Goal: Task Accomplishment & Management: Manage account settings

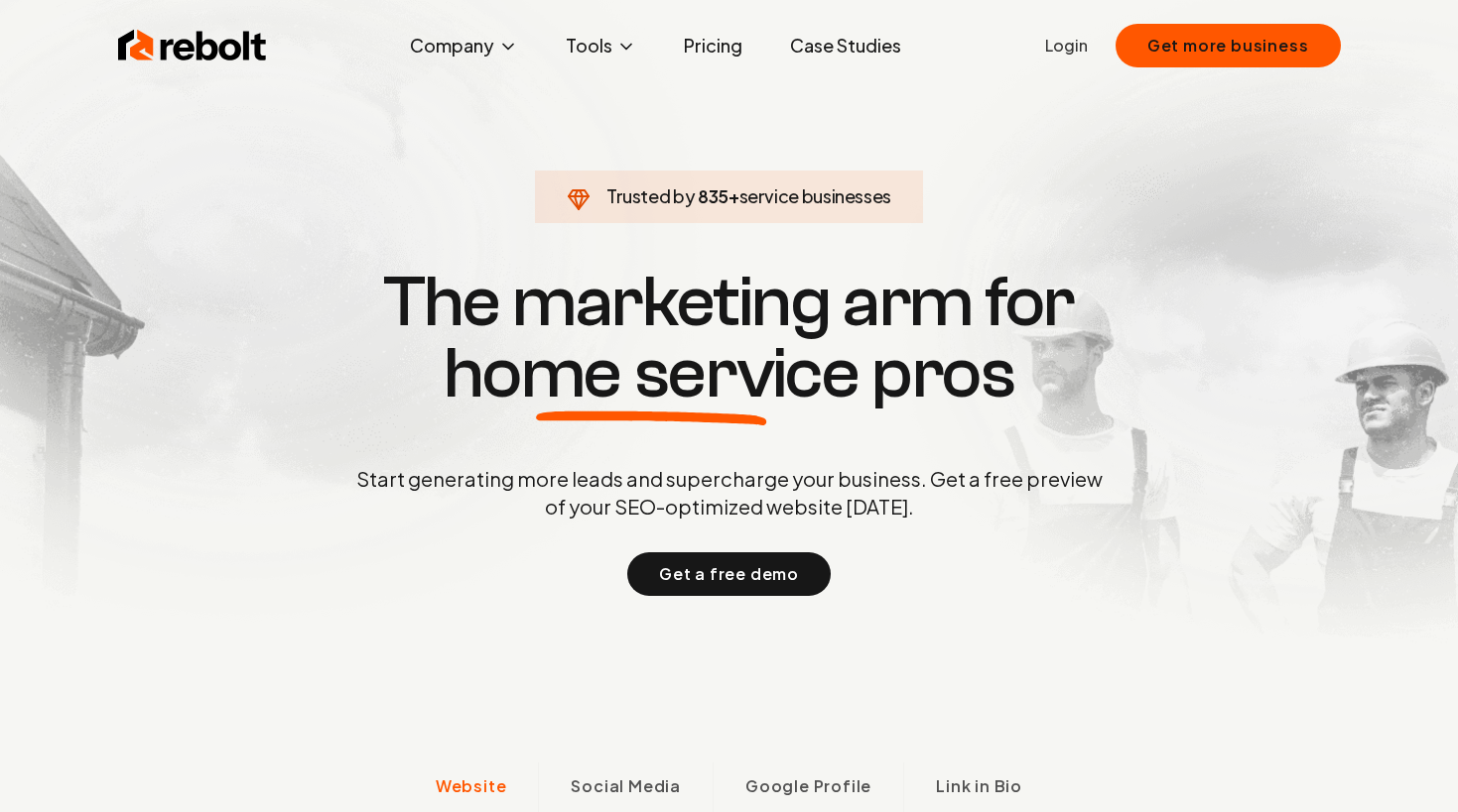
click at [249, 42] on img at bounding box center [192, 46] width 149 height 40
click at [1061, 44] on link "Login" at bounding box center [1066, 46] width 43 height 24
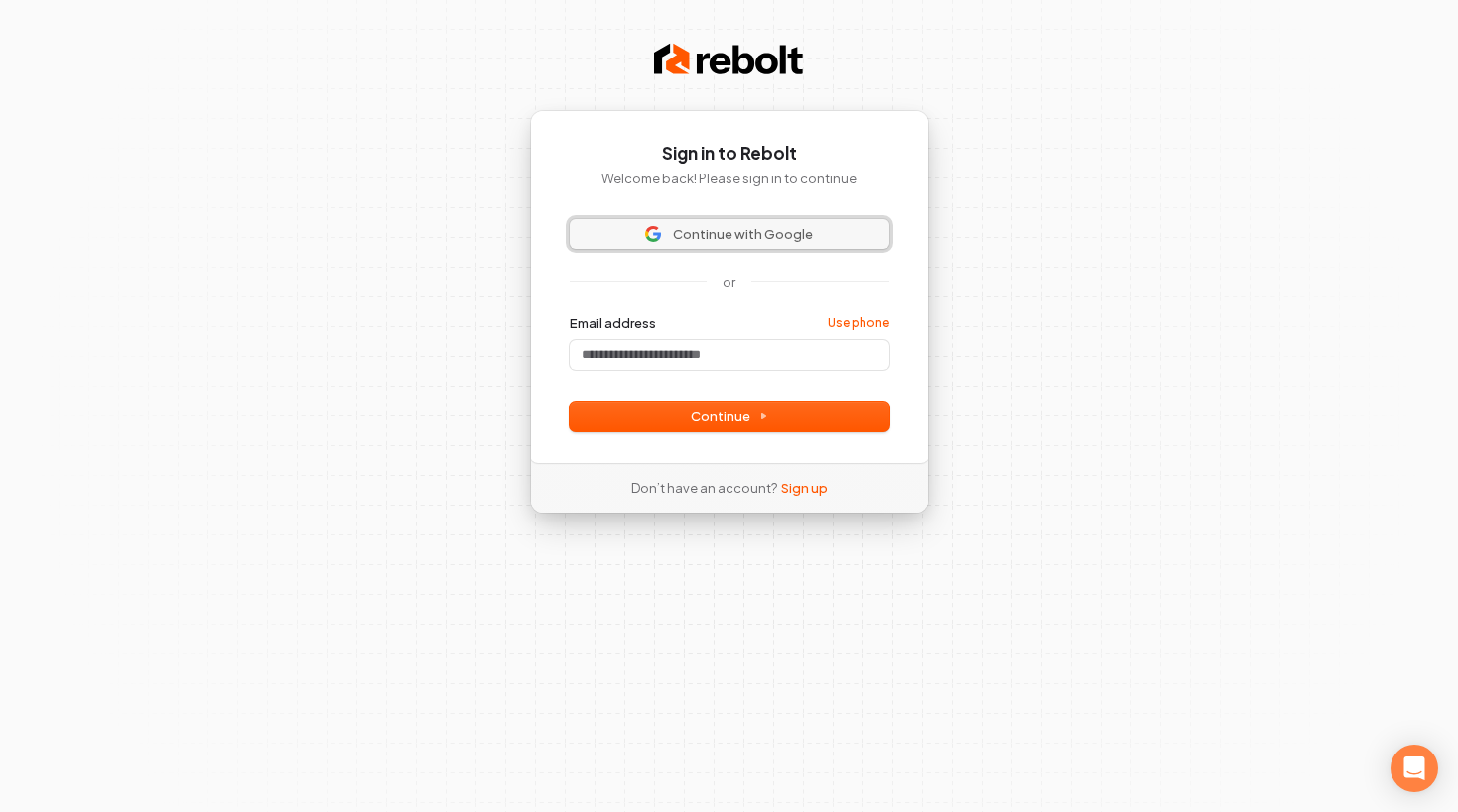
click at [717, 239] on span "Continue with Google" at bounding box center [742, 234] width 140 height 18
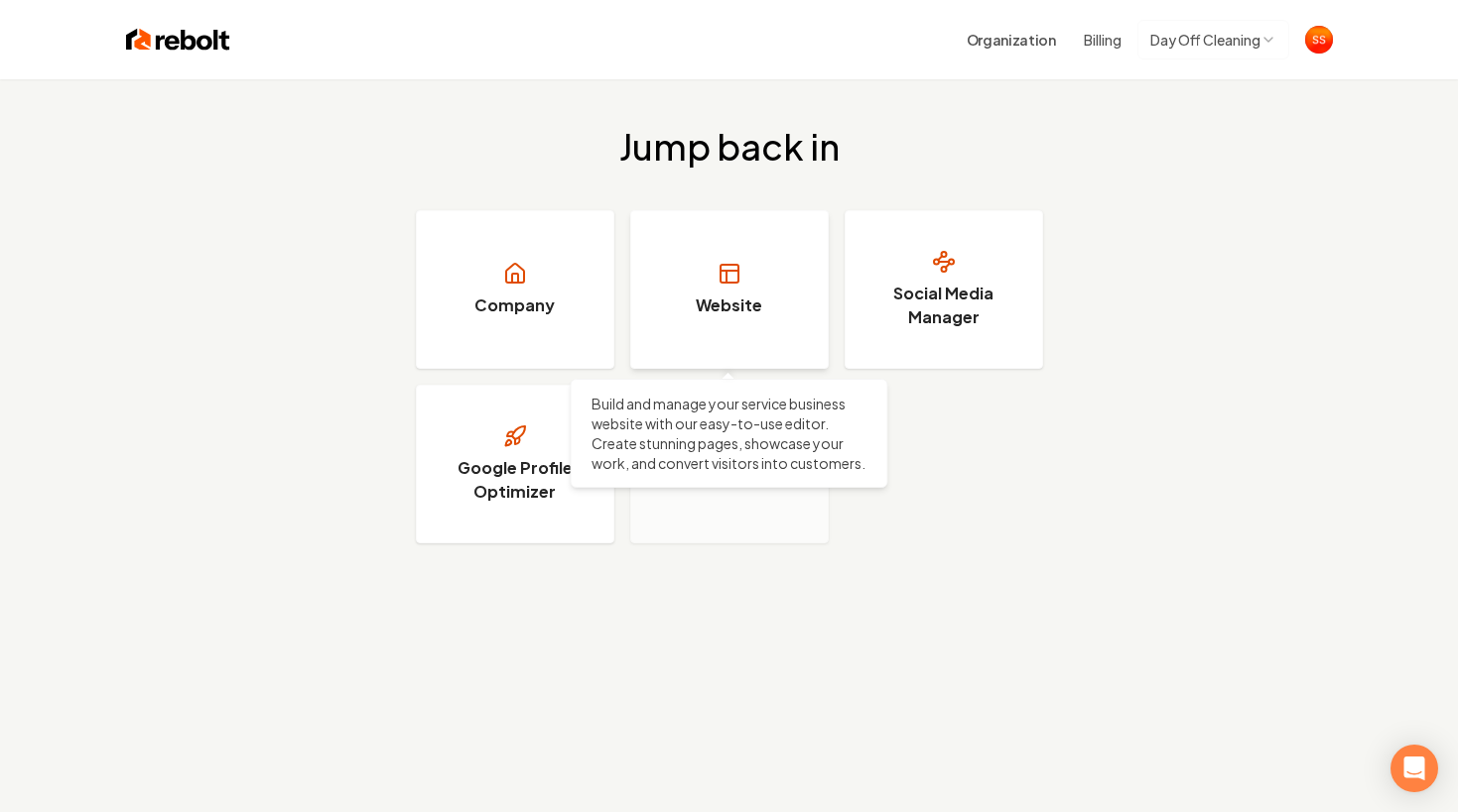
click at [689, 262] on link "Website" at bounding box center [729, 289] width 199 height 159
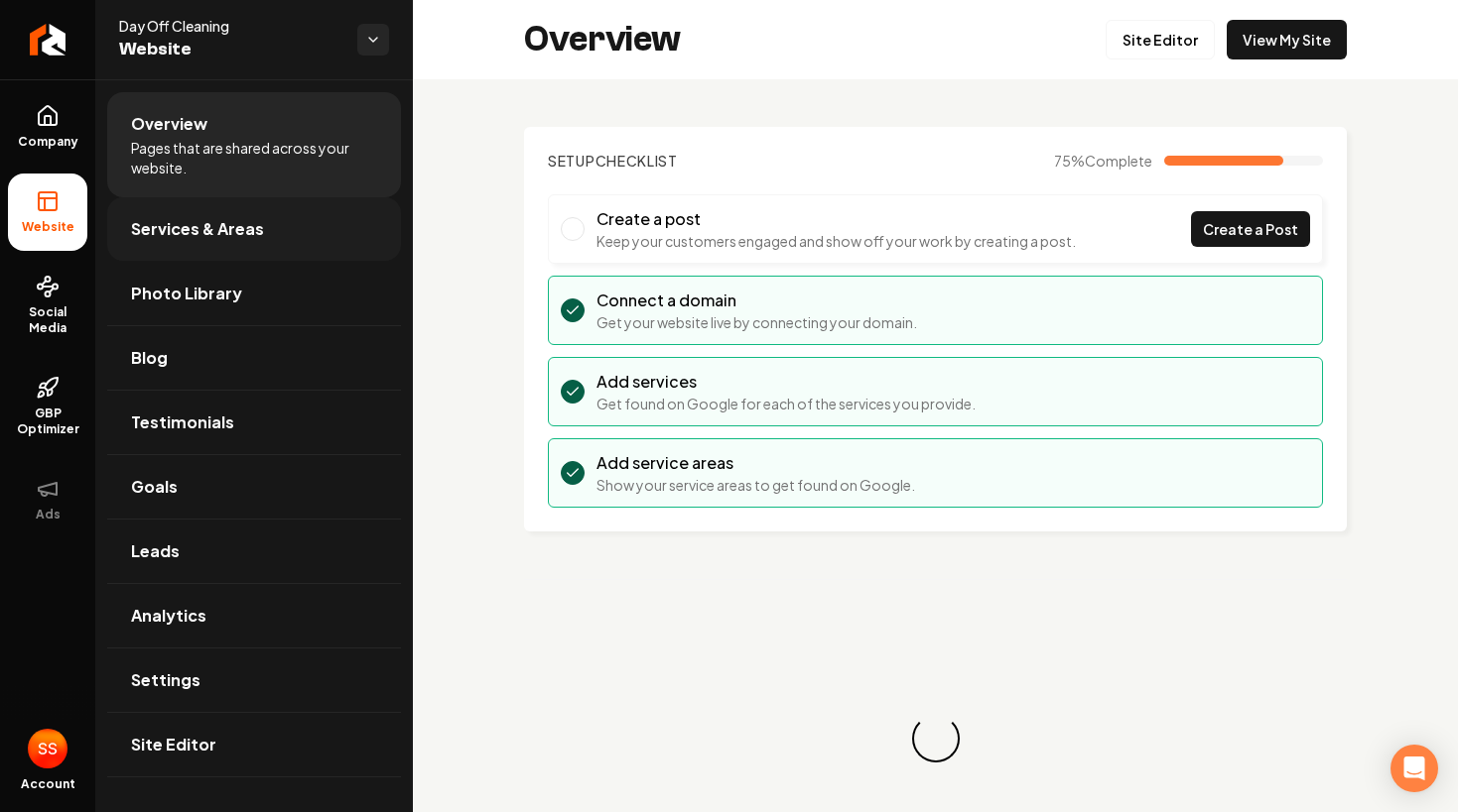
click at [331, 241] on link "Services & Areas" at bounding box center [254, 230] width 294 height 64
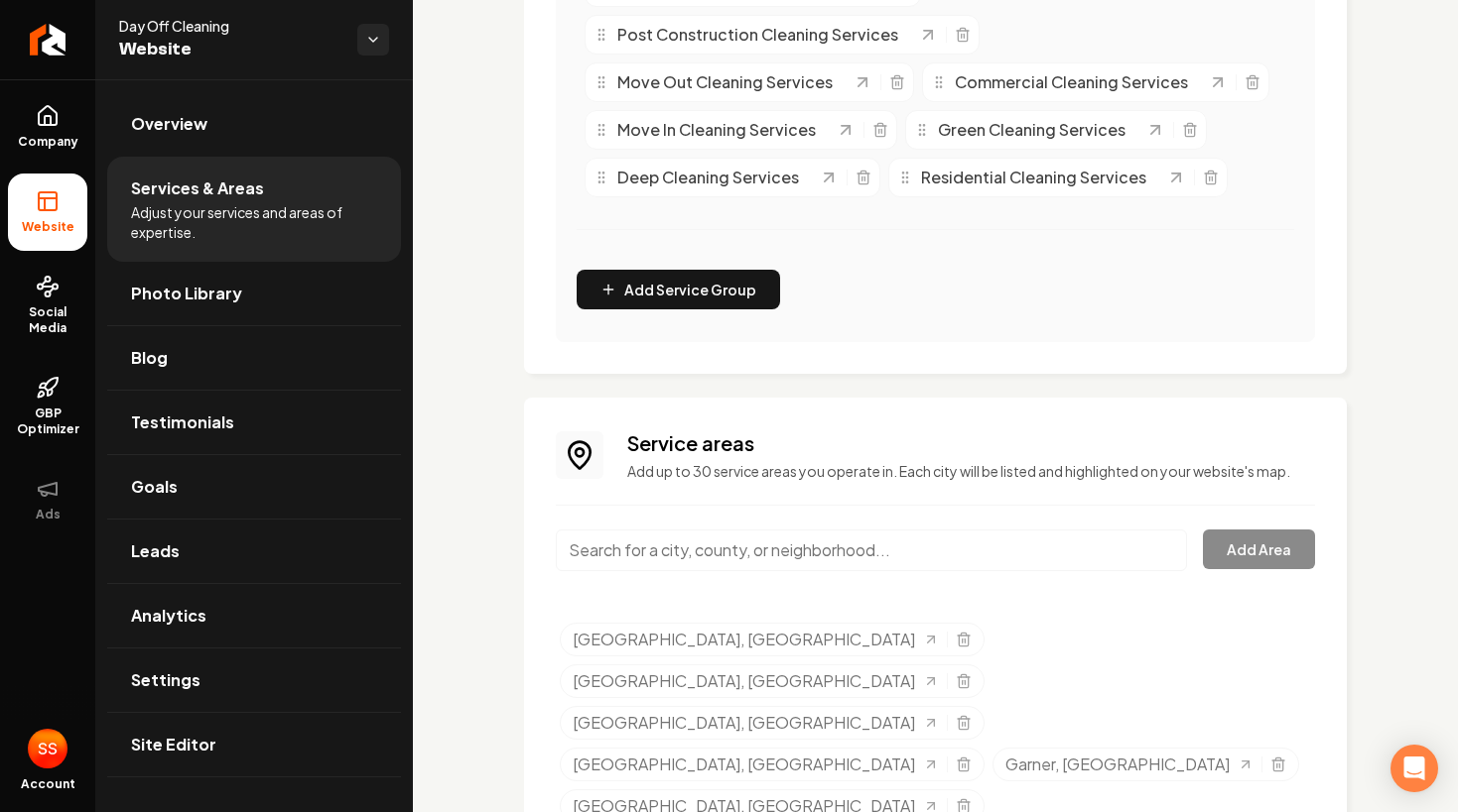
scroll to position [671, 0]
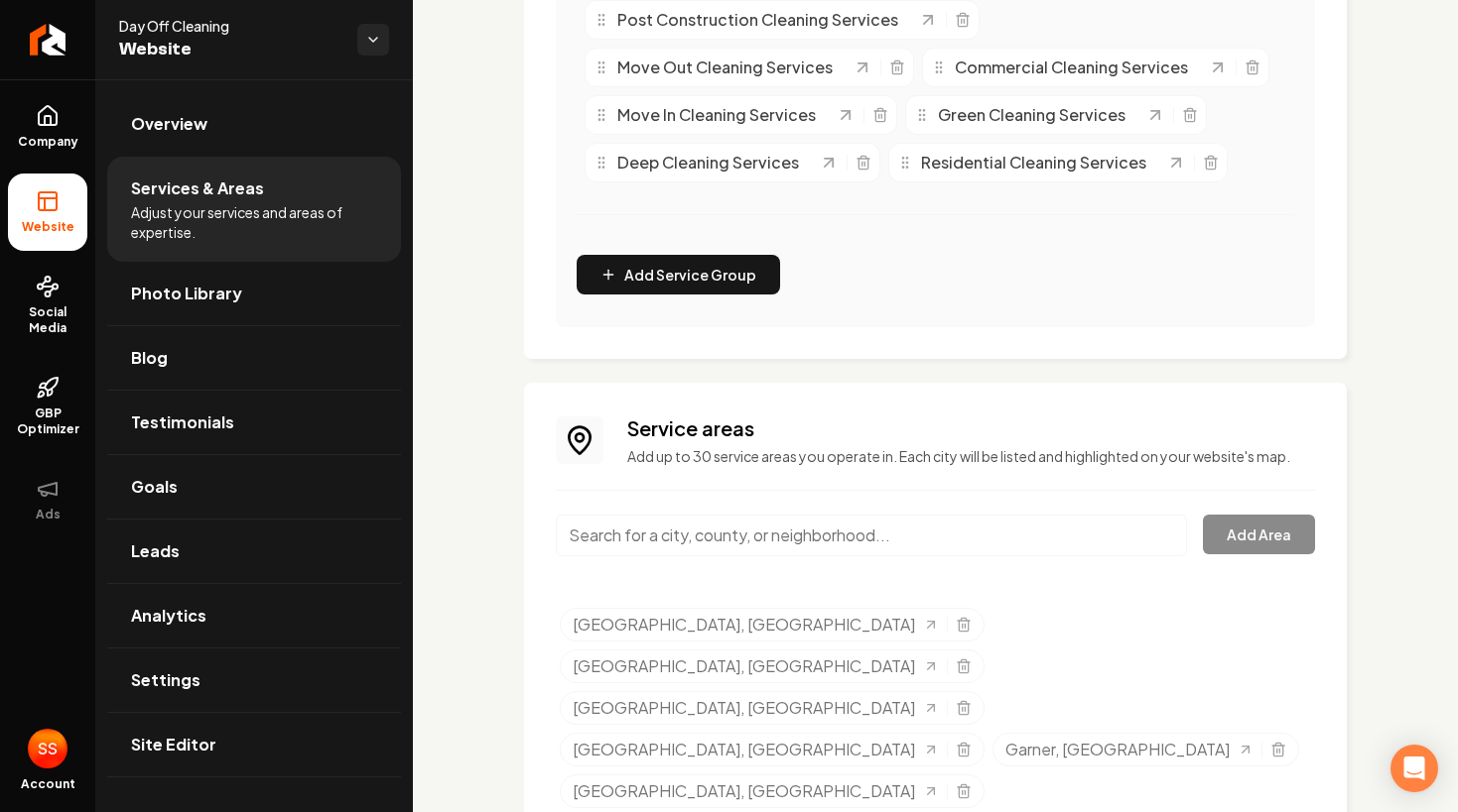
click at [698, 537] on input "Main content area" at bounding box center [870, 535] width 631 height 42
paste input "[GEOGRAPHIC_DATA], [GEOGRAPHIC_DATA]"
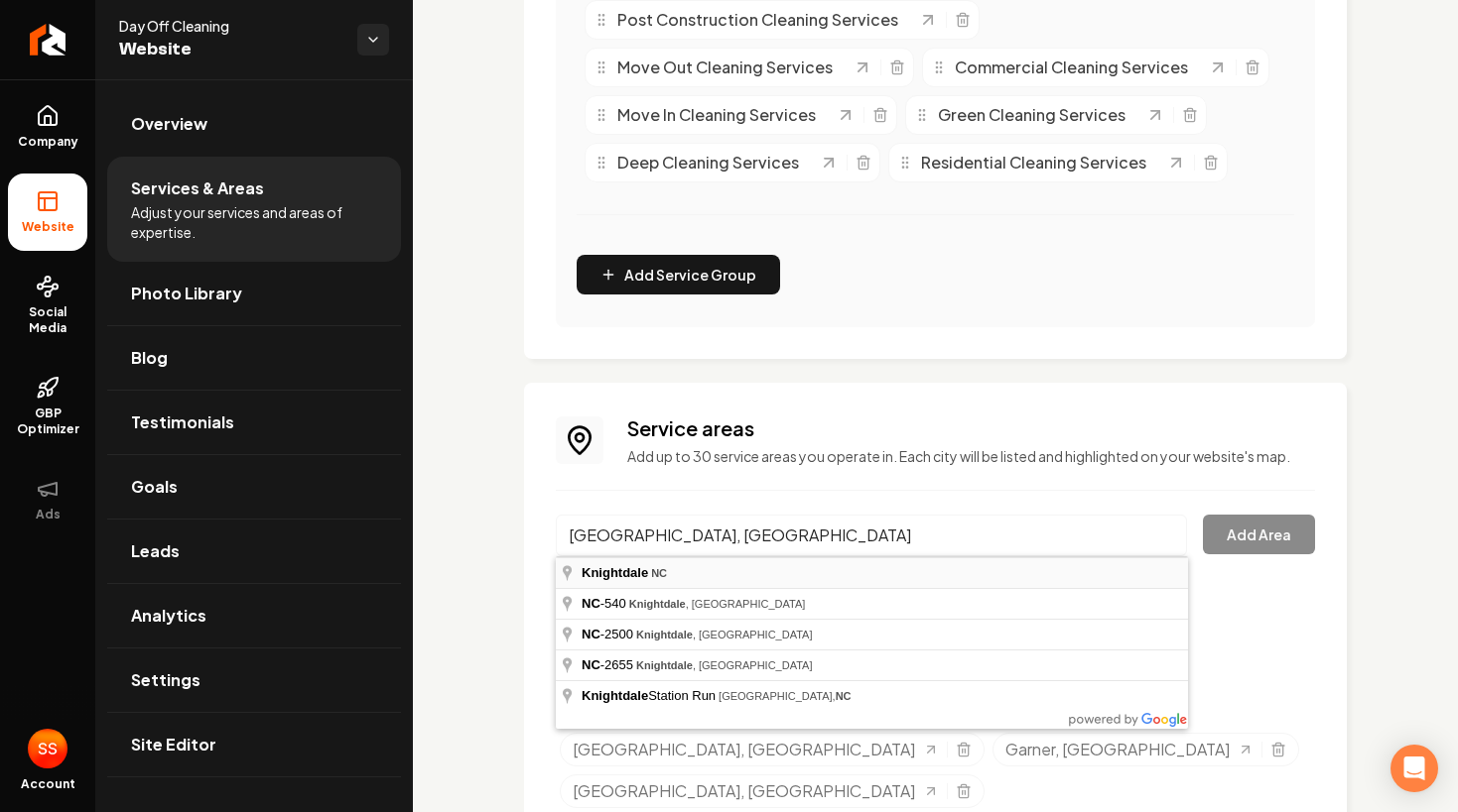
type input "[GEOGRAPHIC_DATA], [GEOGRAPHIC_DATA]"
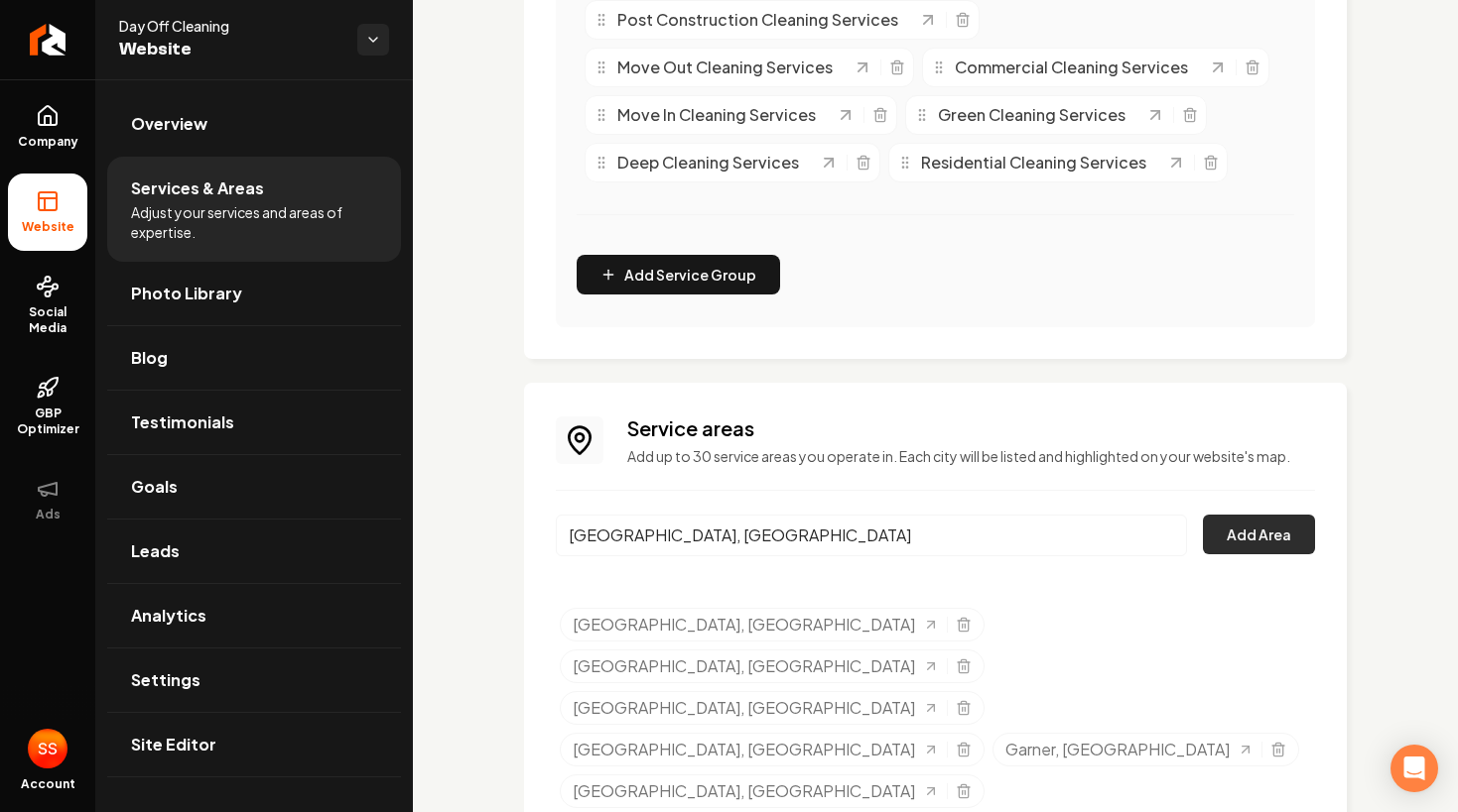
click at [1263, 534] on button "Add Area" at bounding box center [1258, 534] width 112 height 40
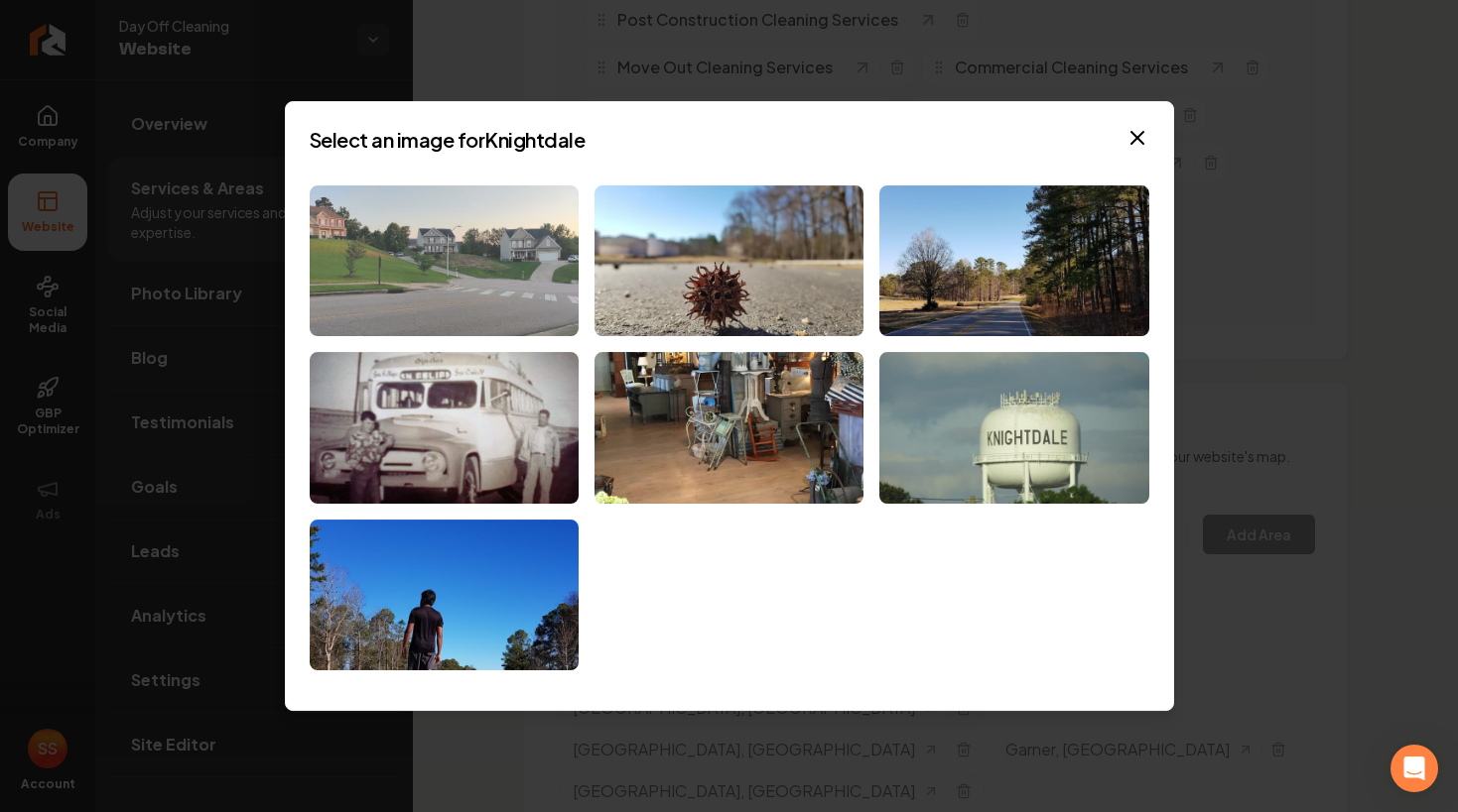
click at [512, 282] on img at bounding box center [444, 262] width 269 height 152
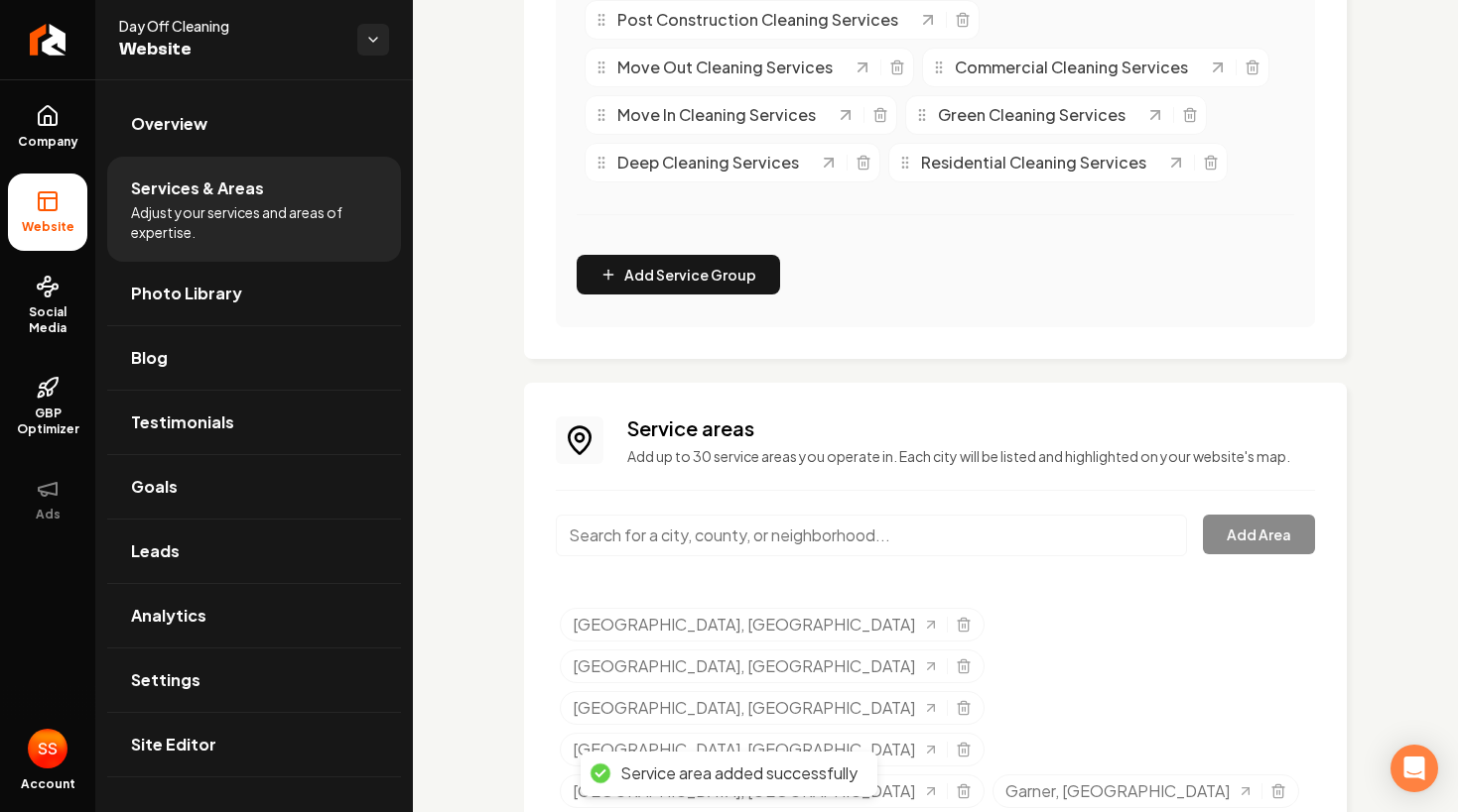
click at [990, 412] on div "Service areas Add up to 30 service areas you operate in. Each city will be list…" at bounding box center [934, 698] width 822 height 631
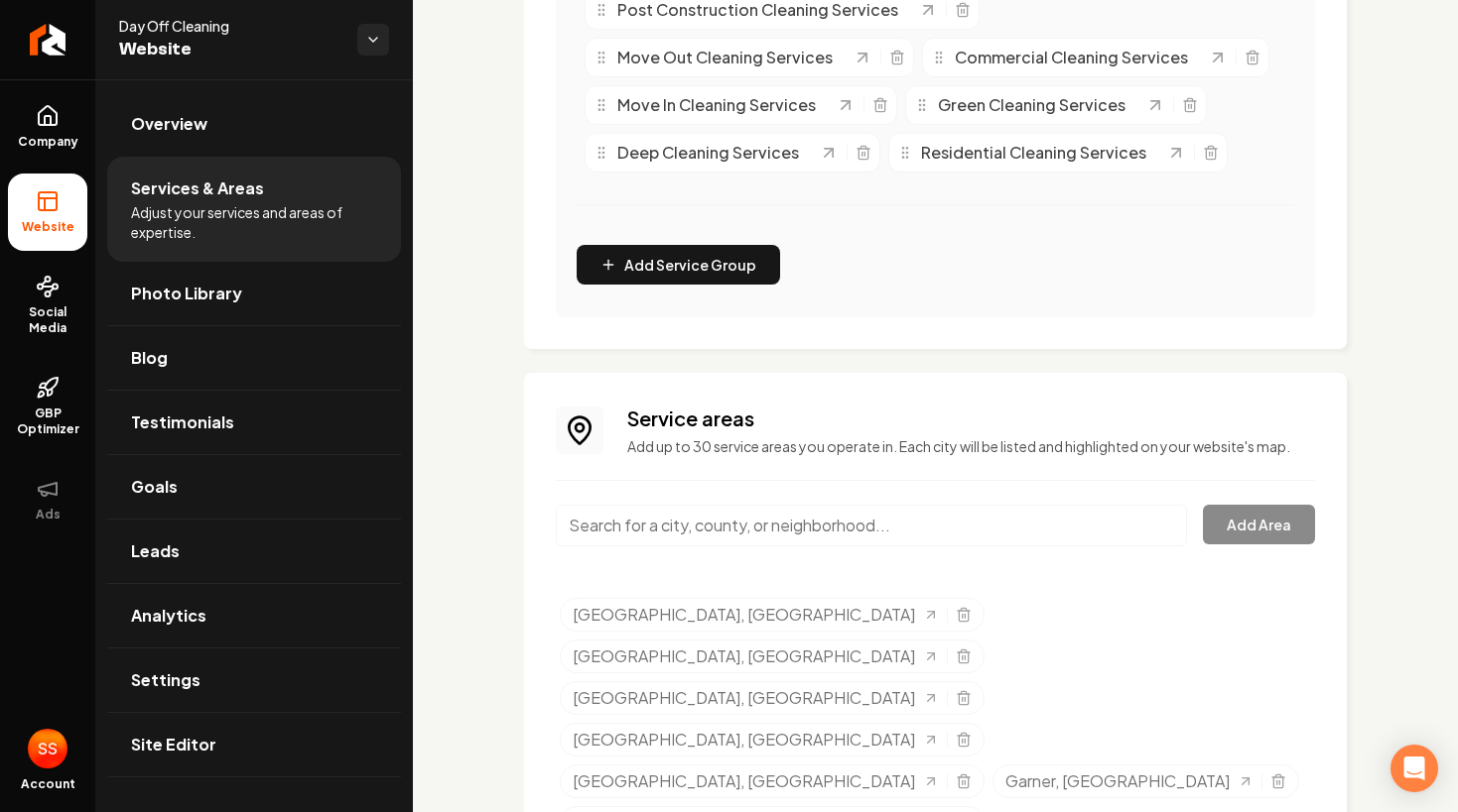
scroll to position [713, 0]
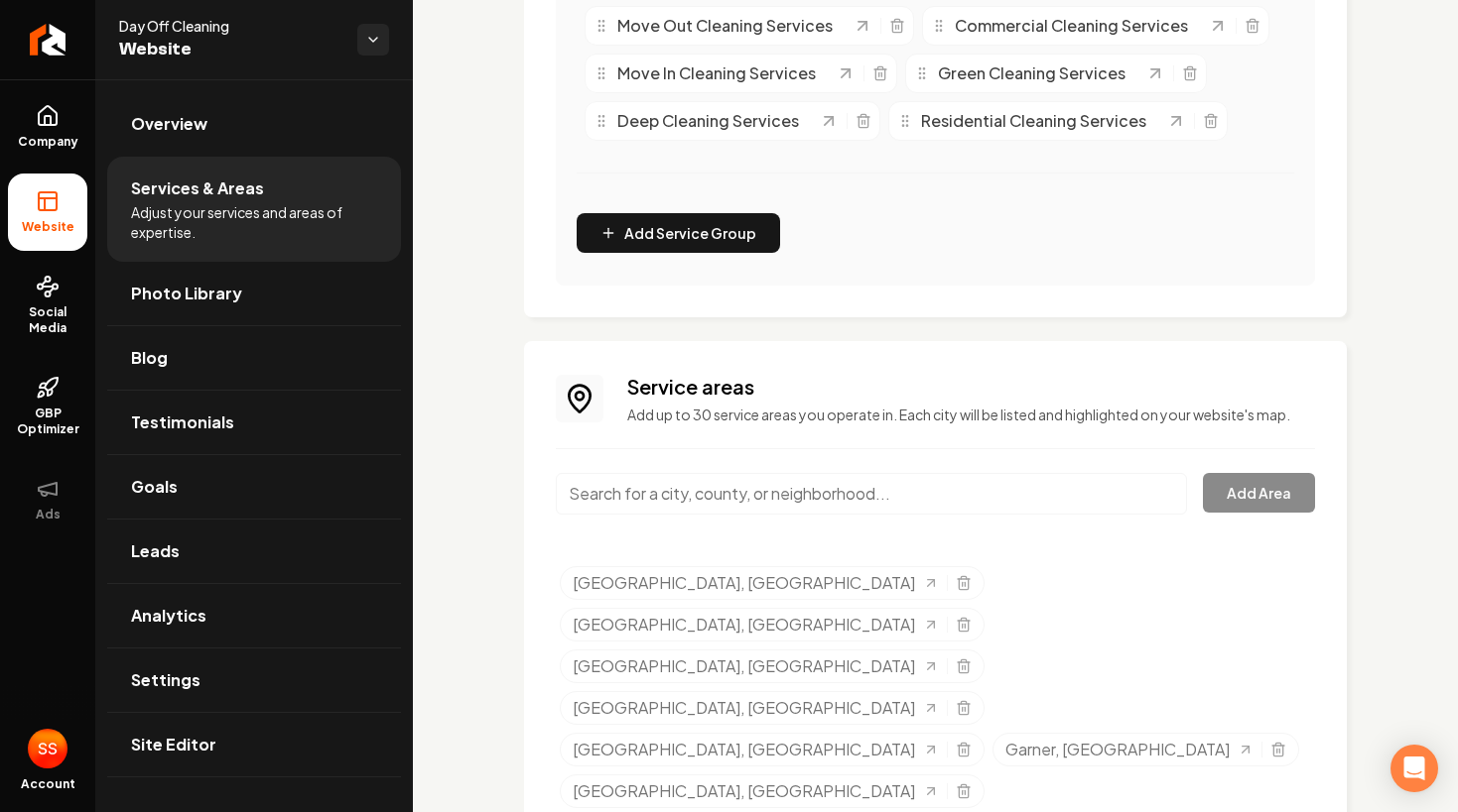
click at [1010, 487] on input "Main content area" at bounding box center [870, 494] width 631 height 42
paste input "[GEOGRAPHIC_DATA], [GEOGRAPHIC_DATA]"
click at [1268, 496] on button "Add Area" at bounding box center [1258, 493] width 112 height 40
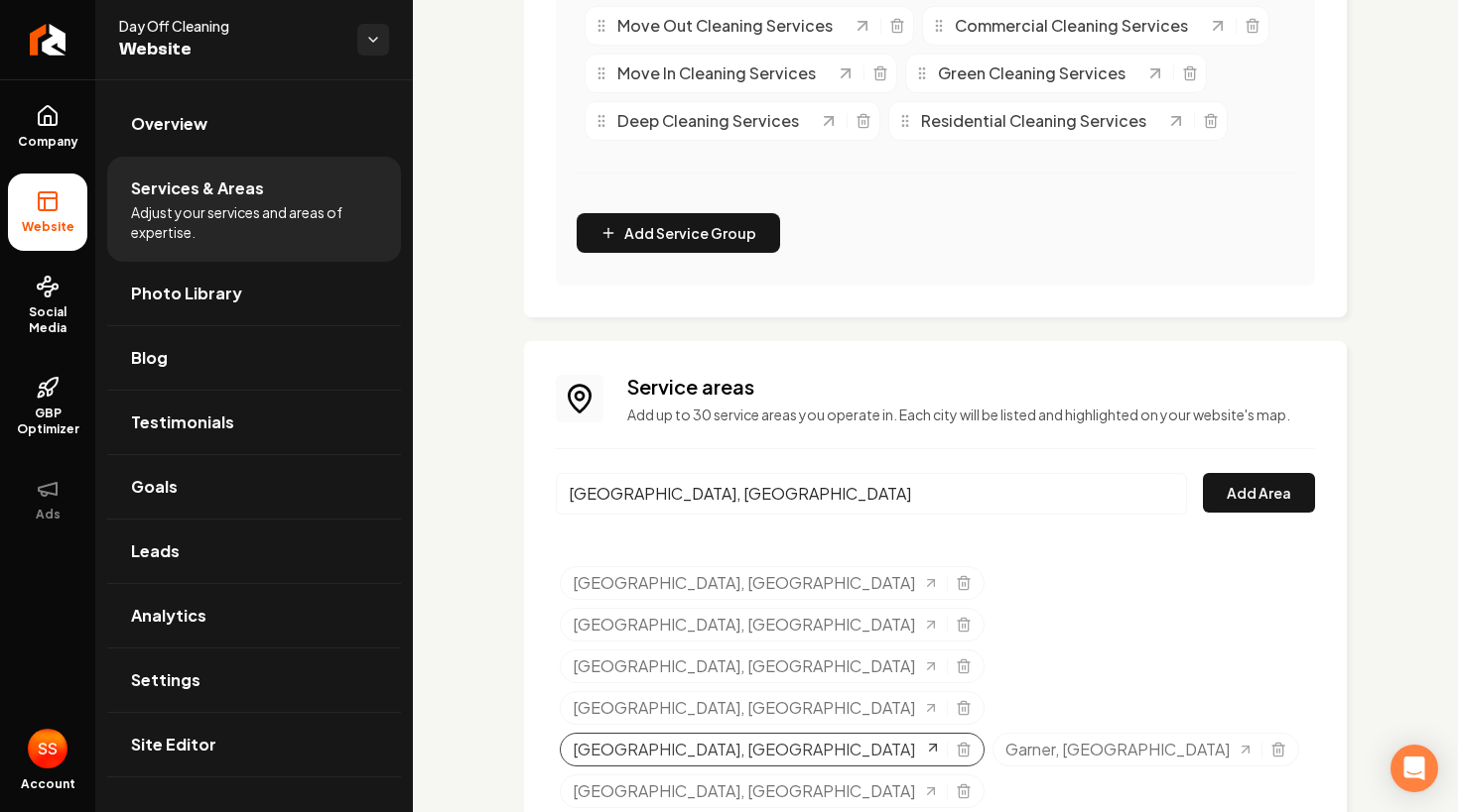
click at [929, 745] on icon "Selected tags" at bounding box center [932, 748] width 7 height 7
click at [729, 496] on input "[GEOGRAPHIC_DATA], [GEOGRAPHIC_DATA]" at bounding box center [870, 494] width 631 height 42
paste input "endell"
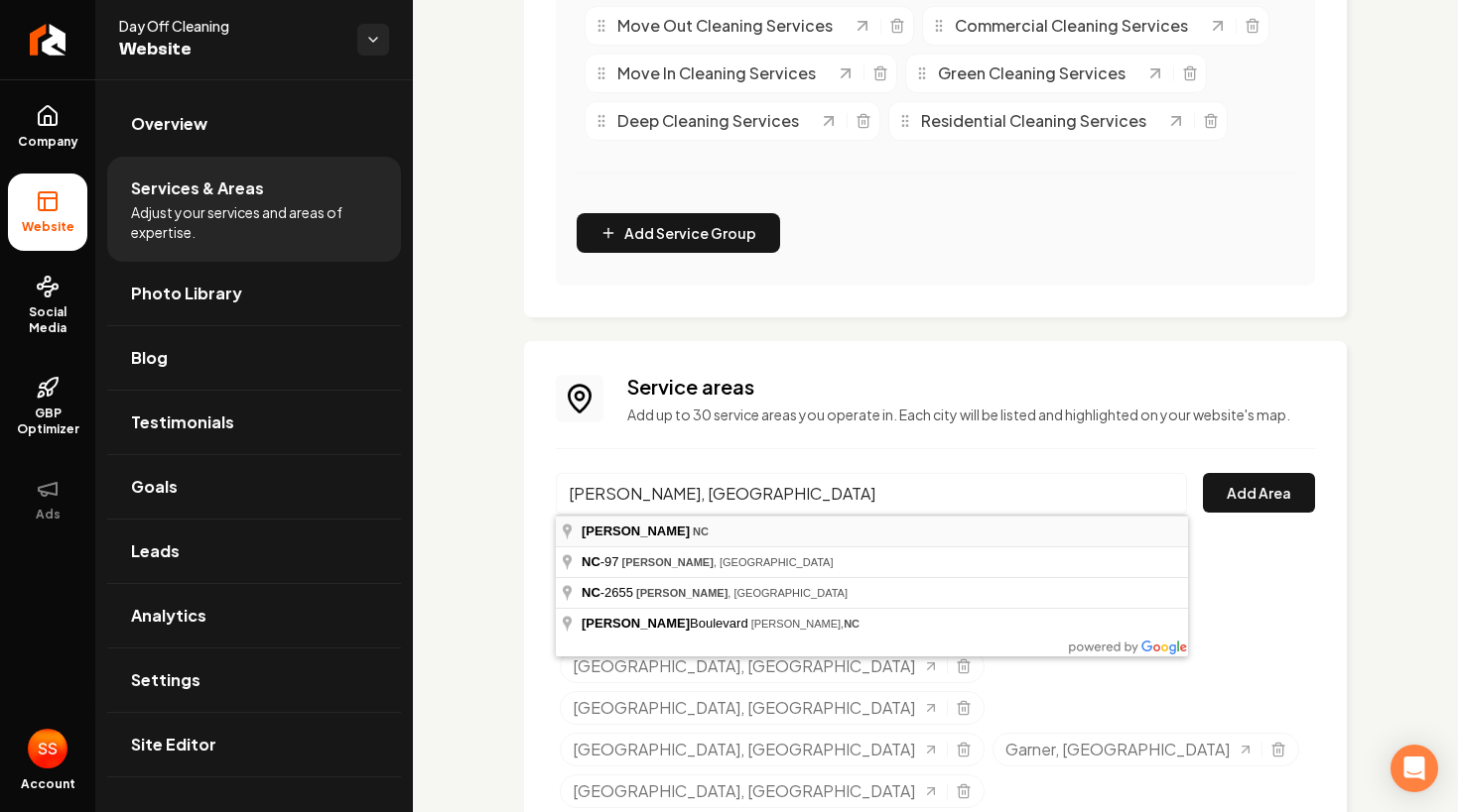
type input "[PERSON_NAME], [GEOGRAPHIC_DATA]"
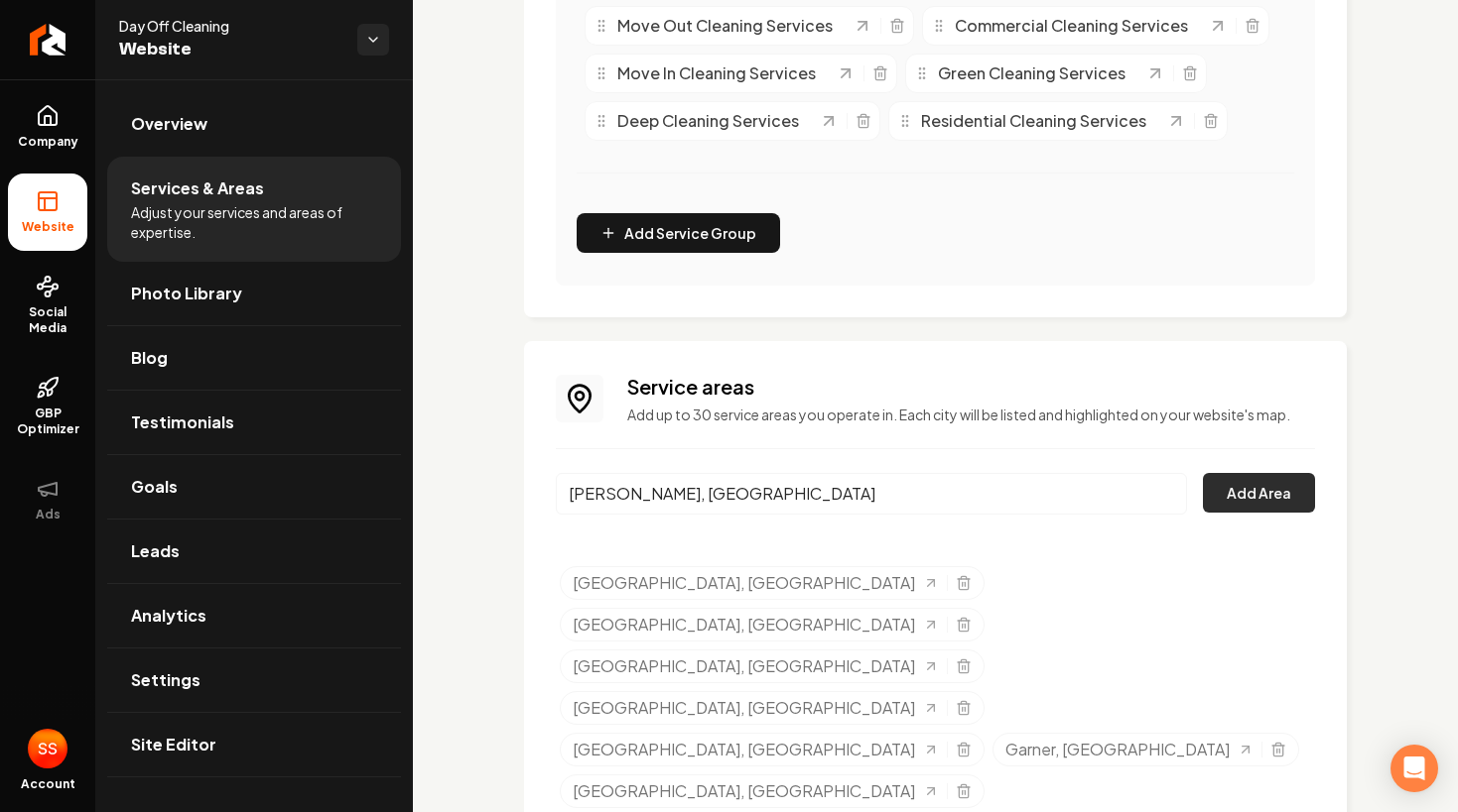
click at [1285, 507] on button "Add Area" at bounding box center [1258, 493] width 112 height 40
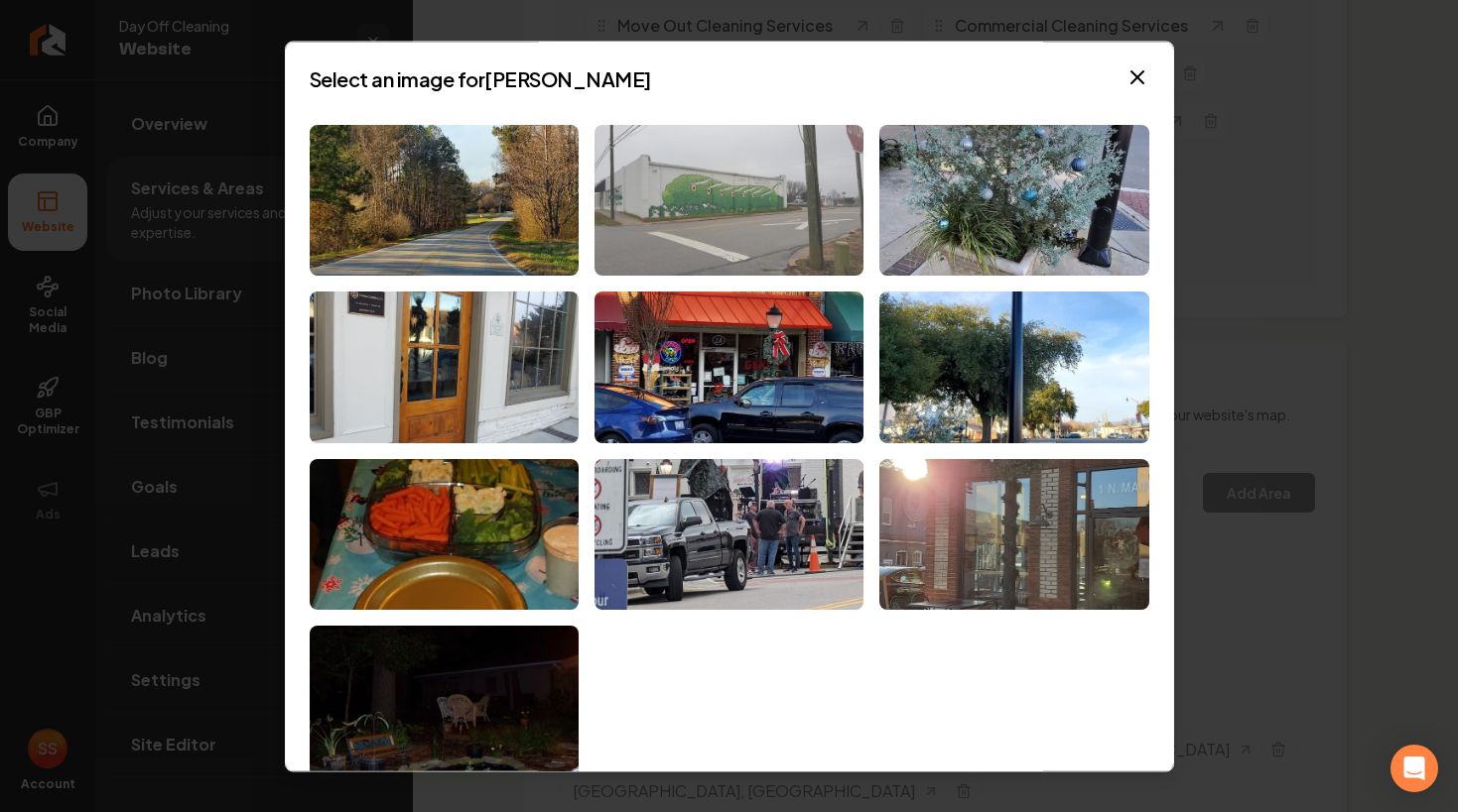
click at [658, 227] on img at bounding box center [729, 201] width 269 height 152
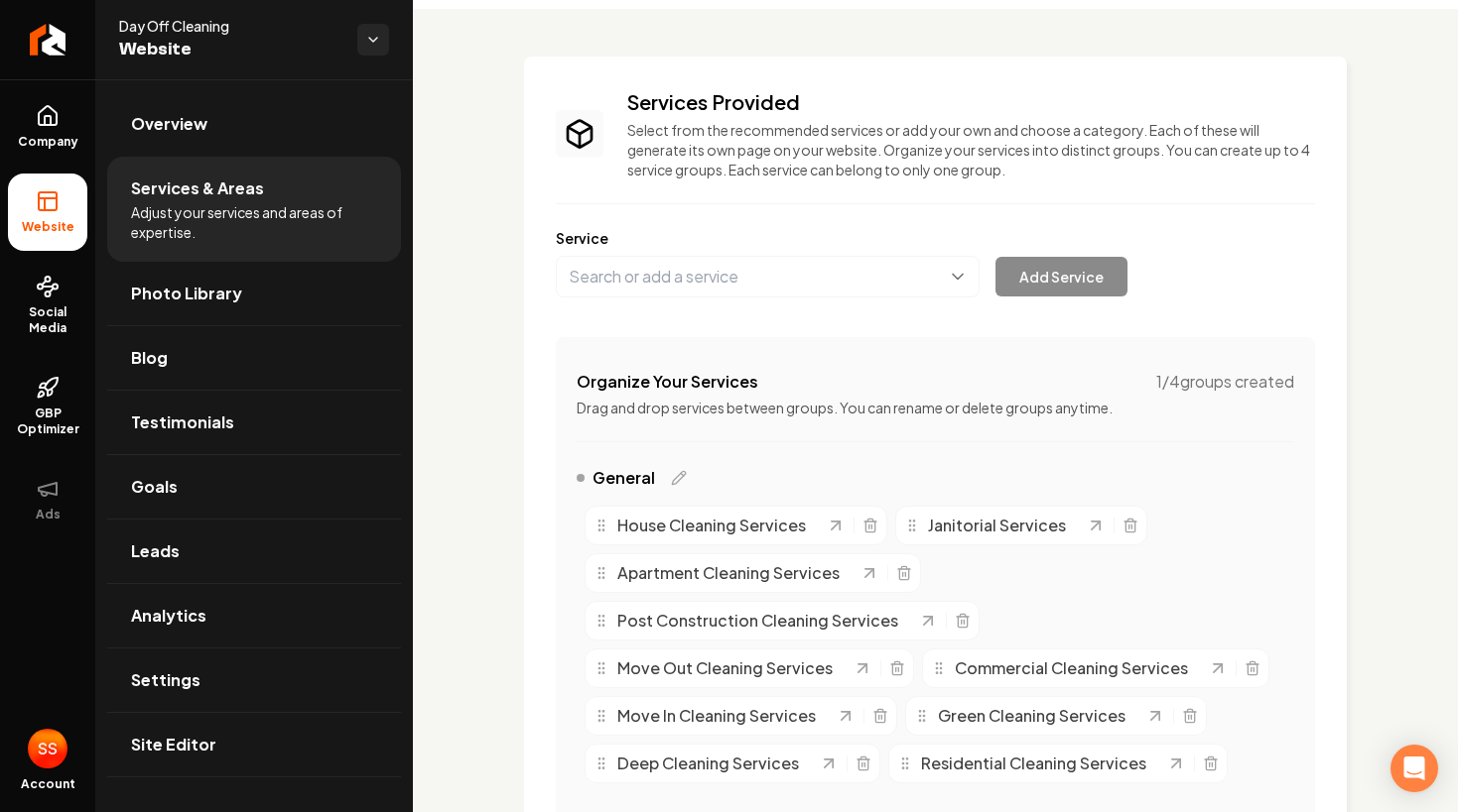
scroll to position [0, 0]
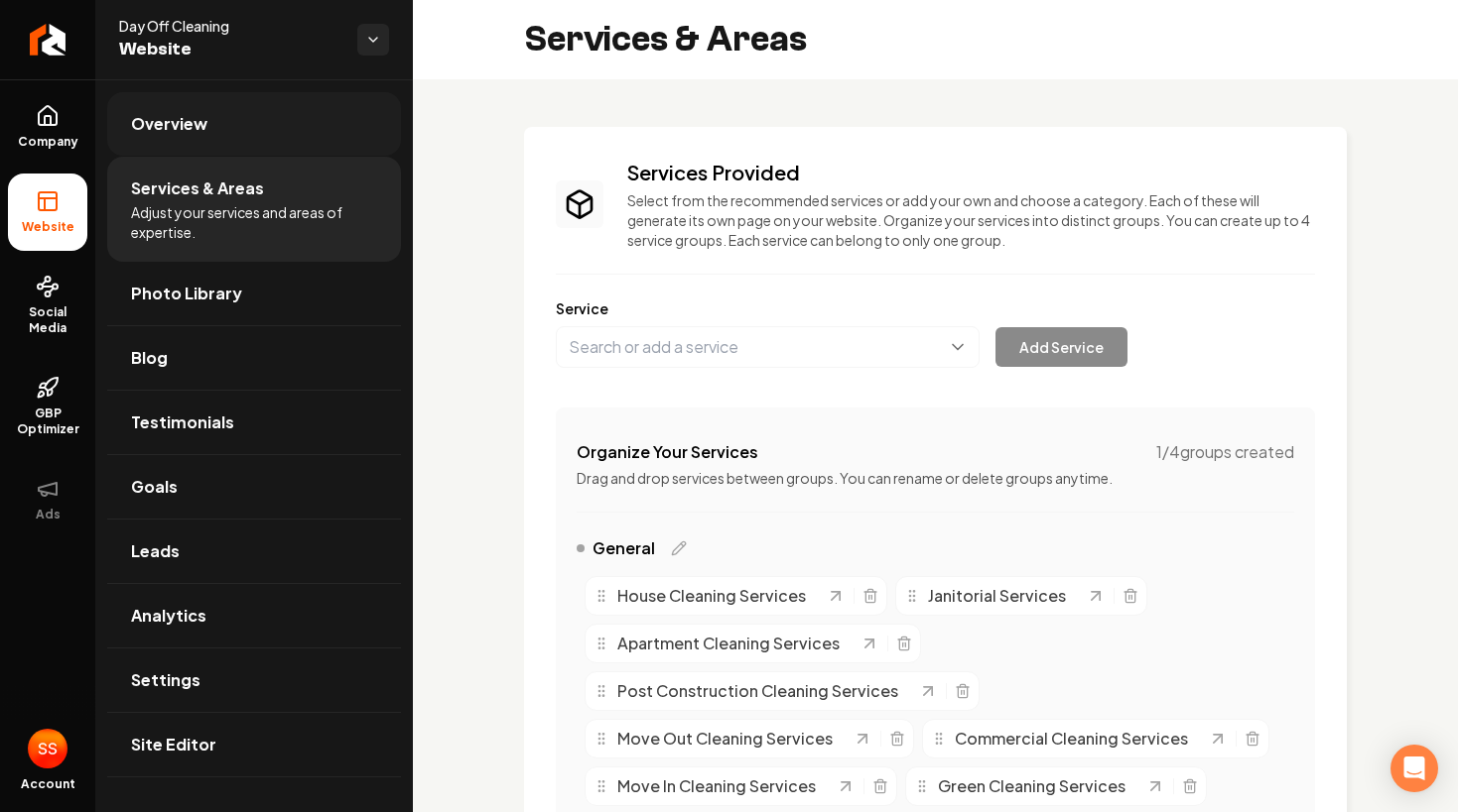
click at [195, 141] on link "Overview" at bounding box center [254, 124] width 294 height 64
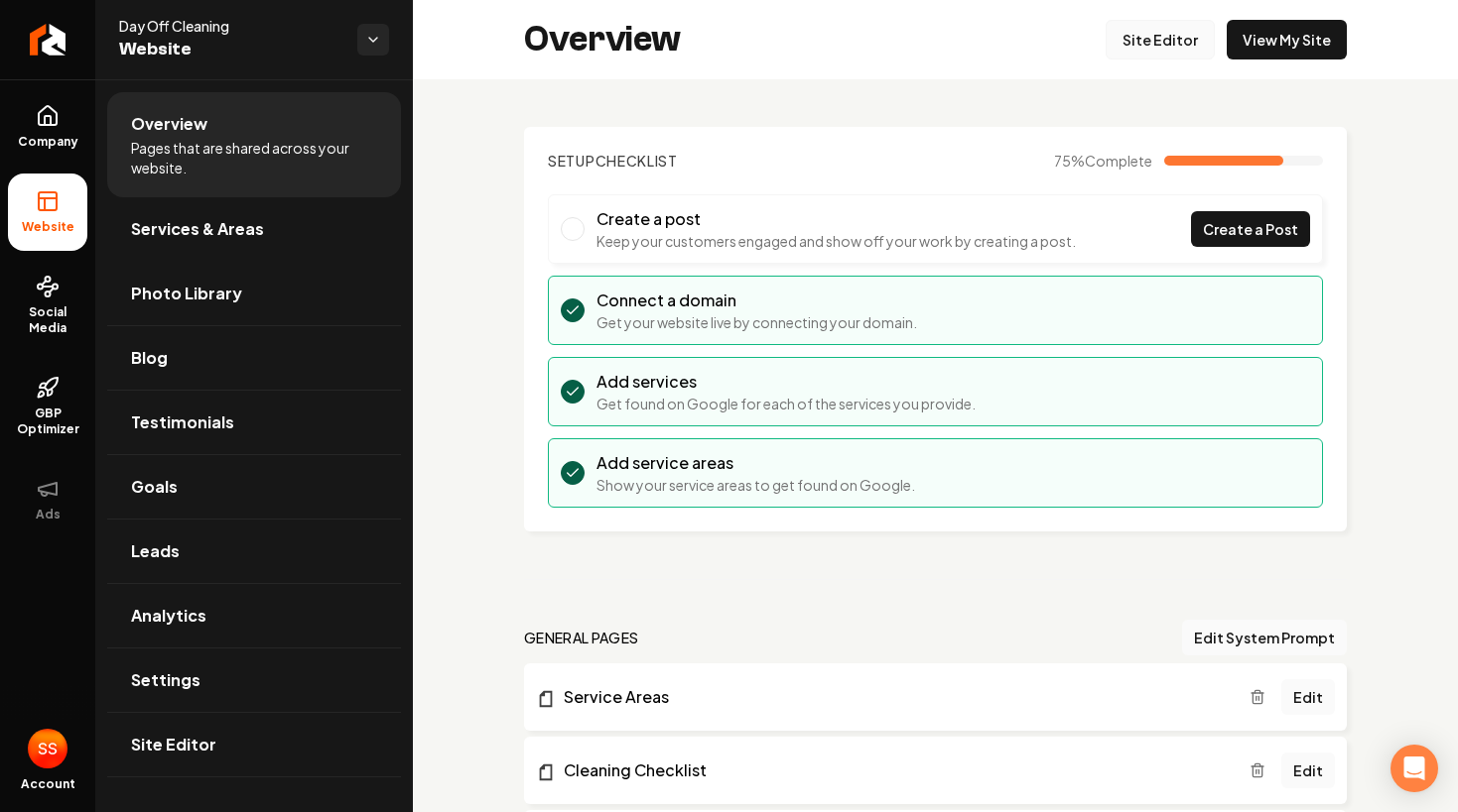
click at [1194, 47] on link "Site Editor" at bounding box center [1159, 40] width 109 height 40
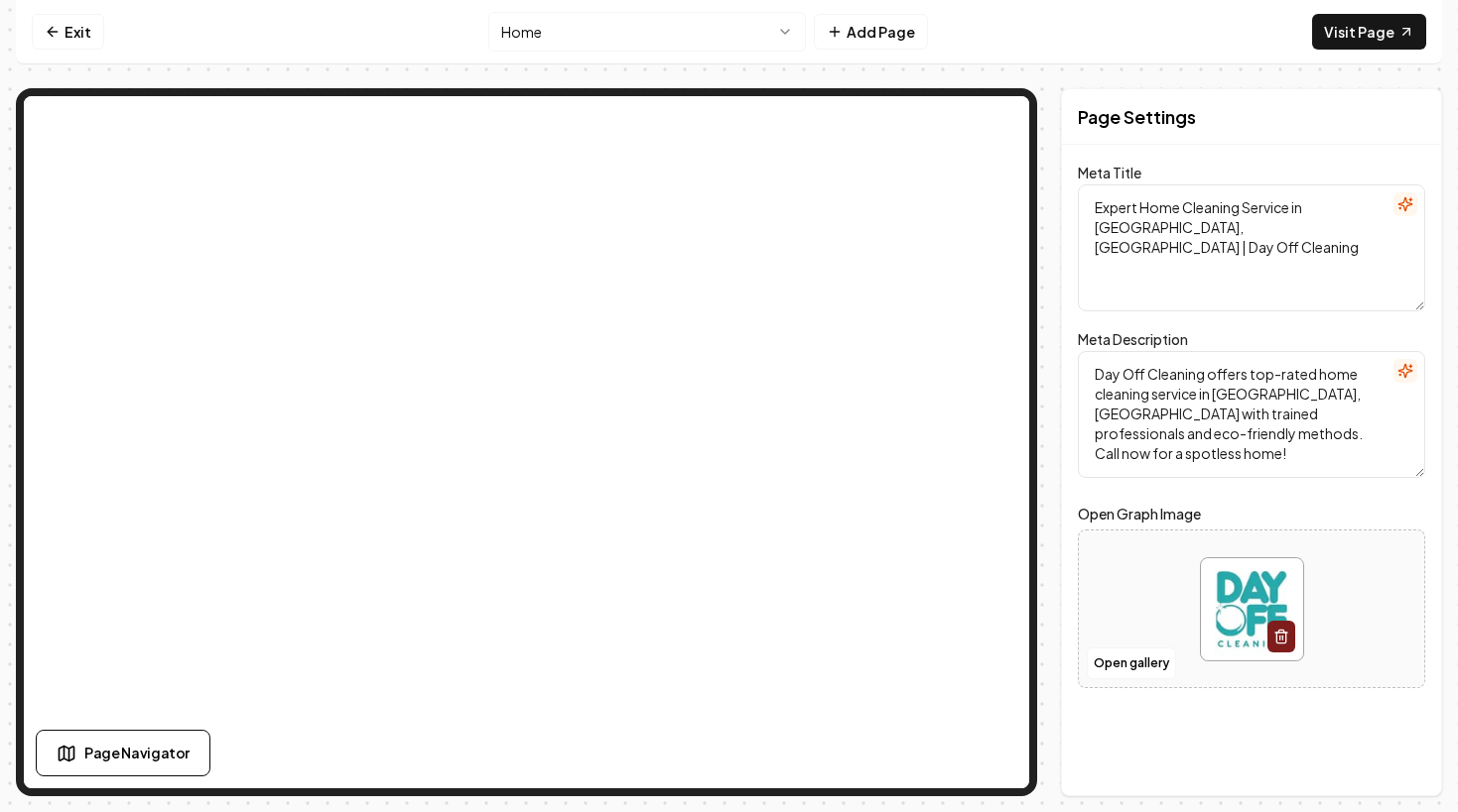
click at [737, 27] on html "Computer Required This feature is only available on a computer. Please switch t…" at bounding box center [729, 406] width 1458 height 812
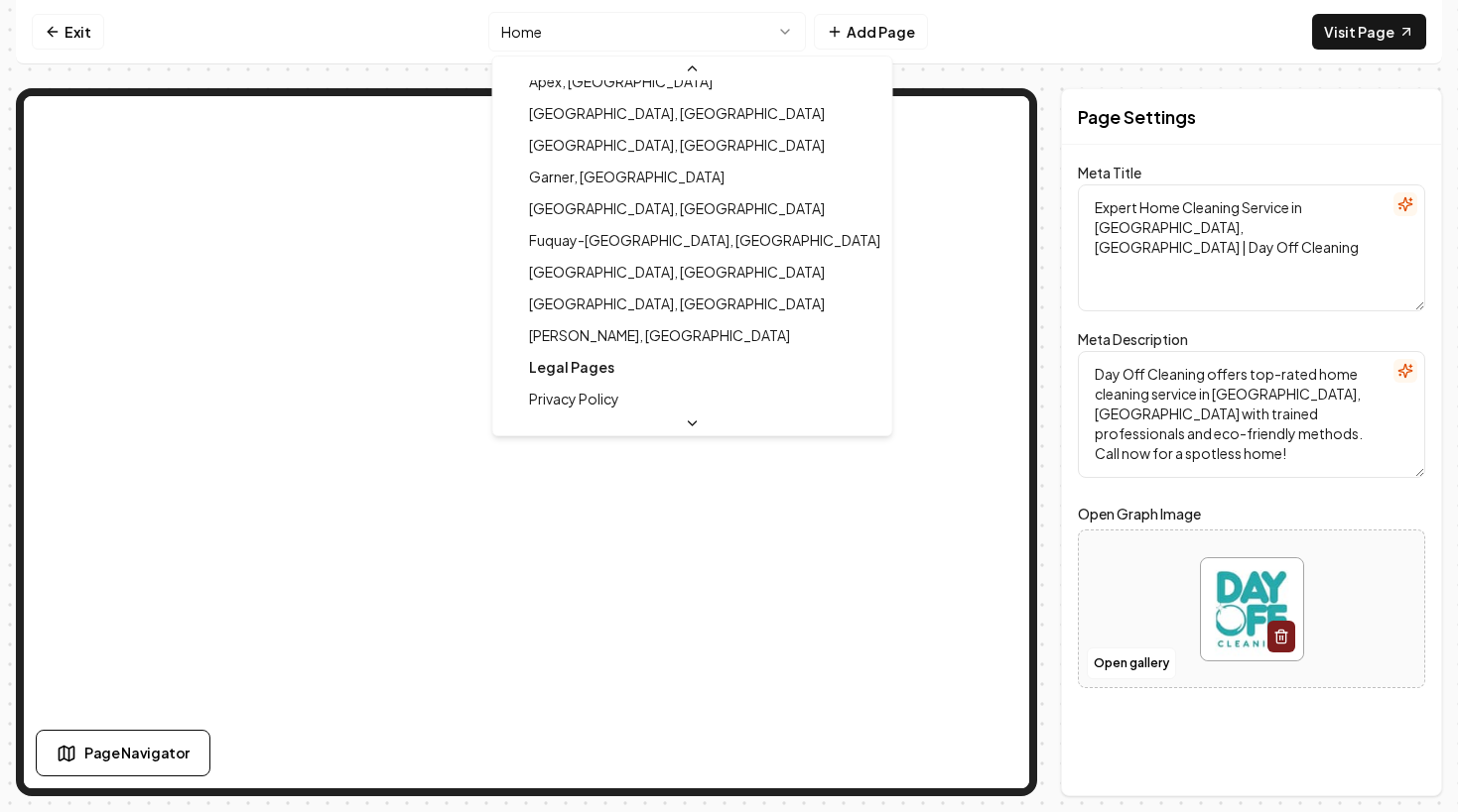
scroll to position [764, 0]
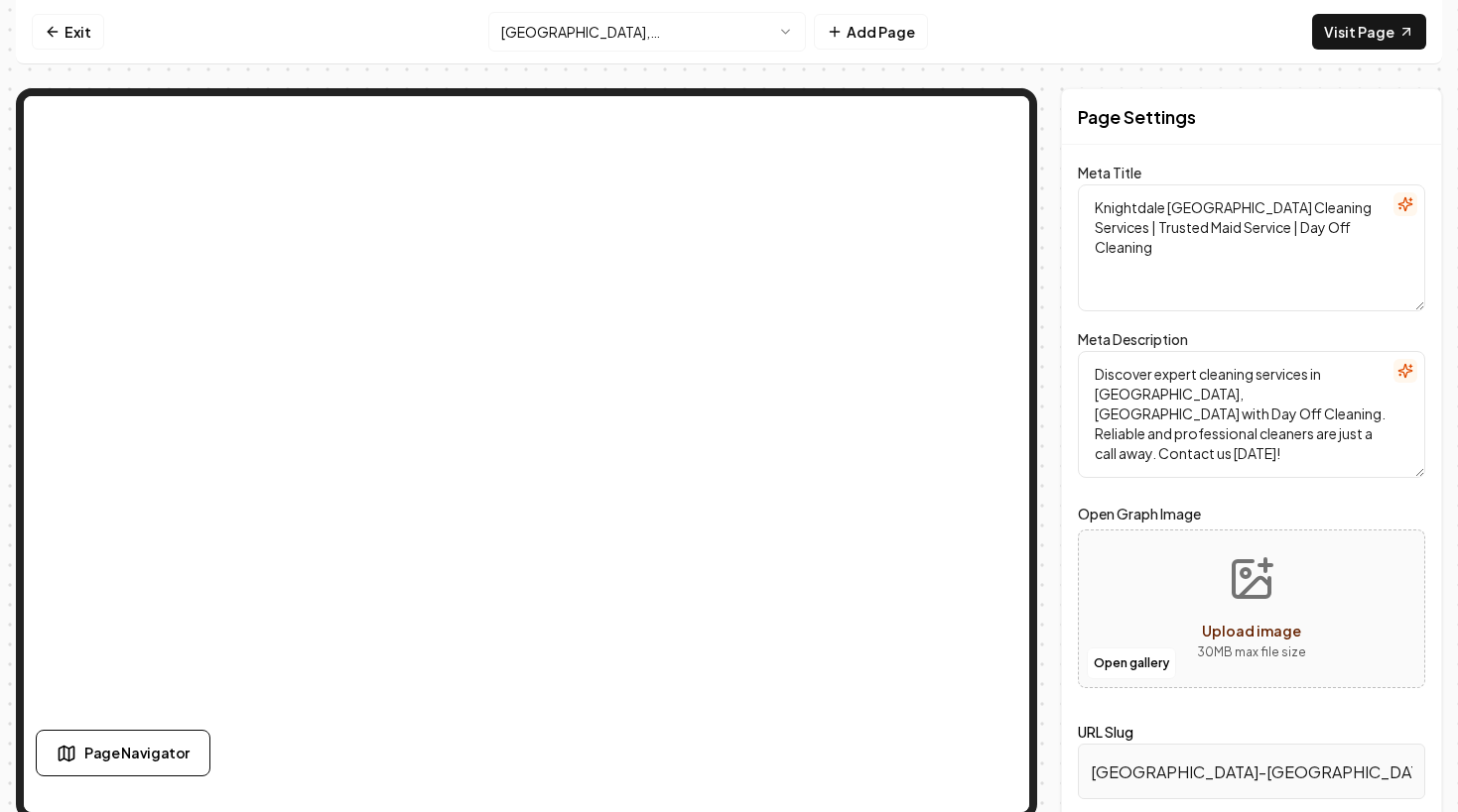
click at [1342, 29] on link "Visit Page" at bounding box center [1369, 32] width 114 height 36
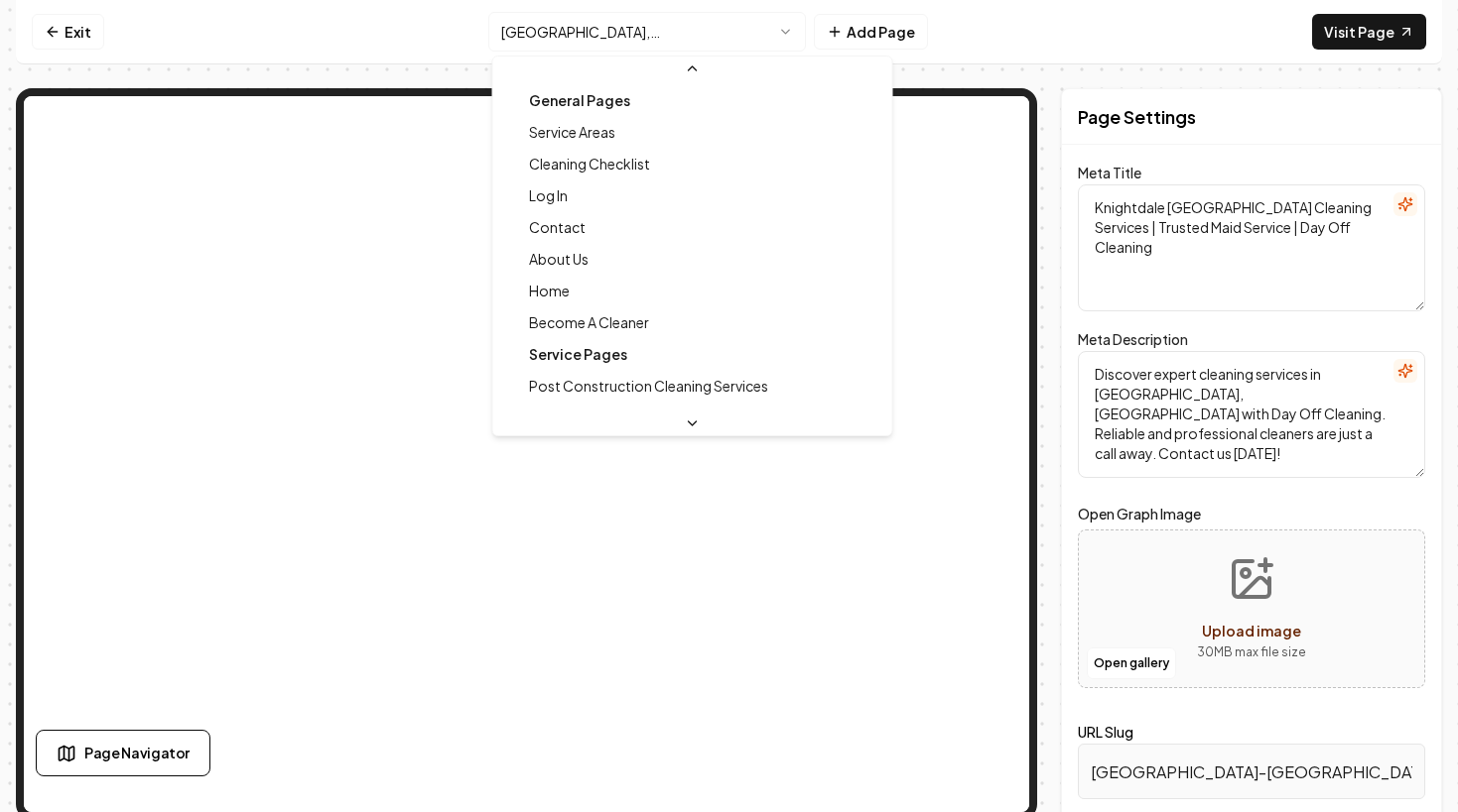
click at [578, 41] on html "Computer Required This feature is only available on a computer. Please switch t…" at bounding box center [729, 406] width 1458 height 812
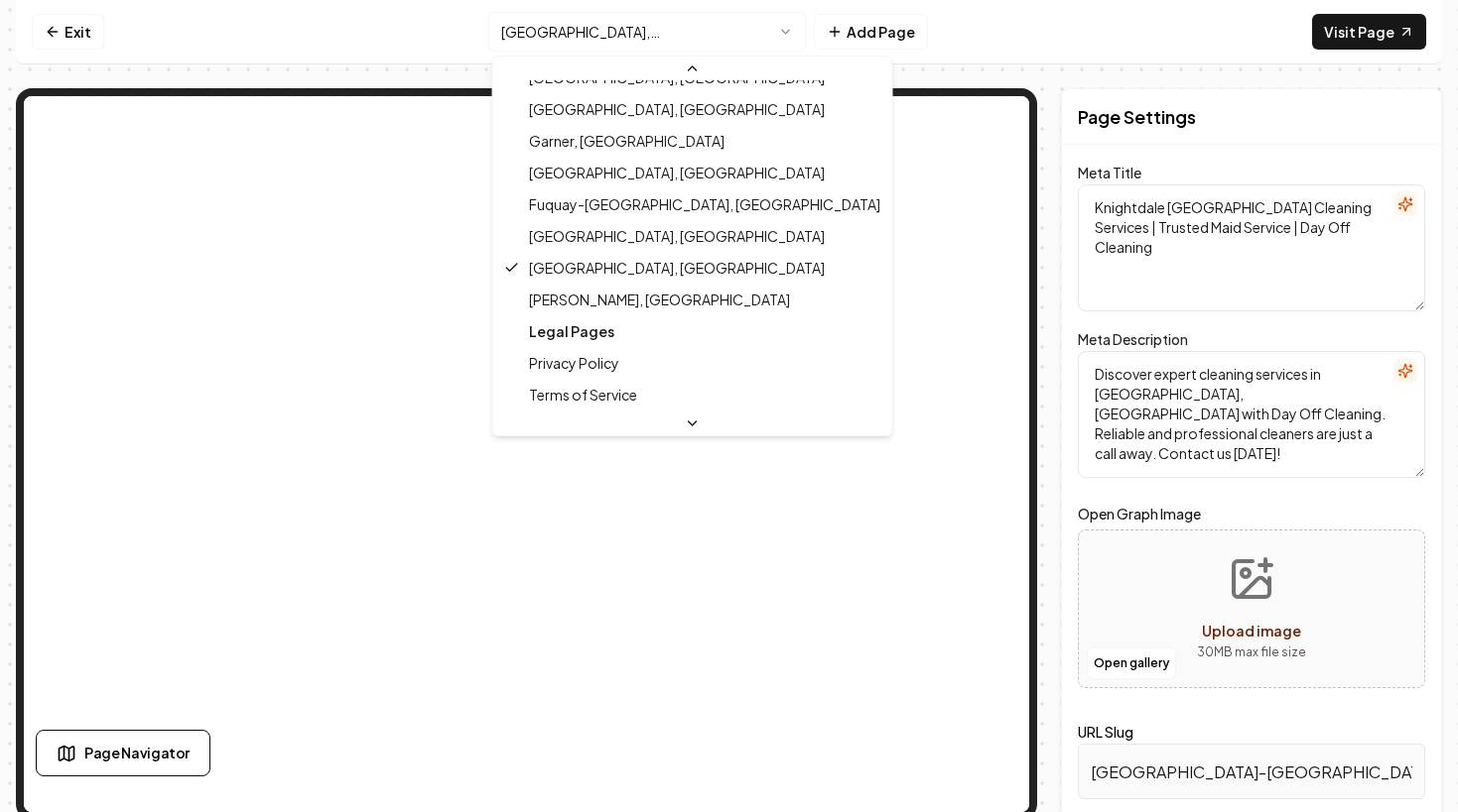
scroll to position [764, 0]
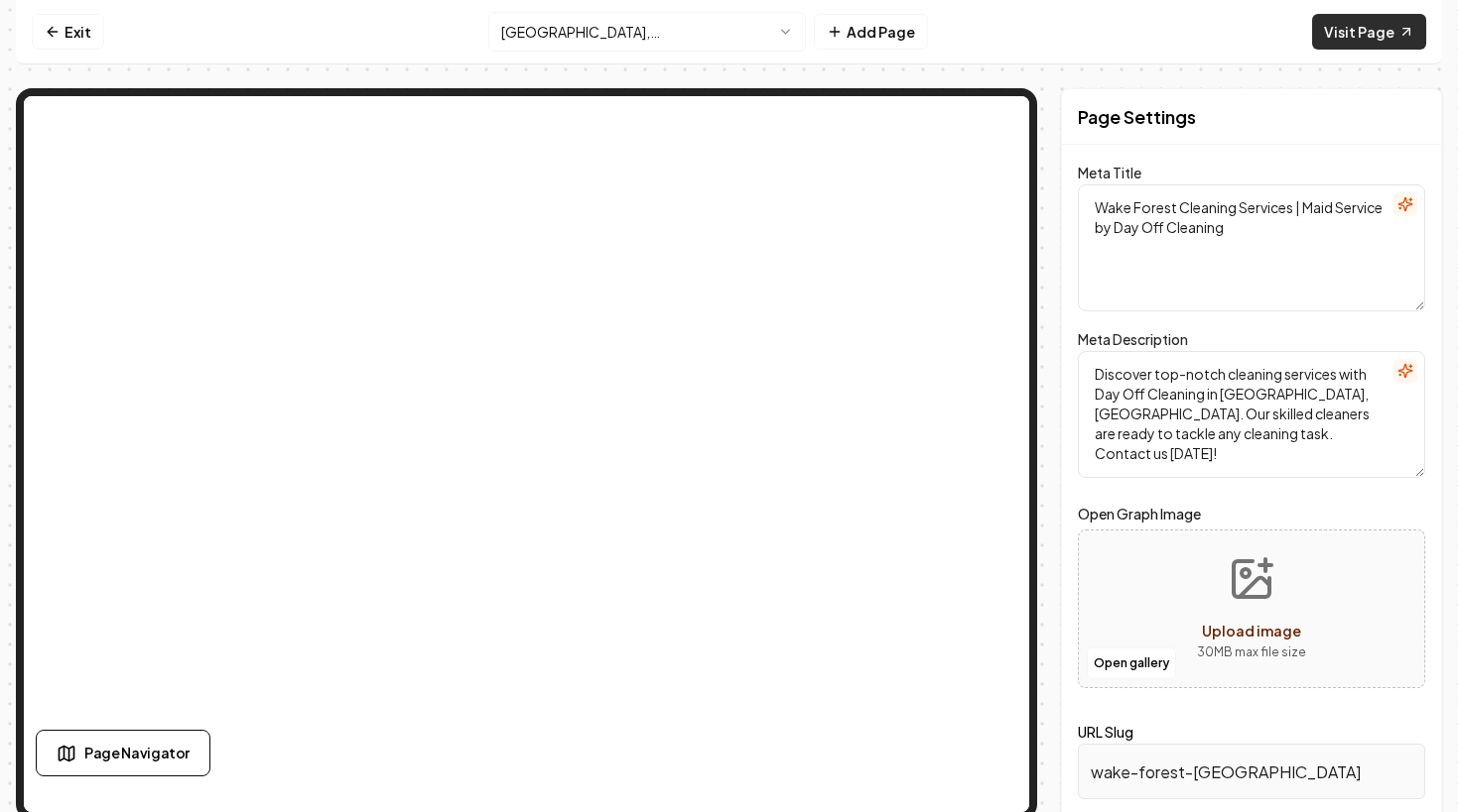
click at [1386, 27] on link "Visit Page" at bounding box center [1369, 32] width 114 height 36
click at [674, 26] on html "Computer Required This feature is only available on a computer. Please switch t…" at bounding box center [729, 406] width 1458 height 812
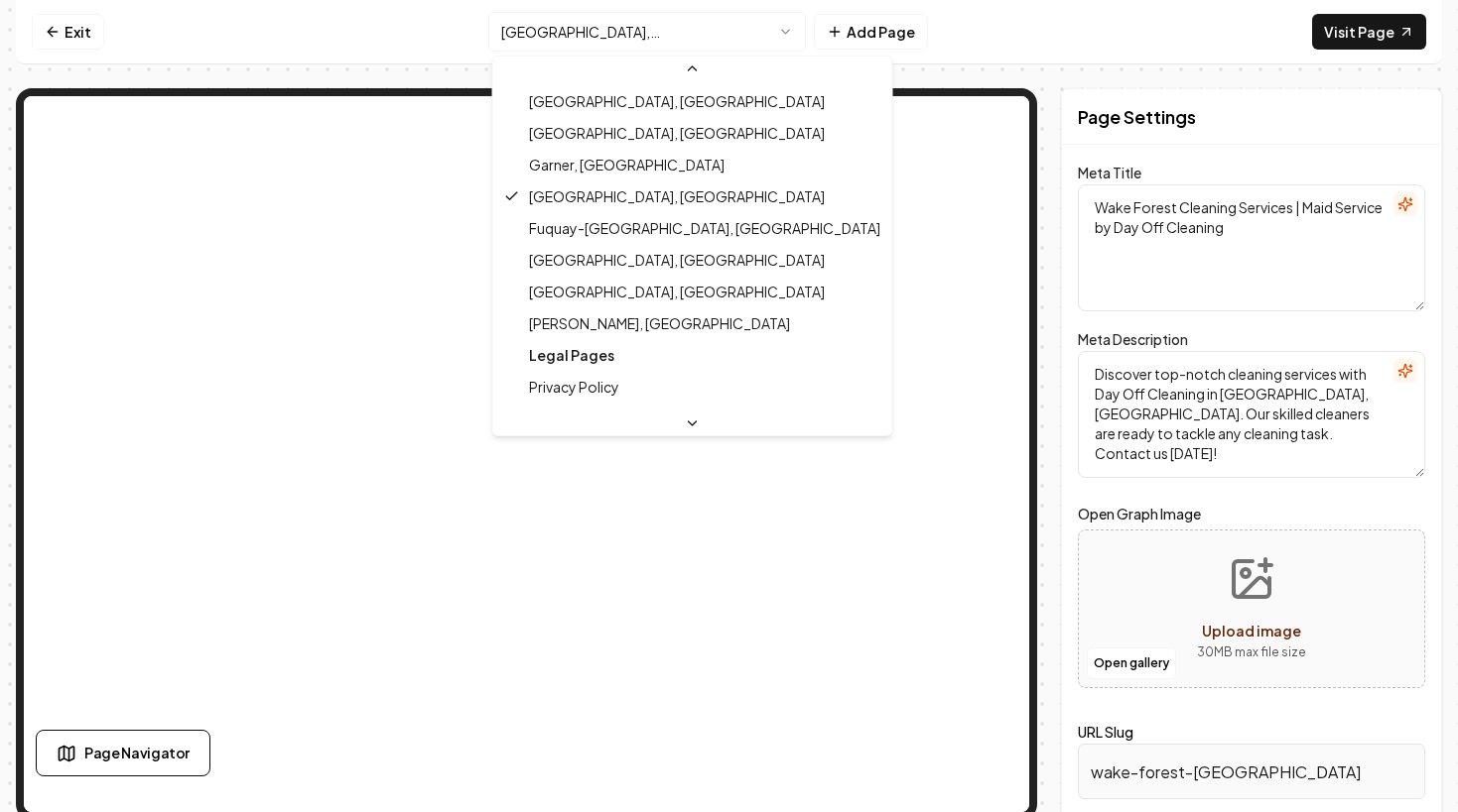
scroll to position [764, 0]
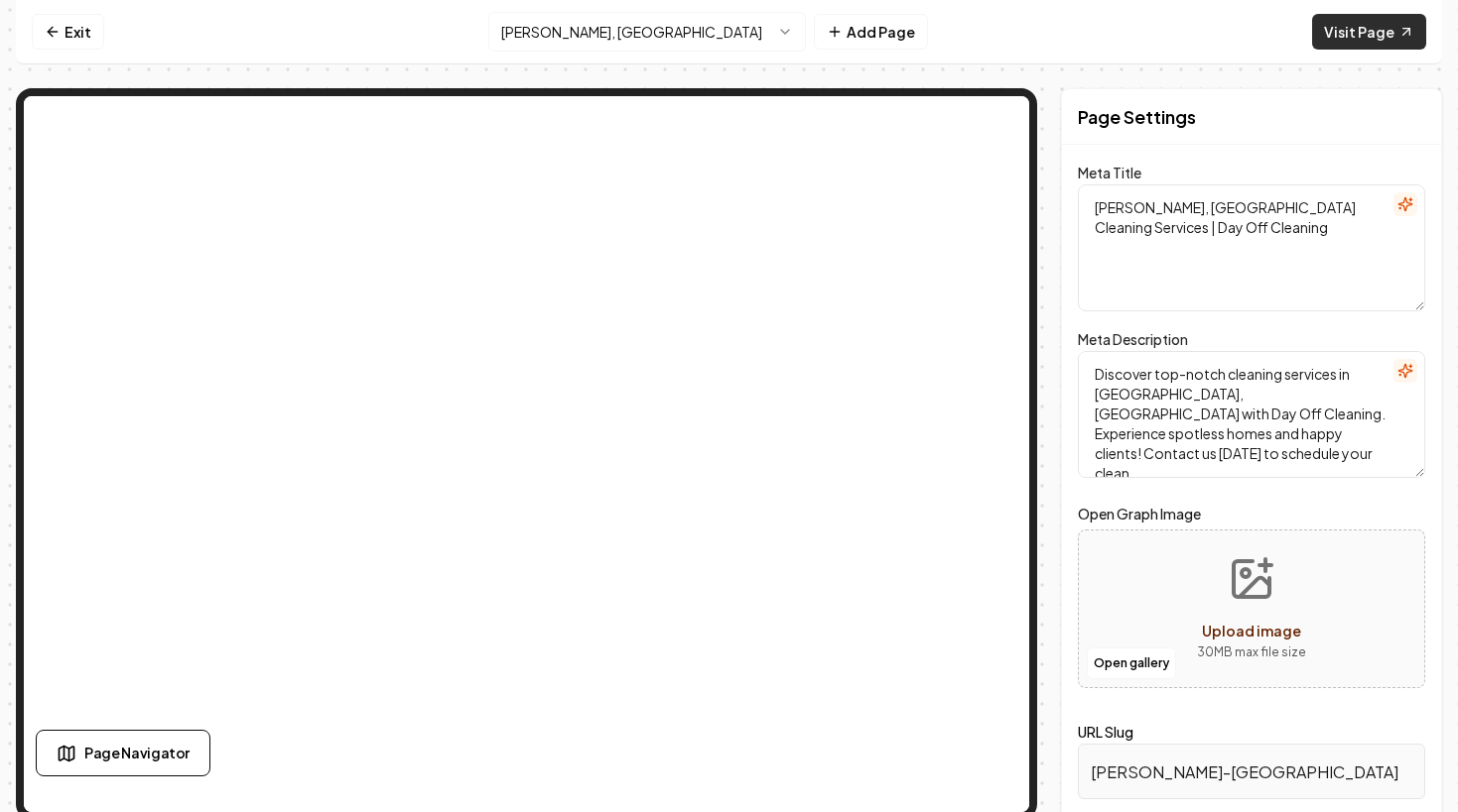
click at [1354, 44] on link "Visit Page" at bounding box center [1369, 32] width 114 height 36
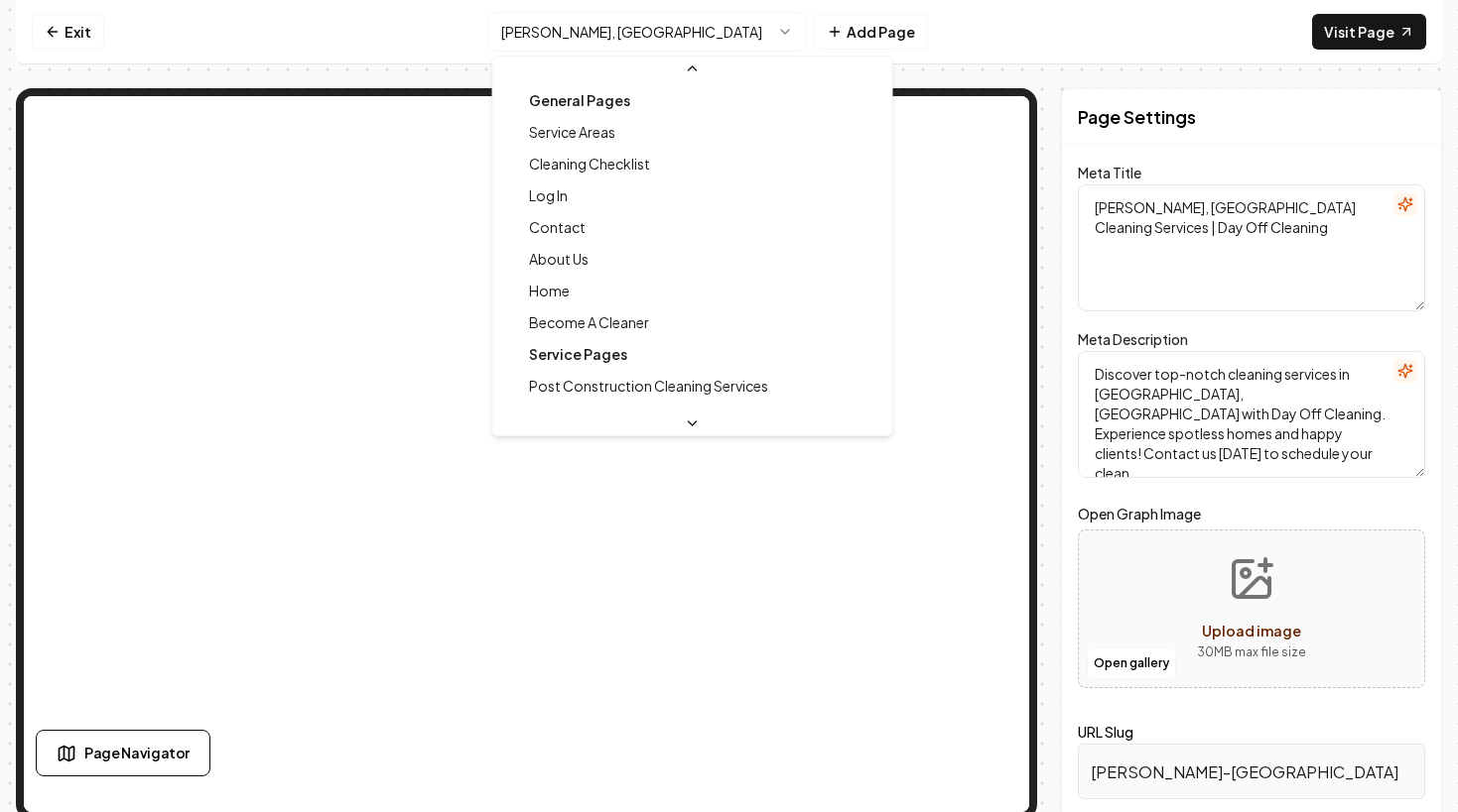
click at [676, 22] on html "Computer Required This feature is only available on a computer. Please switch t…" at bounding box center [729, 406] width 1458 height 812
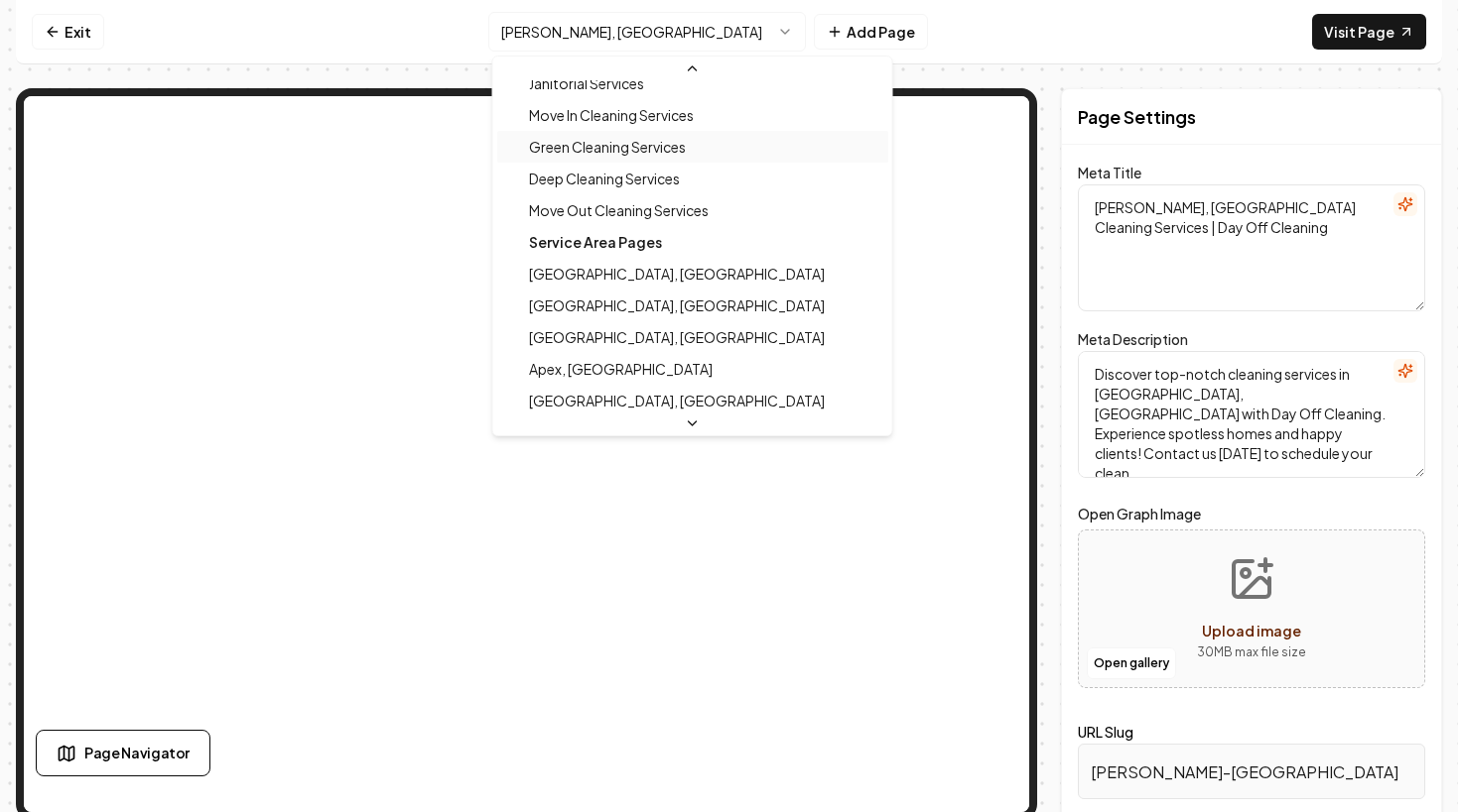
scroll to position [448, 0]
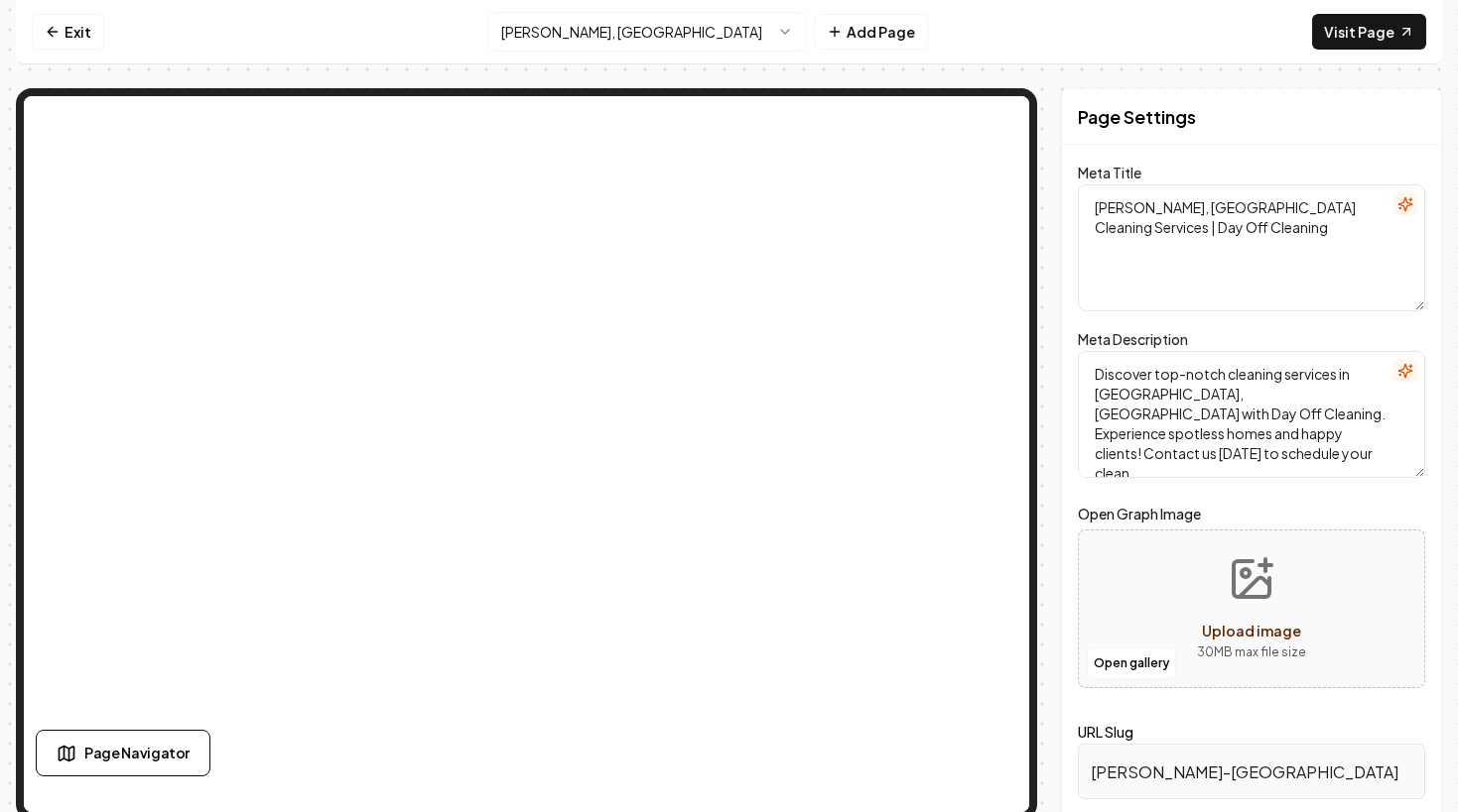
click at [761, 27] on html "Computer Required This feature is only available on a computer. Please switch t…" at bounding box center [729, 406] width 1458 height 812
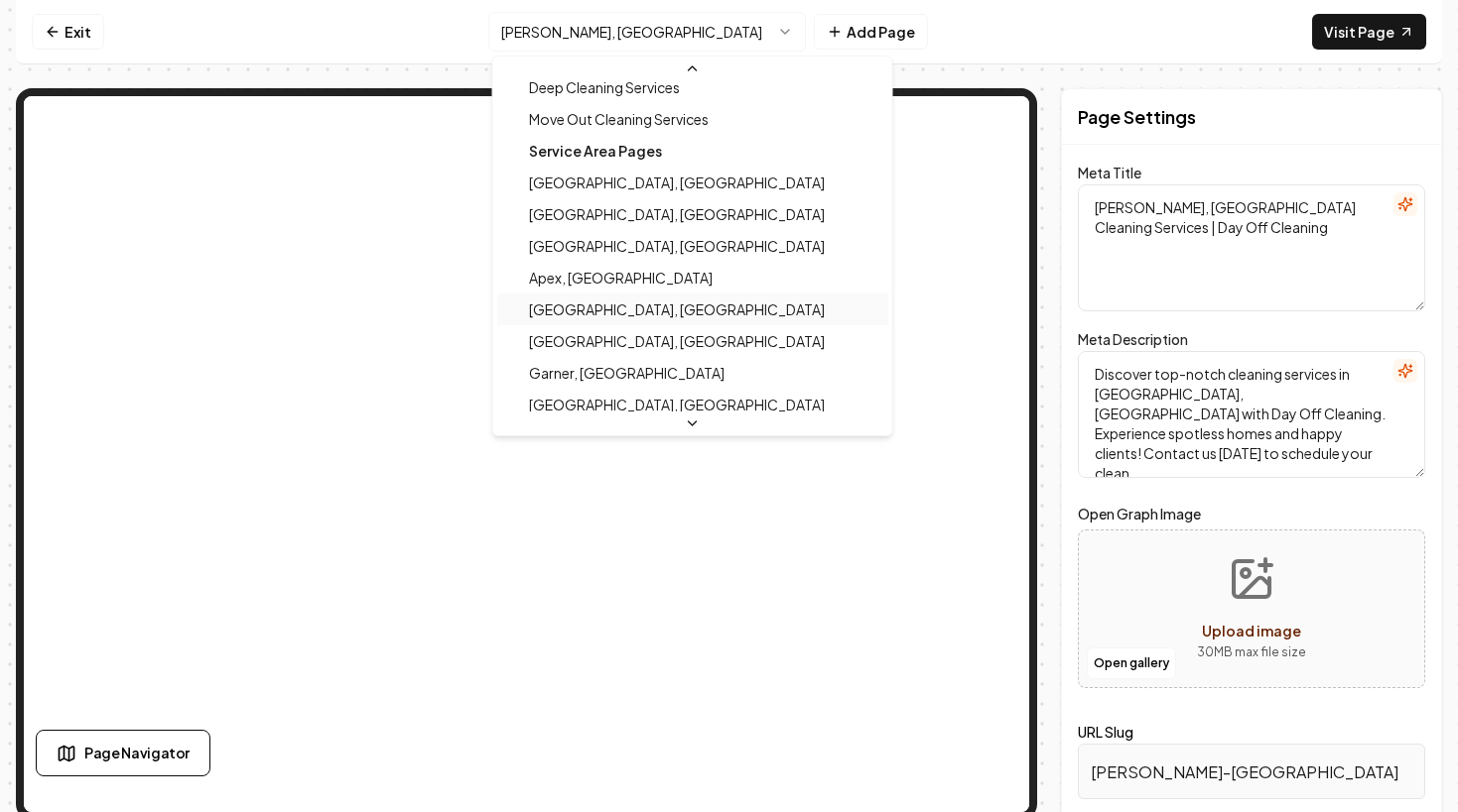
scroll to position [552, 0]
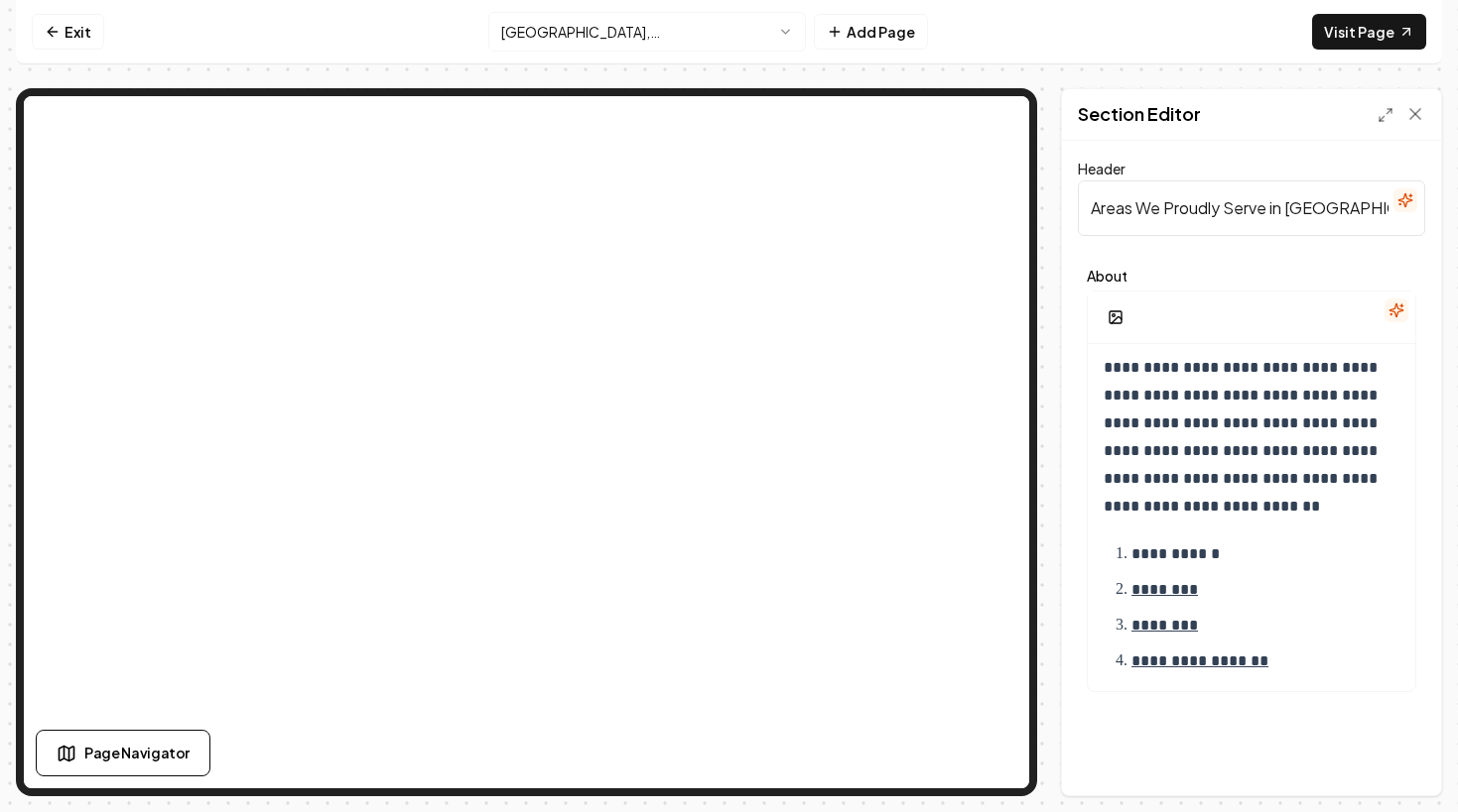
scroll to position [62, 0]
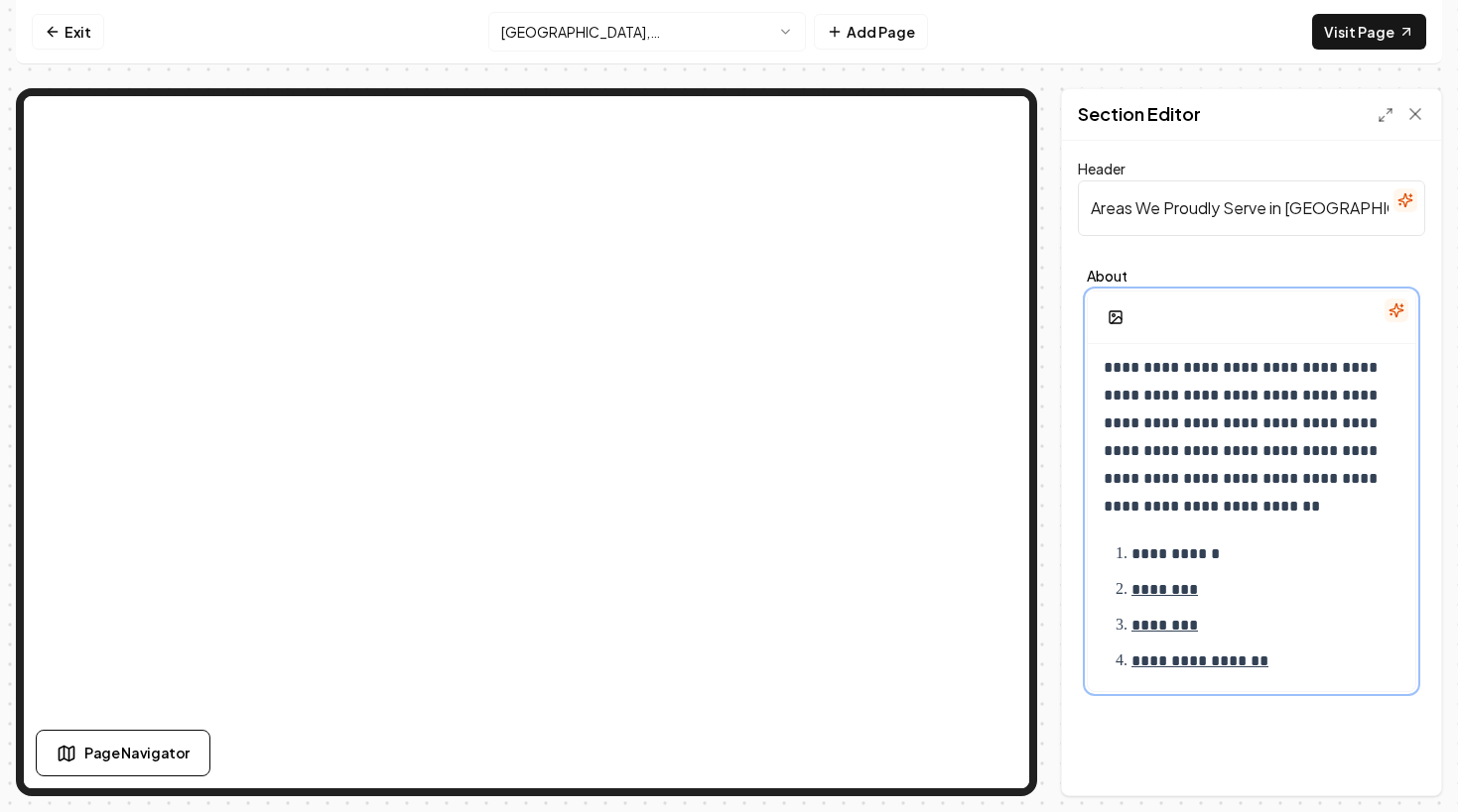
click at [1332, 665] on p "**********" at bounding box center [1265, 661] width 268 height 28
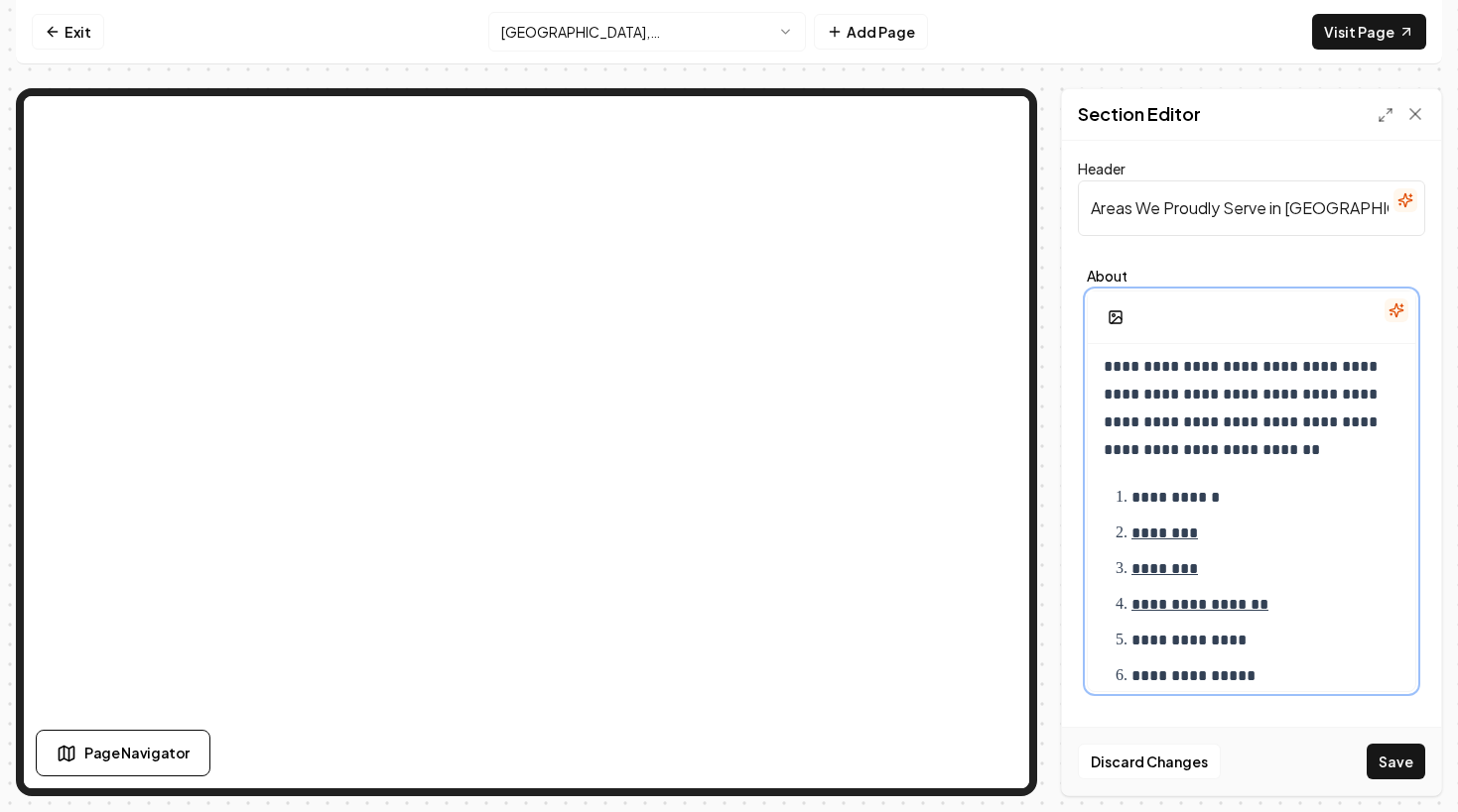
scroll to position [154, 0]
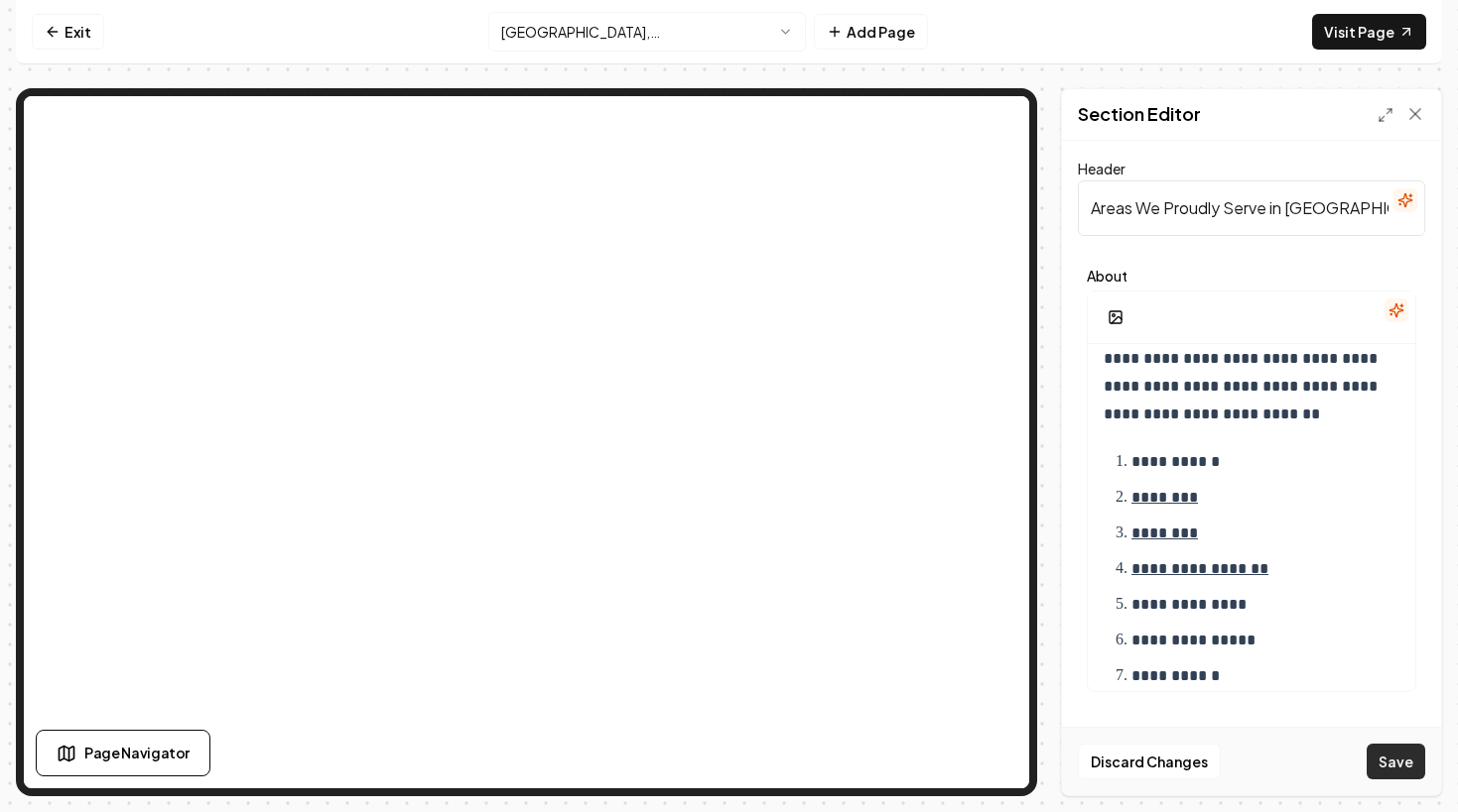
click at [1413, 761] on button "Save" at bounding box center [1395, 762] width 59 height 36
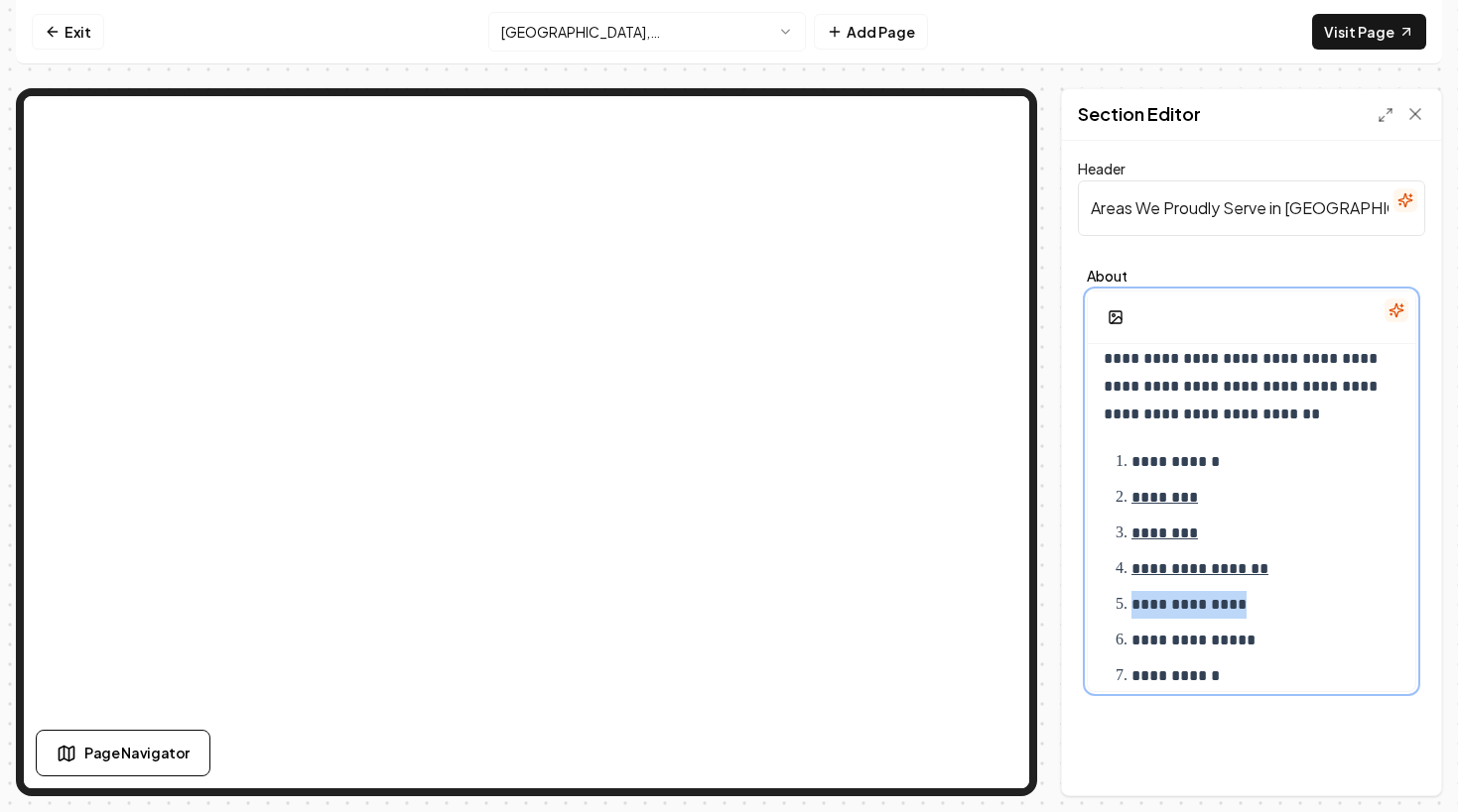
drag, startPoint x: 1249, startPoint y: 600, endPoint x: 1115, endPoint y: 593, distance: 134.2
click at [1112, 600] on ol "**********" at bounding box center [1251, 569] width 296 height 242
click at [1187, 515] on icon "button" at bounding box center [1184, 522] width 16 height 16
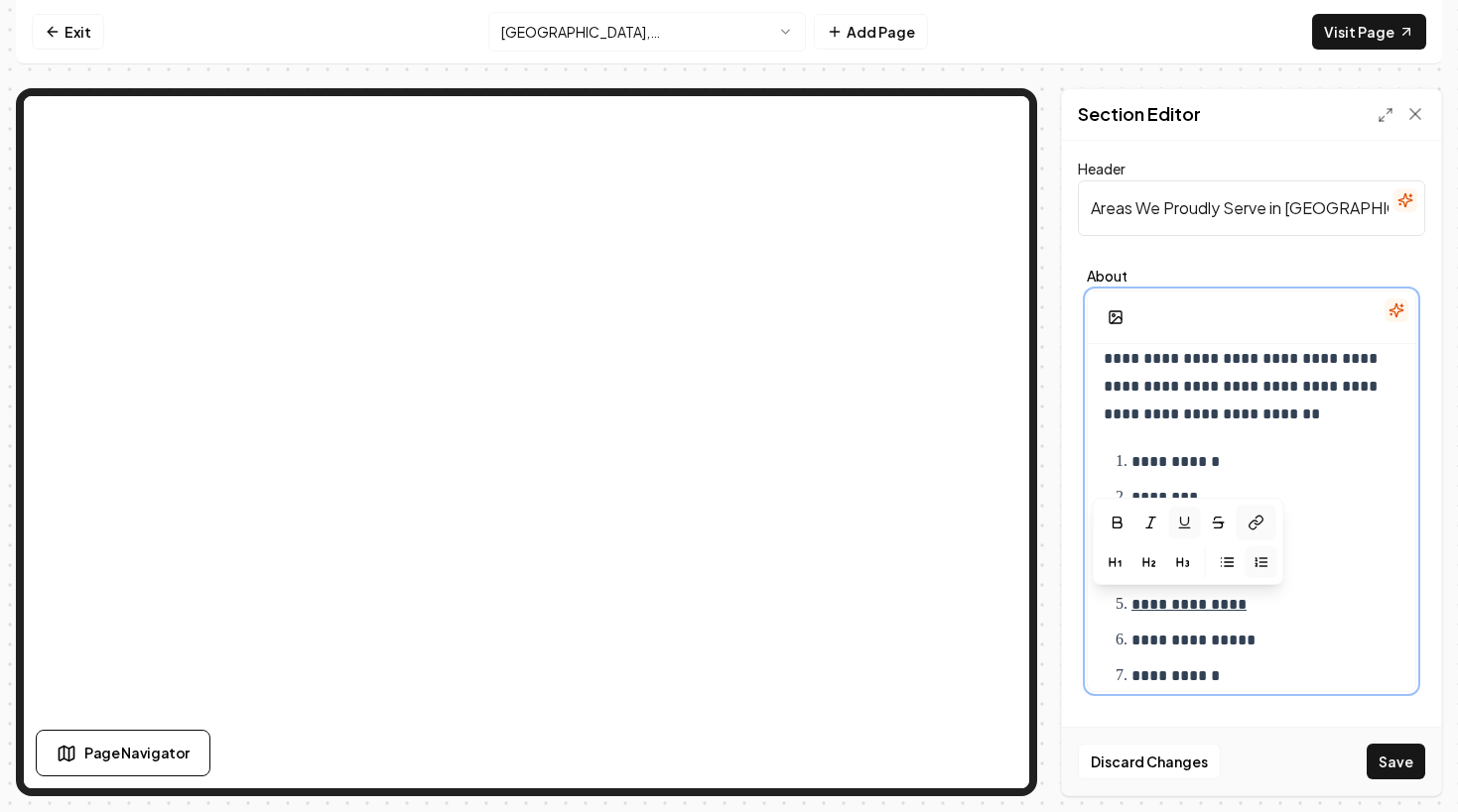
click at [1237, 525] on button at bounding box center [1255, 522] width 40 height 36
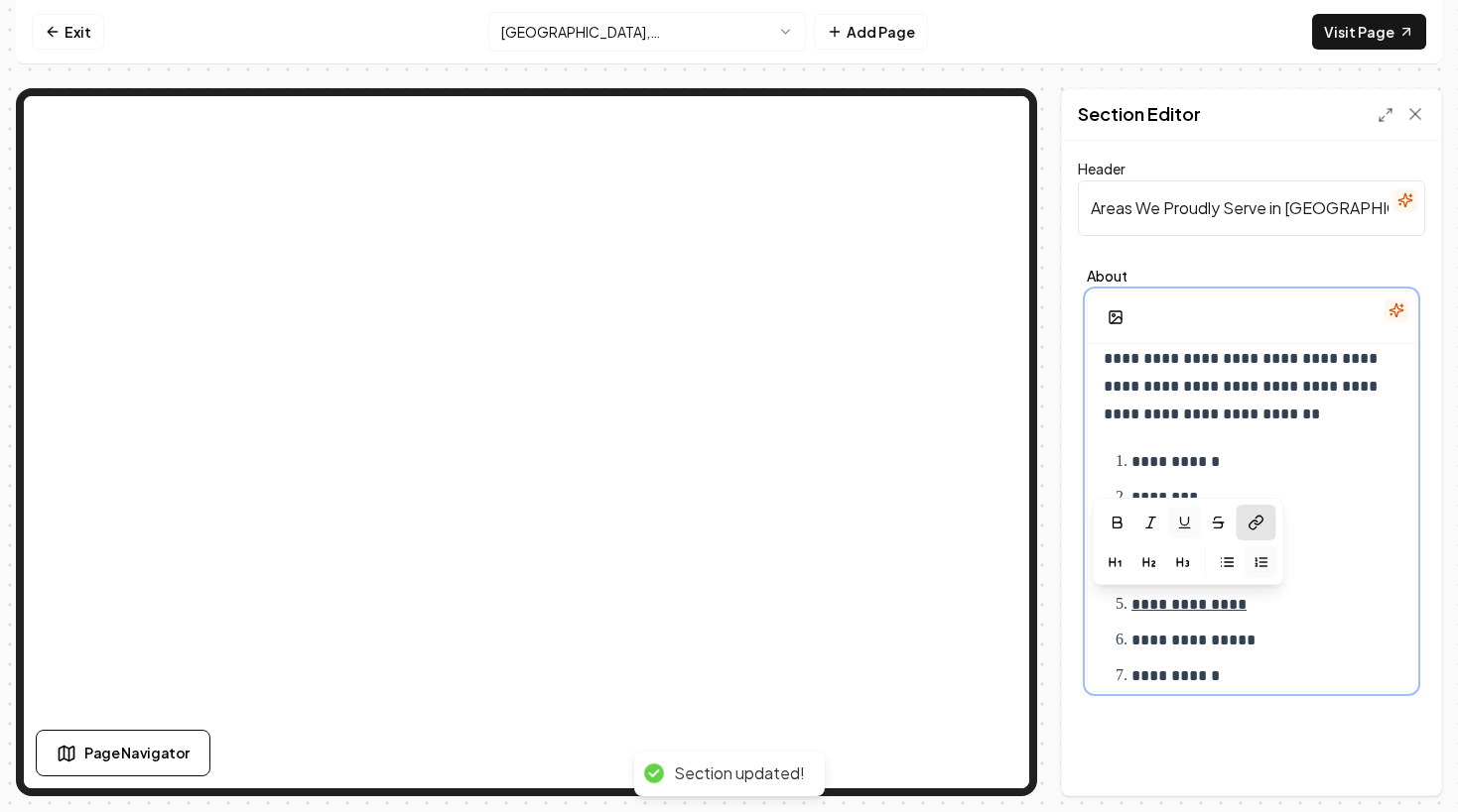
click at [1267, 638] on p "**********" at bounding box center [1265, 641] width 268 height 28
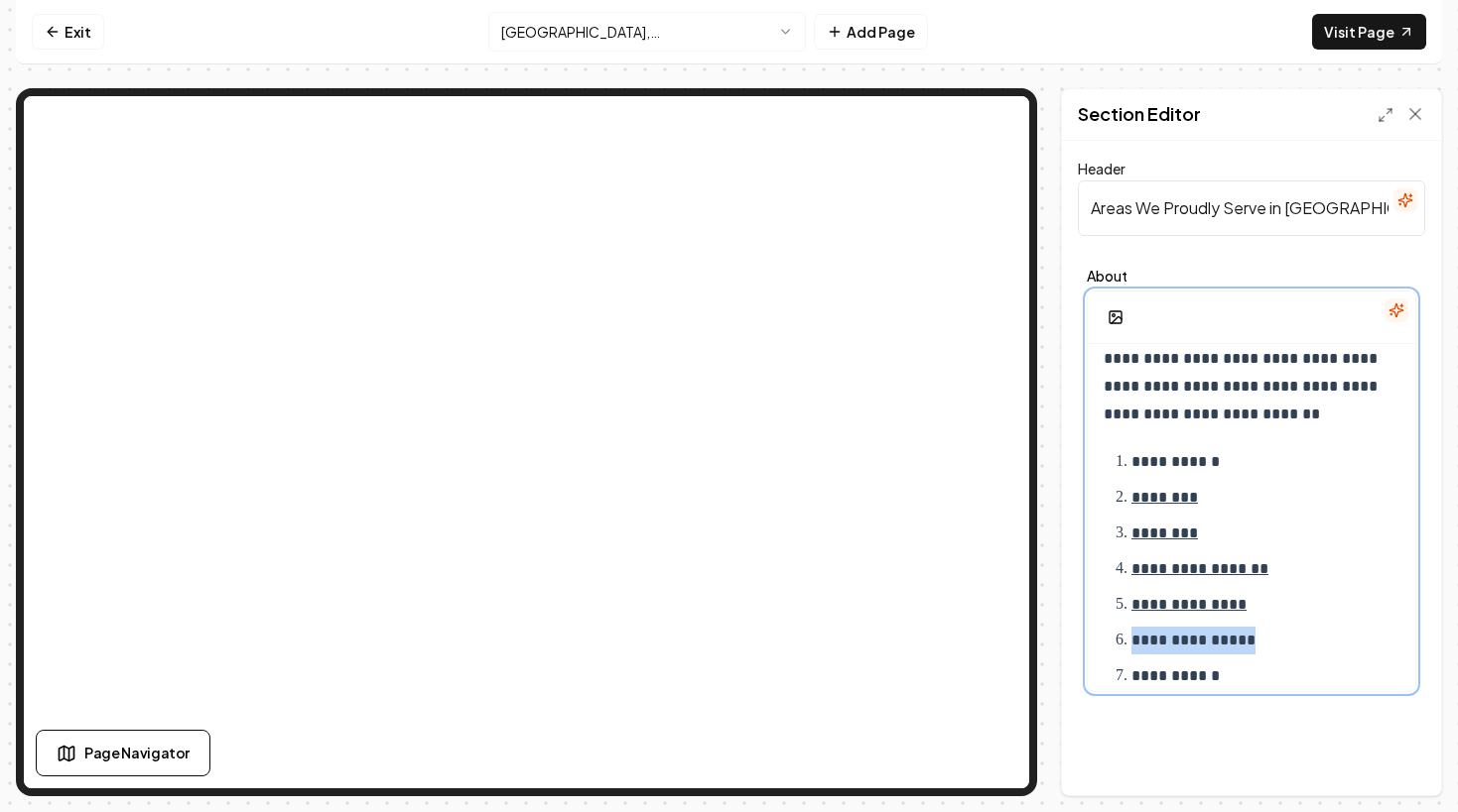
drag, startPoint x: 1287, startPoint y: 637, endPoint x: 1120, endPoint y: 637, distance: 167.0
click at [1131, 637] on li "**********" at bounding box center [1265, 641] width 268 height 28
click at [1196, 561] on icon "button" at bounding box center [1190, 558] width 16 height 16
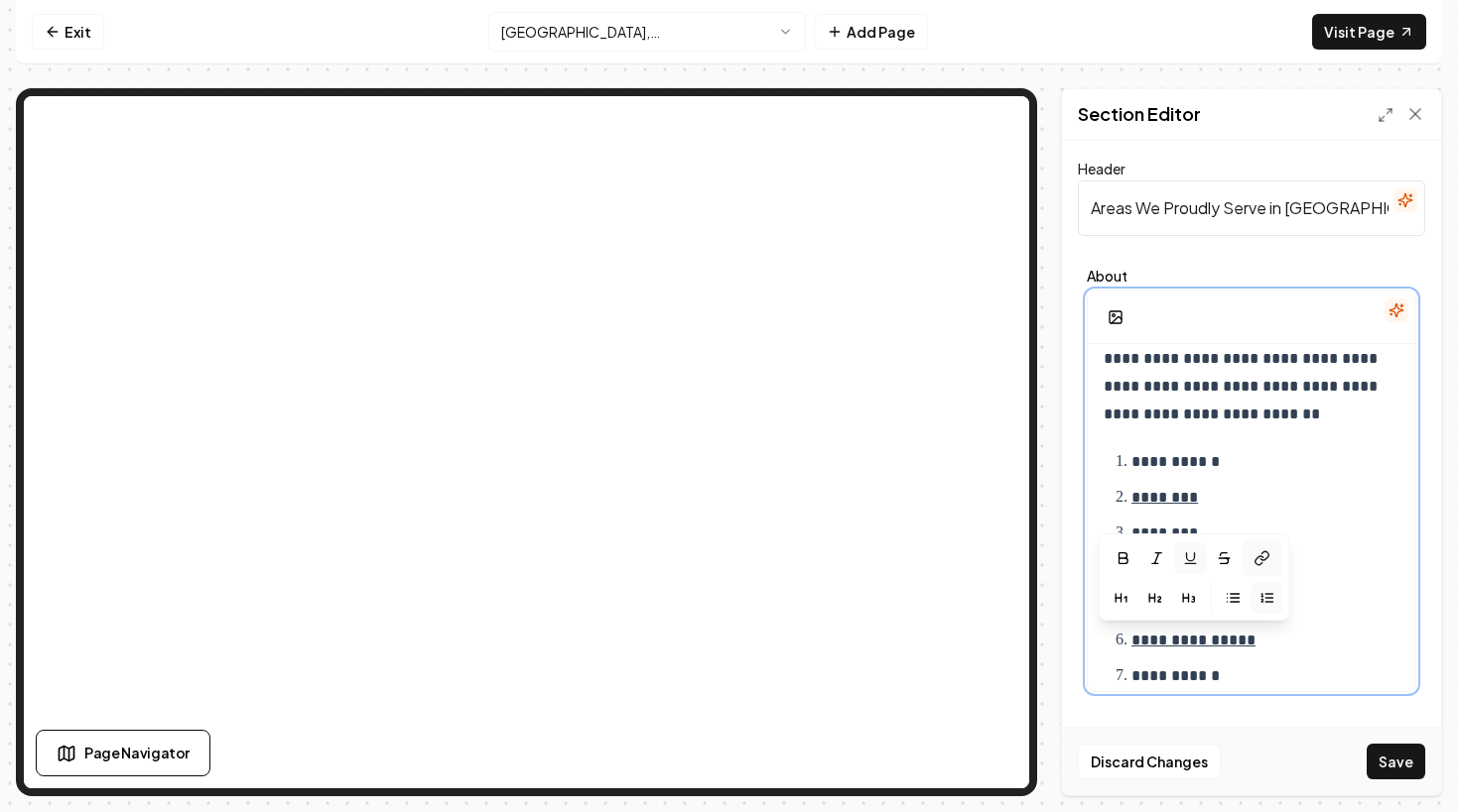
click at [1261, 559] on icon at bounding box center [1264, 555] width 8 height 9
click at [1253, 673] on p "**********" at bounding box center [1265, 676] width 268 height 28
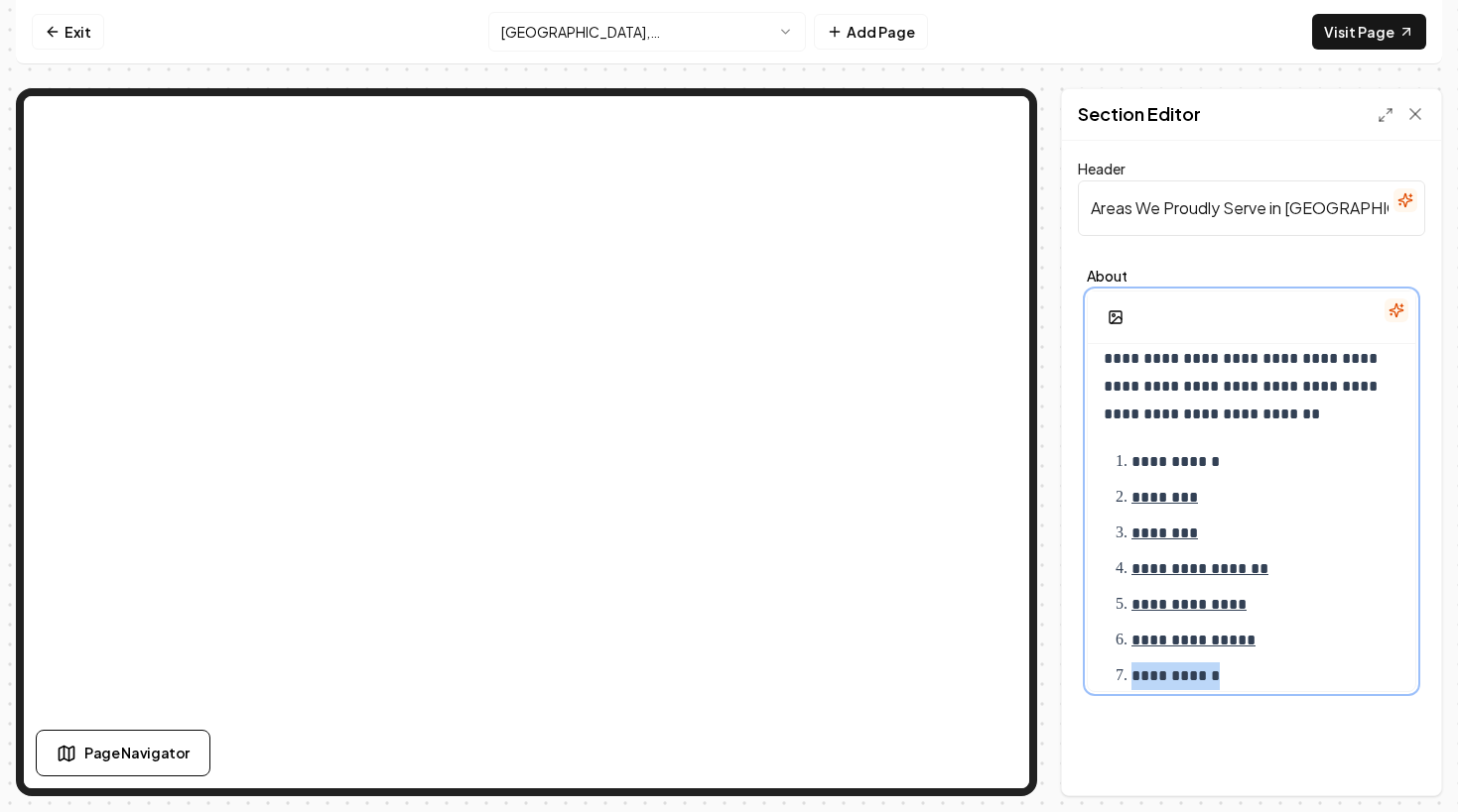
drag, startPoint x: 1248, startPoint y: 674, endPoint x: 1126, endPoint y: 674, distance: 122.0
click at [1131, 675] on li "**********" at bounding box center [1265, 676] width 268 height 28
click at [1178, 594] on icon "button" at bounding box center [1174, 594] width 16 height 16
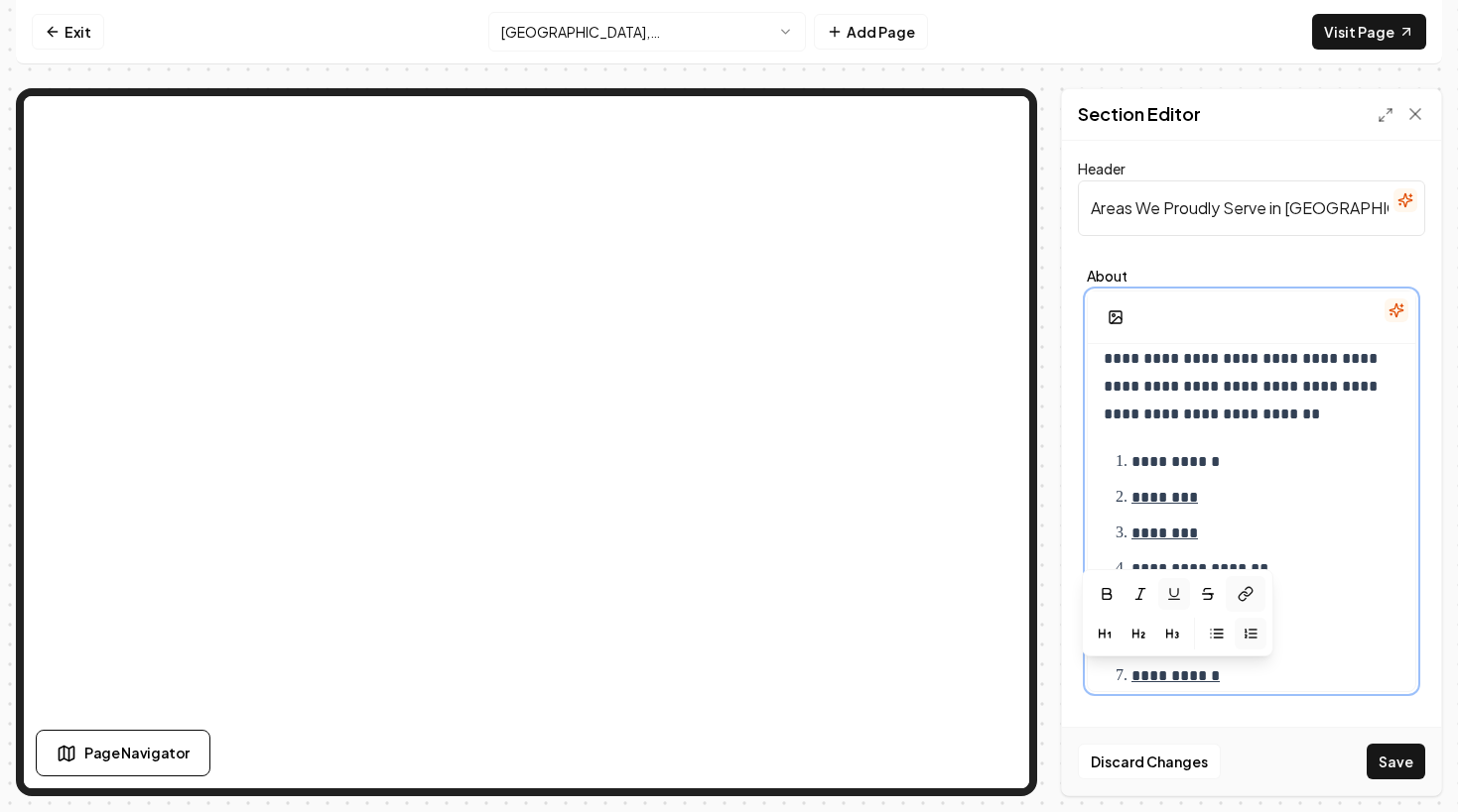
click at [1246, 596] on icon at bounding box center [1245, 594] width 16 height 16
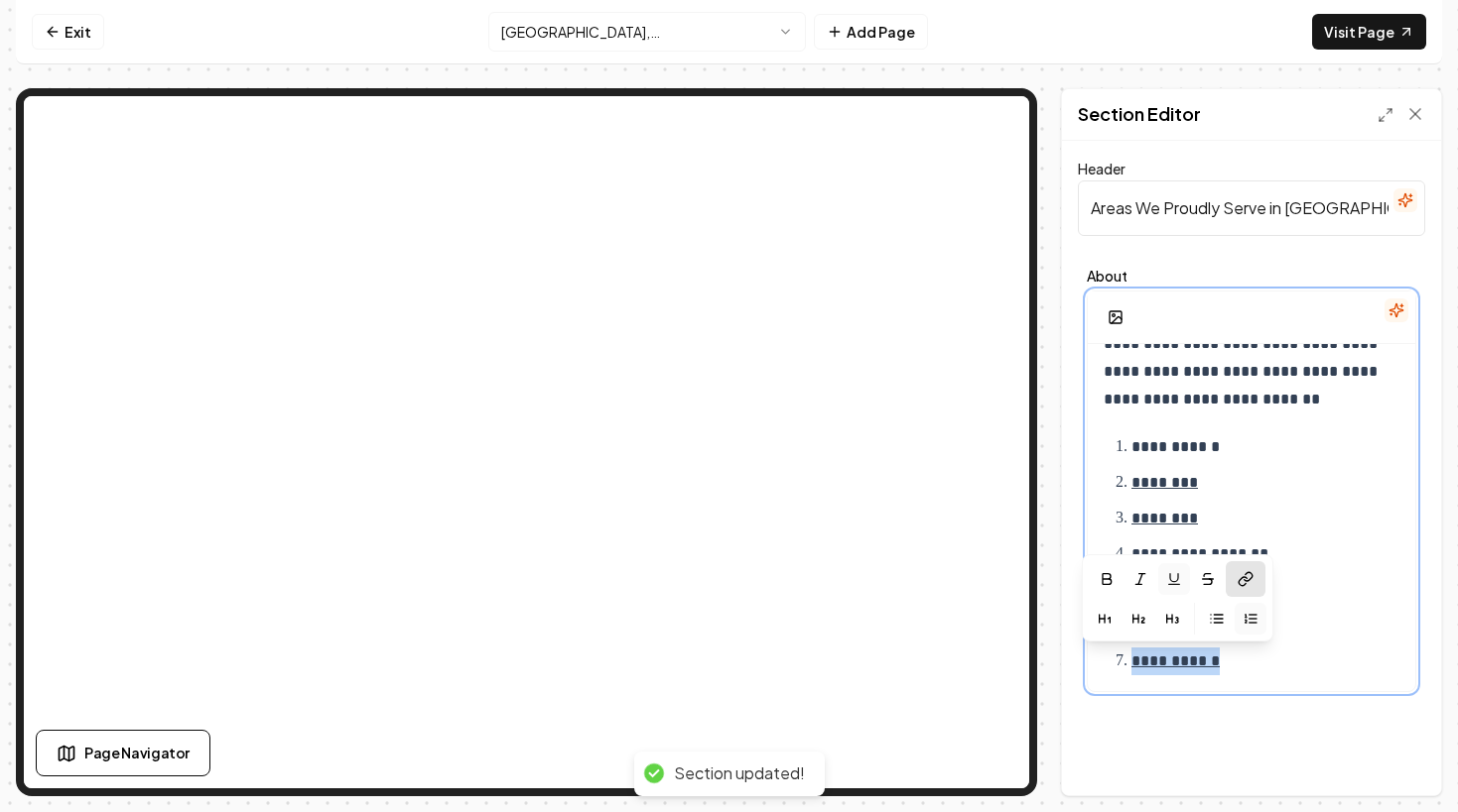
click at [1299, 676] on div "**********" at bounding box center [1251, 433] width 328 height 515
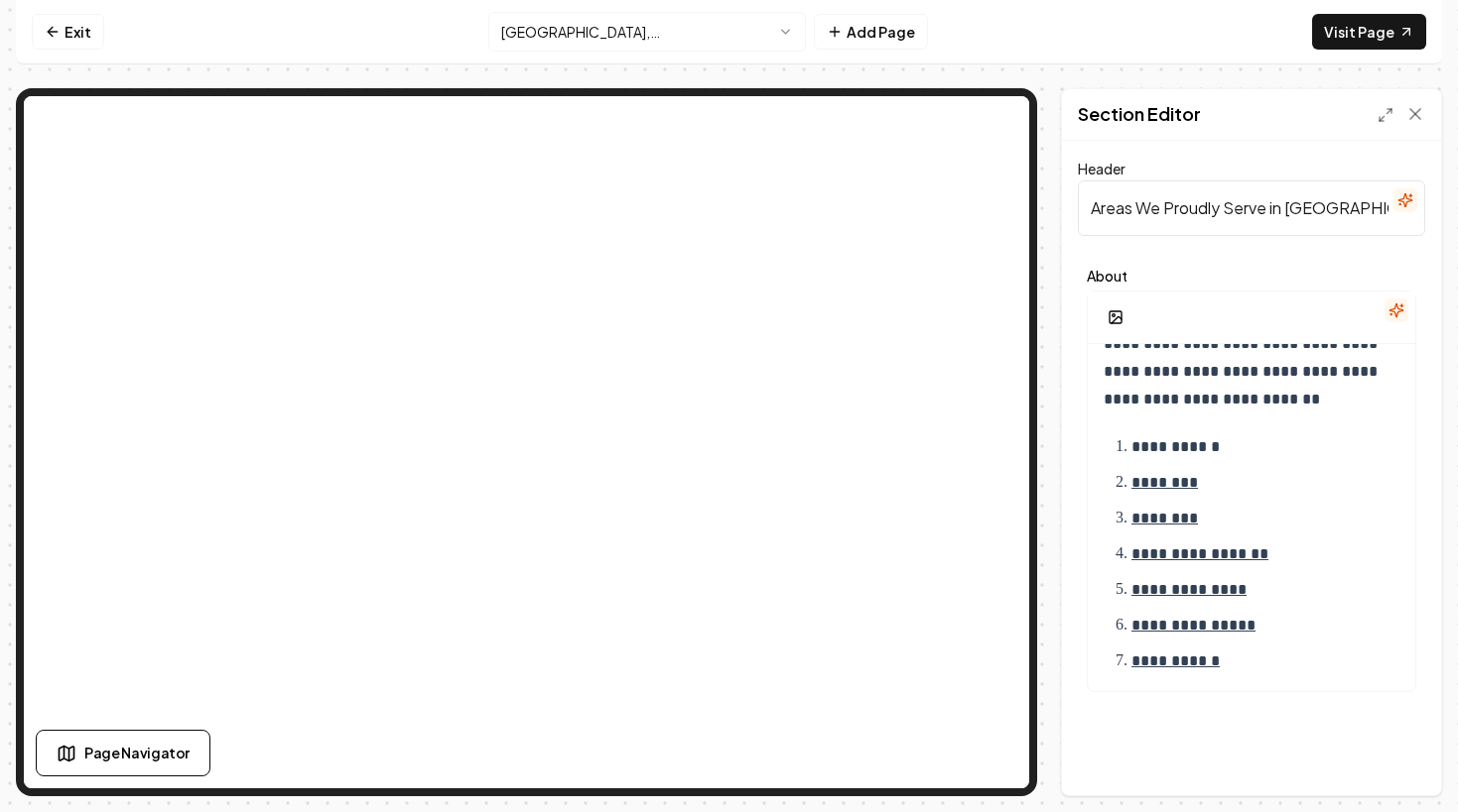
click at [1273, 262] on div "**********" at bounding box center [1251, 480] width 348 height 441
click at [613, 36] on html "**********" at bounding box center [729, 406] width 1458 height 812
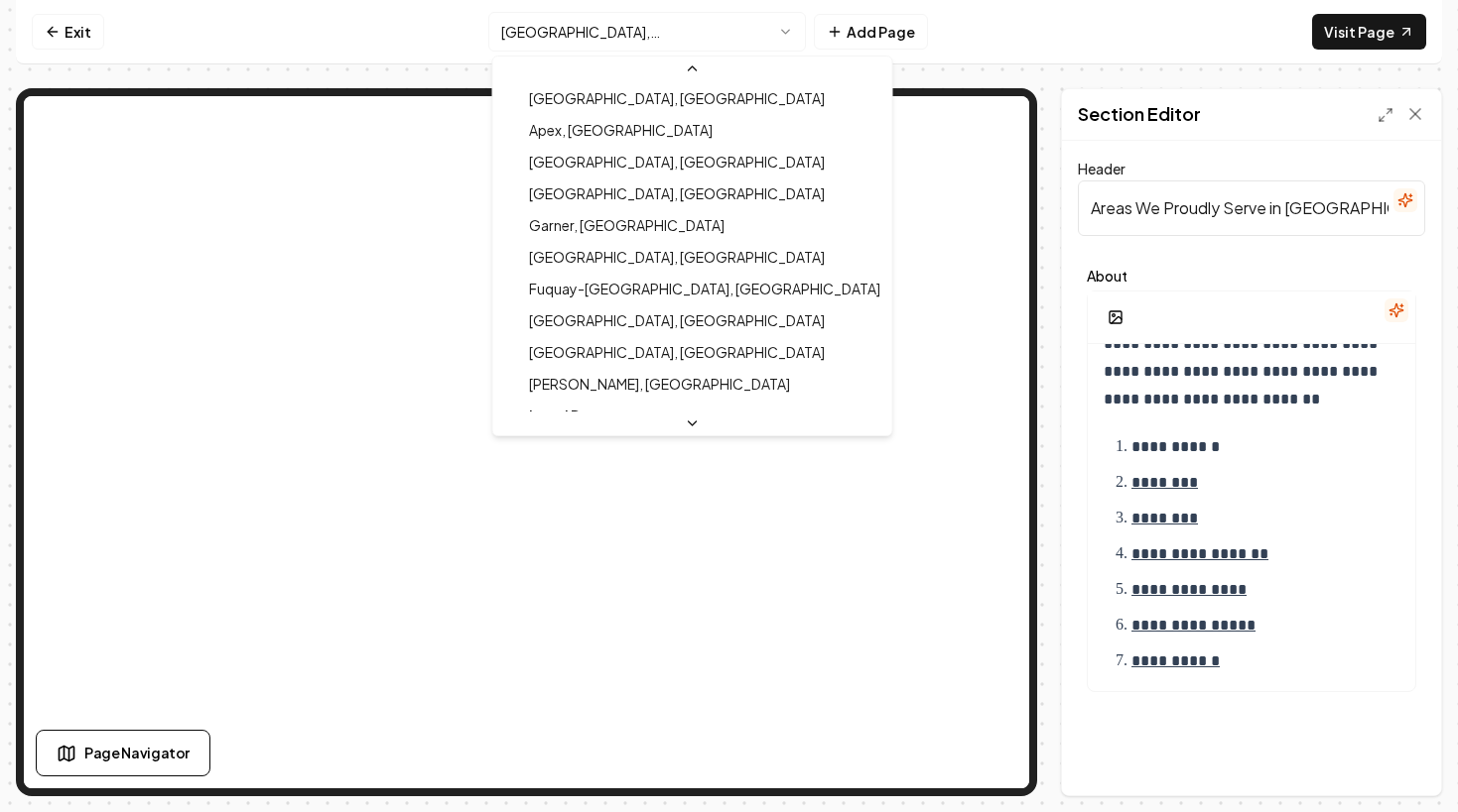
scroll to position [694, 0]
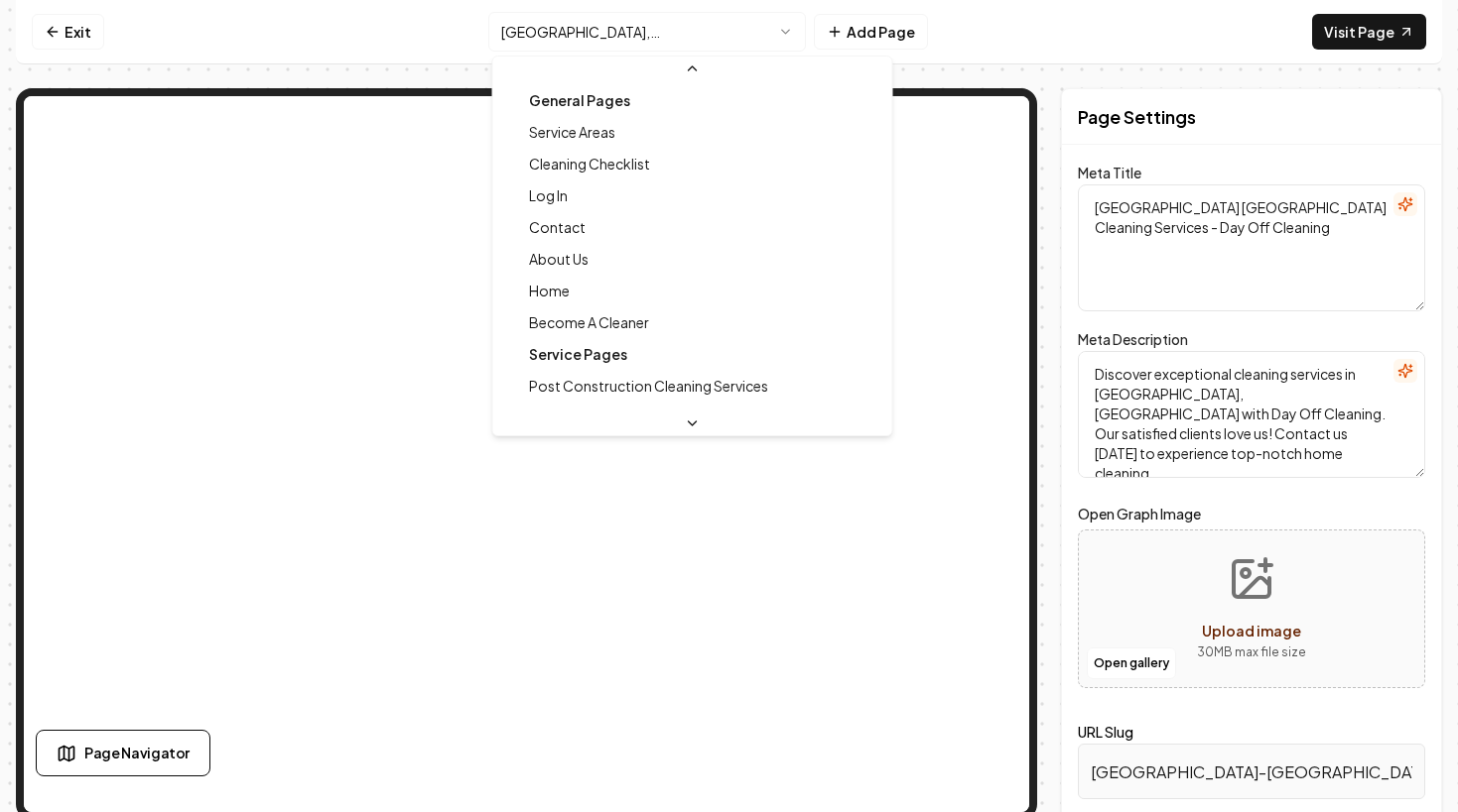
click at [629, 43] on html "Computer Required This feature is only available on a computer. Please switch t…" at bounding box center [729, 406] width 1458 height 812
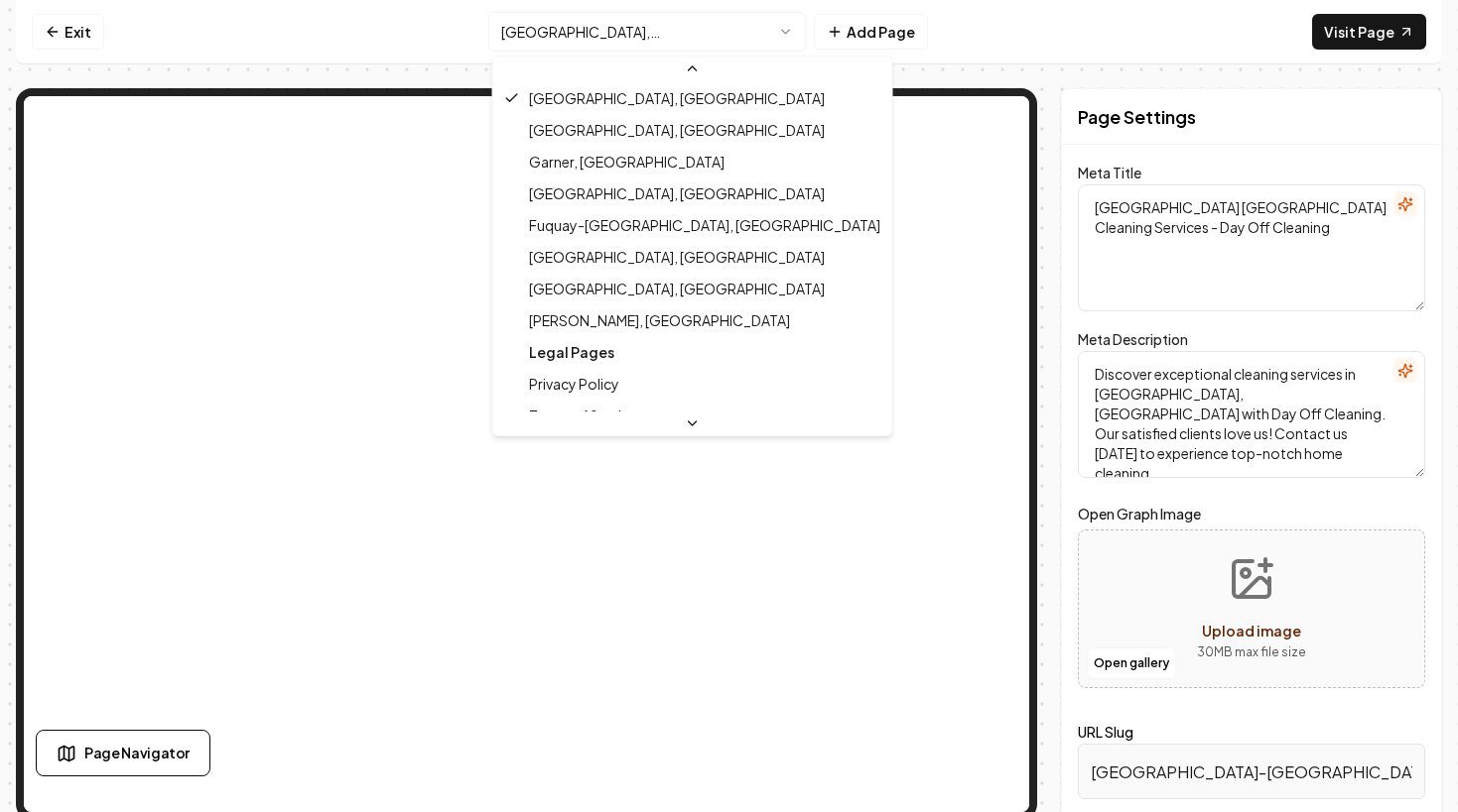
scroll to position [764, 0]
type textarea "Knightdale [GEOGRAPHIC_DATA] Cleaning Services | Trusted Maid Service | Day Off…"
type textarea "Discover expert cleaning services in [GEOGRAPHIC_DATA], [GEOGRAPHIC_DATA] with …"
type input "[GEOGRAPHIC_DATA]-[GEOGRAPHIC_DATA]"
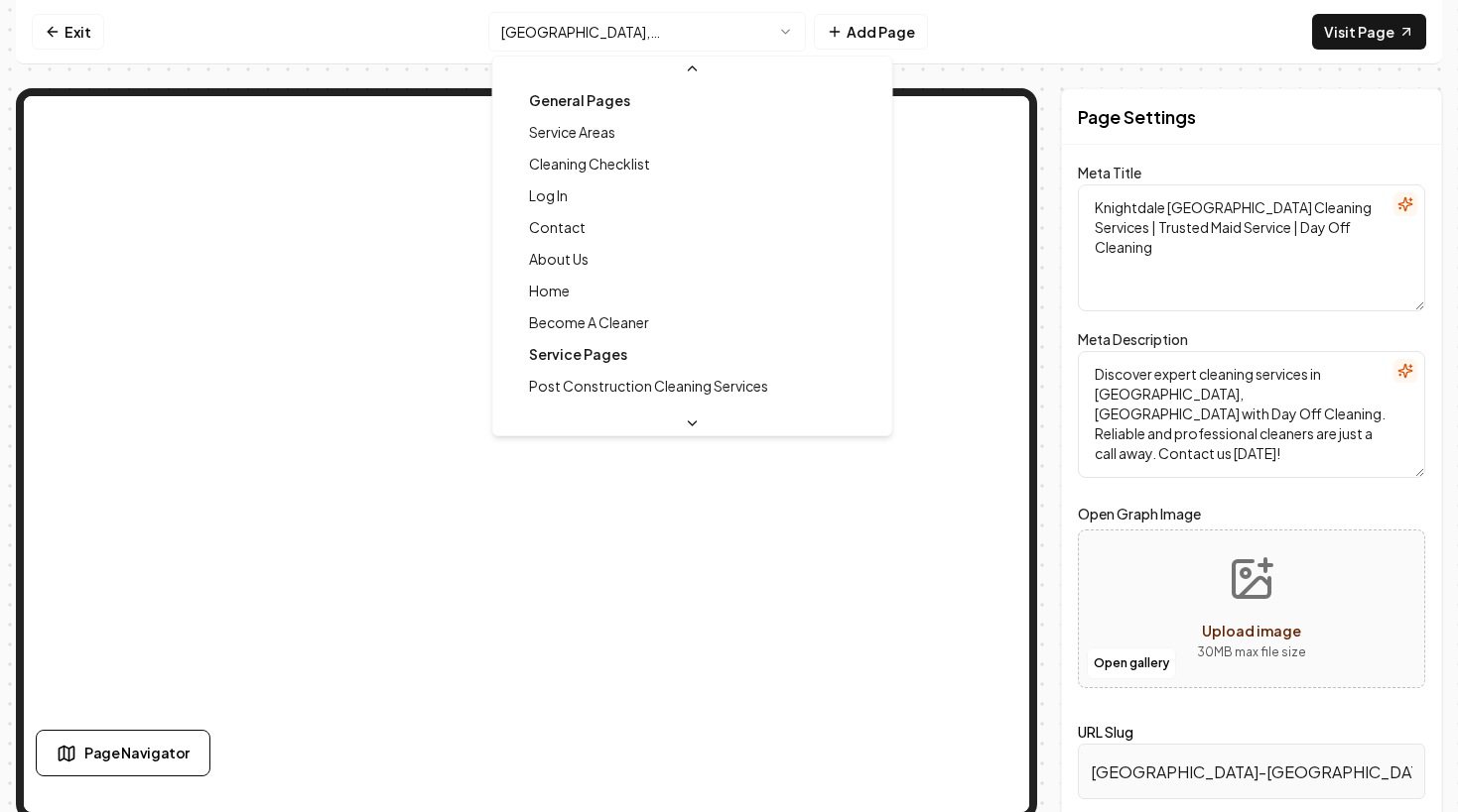
click at [682, 42] on html "Computer Required This feature is only available on a computer. Please switch t…" at bounding box center [729, 406] width 1458 height 812
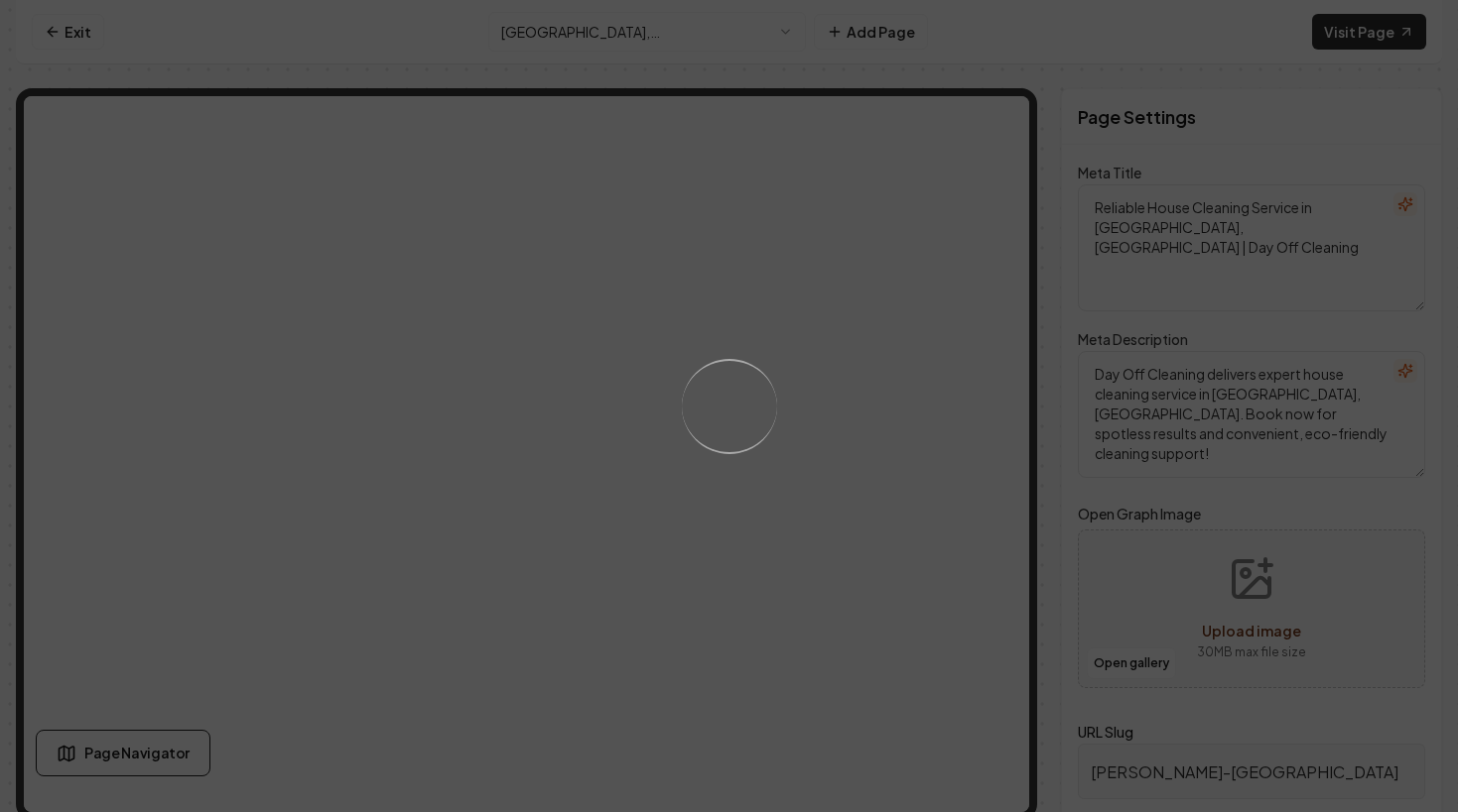
scroll to position [8, 0]
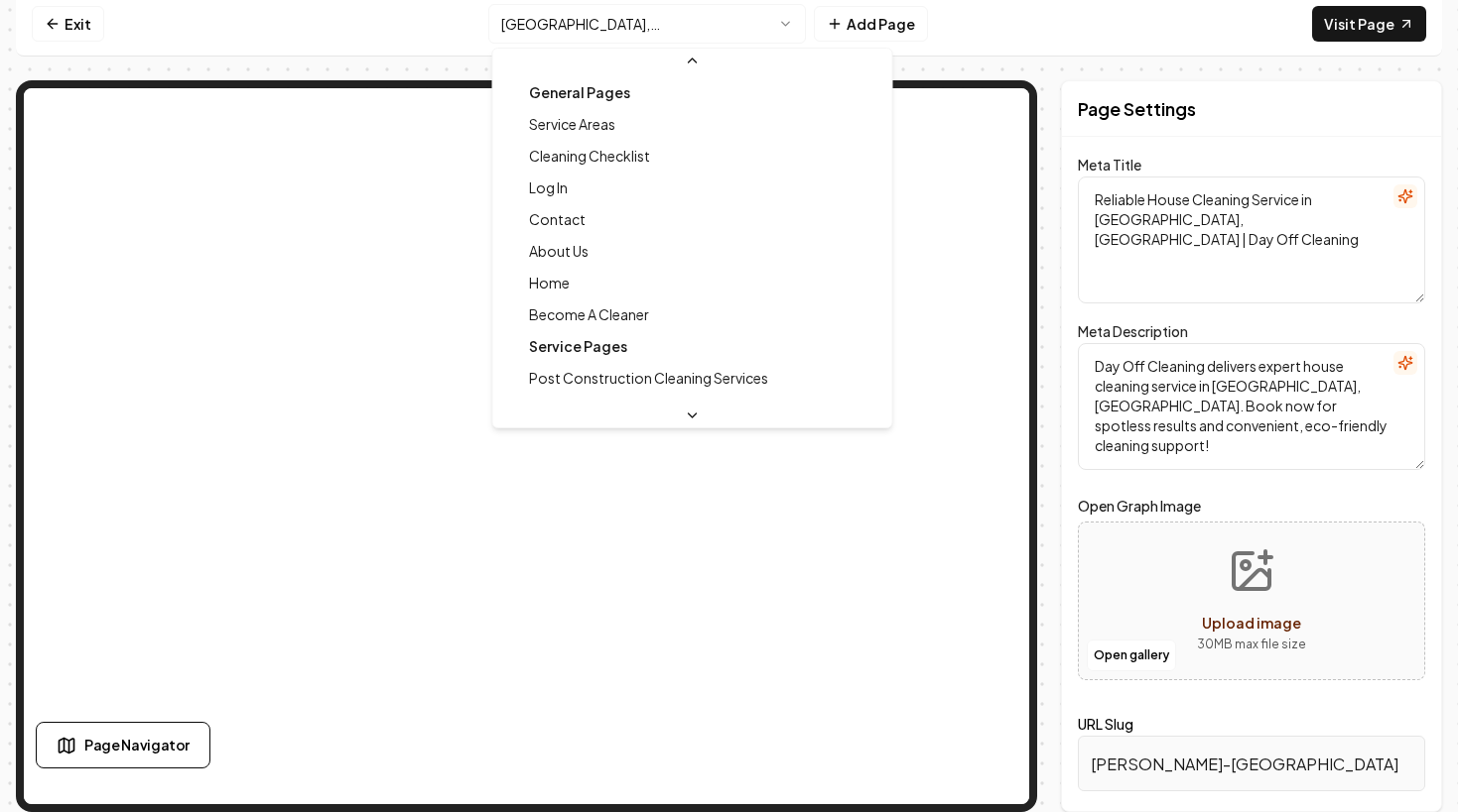
click at [578, 30] on html "Computer Required This feature is only available on a computer. Please switch t…" at bounding box center [729, 398] width 1458 height 812
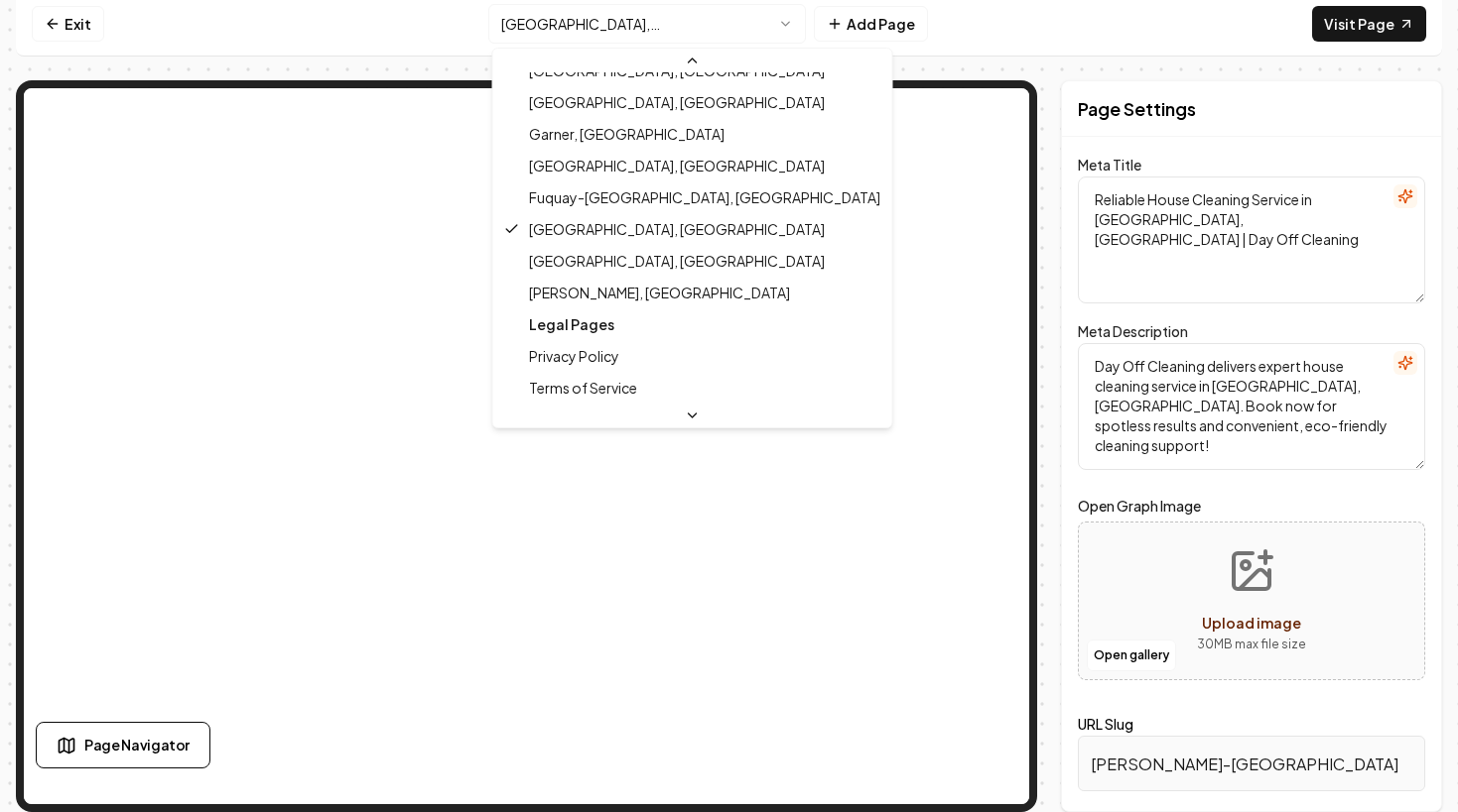
scroll to position [764, 0]
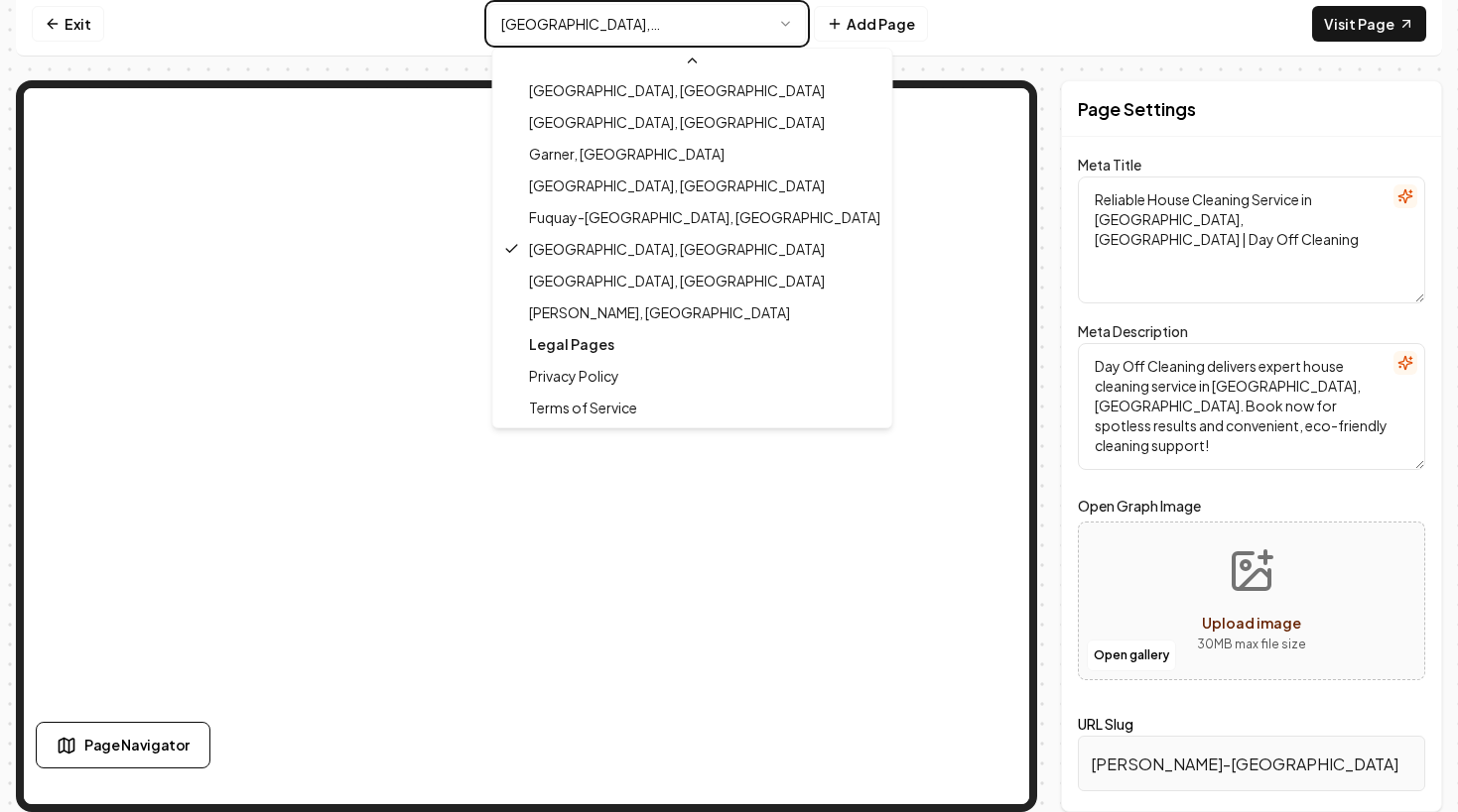
type textarea "Knightdale [GEOGRAPHIC_DATA] Cleaning Services | Trusted Maid Service | Day Off…"
type textarea "Discover expert cleaning services in [GEOGRAPHIC_DATA], [GEOGRAPHIC_DATA] with …"
type input "[GEOGRAPHIC_DATA]-[GEOGRAPHIC_DATA]"
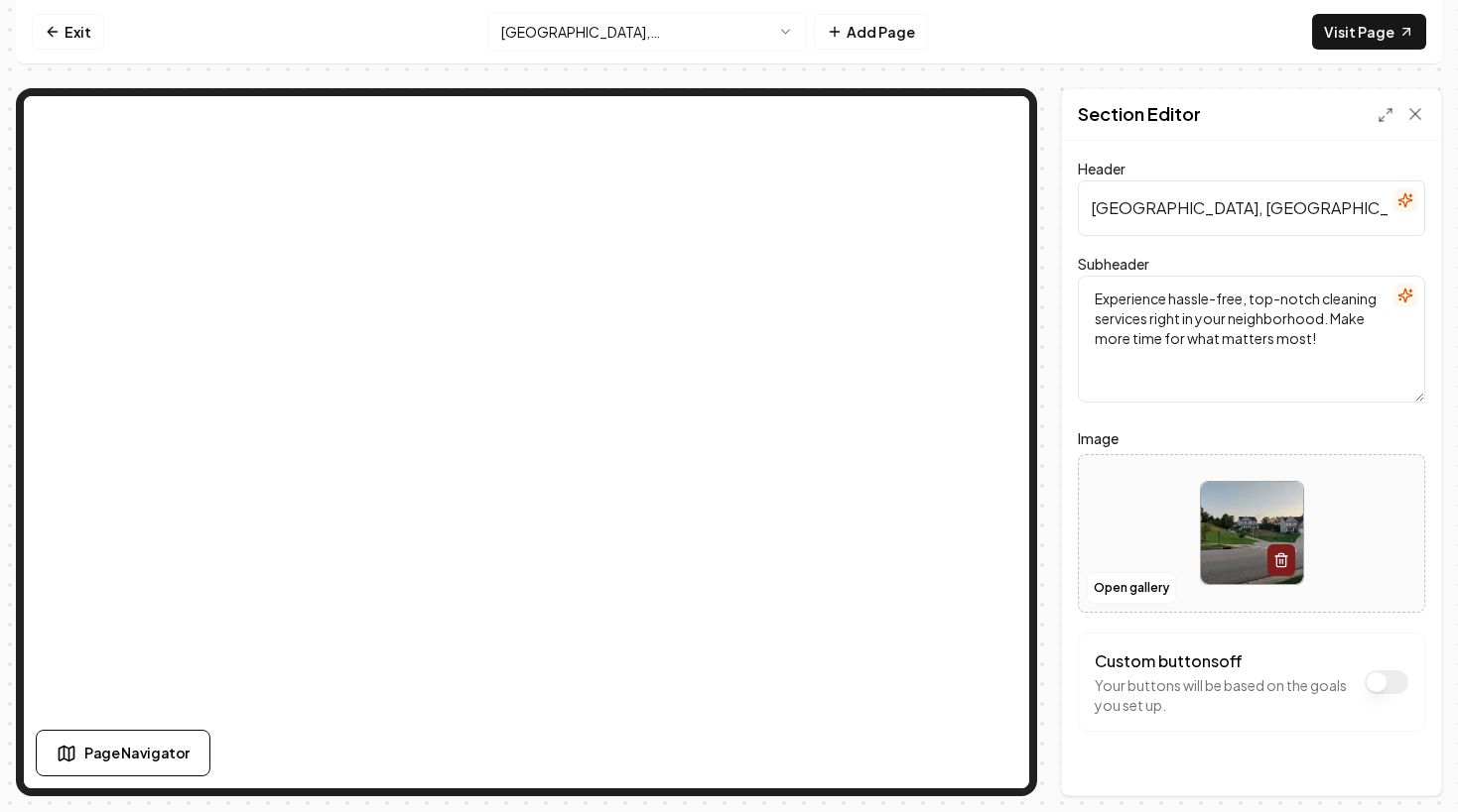
click at [661, 39] on html "Computer Required This feature is only available on a computer. Please switch t…" at bounding box center [729, 406] width 1458 height 812
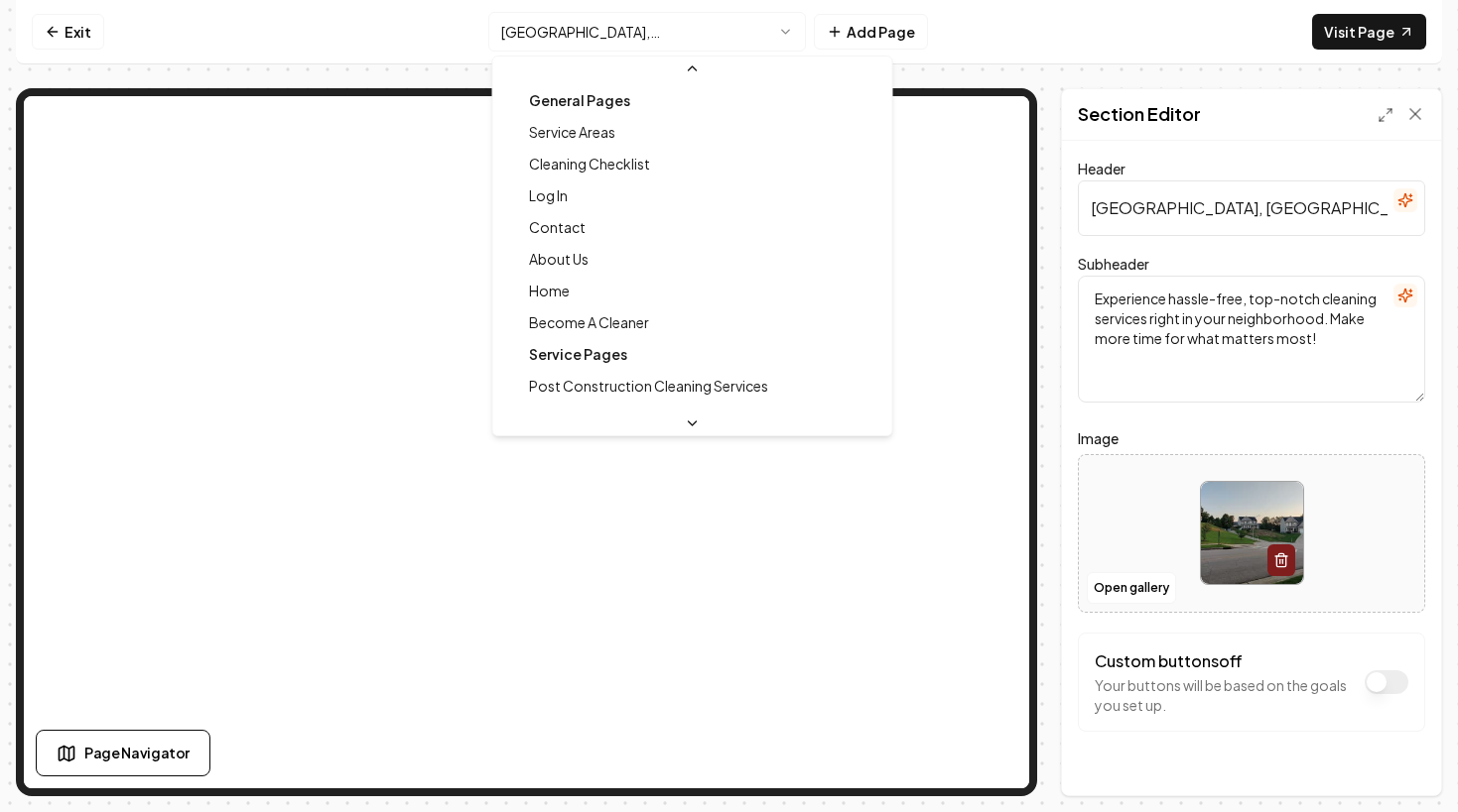
scroll to position [656, 0]
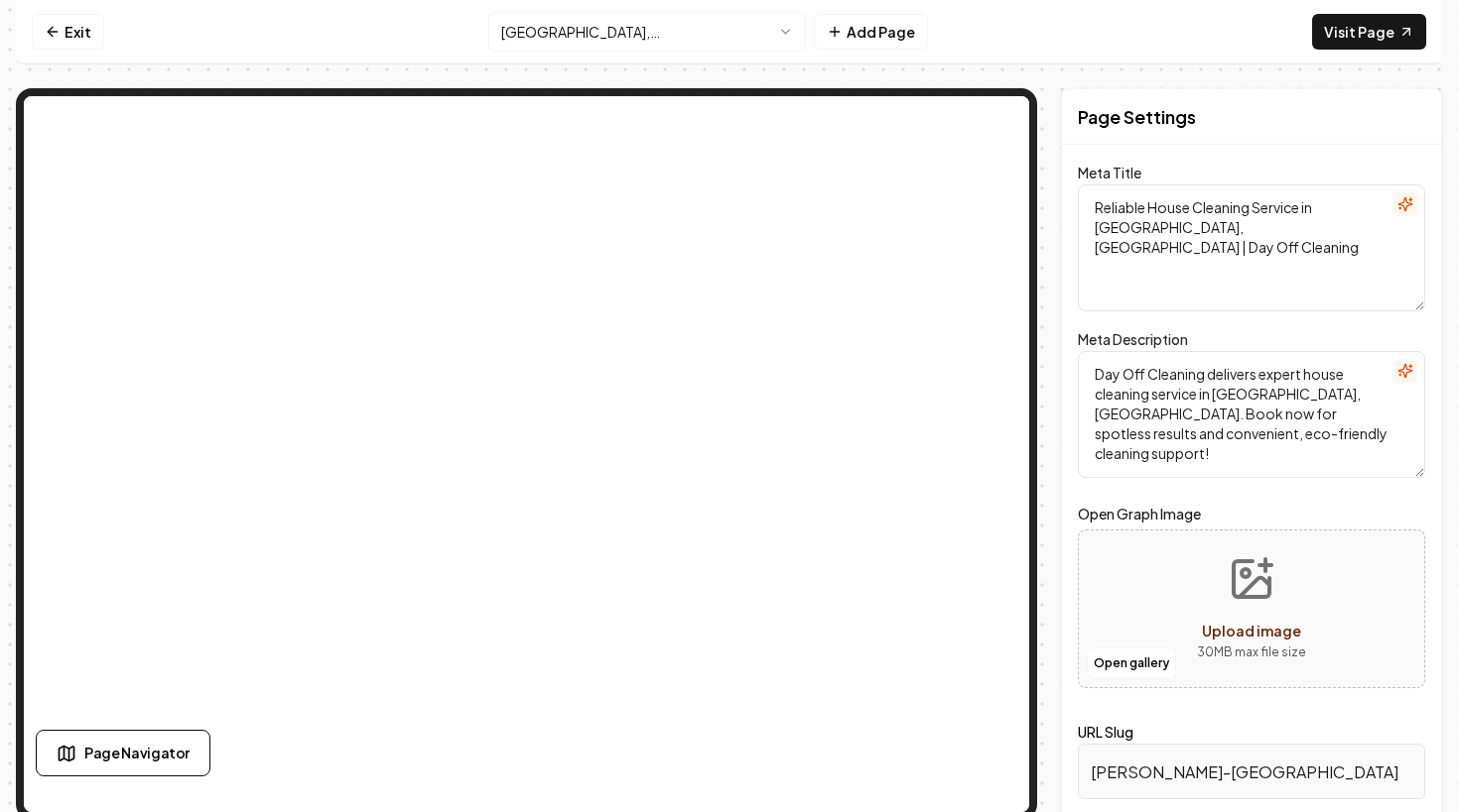
click at [686, 38] on html "Computer Required This feature is only available on a computer. Please switch t…" at bounding box center [729, 406] width 1458 height 812
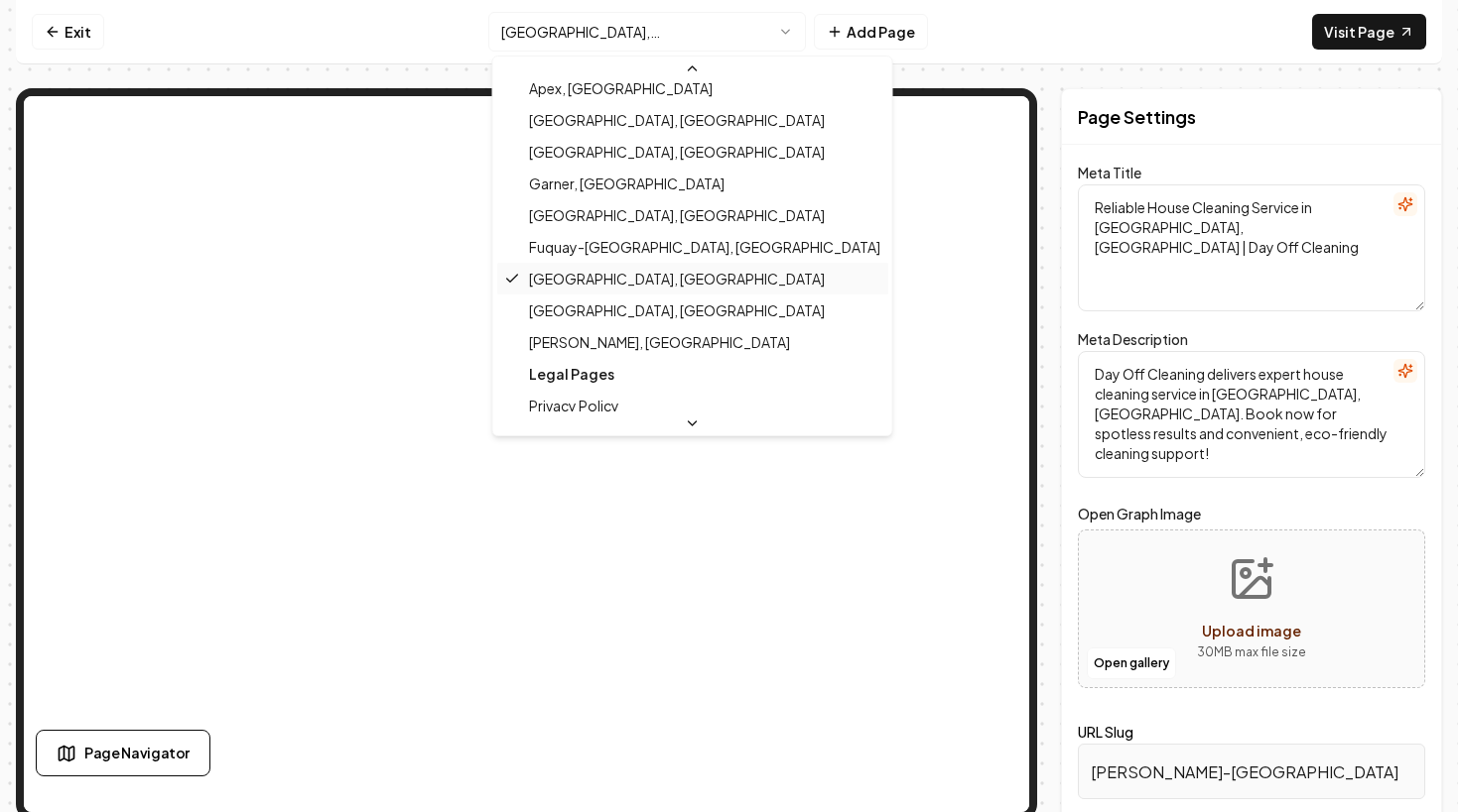
scroll to position [744, 0]
type textarea "Knightdale [GEOGRAPHIC_DATA] Cleaning Services | Trusted Maid Service | Day Off…"
type textarea "Discover expert cleaning services in [GEOGRAPHIC_DATA], [GEOGRAPHIC_DATA] with …"
type input "[GEOGRAPHIC_DATA]-[GEOGRAPHIC_DATA]"
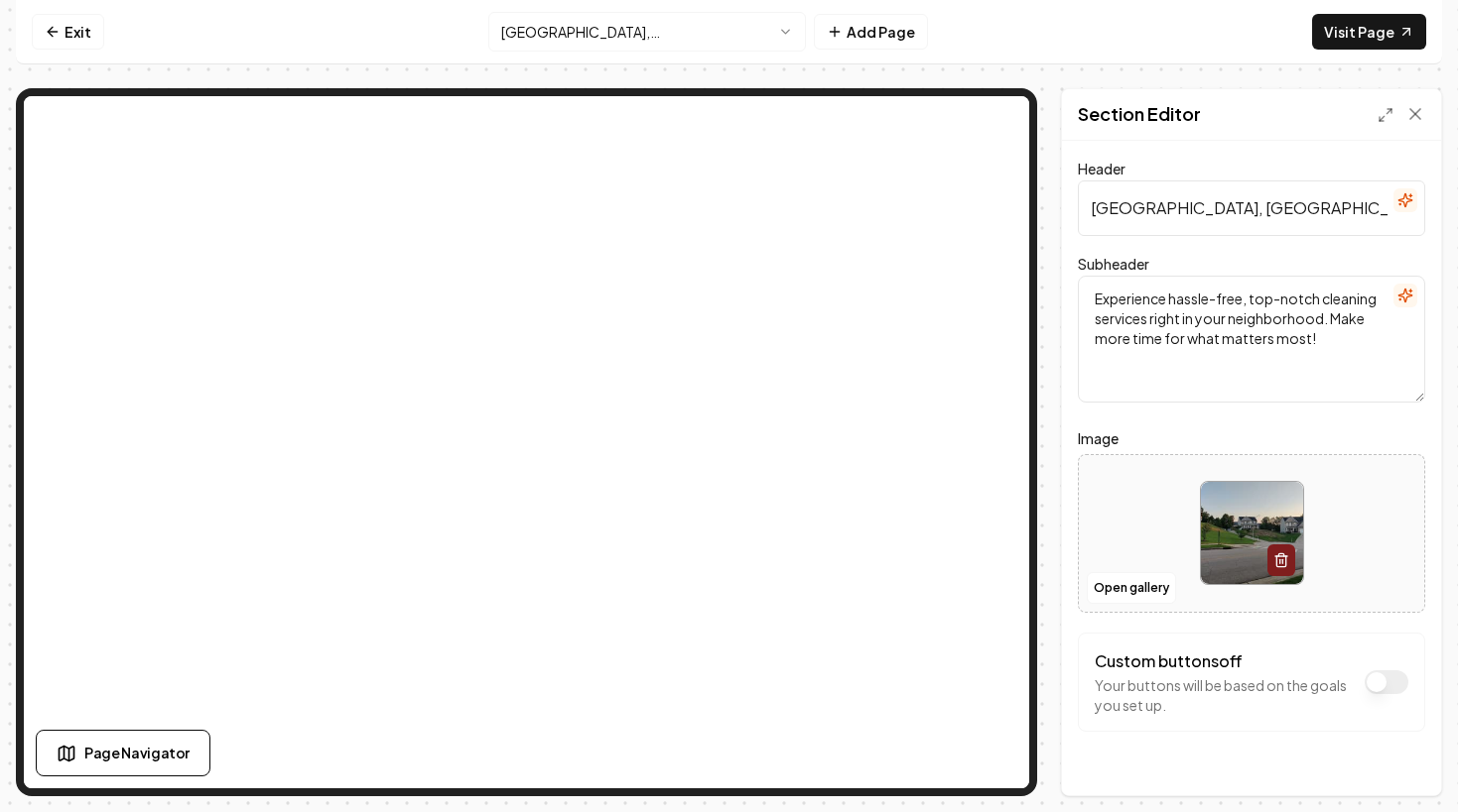
click at [1170, 214] on input "[GEOGRAPHIC_DATA], [GEOGRAPHIC_DATA] Cleaning / Maid Service" at bounding box center [1251, 209] width 348 height 56
click at [1416, 117] on icon at bounding box center [1415, 114] width 10 height 10
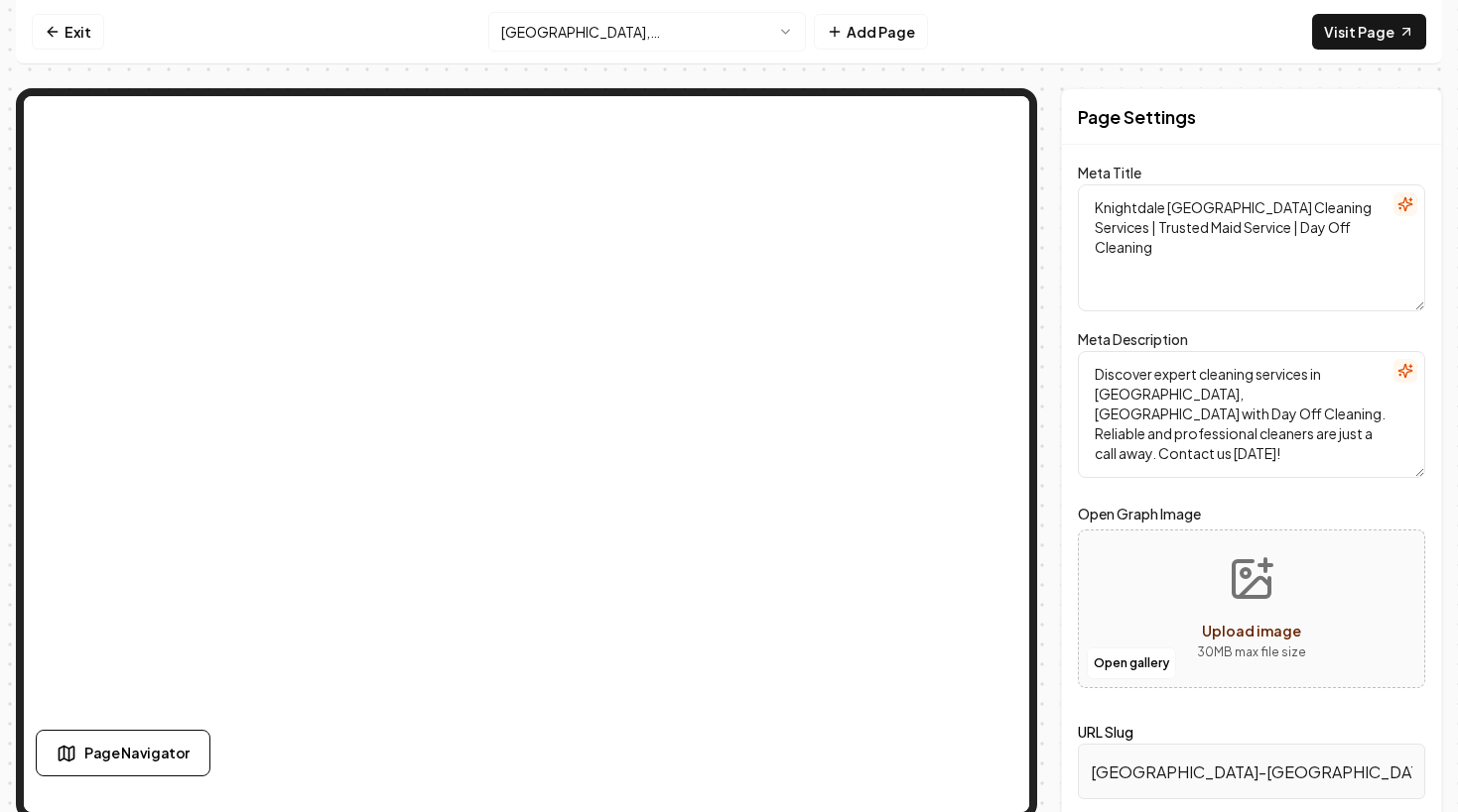
click at [1218, 230] on textarea "Knightdale [GEOGRAPHIC_DATA] Cleaning Services | Trusted Maid Service | Day Off…" at bounding box center [1251, 248] width 348 height 127
paste textarea "House Cleaning Service | [GEOGRAPHIC_DATA], [GEOGRAPHIC_DATA]"
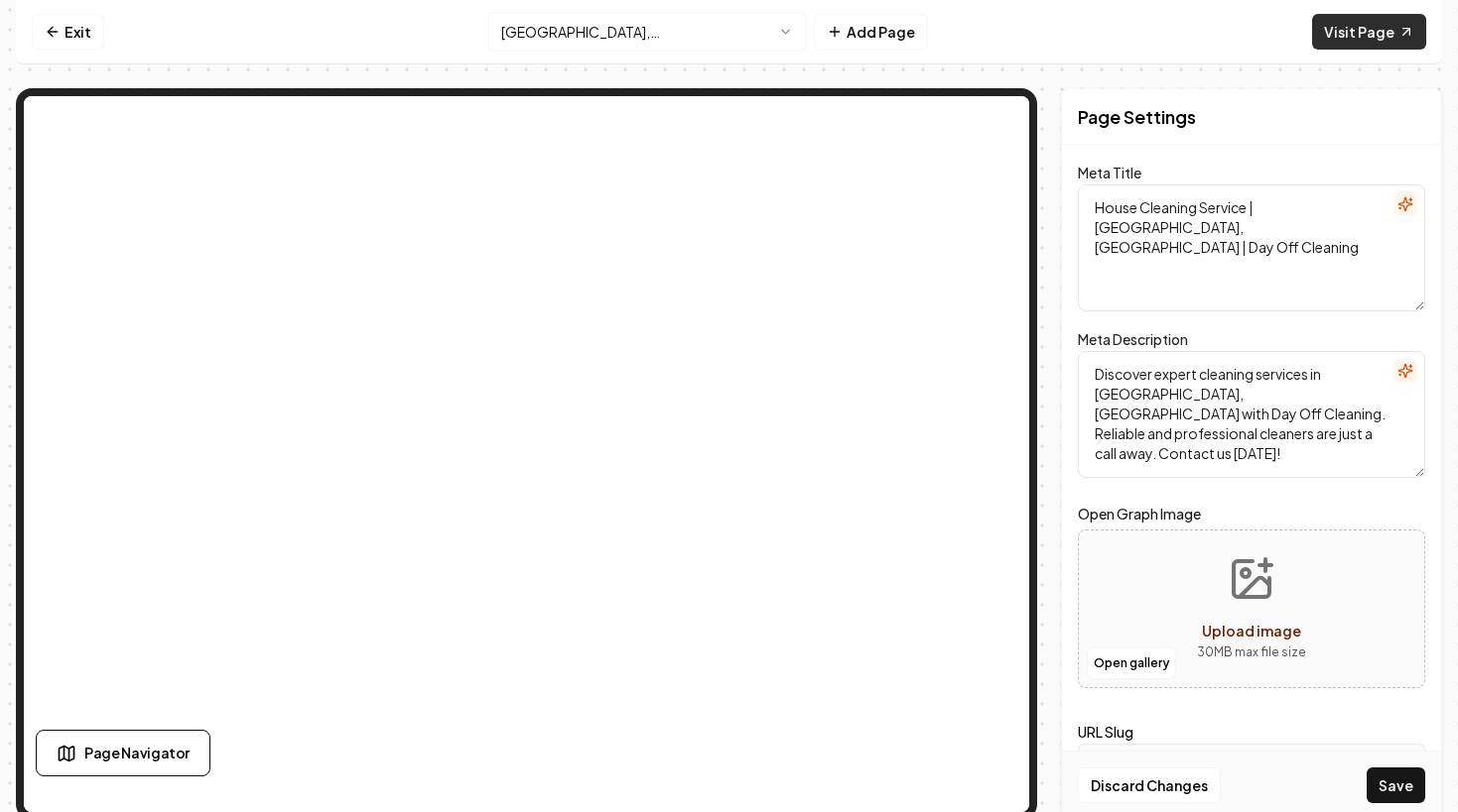
type textarea "House Cleaning Service | [GEOGRAPHIC_DATA], [GEOGRAPHIC_DATA] | Day Off Cleaning"
click at [1156, 469] on textarea "Discover expert cleaning services in [GEOGRAPHIC_DATA], [GEOGRAPHIC_DATA] with …" at bounding box center [1251, 413] width 348 height 127
paste textarea "ay Off Cleaning offers trusted house cleaning service in [GEOGRAPHIC_DATA], [GE…"
type textarea "Day Off Cleaning offers trusted house cleaning service in [GEOGRAPHIC_DATA], [G…"
click at [1224, 330] on div "Meta Description Day Off Cleaning offers trusted house cleaning service in [GEO…" at bounding box center [1251, 403] width 348 height 151
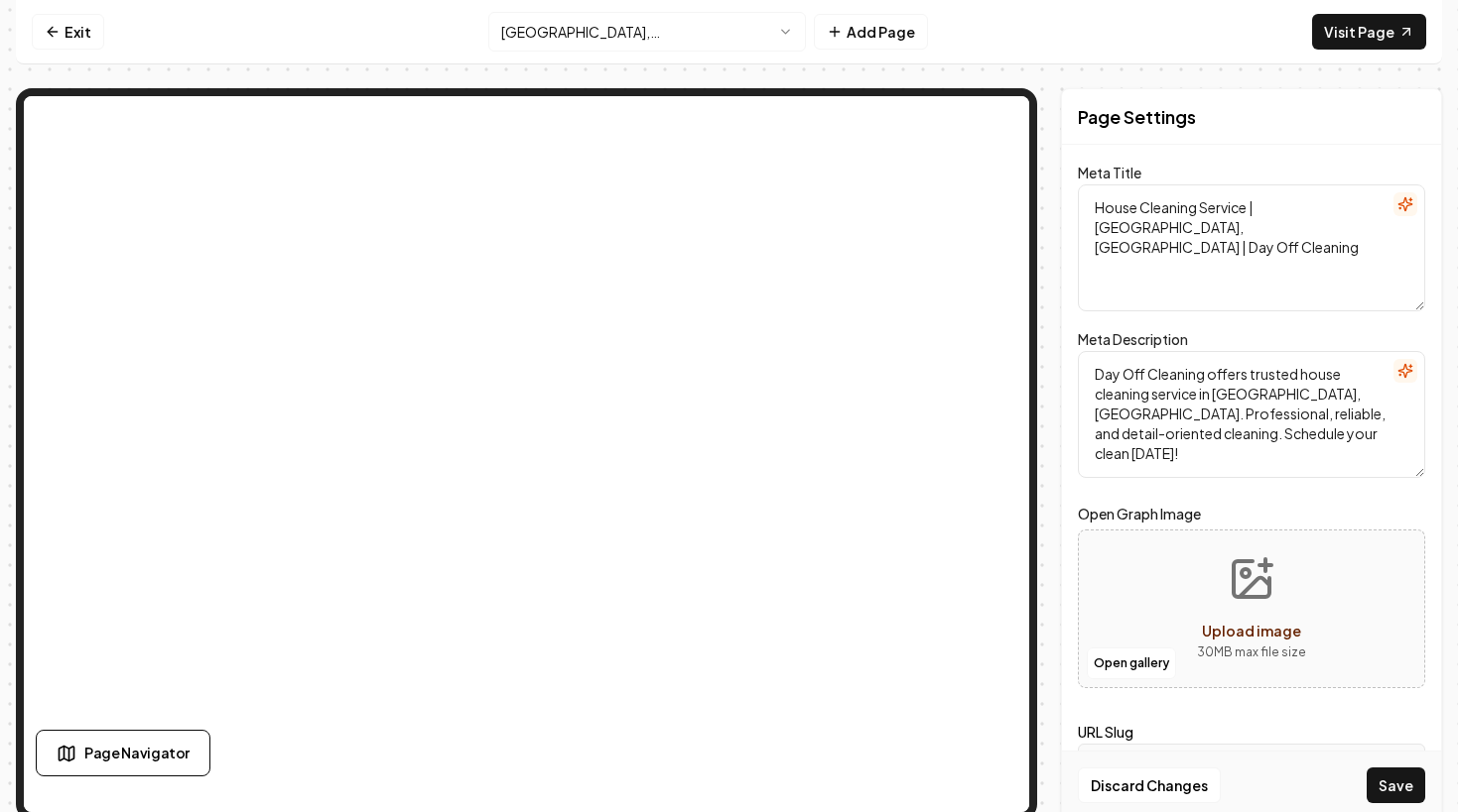
scroll to position [8, 0]
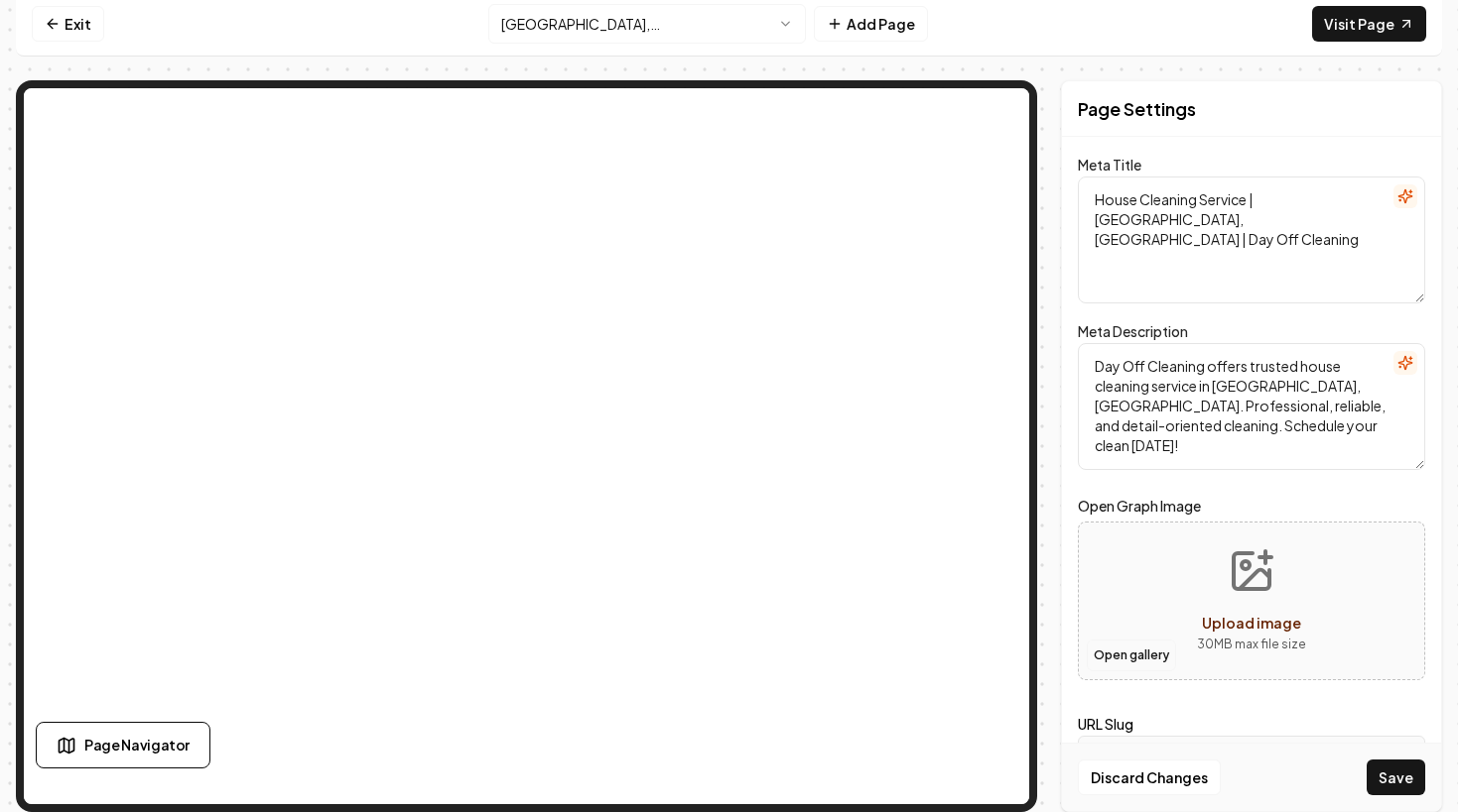
click at [1139, 641] on button "Open gallery" at bounding box center [1130, 655] width 89 height 32
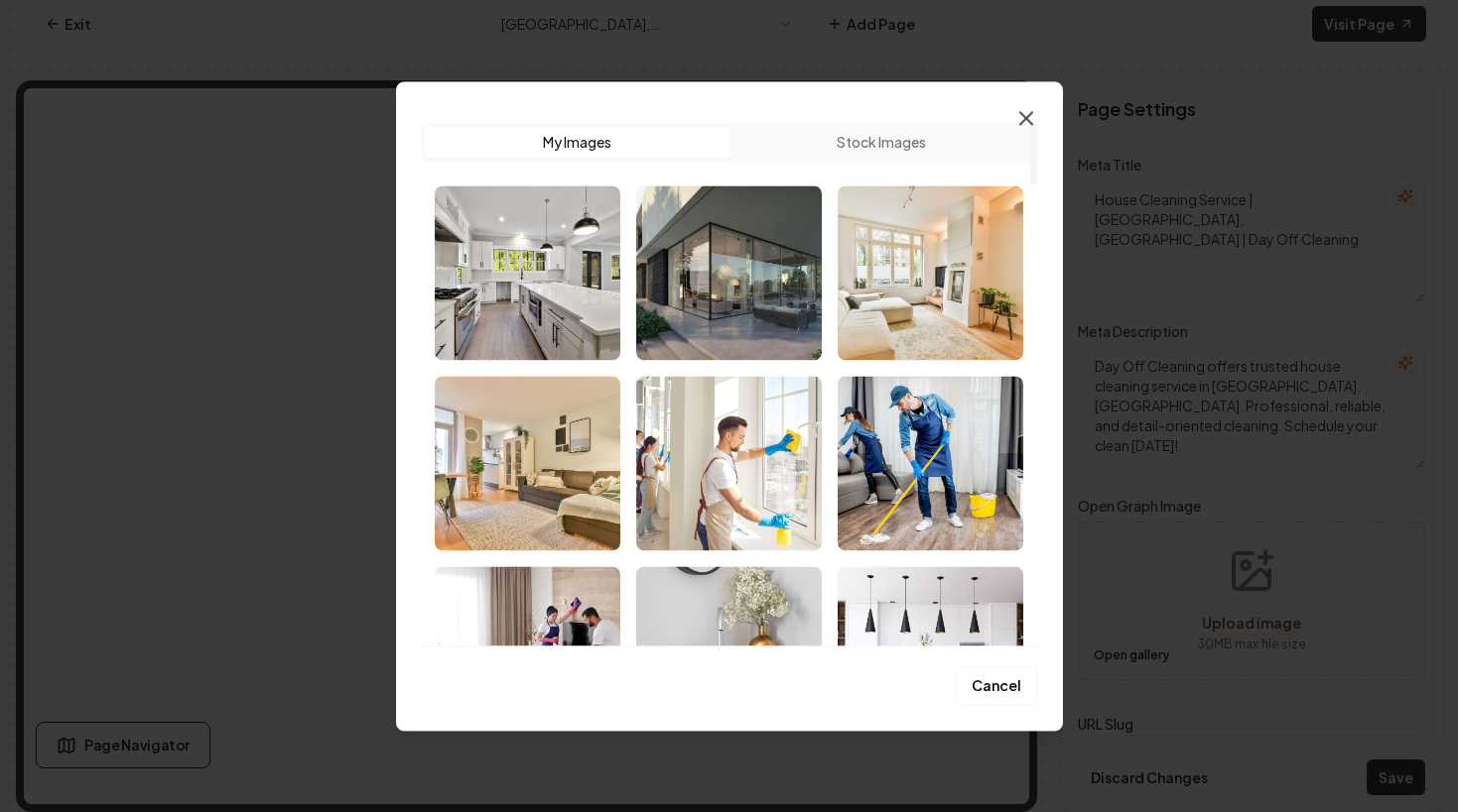
click at [1017, 114] on icon "button" at bounding box center [1026, 118] width 24 height 24
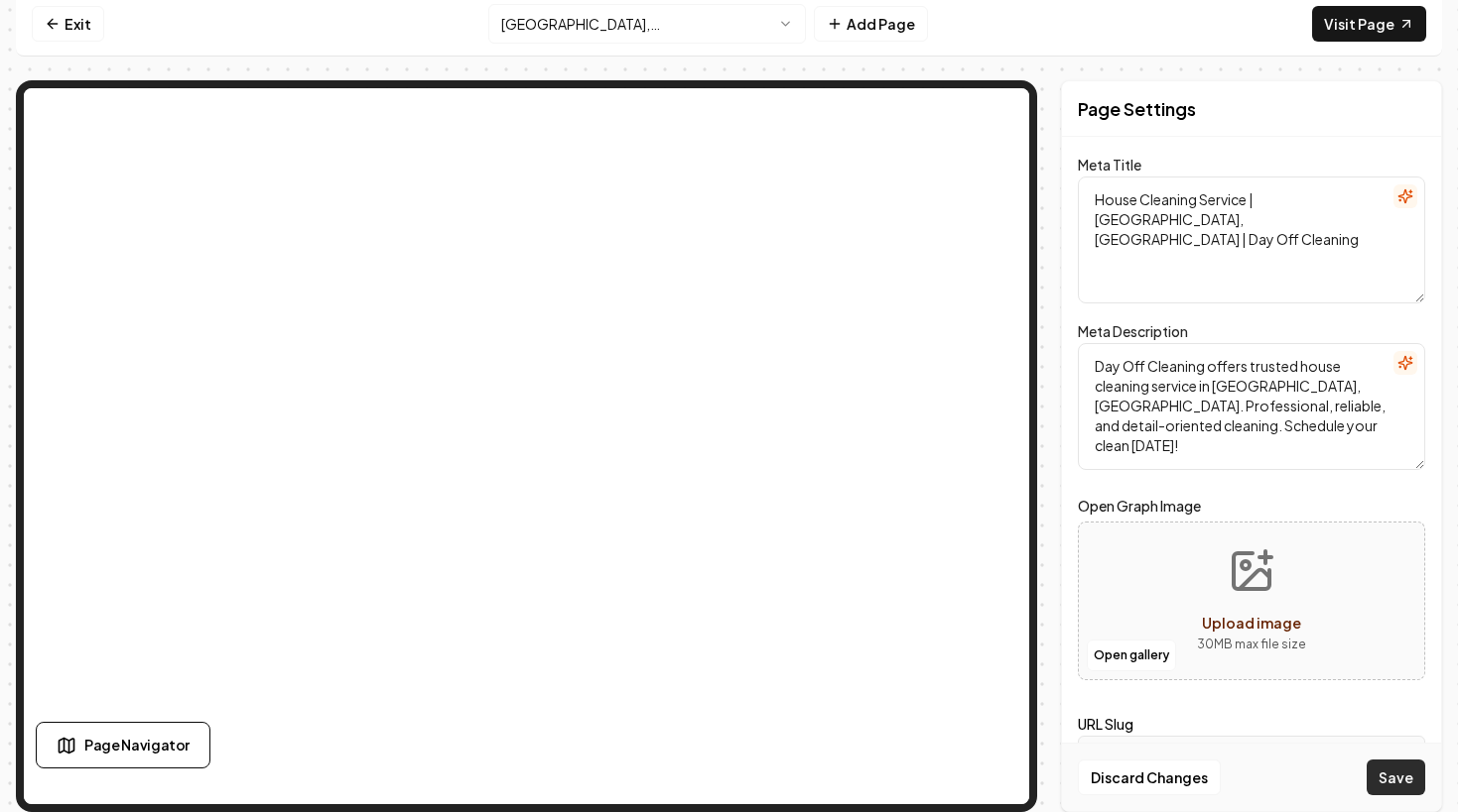
click at [1394, 770] on button "Save" at bounding box center [1395, 778] width 59 height 36
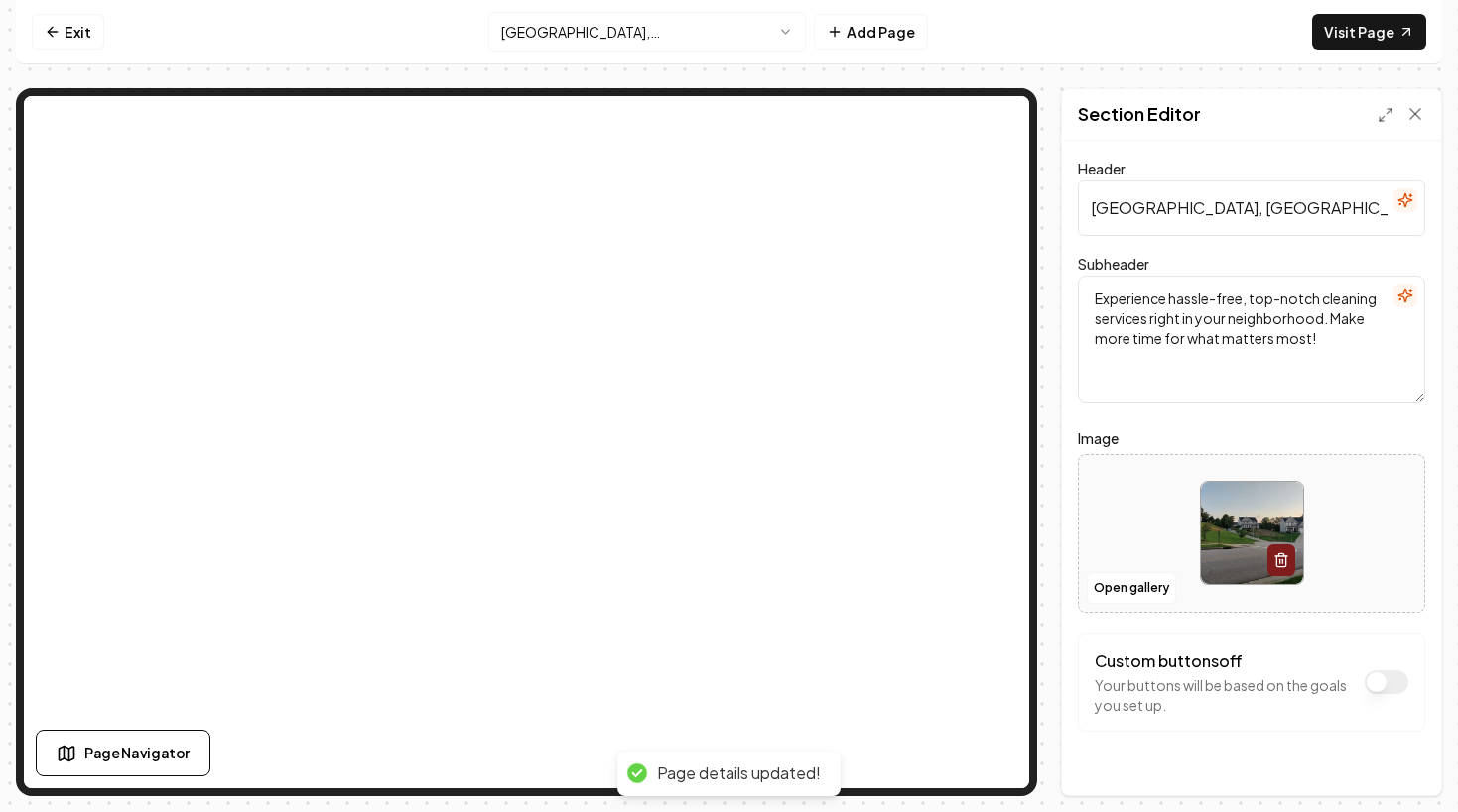
scroll to position [0, 0]
click at [1226, 203] on input "[GEOGRAPHIC_DATA], [GEOGRAPHIC_DATA] Cleaning / Maid Service" at bounding box center [1251, 209] width 348 height 56
paste input "Reliable House Cleaning Service in [GEOGRAPHIC_DATA], [GEOGRAPHIC_DATA]"
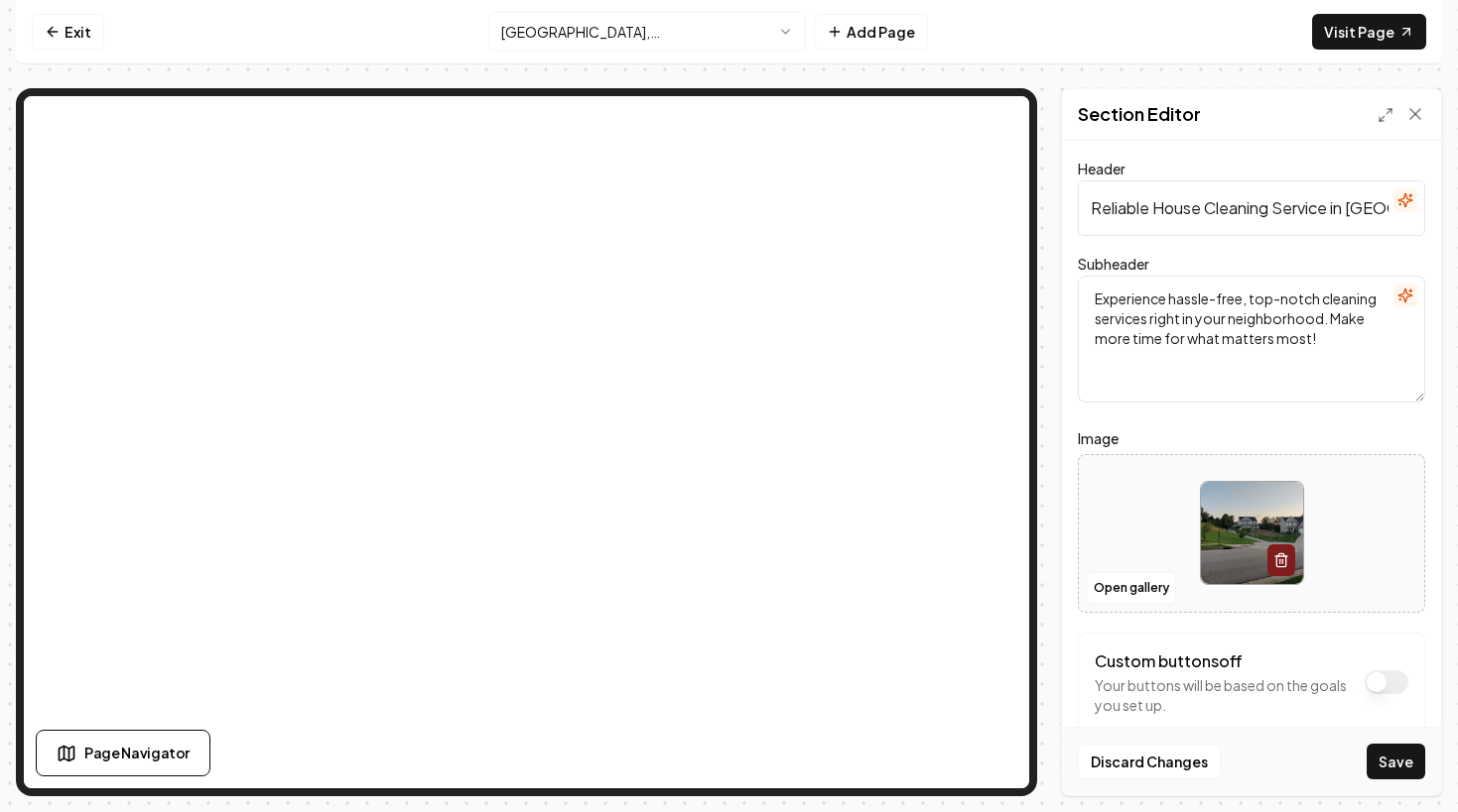
scroll to position [0, 73]
type input "Reliable House Cleaning Service in [GEOGRAPHIC_DATA], [GEOGRAPHIC_DATA]"
click at [1148, 369] on textarea "Experience hassle-free, top-notch cleaning services right in your neighborhood.…" at bounding box center [1251, 339] width 348 height 127
paste textarea "Day Off Cleaning provides expert house cleaning service in [GEOGRAPHIC_DATA], […"
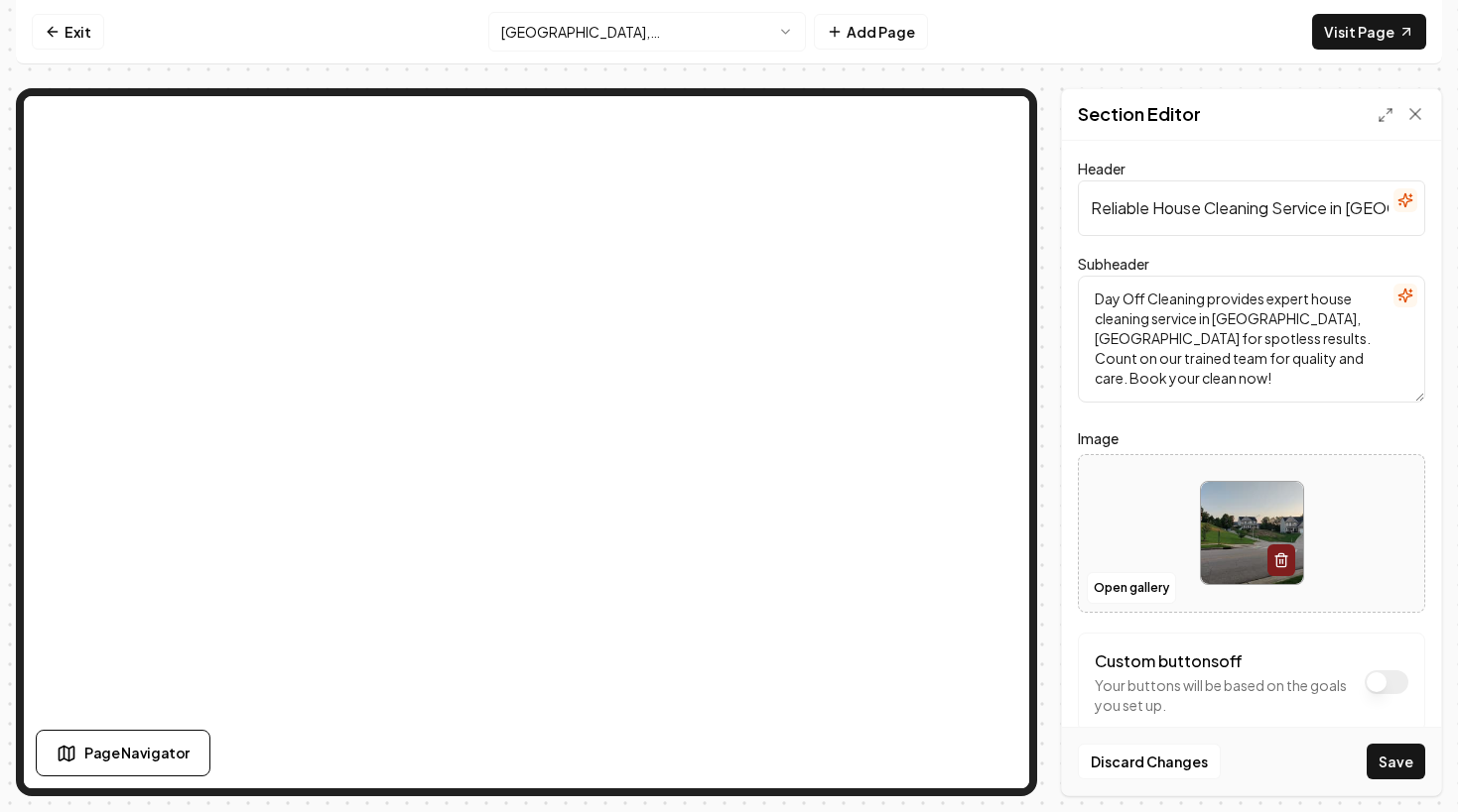
type textarea "Day Off Cleaning provides expert house cleaning service in [GEOGRAPHIC_DATA], […"
click at [1178, 430] on label "Image" at bounding box center [1251, 438] width 348 height 24
click at [1283, 557] on icon "button" at bounding box center [1281, 560] width 16 height 16
click at [1253, 501] on icon "Upload image" at bounding box center [1251, 504] width 48 height 48
click at [1149, 584] on button "Open gallery" at bounding box center [1130, 588] width 89 height 32
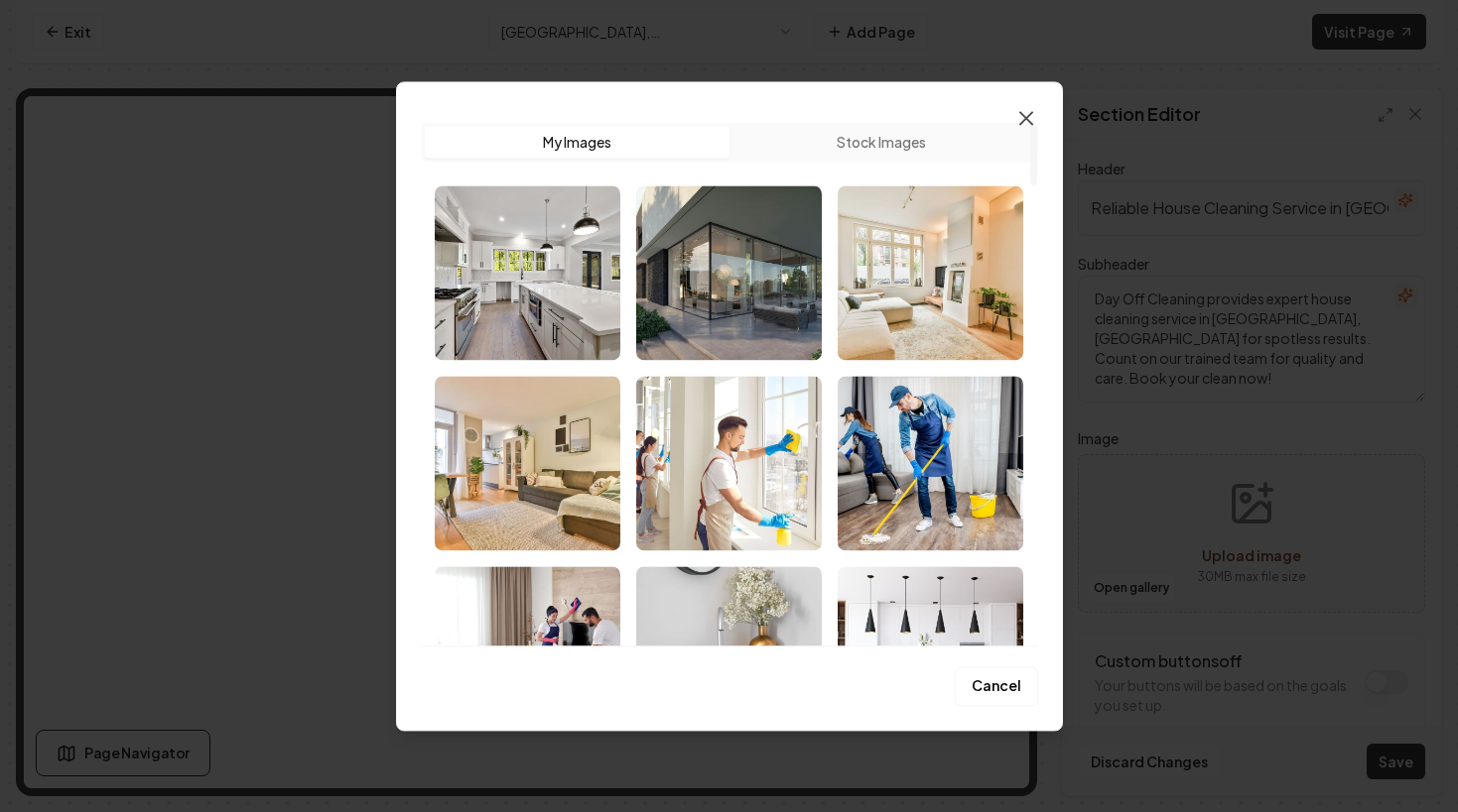
click at [1027, 118] on icon "button" at bounding box center [1026, 118] width 12 height 12
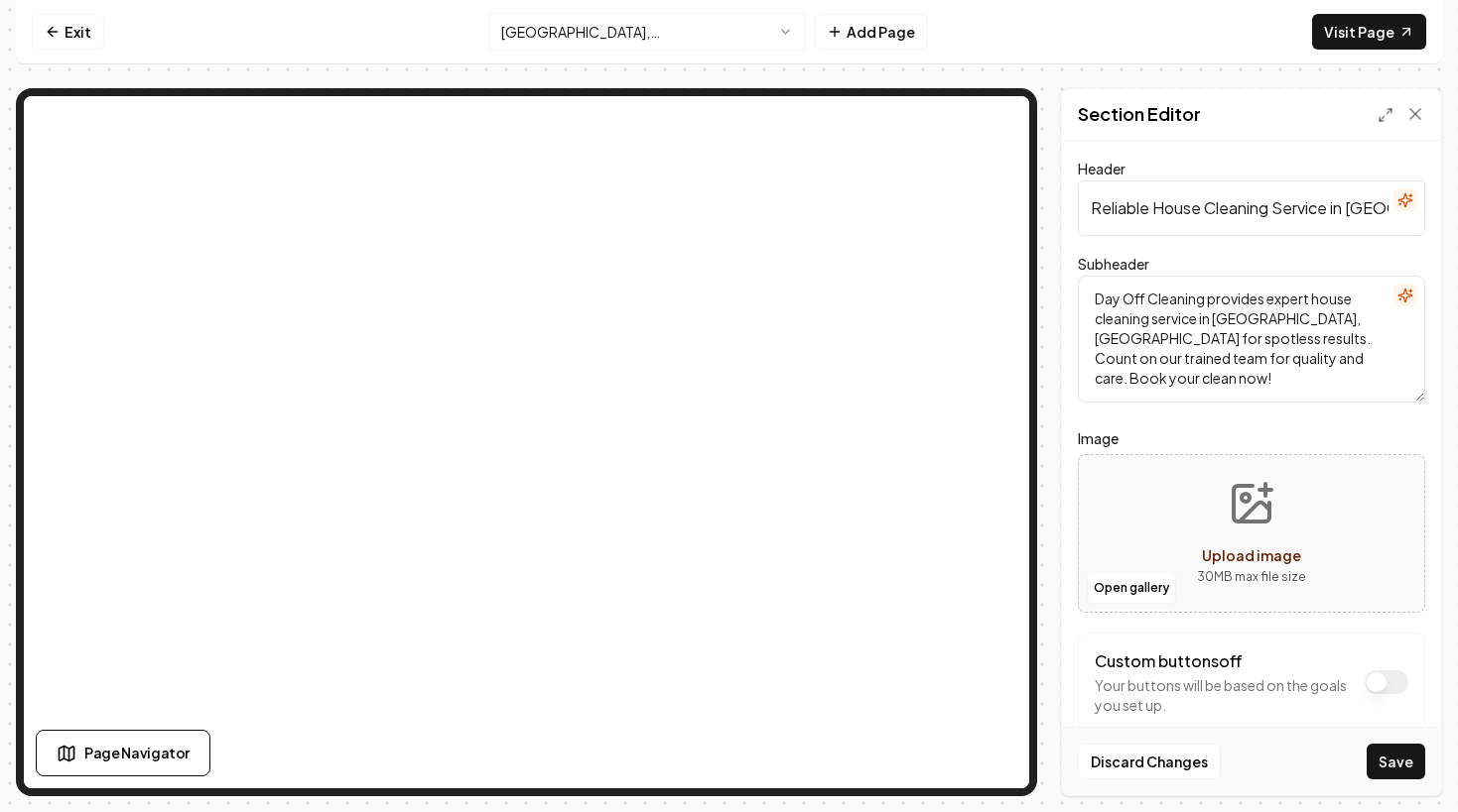
click at [1228, 562] on span "Upload image" at bounding box center [1250, 555] width 99 height 18
type input "**********"
click at [1389, 750] on button "Save" at bounding box center [1395, 762] width 59 height 36
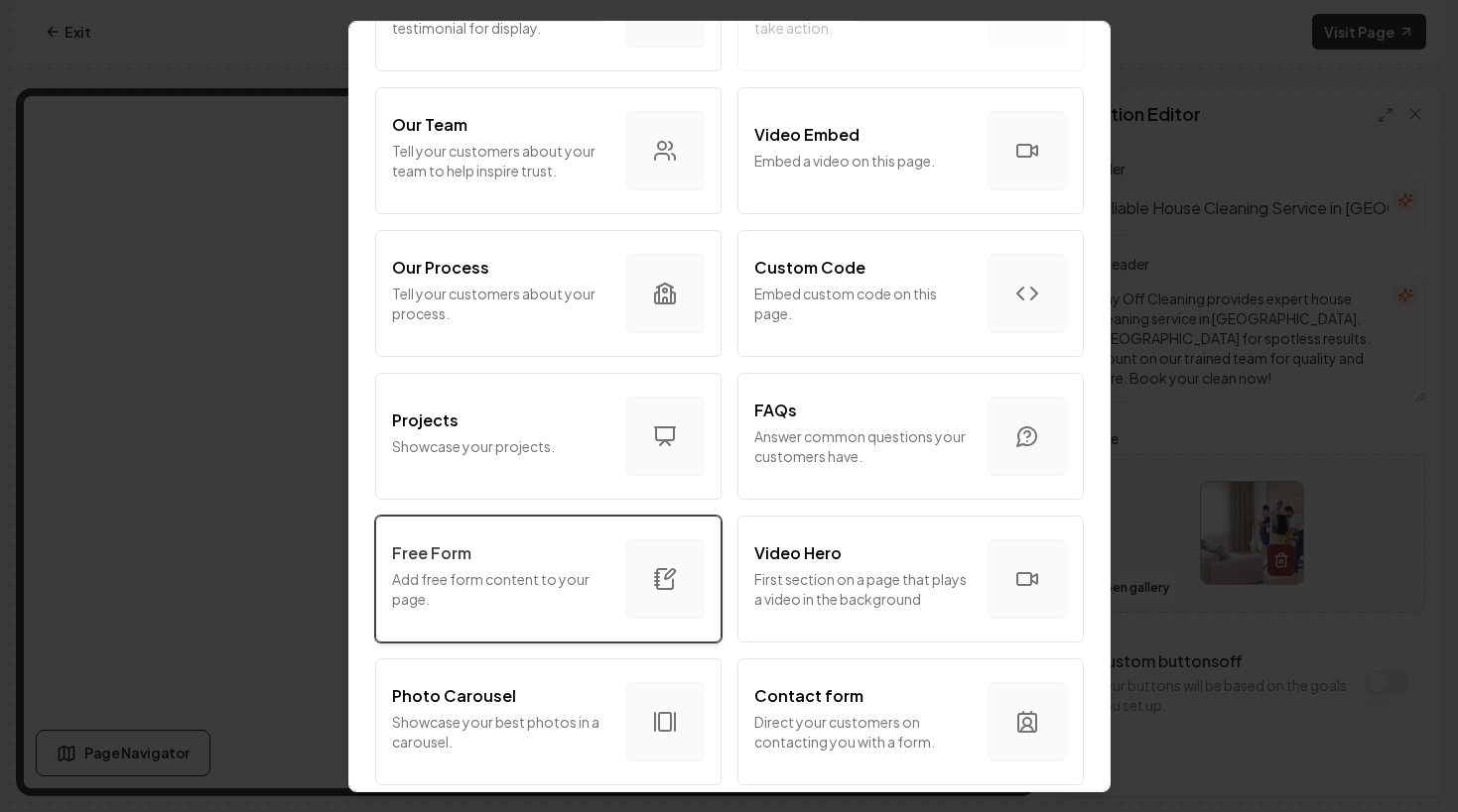
scroll to position [659, 0]
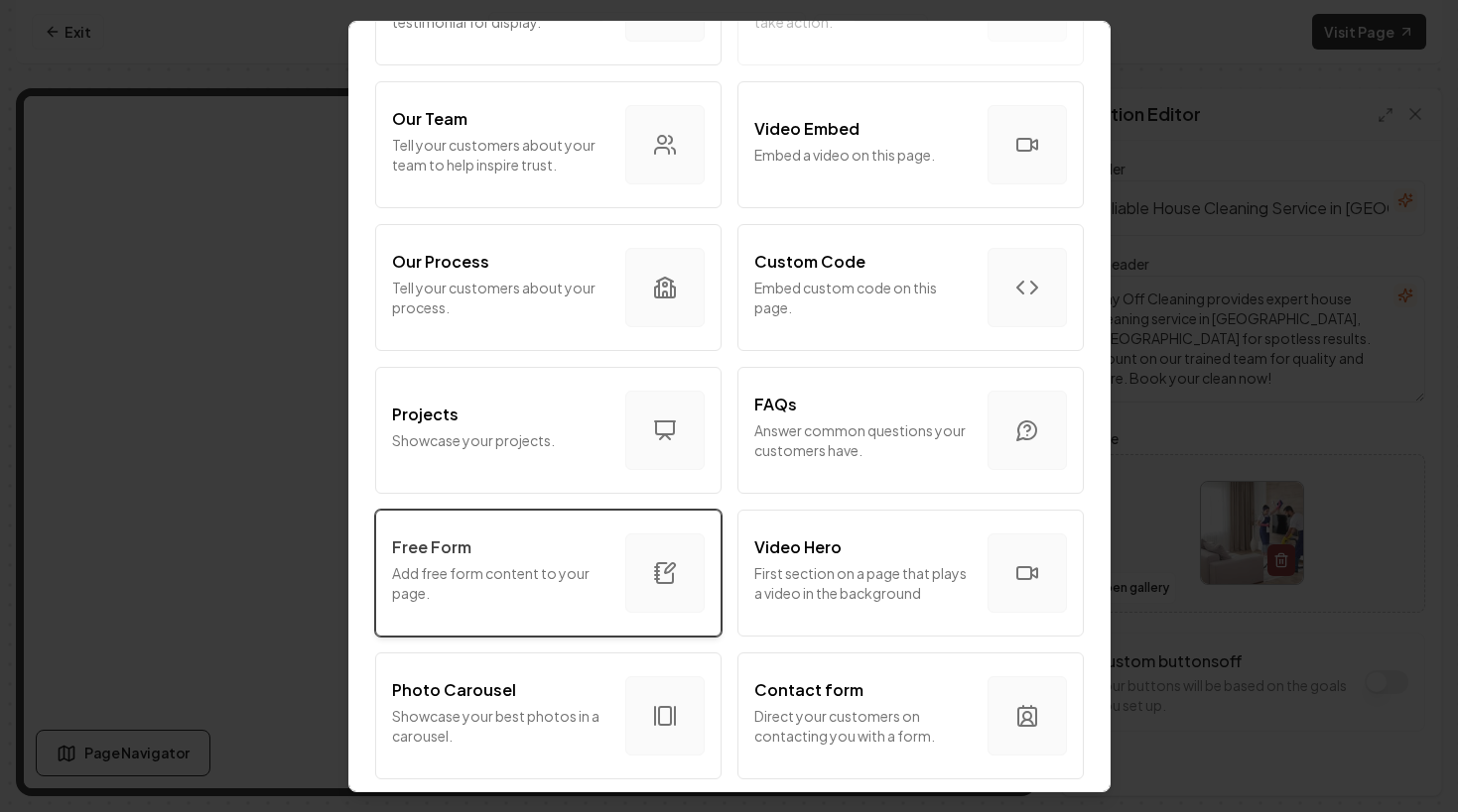
click at [541, 542] on div "Free Form" at bounding box center [500, 546] width 217 height 24
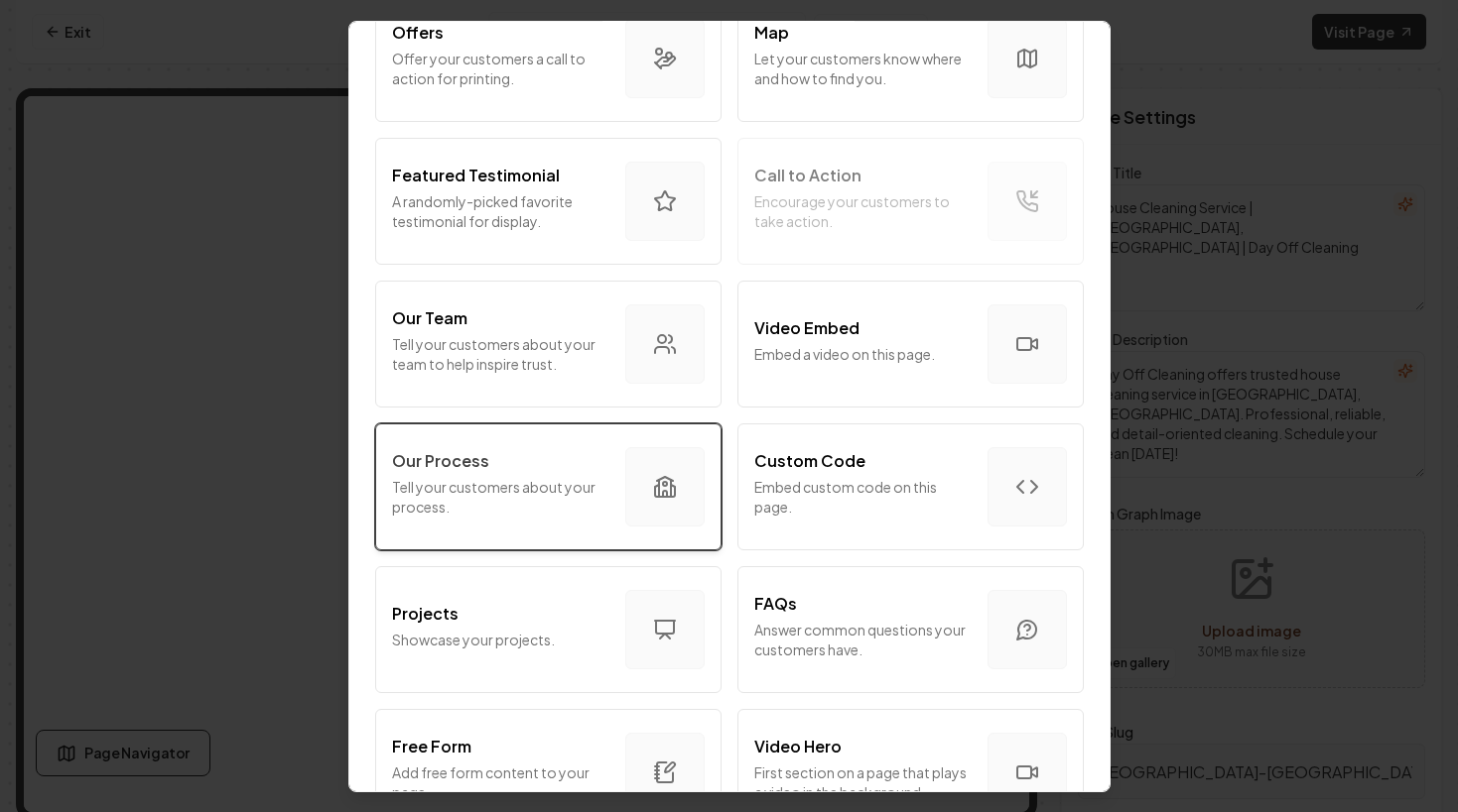
scroll to position [482, 0]
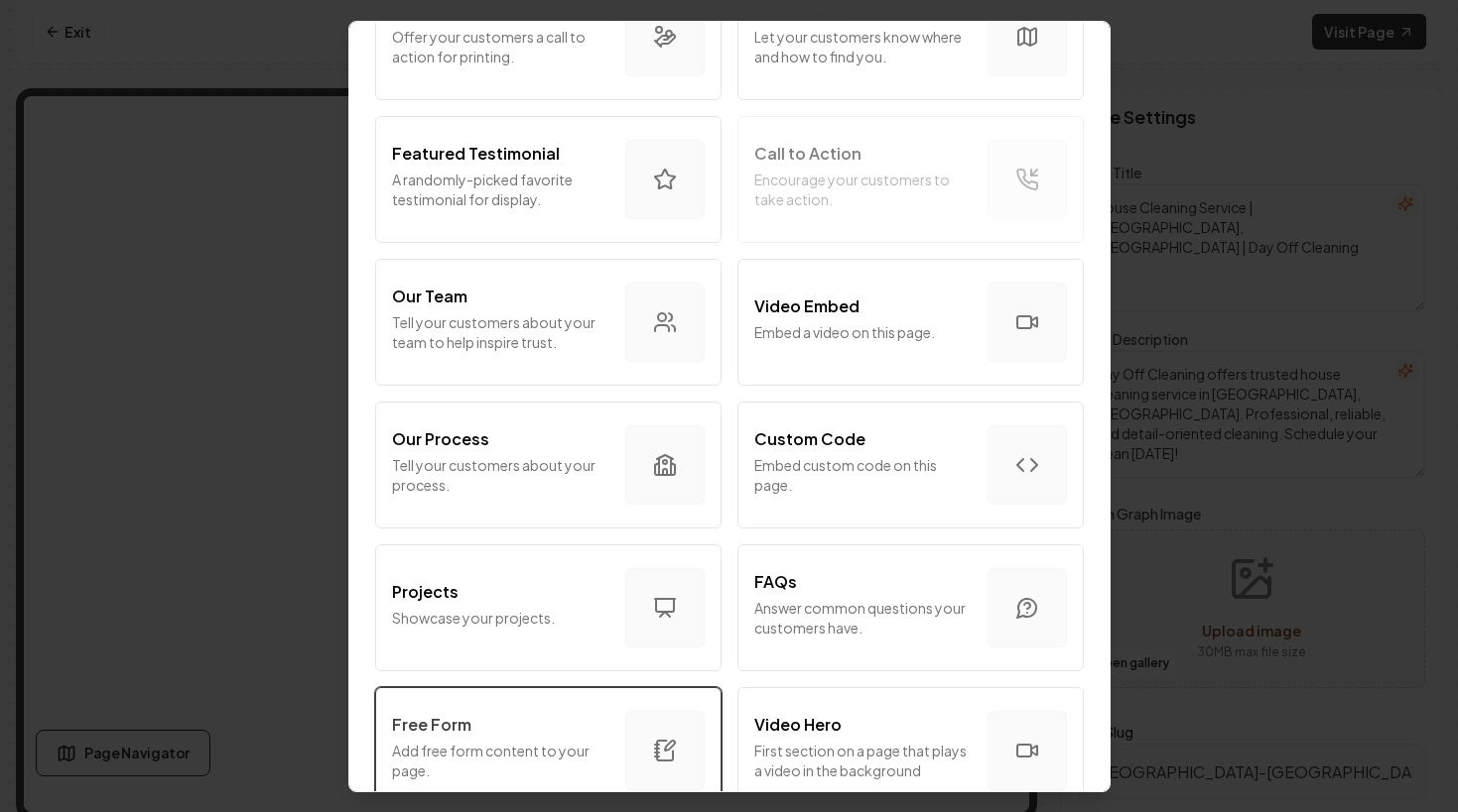
click at [460, 707] on button "Free Form Add free form content to your page." at bounding box center [548, 749] width 347 height 127
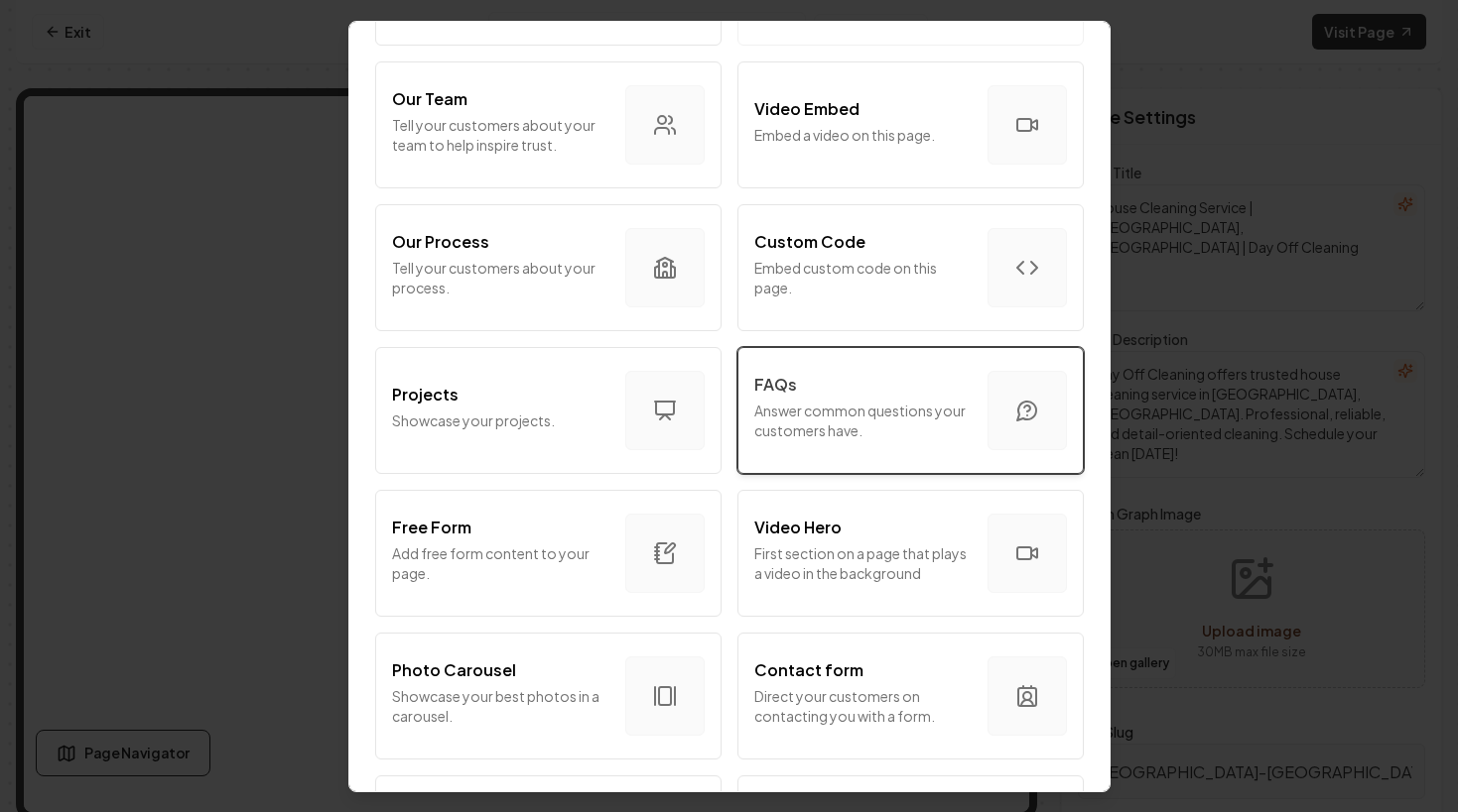
scroll to position [692, 0]
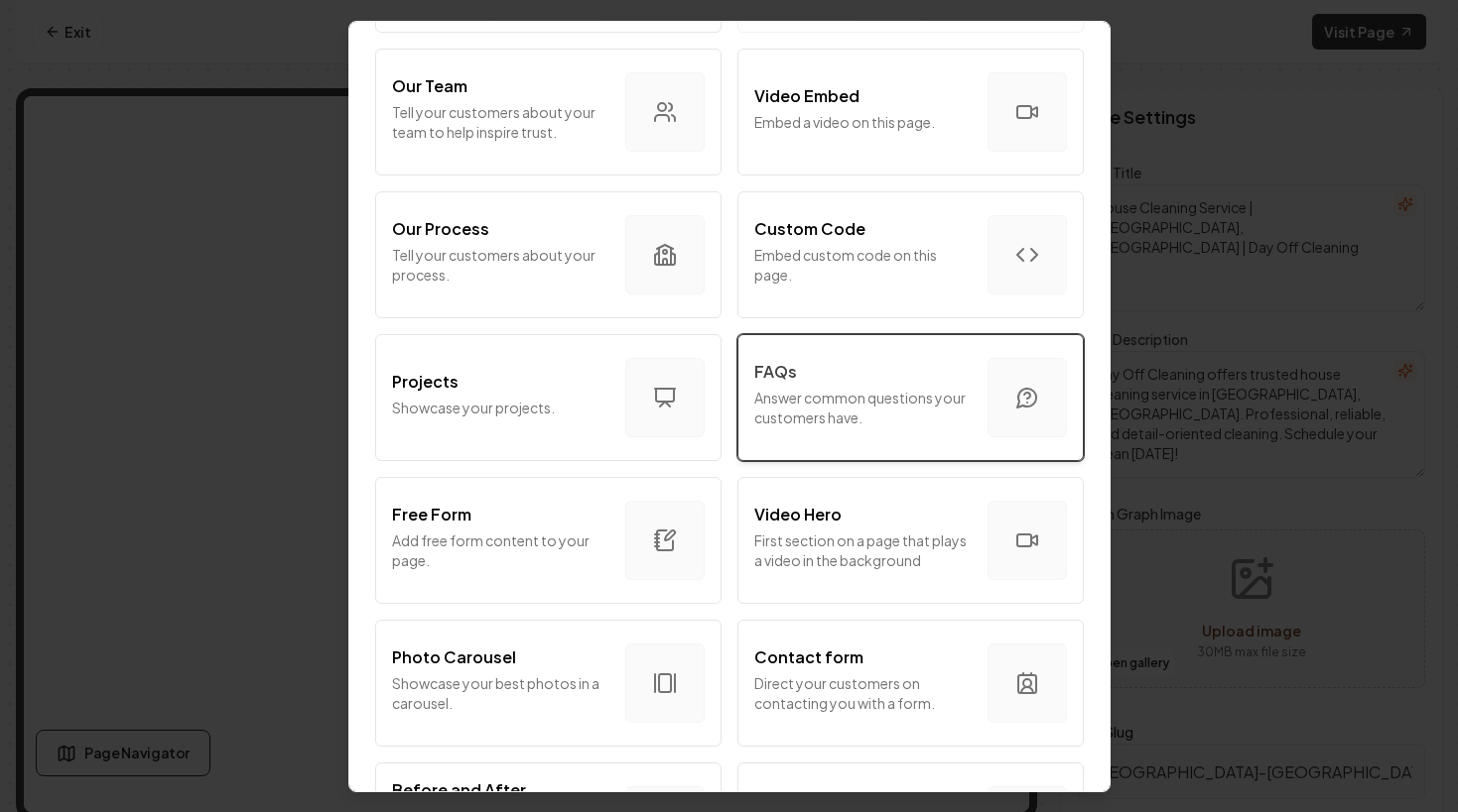
click at [807, 384] on div "FAQs Answer common questions your customers have." at bounding box center [862, 396] width 217 height 75
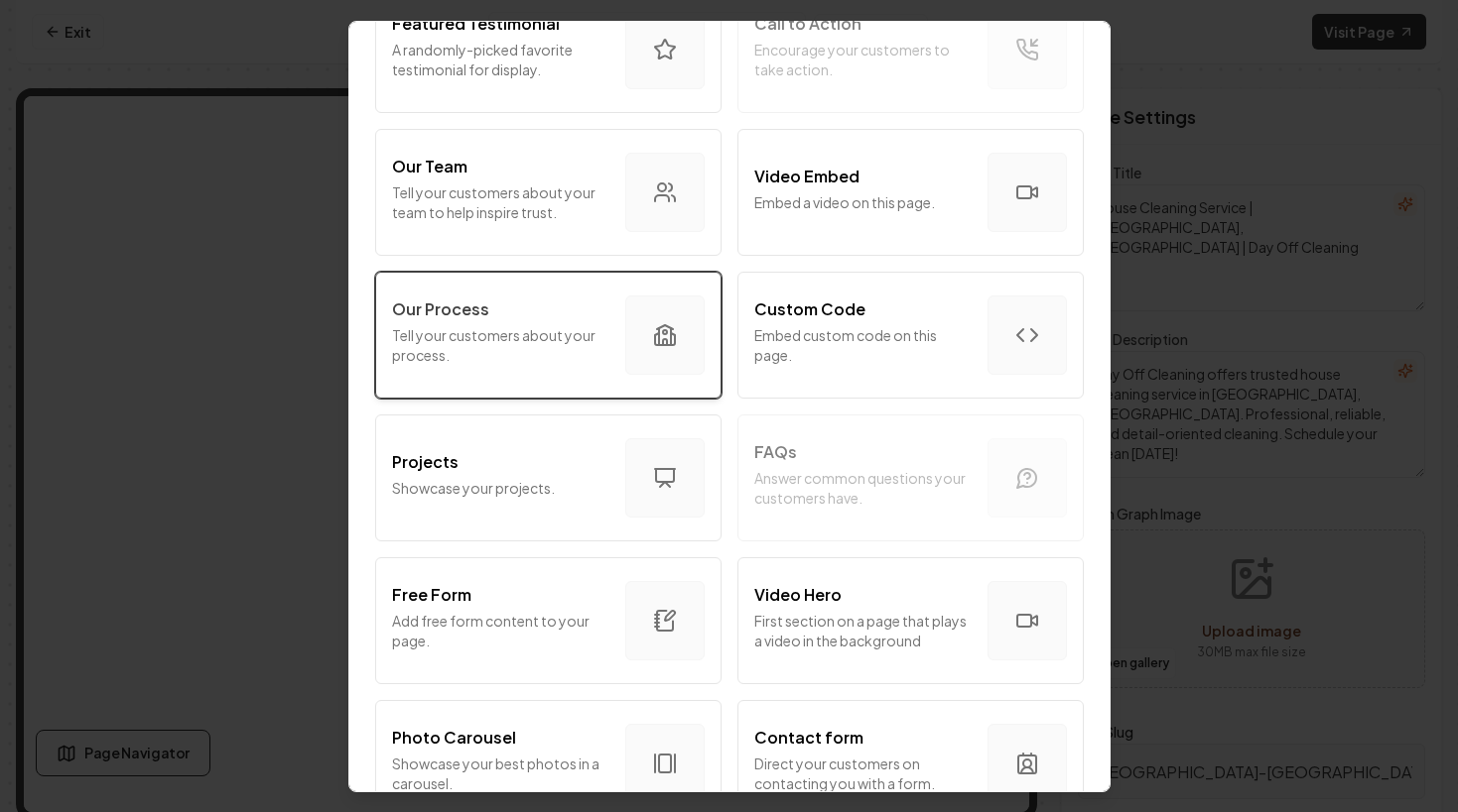
scroll to position [655, 0]
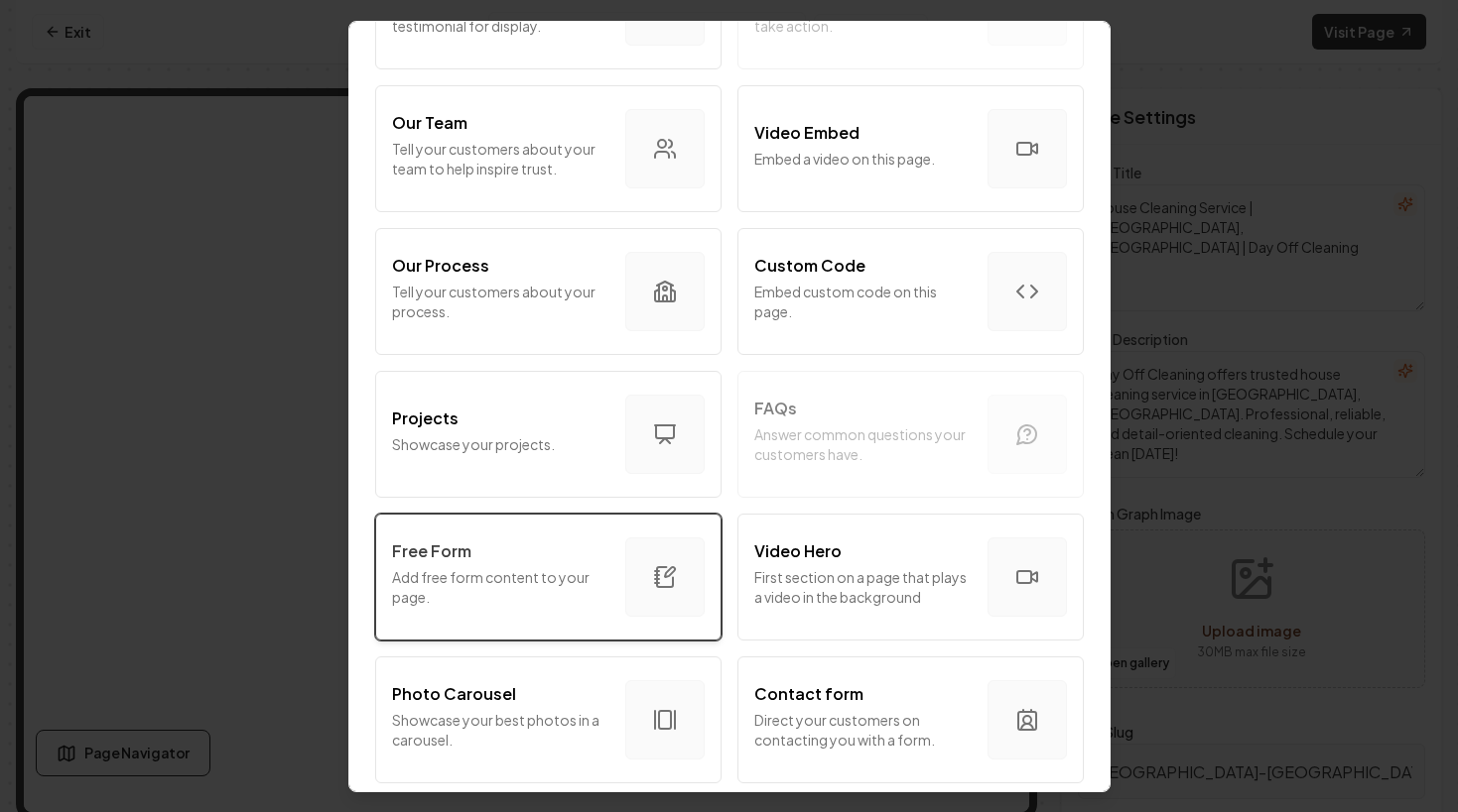
click at [547, 541] on div "Free Form" at bounding box center [500, 550] width 217 height 24
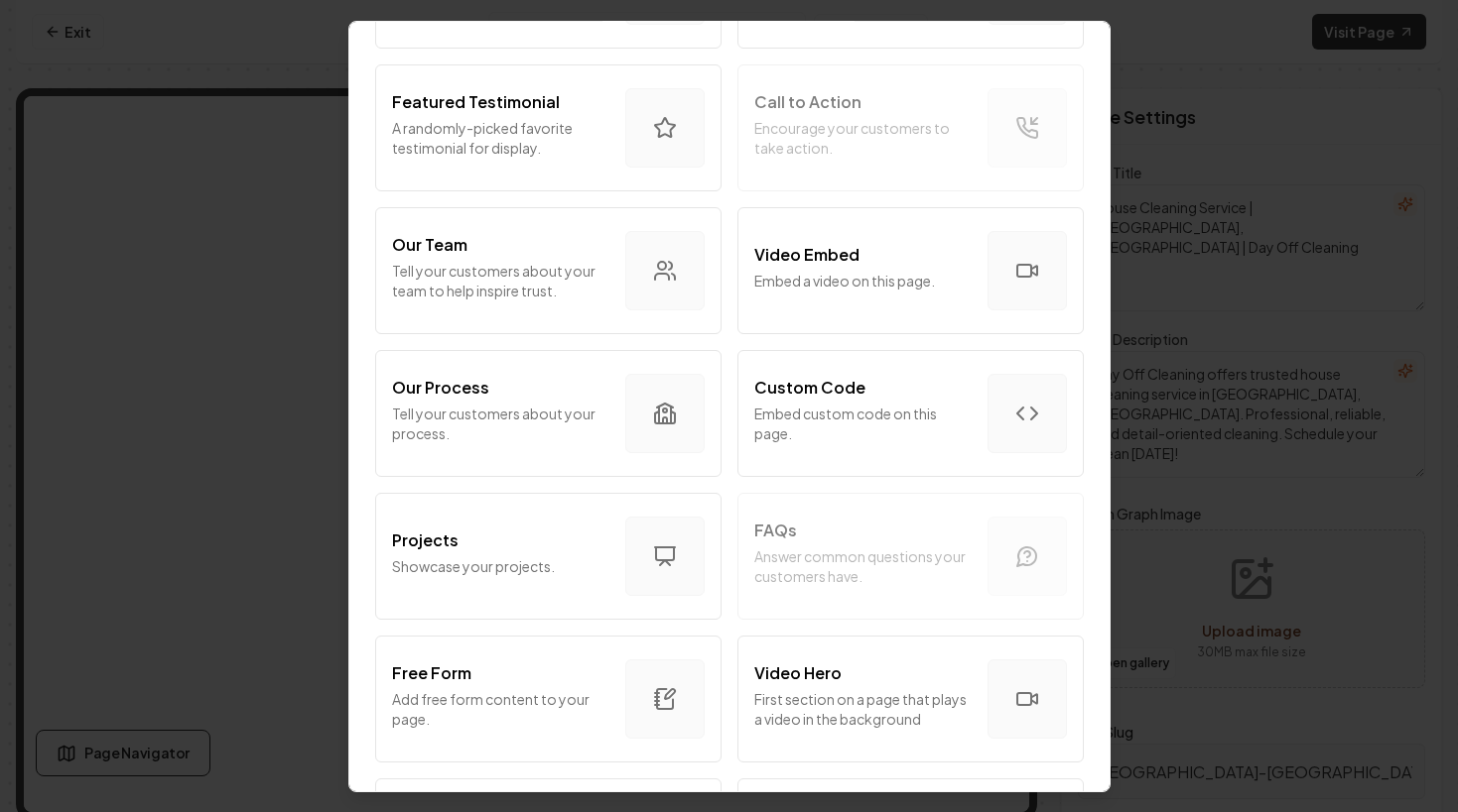
scroll to position [522, 0]
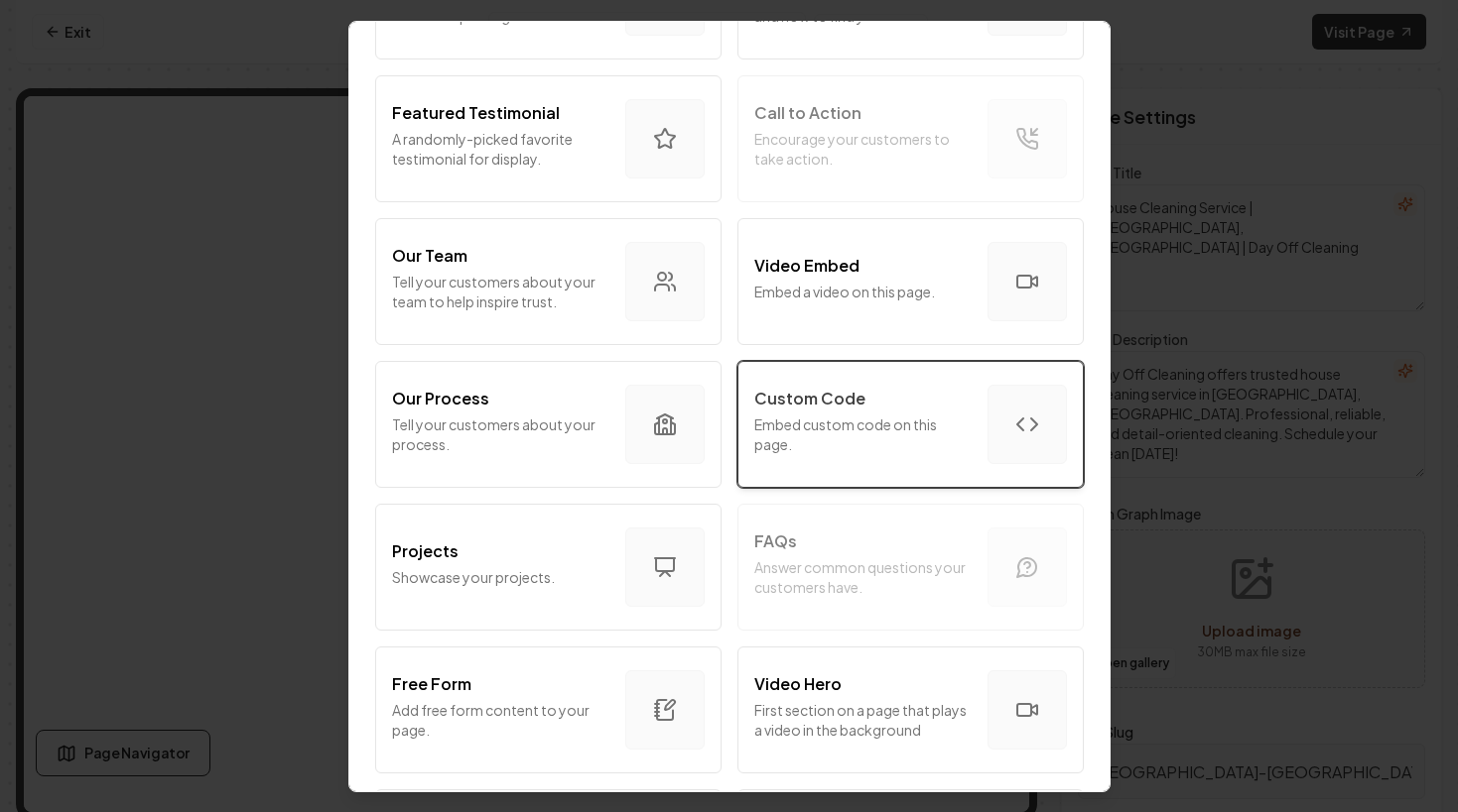
click at [860, 409] on div "Custom Code Embed custom code on this page." at bounding box center [862, 422] width 217 height 75
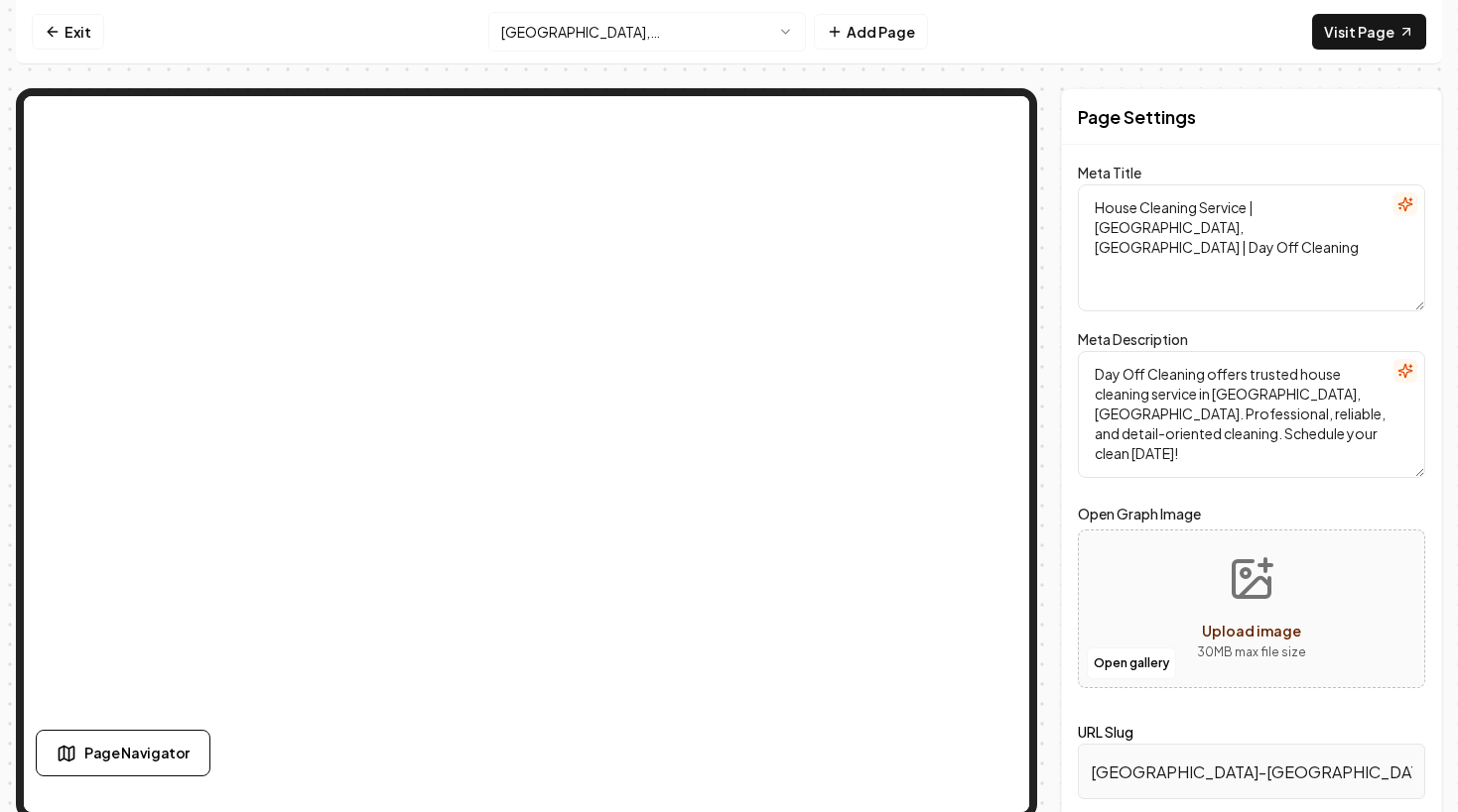
click at [664, 29] on html "Computer Required This feature is only available on a computer. Please switch t…" at bounding box center [729, 406] width 1458 height 812
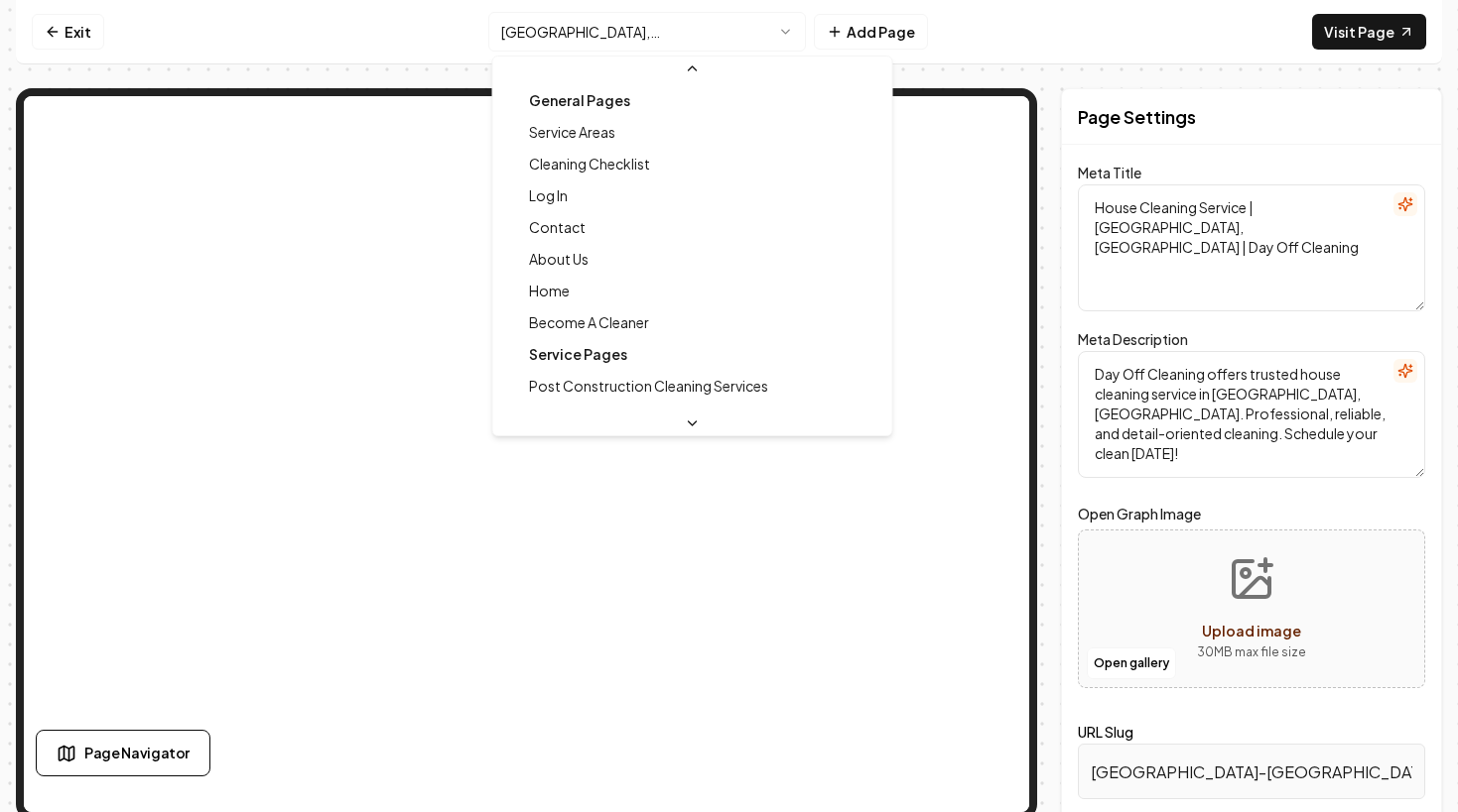
scroll to position [656, 0]
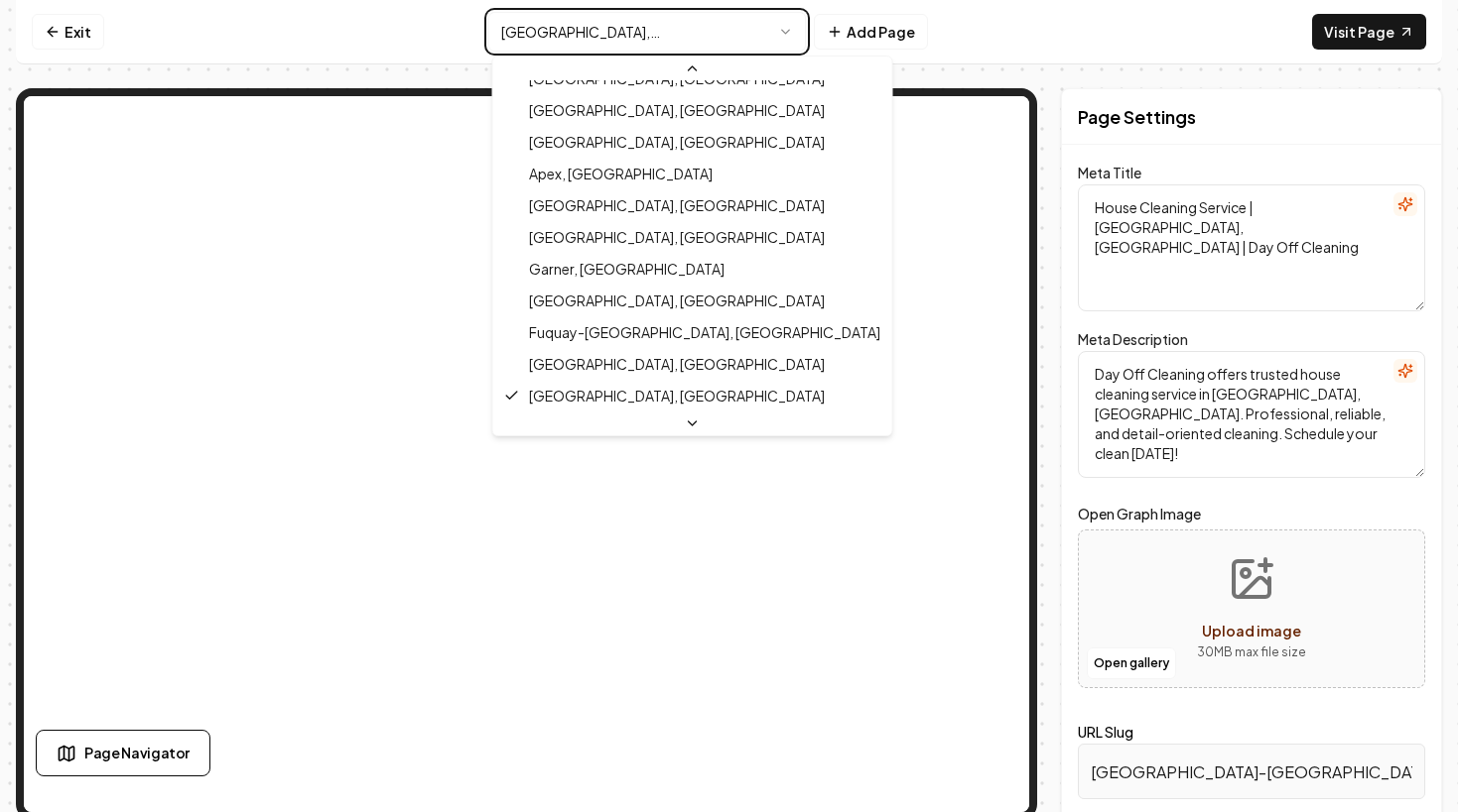
type textarea "Reliable House Cleaning Service in [GEOGRAPHIC_DATA], [GEOGRAPHIC_DATA] | Day O…"
type textarea "Day Off Cleaning delivers expert house cleaning service in [GEOGRAPHIC_DATA], […"
type input "[PERSON_NAME]-[GEOGRAPHIC_DATA]"
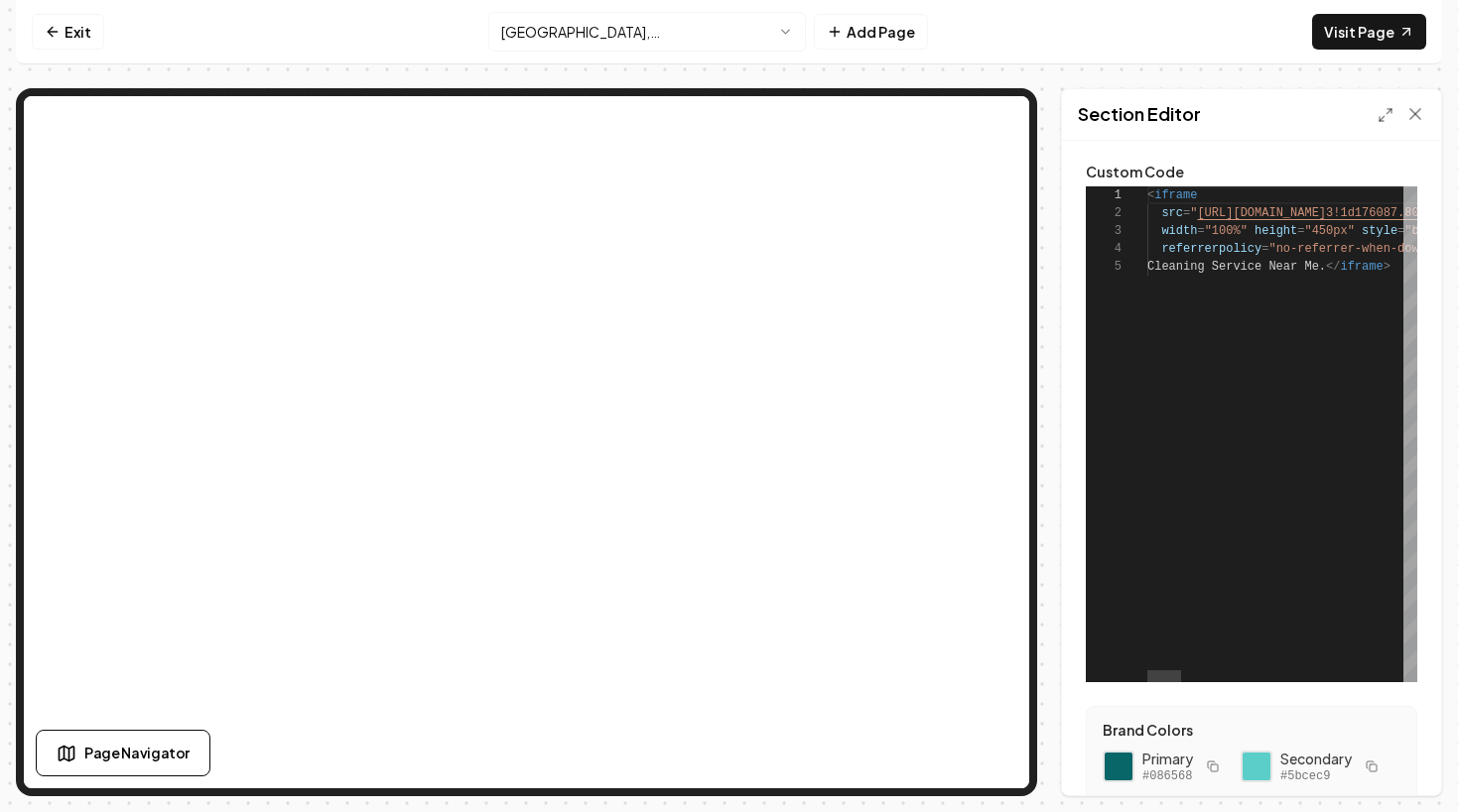
scroll to position [54, 258]
type textarea "**********"
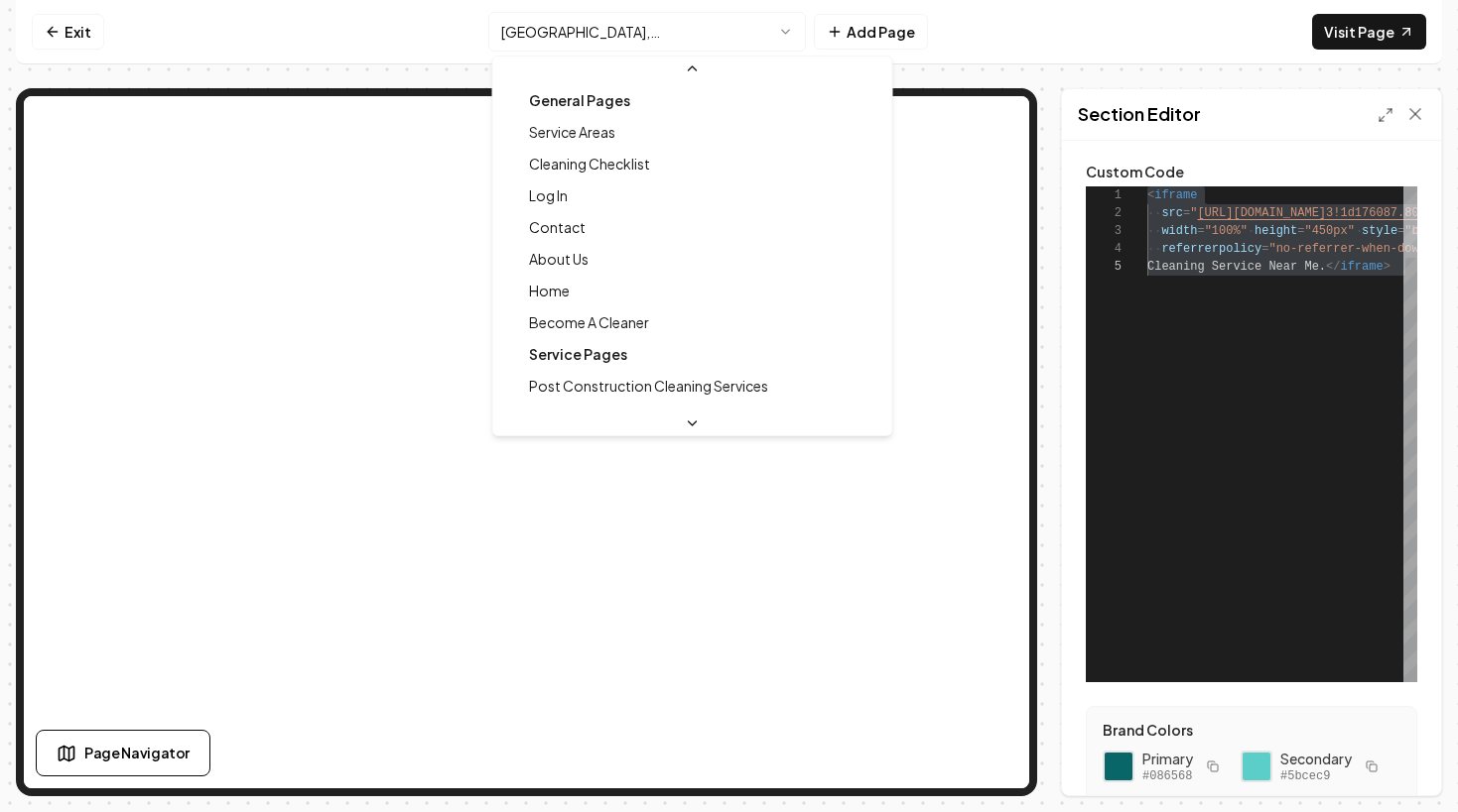
click at [575, 29] on html "Computer Required This feature is only available on a computer. Please switch t…" at bounding box center [729, 406] width 1458 height 812
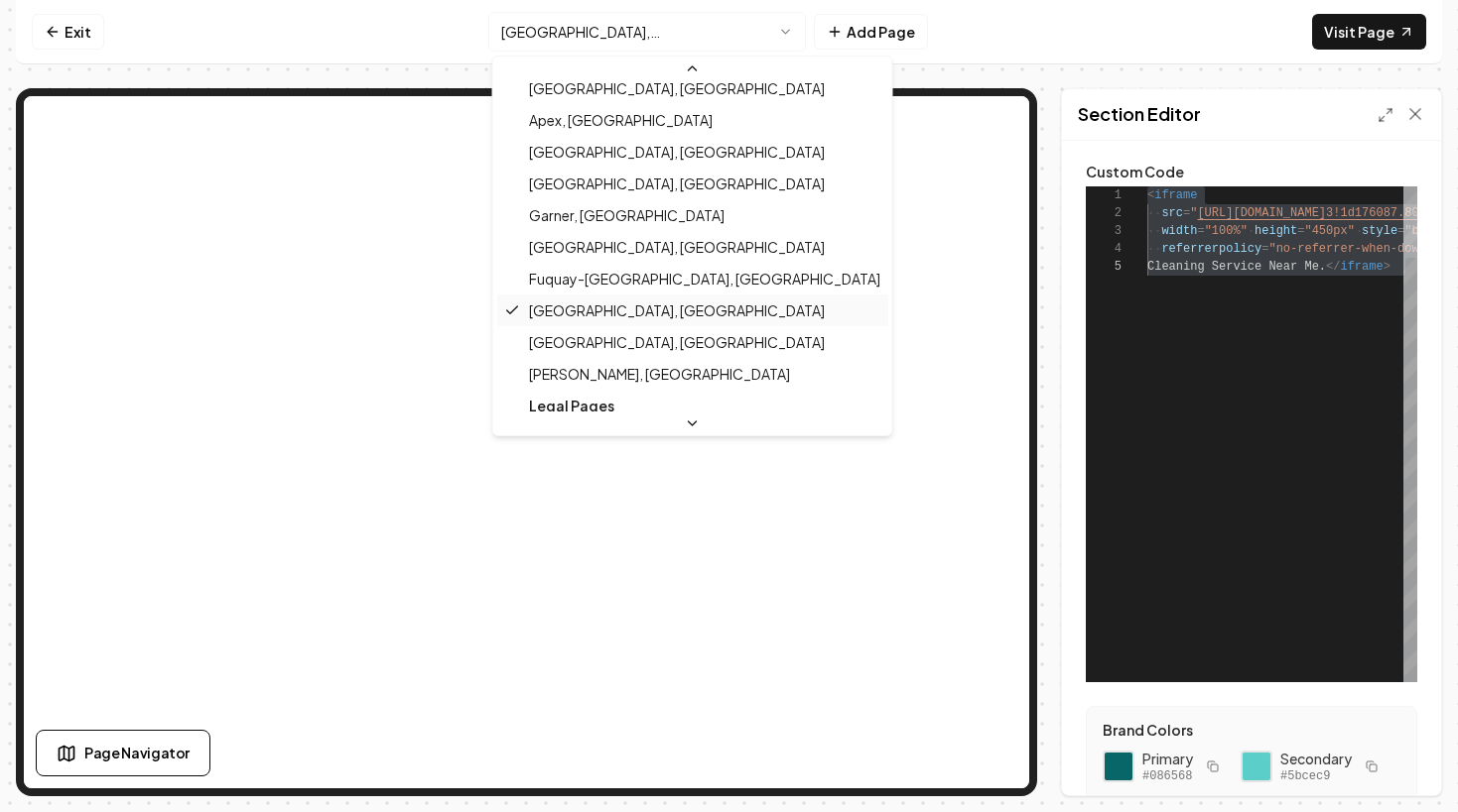
scroll to position [711, 0]
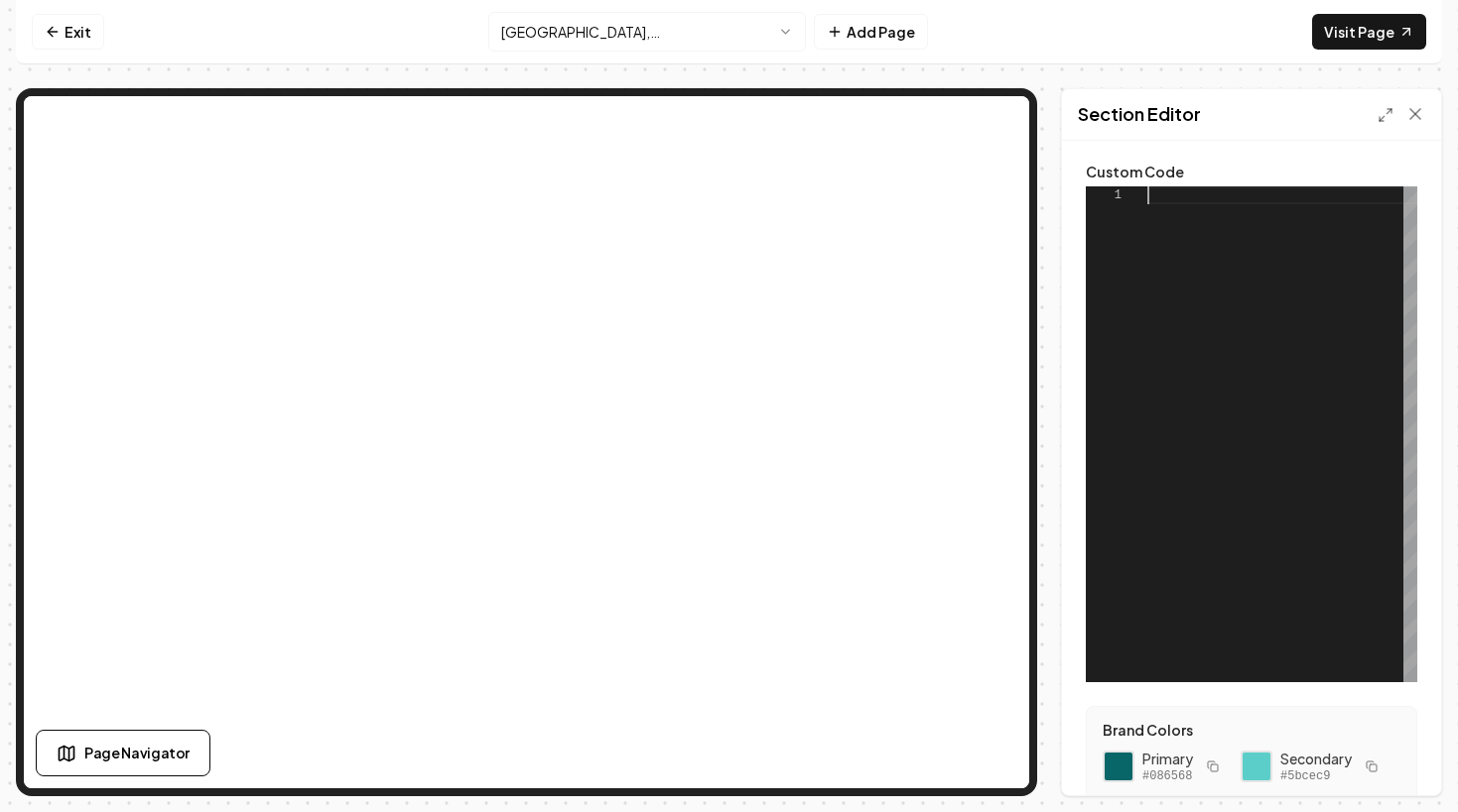
click at [1172, 407] on div at bounding box center [1282, 434] width 270 height 495
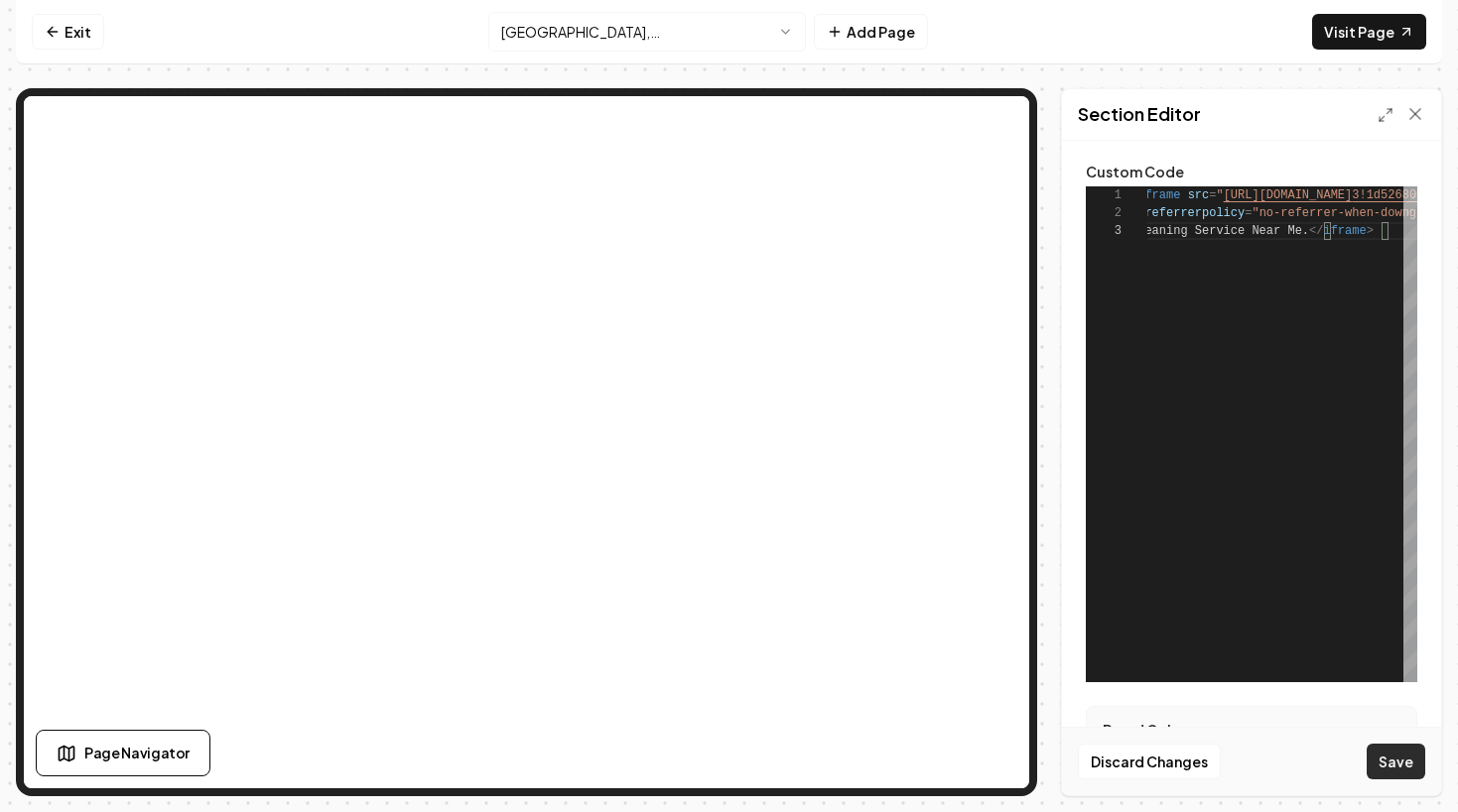
click at [1396, 747] on button "Save" at bounding box center [1395, 762] width 59 height 36
type textarea "**********"
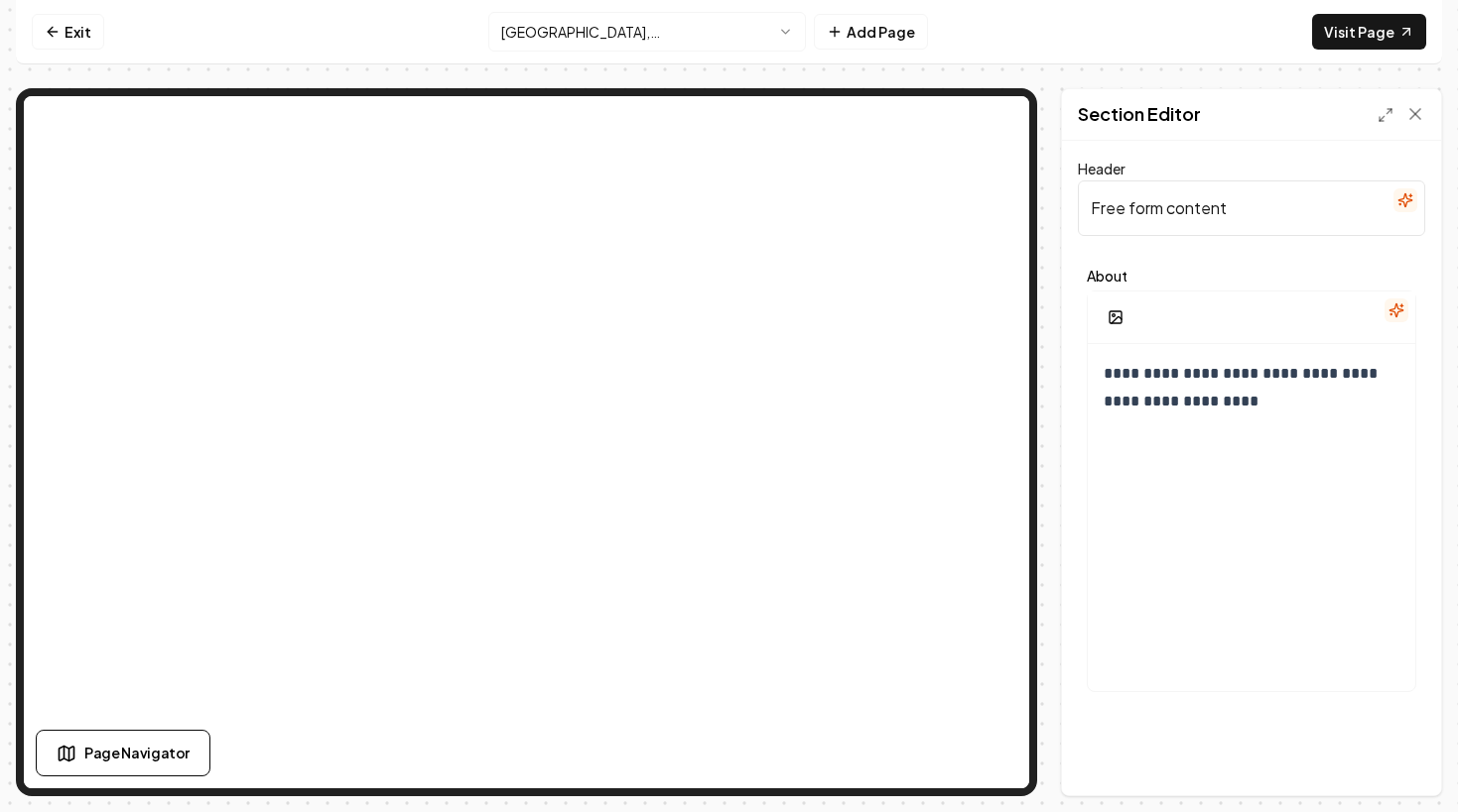
click at [1218, 225] on input "Free form content" at bounding box center [1251, 209] width 348 height 56
paste input "Benefits of House Cleaning Service in [GEOGRAPHIC_DATA], [GEOGRAPHIC_DATA]"
type input "Benefits of House Cleaning Service in [GEOGRAPHIC_DATA], [GEOGRAPHIC_DATA]"
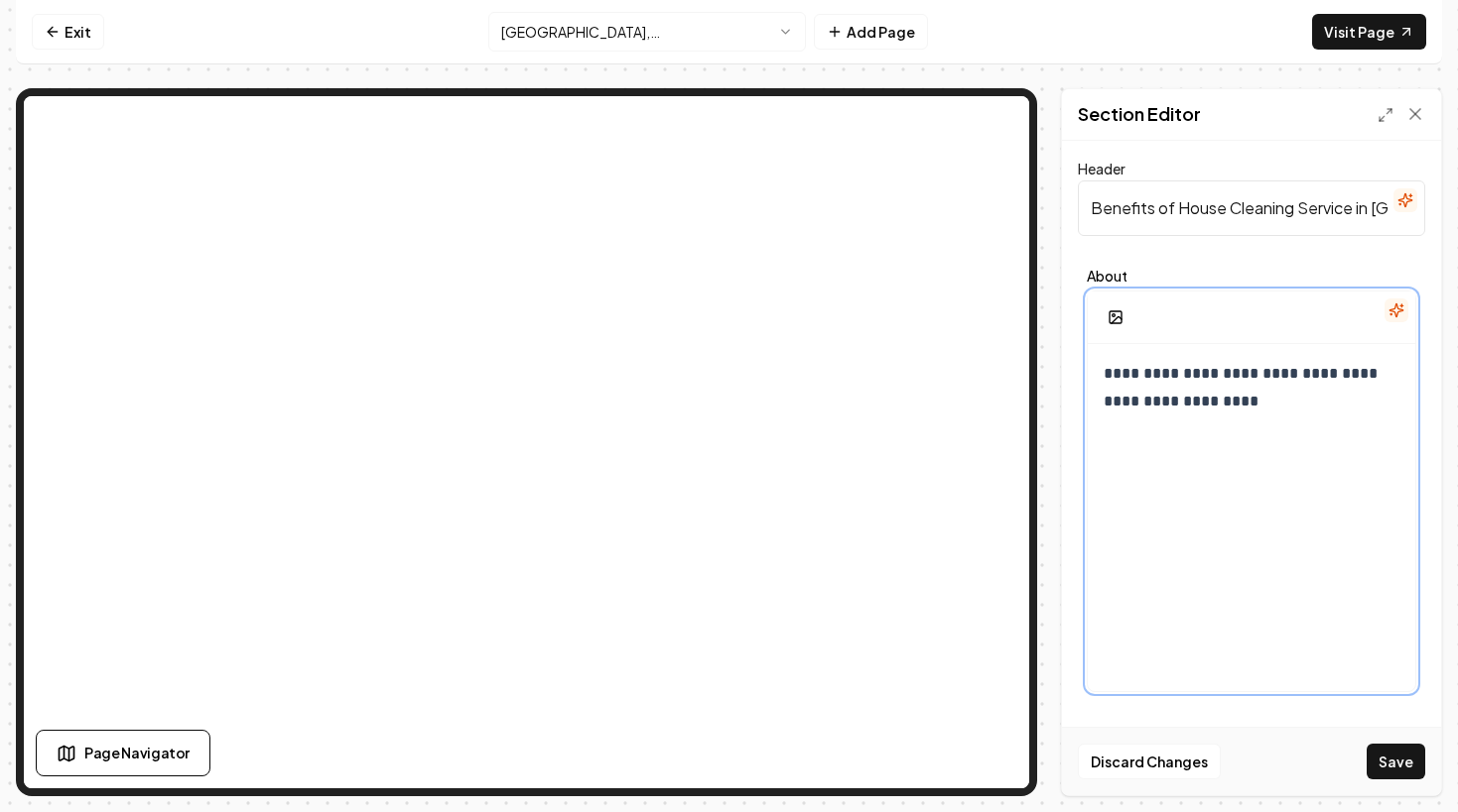
click at [1204, 432] on div "**********" at bounding box center [1251, 534] width 328 height 381
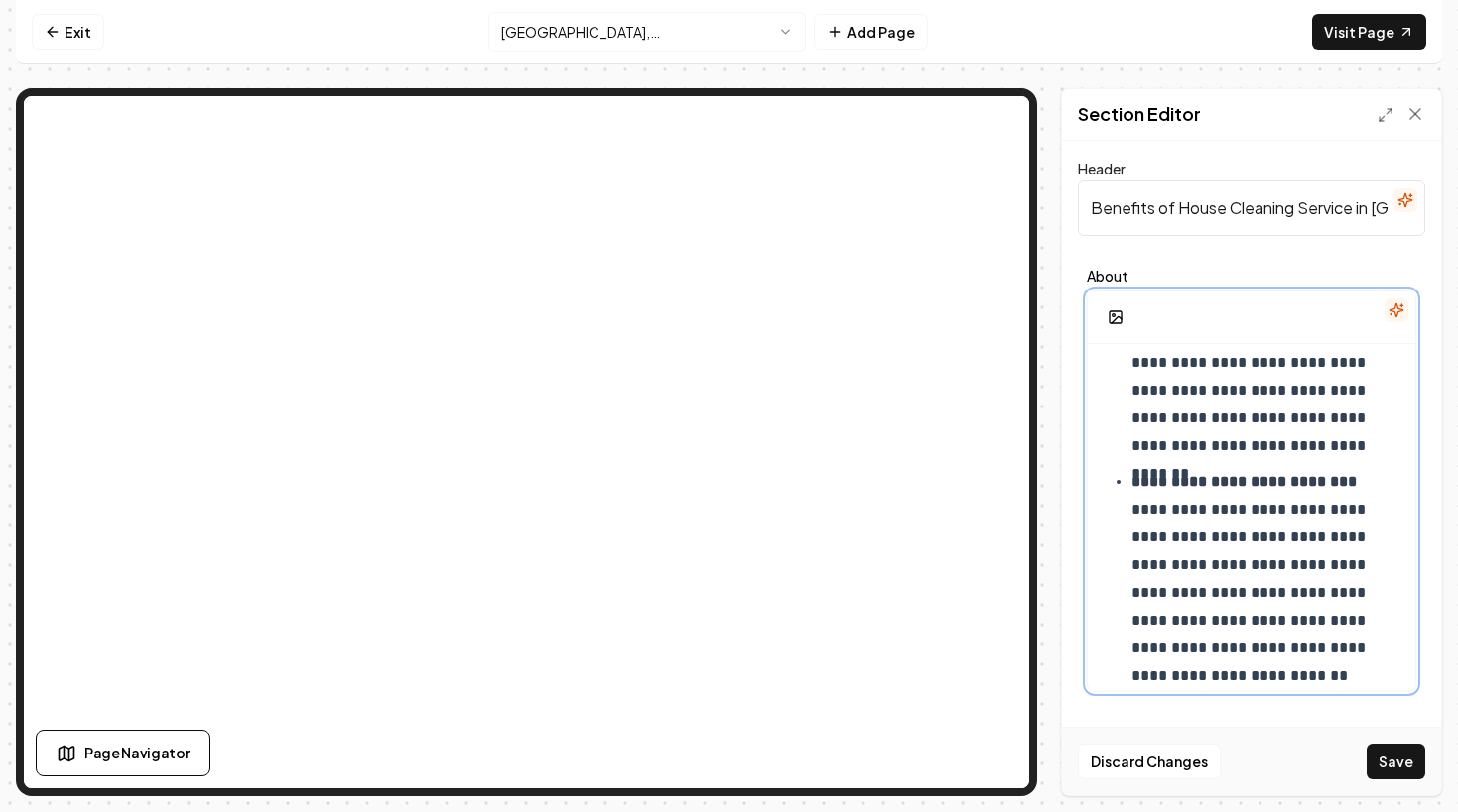
scroll to position [414, 0]
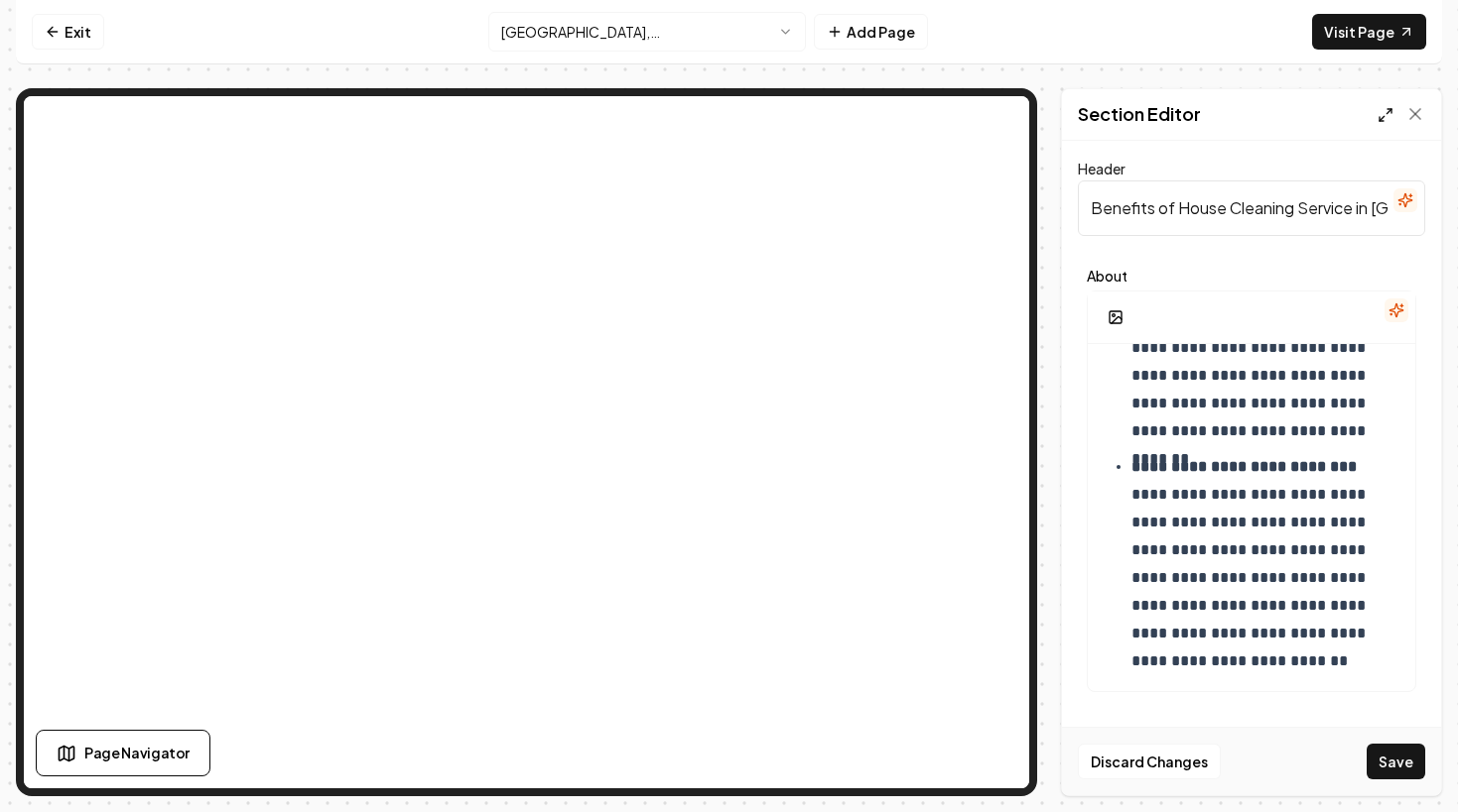
click at [1381, 117] on icon at bounding box center [1385, 115] width 16 height 16
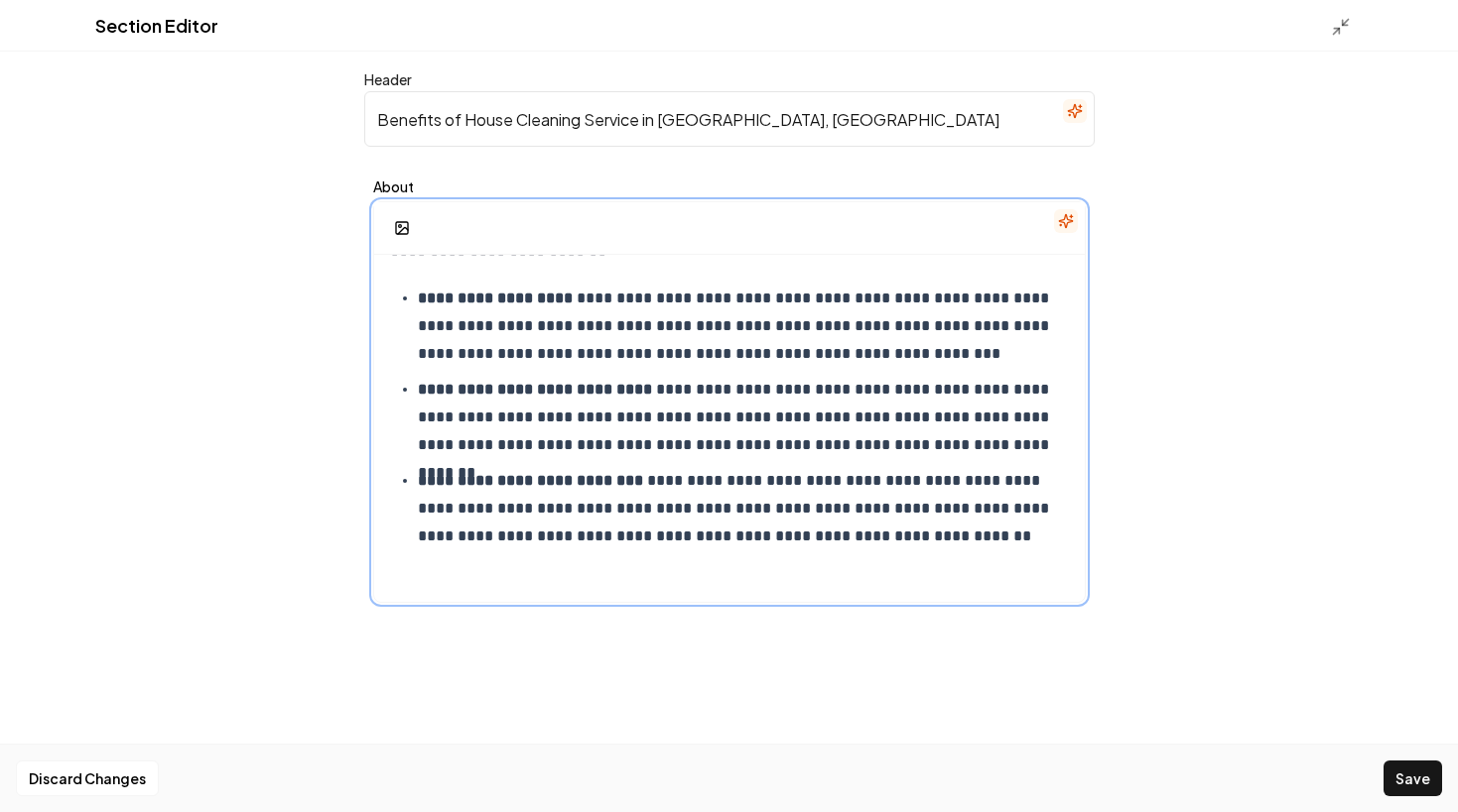
click at [968, 566] on div "**********" at bounding box center [729, 410] width 711 height 381
click at [397, 222] on rect "button" at bounding box center [402, 228] width 12 height 12
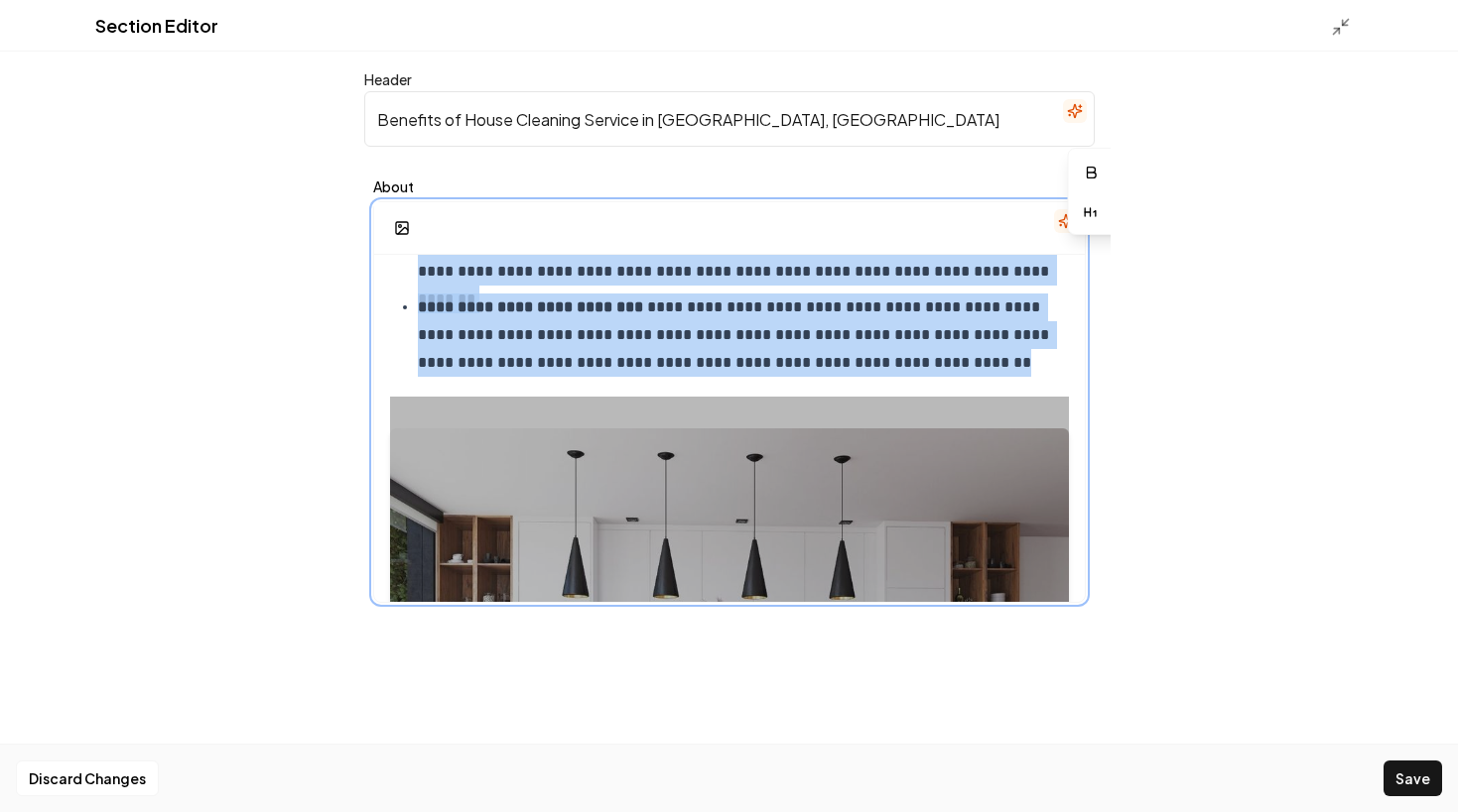
scroll to position [0, 0]
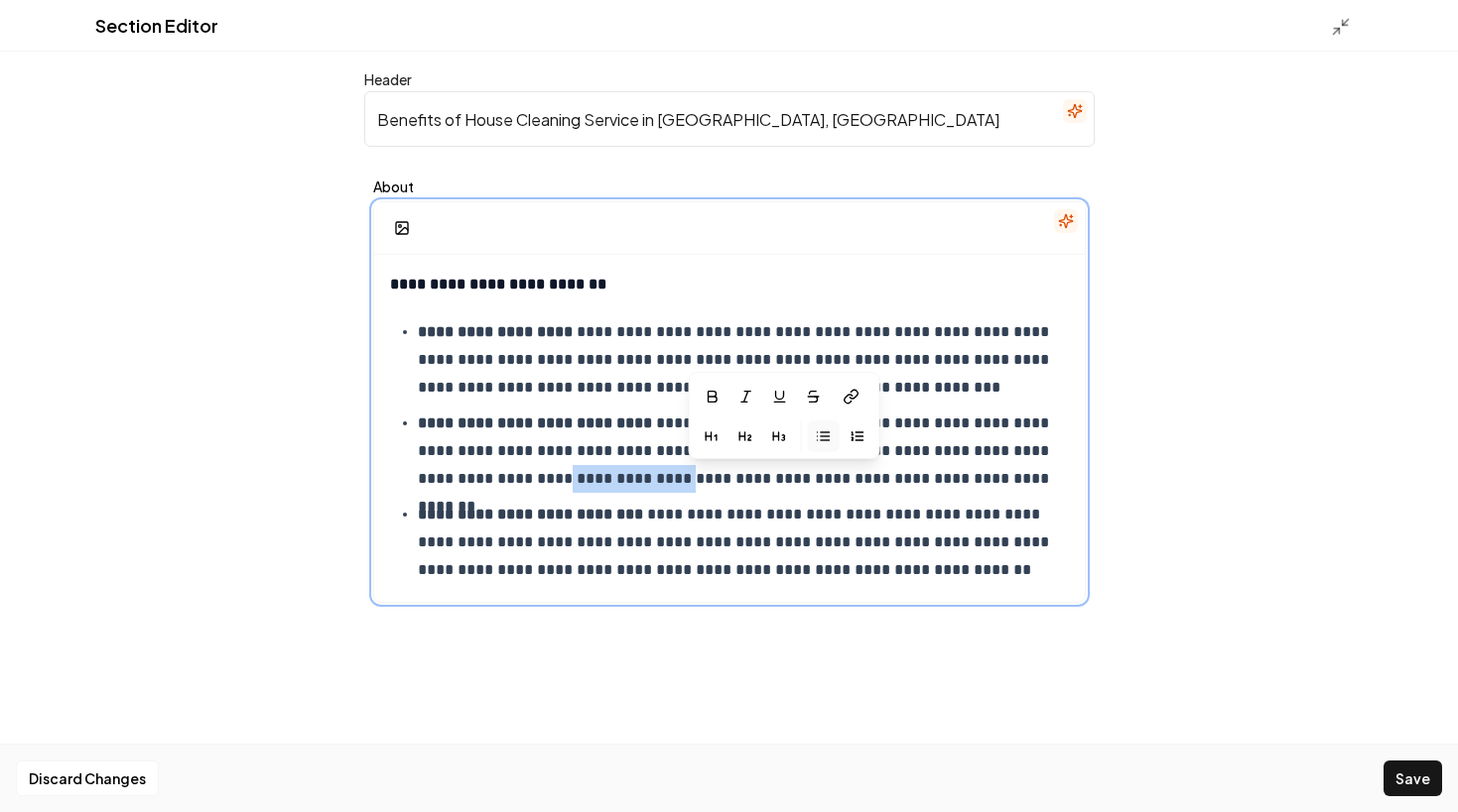
drag, startPoint x: 562, startPoint y: 481, endPoint x: 684, endPoint y: 473, distance: 122.3
click at [684, 473] on p "**********" at bounding box center [742, 450] width 651 height 83
click at [777, 401] on icon "button" at bounding box center [779, 397] width 16 height 16
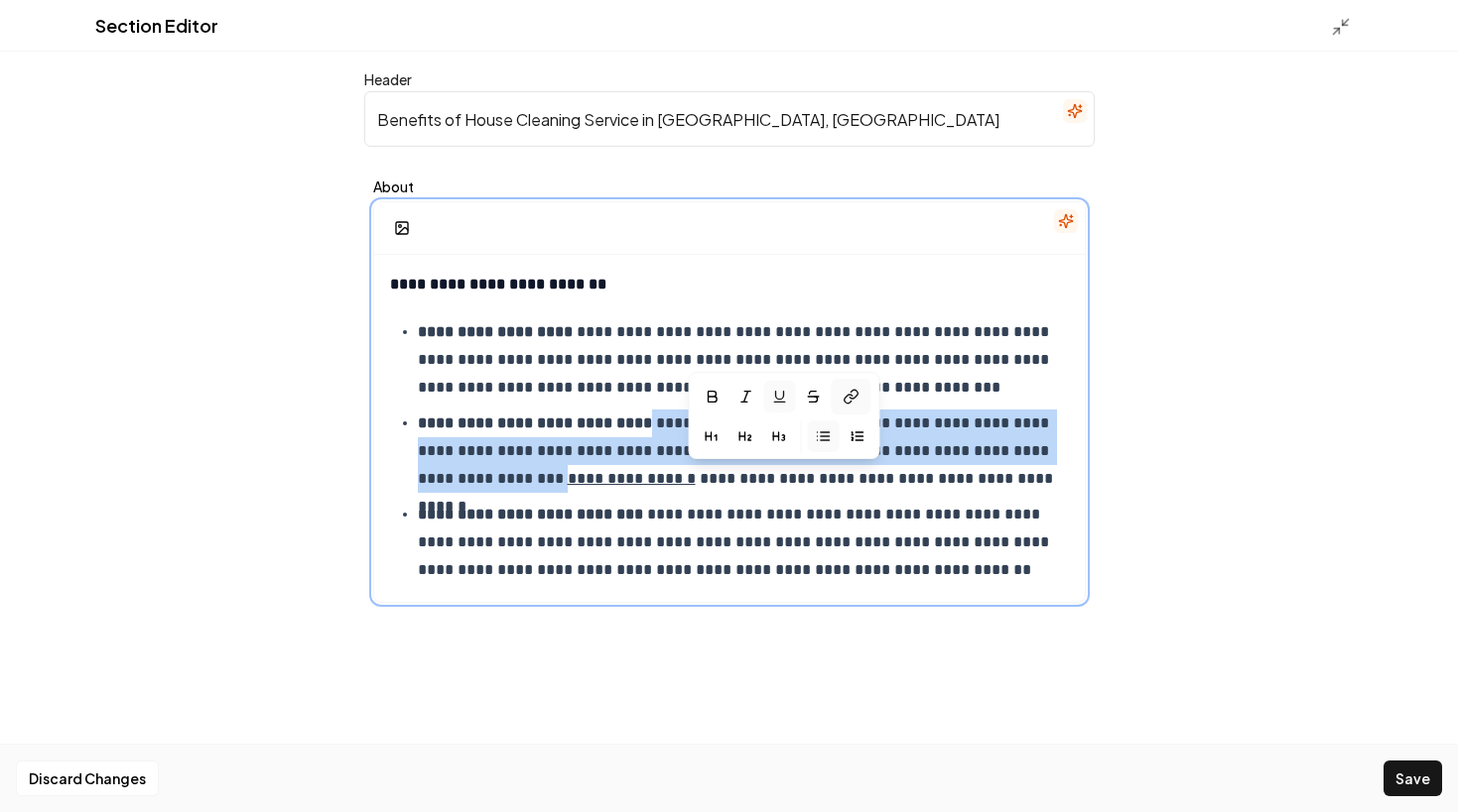
click at [851, 399] on icon at bounding box center [853, 395] width 8 height 9
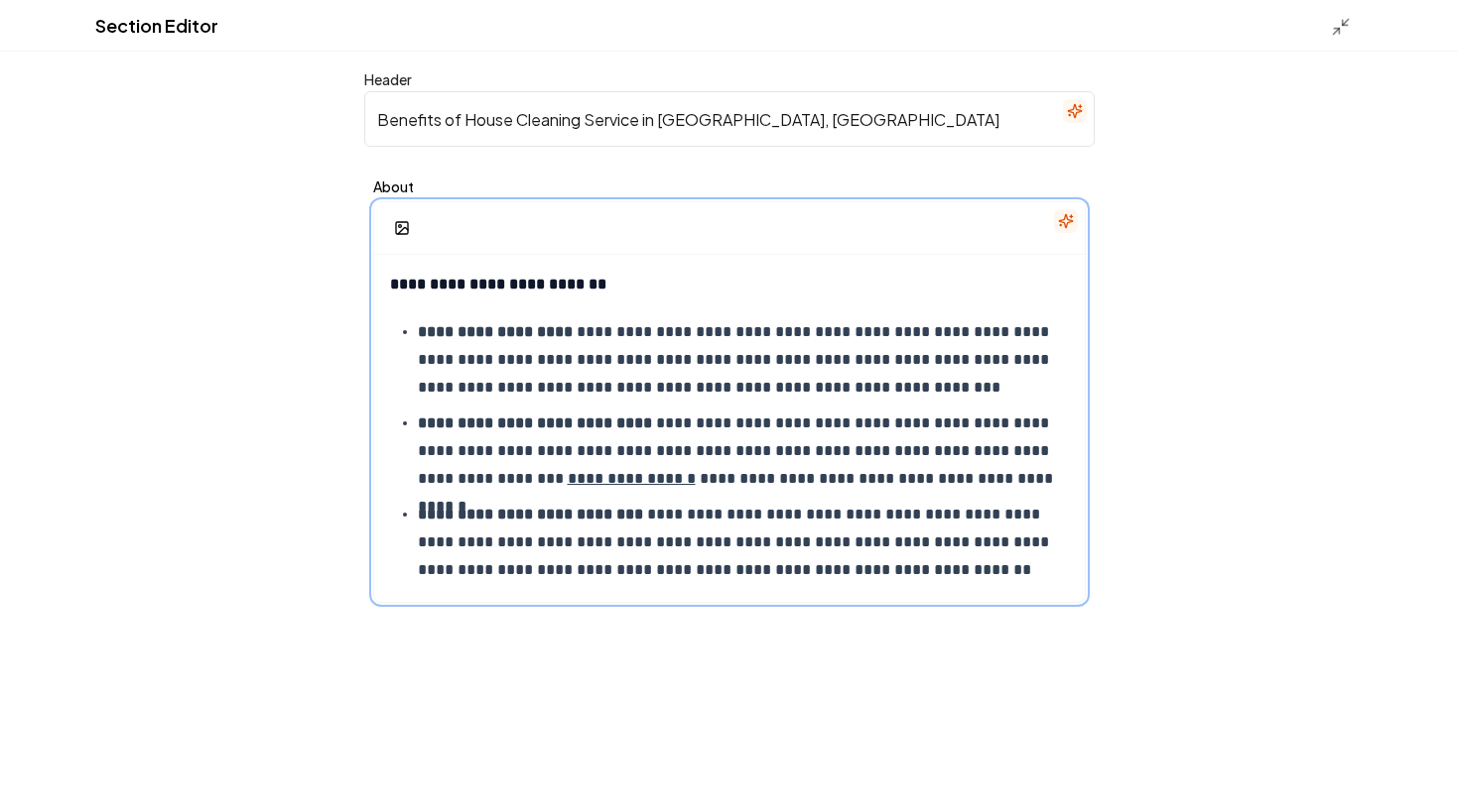
click at [789, 510] on p "**********" at bounding box center [742, 541] width 651 height 83
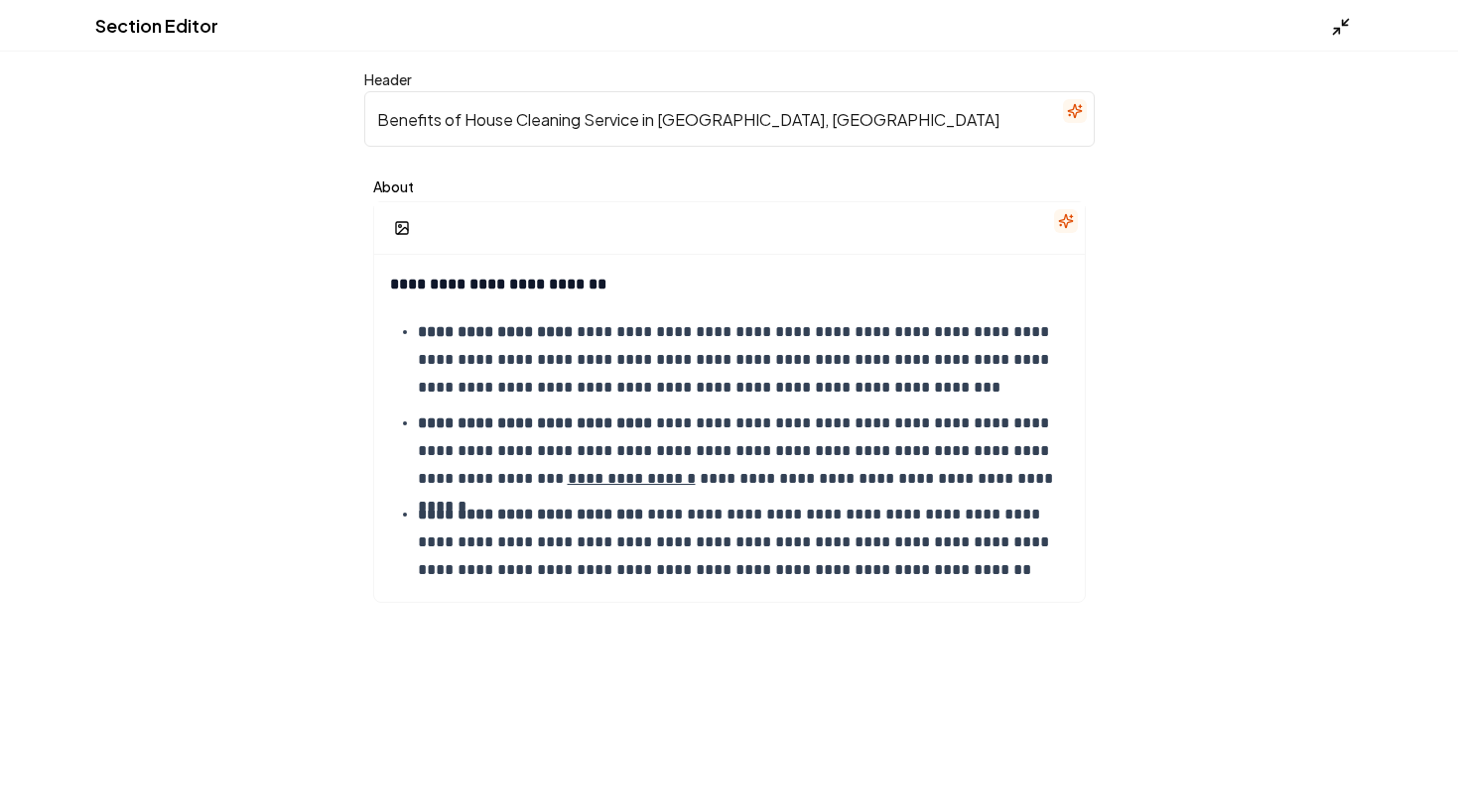
click at [1335, 30] on line at bounding box center [1336, 31] width 6 height 6
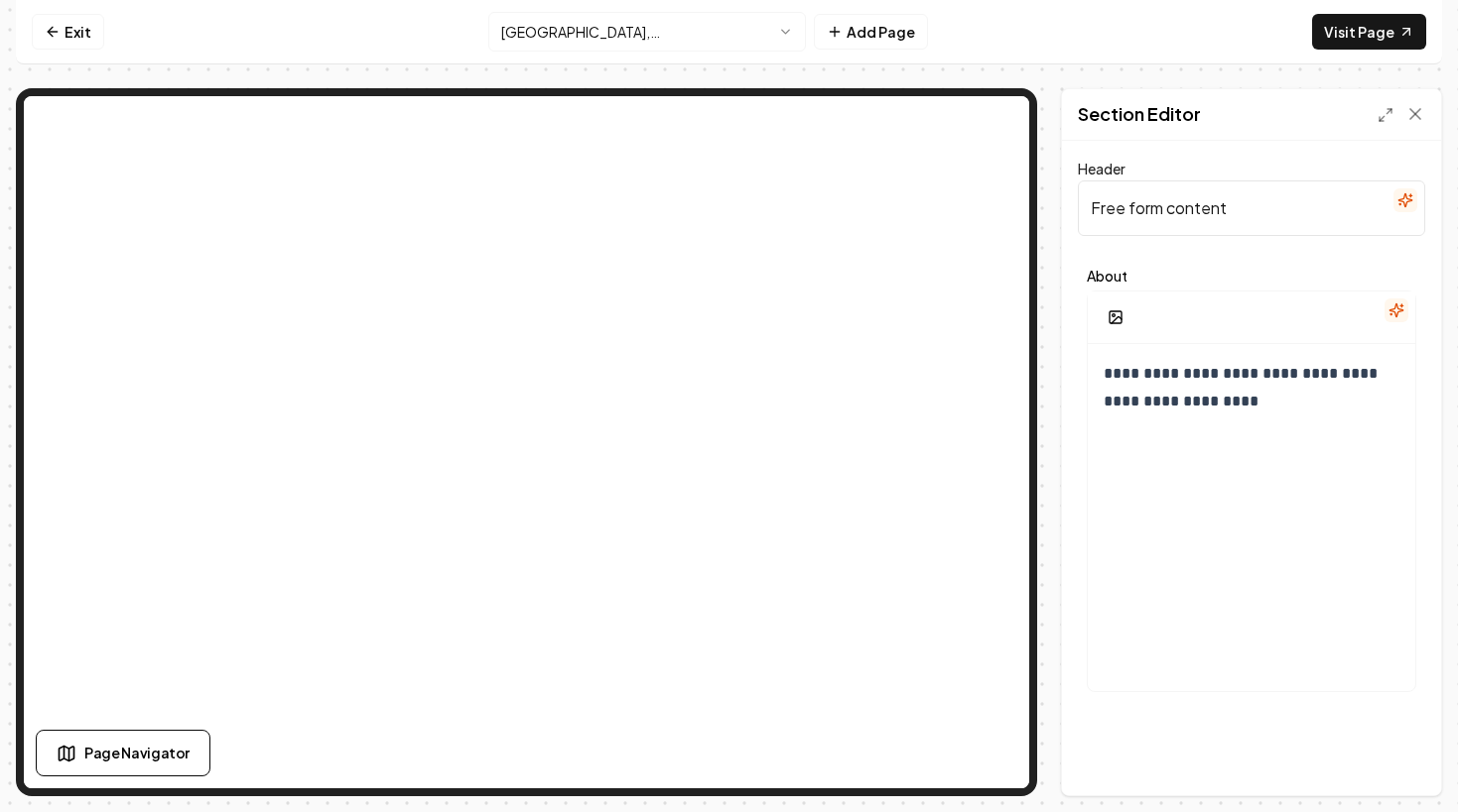
click at [1290, 206] on input "Free form content" at bounding box center [1251, 209] width 348 height 56
paste input "Why Trust Day Off Cleaning for House Cleaning Service in [GEOGRAPHIC_DATA], [GE…"
type input "Why Trust Day Off Cleaning for House Cleaning Service in [GEOGRAPHIC_DATA], [GE…"
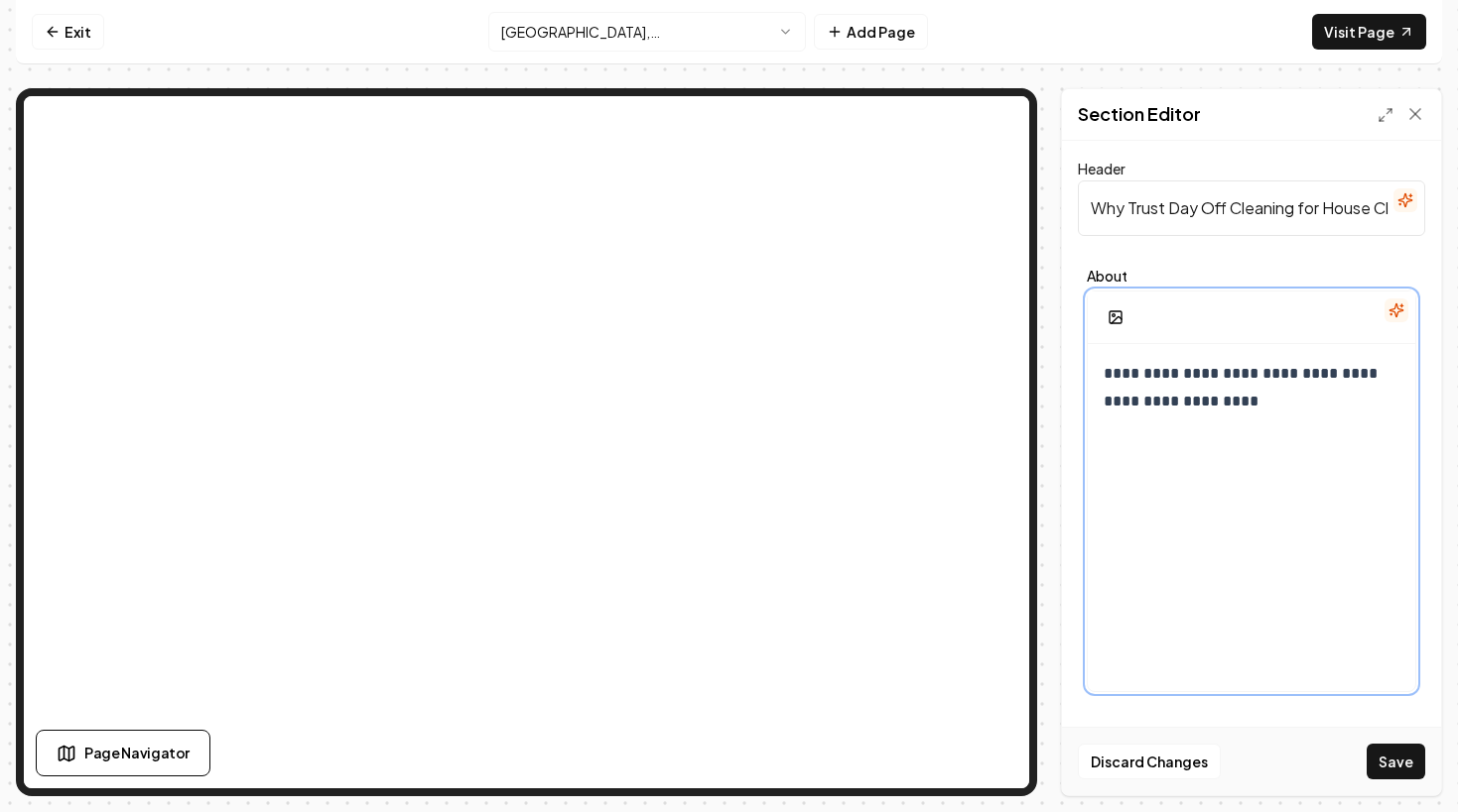
click at [1222, 429] on div "**********" at bounding box center [1251, 534] width 328 height 381
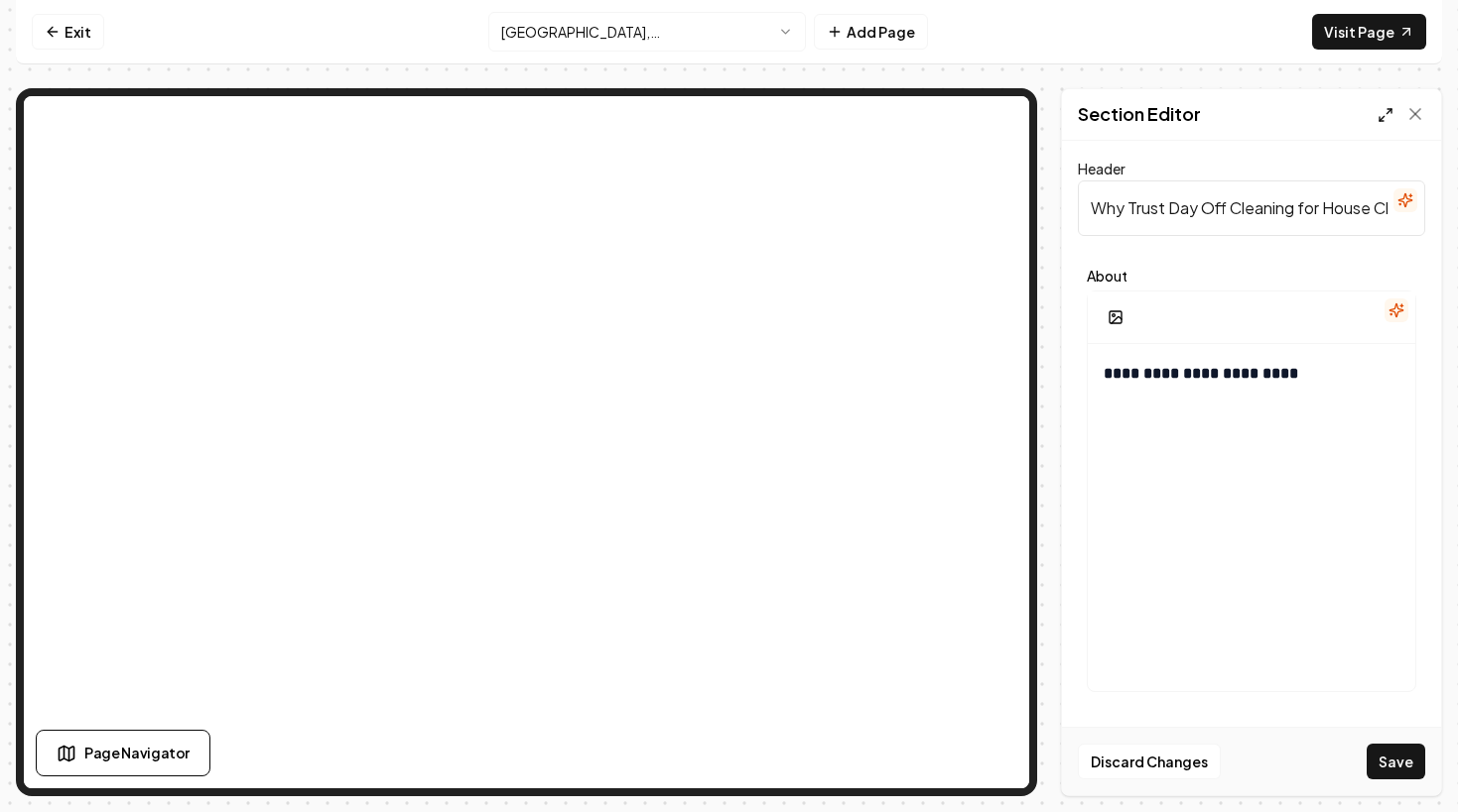
click at [1381, 120] on polyline at bounding box center [1381, 119] width 4 height 4
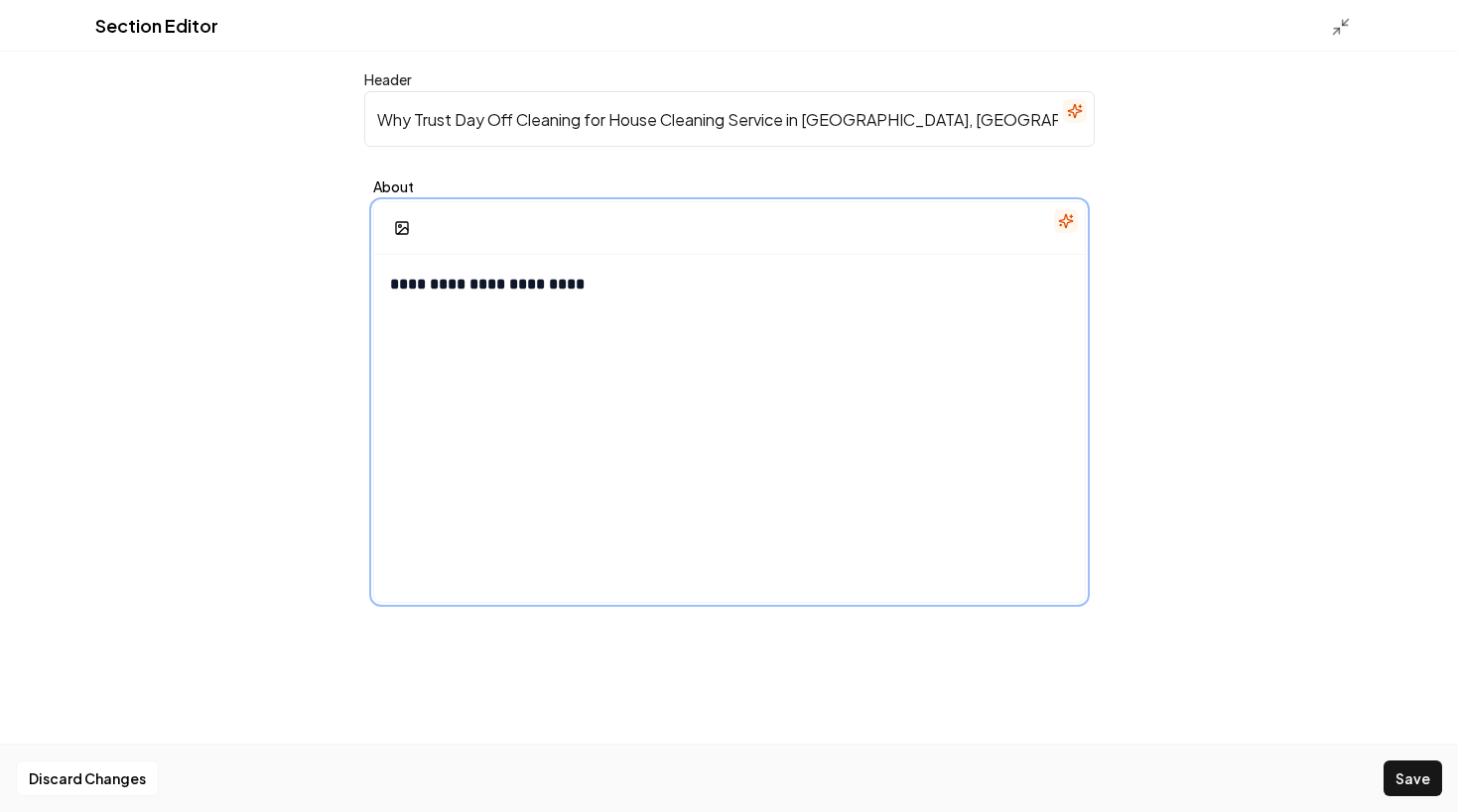
click at [616, 375] on div "**********" at bounding box center [729, 444] width 711 height 381
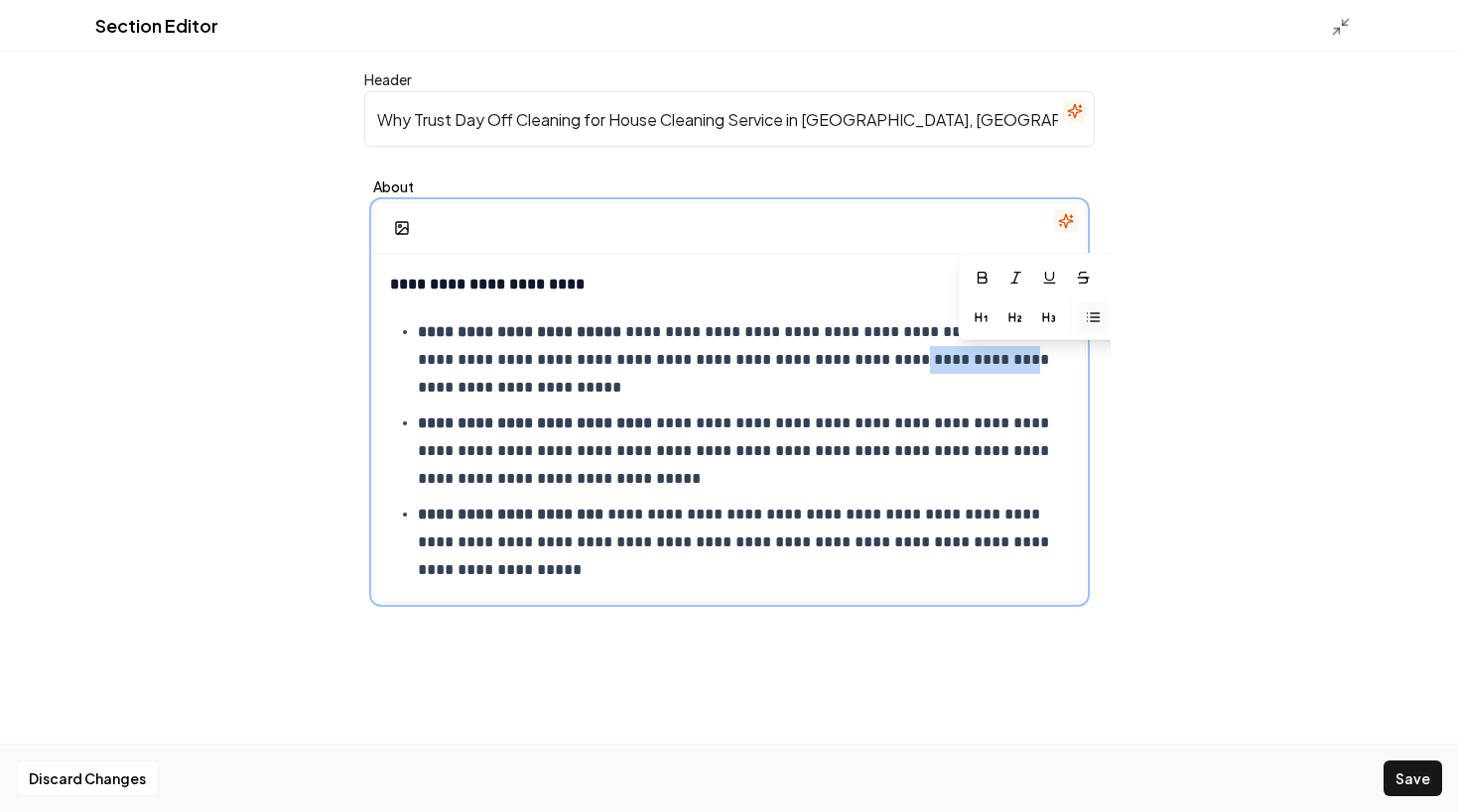
drag, startPoint x: 859, startPoint y: 359, endPoint x: 966, endPoint y: 354, distance: 107.1
click at [966, 354] on p "**********" at bounding box center [742, 360] width 651 height 83
click at [1050, 281] on button "button" at bounding box center [1061, 278] width 32 height 32
click at [698, 380] on p "**********" at bounding box center [742, 360] width 651 height 83
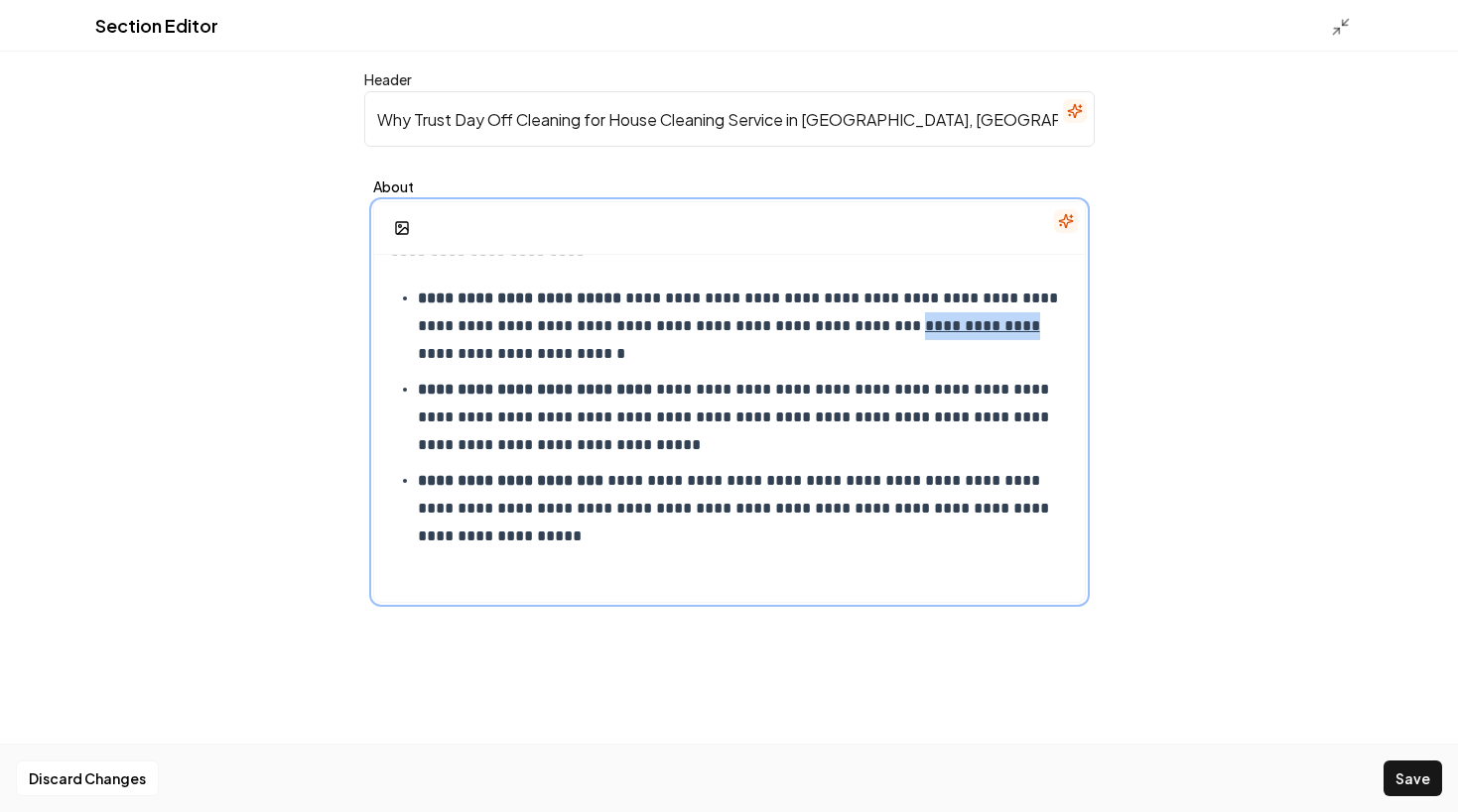
drag, startPoint x: 966, startPoint y: 327, endPoint x: 858, endPoint y: 331, distance: 108.1
click at [924, 331] on u "**********" at bounding box center [981, 326] width 115 height 15
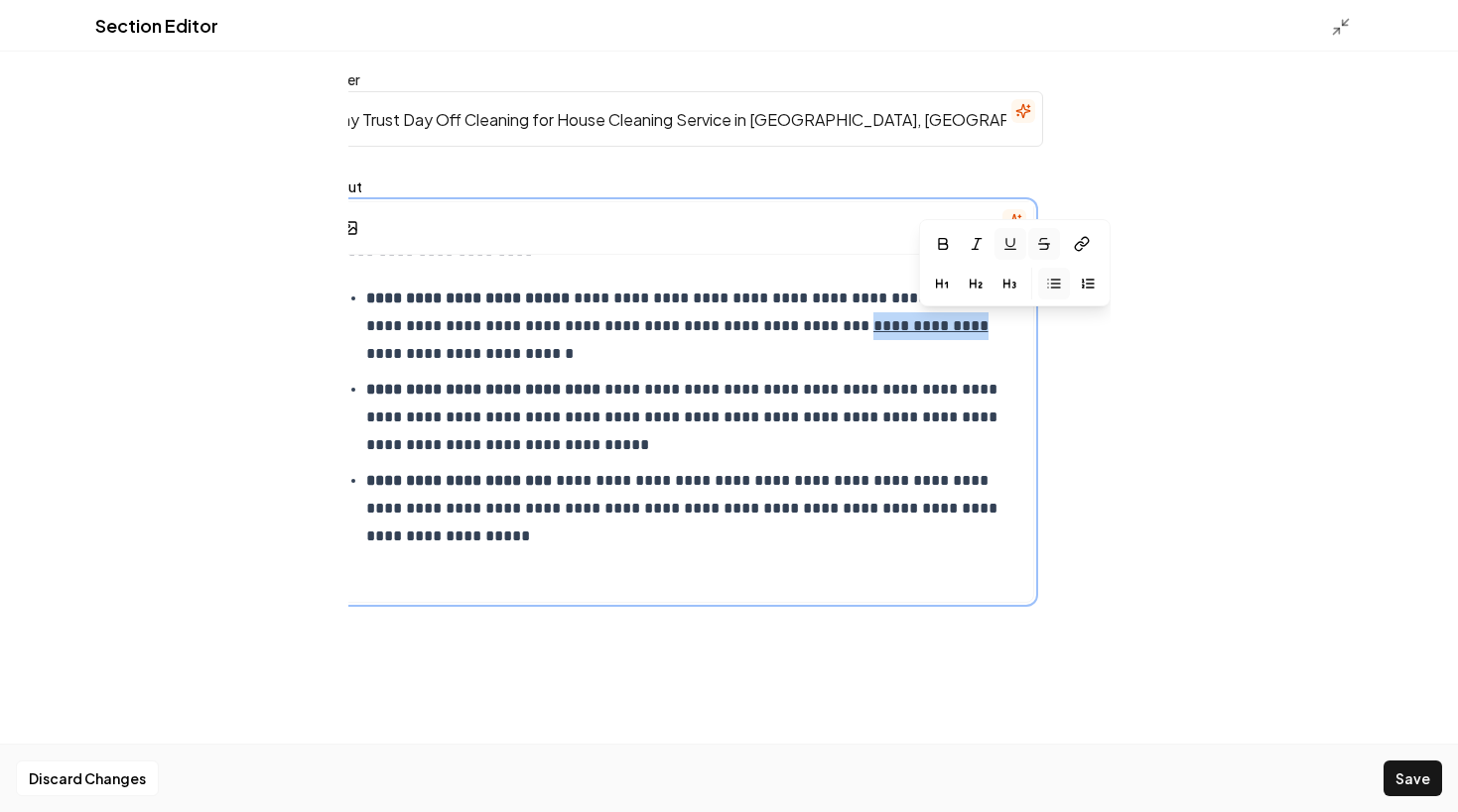
click at [1087, 242] on icon at bounding box center [1084, 242] width 8 height 9
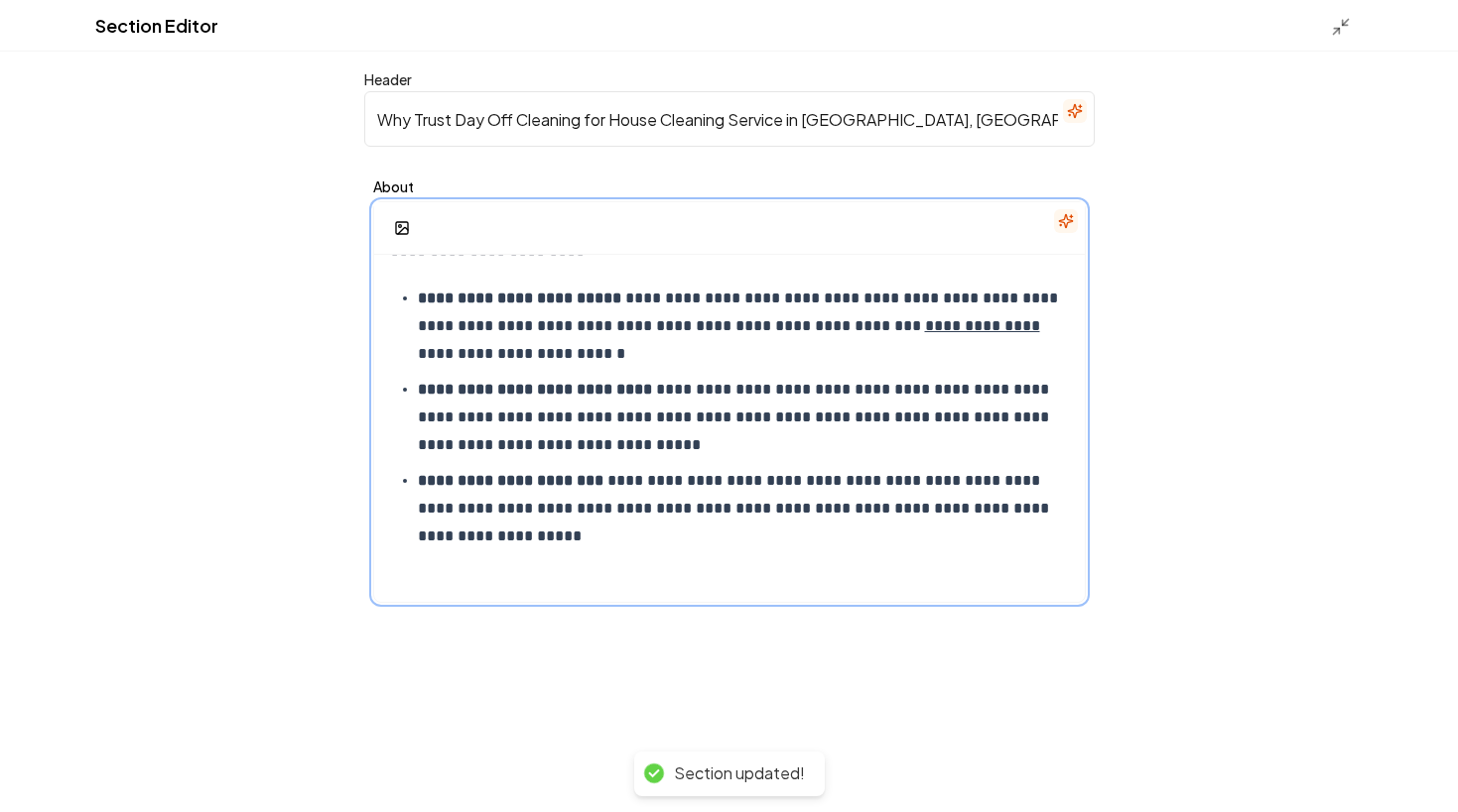
click at [557, 565] on div "**********" at bounding box center [729, 410] width 711 height 381
click at [394, 222] on icon "button" at bounding box center [402, 228] width 16 height 16
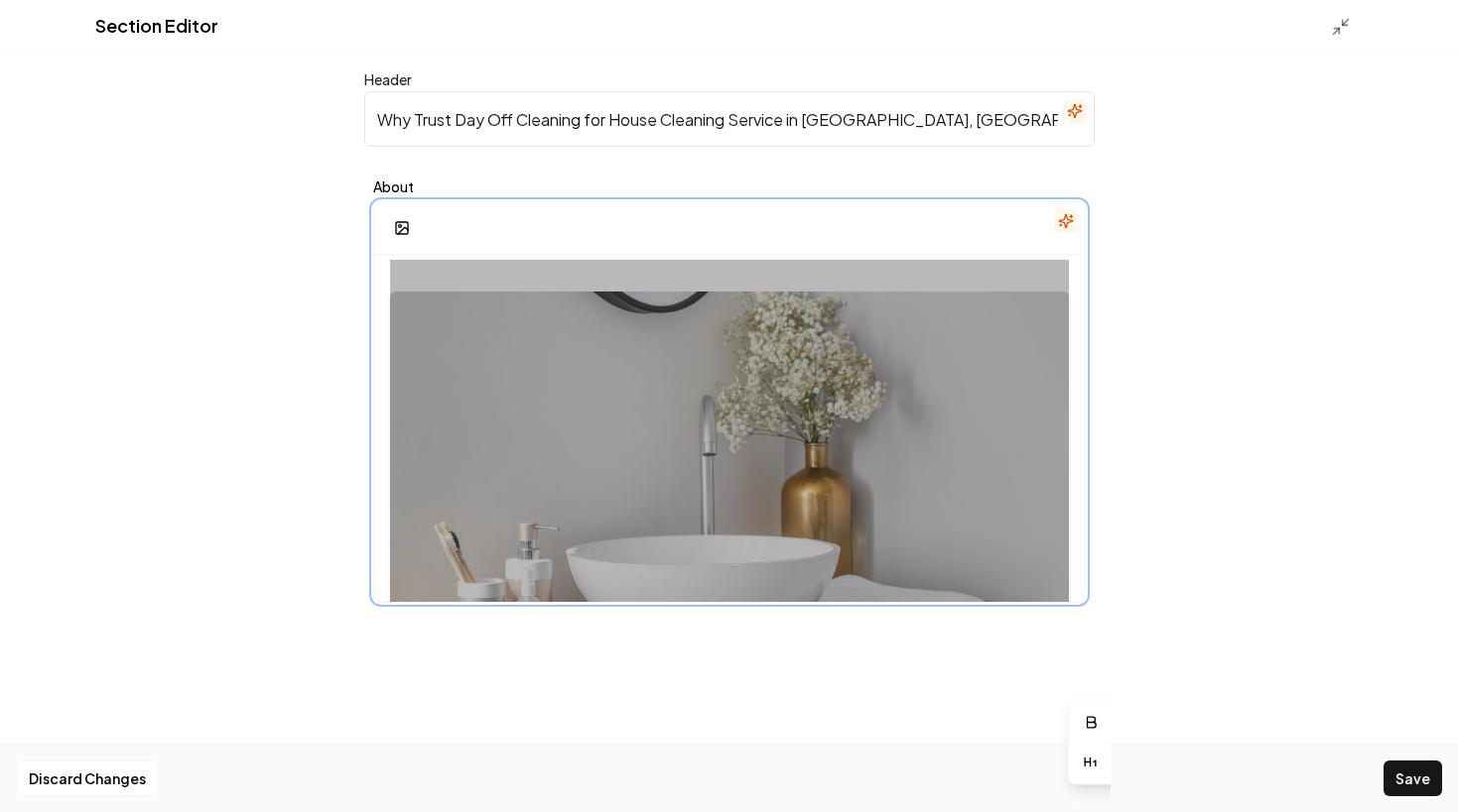
scroll to position [543, 0]
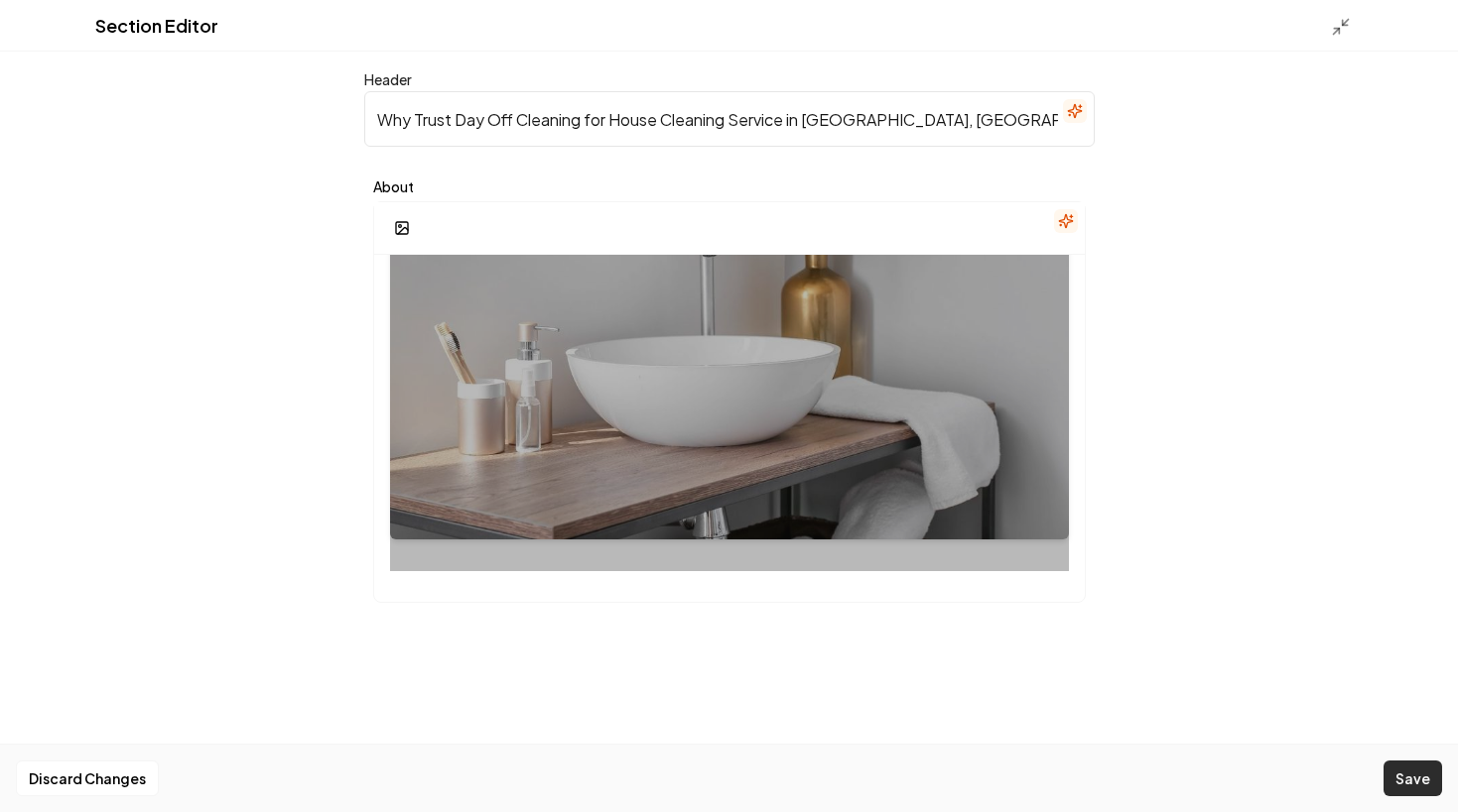
click at [1418, 769] on button "Save" at bounding box center [1412, 779] width 59 height 36
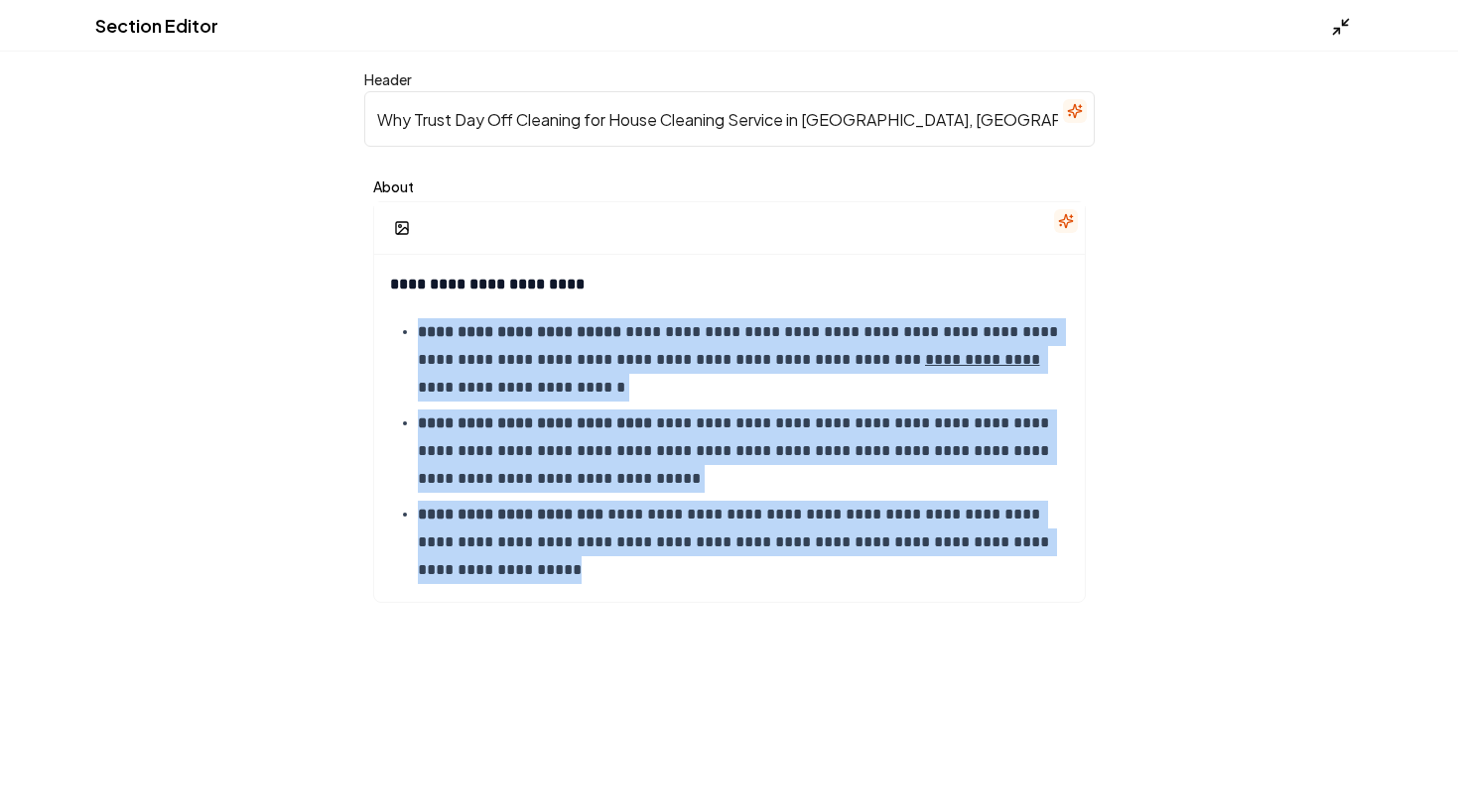
click at [1330, 34] on icon at bounding box center [1340, 27] width 20 height 20
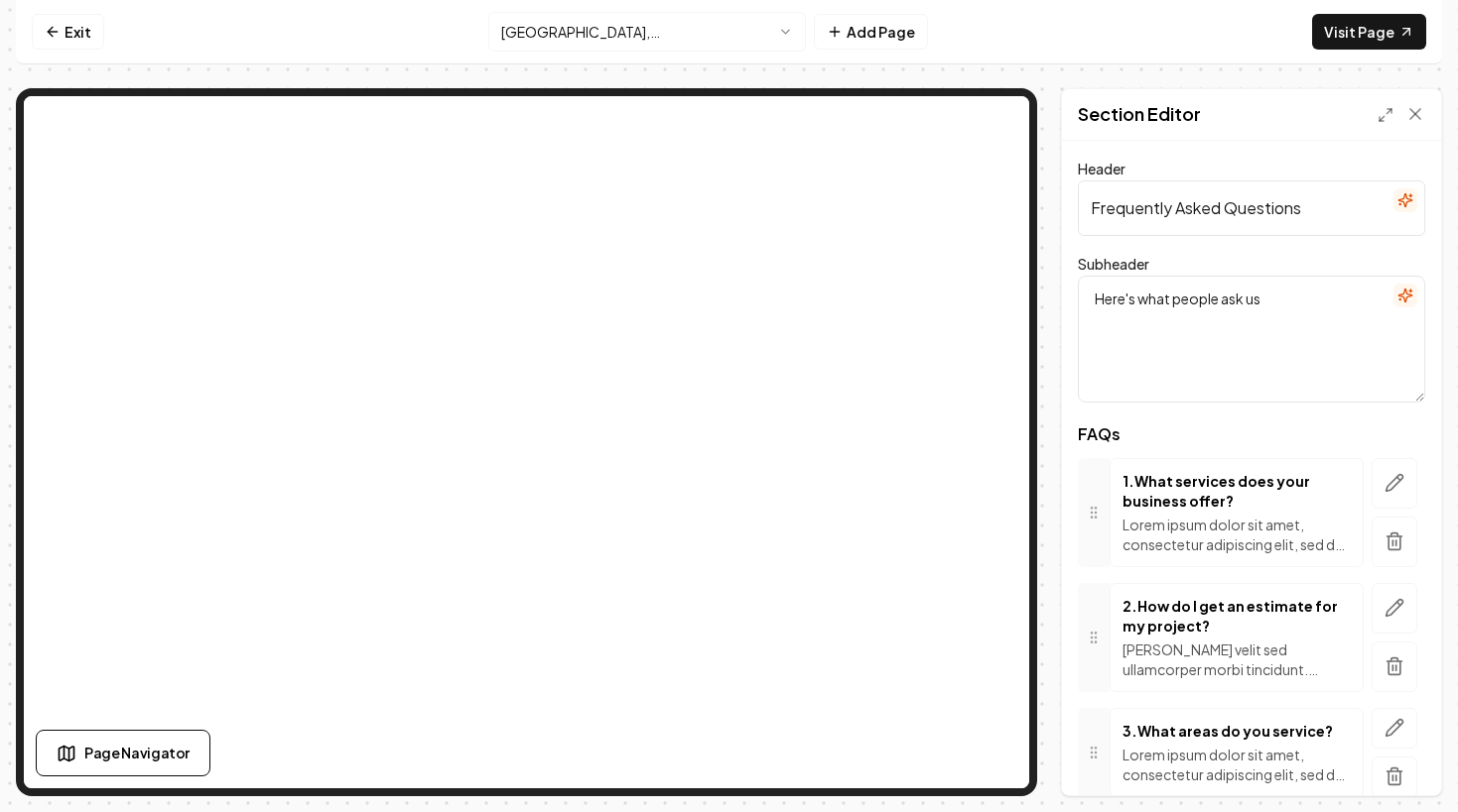
click at [1228, 194] on input "Frequently Asked Questions" at bounding box center [1251, 209] width 348 height 56
paste input "for House Cleaning Service in [GEOGRAPHIC_DATA], [GEOGRAPHIC_DATA]"
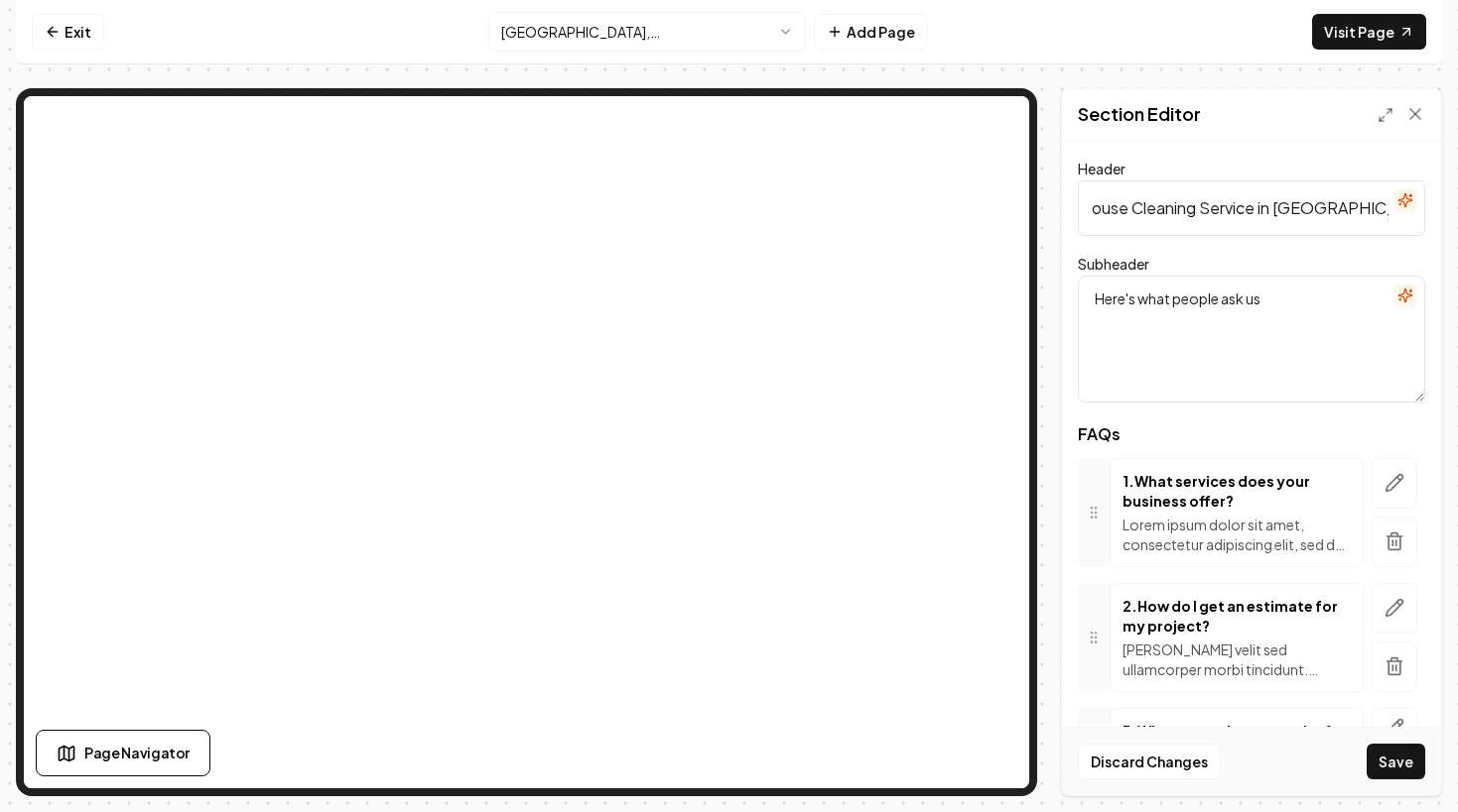
type input "Frequently Asked Questions for House Cleaning Service in [GEOGRAPHIC_DATA], [GE…"
click at [1385, 487] on icon "button" at bounding box center [1394, 483] width 20 height 20
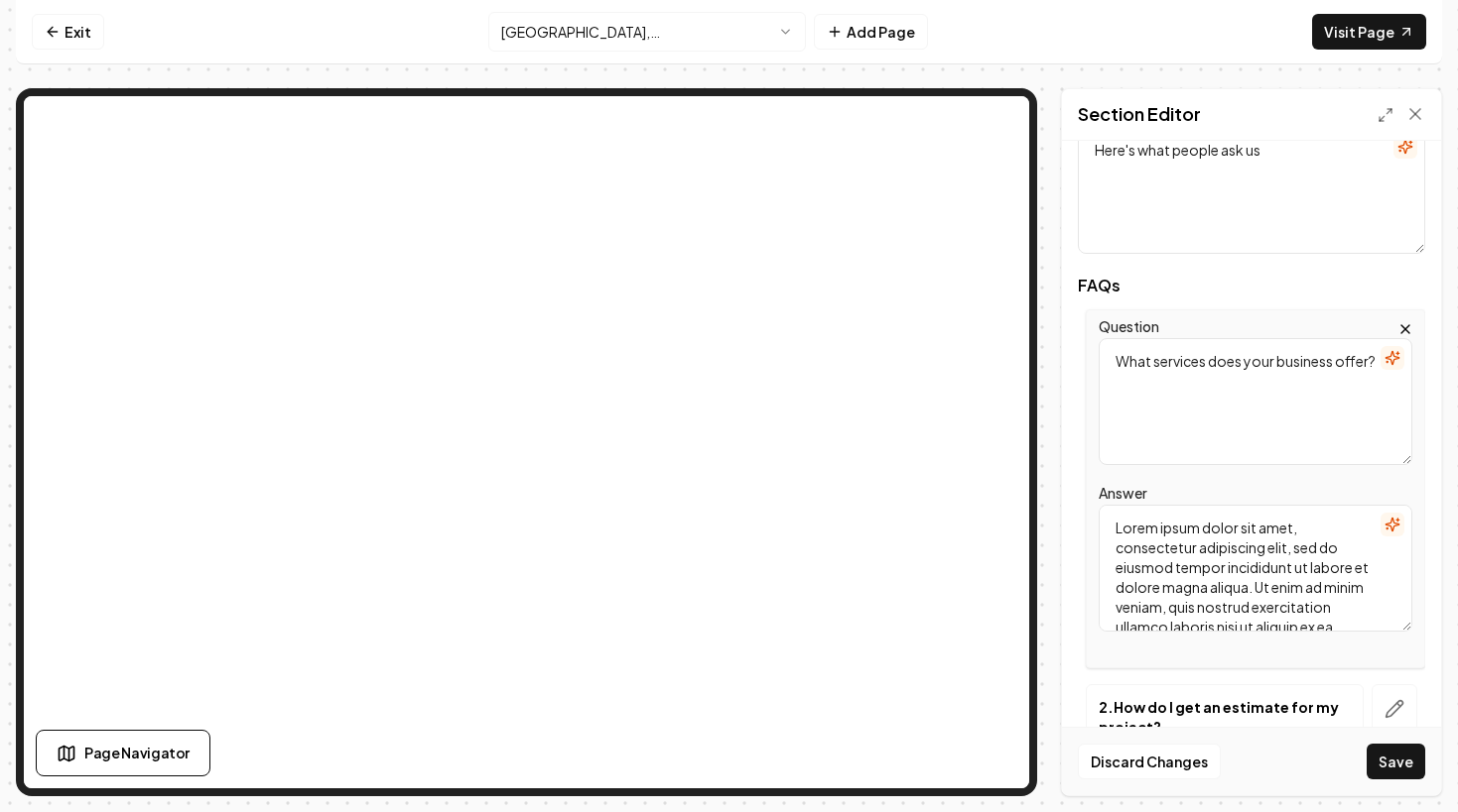
scroll to position [157, 0]
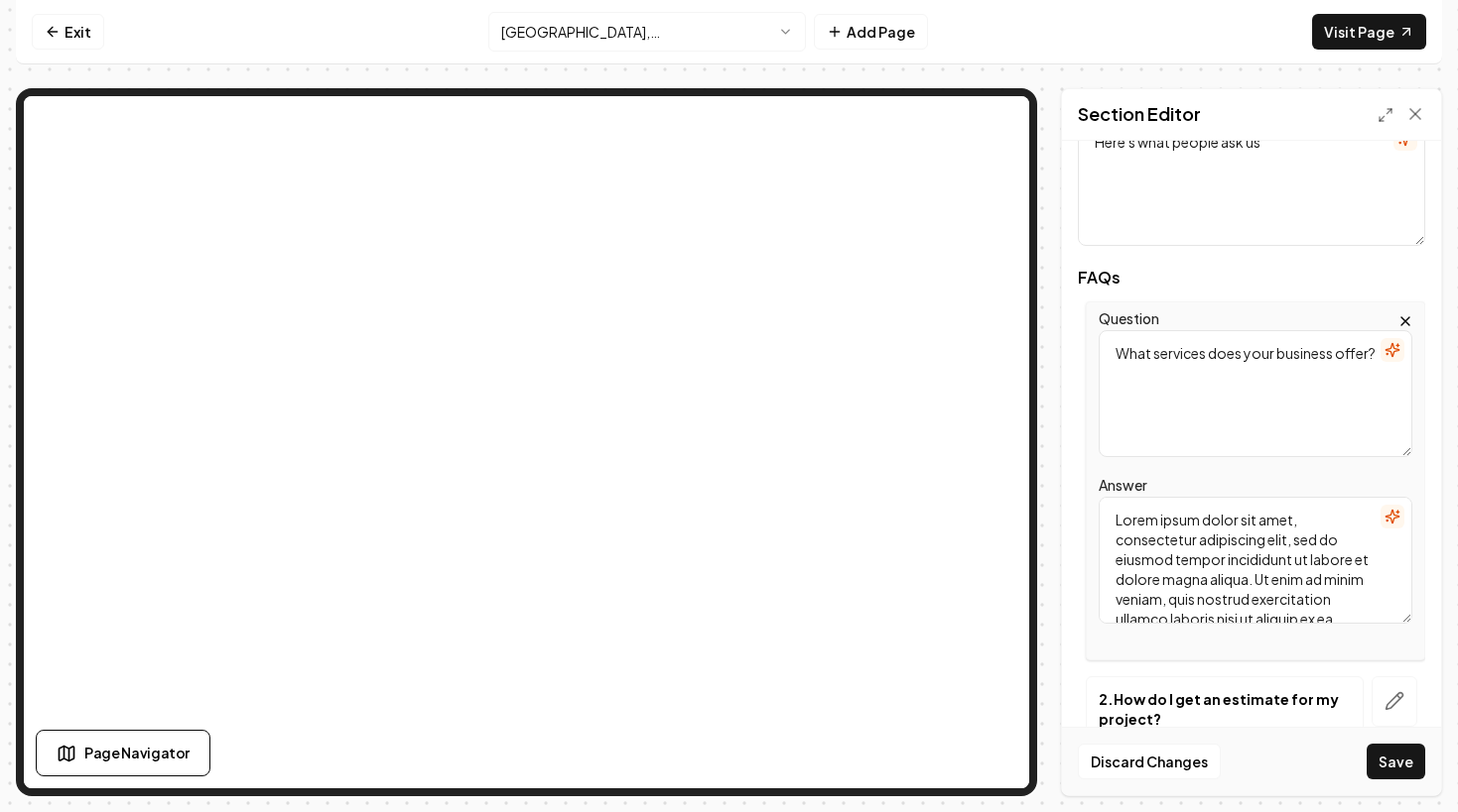
click at [1188, 542] on textarea "Lorem ipsum dolor sit amet, consectetur adipiscing elit, sed do eiusmod tempor …" at bounding box center [1255, 559] width 314 height 127
paste textarea "What does a standard house cleaning service in [GEOGRAPHIC_DATA], [GEOGRAPHIC_D…"
drag, startPoint x: 1347, startPoint y: 538, endPoint x: 1108, endPoint y: 518, distance: 239.8
click at [1110, 518] on textarea "What does a standard house cleaning service in [GEOGRAPHIC_DATA], [GEOGRAPHIC_D…" at bounding box center [1255, 559] width 314 height 127
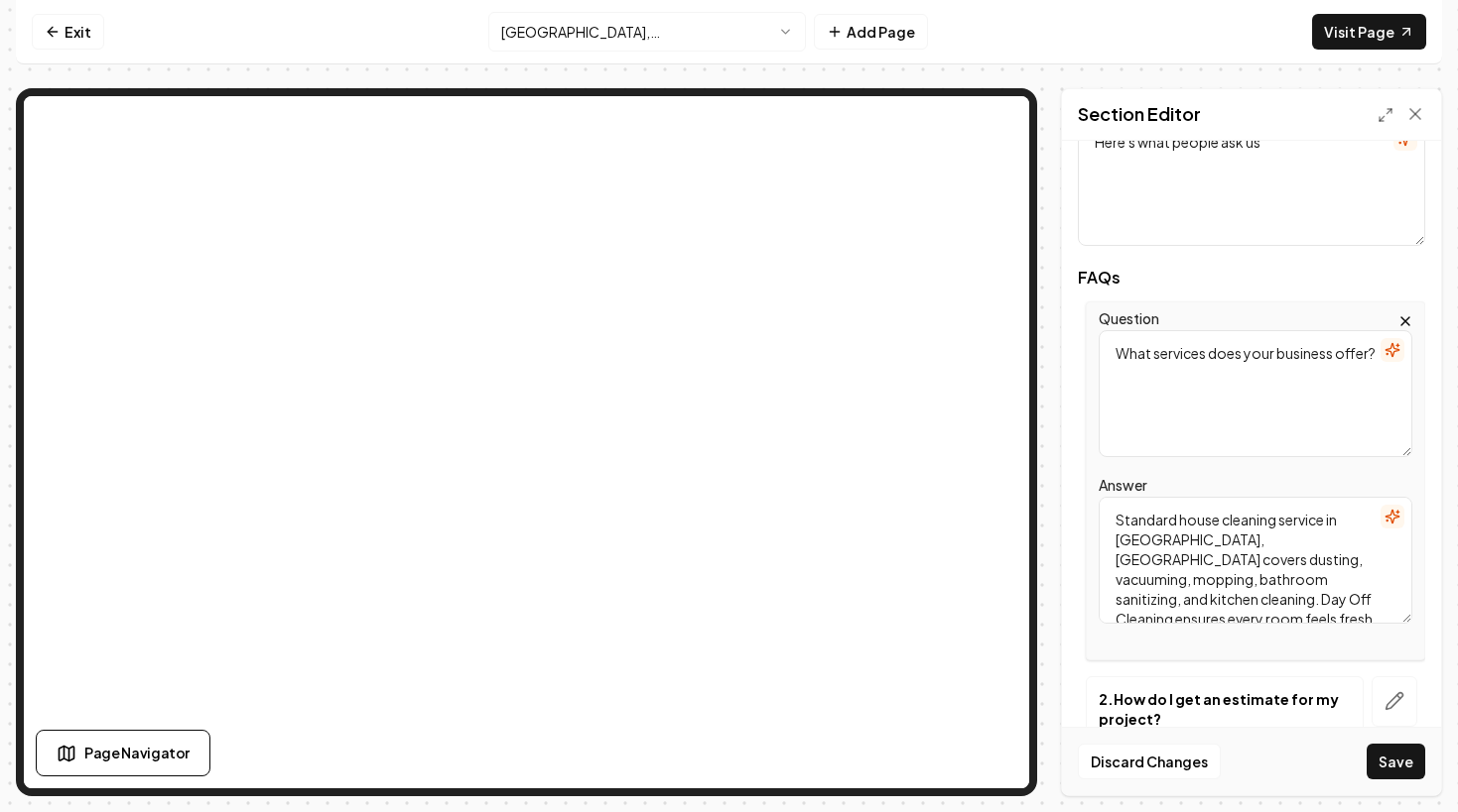
scroll to position [5, 0]
type textarea "Standard house cleaning service in [GEOGRAPHIC_DATA], [GEOGRAPHIC_DATA] covers …"
click at [1155, 378] on textarea "What services does your business offer?" at bounding box center [1255, 394] width 314 height 127
paste textarea "does a standard house cleaning service in [GEOGRAPHIC_DATA], [GEOGRAPHIC_DATA] …"
type textarea "What does a standard house cleaning service in [GEOGRAPHIC_DATA], [GEOGRAPHIC_D…"
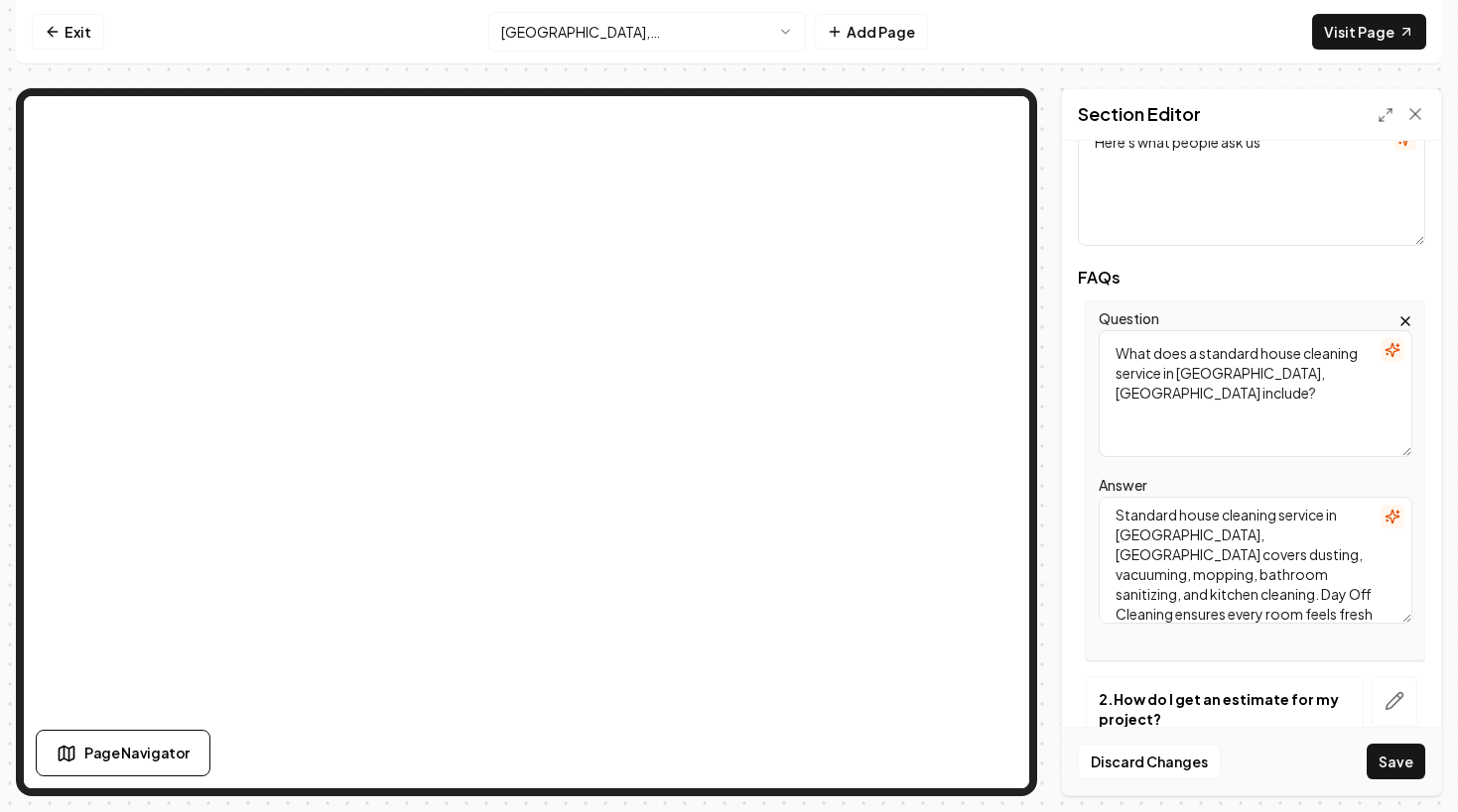
click at [1300, 284] on span "FAQs" at bounding box center [1251, 278] width 348 height 16
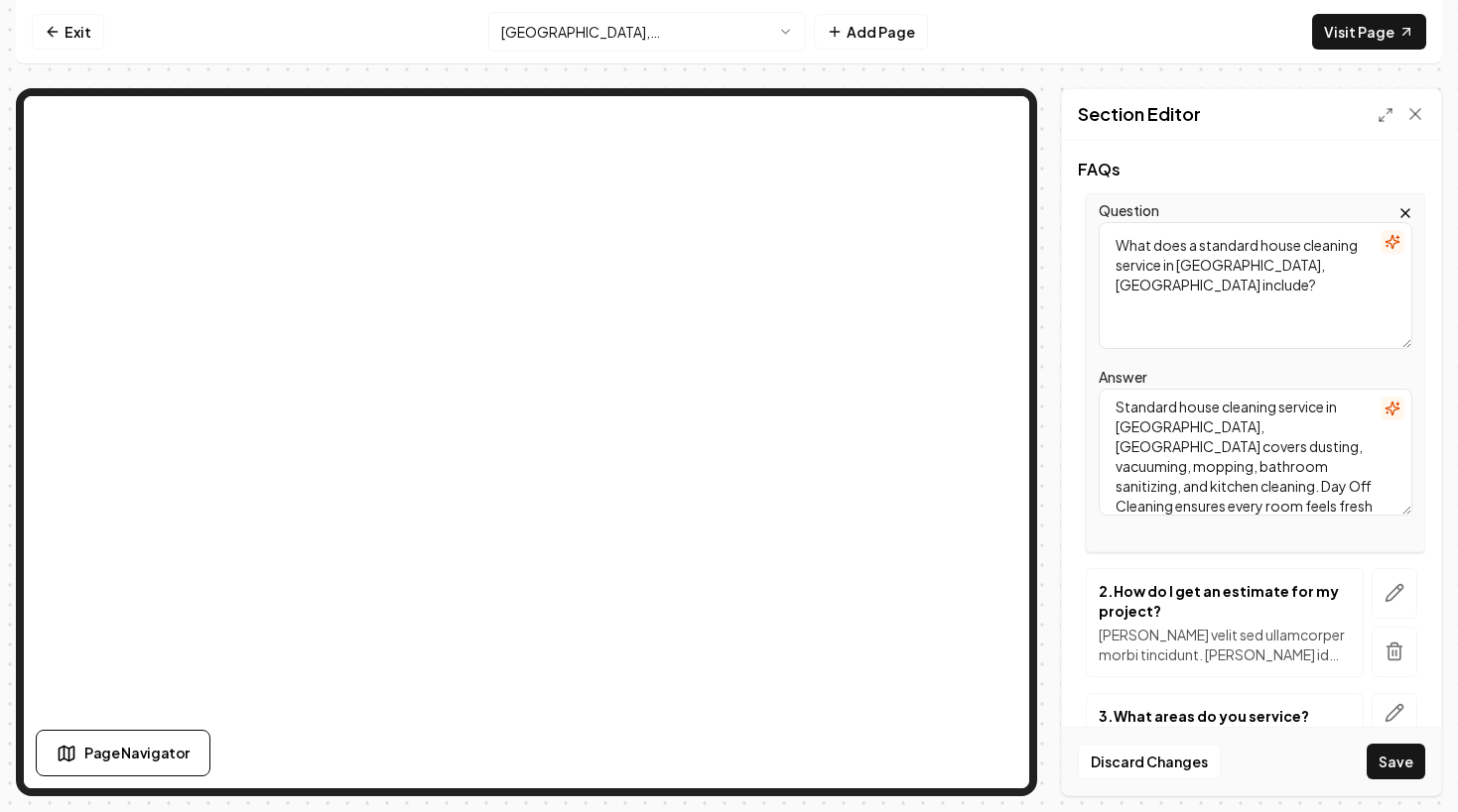
scroll to position [269, 0]
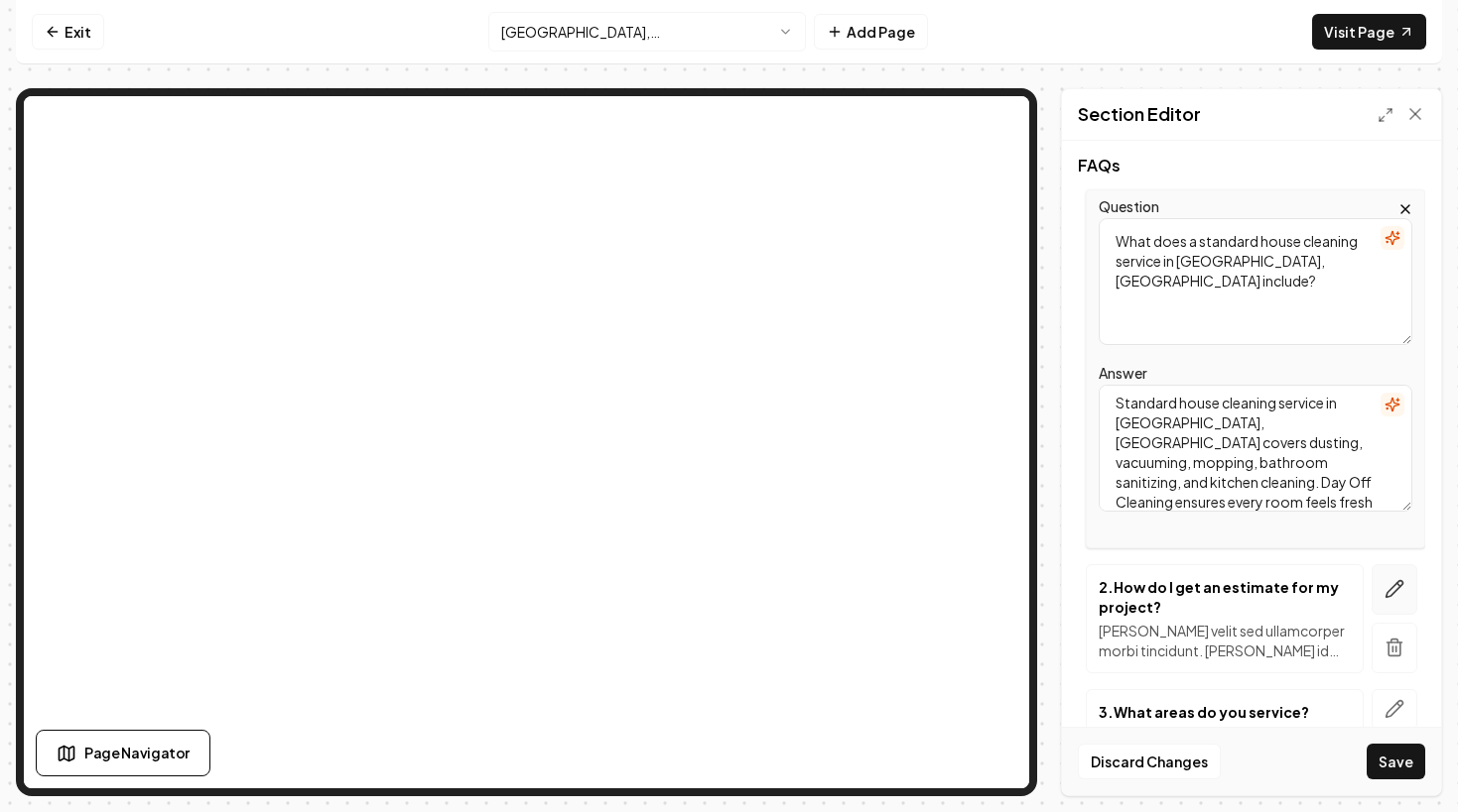
click at [1393, 590] on icon "button" at bounding box center [1394, 589] width 20 height 20
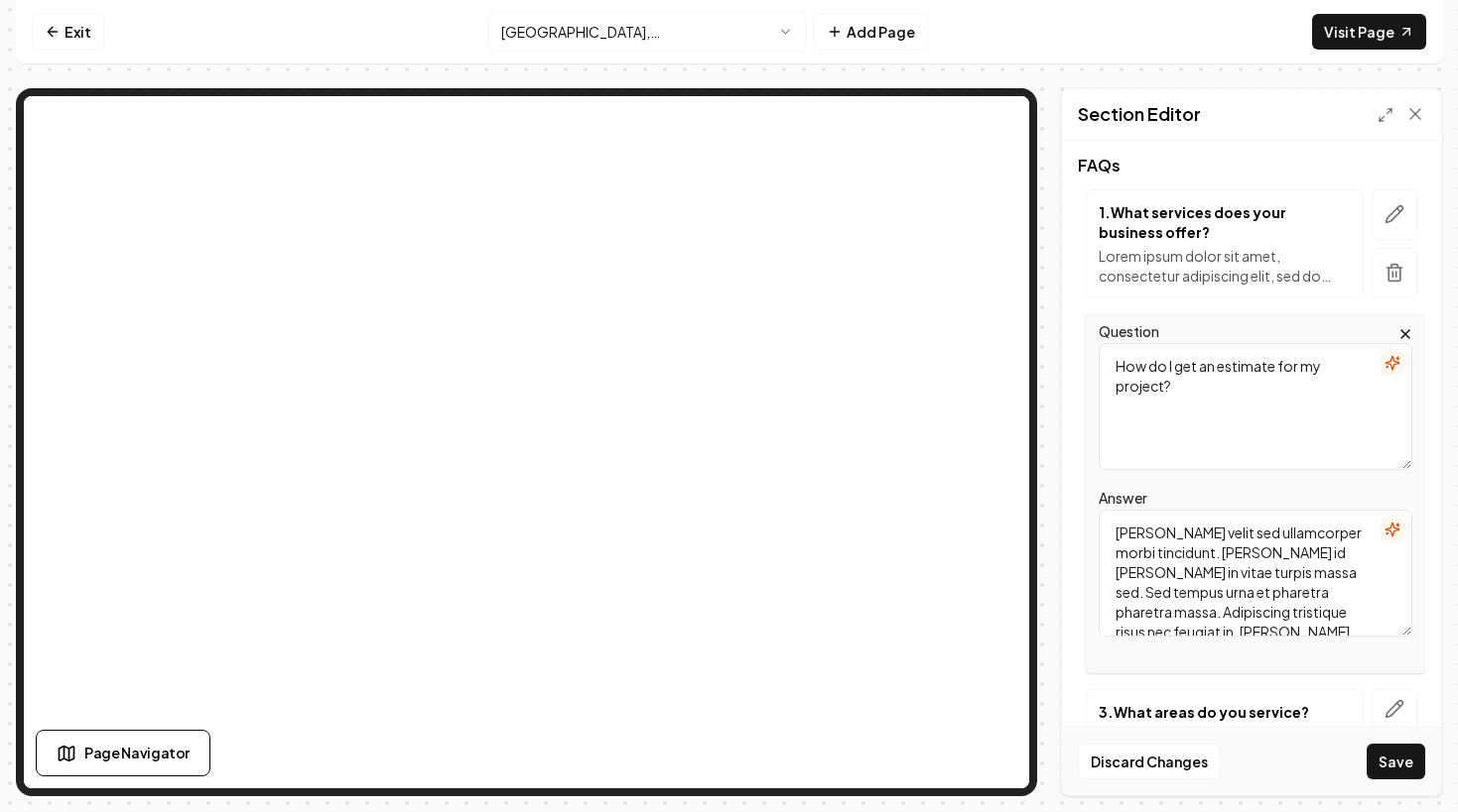
click at [1190, 537] on textarea "[PERSON_NAME] velit sed ullamcorper morbi tincidunt. [PERSON_NAME] id [PERSON_N…" at bounding box center [1255, 572] width 314 height 127
paste textarea "Do I need to be home during the house cleaning service in [GEOGRAPHIC_DATA], [G…"
drag, startPoint x: 1349, startPoint y: 550, endPoint x: 1073, endPoint y: 512, distance: 278.6
click at [1073, 512] on div "Header Frequently Asked Questions for House Cleaning Service in [GEOGRAPHIC_DAT…" at bounding box center [1250, 467] width 379 height 654
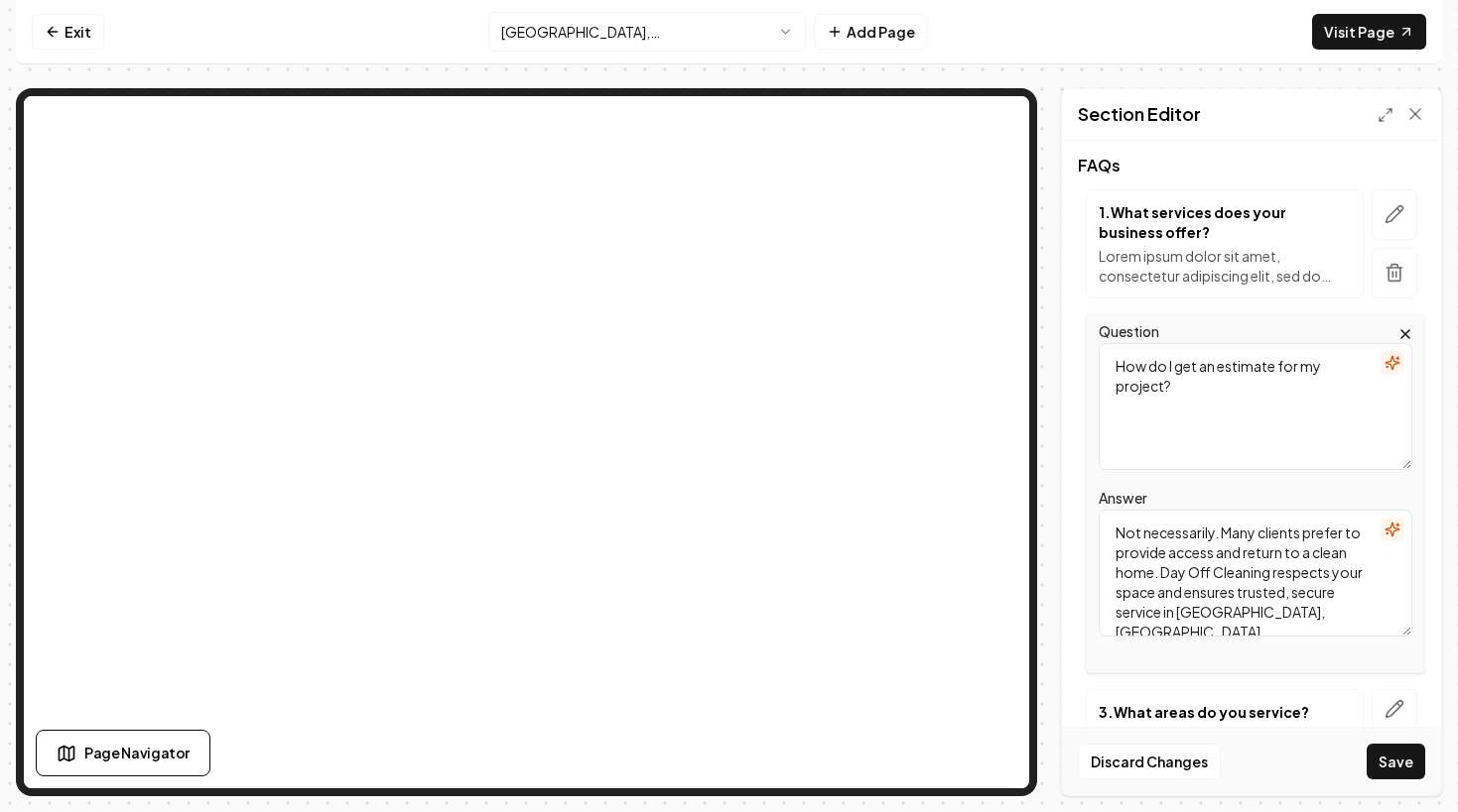
type textarea "Not necessarily. Many clients prefer to provide access and return to a clean ho…"
click at [1152, 397] on textarea "How do I get an estimate for my project?" at bounding box center [1255, 406] width 314 height 127
paste textarea "Do I need to be home during the house cleaning service in [GEOGRAPHIC_DATA], [G…"
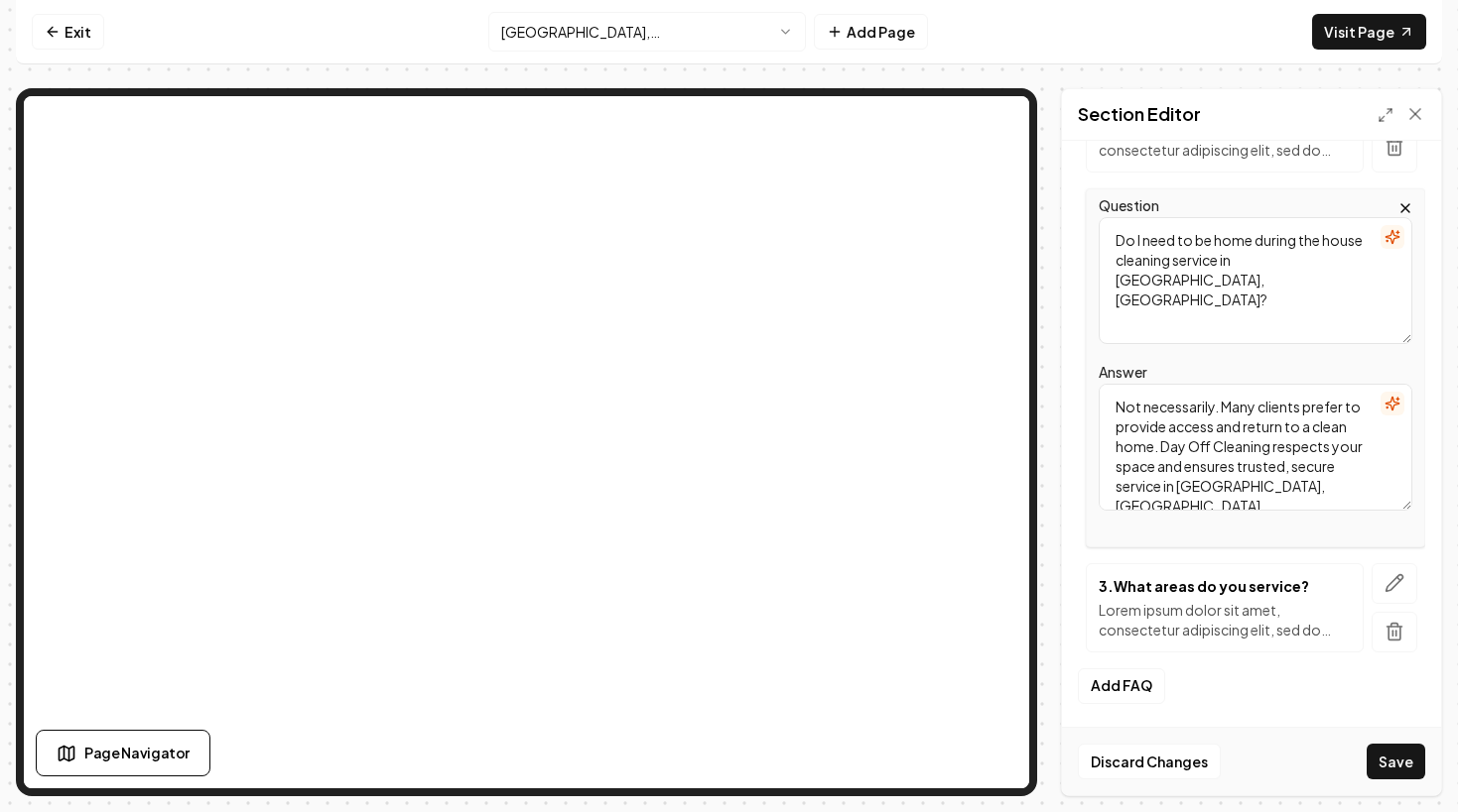
type textarea "Do I need to be home during the house cleaning service in [GEOGRAPHIC_DATA], [G…"
click at [1270, 549] on div "FAQs 1 . What services does your business offer? Lorem ipsum dolor sit amet, co…" at bounding box center [1251, 350] width 348 height 636
click at [1396, 584] on icon "button" at bounding box center [1394, 583] width 17 height 17
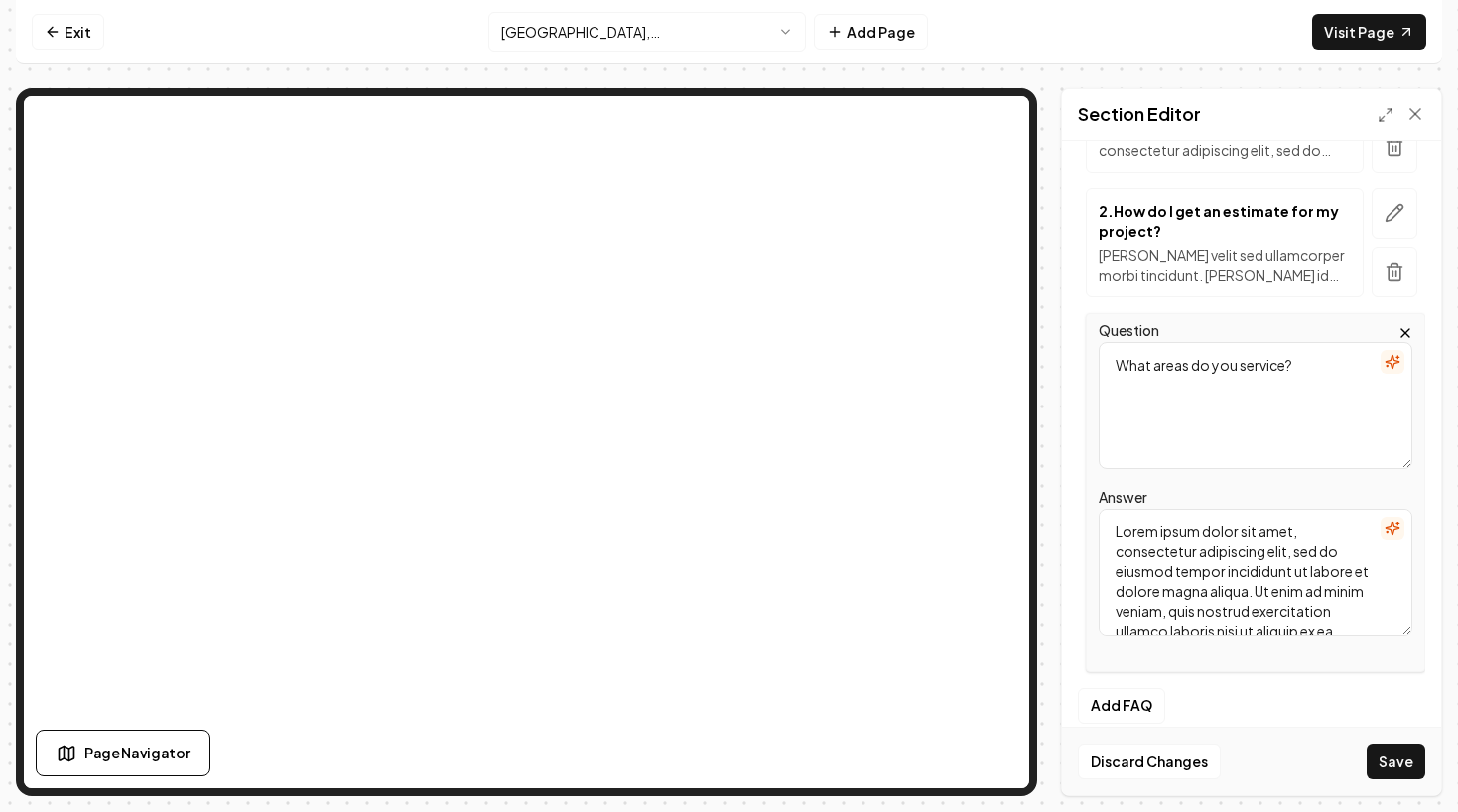
scroll to position [97, 0]
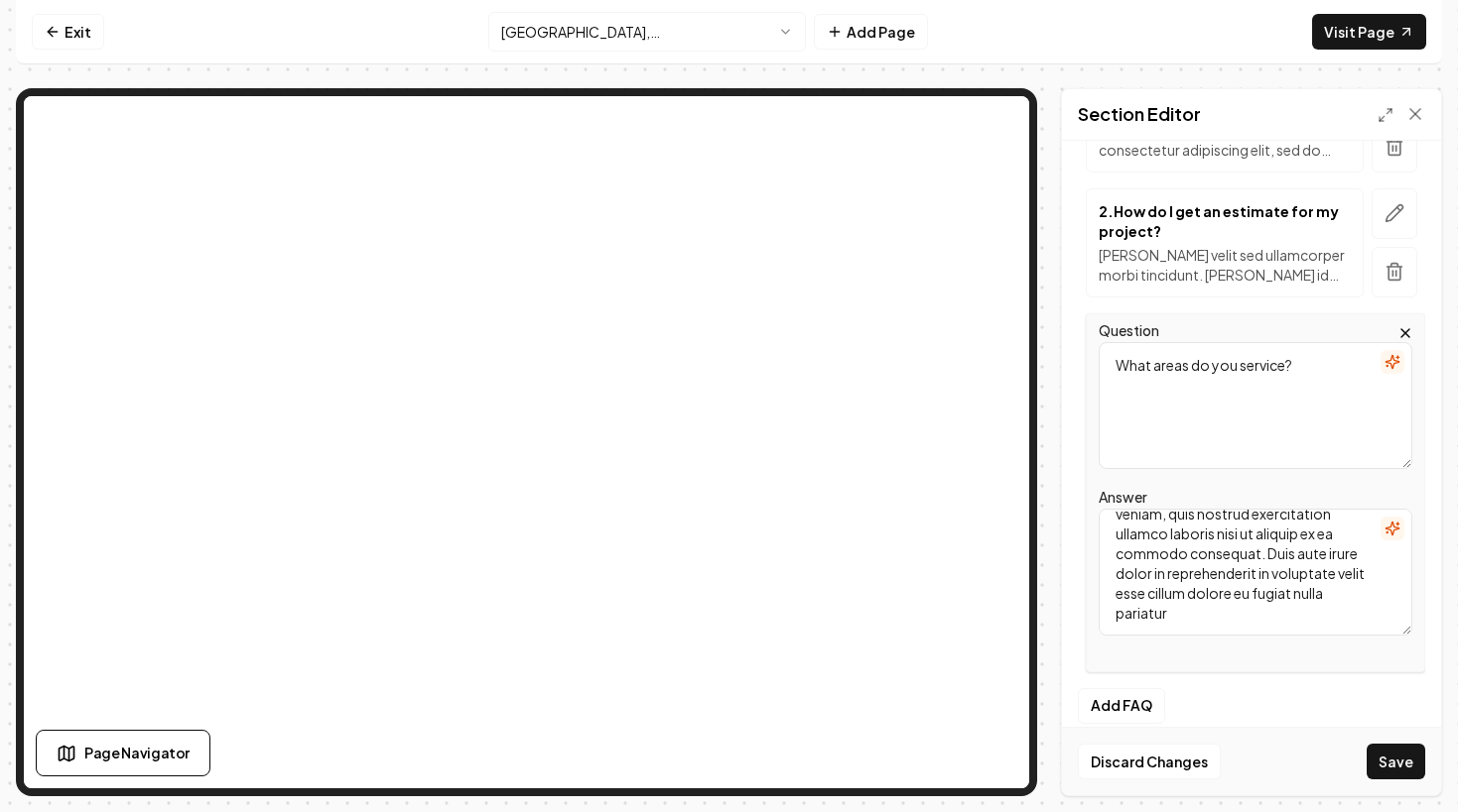
click at [1180, 533] on textarea "Lorem ipsum dolor sit amet, consectetur adipiscing elit, sed do eiusmod tempor …" at bounding box center [1255, 571] width 314 height 127
paste textarea "Are the cleaning products safe for children and pets in [GEOGRAPHIC_DATA], [GEO…"
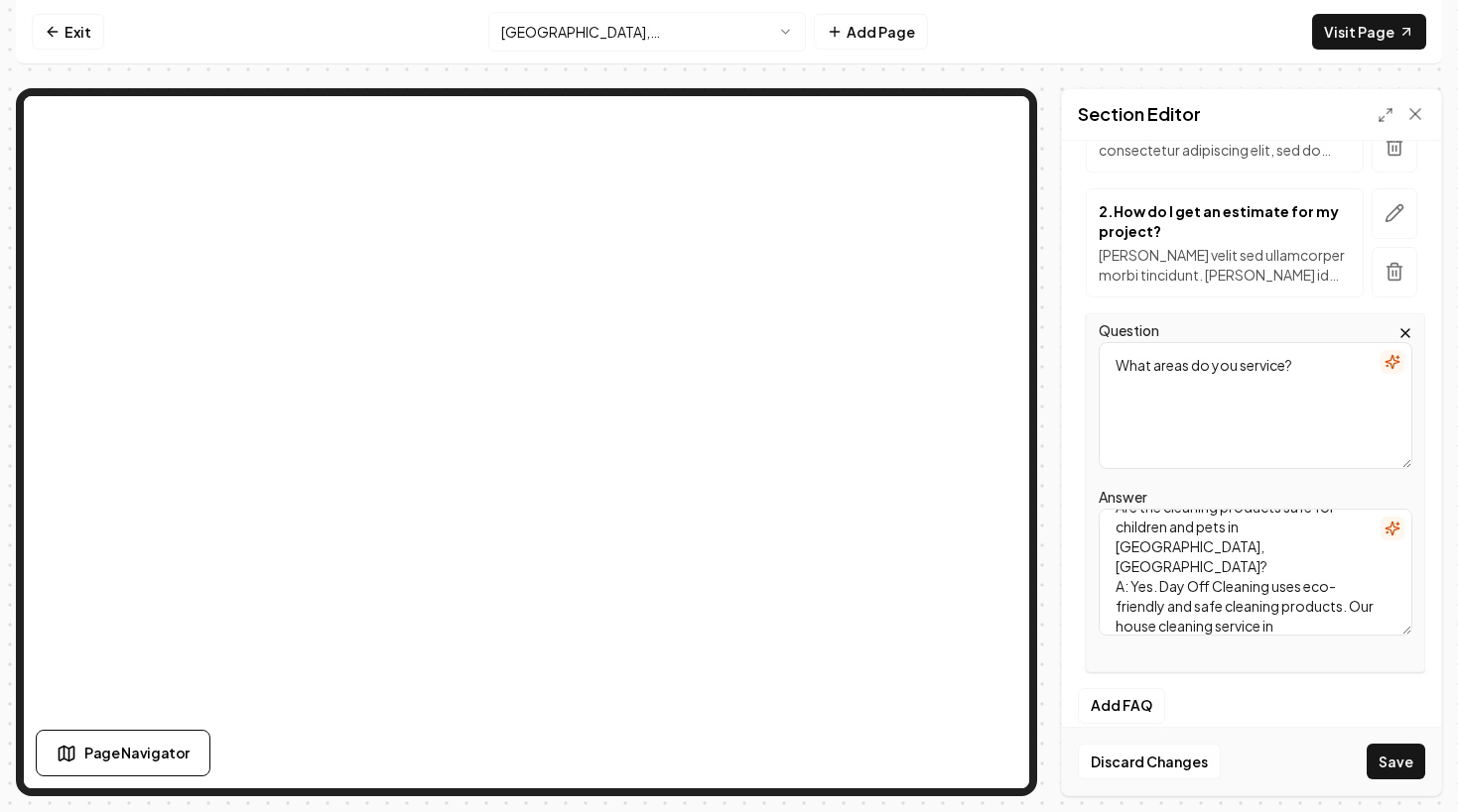
scroll to position [0, 0]
drag, startPoint x: 1357, startPoint y: 524, endPoint x: 1102, endPoint y: 500, distance: 256.1
click at [1102, 500] on div "Answer Are the cleaning products safe for children and pets in [GEOGRAPHIC_DATA…" at bounding box center [1255, 560] width 314 height 151
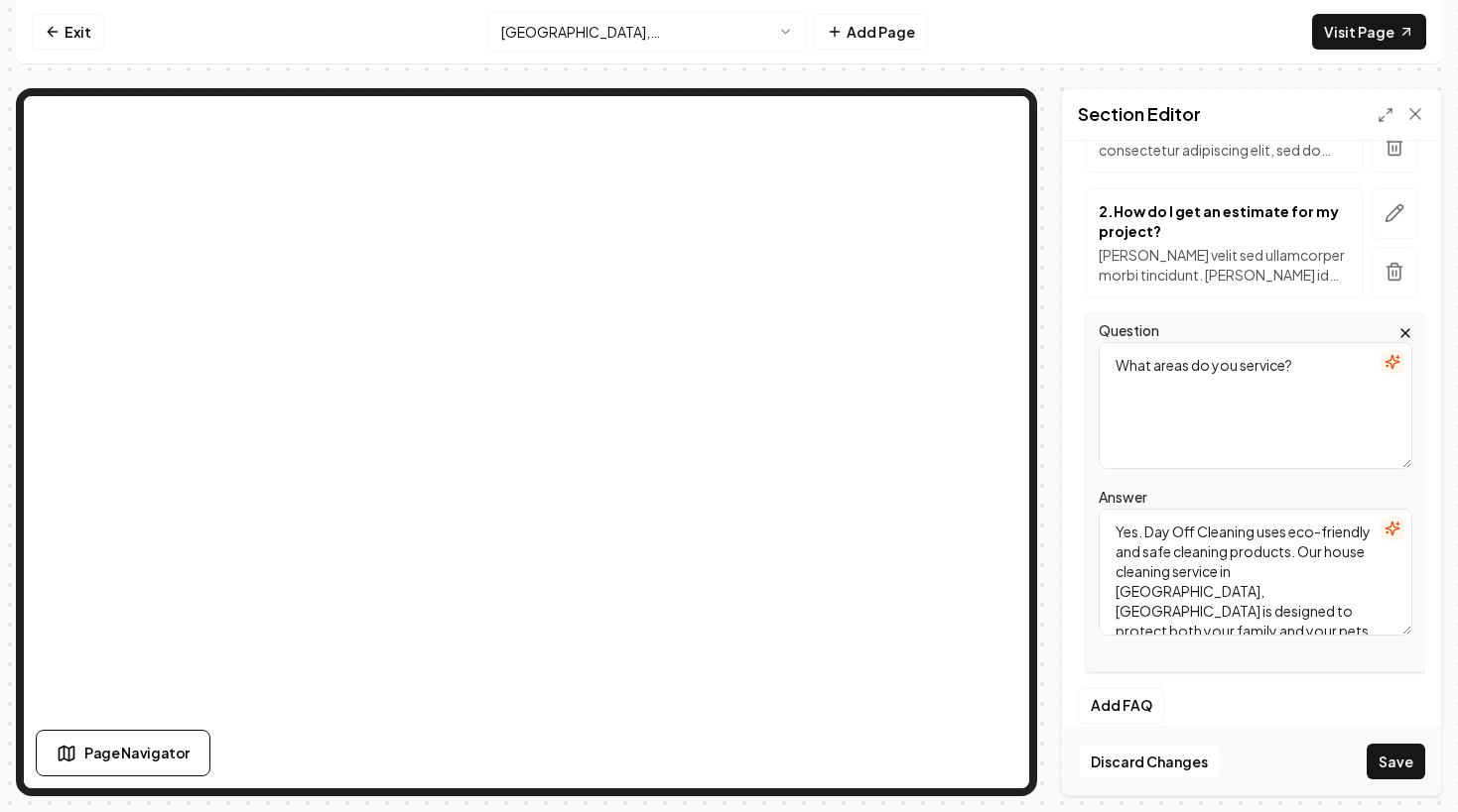
type textarea "Yes. Day Off Cleaning uses eco-friendly and safe cleaning products. Our house c…"
click at [1144, 425] on textarea "What areas do you service?" at bounding box center [1255, 406] width 314 height 127
paste textarea "Are the cleaning products safe for children and pets in [GEOGRAPHIC_DATA], [GEO…"
type textarea "Are the cleaning products safe for children and pets in [GEOGRAPHIC_DATA], [GEO…"
click at [1189, 478] on div "Question Are the cleaning products safe for children and pets in [GEOGRAPHIC_DA…" at bounding box center [1255, 492] width 340 height 359
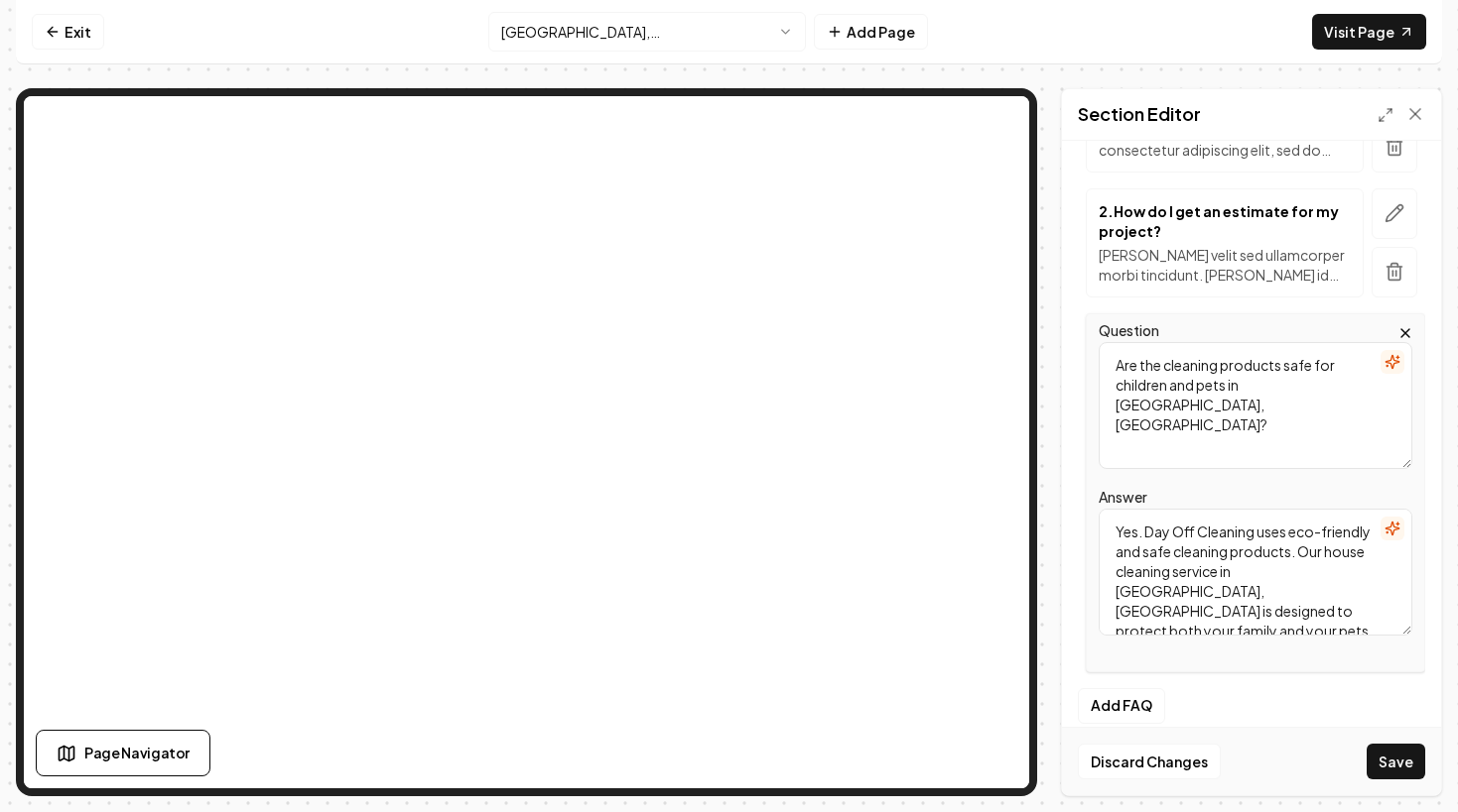
scroll to position [414, 0]
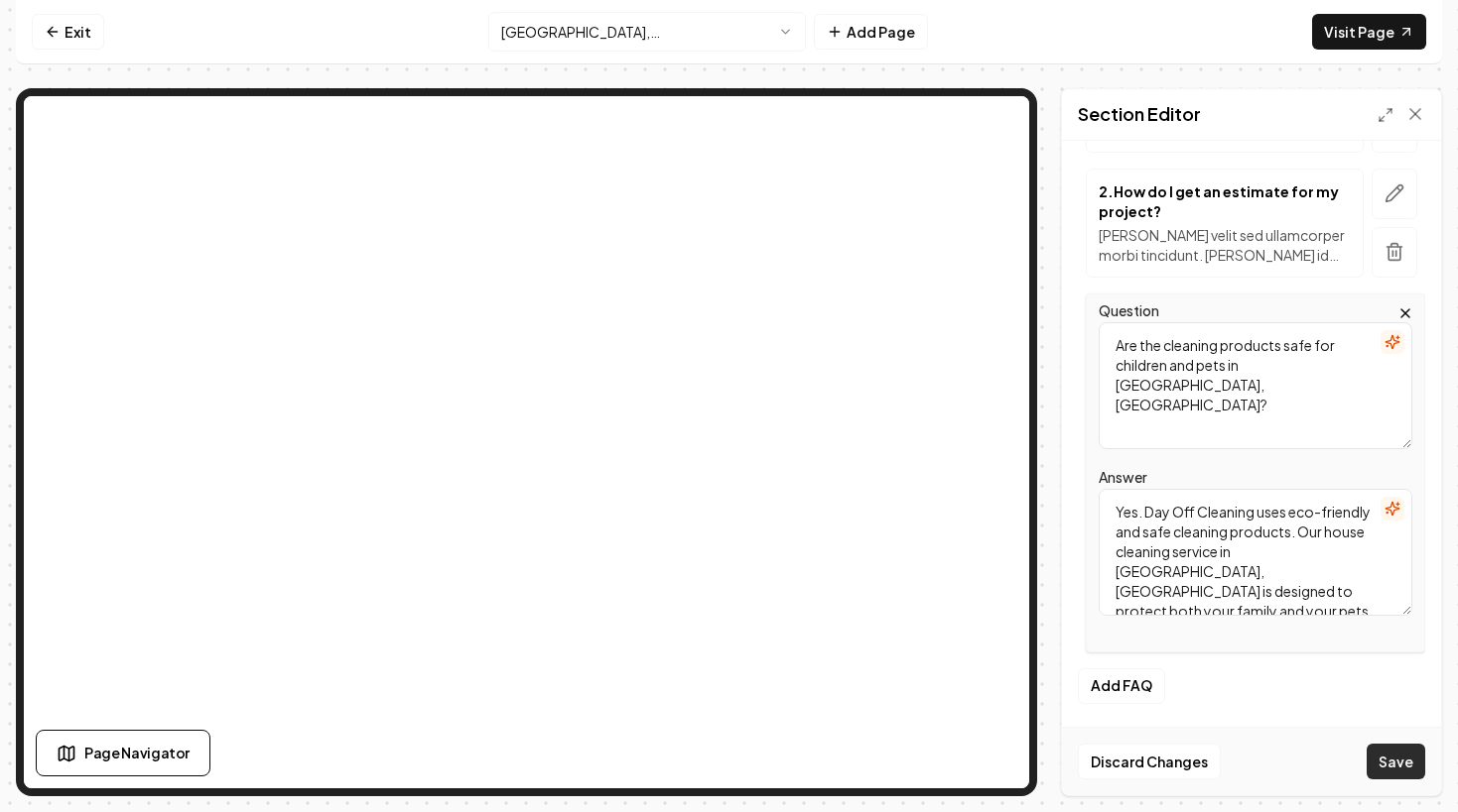
click at [1390, 763] on button "Save" at bounding box center [1395, 762] width 59 height 36
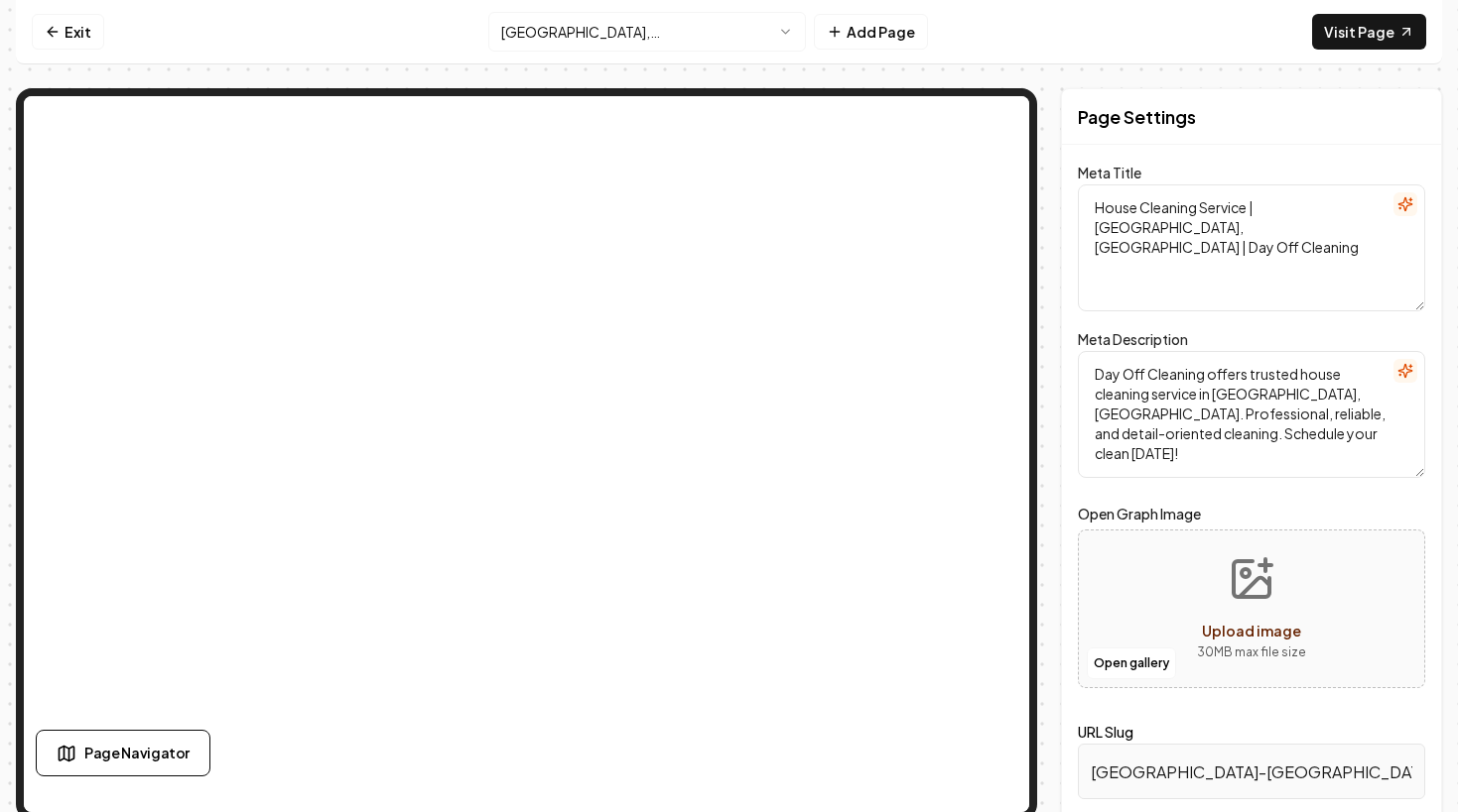
scroll to position [0, 0]
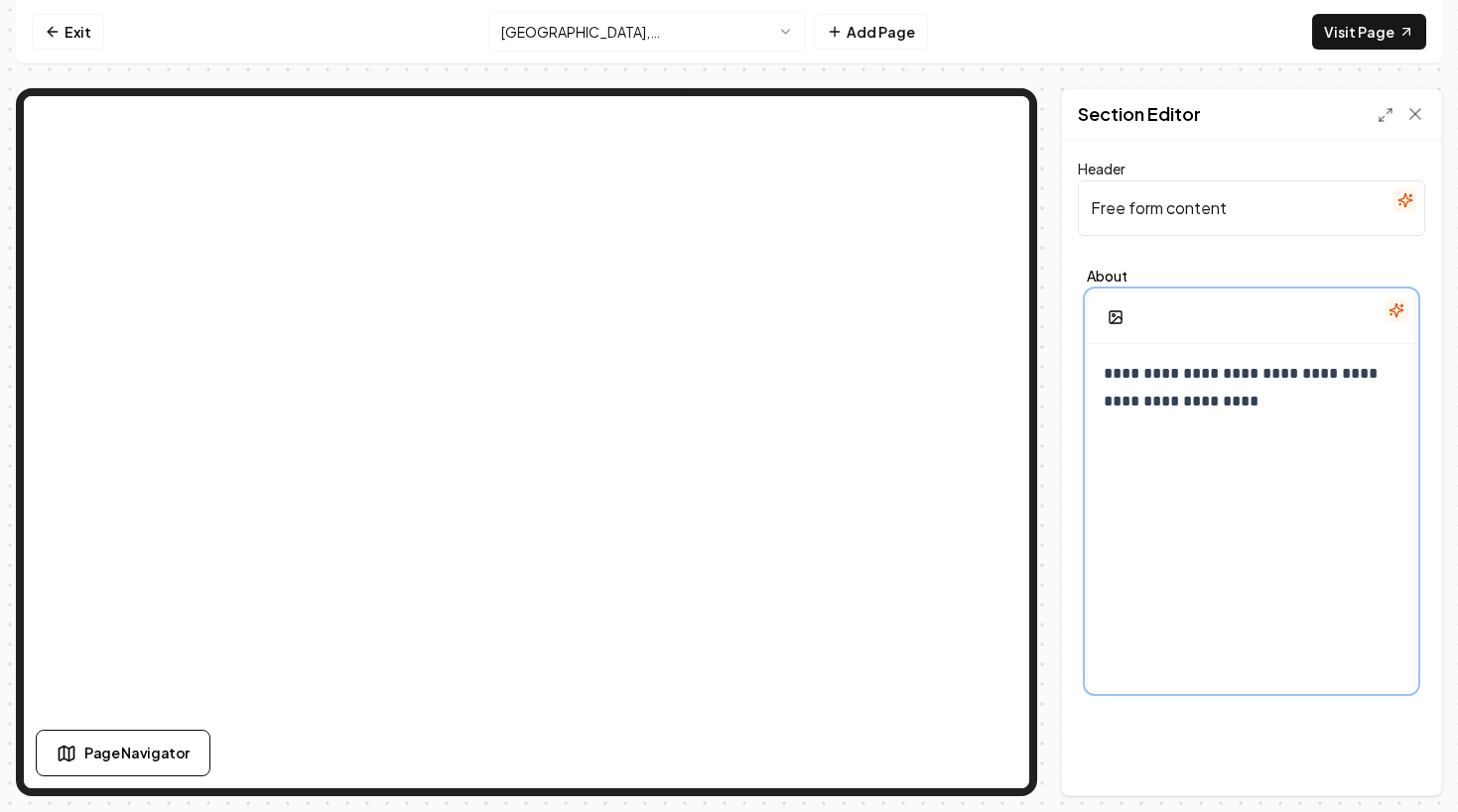
click at [1266, 408] on p "**********" at bounding box center [1251, 388] width 296 height 56
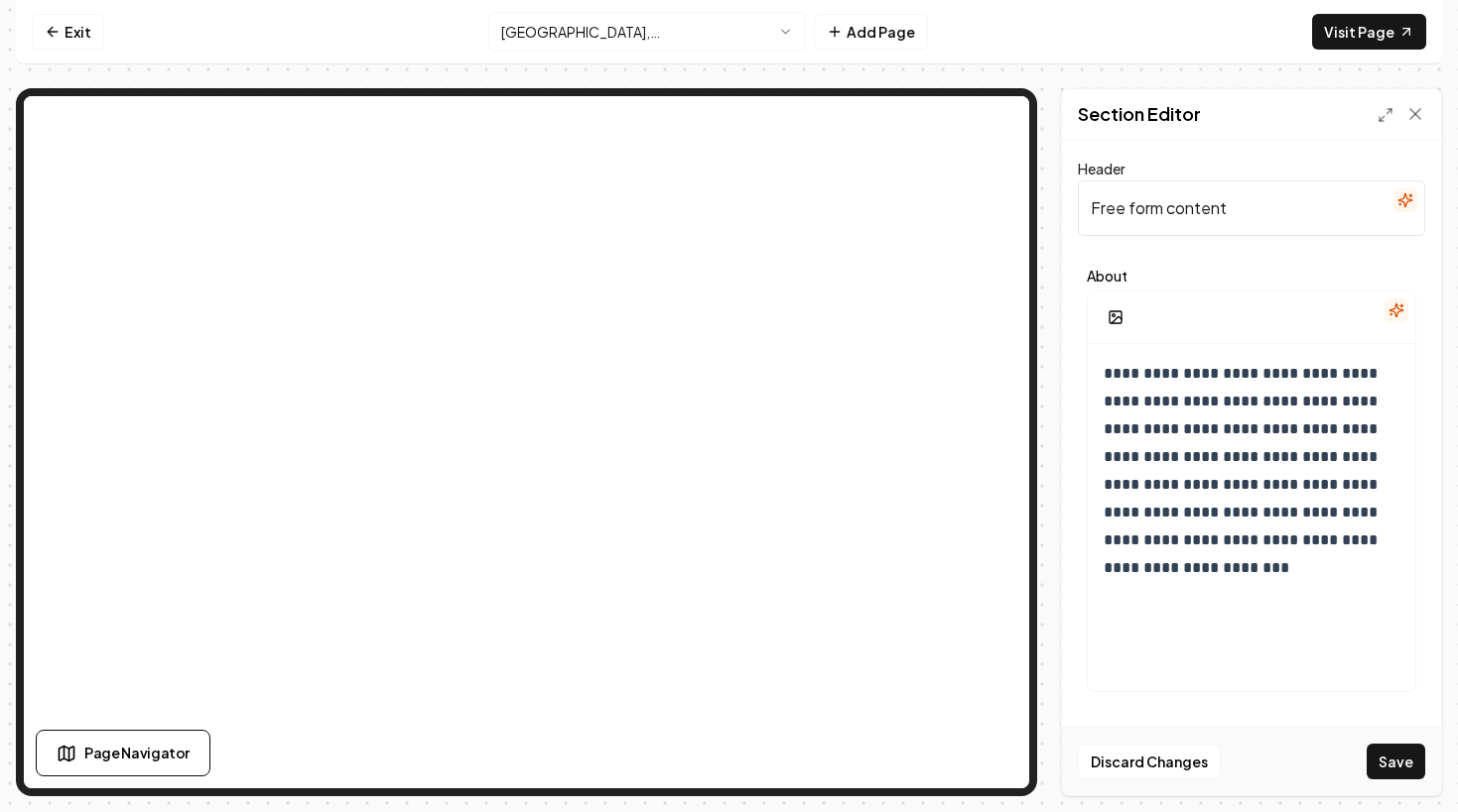
drag, startPoint x: 1251, startPoint y: 208, endPoint x: 1056, endPoint y: 195, distance: 195.4
click at [1056, 195] on div "**********" at bounding box center [729, 441] width 1426 height 708
type input "Service Area"
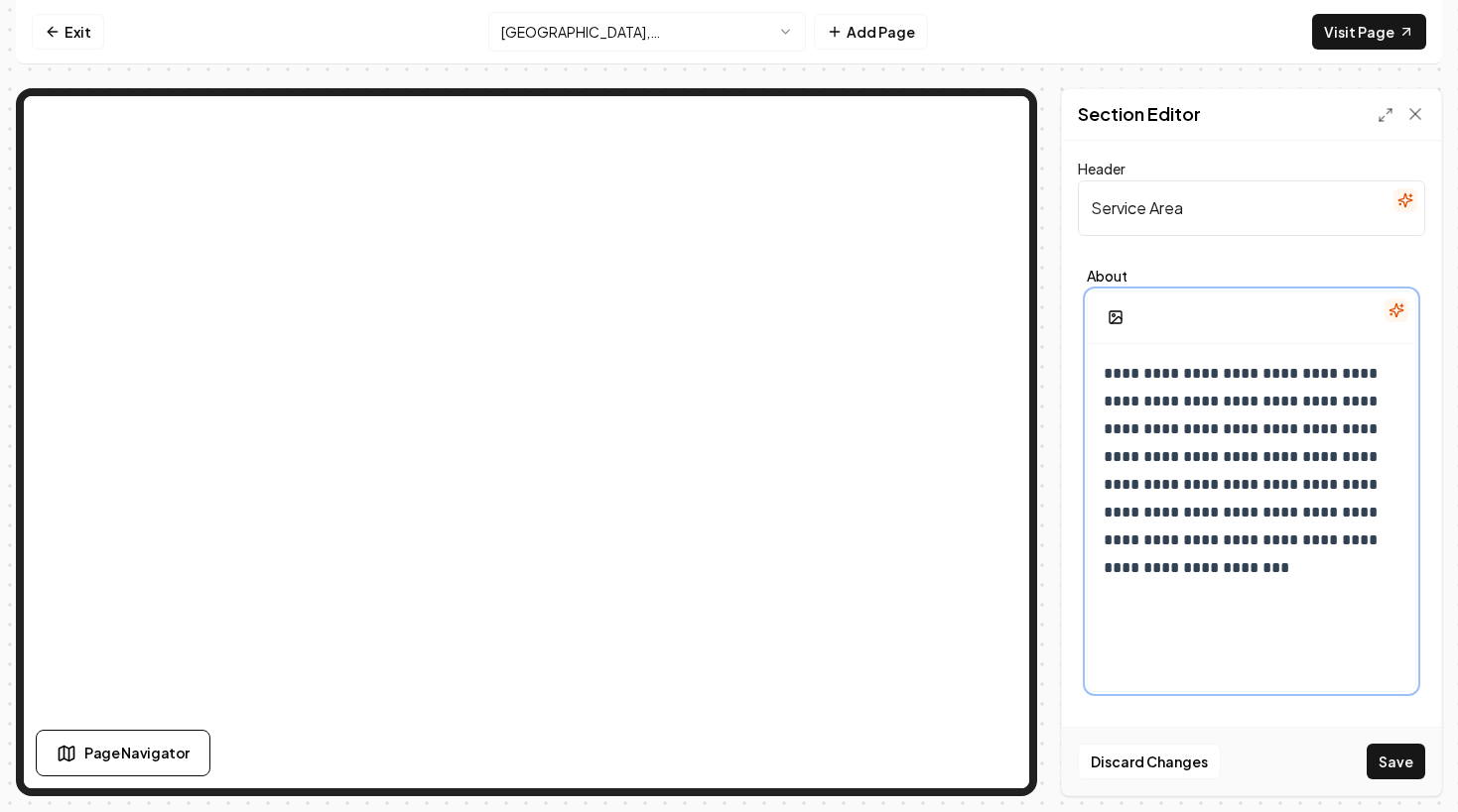
click at [1287, 632] on div "**********" at bounding box center [1251, 534] width 328 height 381
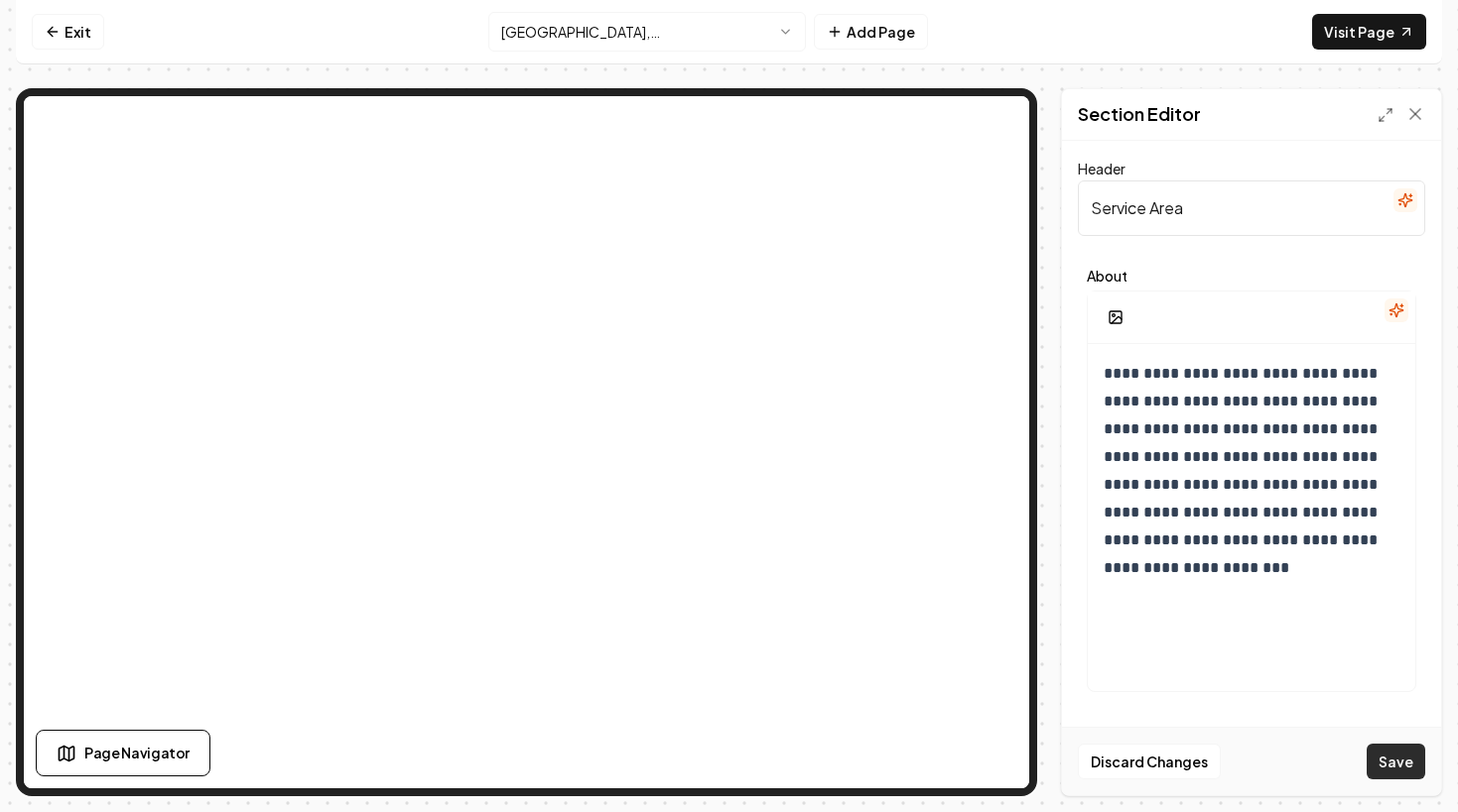
click at [1397, 765] on button "Save" at bounding box center [1395, 762] width 59 height 36
click at [600, 37] on html "**********" at bounding box center [729, 406] width 1458 height 812
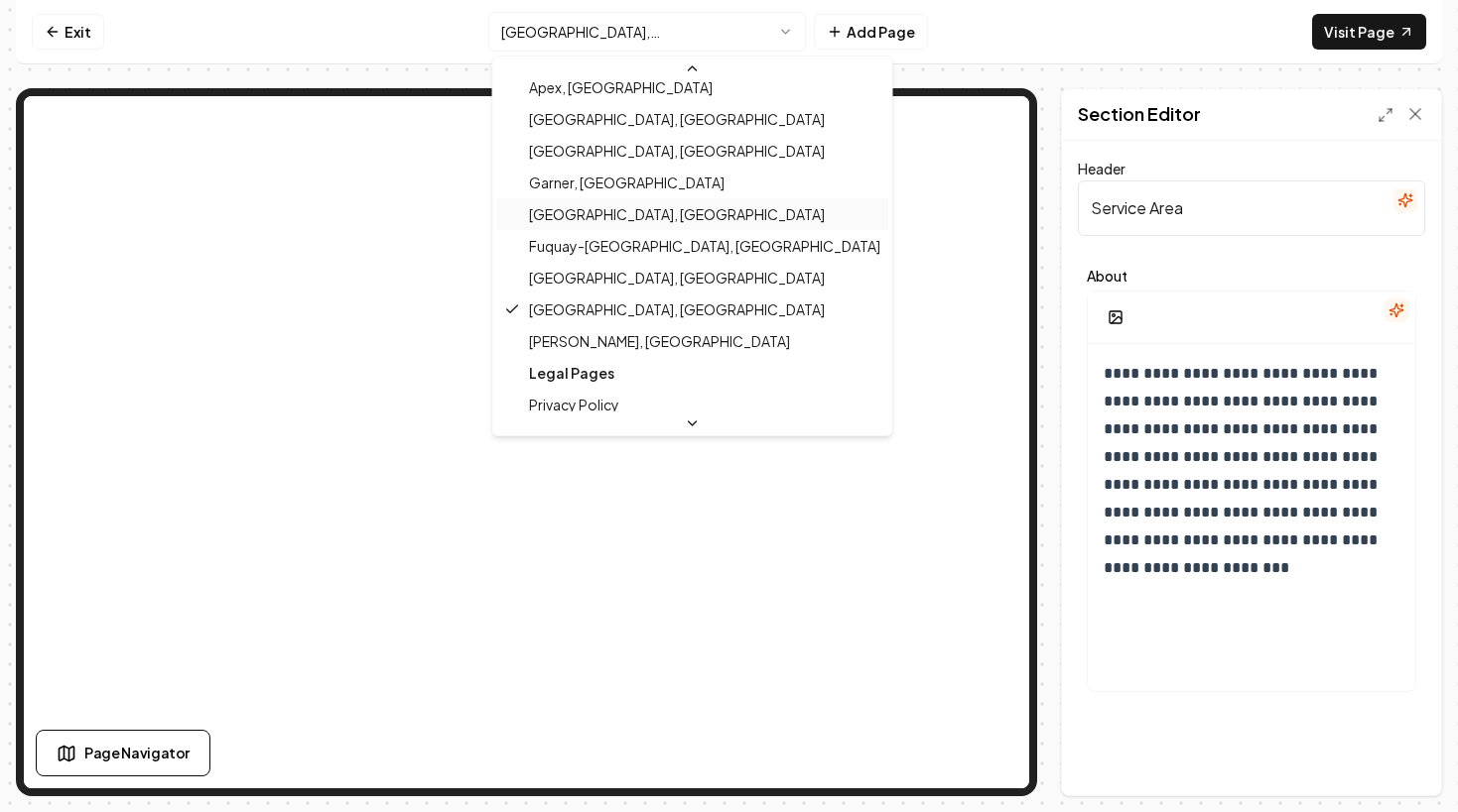
scroll to position [749, 0]
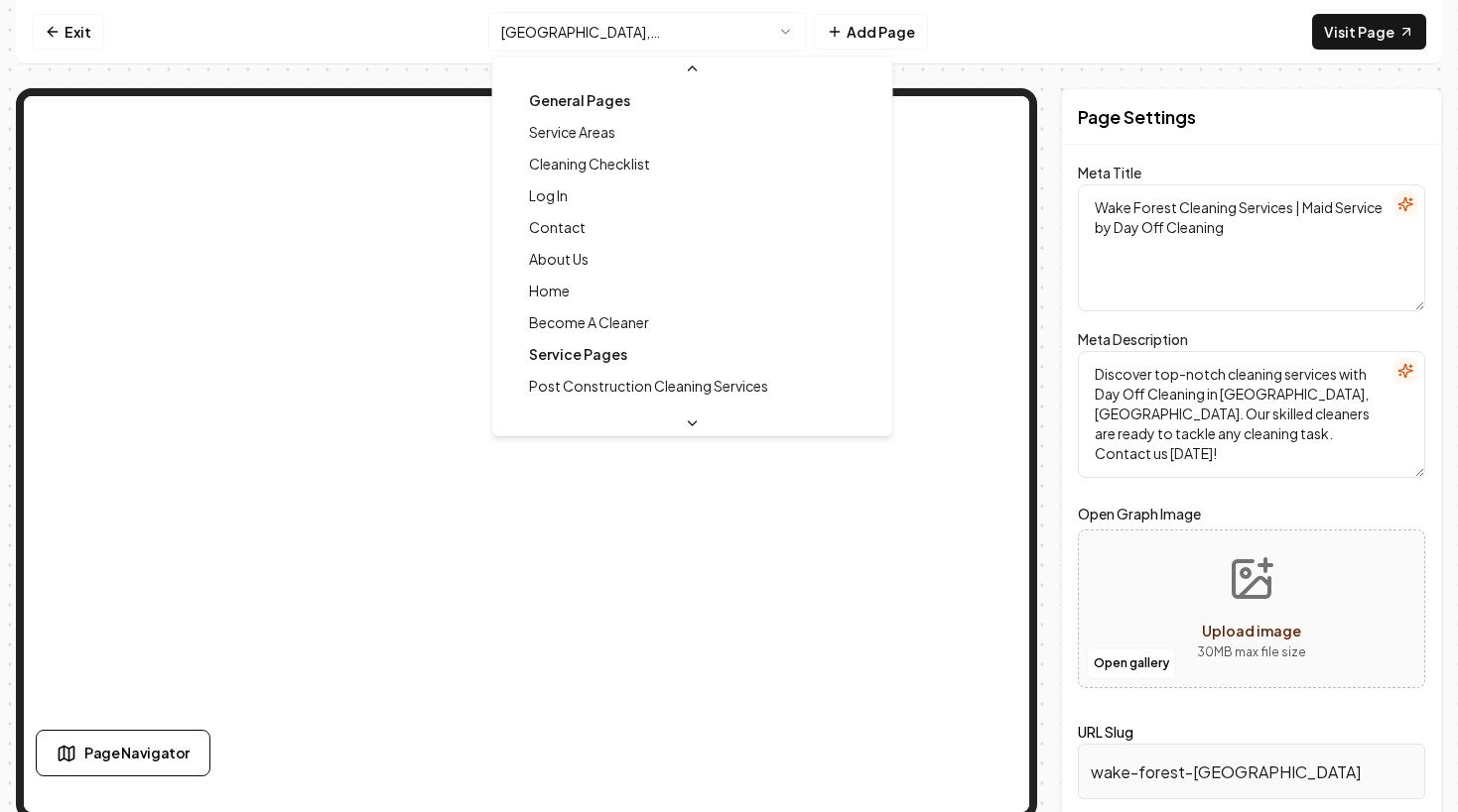
click at [623, 24] on html "Computer Required This feature is only available on a computer. Please switch t…" at bounding box center [729, 406] width 1458 height 812
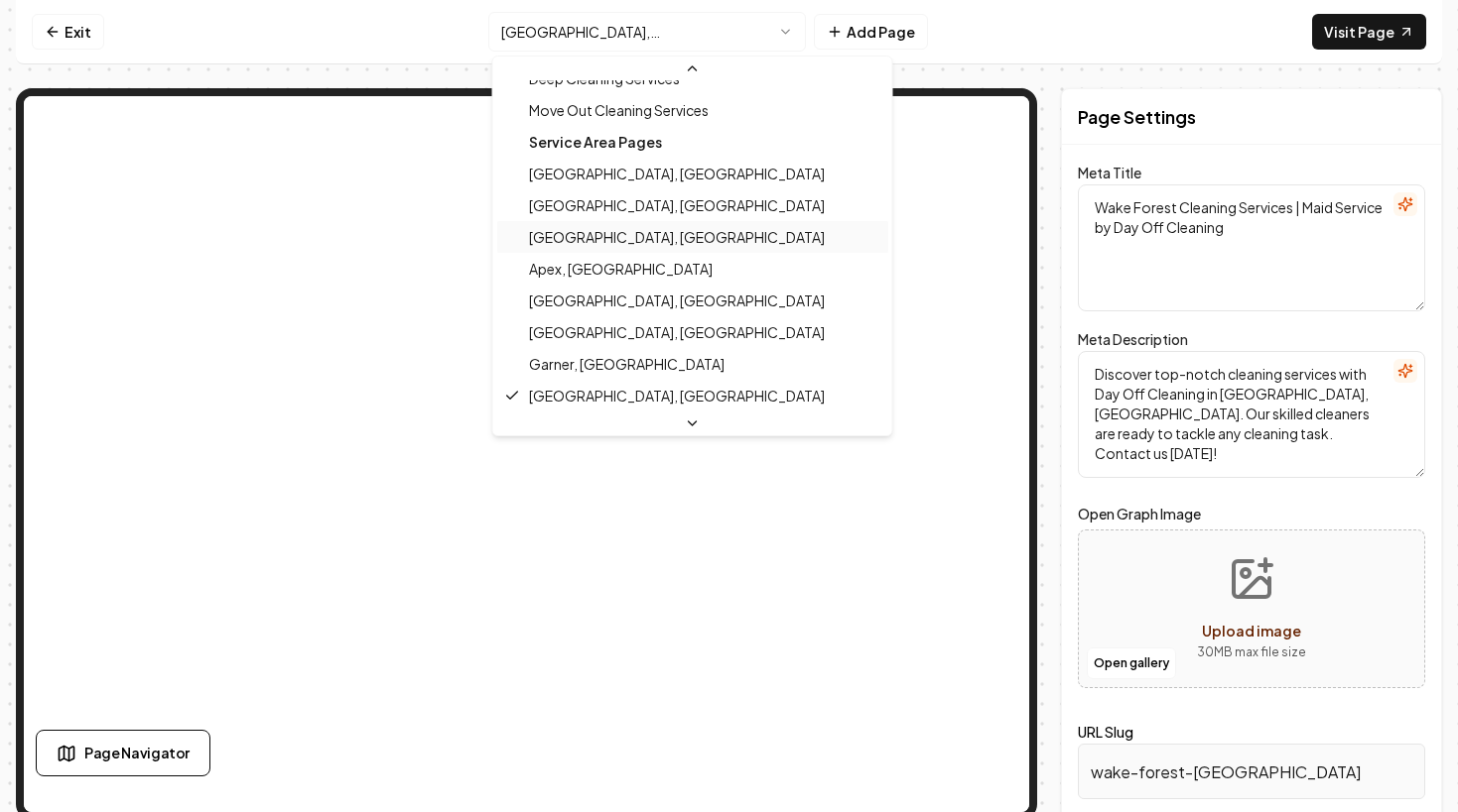
scroll to position [740, 0]
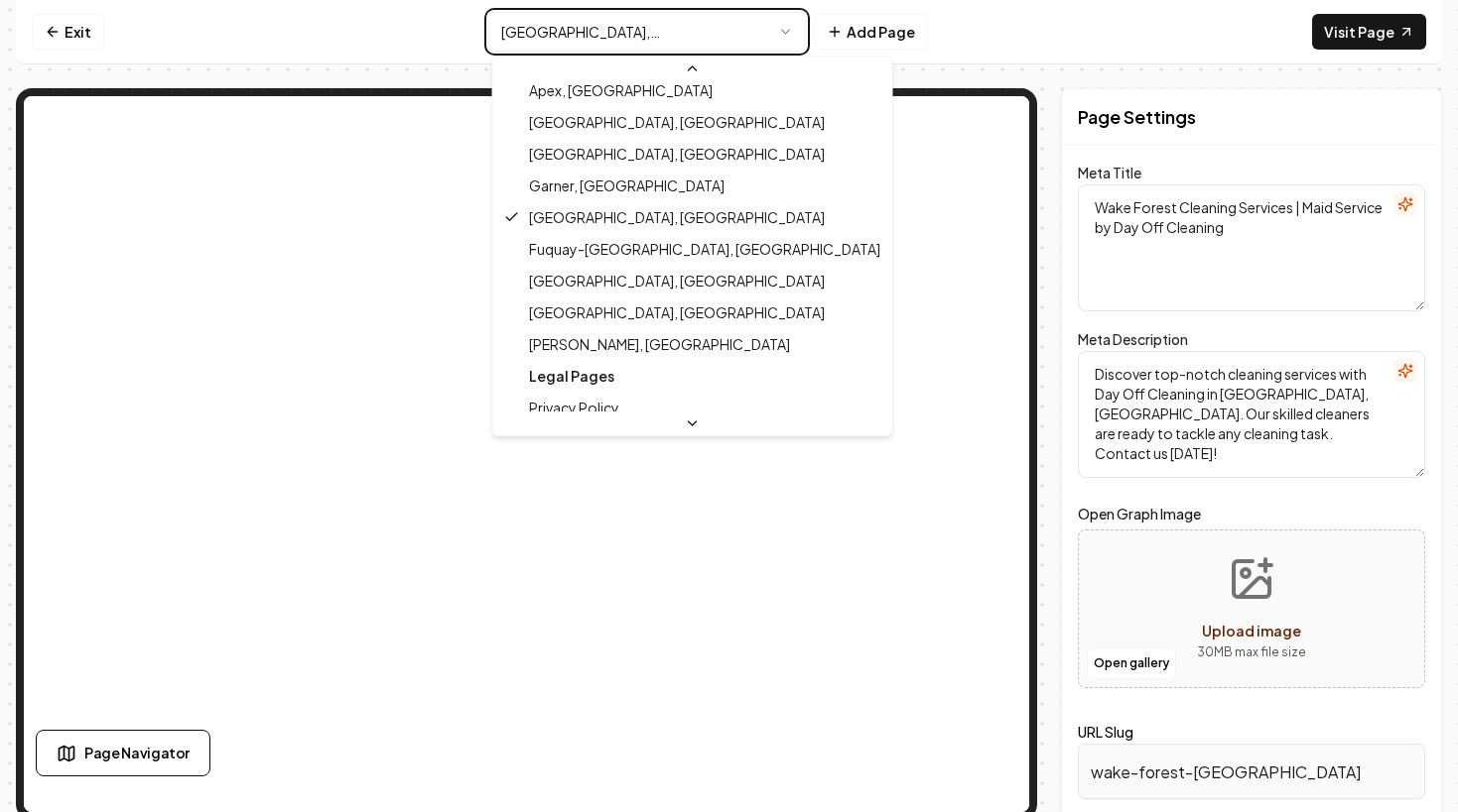
type textarea "House Cleaning Service | [GEOGRAPHIC_DATA], [GEOGRAPHIC_DATA] | Day Off Cleaning"
type textarea "Day Off Cleaning offers trusted house cleaning service in [GEOGRAPHIC_DATA], [G…"
type input "[GEOGRAPHIC_DATA]-[GEOGRAPHIC_DATA]"
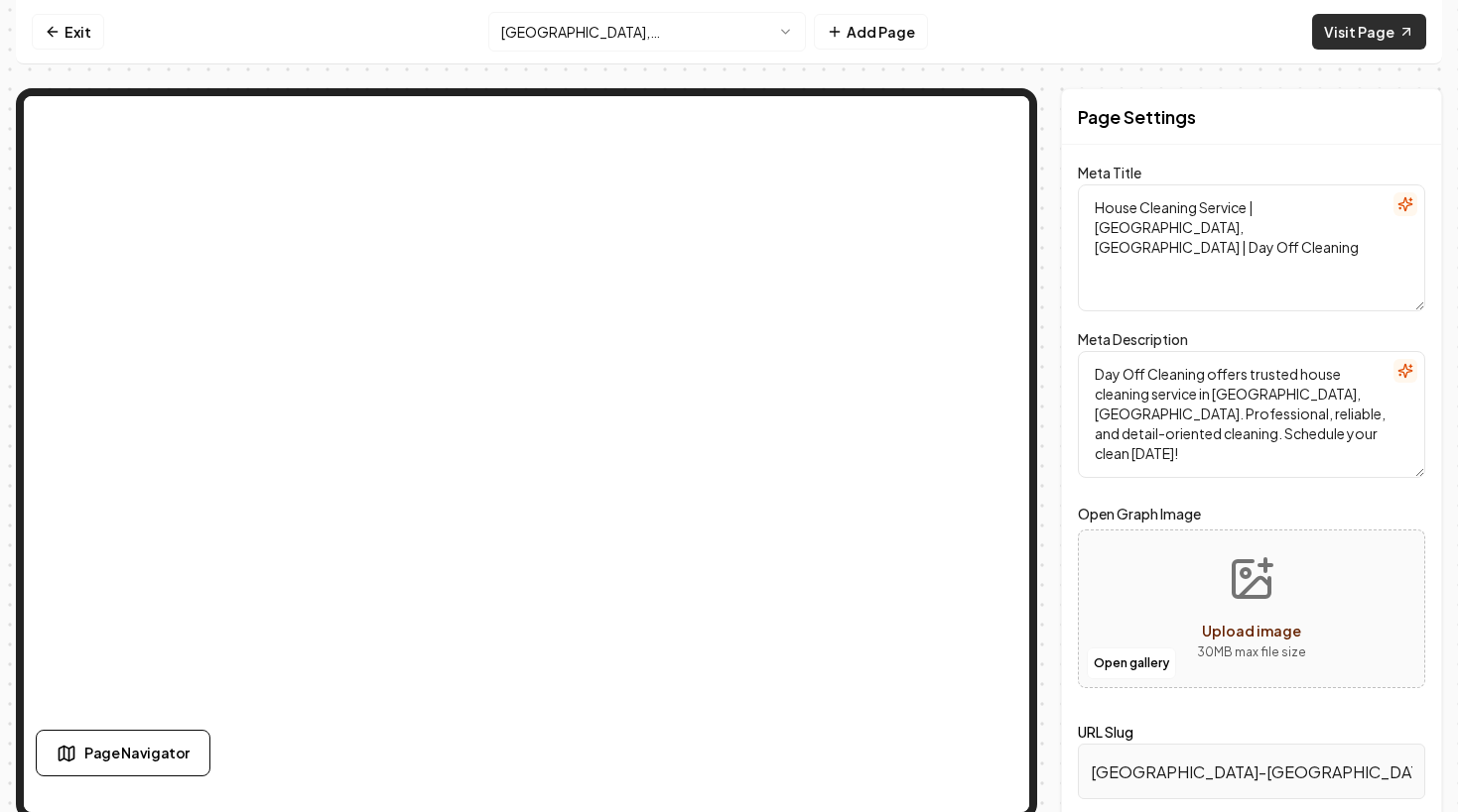
click at [1380, 42] on link "Visit Page" at bounding box center [1369, 32] width 114 height 36
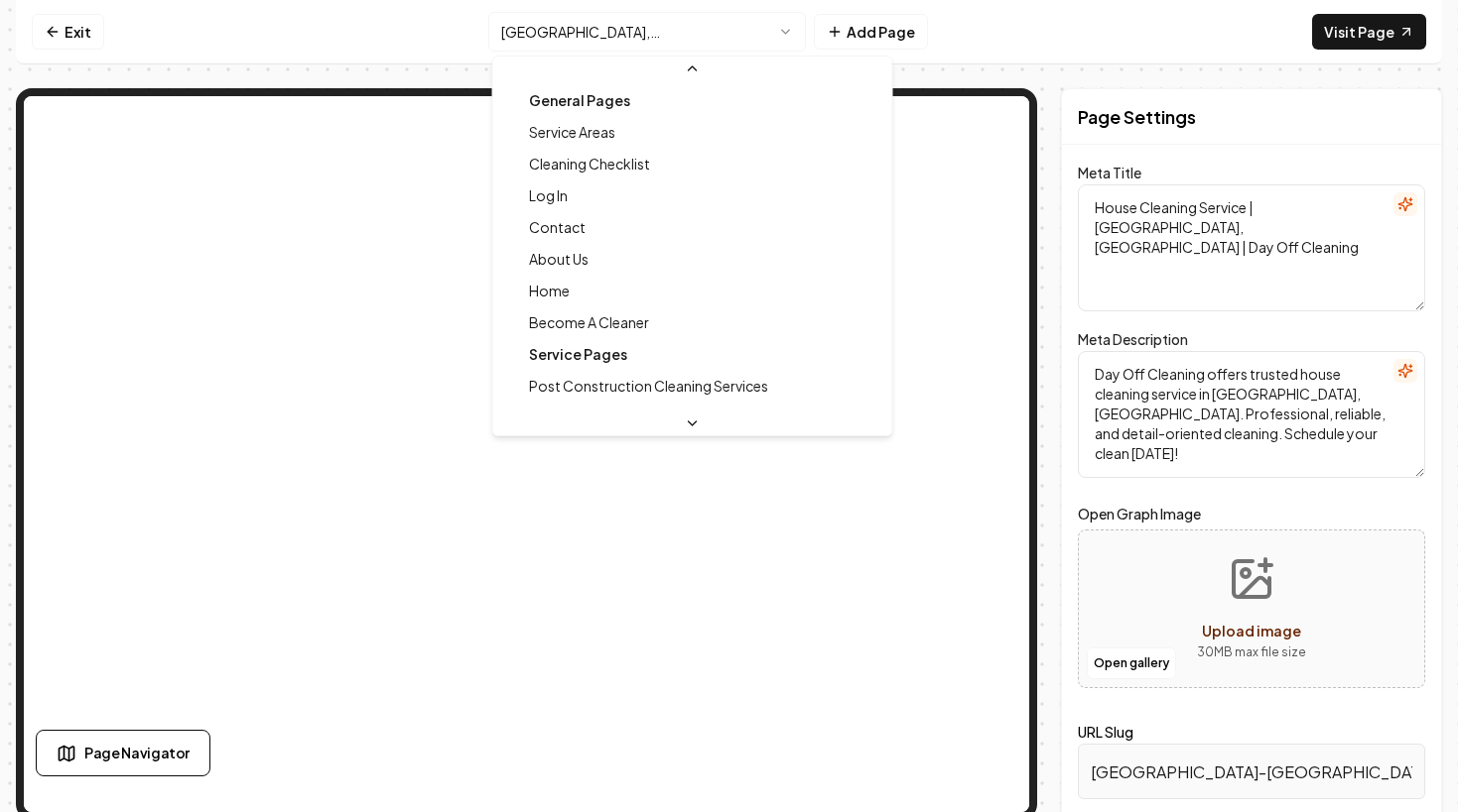
click at [581, 30] on html "Computer Required This feature is only available on a computer. Please switch t…" at bounding box center [729, 406] width 1458 height 812
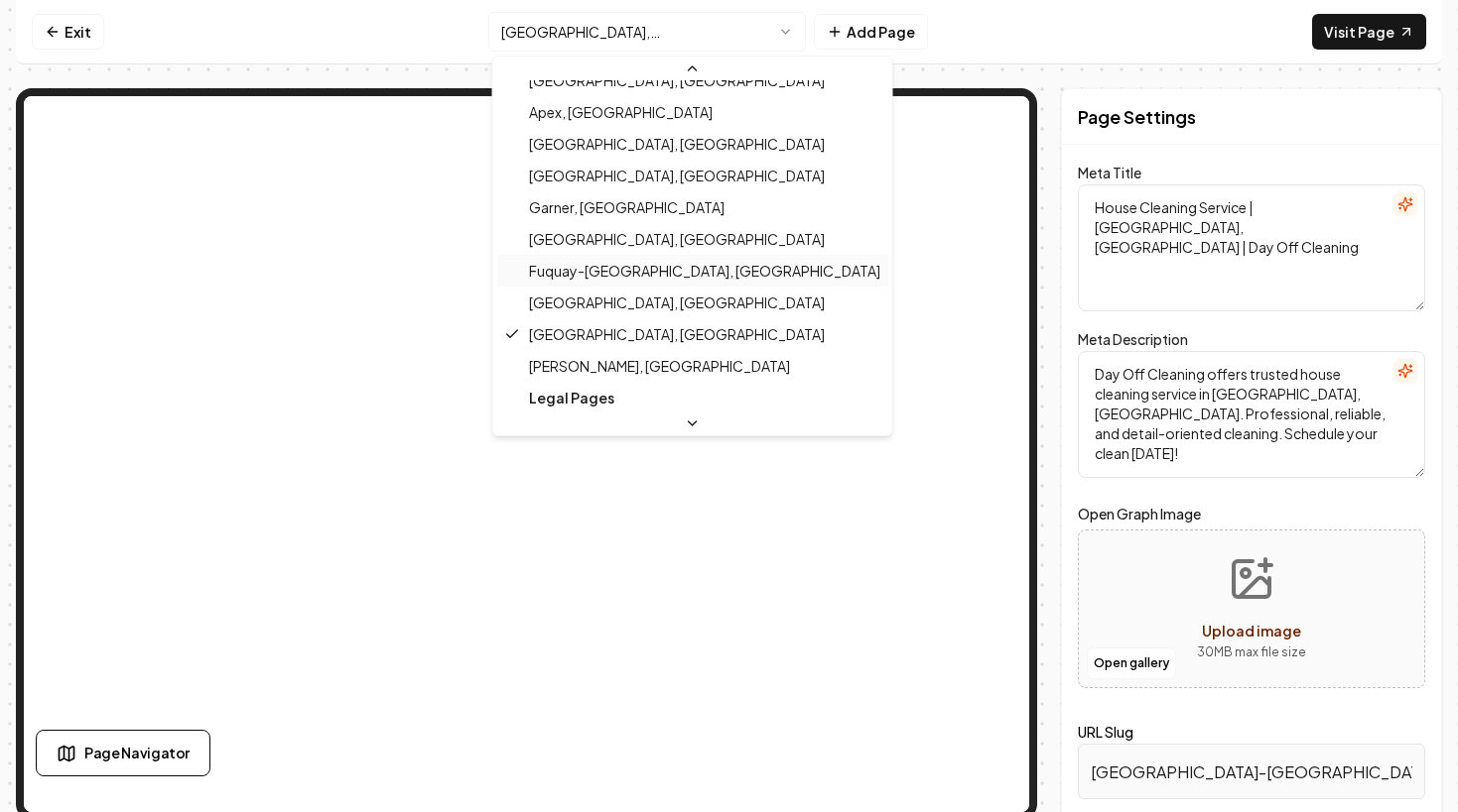
scroll to position [720, 0]
type textarea "Wake Forest Cleaning Services | Maid Service by Day Off Cleaning"
type textarea "Discover top-notch cleaning services with Day Off Cleaning in [GEOGRAPHIC_DATA]…"
type input "wake-forest-[GEOGRAPHIC_DATA]"
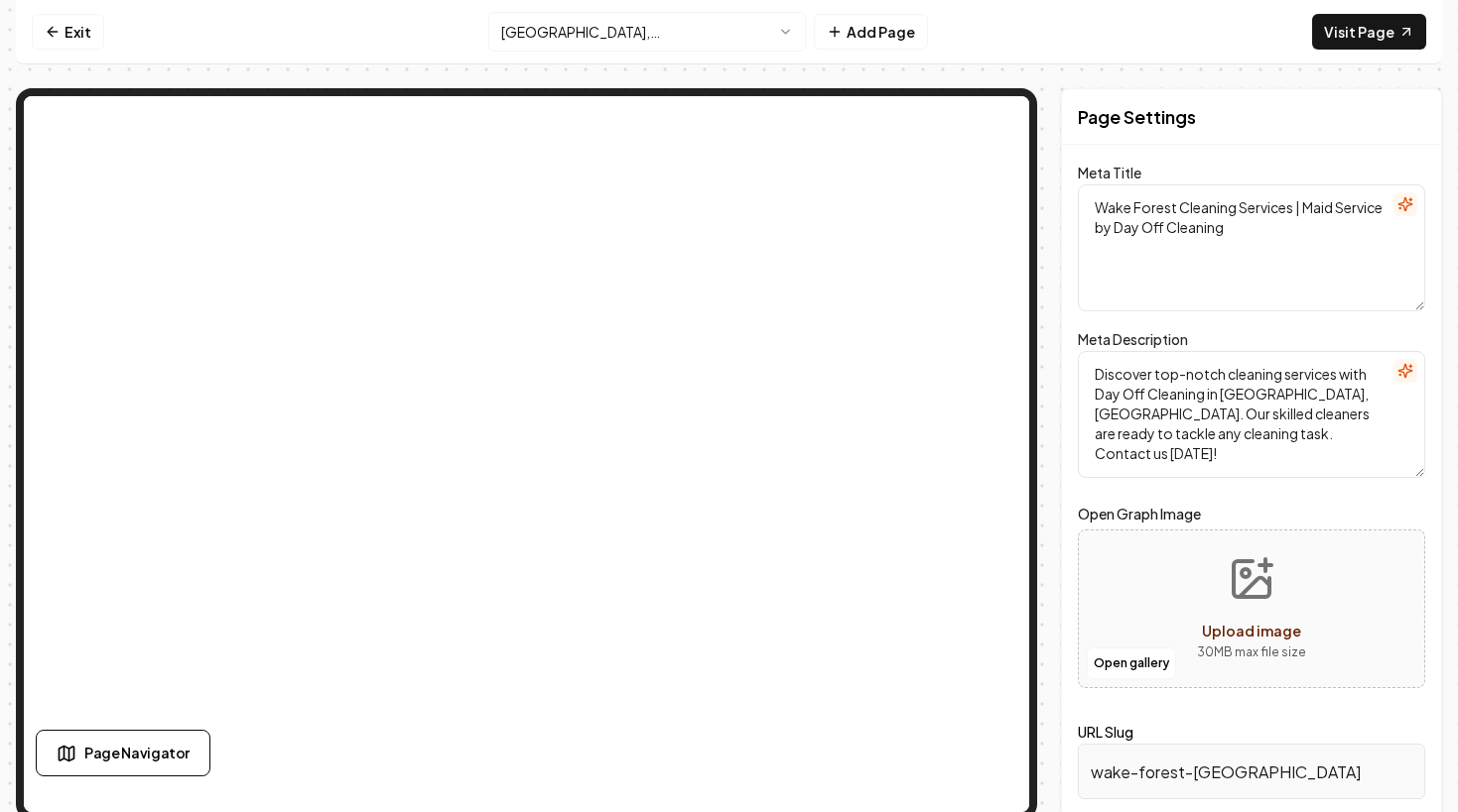
click at [1178, 247] on textarea "Wake Forest Cleaning Services | Maid Service by Day Off Cleaning" at bounding box center [1251, 248] width 348 height 127
paste textarea "House Cleaning Service | [GEOGRAPHIC_DATA], [GEOGRAPHIC_DATA] |"
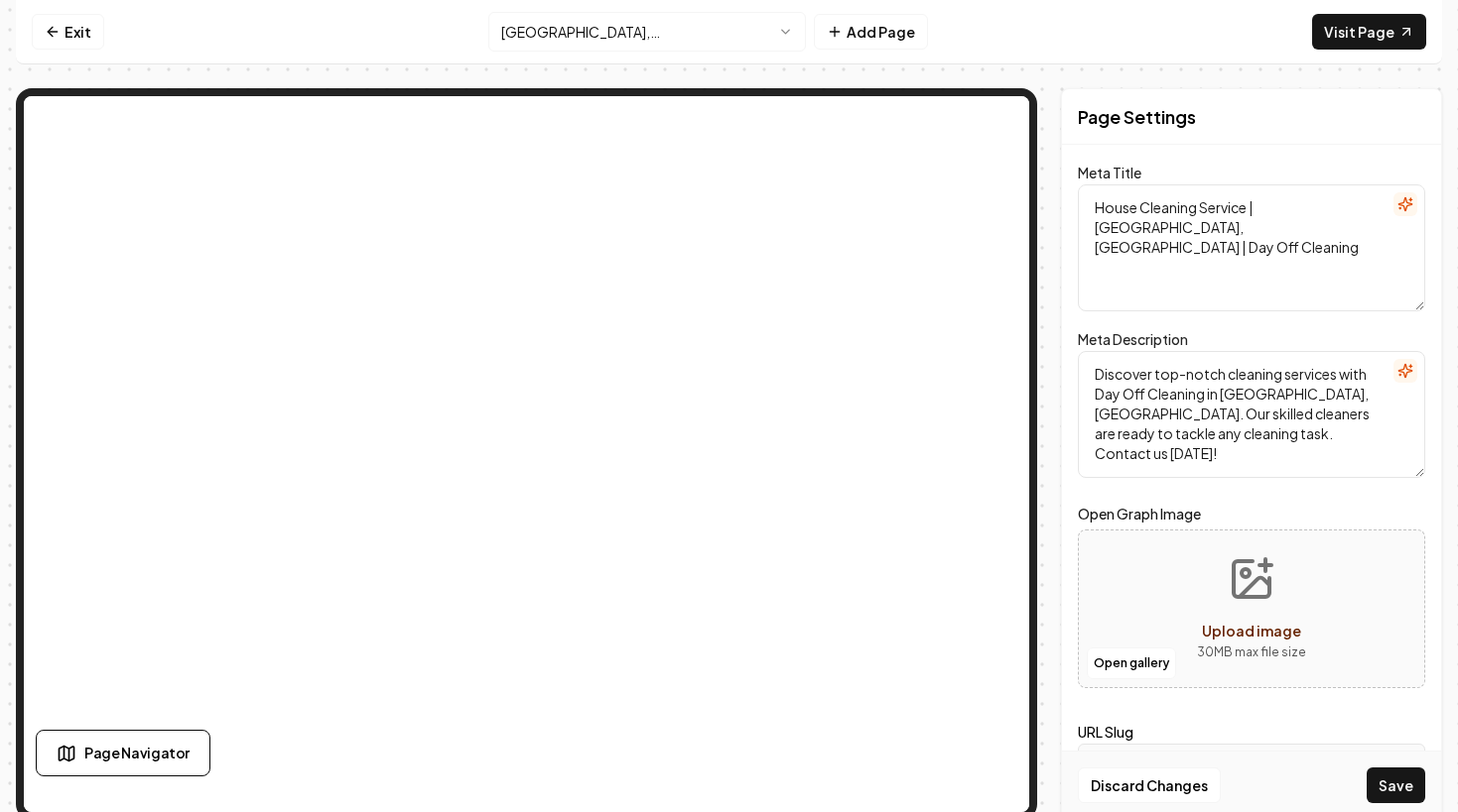
type textarea "House Cleaning Service | [GEOGRAPHIC_DATA], [GEOGRAPHIC_DATA] | Day Off Cleaning"
drag, startPoint x: 1276, startPoint y: 363, endPoint x: 1263, endPoint y: 367, distance: 13.6
click at [1274, 364] on textarea "Discover top-notch cleaning services with Day Off Cleaning in [GEOGRAPHIC_DATA]…" at bounding box center [1251, 413] width 348 height 127
paste textarea "ay Off Cleaning provides professional house cleaning service in [GEOGRAPHIC_DAT…"
type textarea "Day Off Cleaning provides professional house cleaning service in [GEOGRAPHIC_DA…"
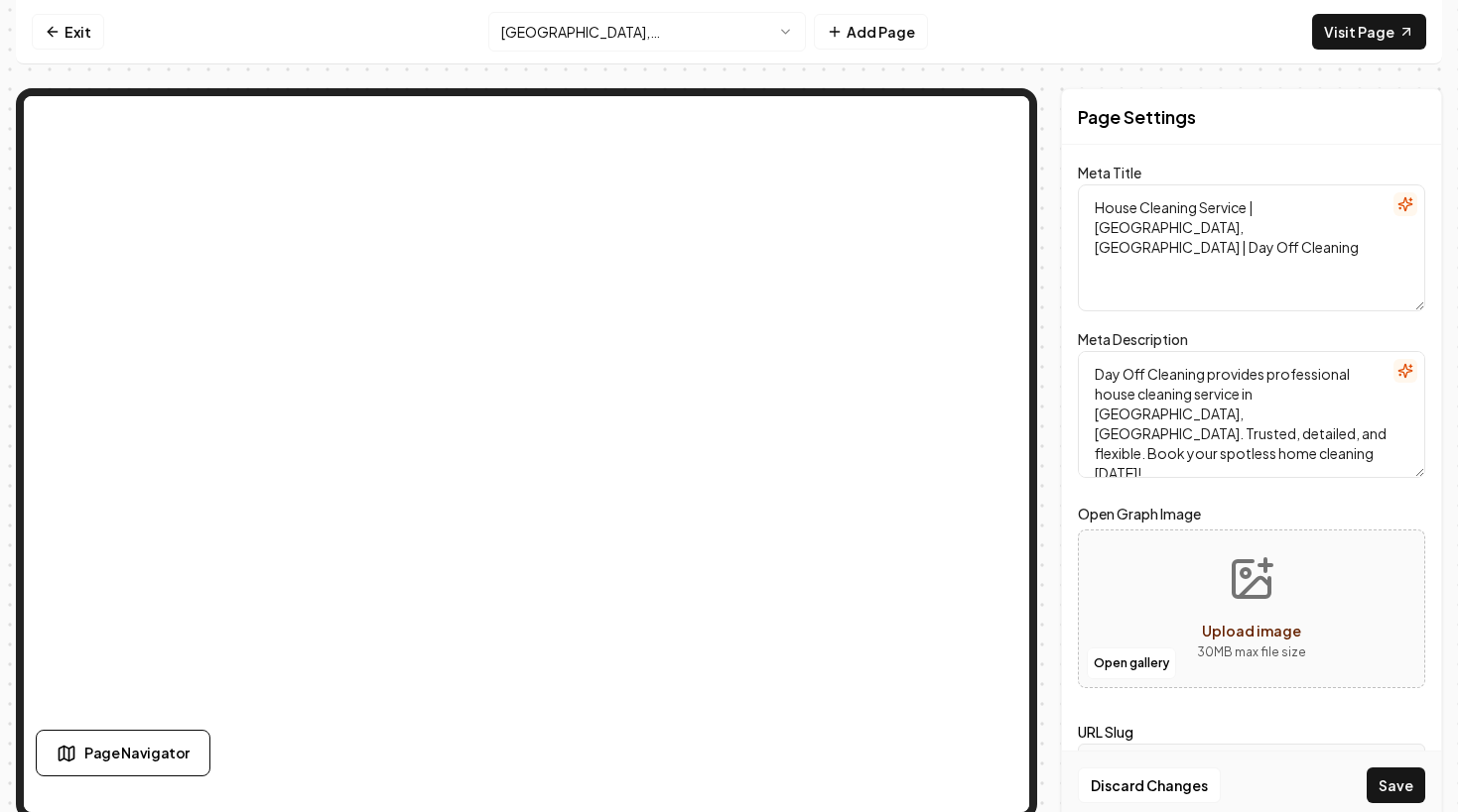
click at [1279, 332] on div "Meta Description Day Off Cleaning provides professional house cleaning service …" at bounding box center [1251, 403] width 348 height 151
click at [1405, 785] on button "Save" at bounding box center [1395, 785] width 59 height 36
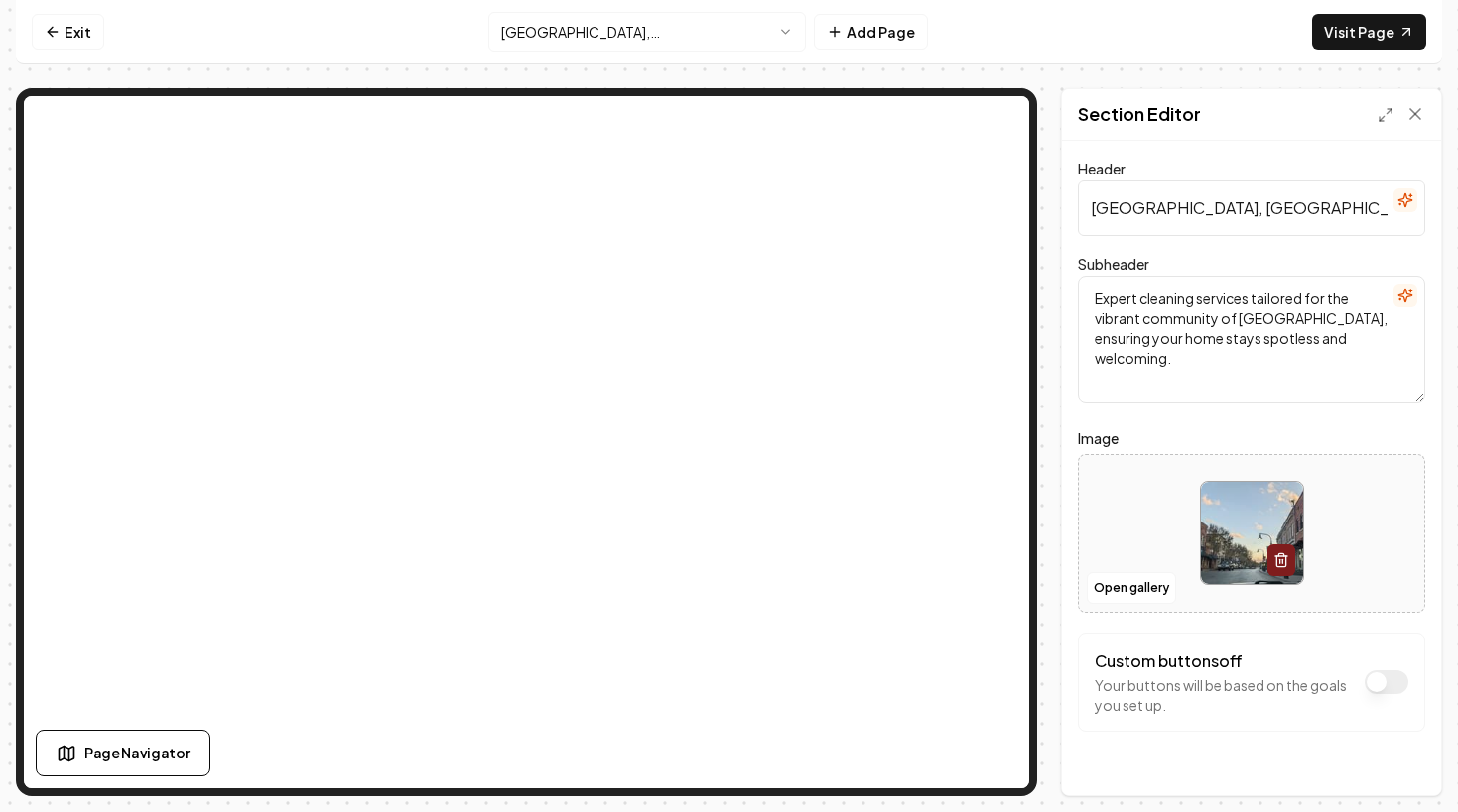
click at [1224, 219] on input "[GEOGRAPHIC_DATA], [GEOGRAPHIC_DATA] Cleaning / Maid Service" at bounding box center [1251, 209] width 348 height 56
click at [1223, 214] on input "[GEOGRAPHIC_DATA], [GEOGRAPHIC_DATA] Cleaning / Maid Service" at bounding box center [1251, 209] width 348 height 56
paste input "Trusted House Cleaning Service in [GEOGRAPHIC_DATA], [GEOGRAPHIC_DATA]"
type input "Trusted House Cleaning Service in [GEOGRAPHIC_DATA], [GEOGRAPHIC_DATA]"
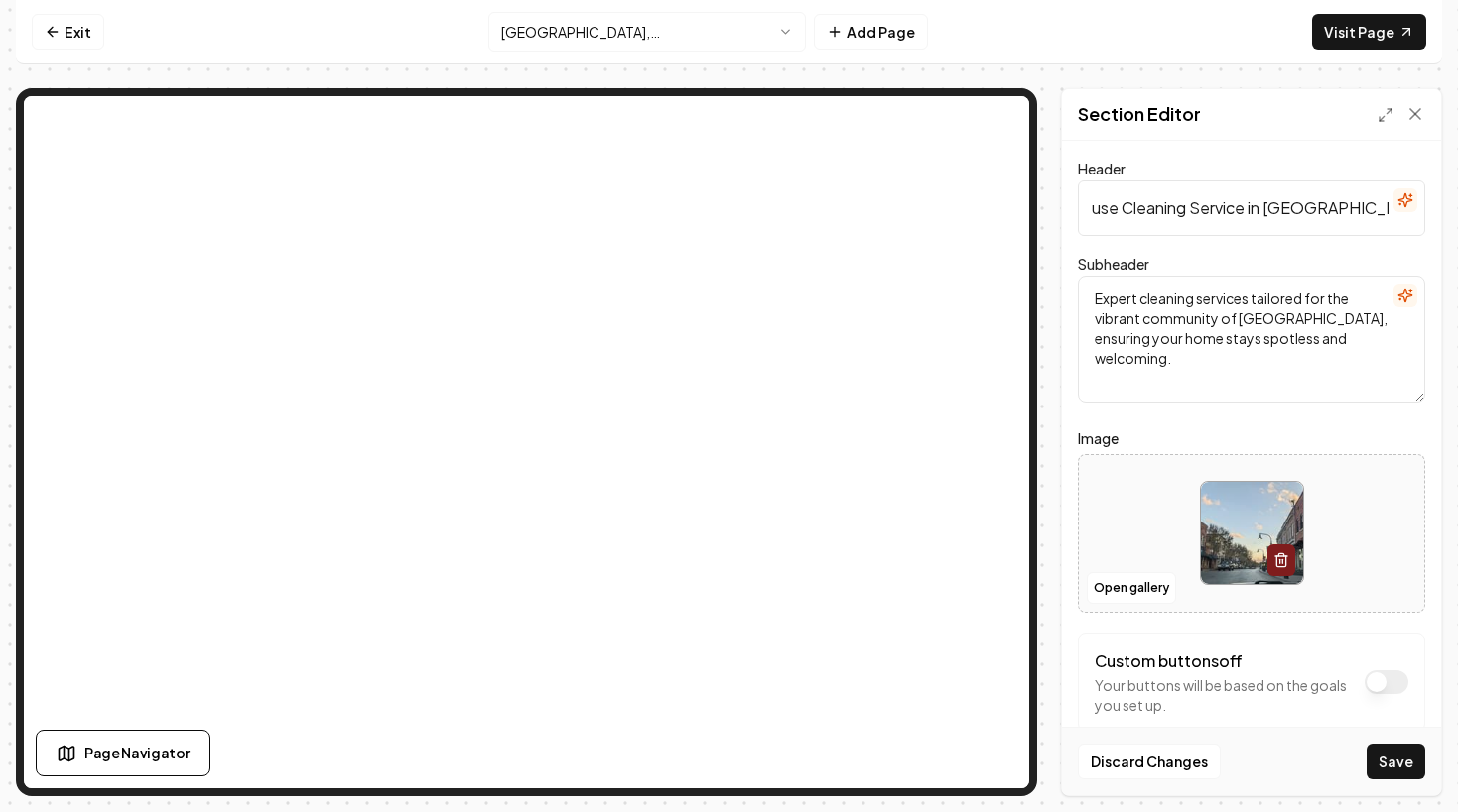
scroll to position [0, 0]
click at [1217, 340] on textarea "Expert cleaning services tailored for the vibrant community of [GEOGRAPHIC_DATA…" at bounding box center [1251, 339] width 348 height 127
paste textarea "Day Off Cleaning delivers trusted house cleaning service in [GEOGRAPHIC_DATA], …"
type textarea "Day Off Cleaning delivers trusted house cleaning service in [GEOGRAPHIC_DATA], …"
click at [1218, 421] on form "Header Trusted House Cleaning Service in [GEOGRAPHIC_DATA], [GEOGRAPHIC_DATA] S…" at bounding box center [1251, 483] width 348 height 654
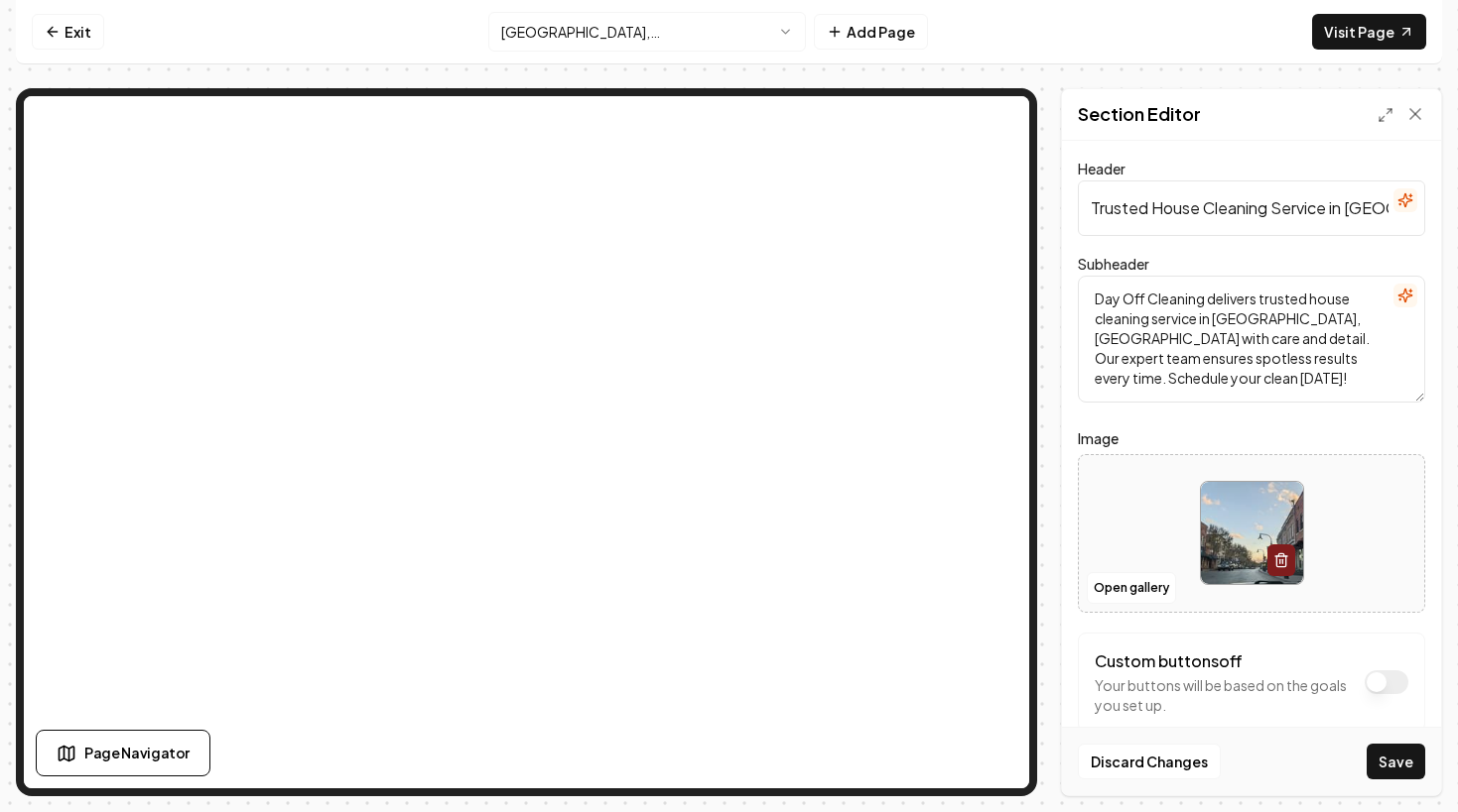
scroll to position [39, 0]
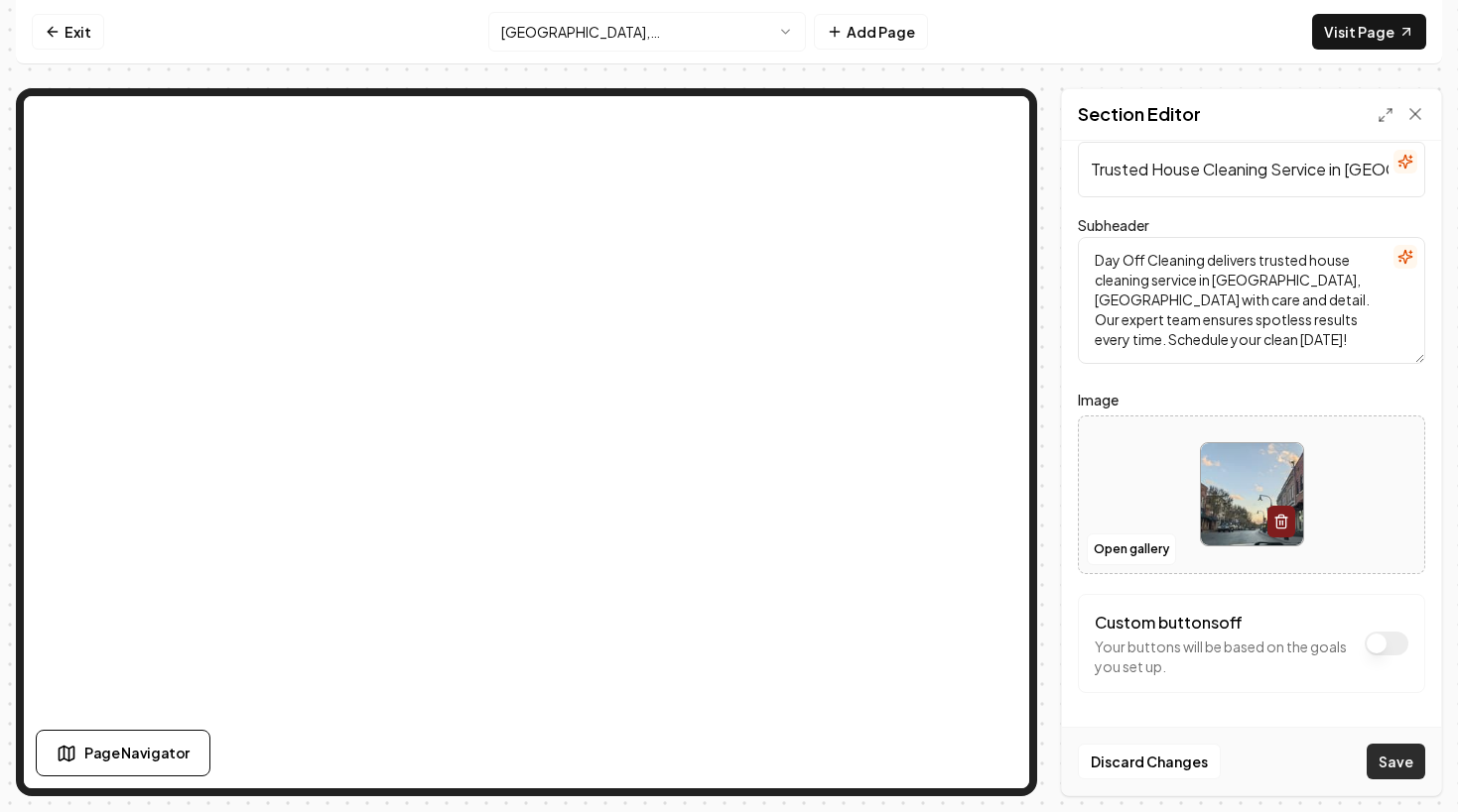
click at [1405, 767] on button "Save" at bounding box center [1395, 762] width 59 height 36
click at [1283, 517] on icon "button" at bounding box center [1281, 517] width 12 height 0
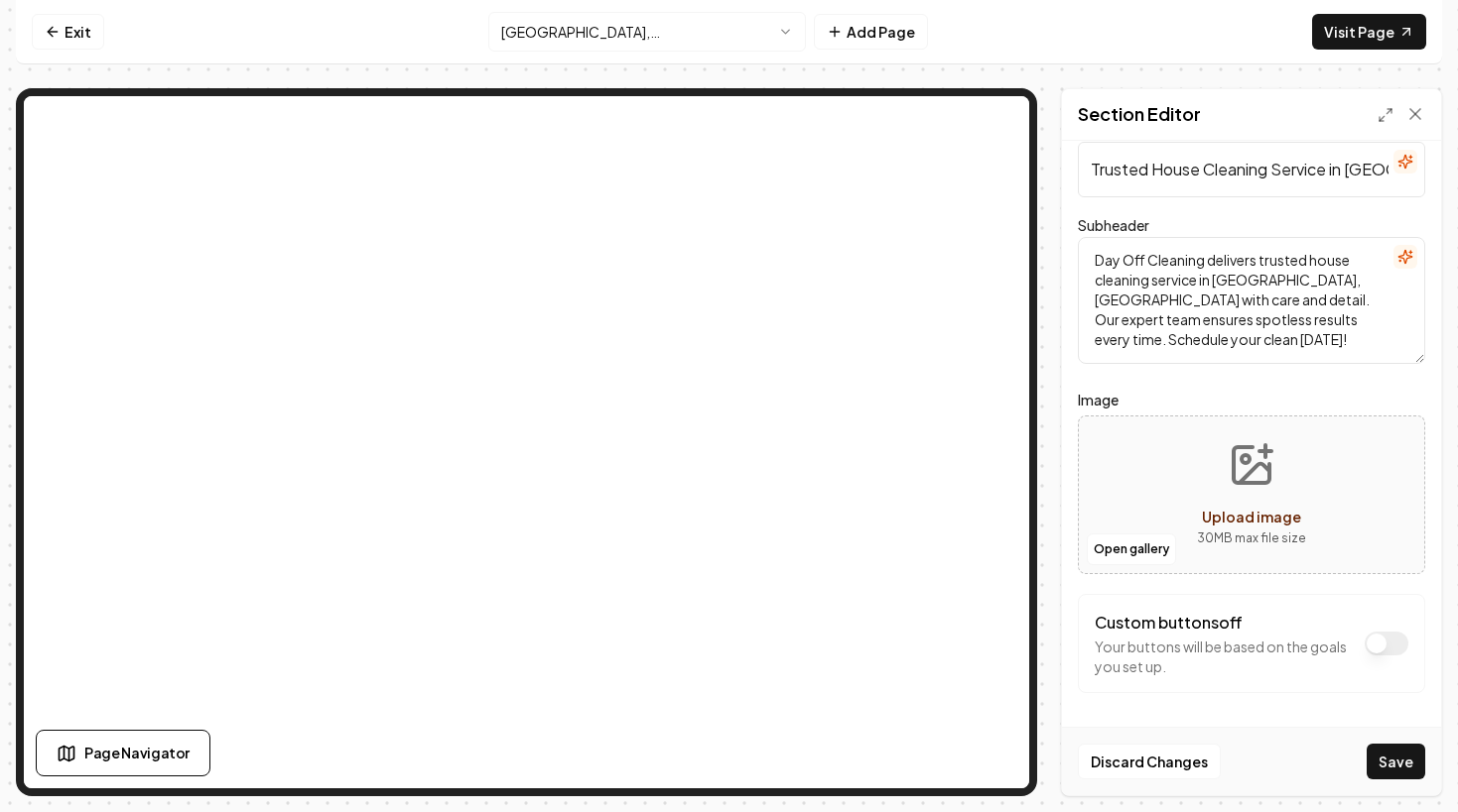
click at [1235, 518] on span "Upload image" at bounding box center [1250, 516] width 99 height 18
type input "**********"
click at [1386, 762] on button "Save" at bounding box center [1395, 762] width 59 height 36
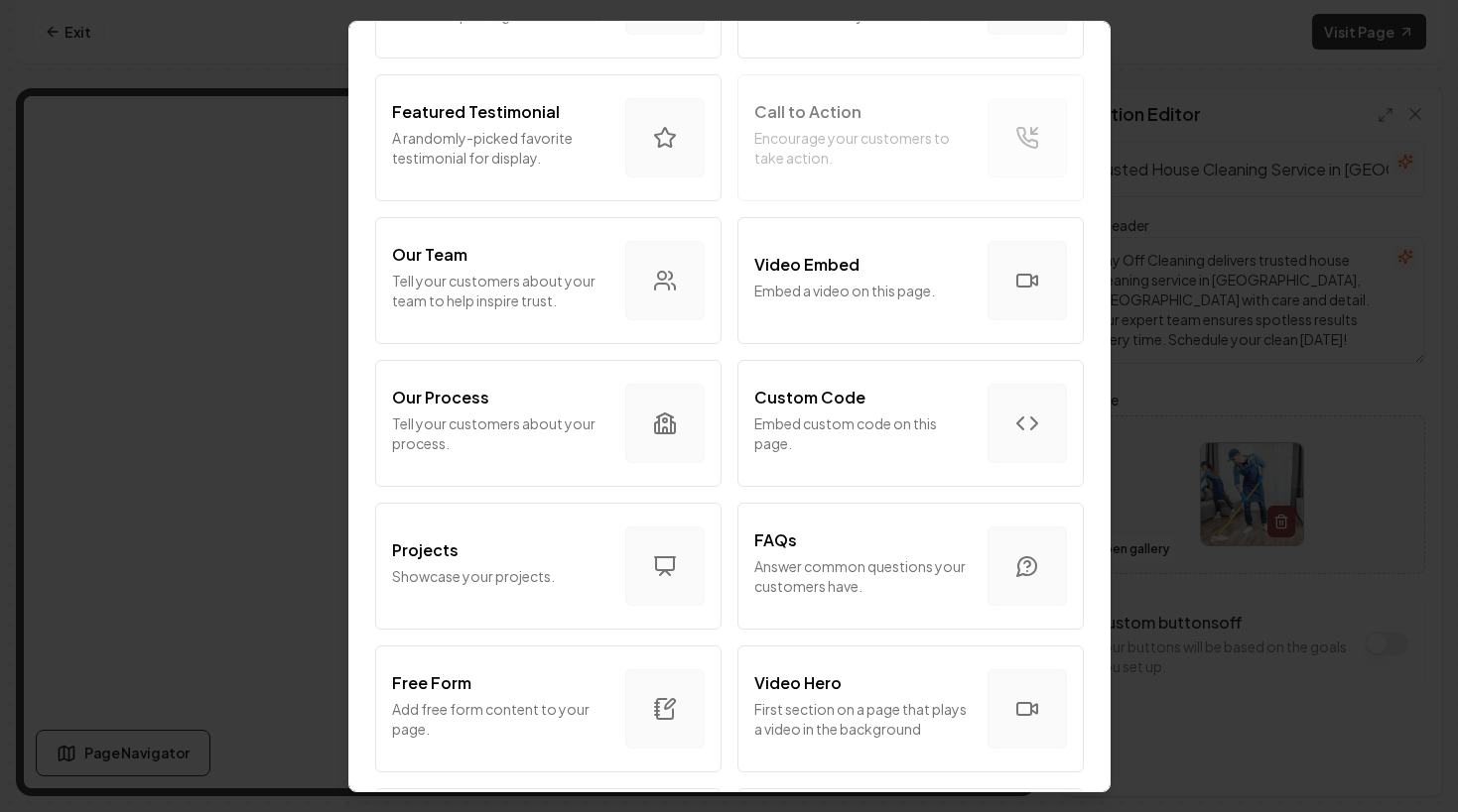
scroll to position [531, 0]
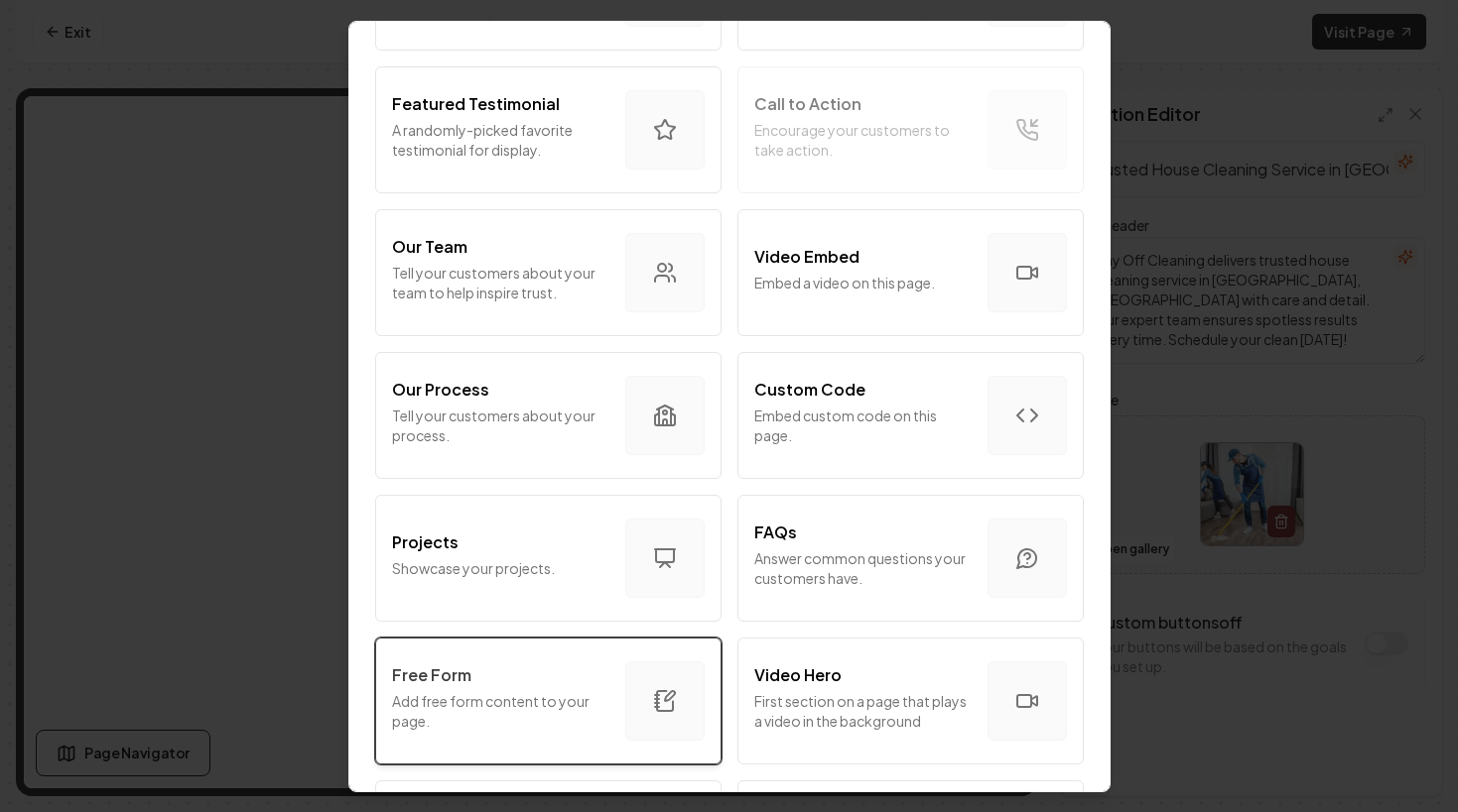
click at [568, 662] on div "Free Form" at bounding box center [500, 674] width 217 height 24
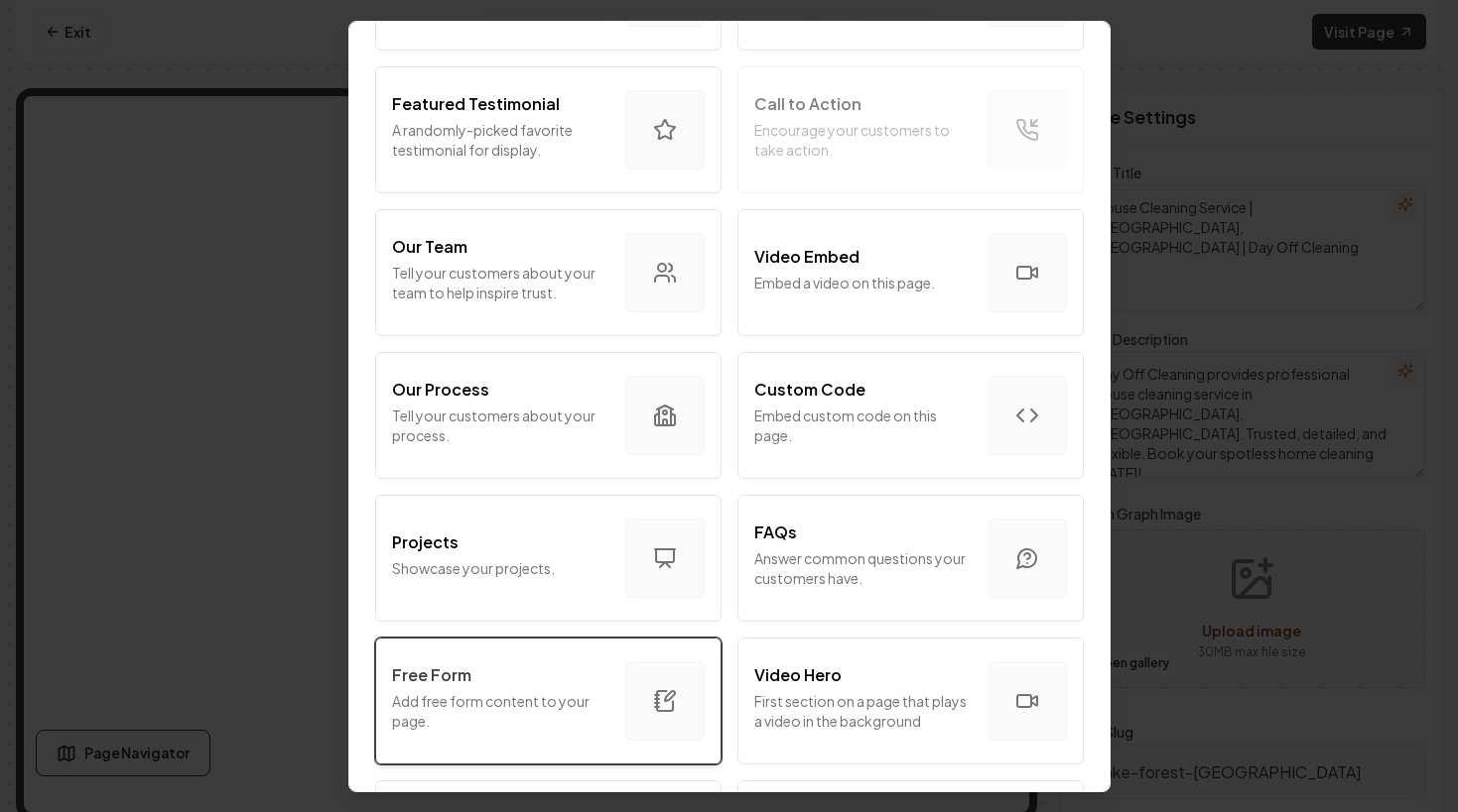
click at [469, 675] on div "Free Form" at bounding box center [500, 674] width 217 height 24
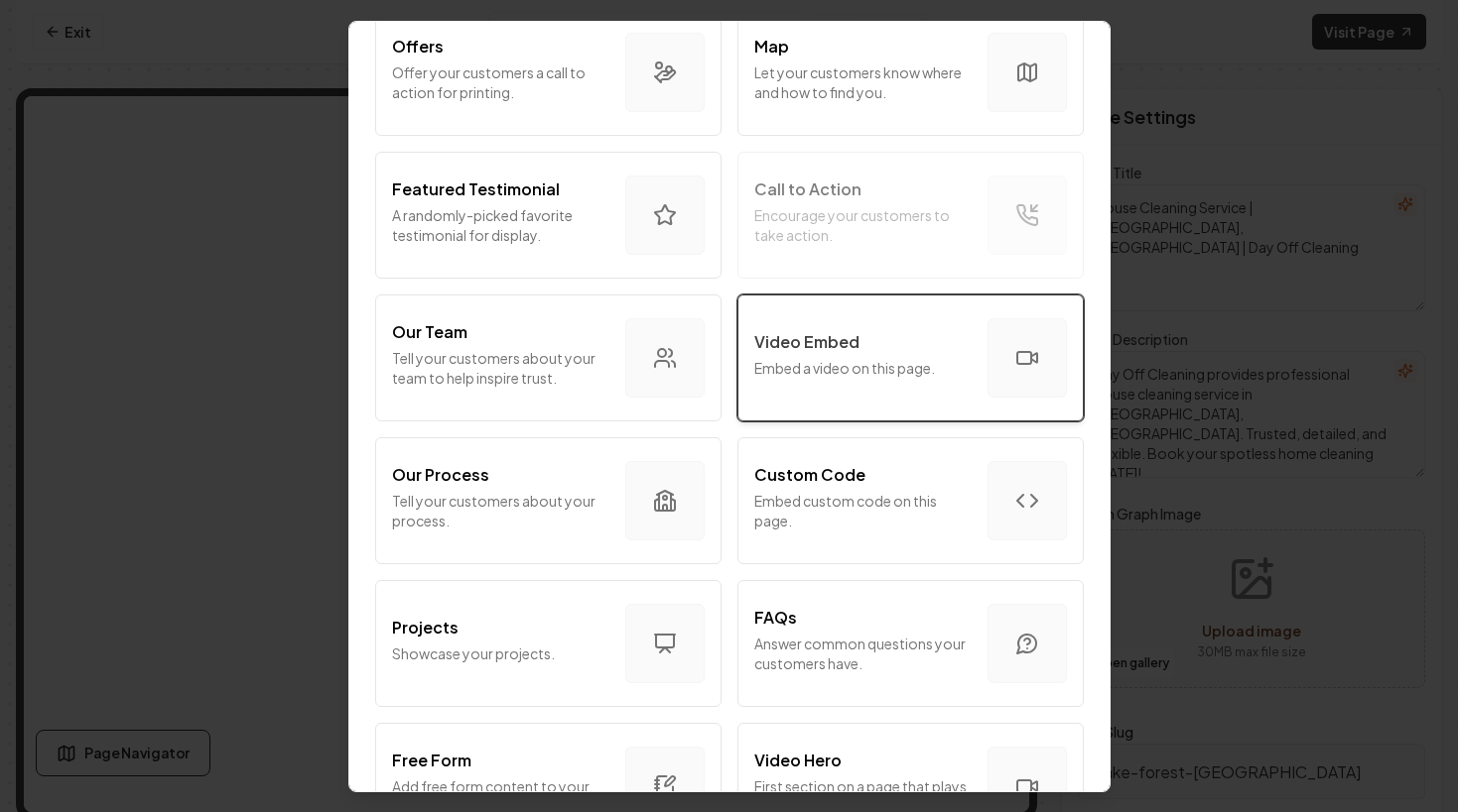
scroll to position [499, 0]
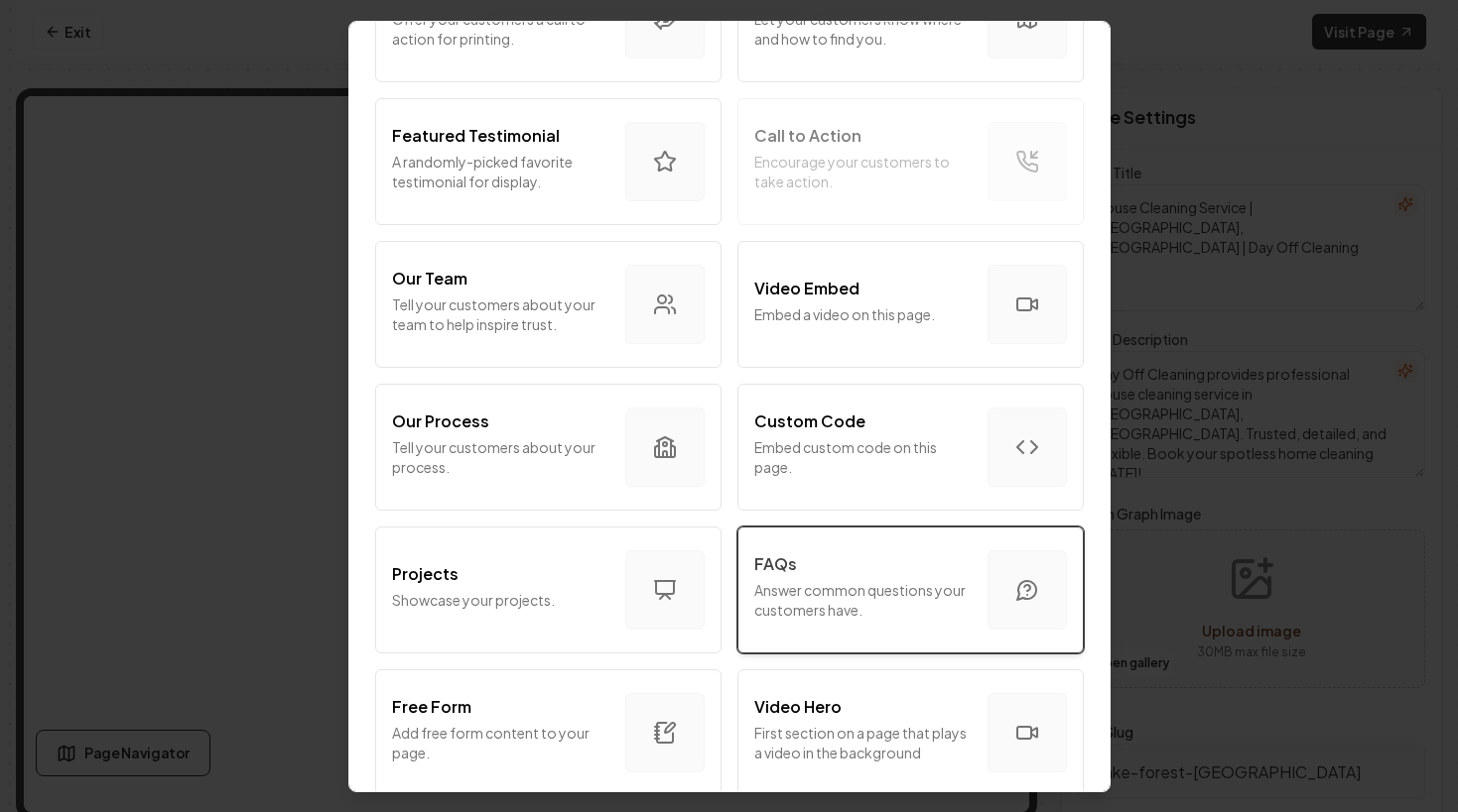
click at [815, 543] on button "FAQs Answer common questions your customers have." at bounding box center [910, 588] width 347 height 127
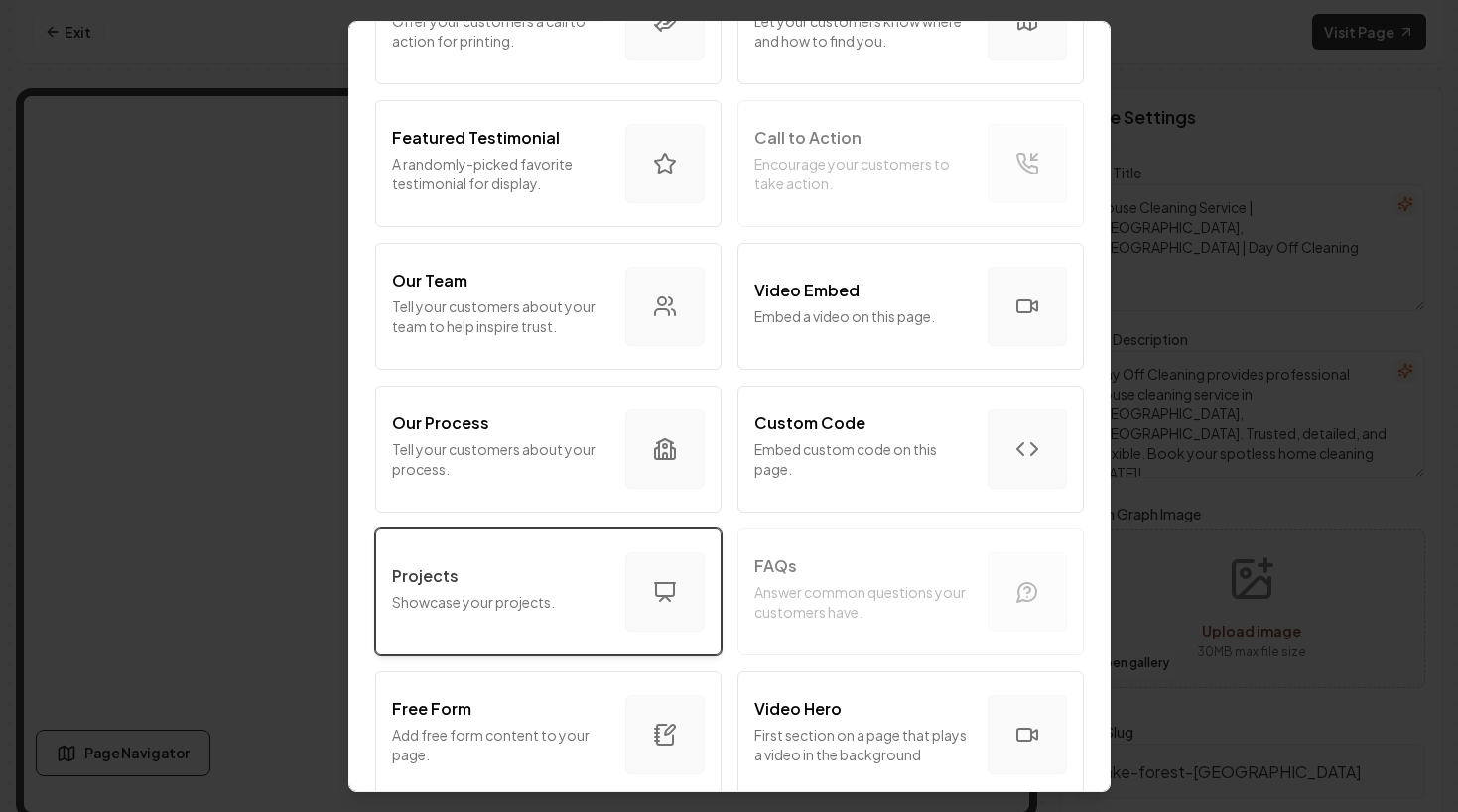
scroll to position [505, 0]
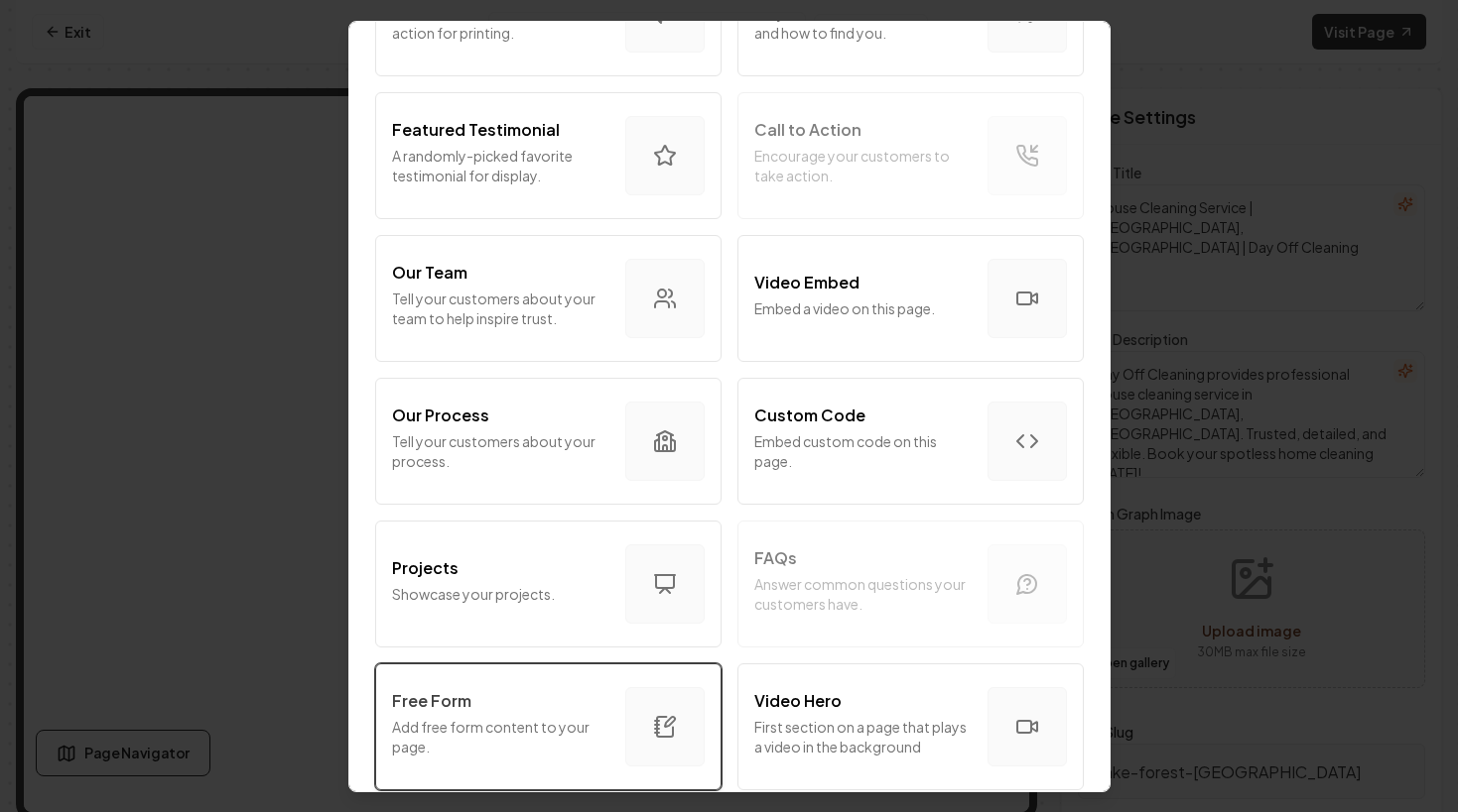
click at [490, 717] on p "Add free form content to your page." at bounding box center [500, 736] width 217 height 40
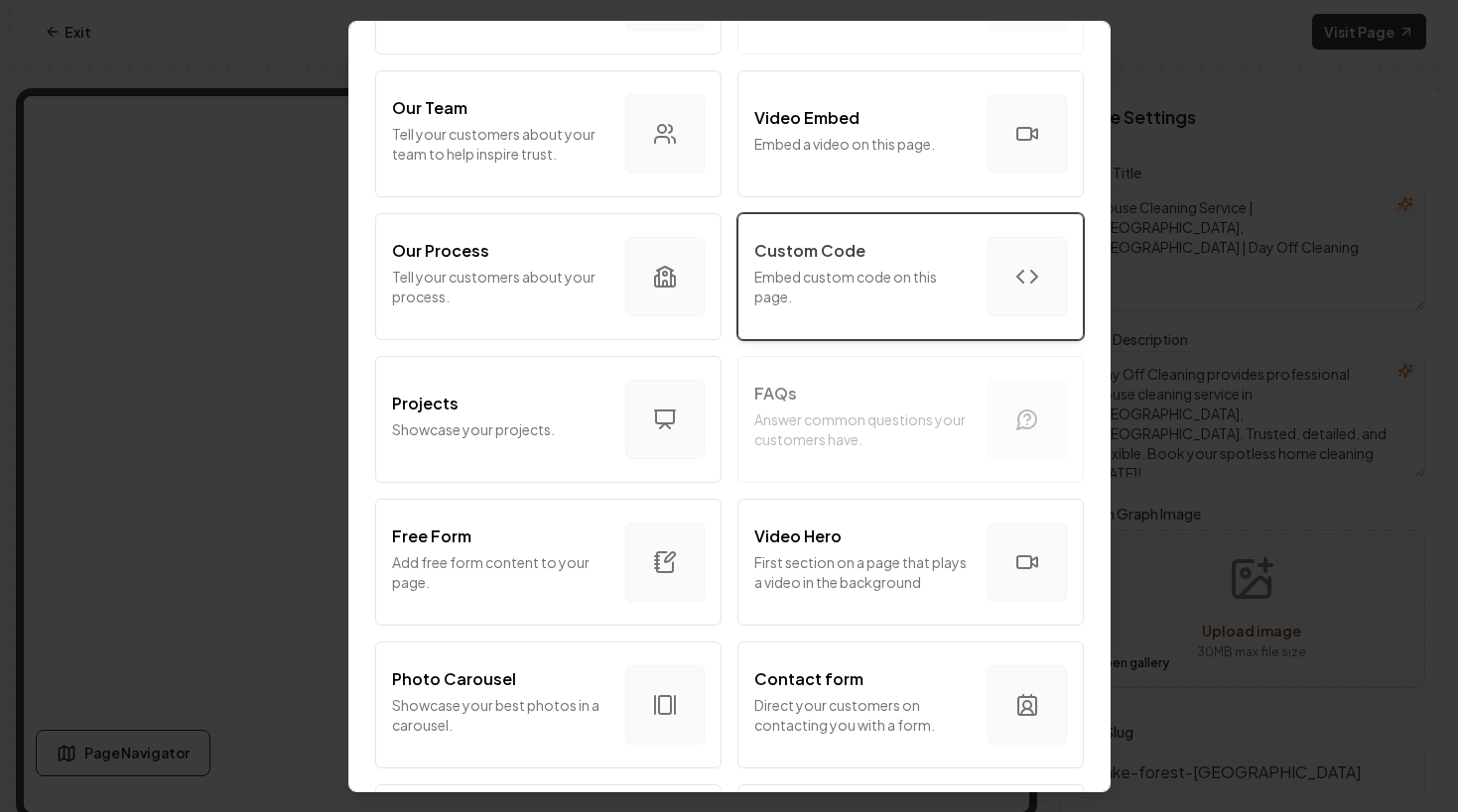
scroll to position [670, 0]
click at [817, 339] on button "Custom Code Embed custom code on this page." at bounding box center [910, 275] width 347 height 127
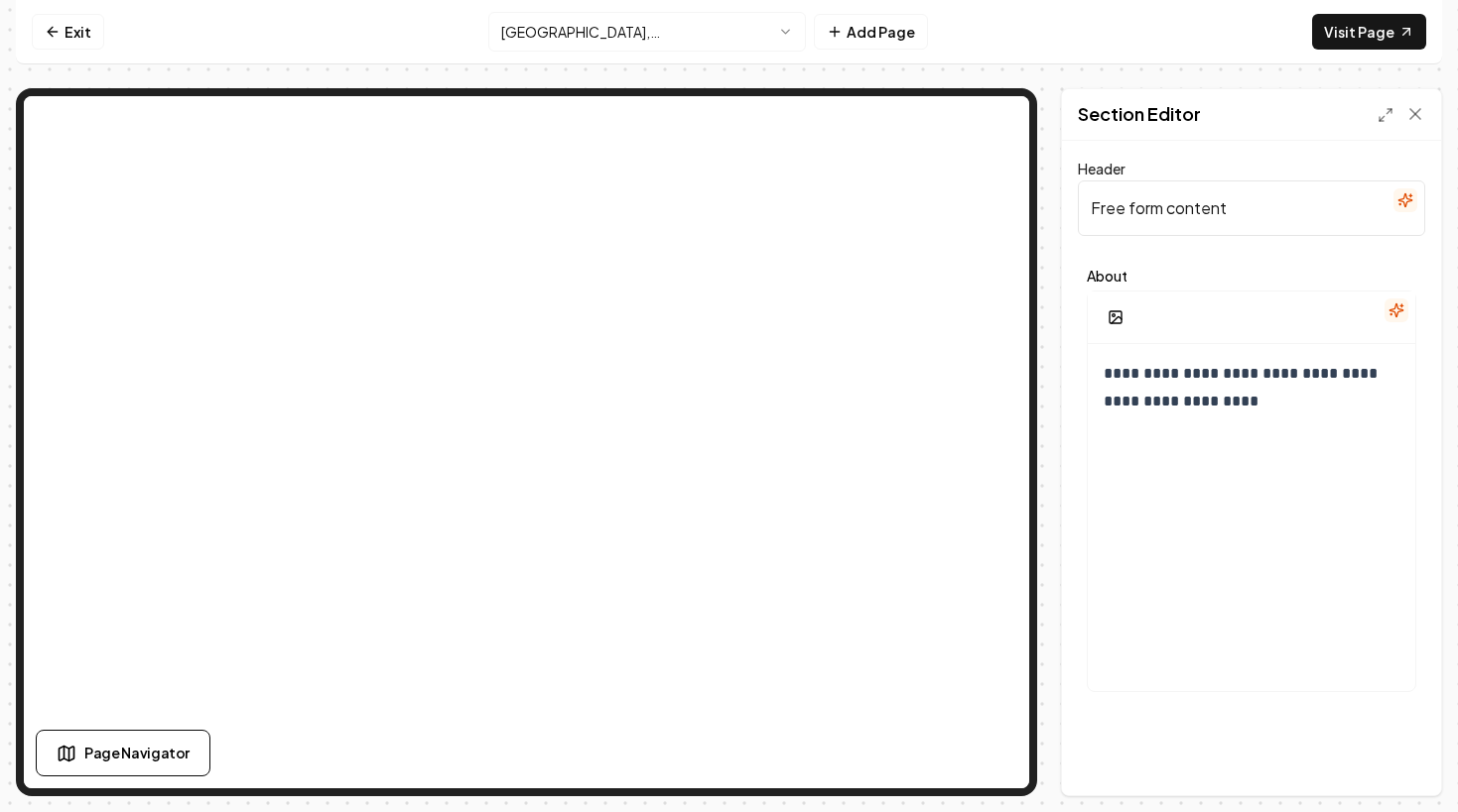
click at [1240, 204] on input "Free form content" at bounding box center [1251, 209] width 348 height 56
paste input "Top Advantages of Choosing House Cleaning Service in [GEOGRAPHIC_DATA], [GEOGRA…"
type input "Top Advantages of Choosing House Cleaning Service in [GEOGRAPHIC_DATA], [GEOGRA…"
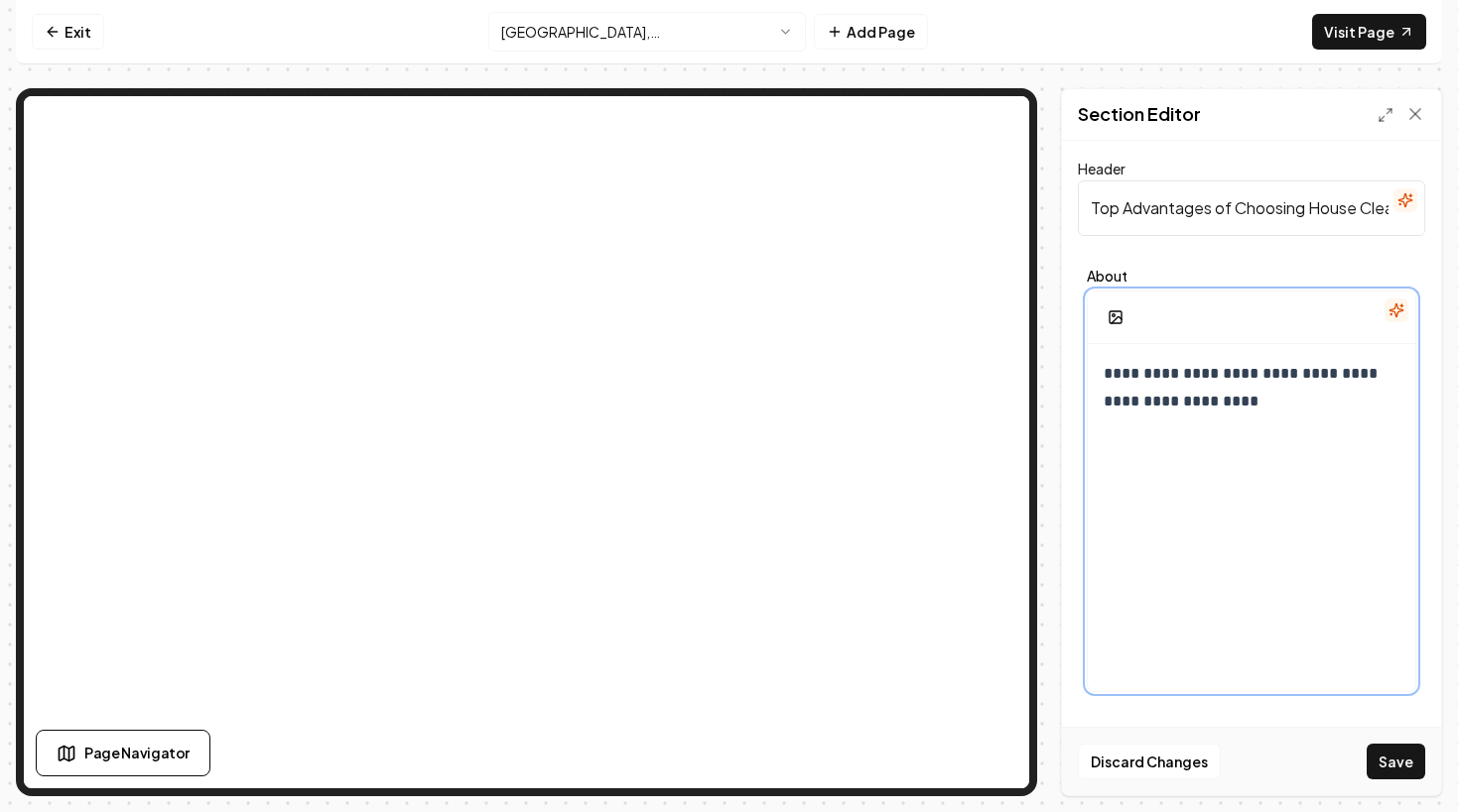
click at [1324, 562] on div "**********" at bounding box center [1251, 534] width 328 height 381
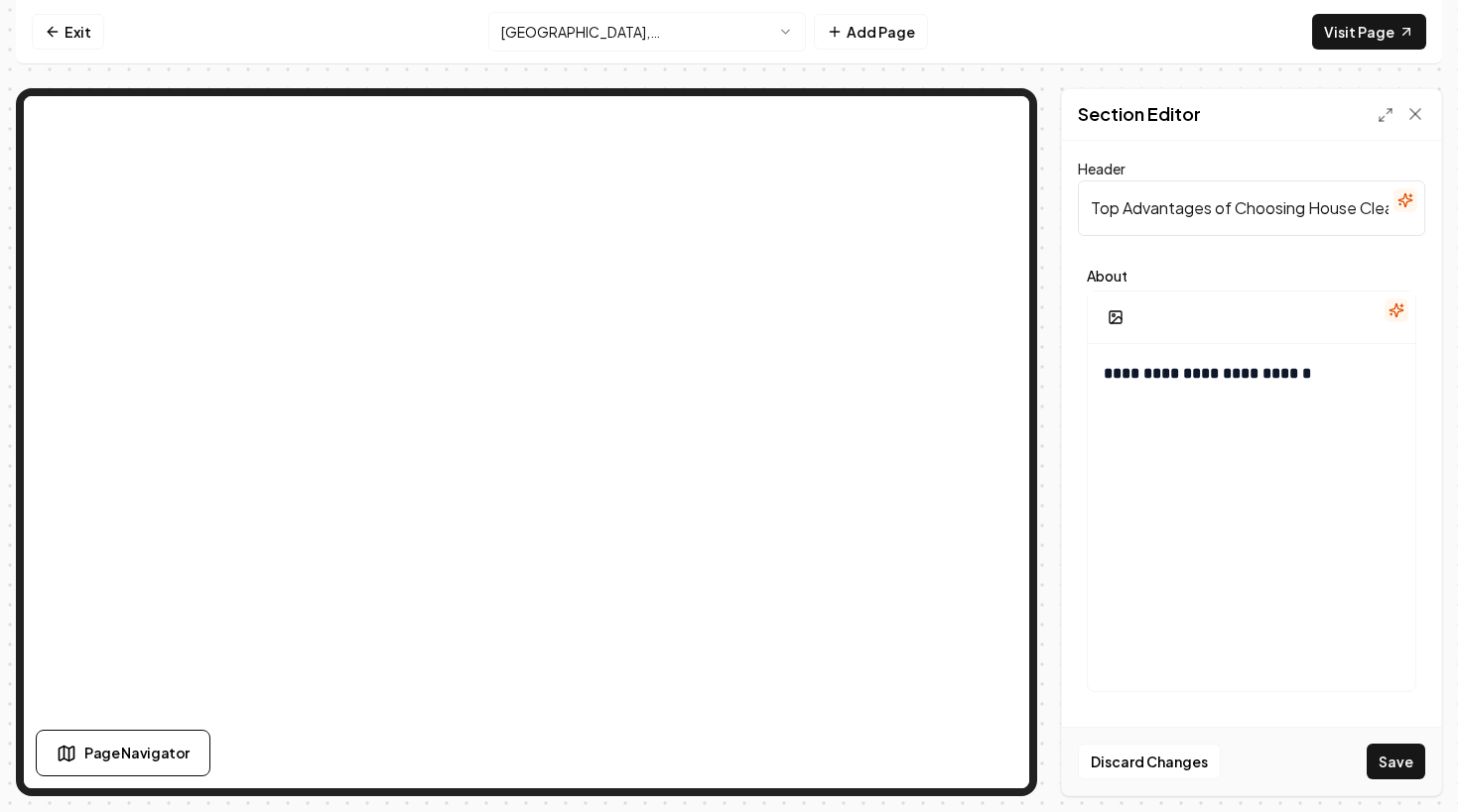
click at [1369, 115] on div "Section Editor" at bounding box center [1250, 115] width 379 height 52
click at [1383, 112] on icon at bounding box center [1385, 115] width 16 height 16
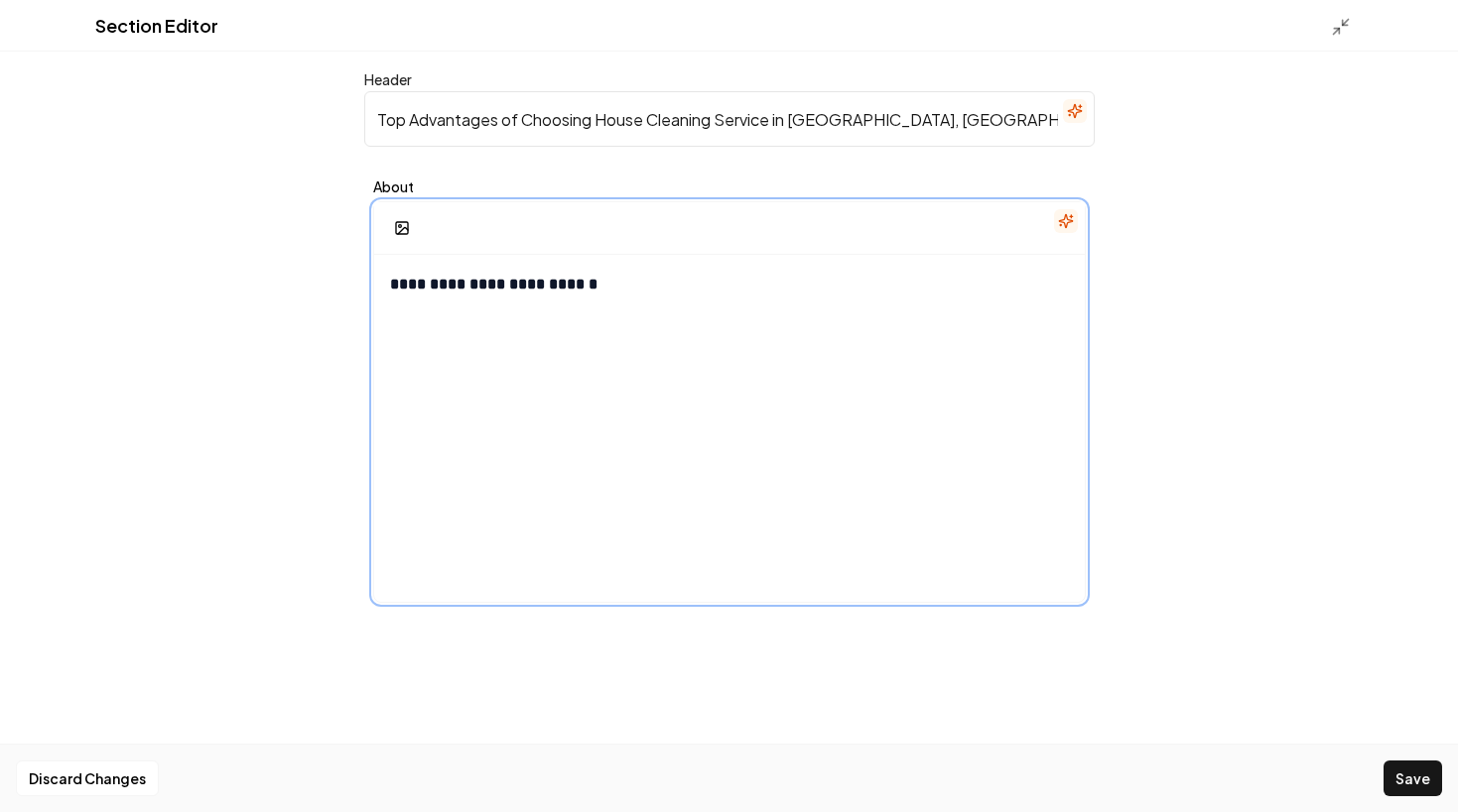
click at [667, 373] on div "**********" at bounding box center [729, 444] width 711 height 381
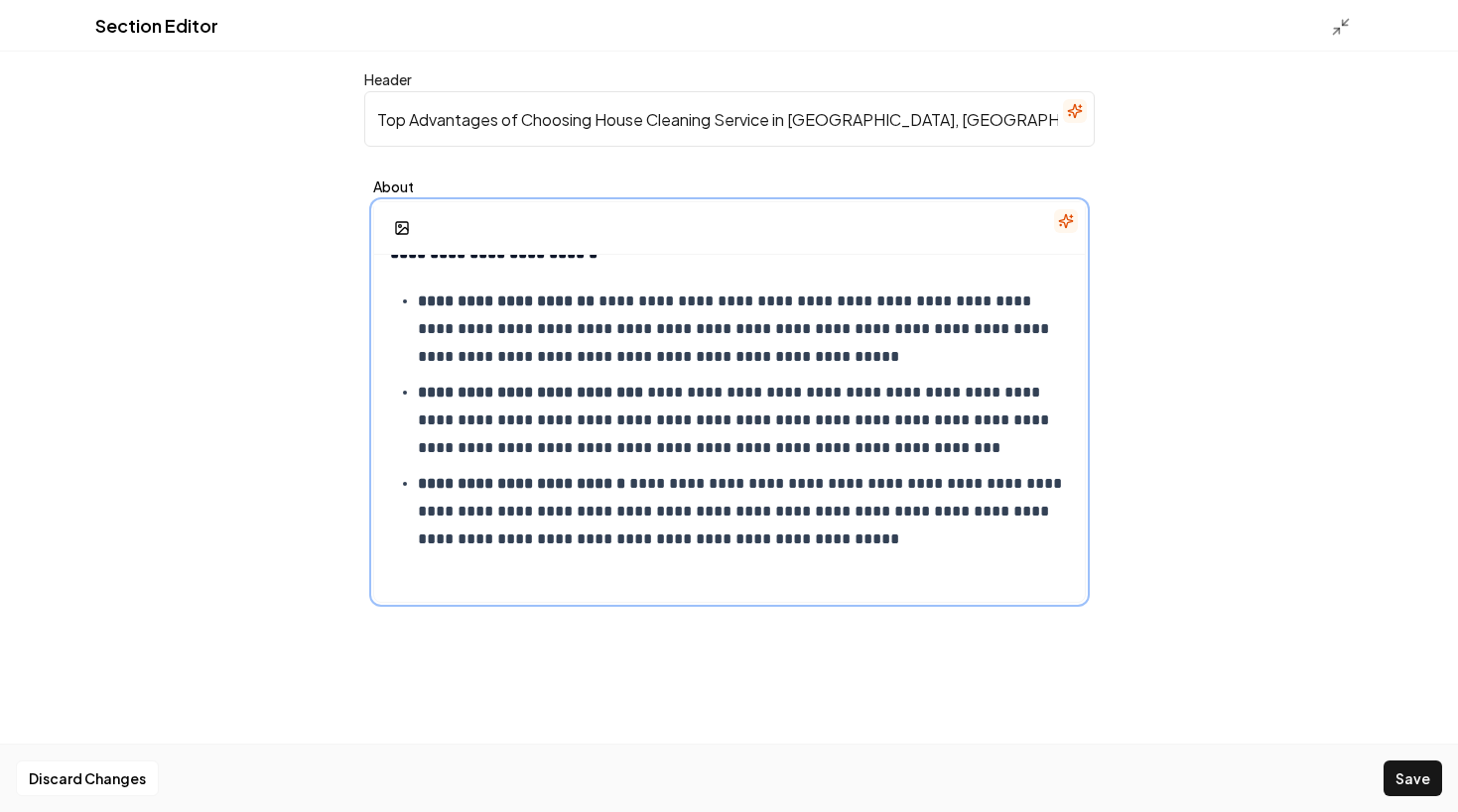
scroll to position [20, 0]
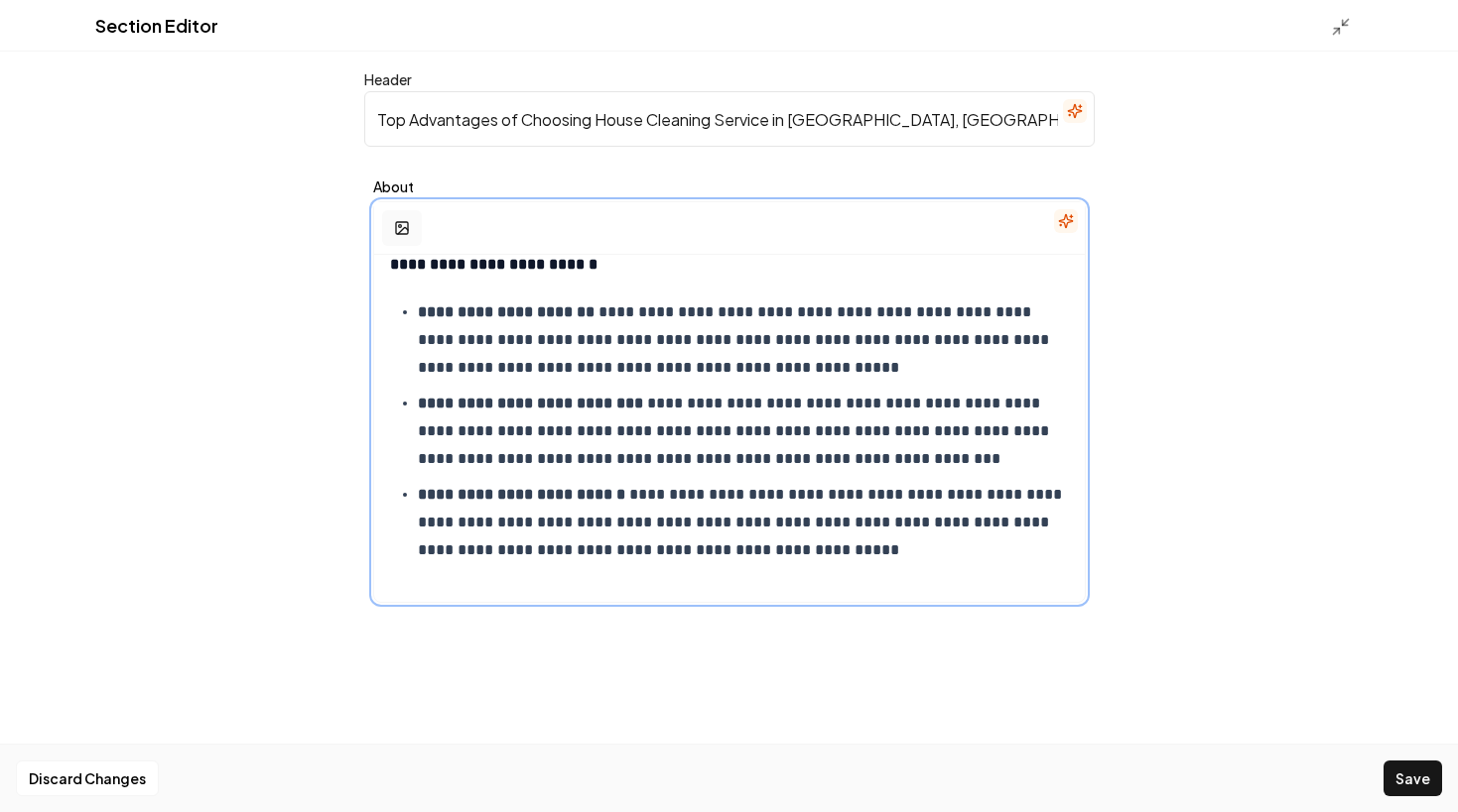
click at [396, 233] on rect "button" at bounding box center [402, 228] width 12 height 12
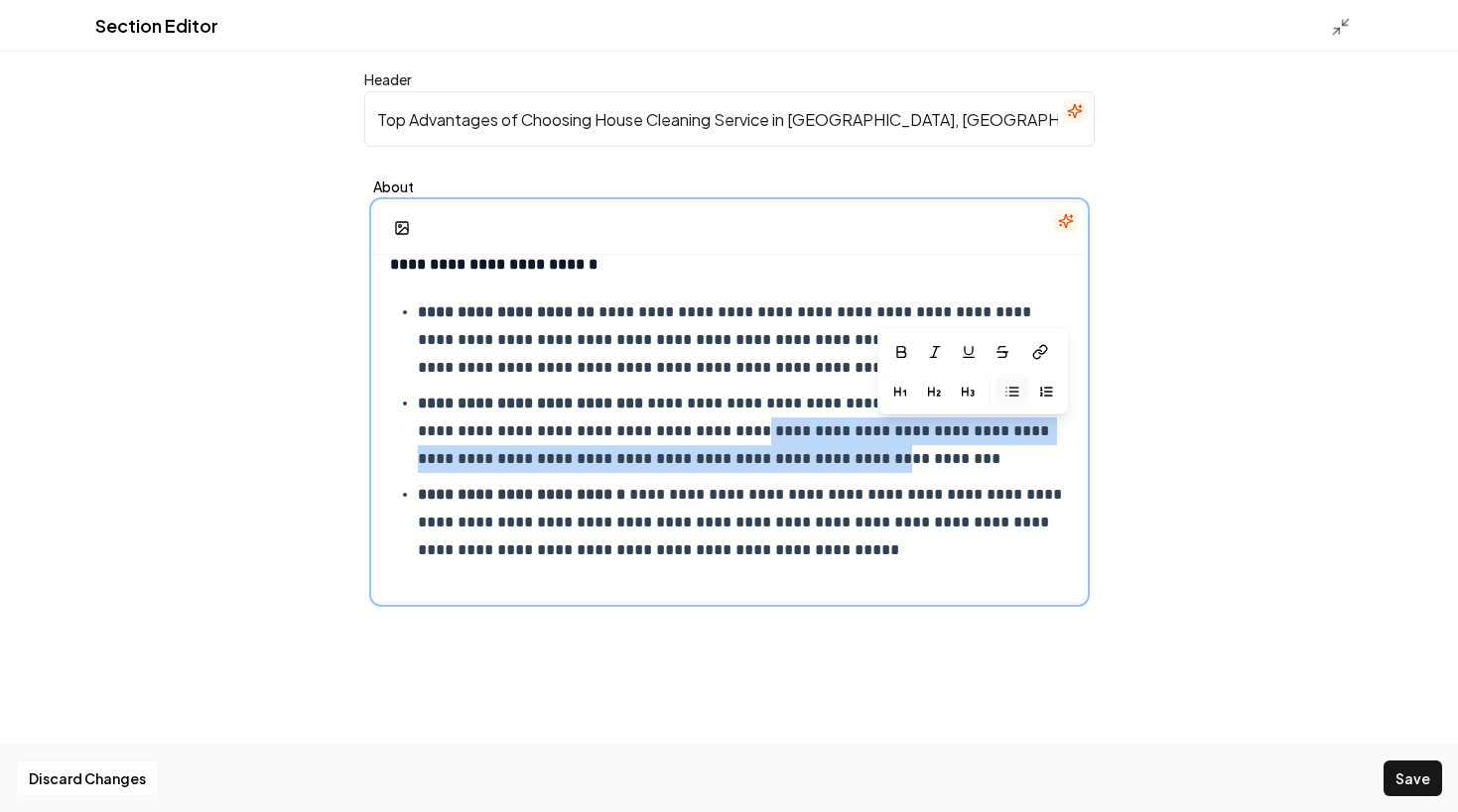
drag, startPoint x: 753, startPoint y: 453, endPoint x: 877, endPoint y: 451, distance: 124.0
click at [877, 451] on p "**********" at bounding box center [742, 430] width 651 height 83
click at [975, 355] on line "button" at bounding box center [975, 355] width 11 height 0
click at [1045, 355] on icon at bounding box center [1047, 350] width 16 height 16
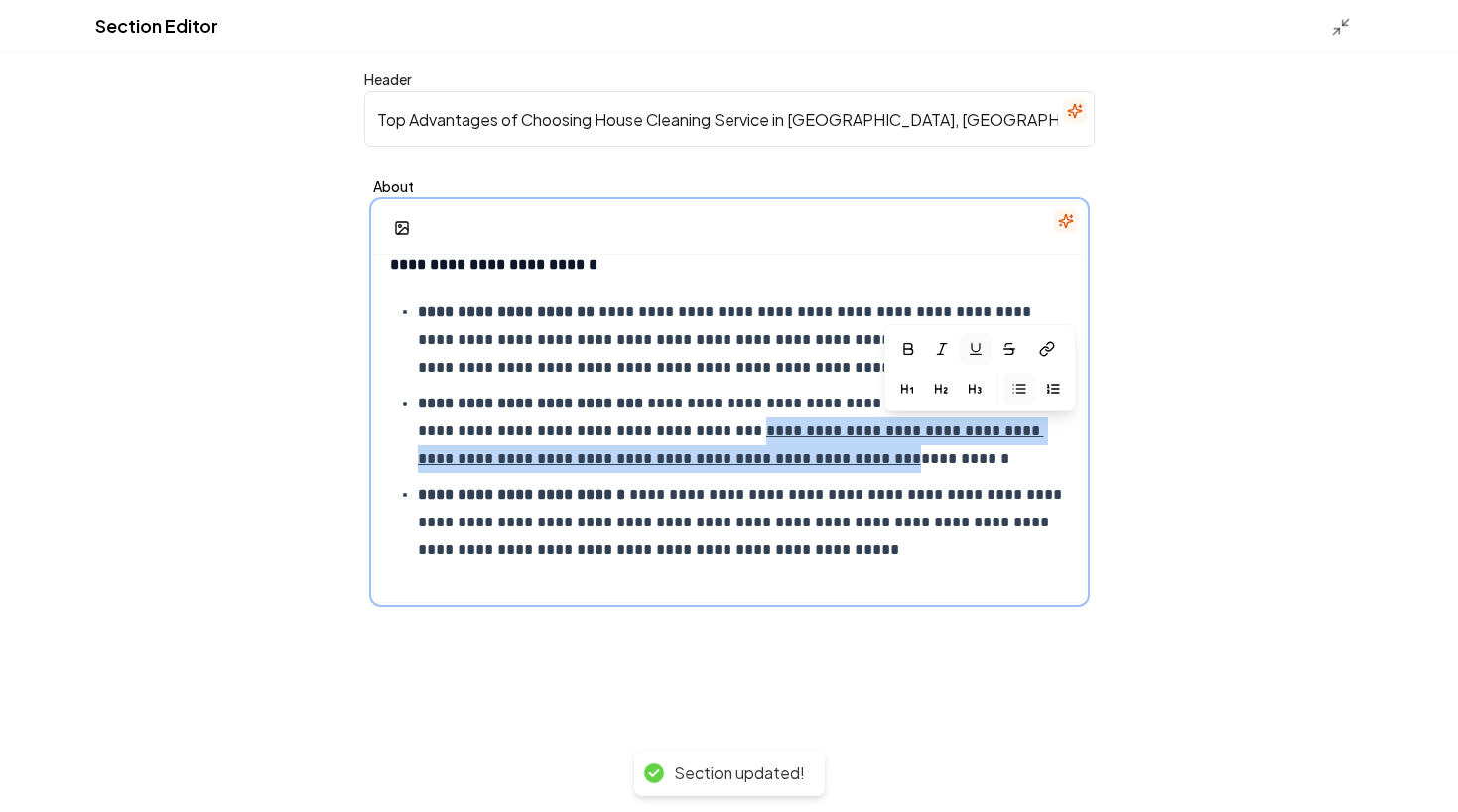
click at [982, 345] on icon "button" at bounding box center [975, 350] width 16 height 16
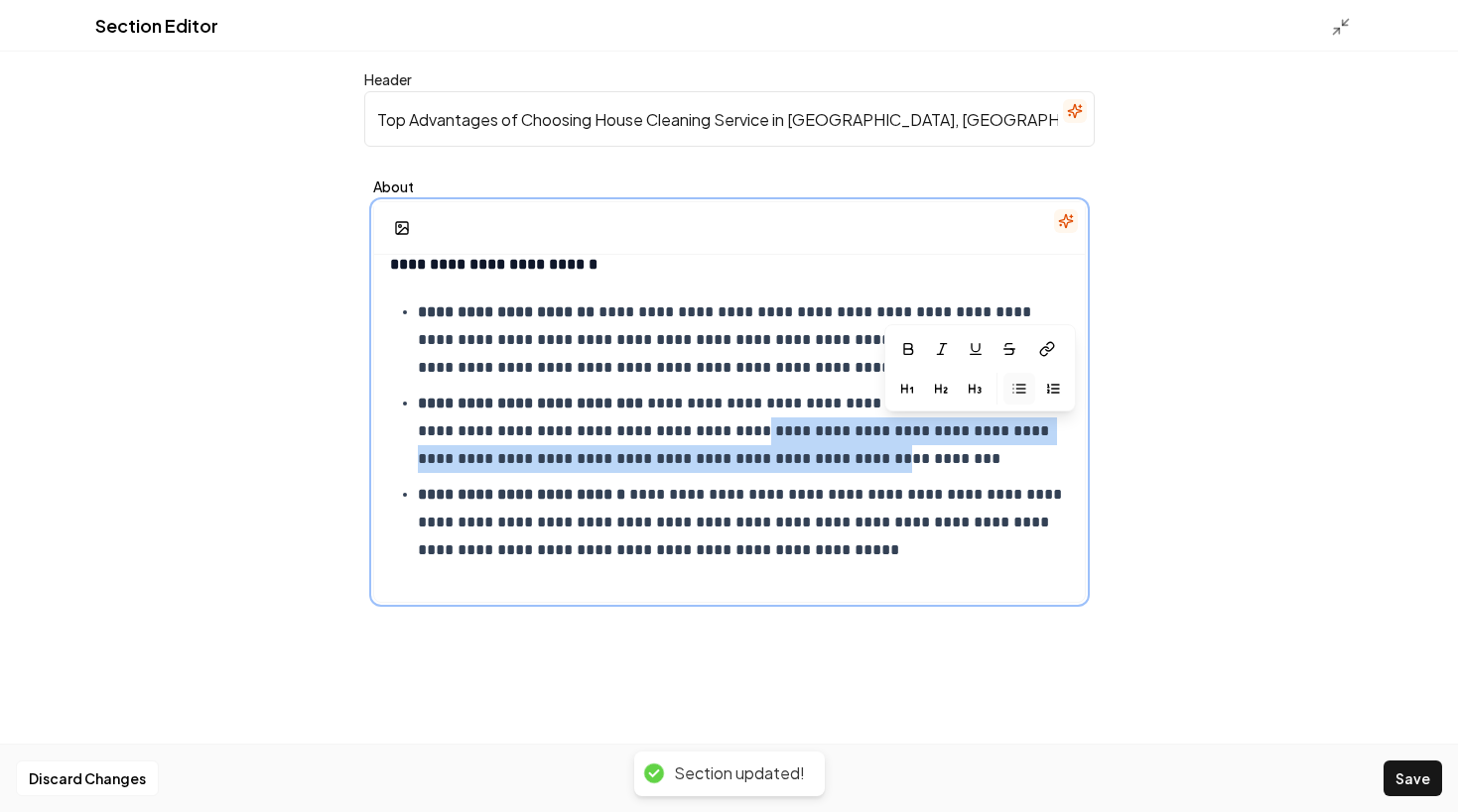
click at [757, 424] on p "**********" at bounding box center [742, 430] width 651 height 83
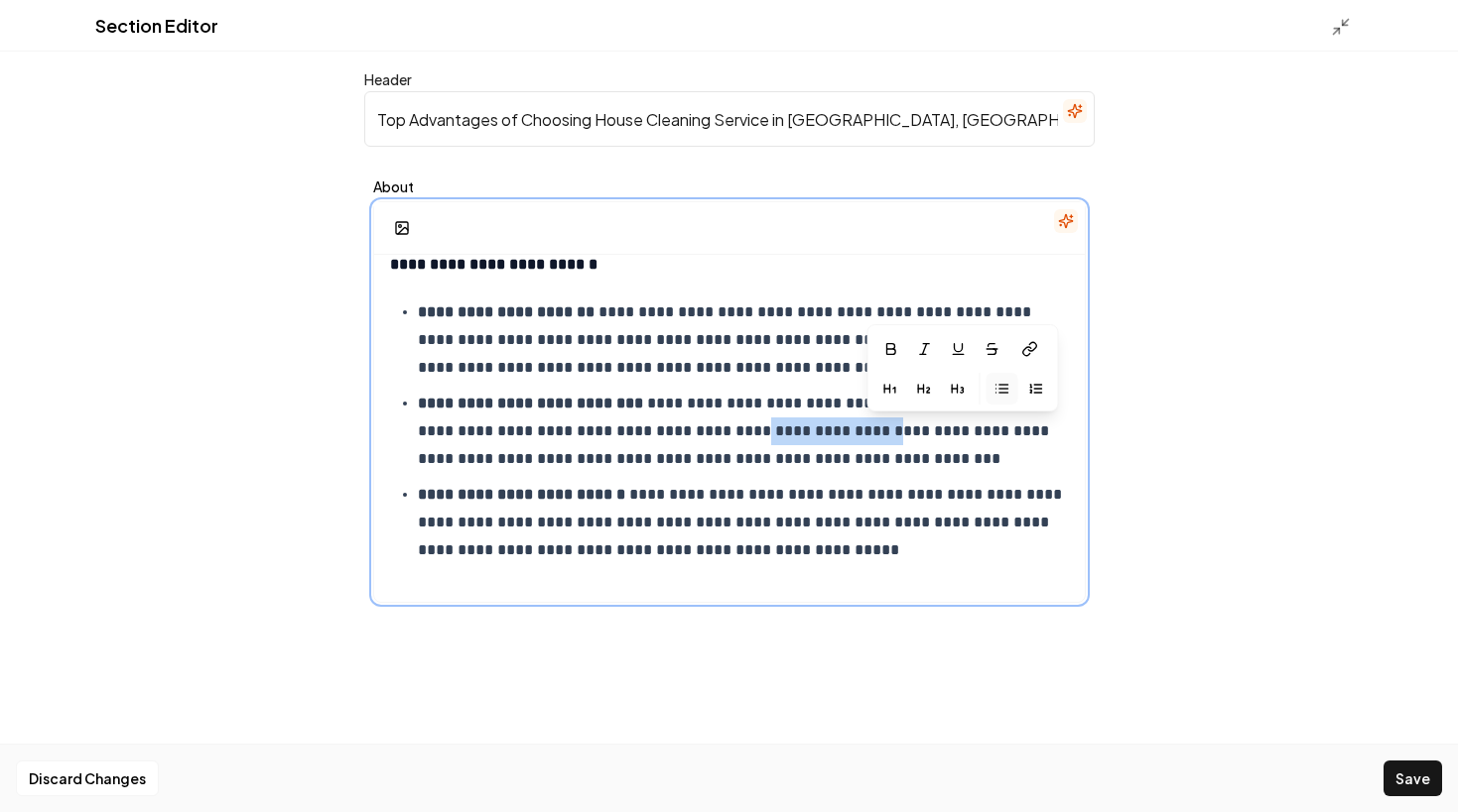
drag, startPoint x: 749, startPoint y: 434, endPoint x: 879, endPoint y: 429, distance: 130.1
click at [879, 429] on p "**********" at bounding box center [742, 430] width 651 height 83
click at [963, 353] on icon "button" at bounding box center [968, 350] width 16 height 16
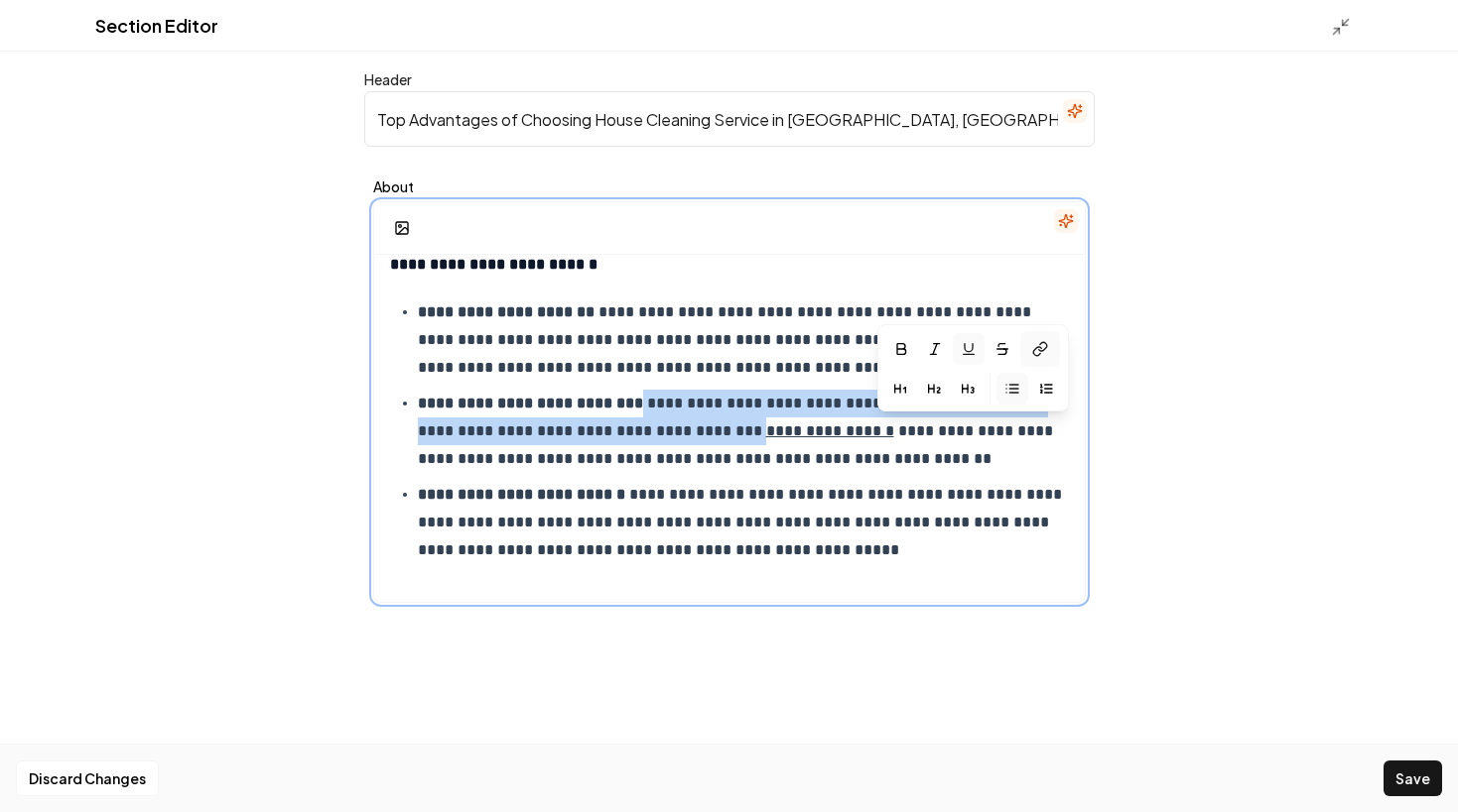
click at [1032, 349] on icon at bounding box center [1040, 350] width 16 height 16
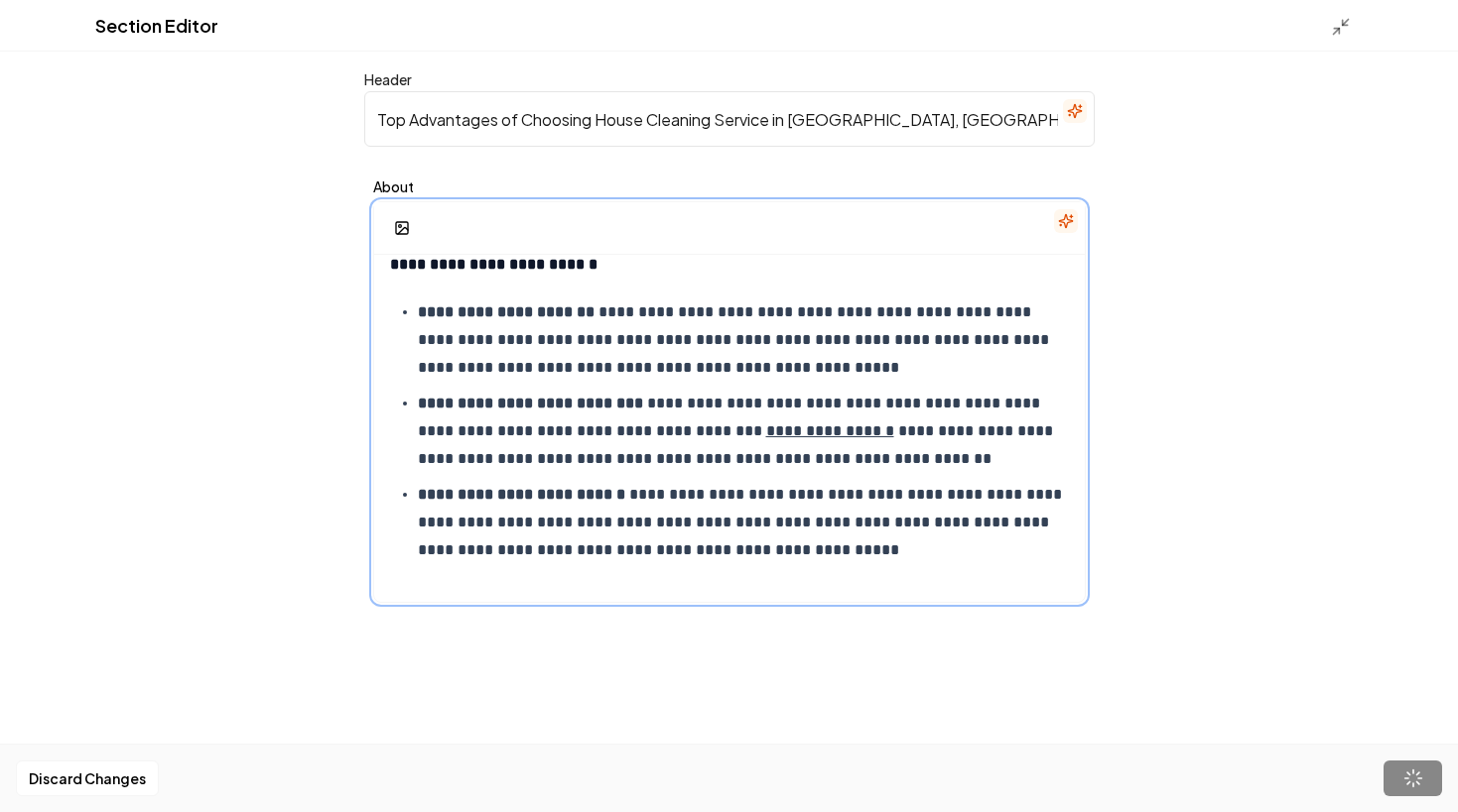
click at [759, 366] on p "**********" at bounding box center [742, 340] width 651 height 83
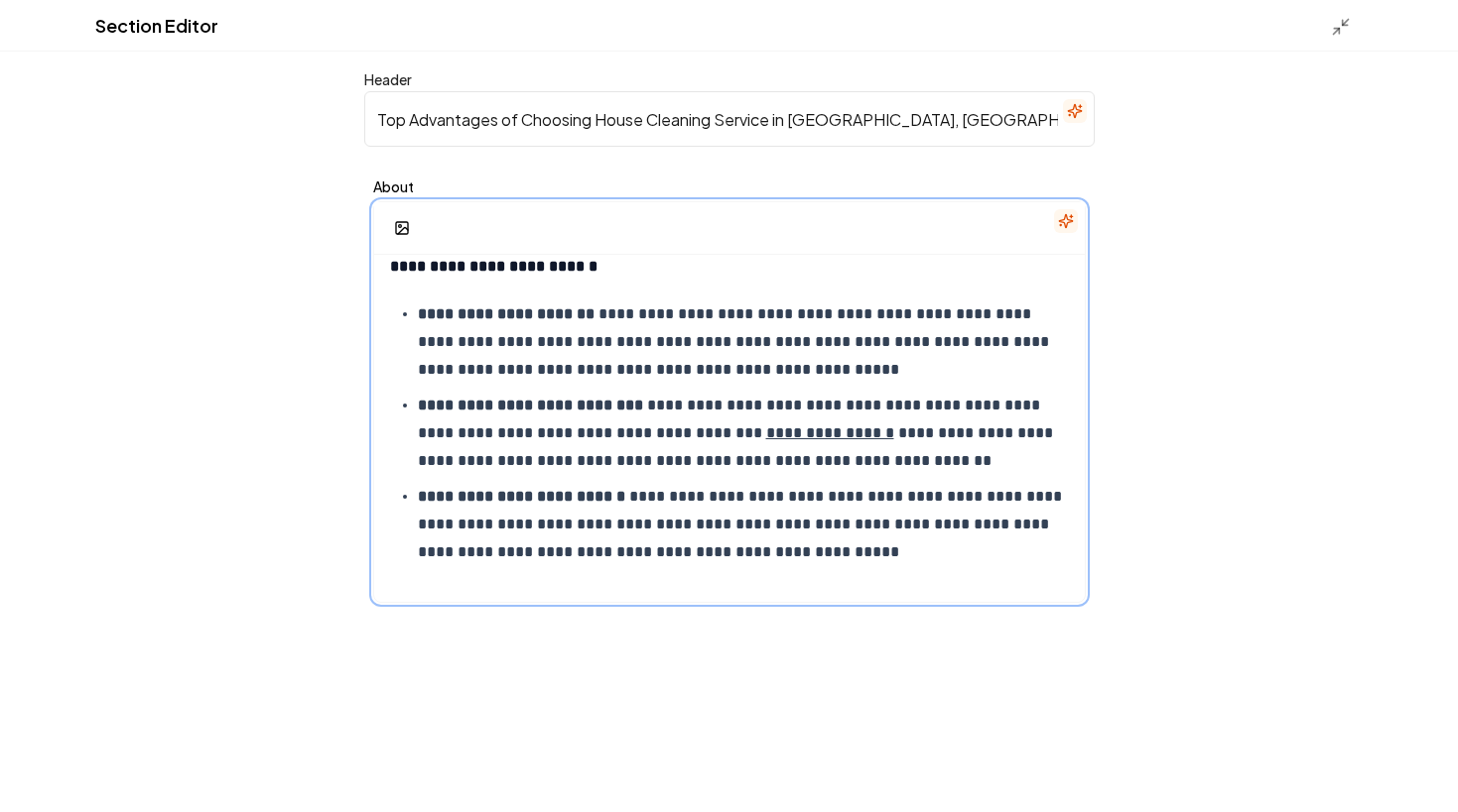
scroll to position [0, 0]
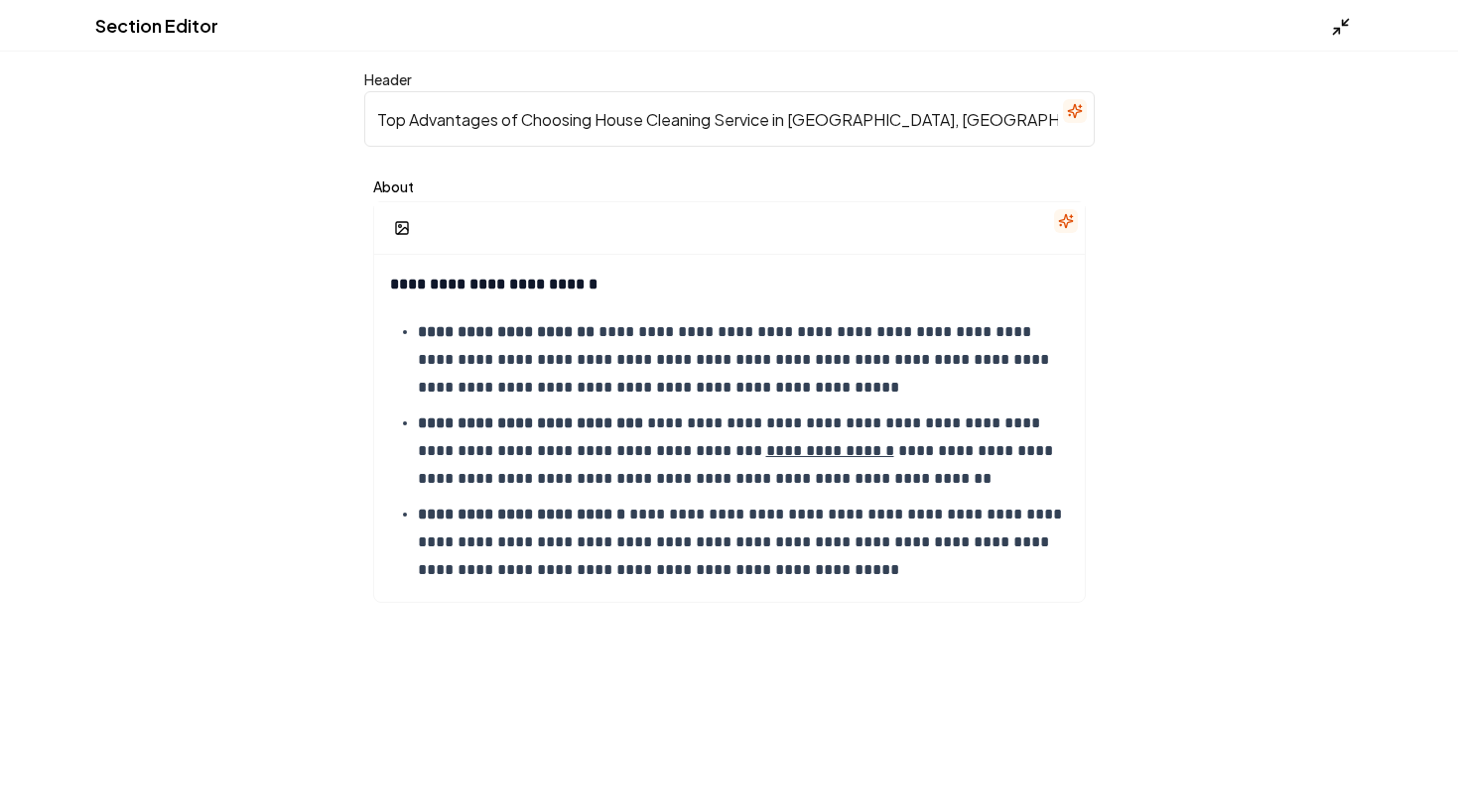
click at [1330, 34] on icon at bounding box center [1340, 27] width 20 height 20
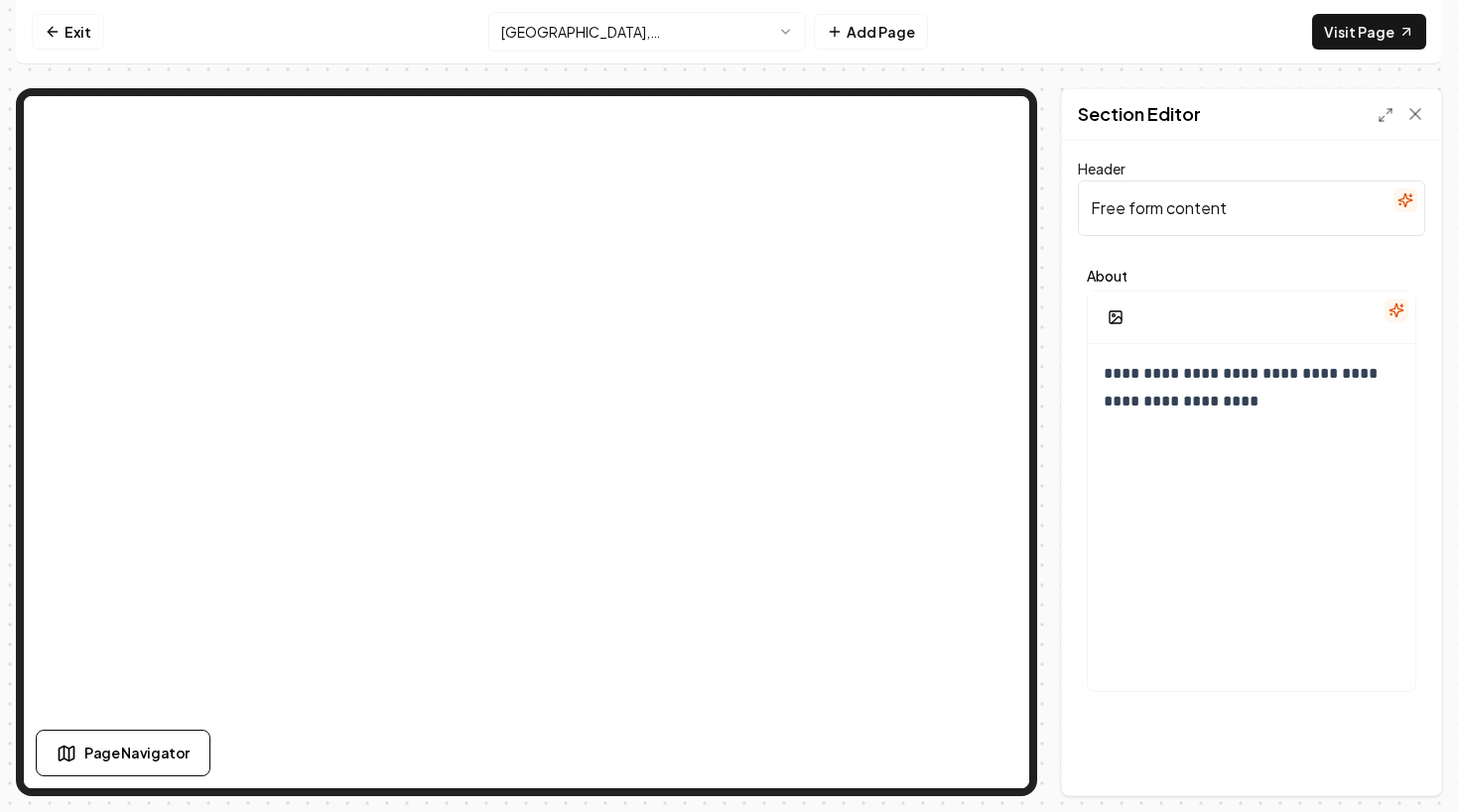
click at [1242, 192] on input "Free form content" at bounding box center [1251, 209] width 348 height 56
paste input "Why Choose Day Off Cleaning for House Cleaning Service in [GEOGRAPHIC_DATA], [G…"
type input "Why Choose Day Off Cleaning for House Cleaning Service in [GEOGRAPHIC_DATA], [G…"
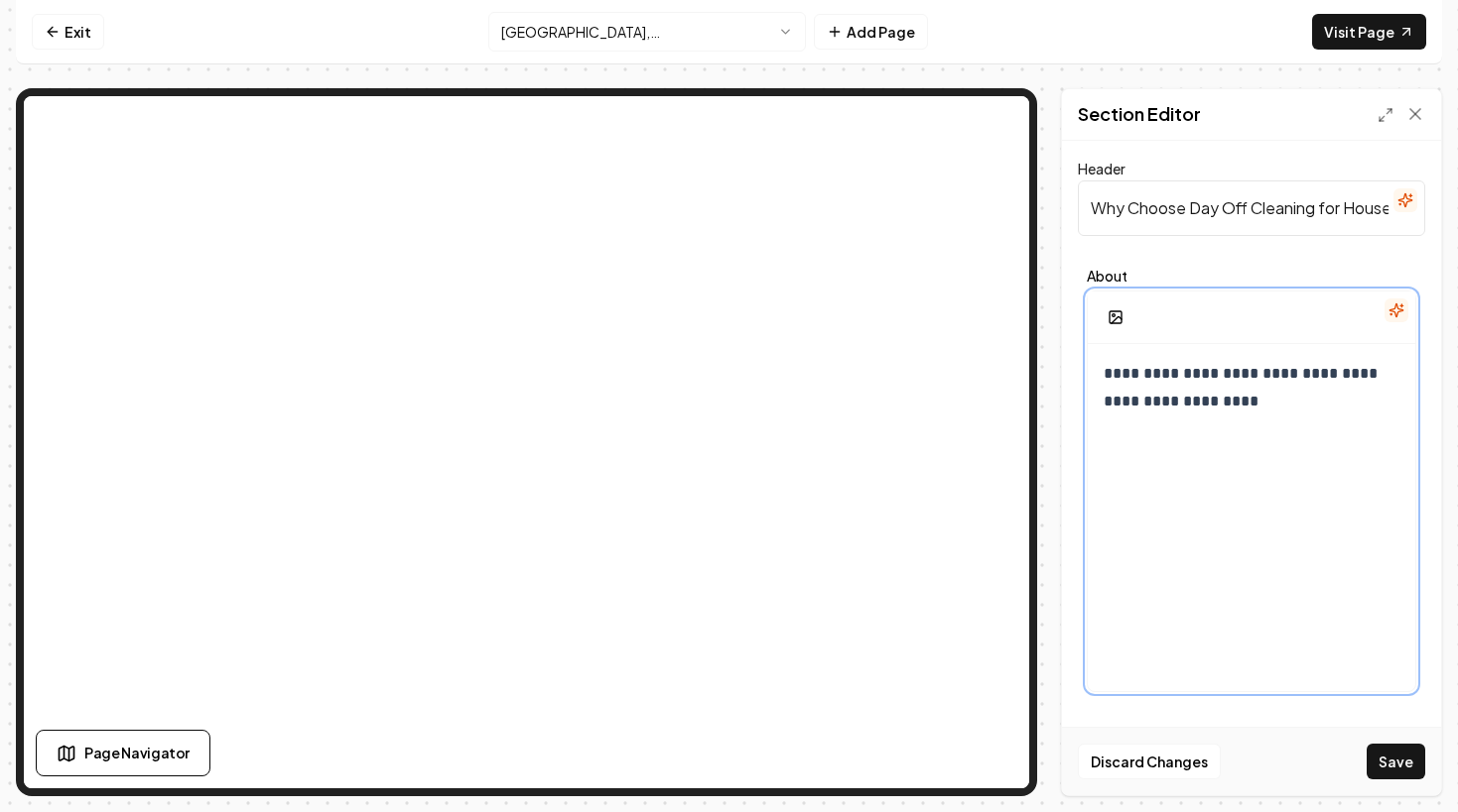
click at [1218, 396] on p "**********" at bounding box center [1251, 388] width 296 height 56
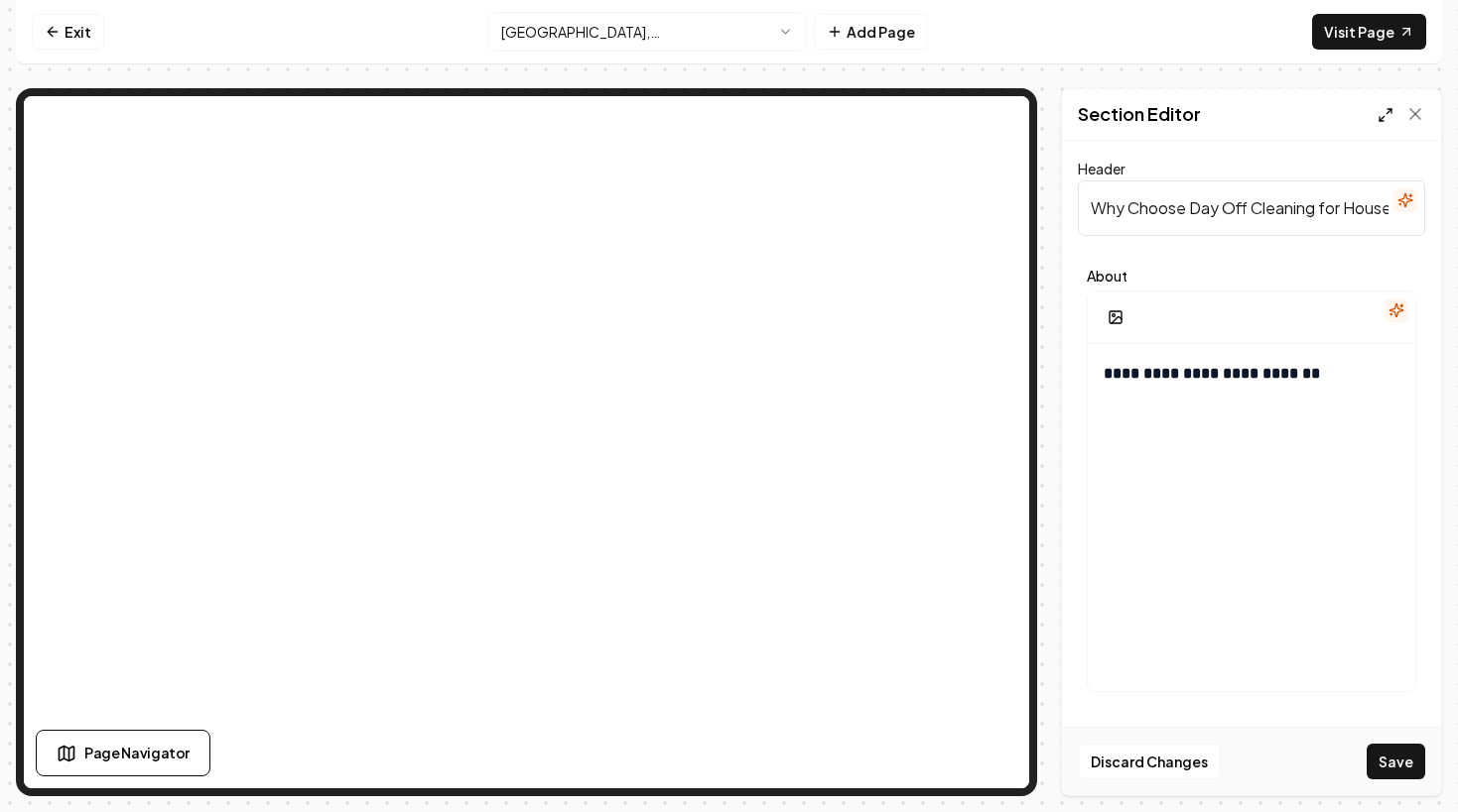
click at [1378, 116] on icon at bounding box center [1385, 115] width 16 height 16
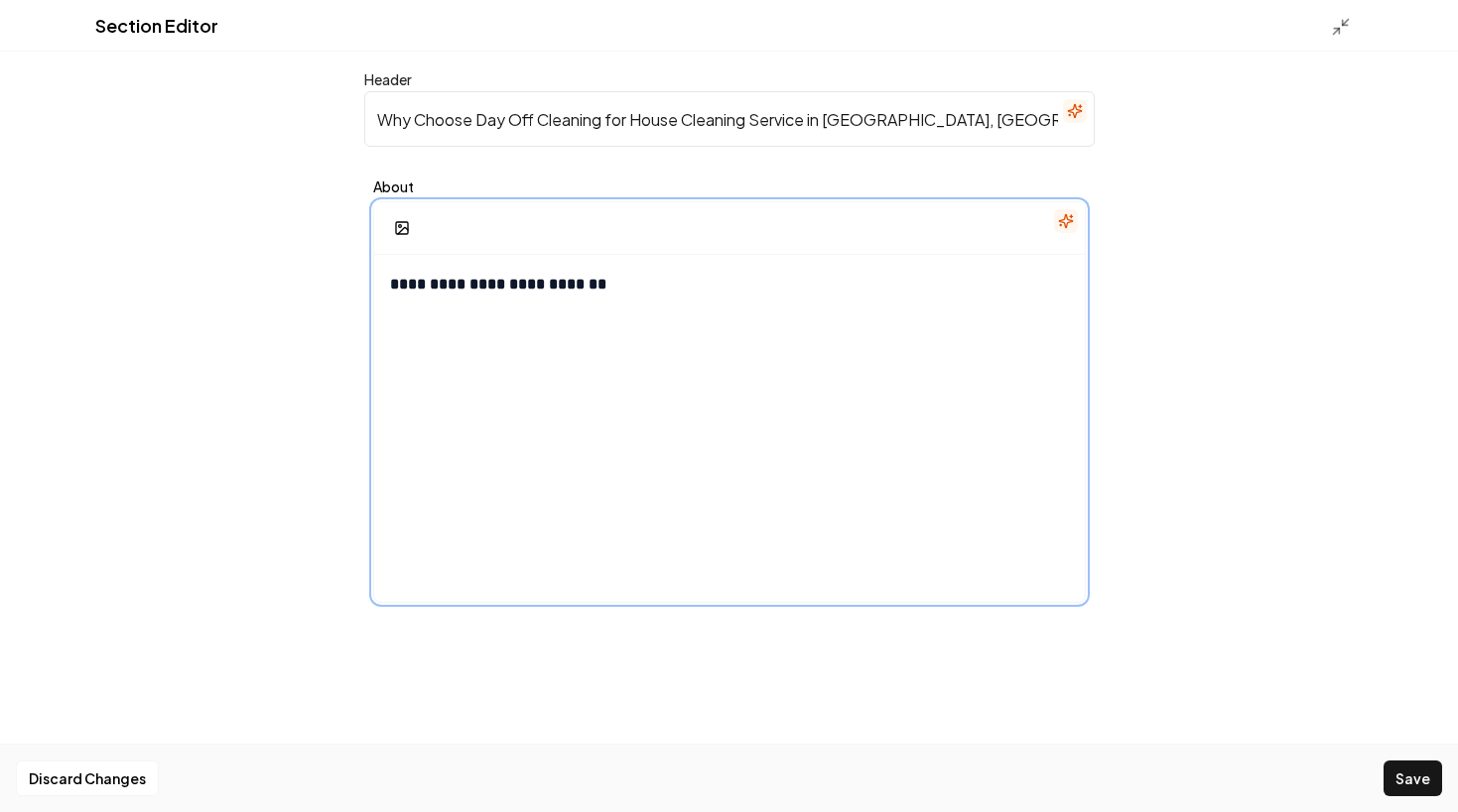
click at [655, 376] on div "**********" at bounding box center [729, 444] width 711 height 381
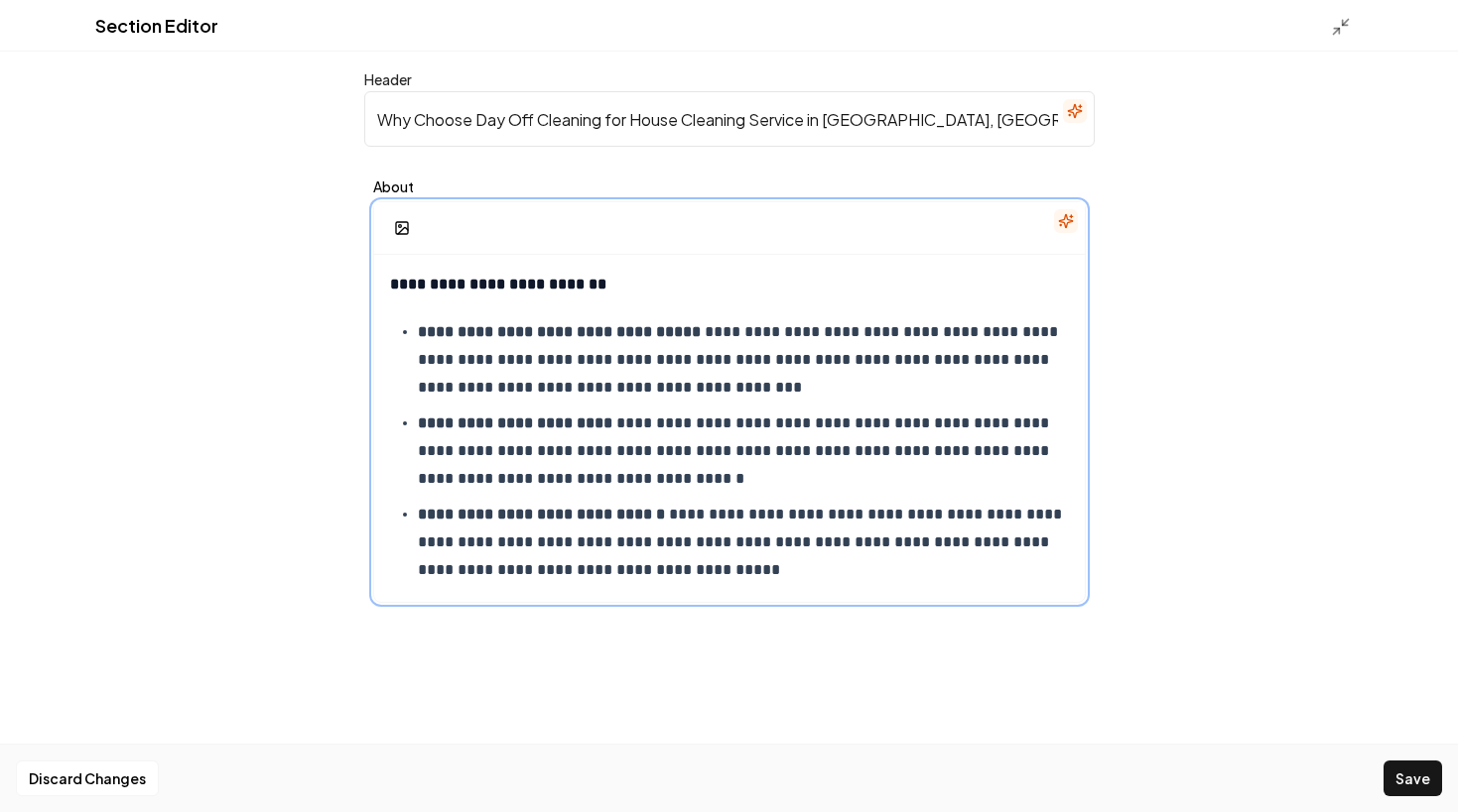
scroll to position [34, 0]
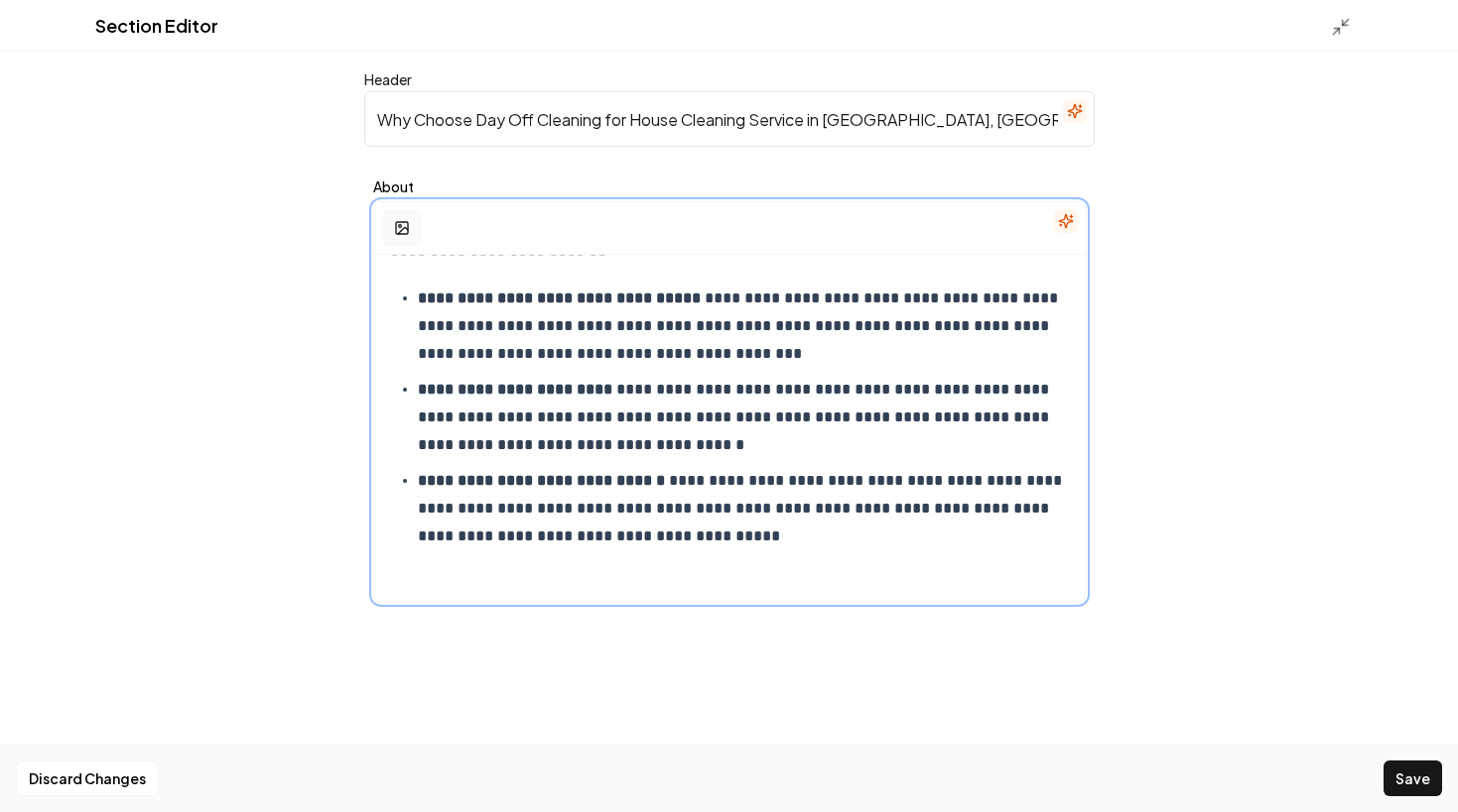
click at [406, 232] on icon "button" at bounding box center [402, 228] width 16 height 16
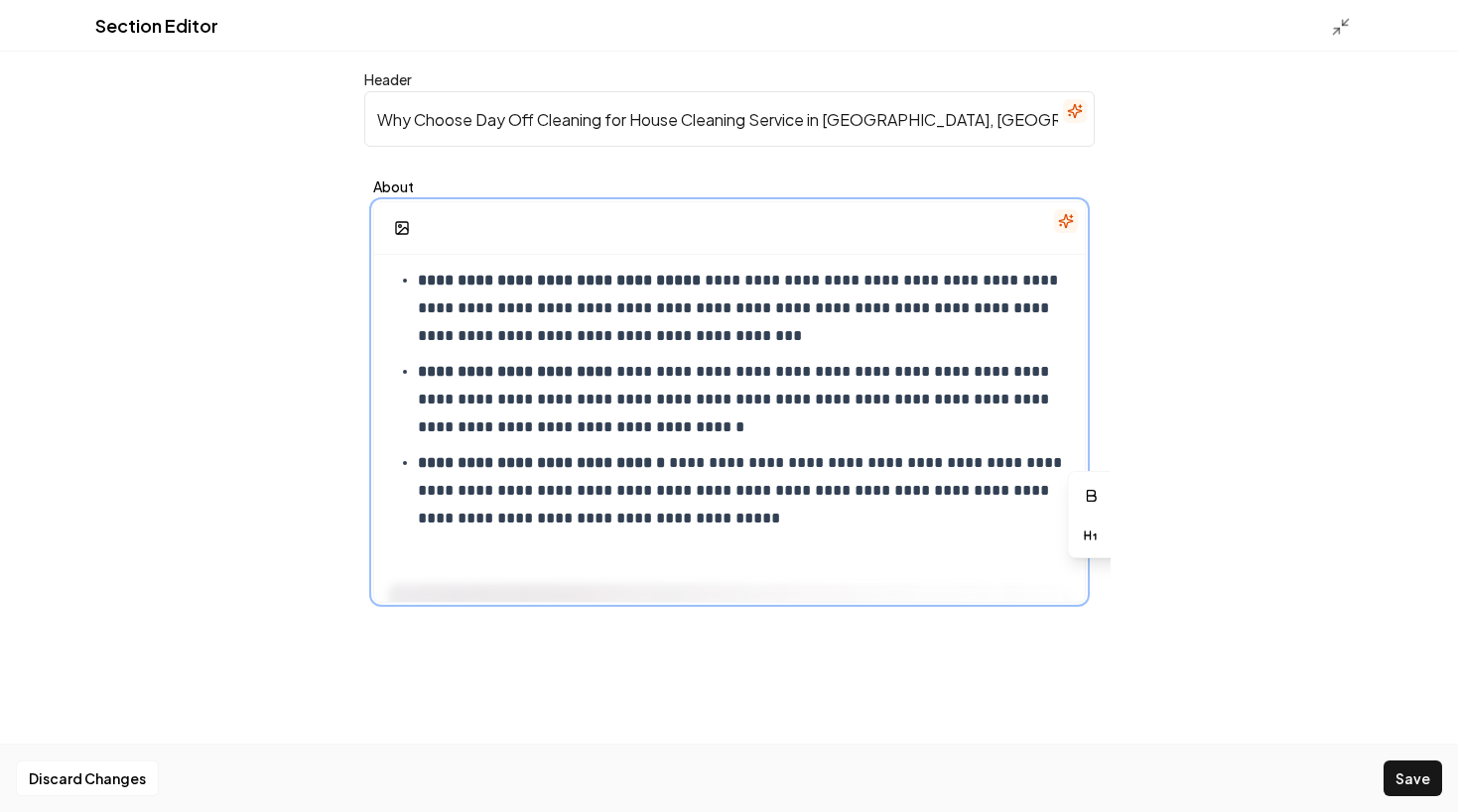
scroll to position [0, 0]
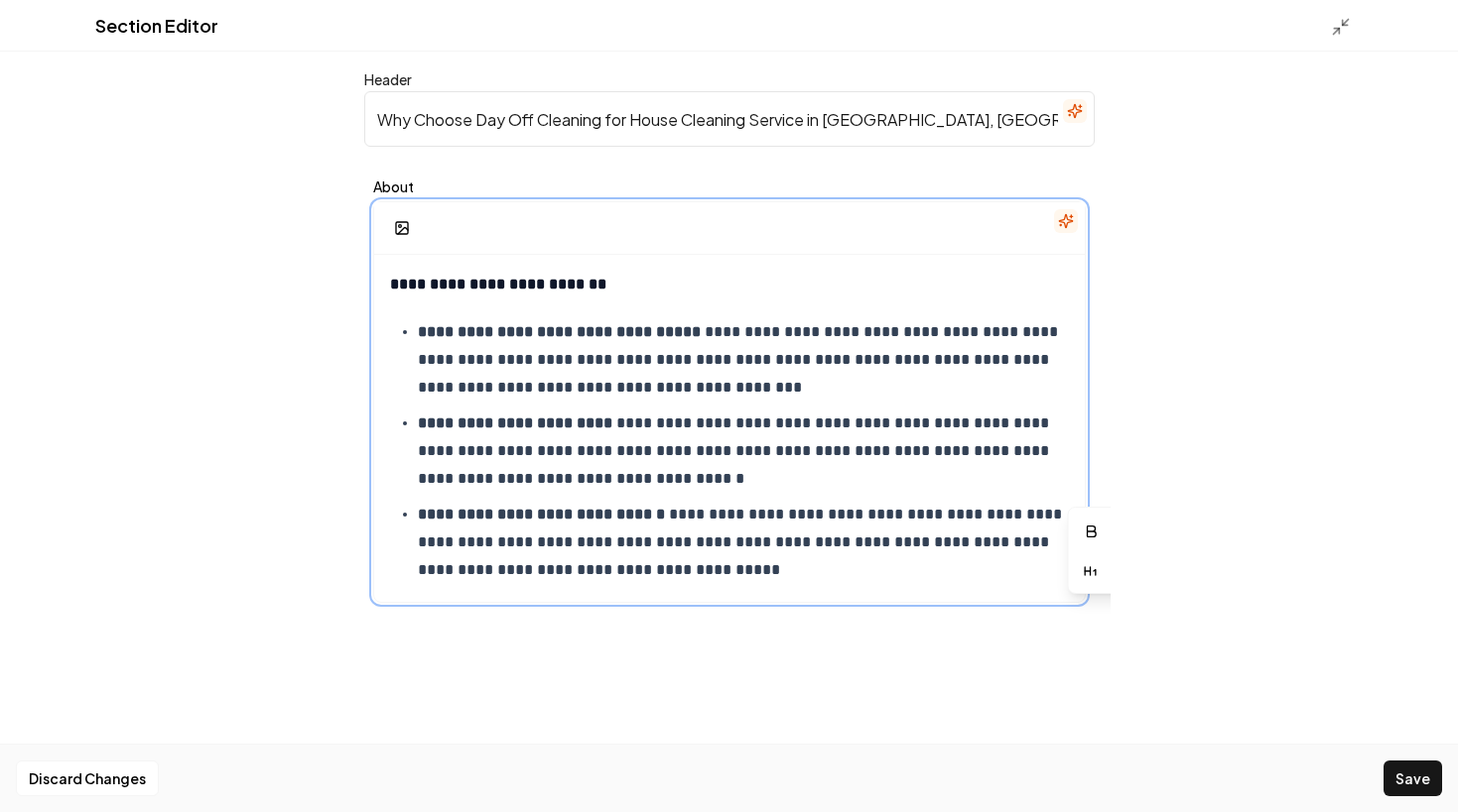
click at [752, 372] on p "**********" at bounding box center [742, 360] width 651 height 83
drag, startPoint x: 543, startPoint y: 362, endPoint x: 406, endPoint y: 352, distance: 137.4
click at [406, 352] on ul "**********" at bounding box center [729, 451] width 679 height 266
click at [632, 279] on icon "button" at bounding box center [635, 278] width 16 height 16
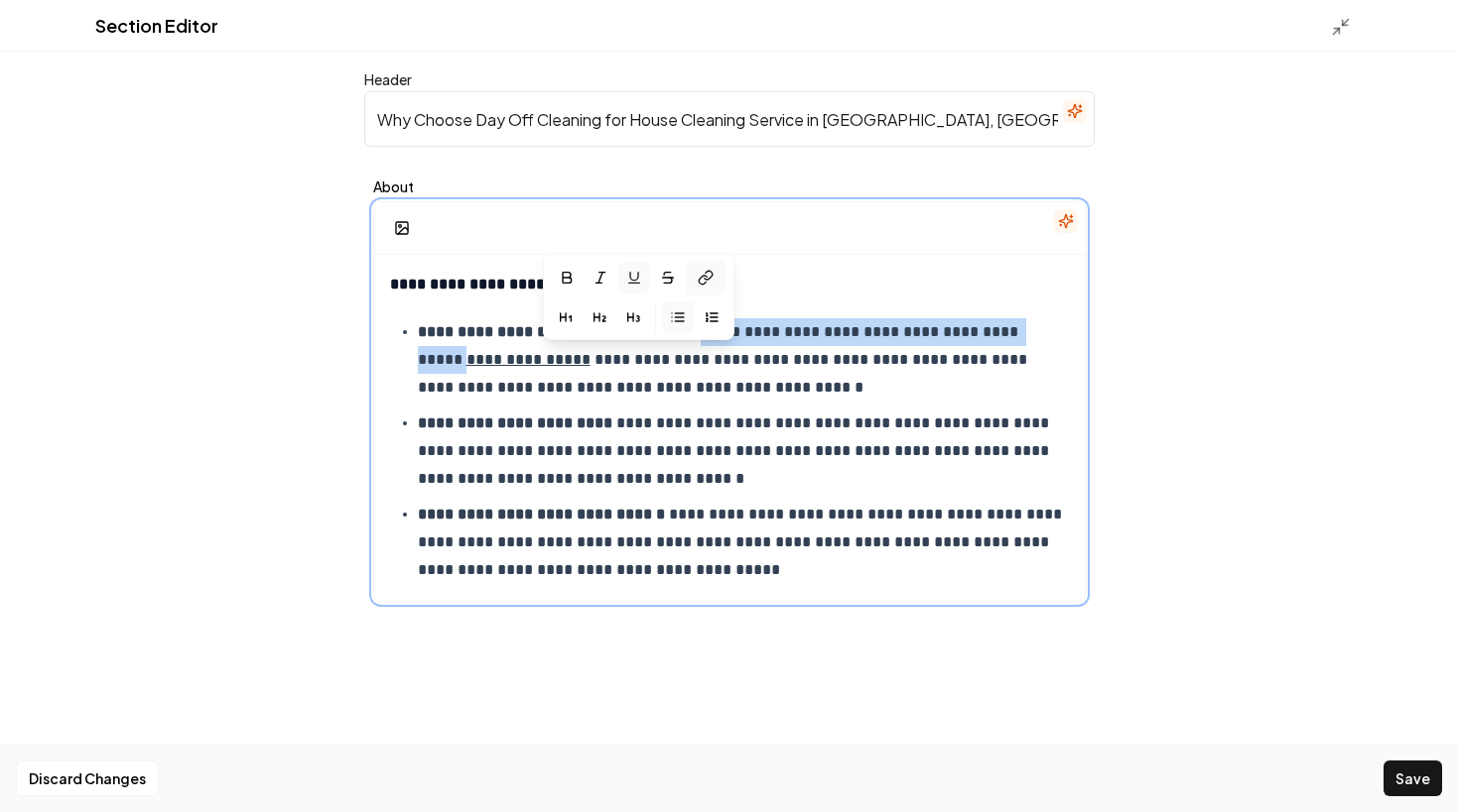
click at [702, 278] on icon at bounding box center [706, 278] width 16 height 16
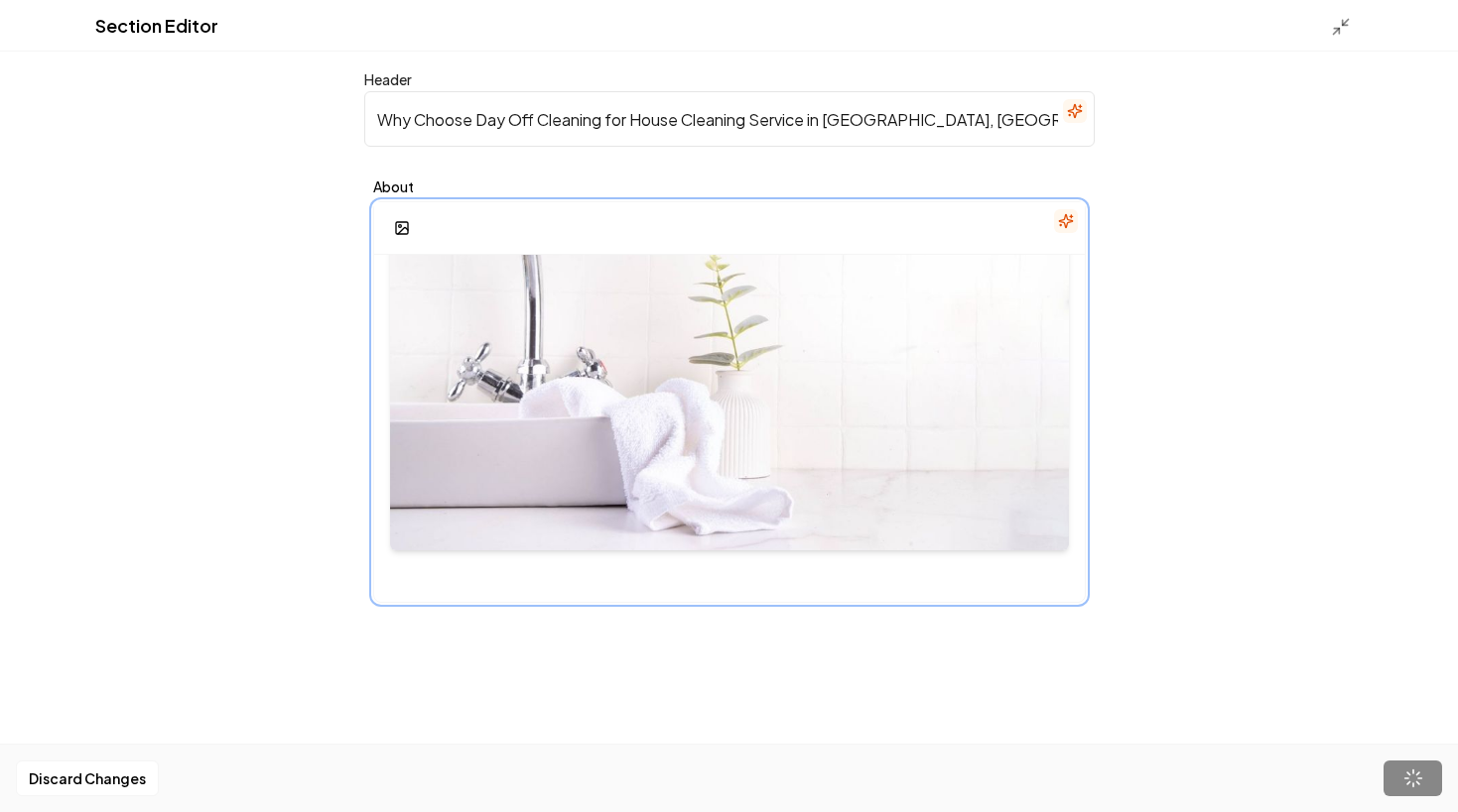
scroll to position [543, 0]
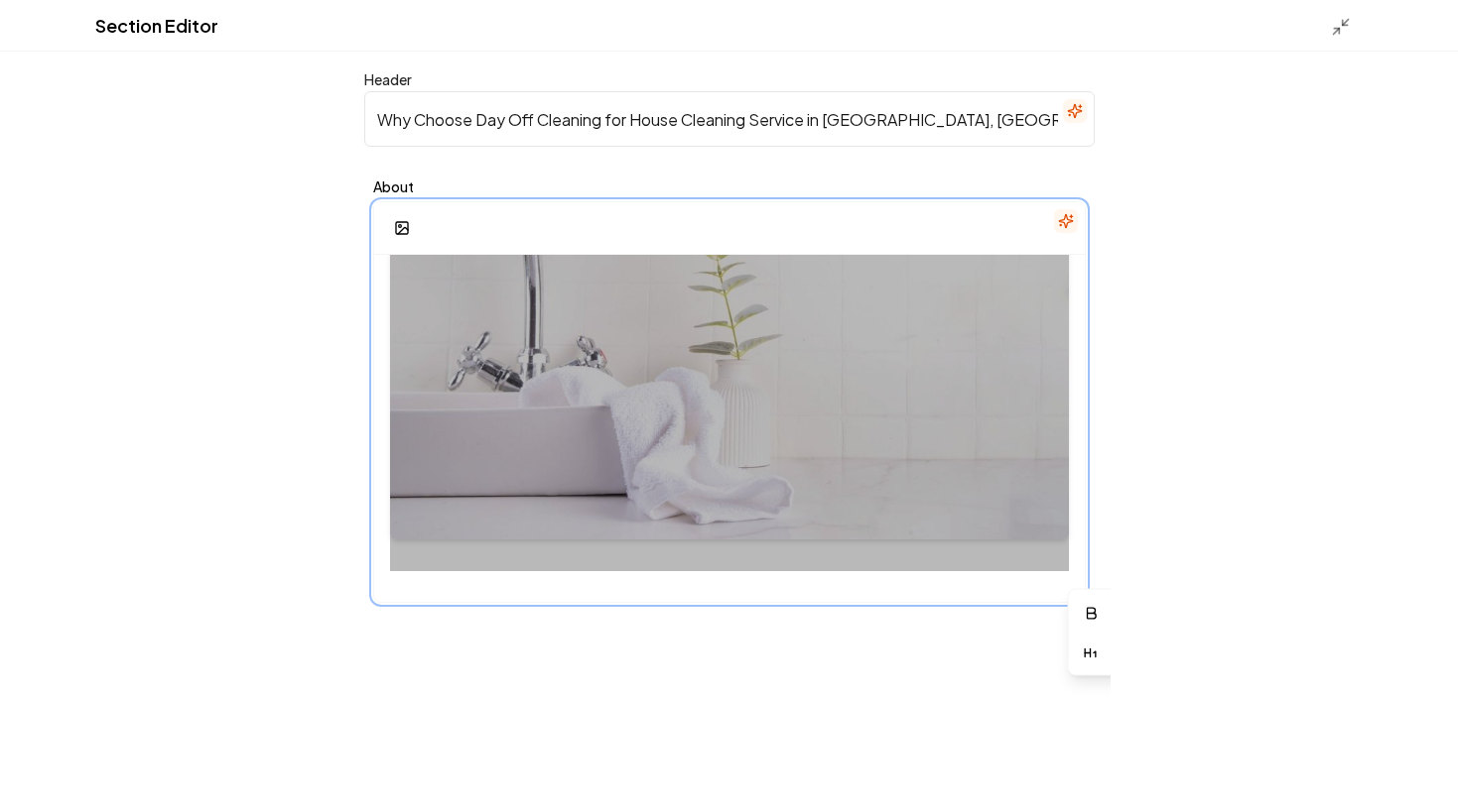
click at [760, 473] on div at bounding box center [729, 316] width 679 height 510
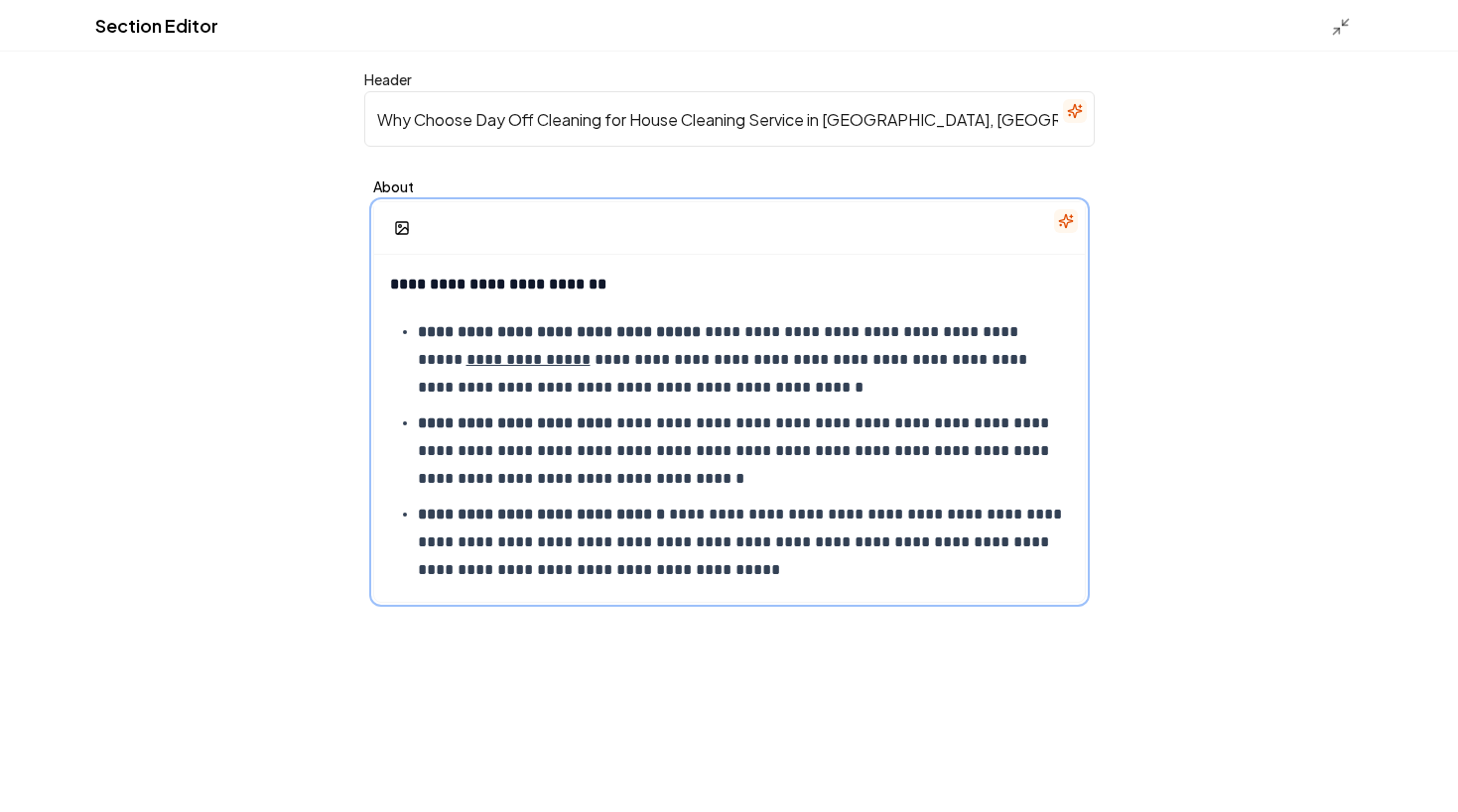
click at [892, 311] on div "**********" at bounding box center [729, 701] width 711 height 894
click at [945, 379] on p "**********" at bounding box center [742, 360] width 651 height 83
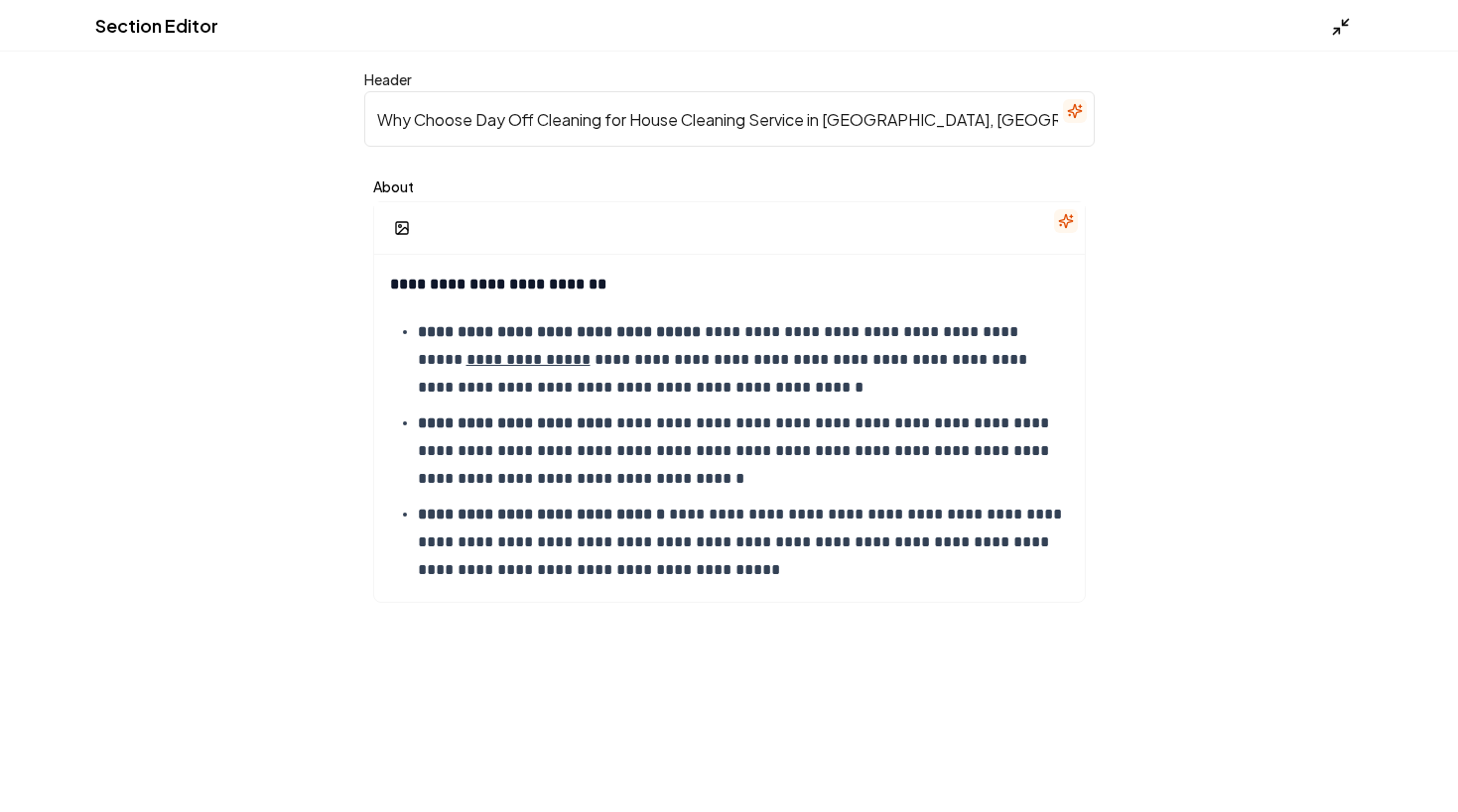
click at [1345, 24] on polyline at bounding box center [1344, 22] width 5 height 5
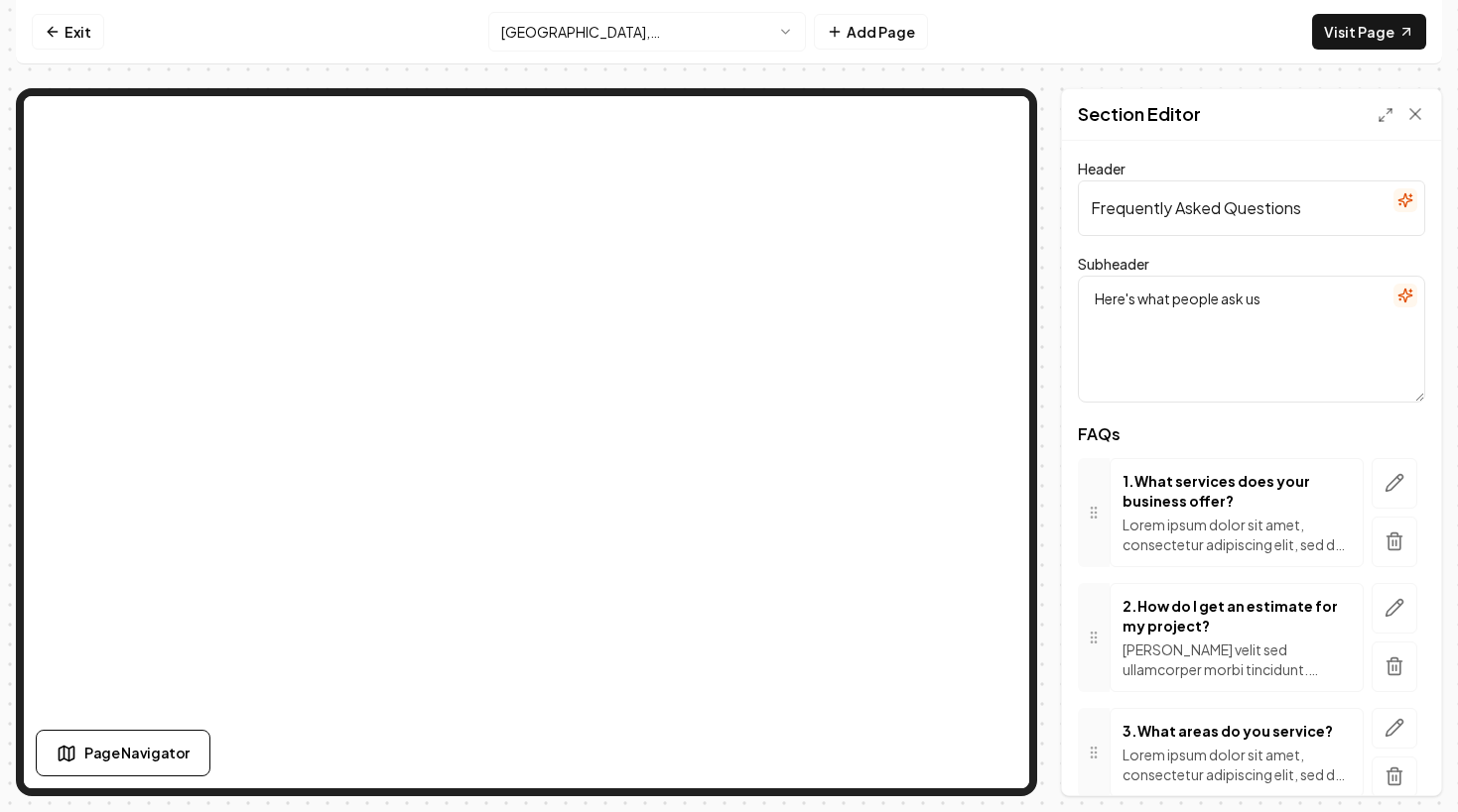
click at [1275, 228] on div "Page Settings Section Editor Header Frequently Asked Questions Subheader Here's…" at bounding box center [1250, 441] width 381 height 708
click at [1242, 228] on input "Frequently Asked Questions" at bounding box center [1251, 209] width 348 height 56
paste input "for House Cleaning Service in [GEOGRAPHIC_DATA], [GEOGRAPHIC_DATA]"
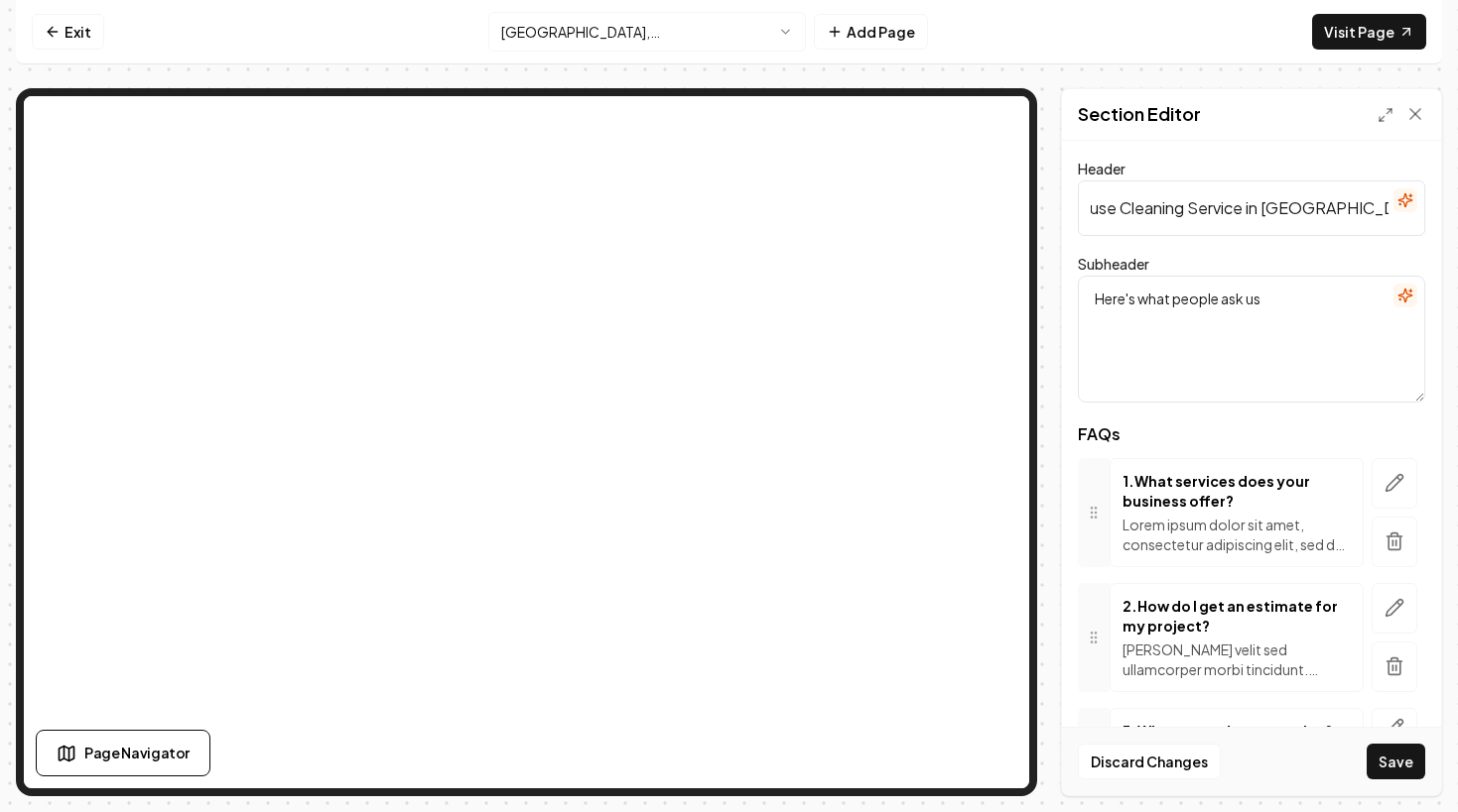
type input "Frequently Asked Questions for House Cleaning Service in [GEOGRAPHIC_DATA], [GE…"
click at [1390, 477] on icon "button" at bounding box center [1394, 483] width 20 height 20
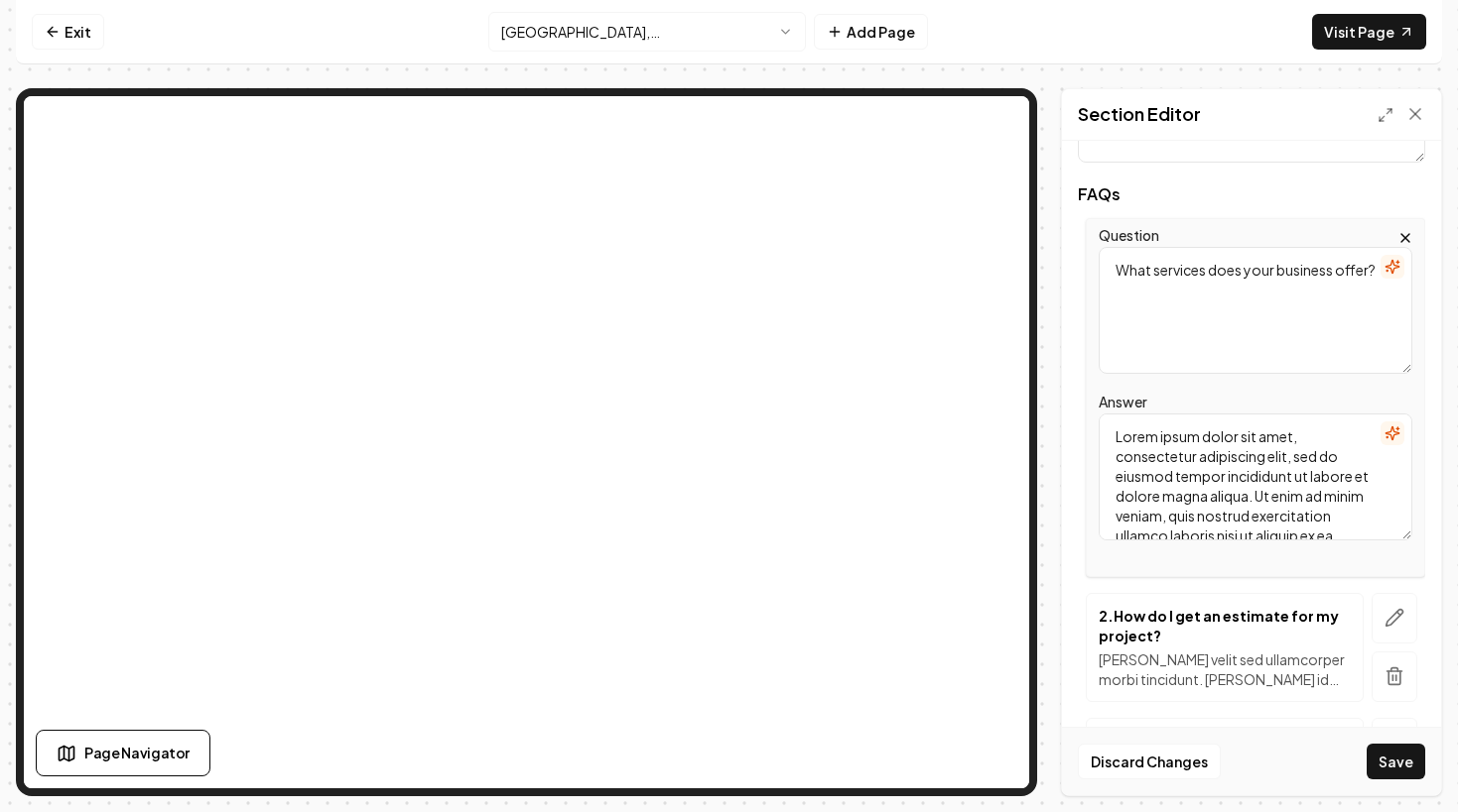
scroll to position [395, 0]
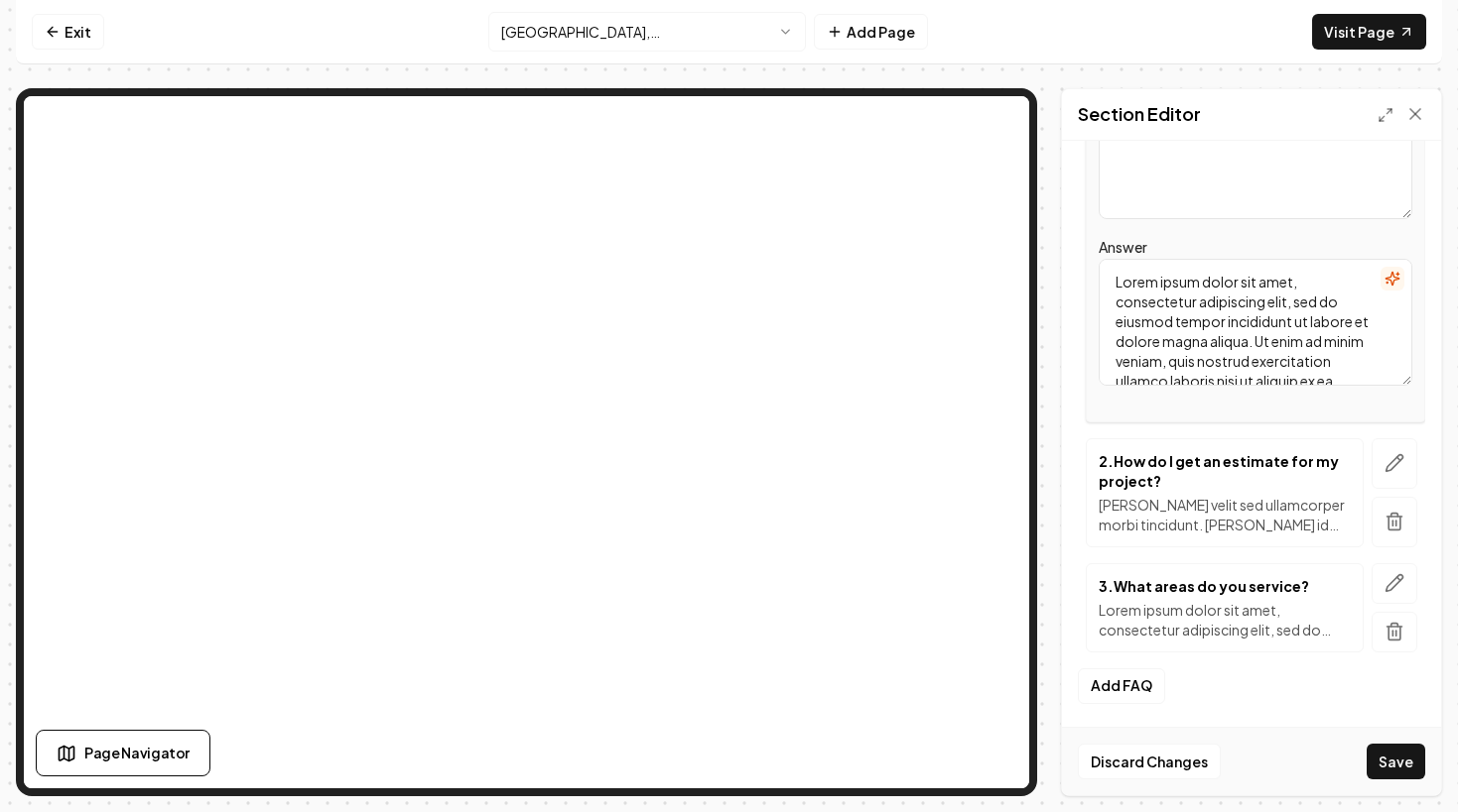
click at [1260, 336] on textarea "Lorem ipsum dolor sit amet, consectetur adipiscing elit, sed do eiusmod tempor …" at bounding box center [1255, 322] width 314 height 127
paste textarea "How long does a house cleaning service in [GEOGRAPHIC_DATA], [GEOGRAPHIC_DATA] …"
drag, startPoint x: 1374, startPoint y: 298, endPoint x: 1095, endPoint y: 277, distance: 279.8
click at [1095, 277] on div "Question What services does your business offer? Answer How long does a house c…" at bounding box center [1255, 243] width 340 height 359
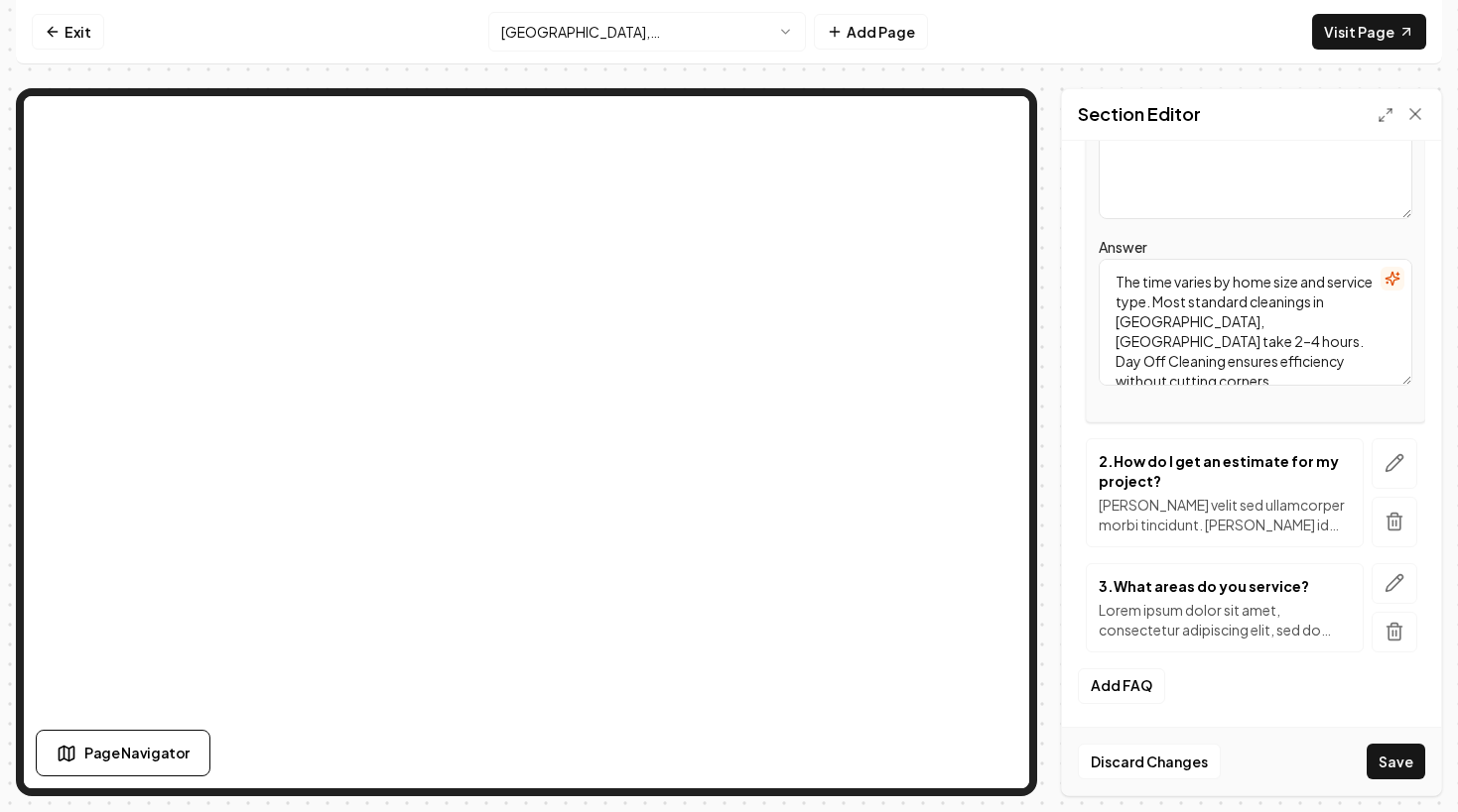
type textarea "The time varies by home size and service type. Most standard cleanings in [GEOG…"
click at [1217, 169] on textarea "What services does your business offer?" at bounding box center [1255, 155] width 314 height 127
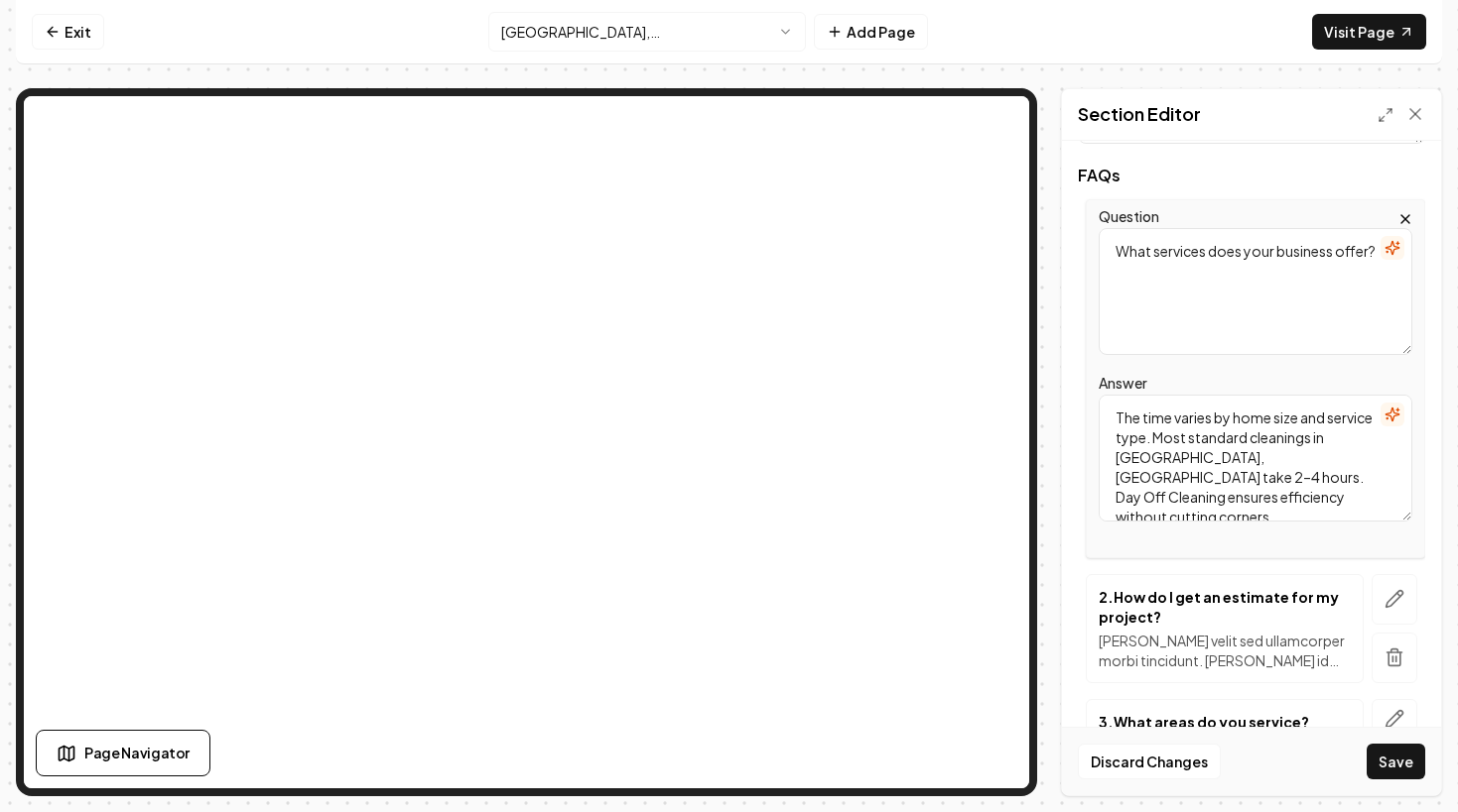
scroll to position [256, 0]
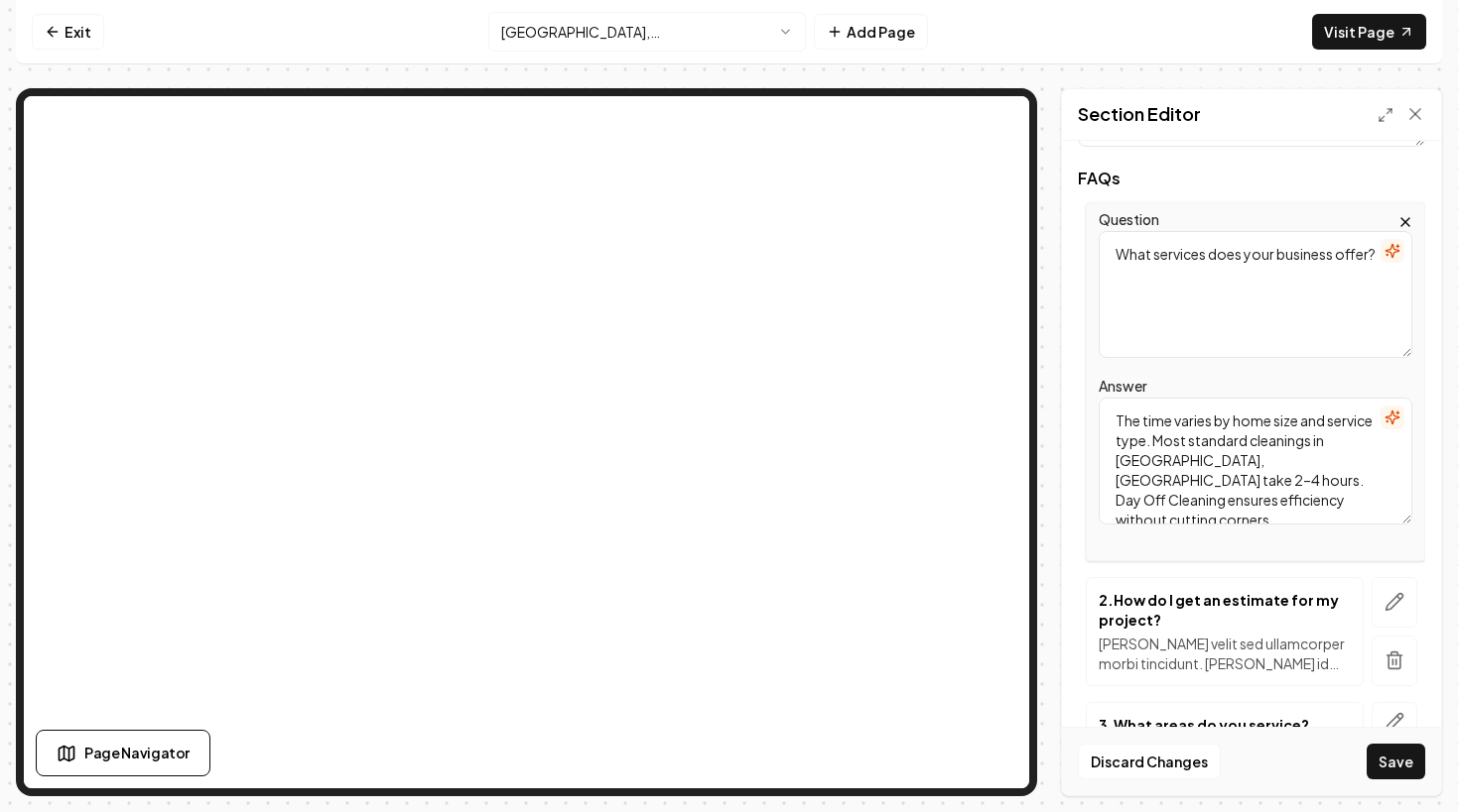
paste textarea "How long does a house cleaning service in [GEOGRAPHIC_DATA], [GEOGRAPHIC_DATA] …"
type textarea "How long does a house cleaning service in [GEOGRAPHIC_DATA], [GEOGRAPHIC_DATA] …"
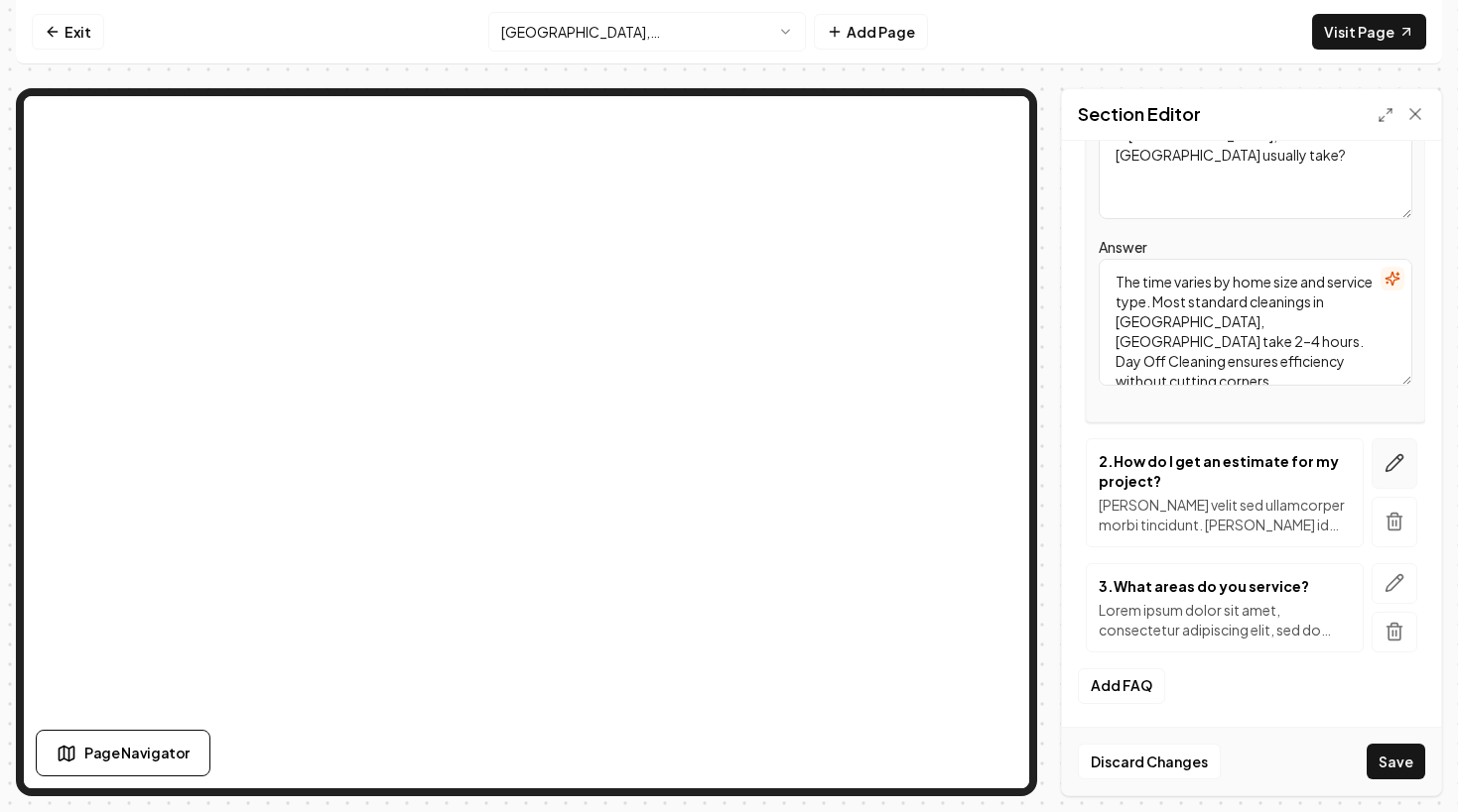
click at [1377, 456] on button "button" at bounding box center [1394, 463] width 46 height 51
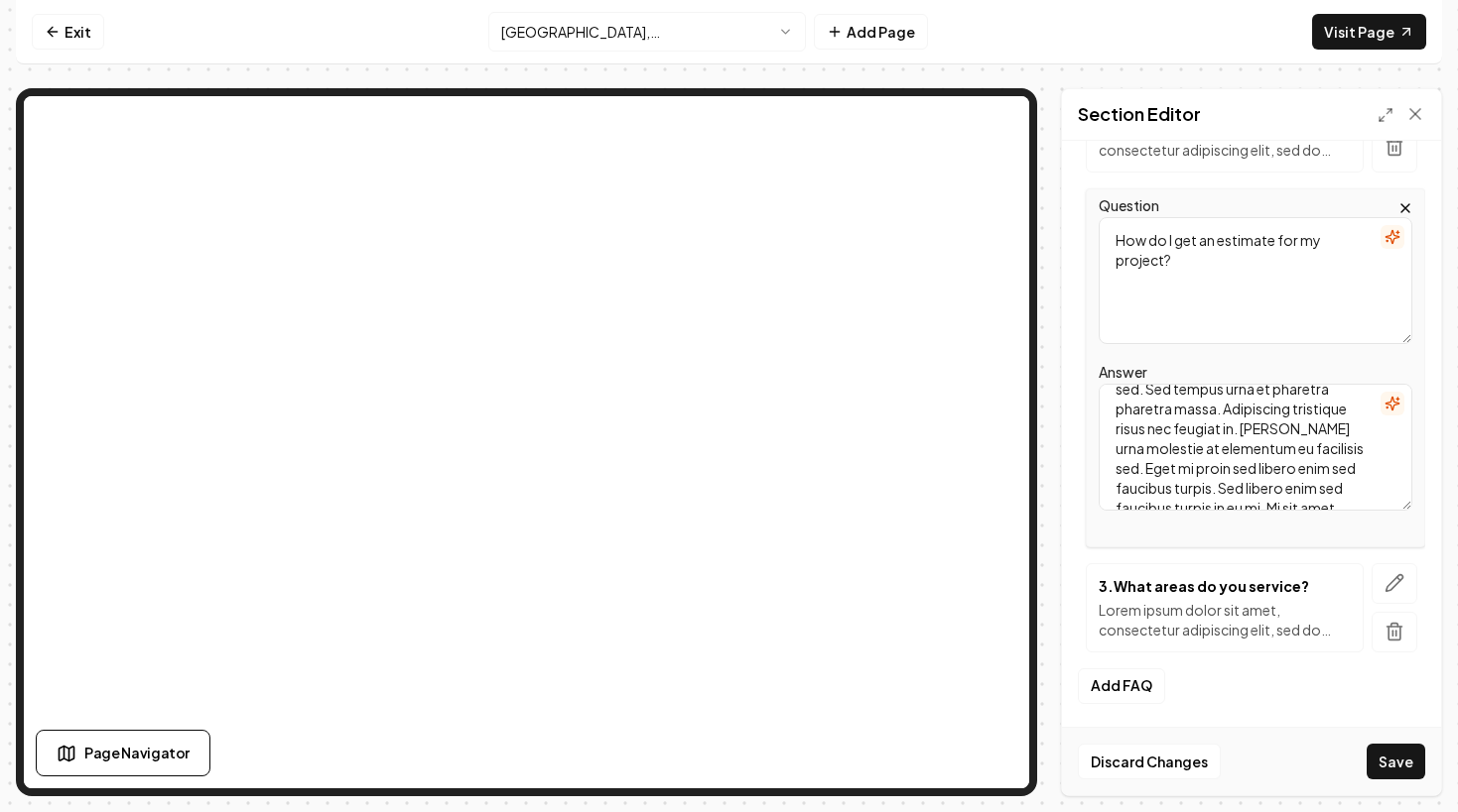
scroll to position [117, 0]
click at [1316, 439] on textarea "[PERSON_NAME] velit sed ullamcorper morbi tincidunt. [PERSON_NAME] id [PERSON_N…" at bounding box center [1255, 446] width 314 height 127
paste textarea "Can I schedule recurring house cleaning service in [GEOGRAPHIC_DATA], [GEOGRAPH…"
drag, startPoint x: 1301, startPoint y: 425, endPoint x: 1026, endPoint y: 400, distance: 276.1
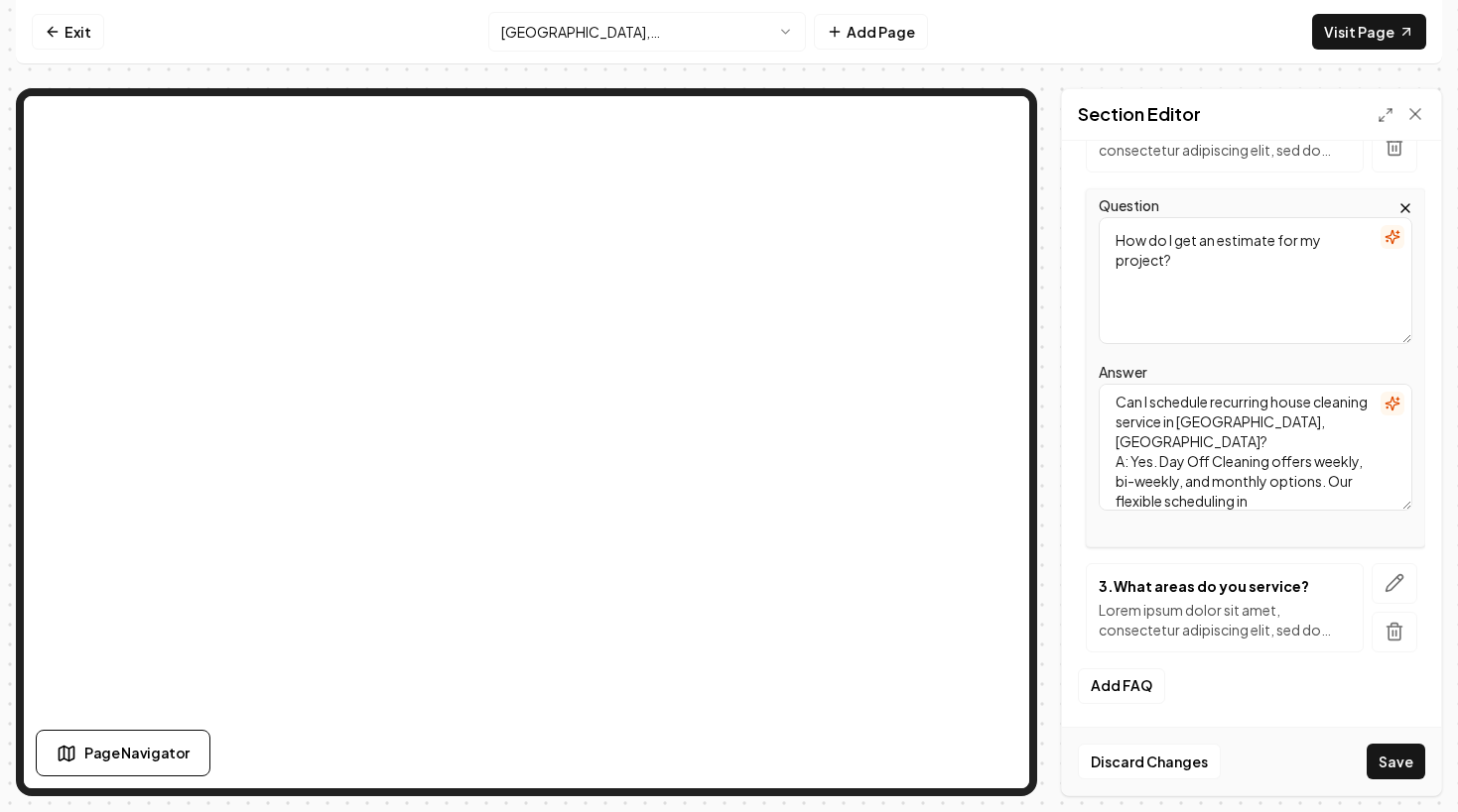
click at [969, 299] on div "Page Settings Section Editor Header Frequently Asked Questions for House Cleani…" at bounding box center [729, 441] width 1426 height 708
type textarea "Yes. Day Off Cleaning offers weekly, bi-weekly, and monthly options. Our flexib…"
click at [1183, 285] on textarea "How do I get an estimate for my project?" at bounding box center [1255, 280] width 314 height 127
paste textarea "Can I schedule recurring house cleaning service in [GEOGRAPHIC_DATA], [GEOGRAPH…"
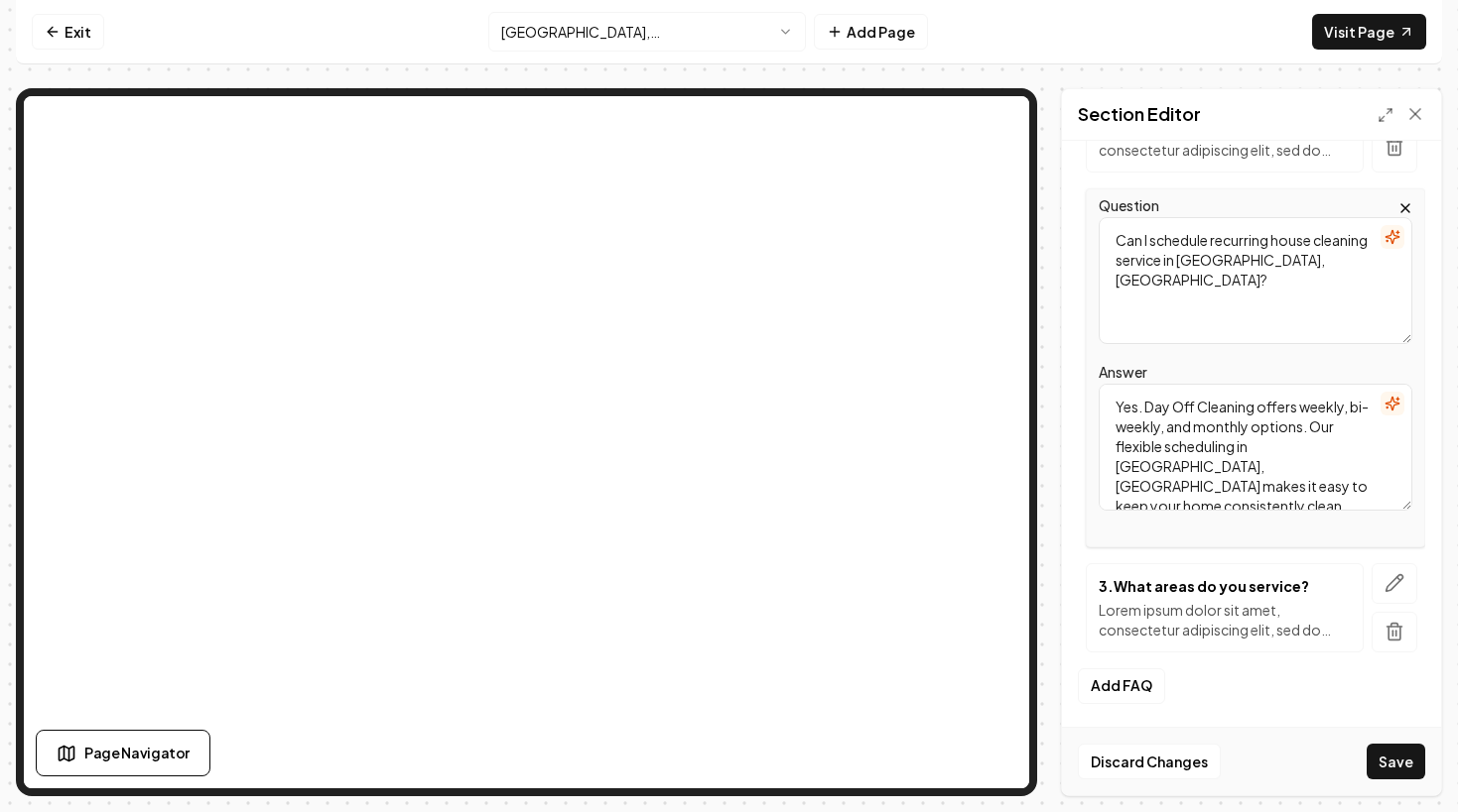
type textarea "Can I schedule recurring house cleaning service in [GEOGRAPHIC_DATA], [GEOGRAPH…"
click at [1387, 577] on icon "button" at bounding box center [1394, 583] width 20 height 20
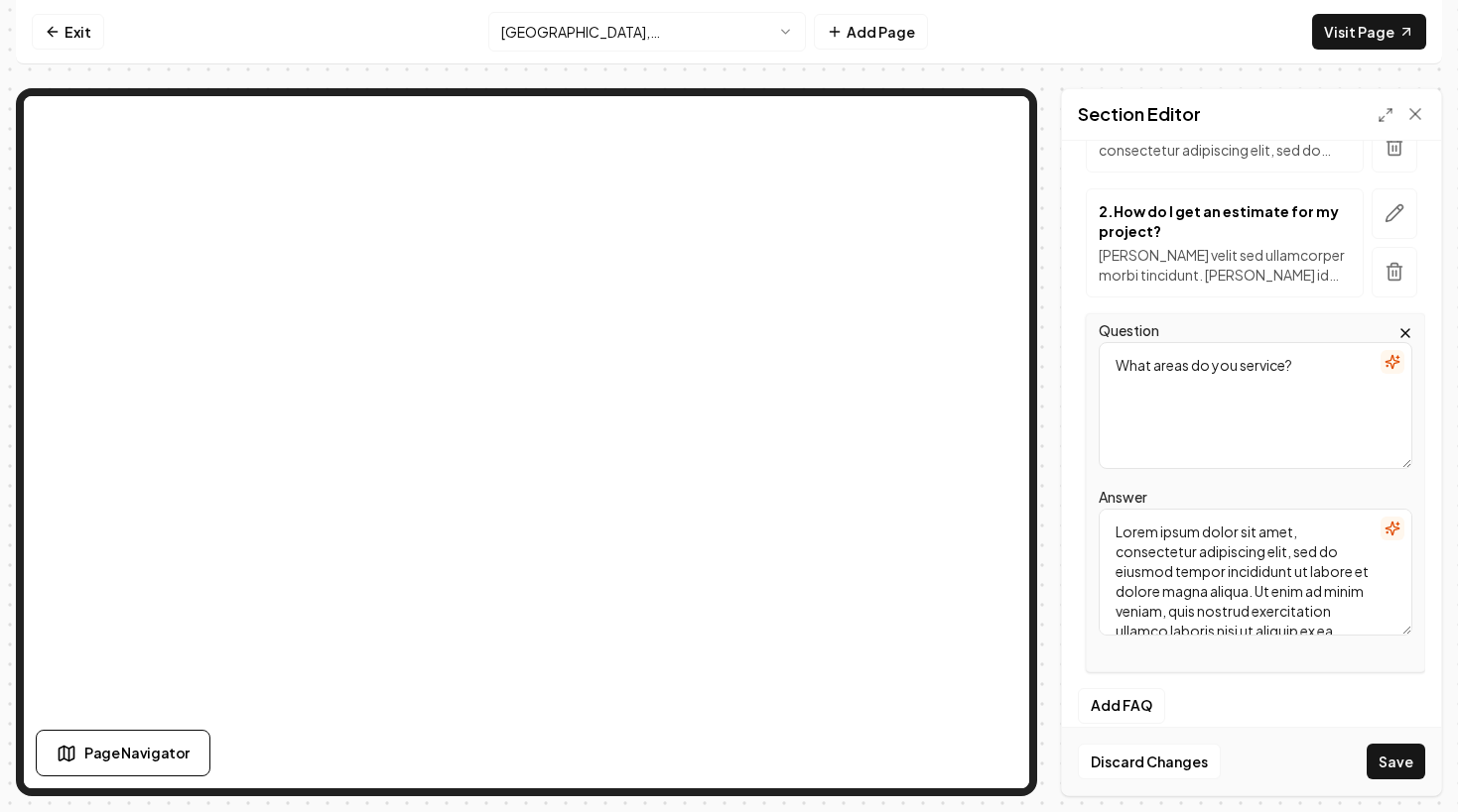
scroll to position [414, 0]
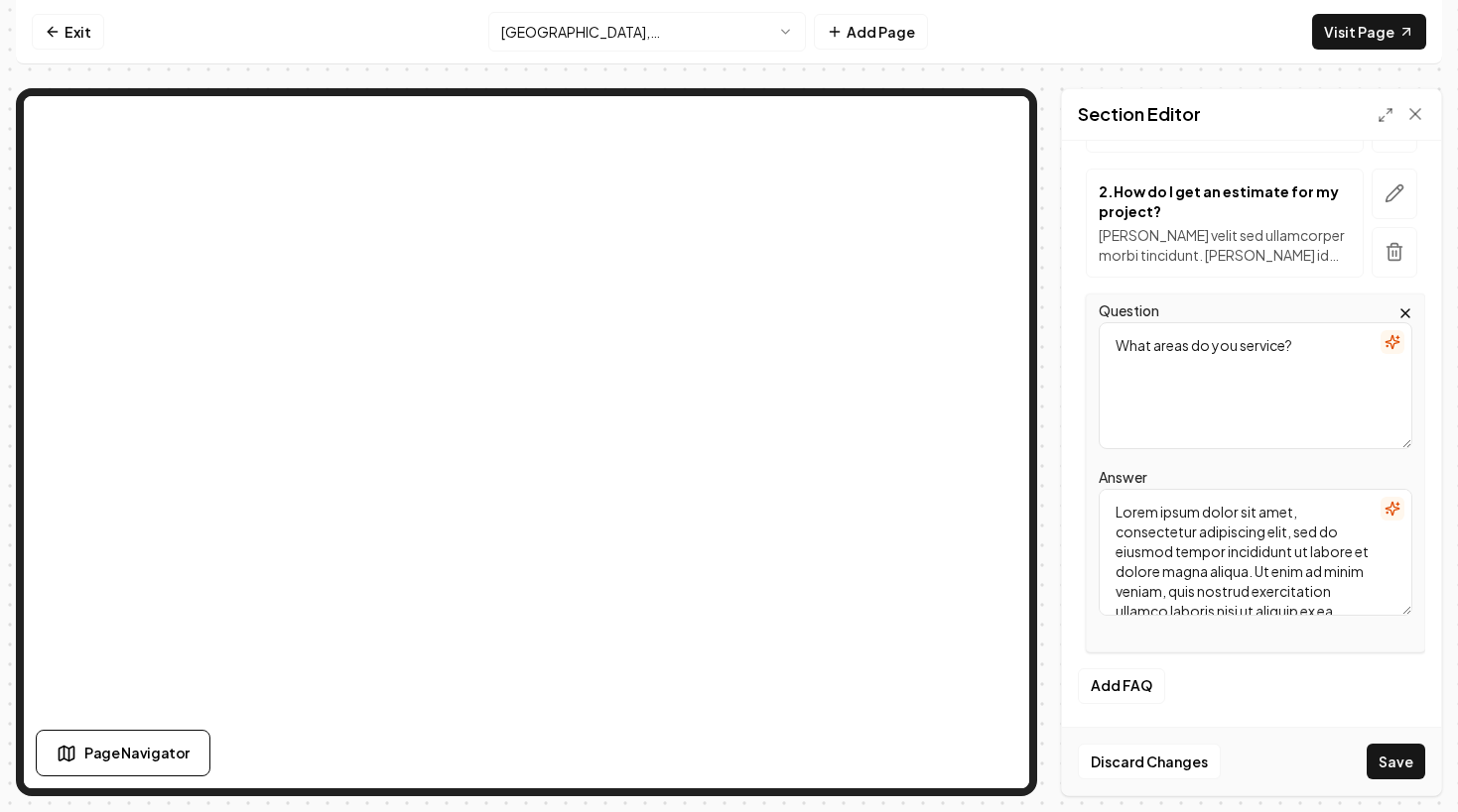
click at [1232, 515] on textarea "Lorem ipsum dolor sit amet, consectetur adipiscing elit, sed do eiusmod tempor …" at bounding box center [1255, 551] width 314 height 127
paste textarea "Do I need to prepare my home before house cleaning service in [GEOGRAPHIC_DATA]…"
drag, startPoint x: 1152, startPoint y: 541, endPoint x: 1084, endPoint y: 496, distance: 81.5
click at [1084, 496] on div "Question What areas do you service? Answer Do I need to prepare my home before …" at bounding box center [1251, 472] width 348 height 359
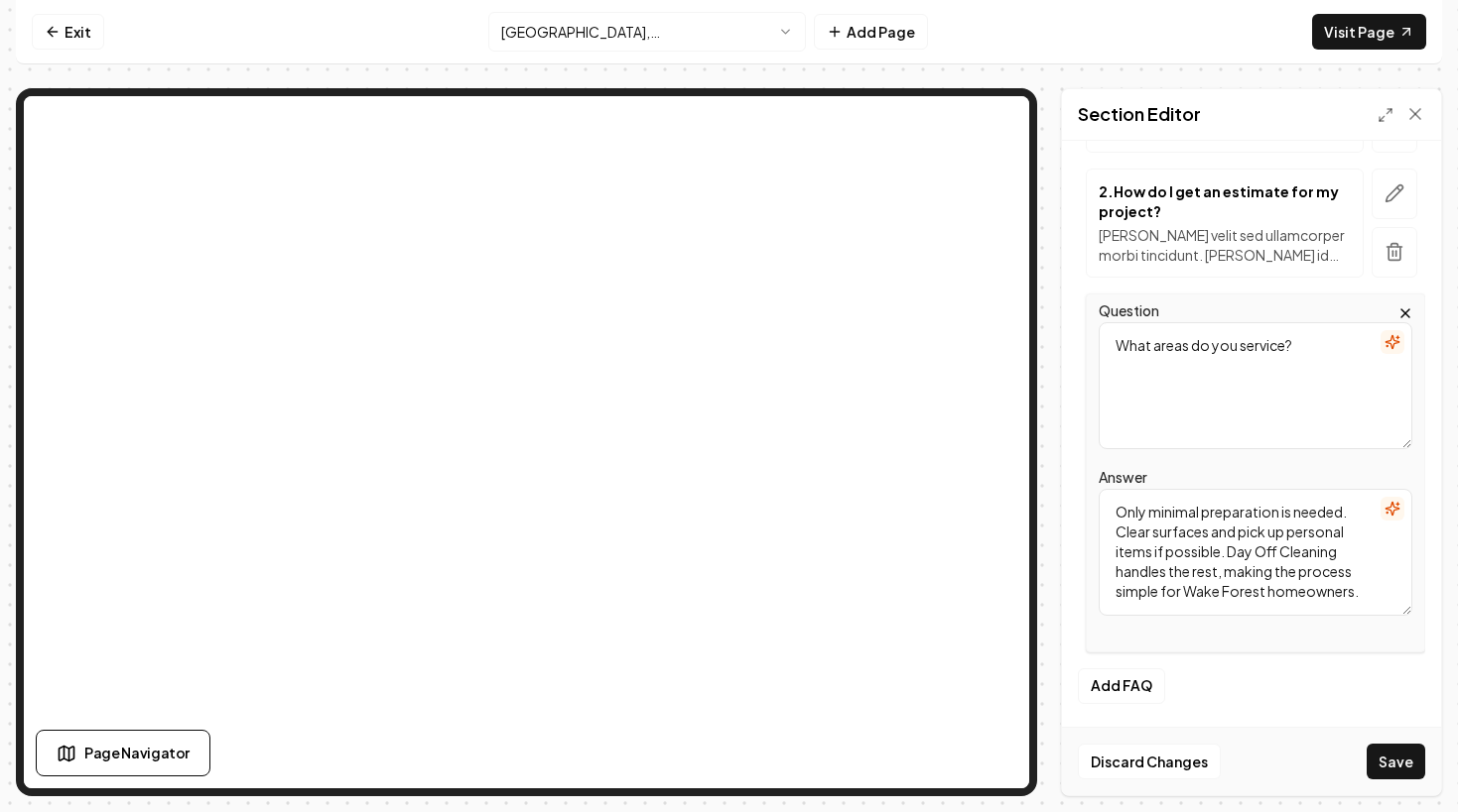
type textarea "Only minimal preparation is needed. Clear surfaces and pick up personal items i…"
click at [1163, 383] on textarea "What areas do you service?" at bounding box center [1255, 386] width 314 height 127
click at [1137, 408] on textarea "What areas do you service?" at bounding box center [1255, 386] width 314 height 127
click at [1166, 404] on textarea "What areas do you service?" at bounding box center [1255, 386] width 314 height 127
paste textarea "Do I need to prepare my home before house cleaning service in [GEOGRAPHIC_DATA]…"
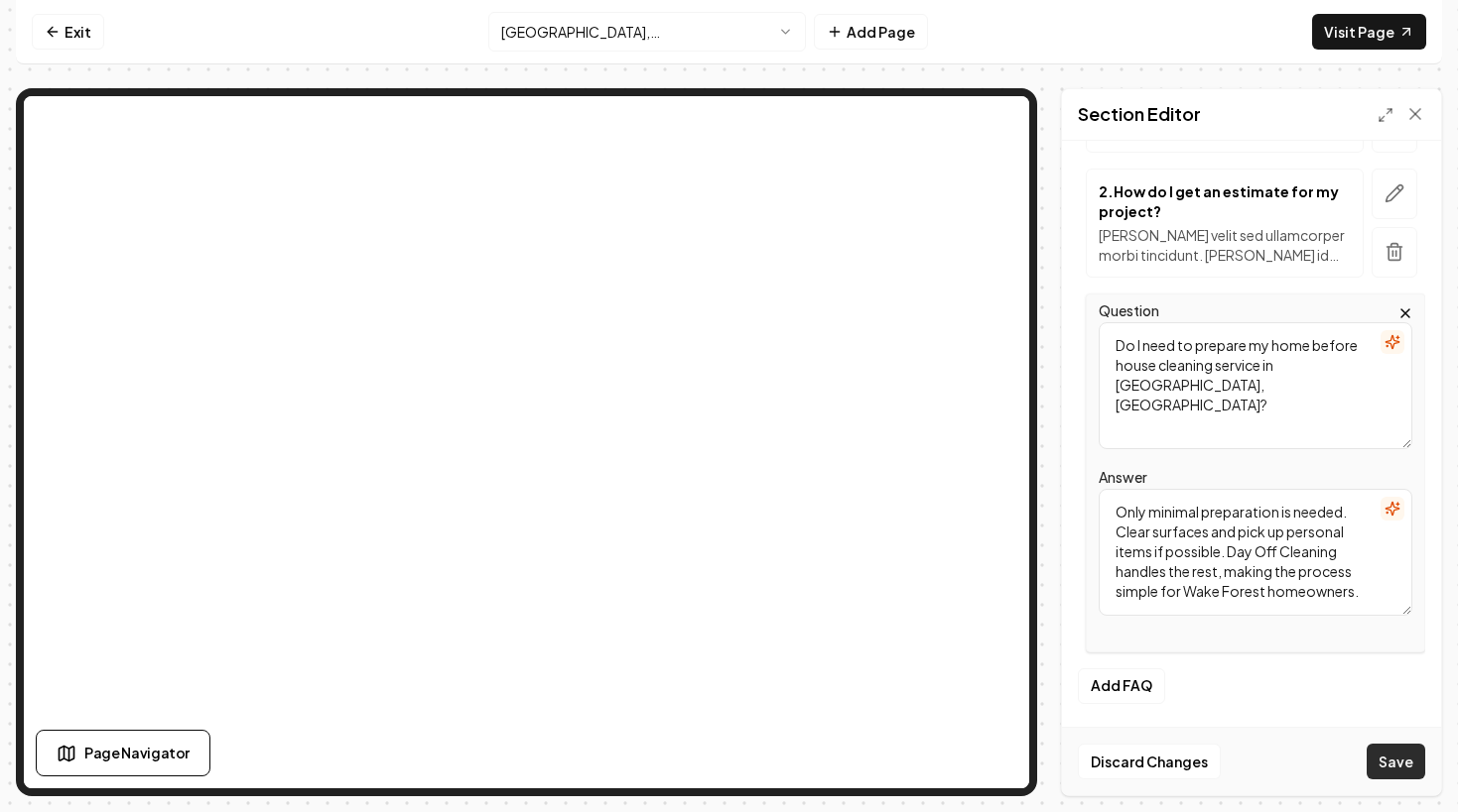
type textarea "Do I need to prepare my home before house cleaning service in [GEOGRAPHIC_DATA]…"
click at [1401, 753] on button "Save" at bounding box center [1395, 762] width 59 height 36
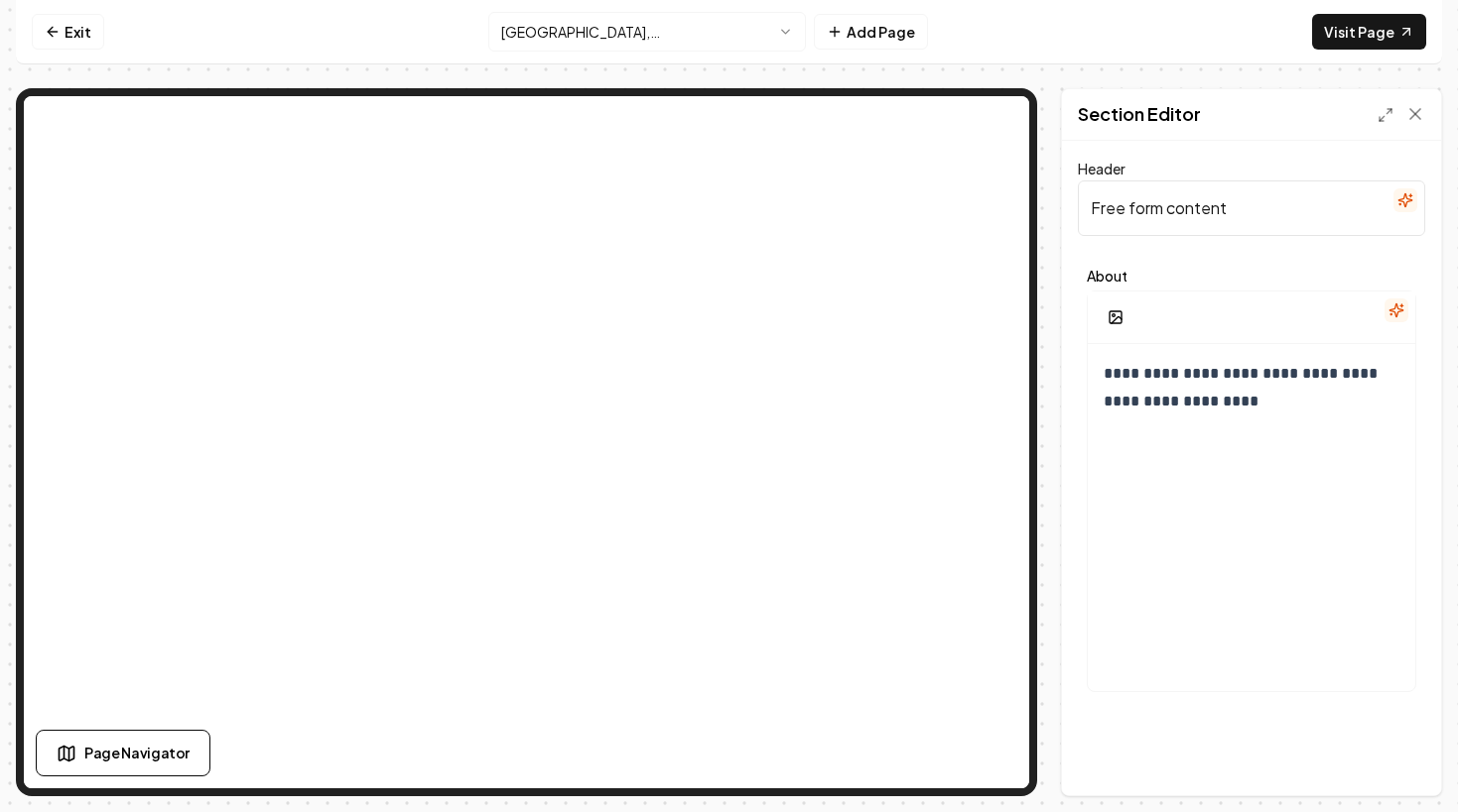
click at [1224, 381] on div "**********" at bounding box center [1250, 441] width 381 height 708
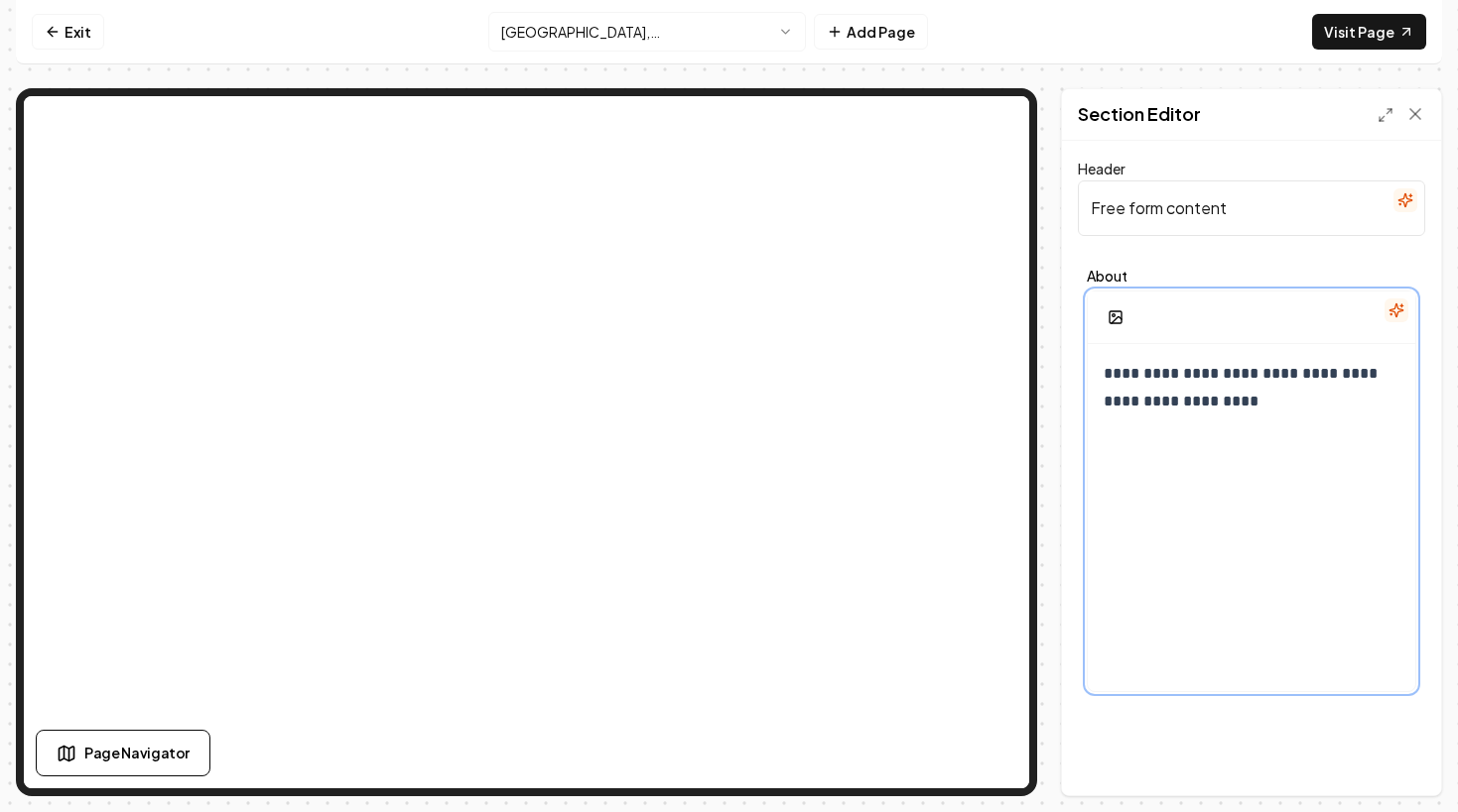
click at [1182, 406] on p "**********" at bounding box center [1251, 388] width 296 height 56
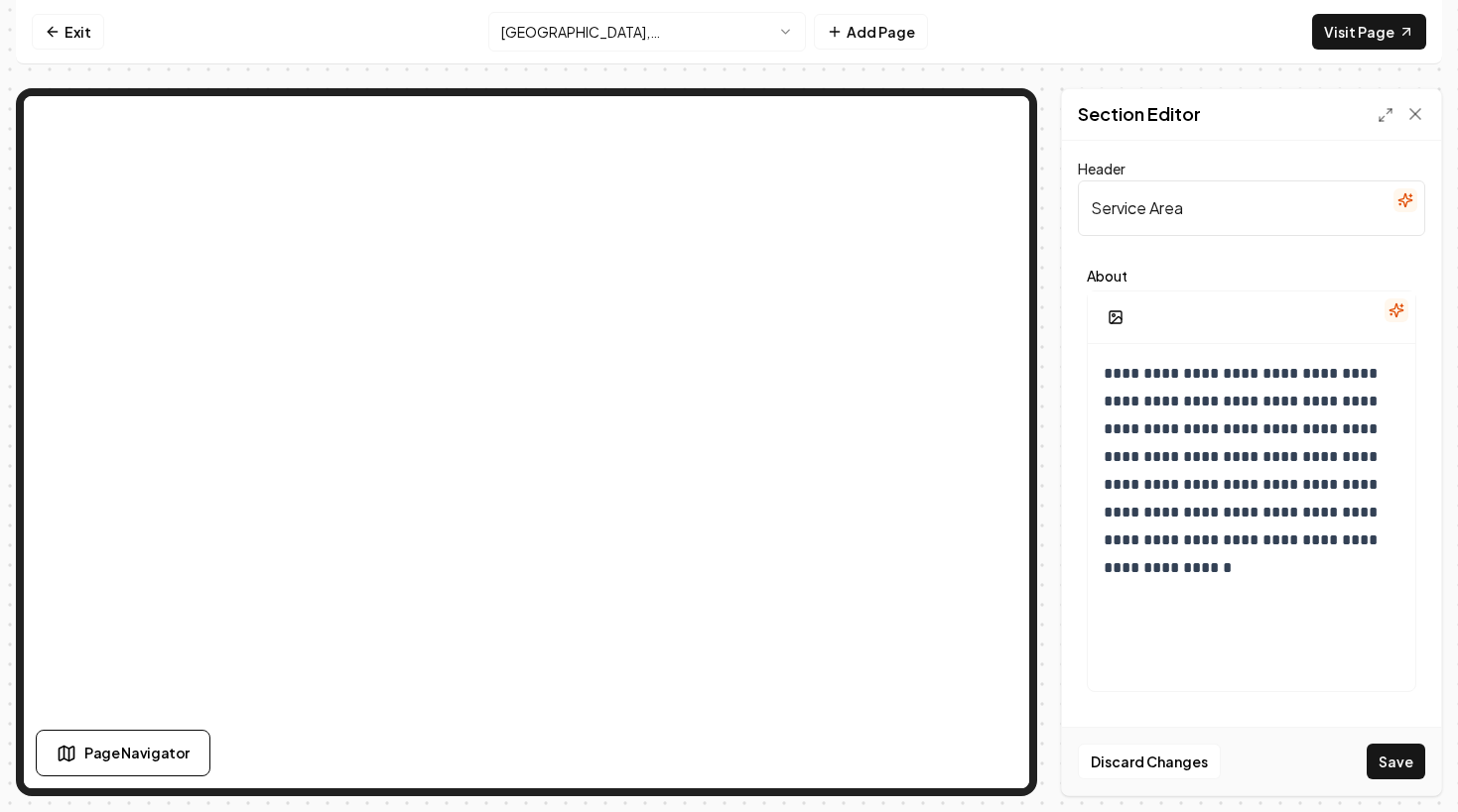
type input "Service Area"
click at [1416, 684] on div "**********" at bounding box center [1251, 480] width 348 height 441
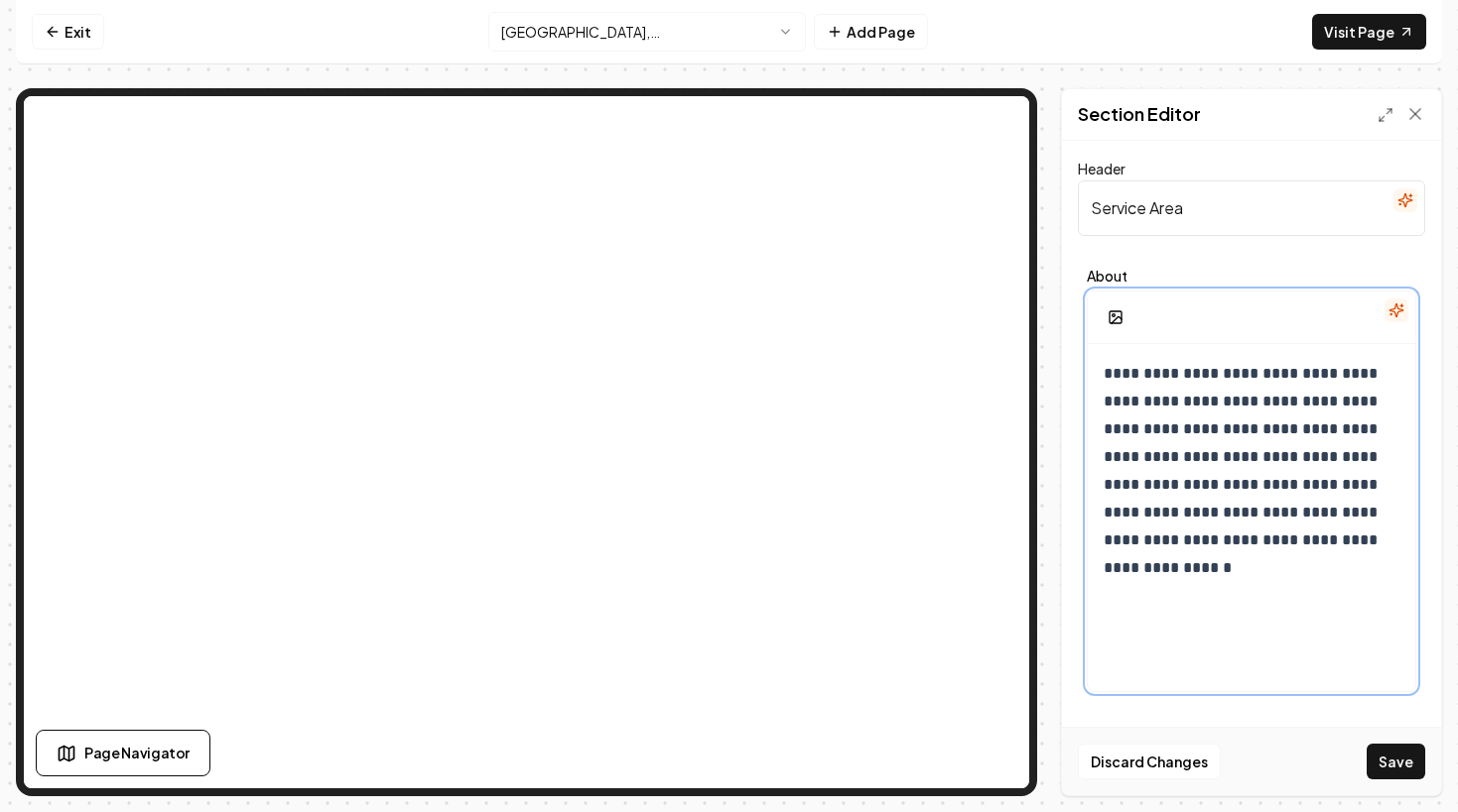
click at [1381, 640] on div "**********" at bounding box center [1251, 534] width 328 height 381
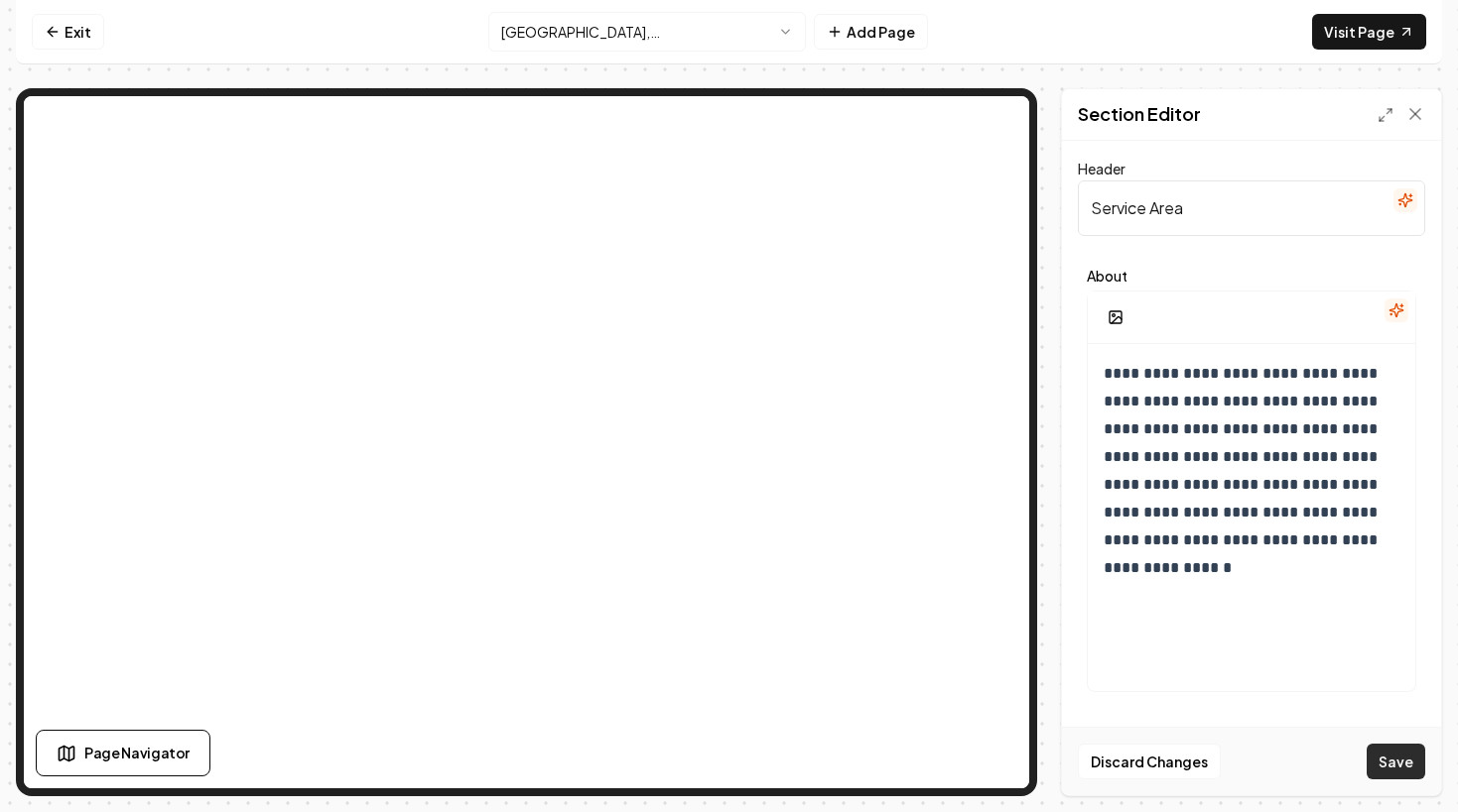
click at [1401, 759] on button "Save" at bounding box center [1395, 762] width 59 height 36
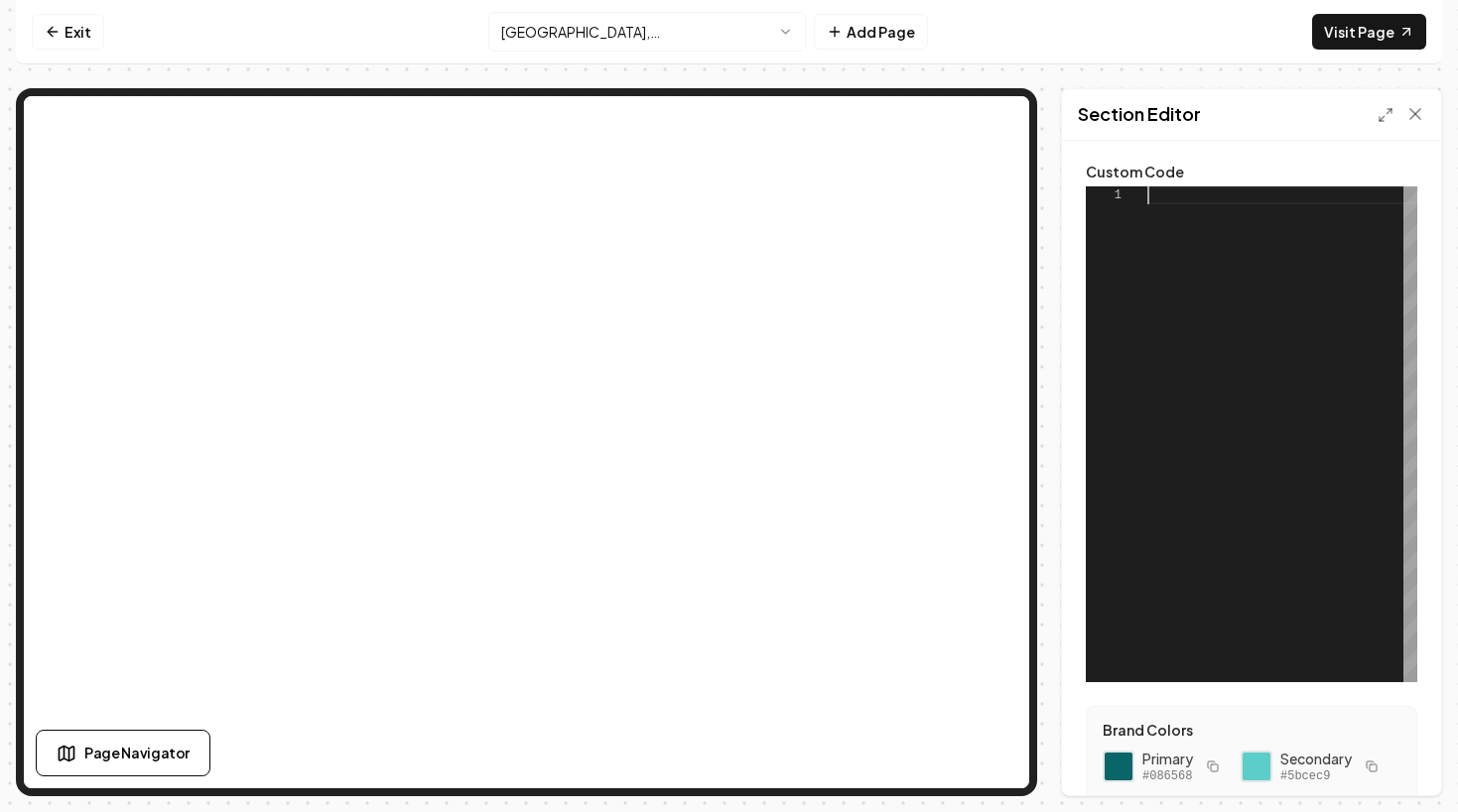
click at [1248, 371] on div at bounding box center [1282, 434] width 270 height 495
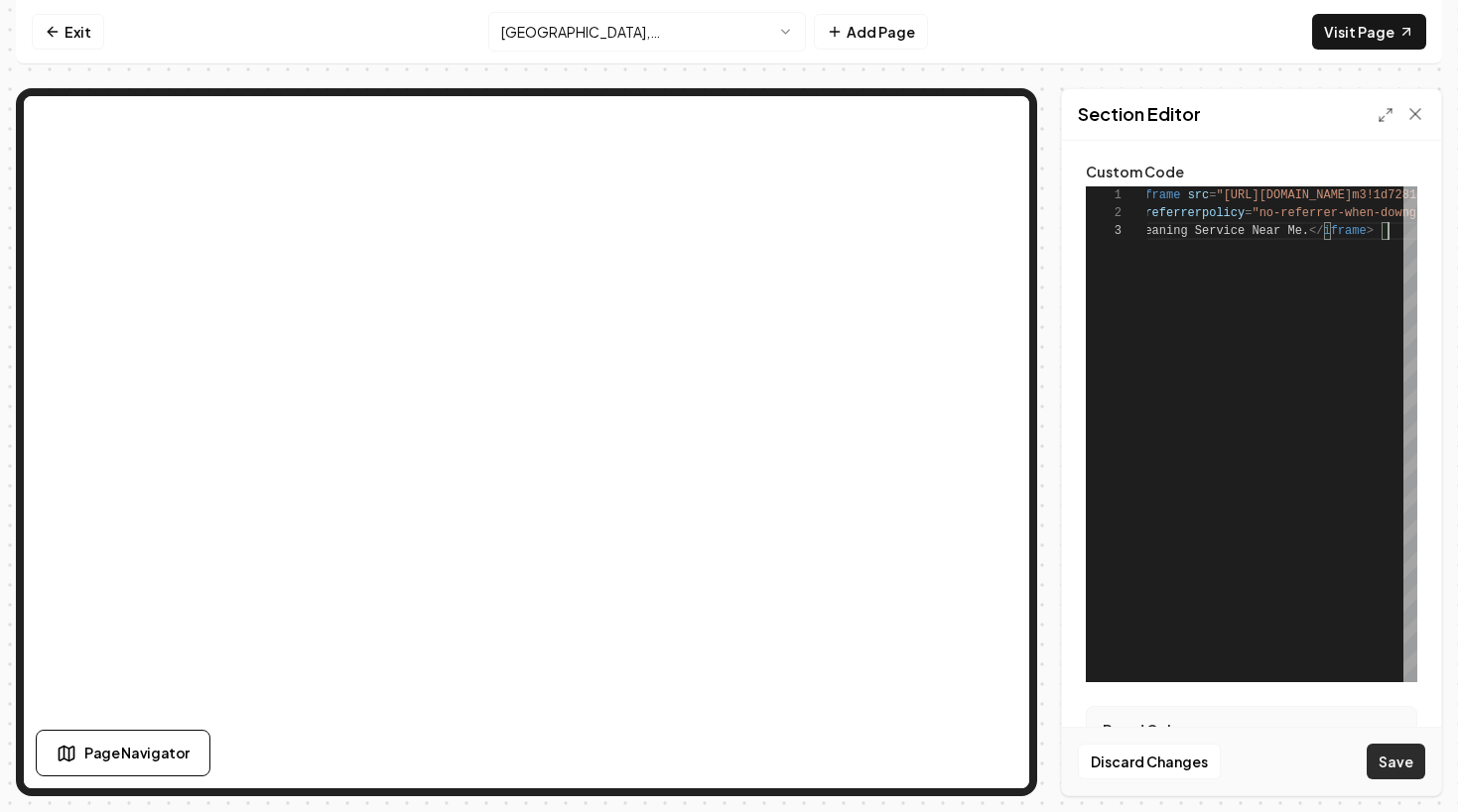
click at [1393, 761] on button "Save" at bounding box center [1395, 762] width 59 height 36
type textarea "**********"
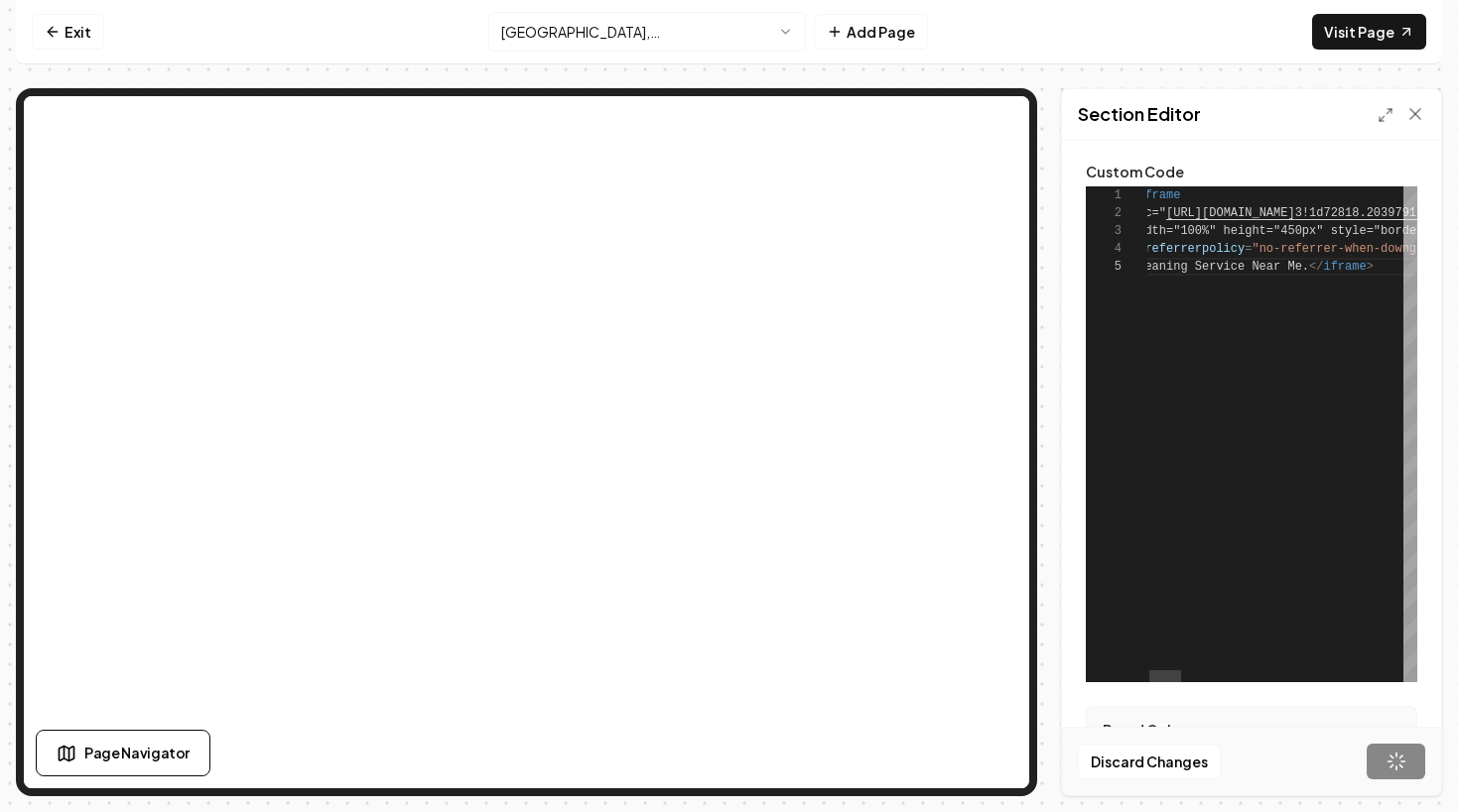
scroll to position [54, 258]
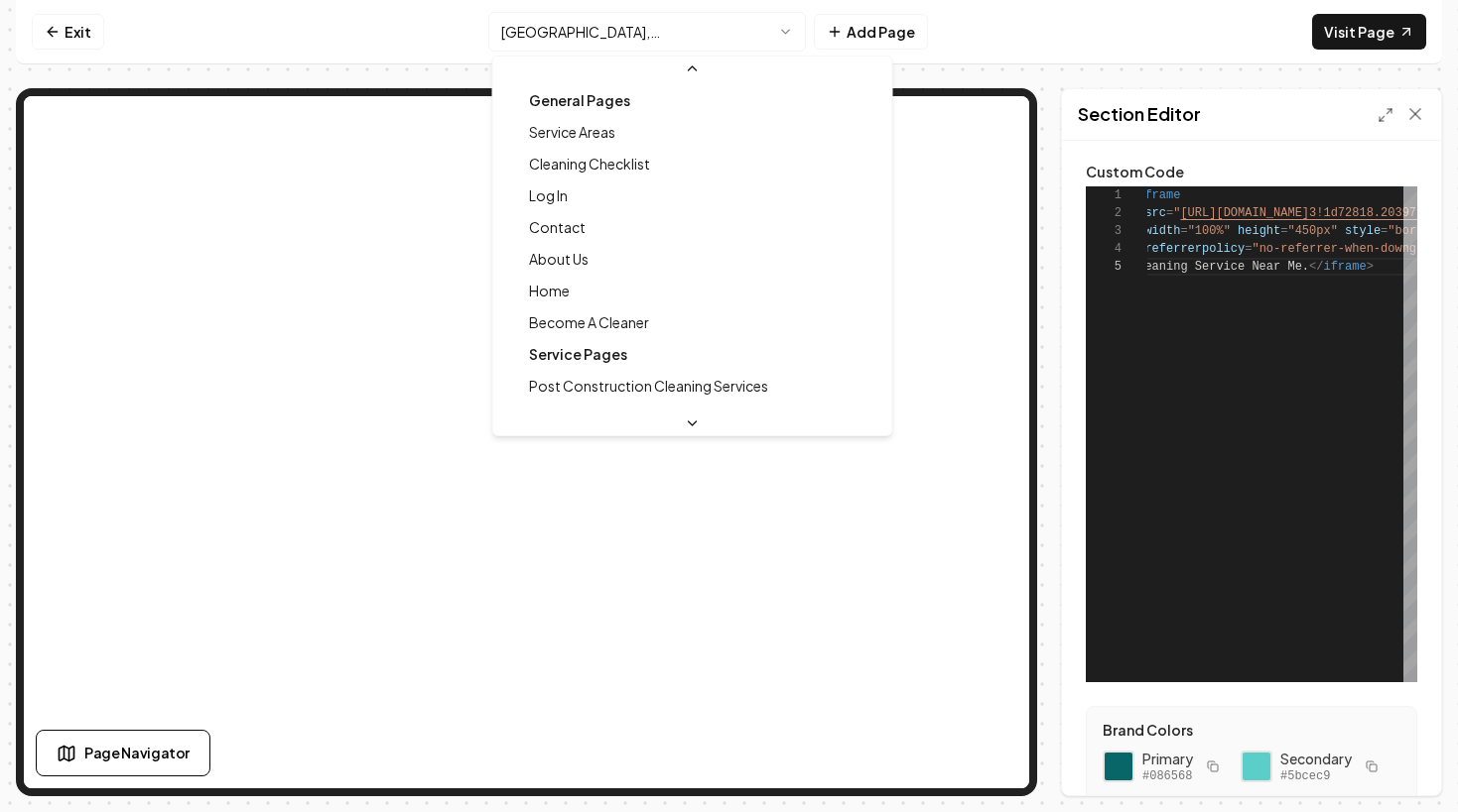
click at [592, 29] on html "Computer Required This feature is only available on a computer. Please switch t…" at bounding box center [729, 406] width 1458 height 812
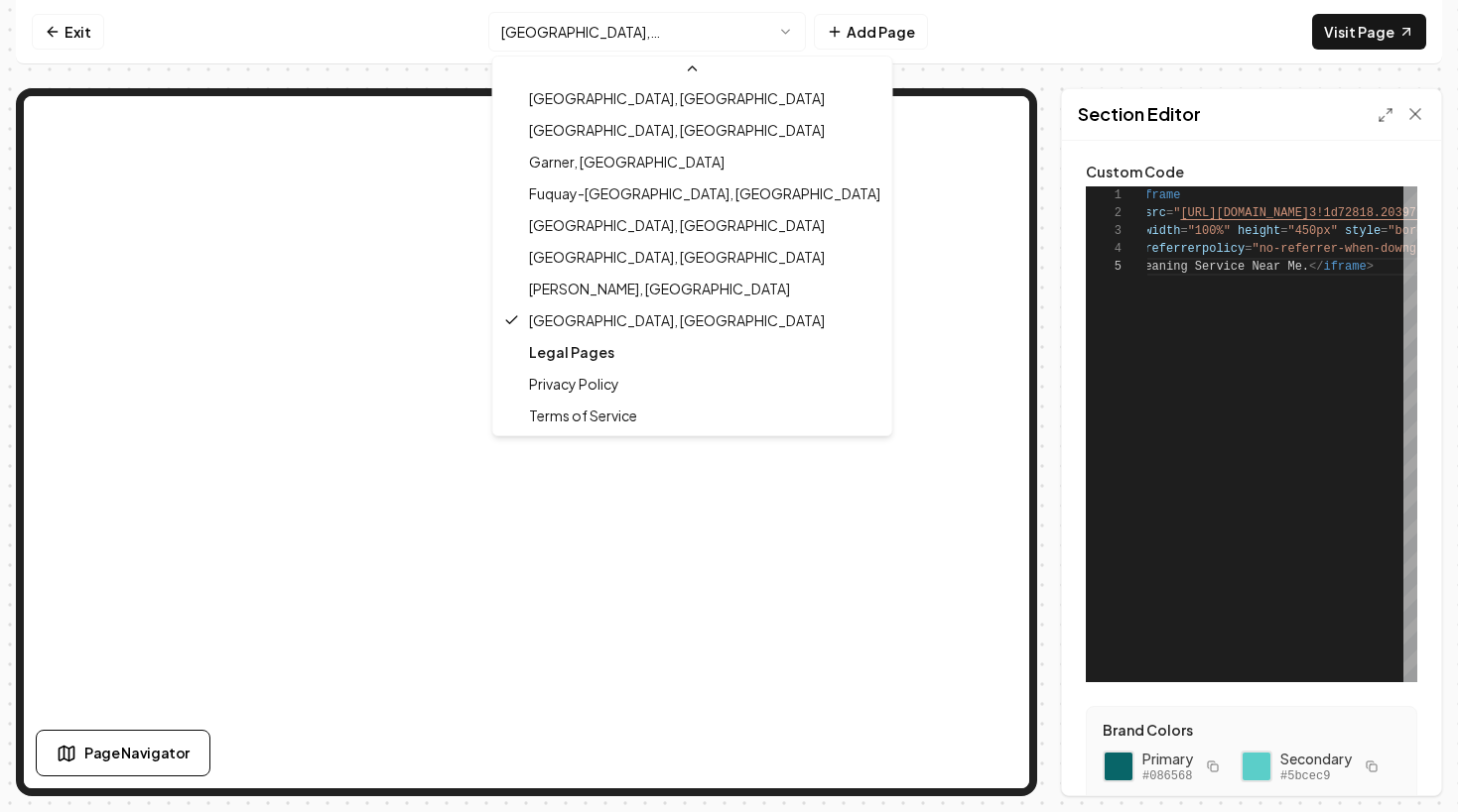
scroll to position [764, 0]
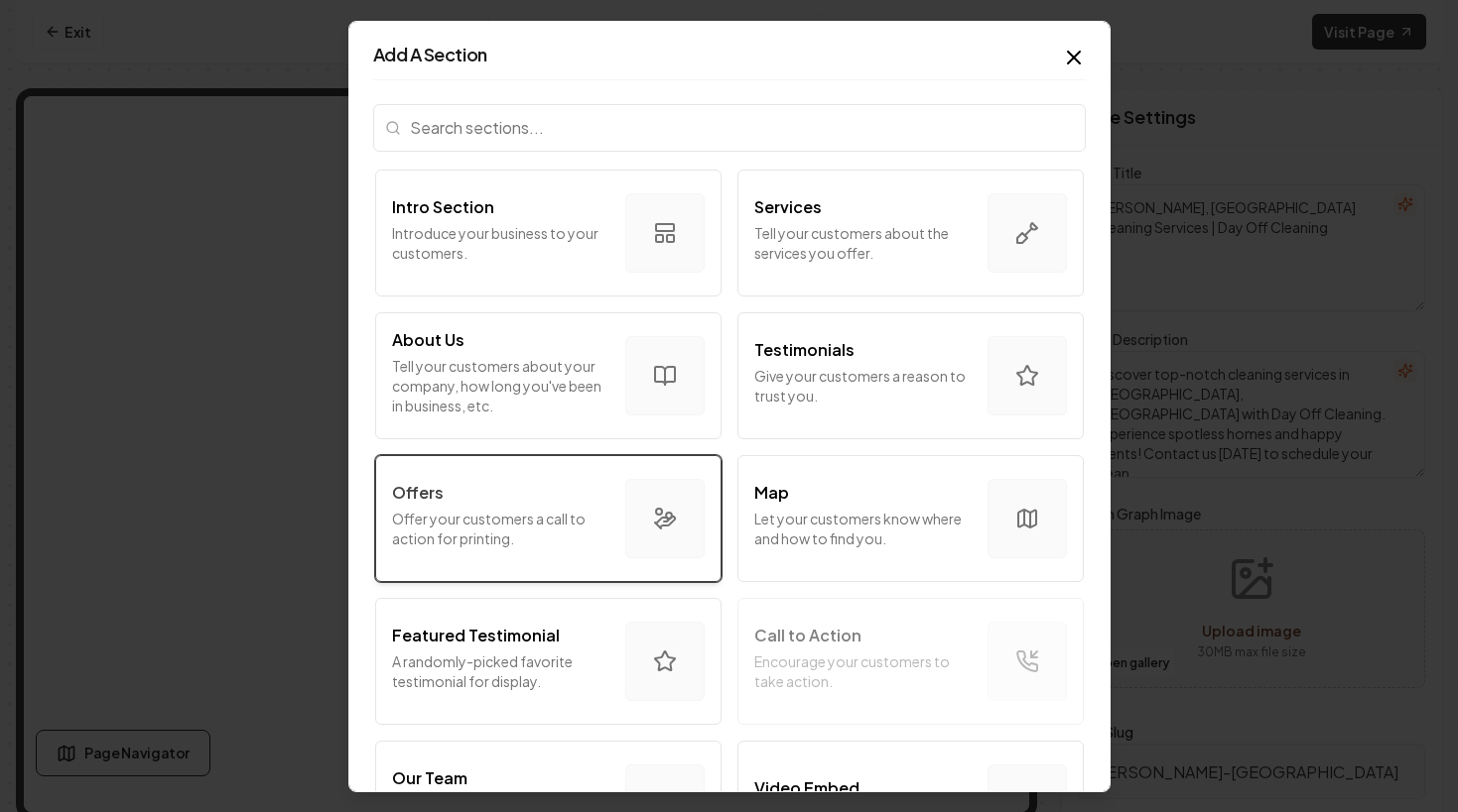
scroll to position [1084, 0]
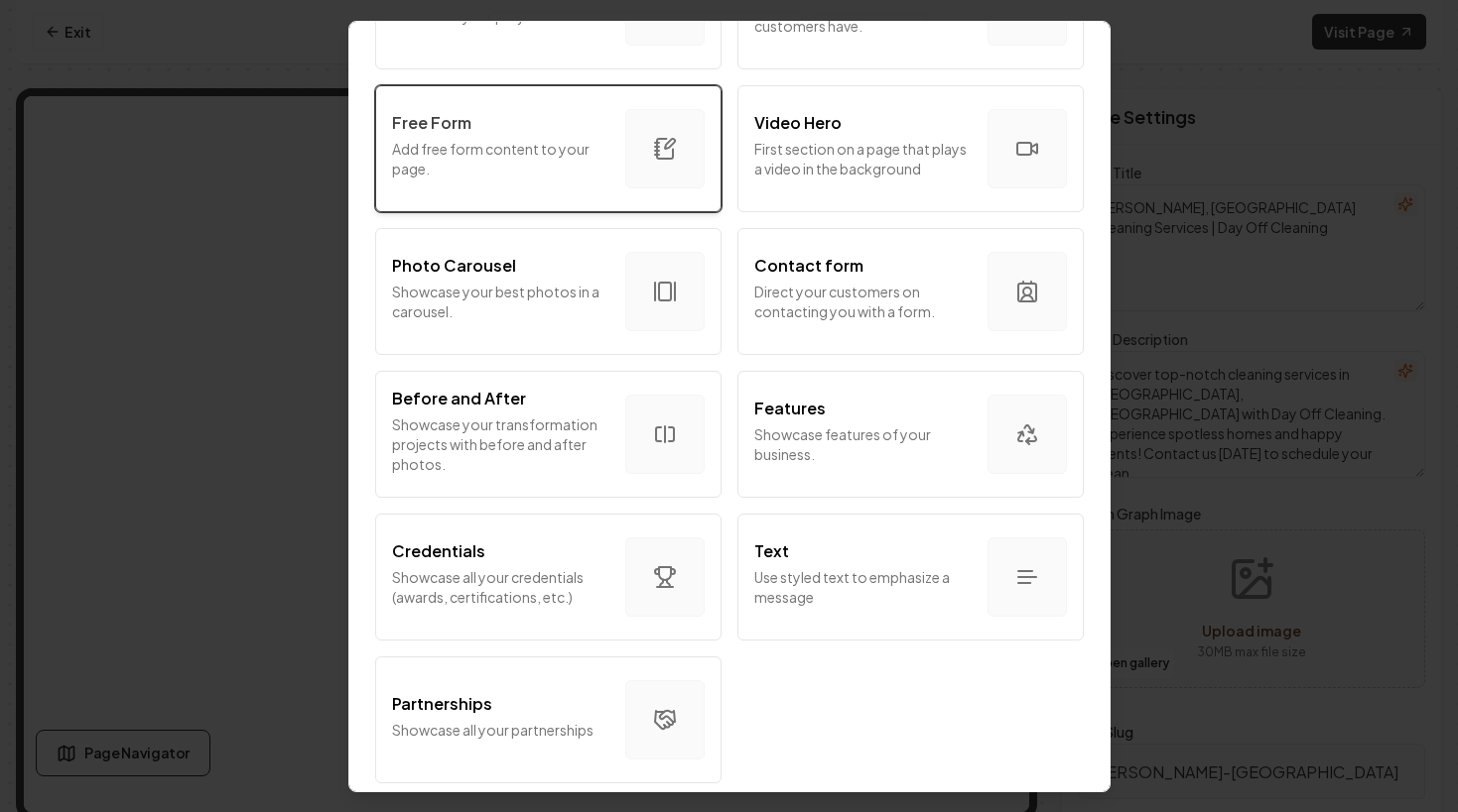
click at [473, 180] on div "Free Form Add free form content to your page." at bounding box center [500, 147] width 217 height 75
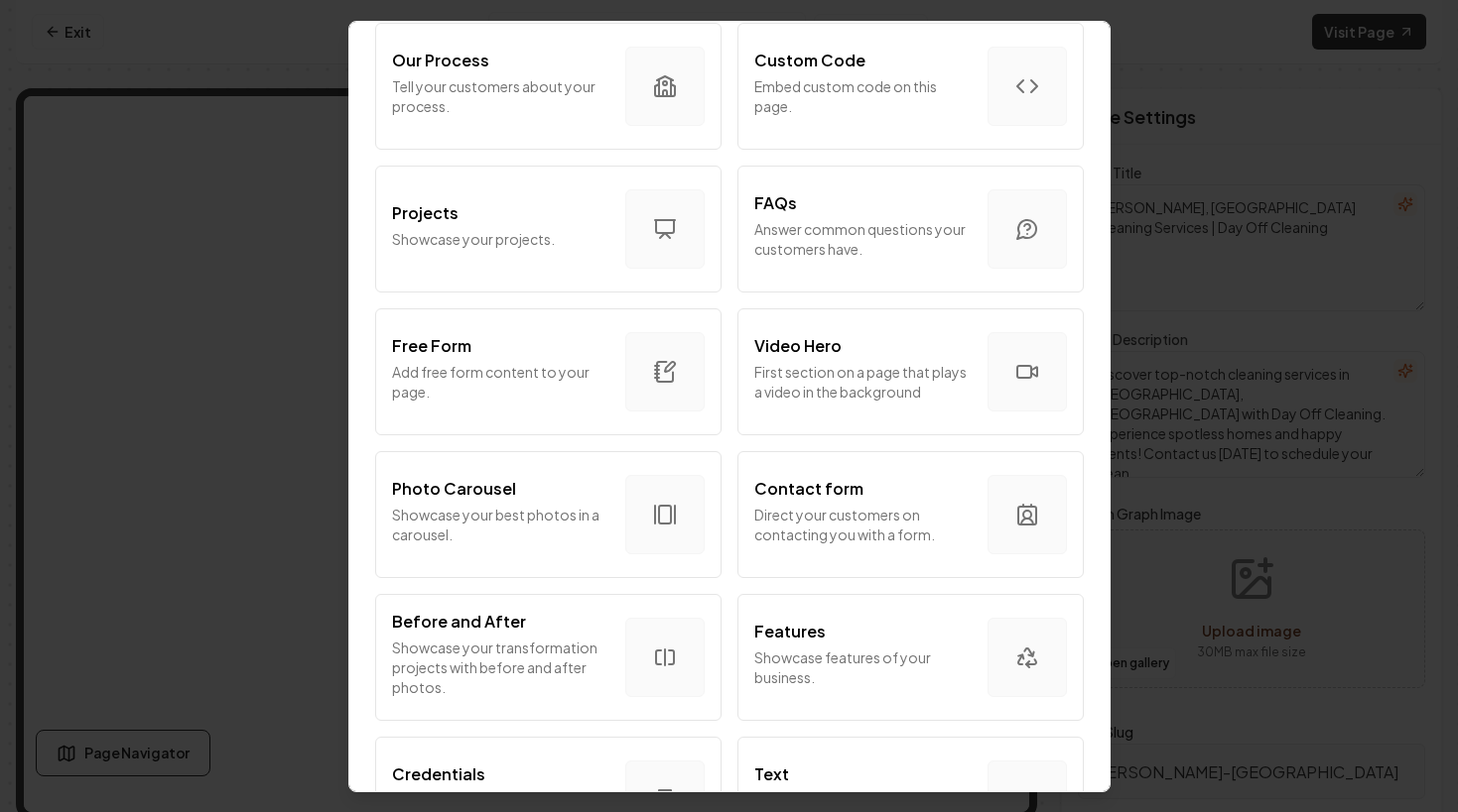
scroll to position [1001, 0]
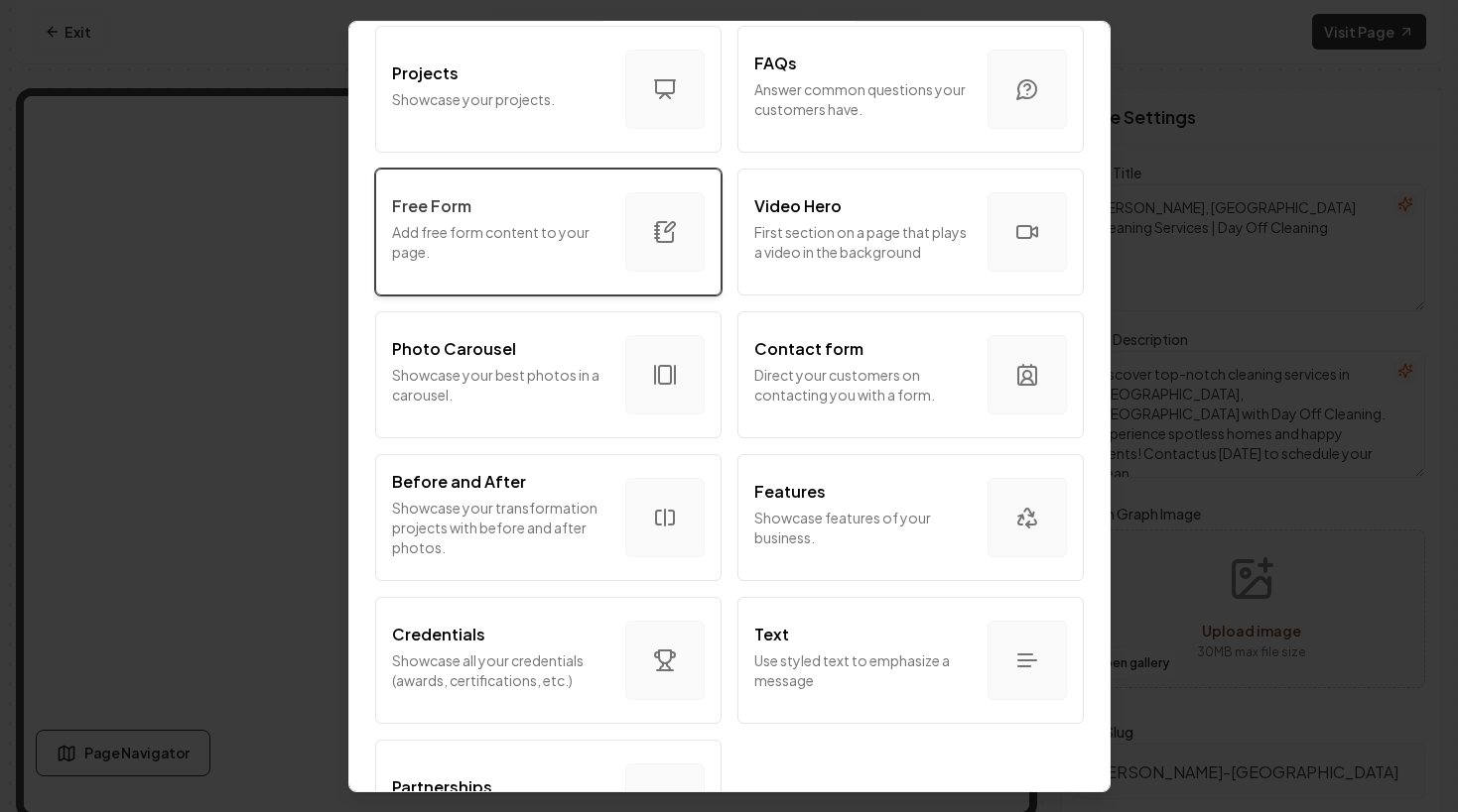
click at [429, 198] on p "Free Form" at bounding box center [431, 206] width 79 height 24
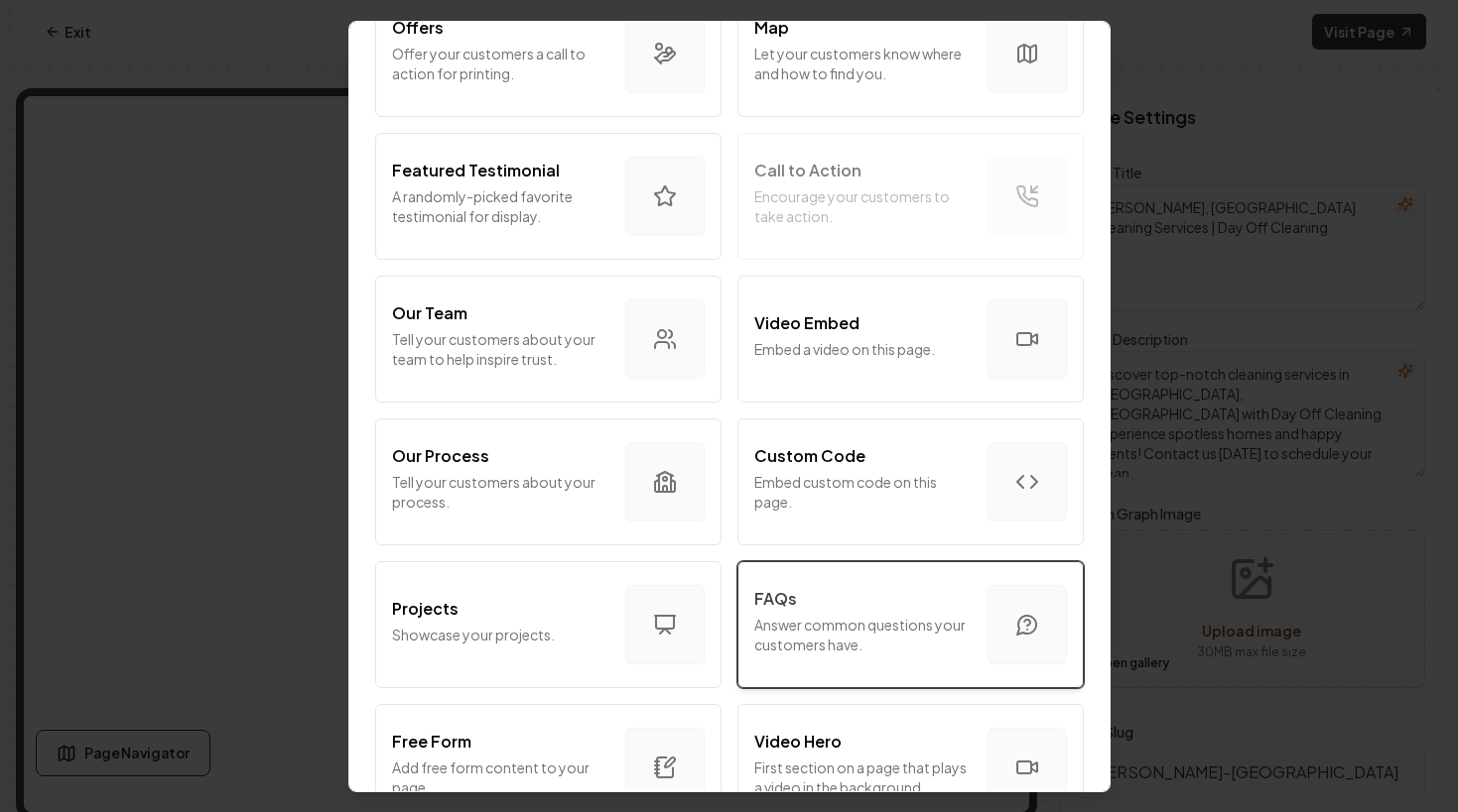
scroll to position [467, 0]
click at [860, 605] on div "FAQs" at bounding box center [862, 596] width 217 height 24
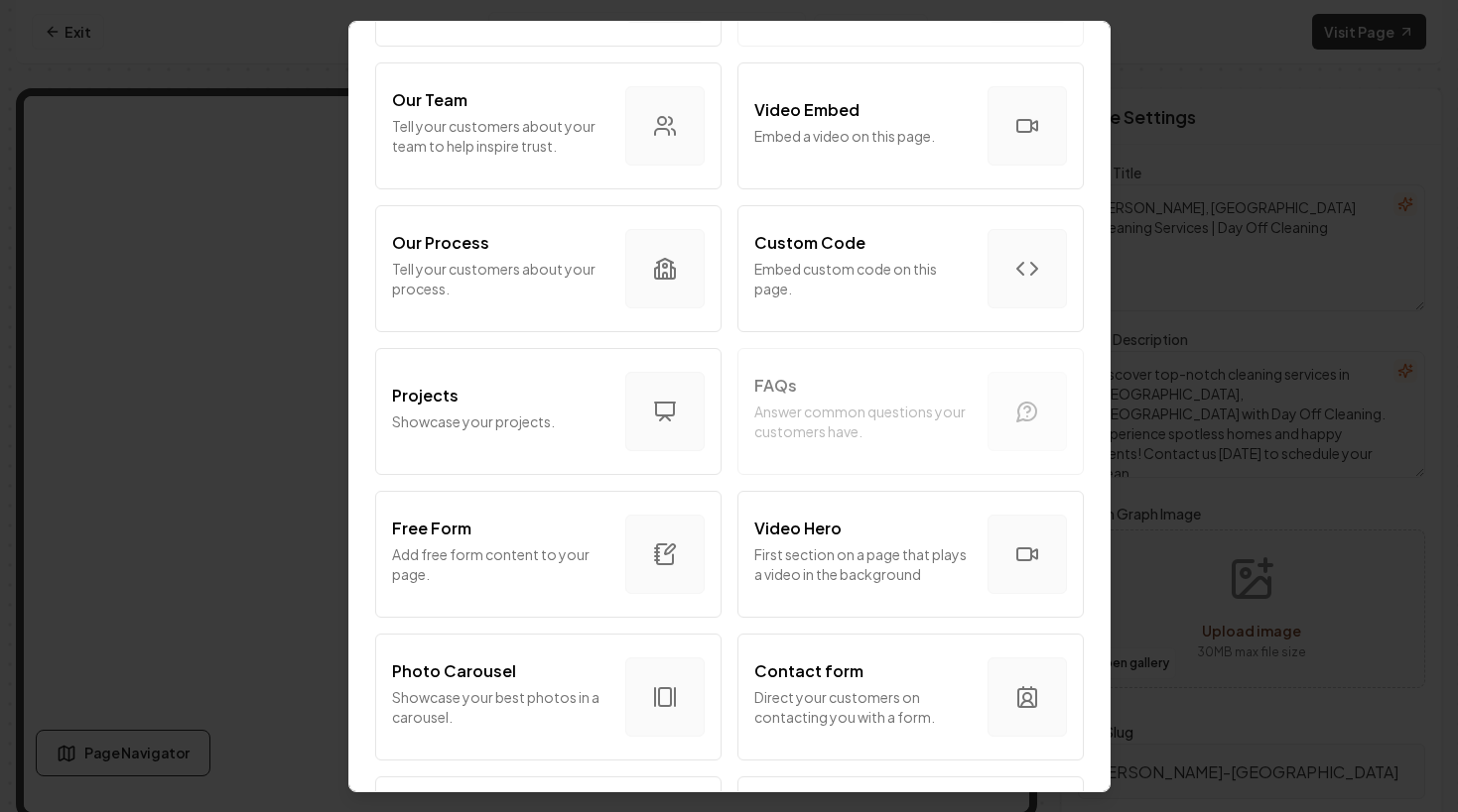
scroll to position [755, 0]
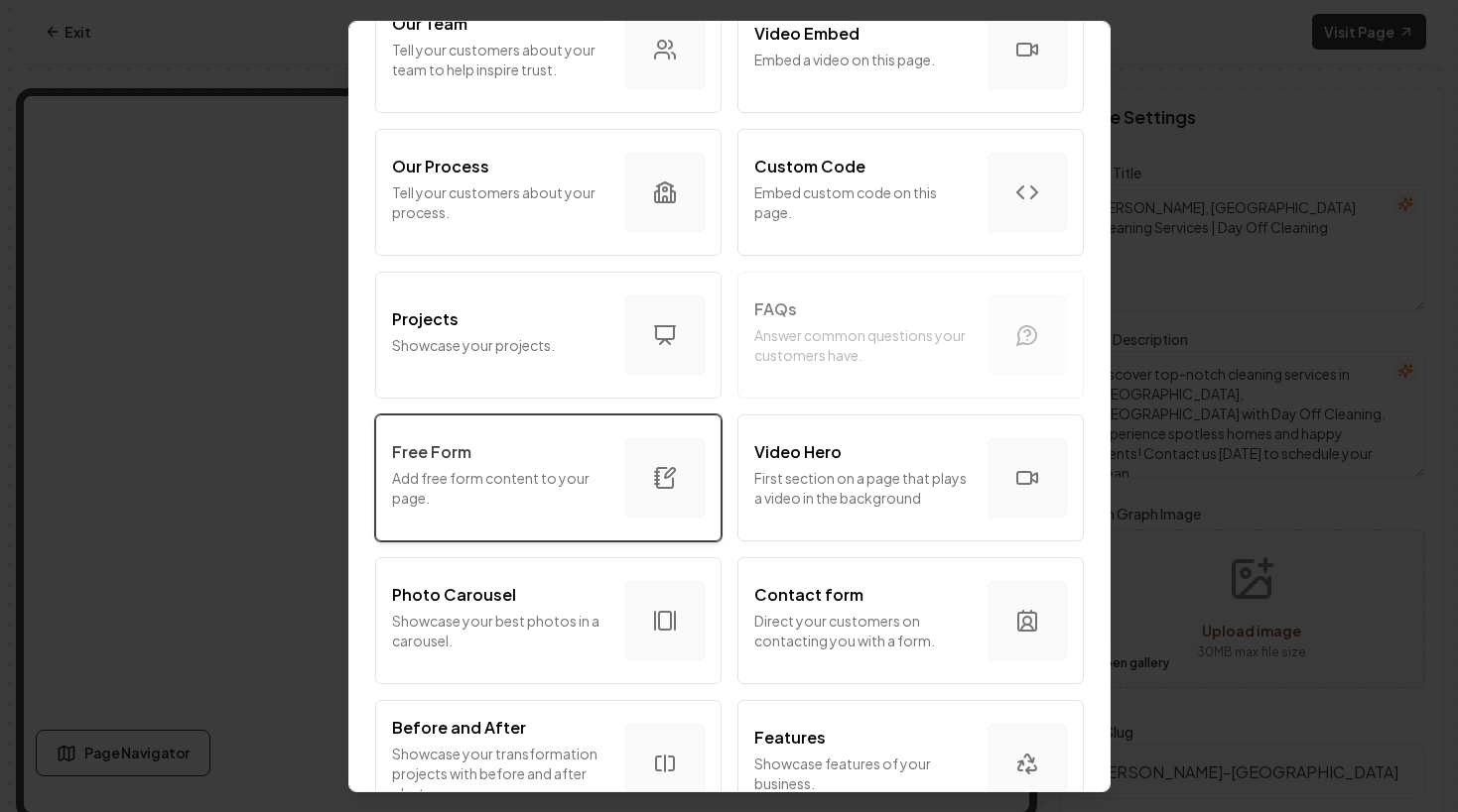
click at [469, 431] on button "Free Form Add free form content to your page." at bounding box center [548, 476] width 347 height 127
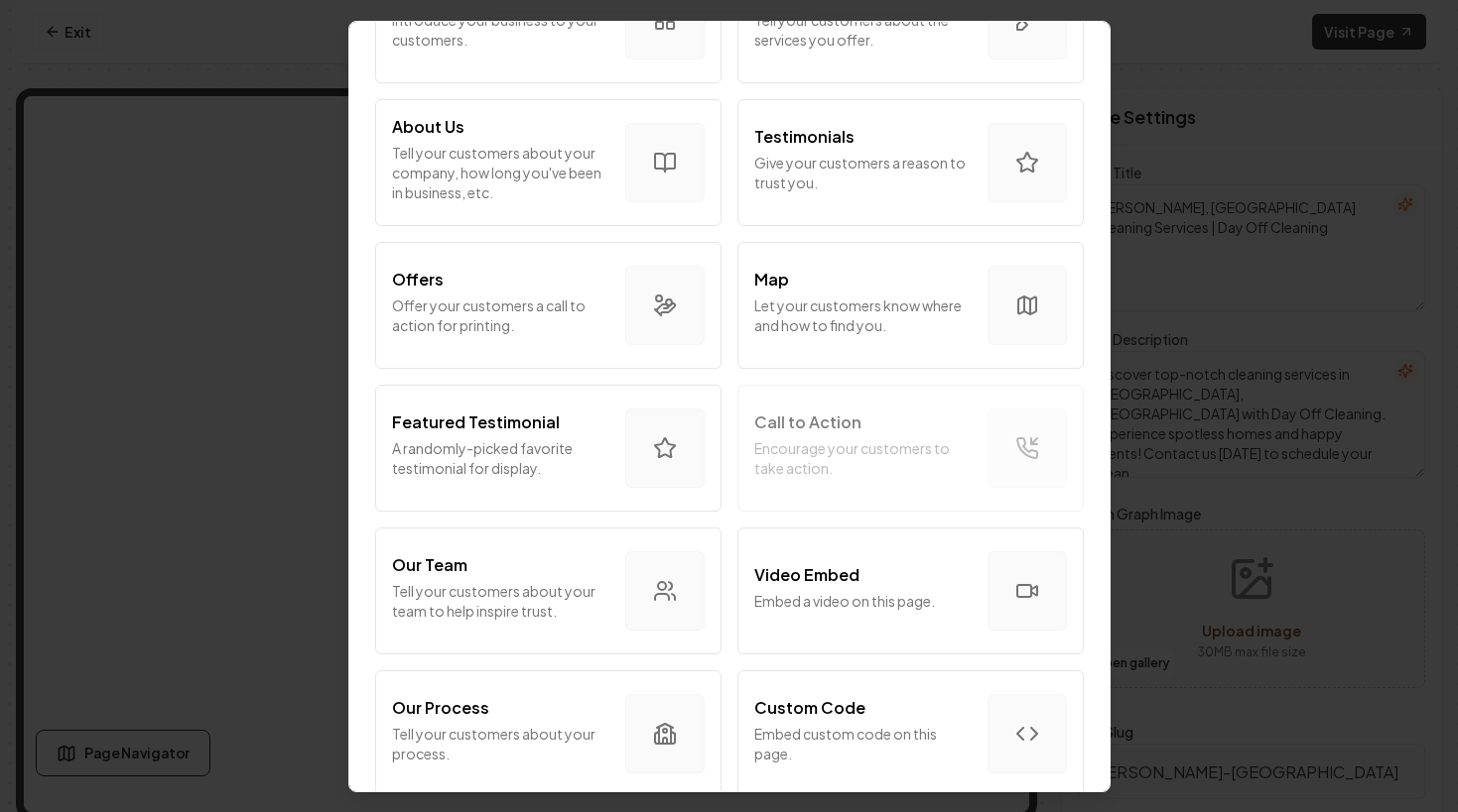
scroll to position [369, 0]
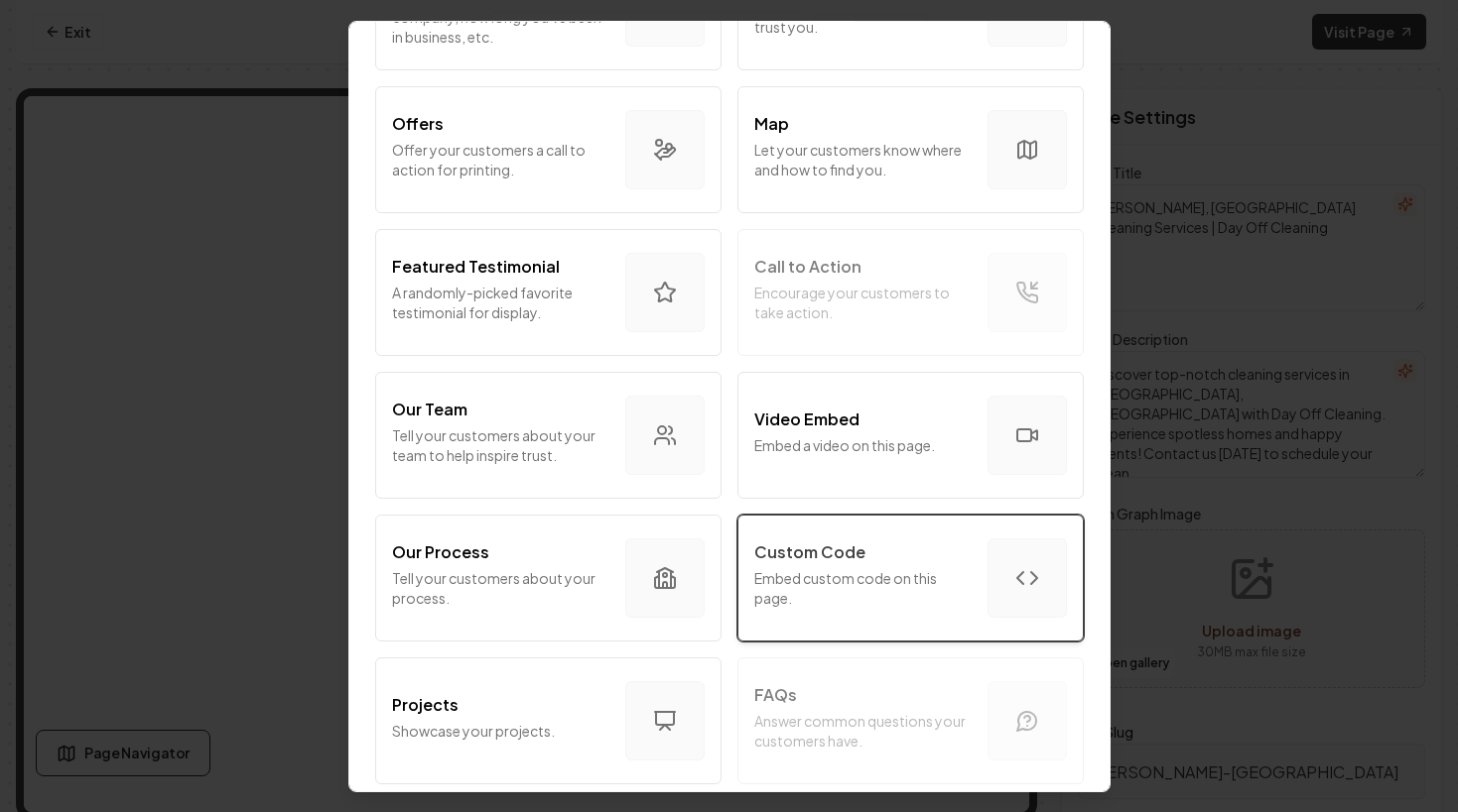
click at [825, 584] on p "Embed custom code on this page." at bounding box center [862, 587] width 217 height 40
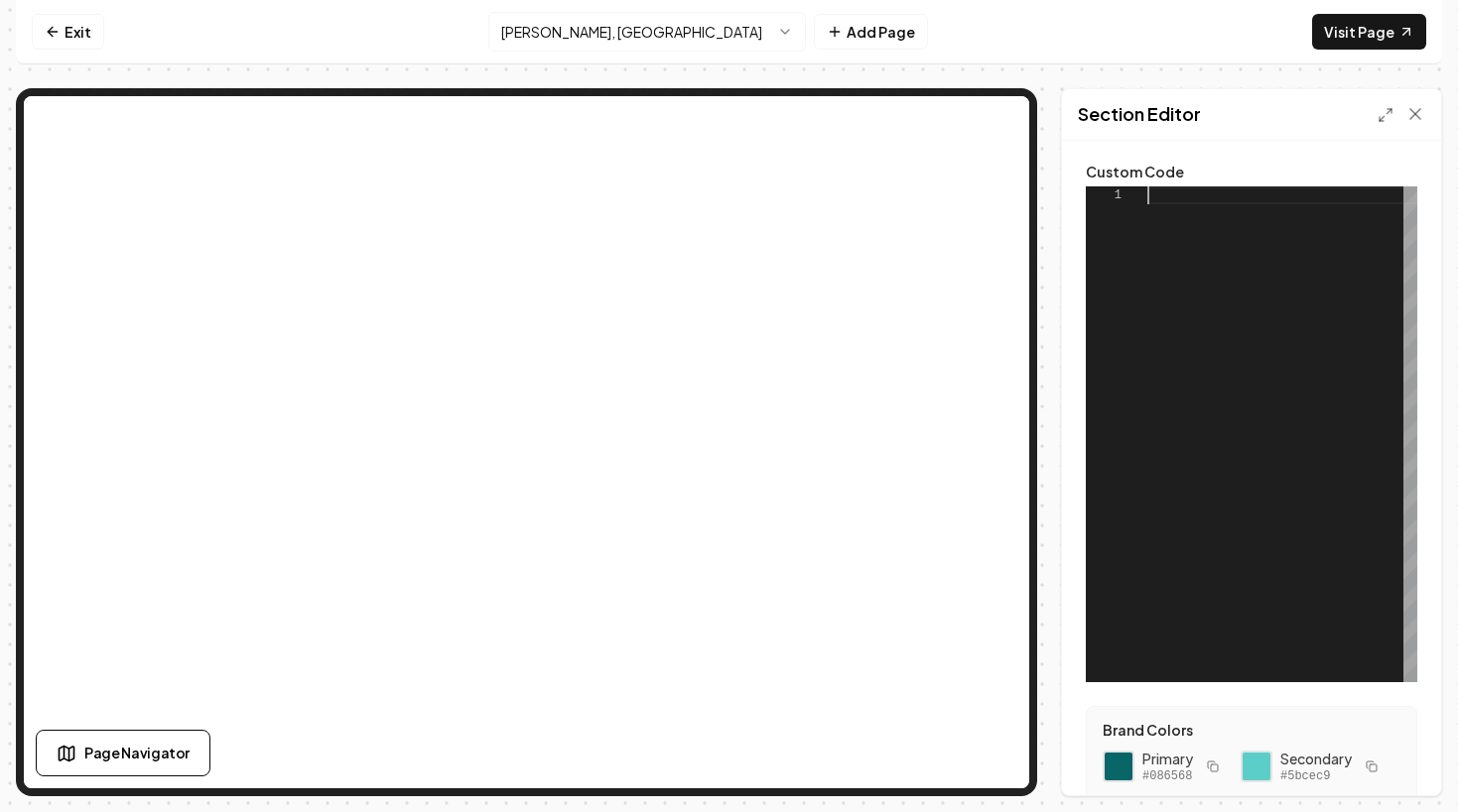
click at [1241, 357] on div at bounding box center [1282, 434] width 270 height 495
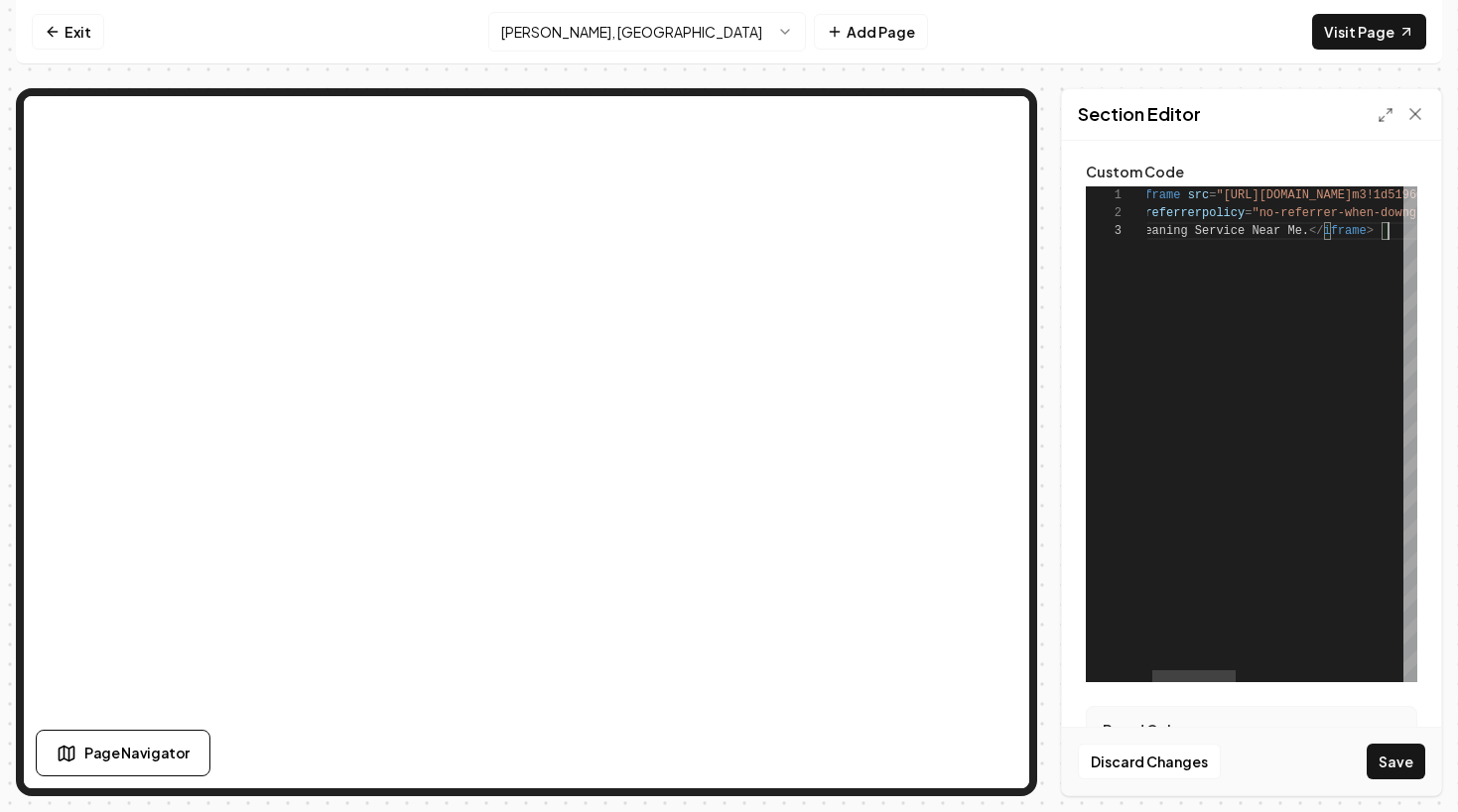
scroll to position [36, 258]
click at [1390, 762] on button "Save" at bounding box center [1395, 762] width 59 height 36
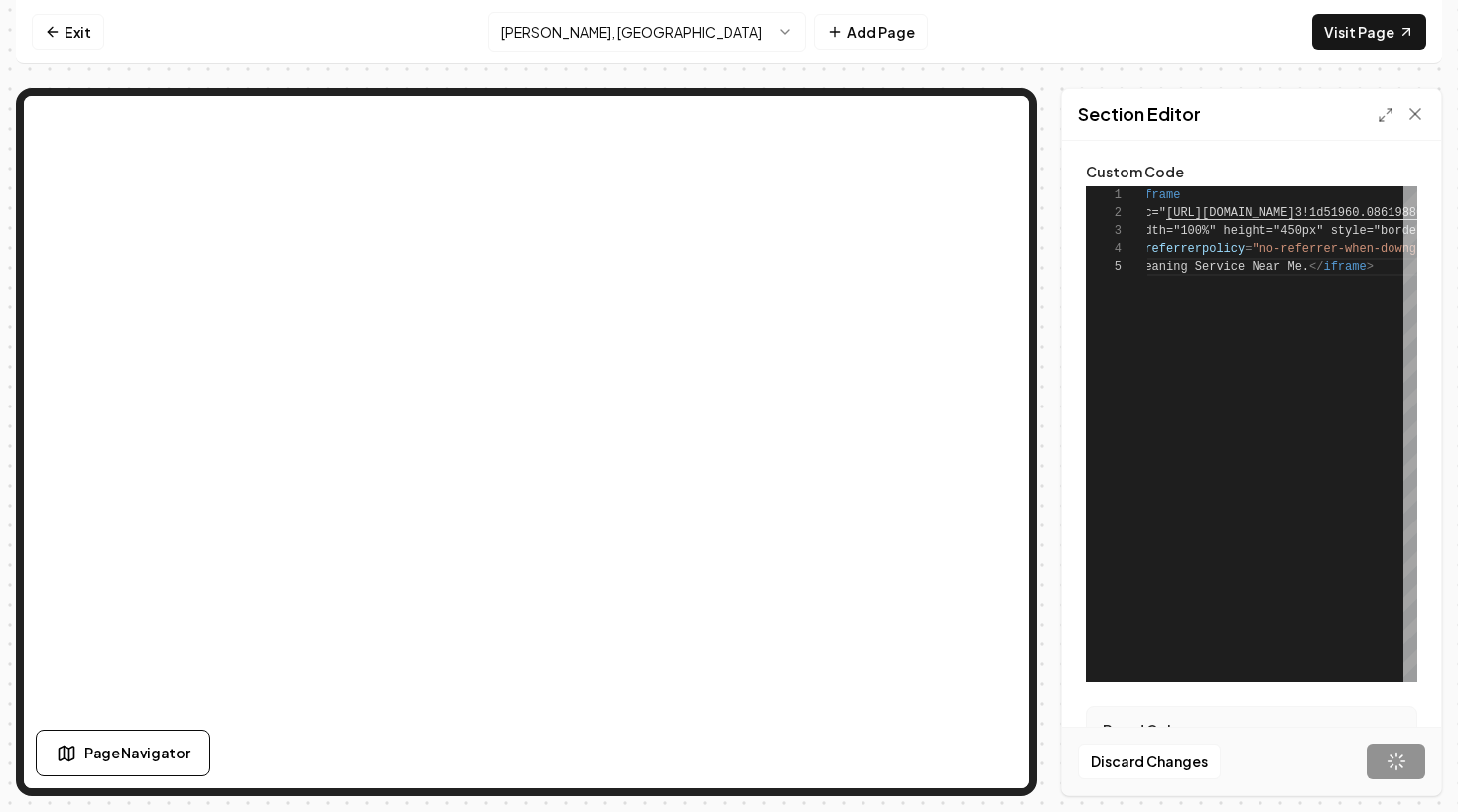
type textarea "**********"
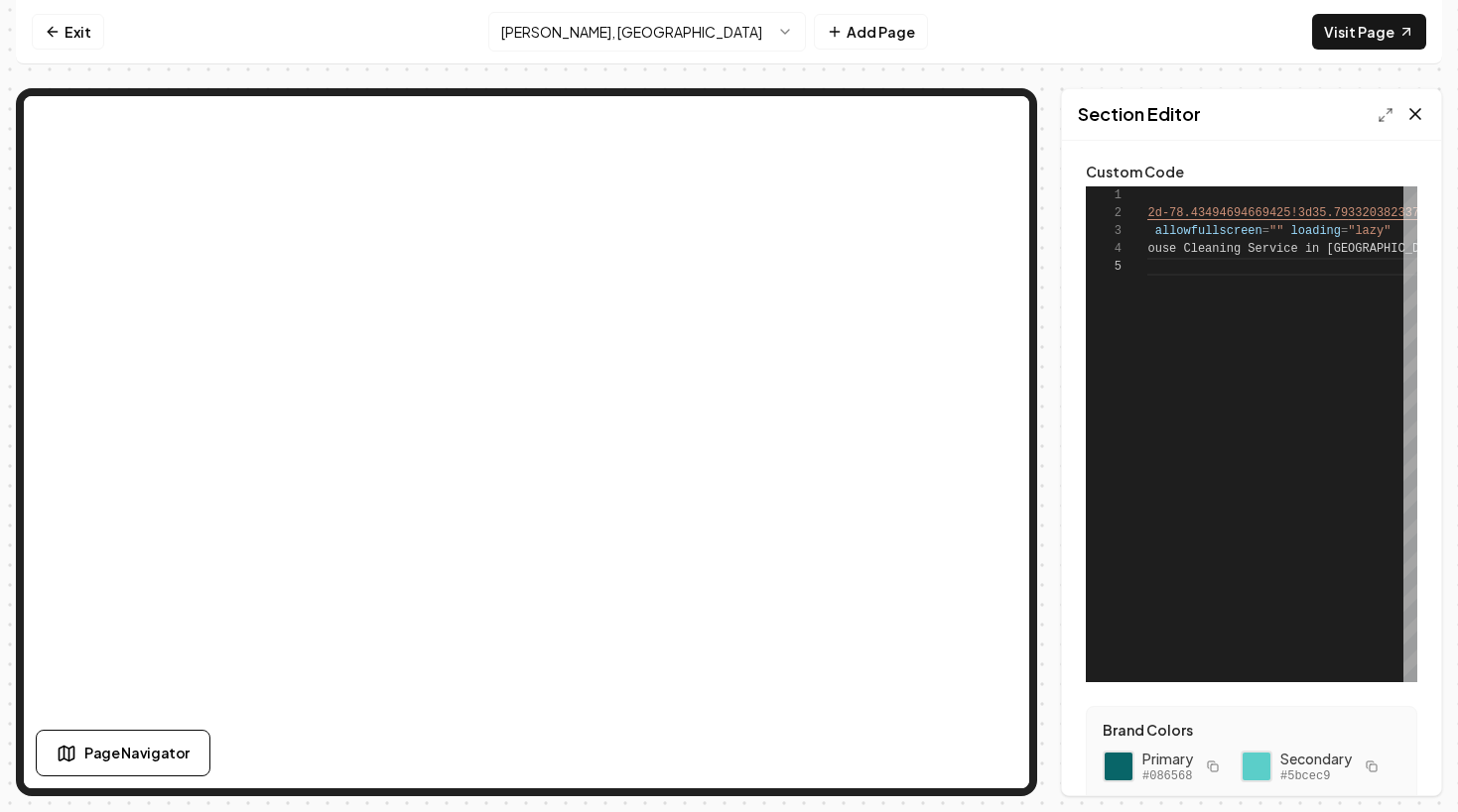
click at [1420, 110] on icon at bounding box center [1415, 114] width 20 height 20
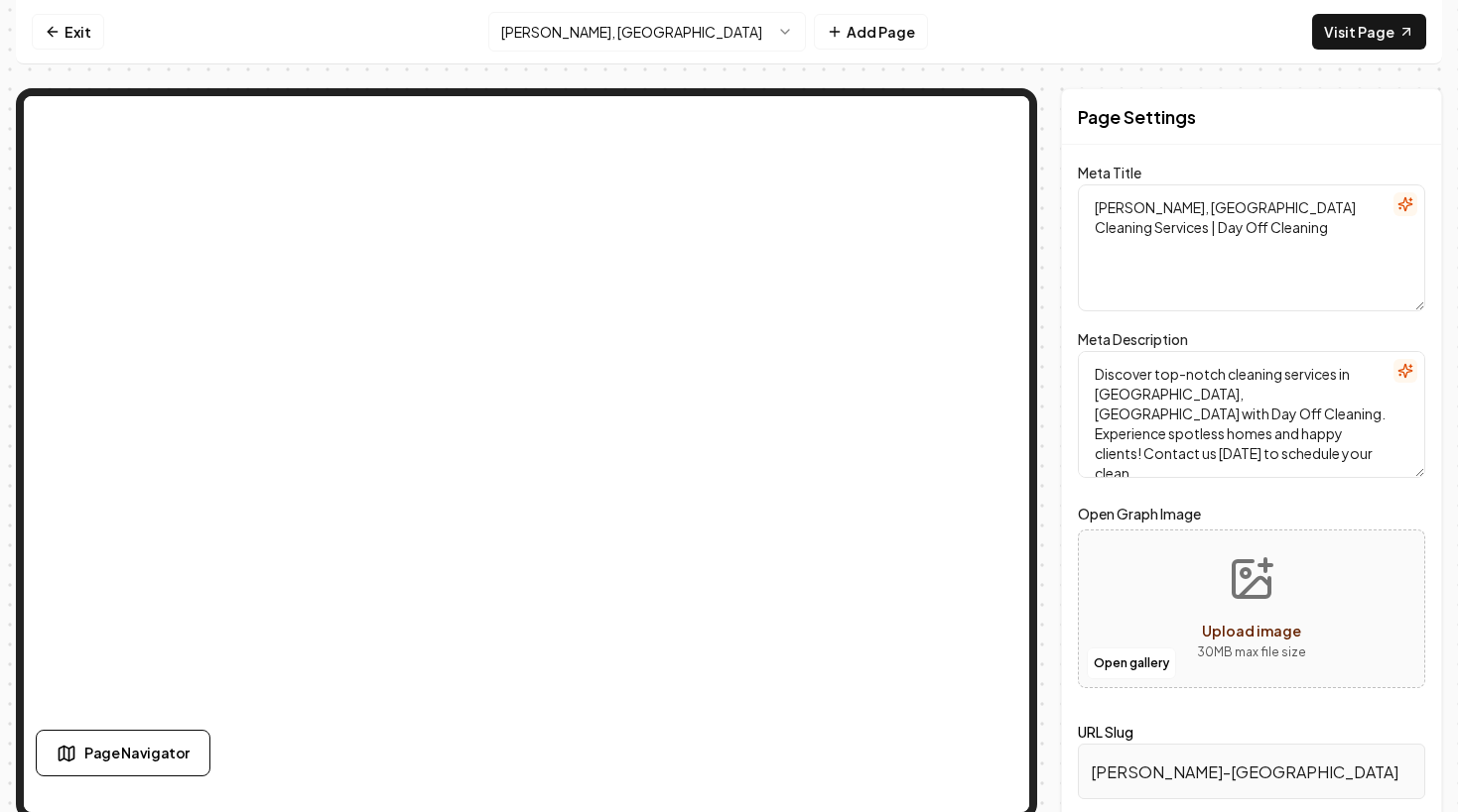
click at [1281, 273] on textarea "[PERSON_NAME], [GEOGRAPHIC_DATA] Cleaning Services | Day Off Cleaning" at bounding box center [1251, 248] width 348 height 127
paste textarea "House Cleaning Service | [GEOGRAPHIC_DATA], [GEOGRAPHIC_DATA]"
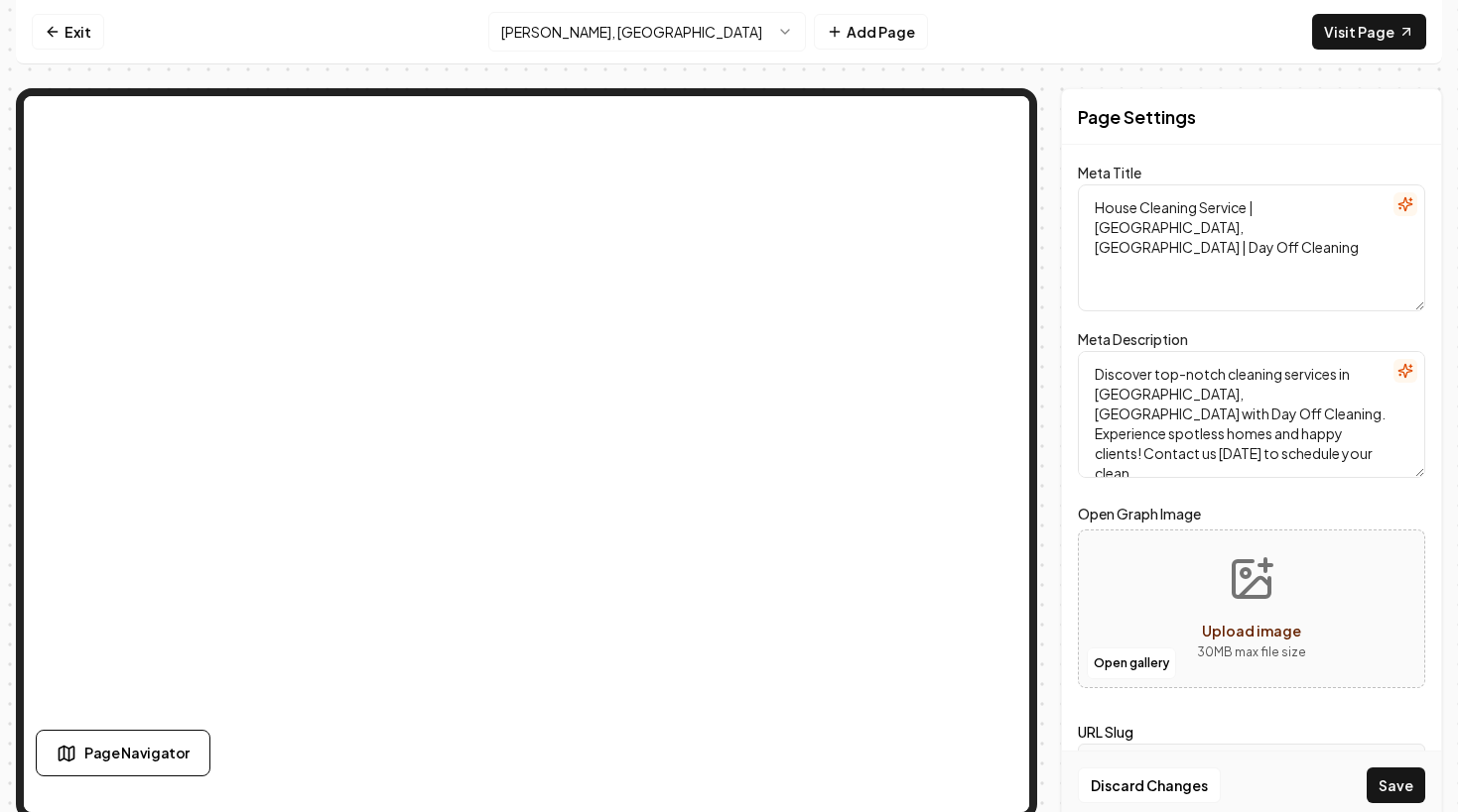
type textarea "House Cleaning Service | [GEOGRAPHIC_DATA], [GEOGRAPHIC_DATA] | Day Off Cleaning"
click at [1178, 417] on textarea "Discover top-notch cleaning services in [GEOGRAPHIC_DATA], [GEOGRAPHIC_DATA] wi…" at bounding box center [1251, 413] width 348 height 127
paste textarea "ay Off Cleaning offers expert house cleaning service in [GEOGRAPHIC_DATA], [GEO…"
type textarea "Day Off Cleaning offers expert house cleaning service in [GEOGRAPHIC_DATA], [GE…"
click at [1130, 487] on form "Meta Title House Cleaning Service | [GEOGRAPHIC_DATA], [GEOGRAPHIC_DATA] | Day …" at bounding box center [1251, 493] width 348 height 650
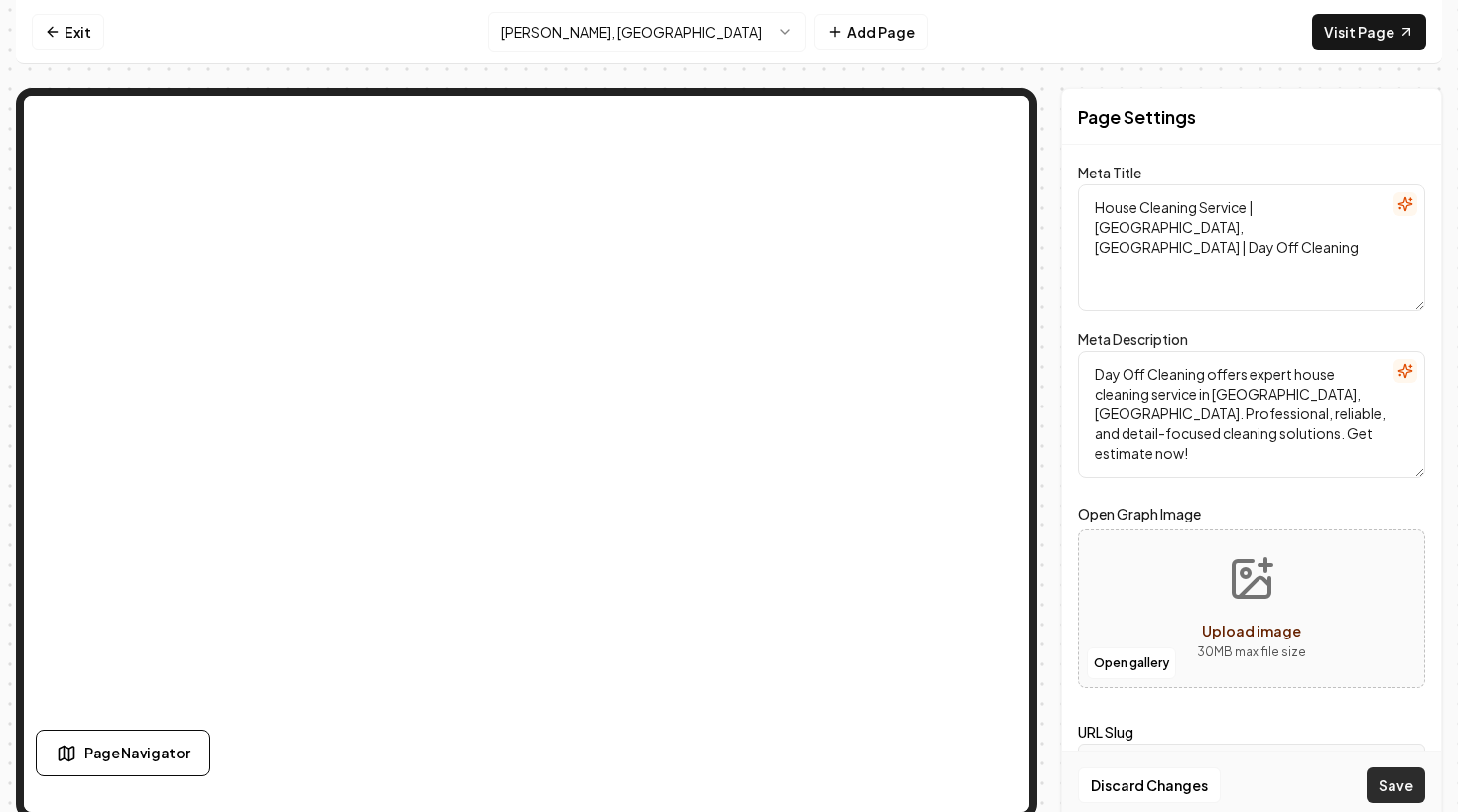
click at [1380, 783] on button "Save" at bounding box center [1395, 785] width 59 height 36
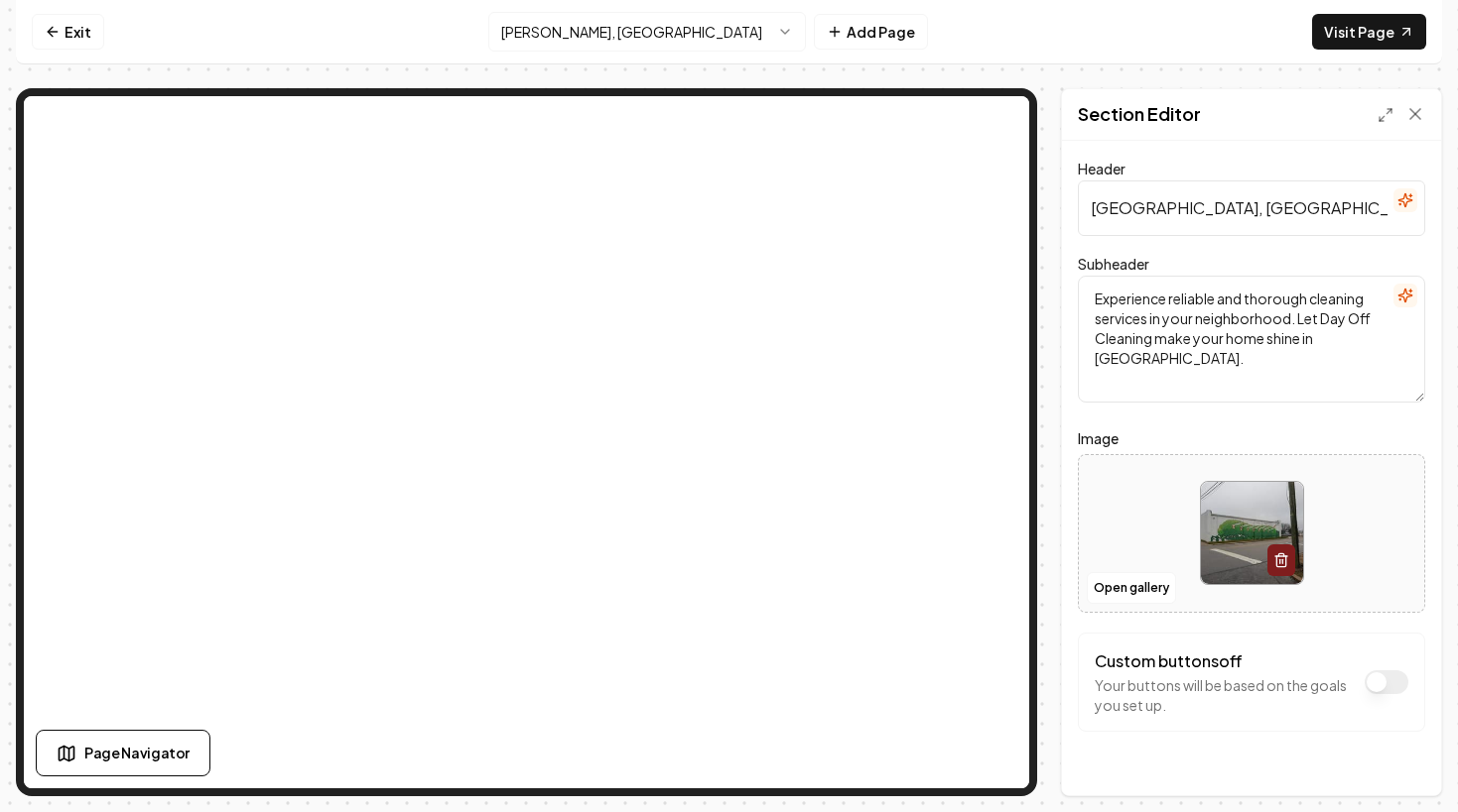
click at [1237, 223] on input "[GEOGRAPHIC_DATA], [GEOGRAPHIC_DATA] Cleaning / Maid Service" at bounding box center [1251, 209] width 348 height 56
paste input "Professional House Cleaning Service in [GEOGRAPHIC_DATA], [GEOGRAPHIC_DATA]"
type input "Professional House Cleaning Service in [GEOGRAPHIC_DATA], [GEOGRAPHIC_DATA]"
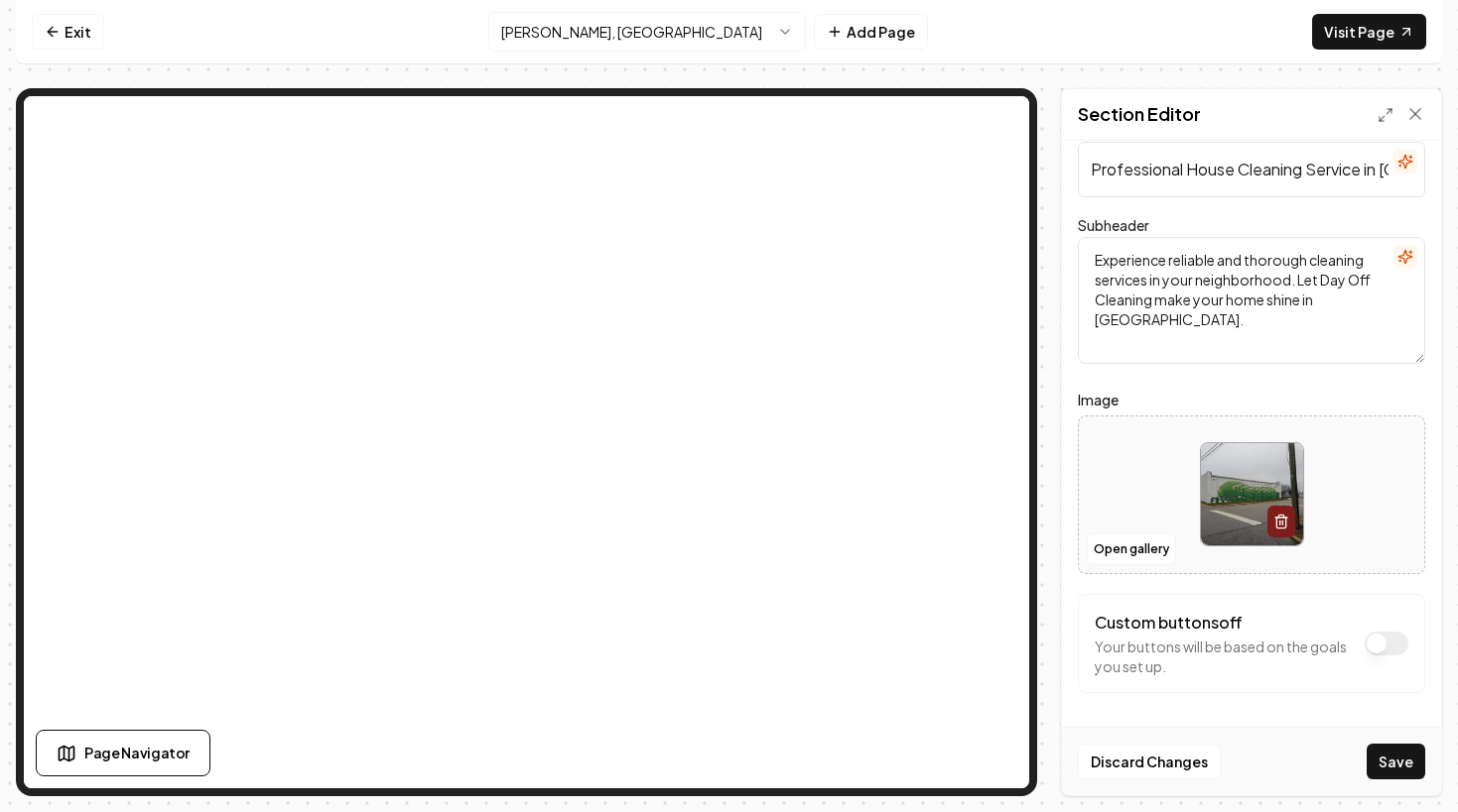
click at [1208, 324] on textarea "Experience reliable and thorough cleaning services in your neighborhood. Let Da…" at bounding box center [1251, 300] width 348 height 127
paste textarea "Day Off Cleaning provides professional house cleaning service in [GEOGRAPHIC_DA…"
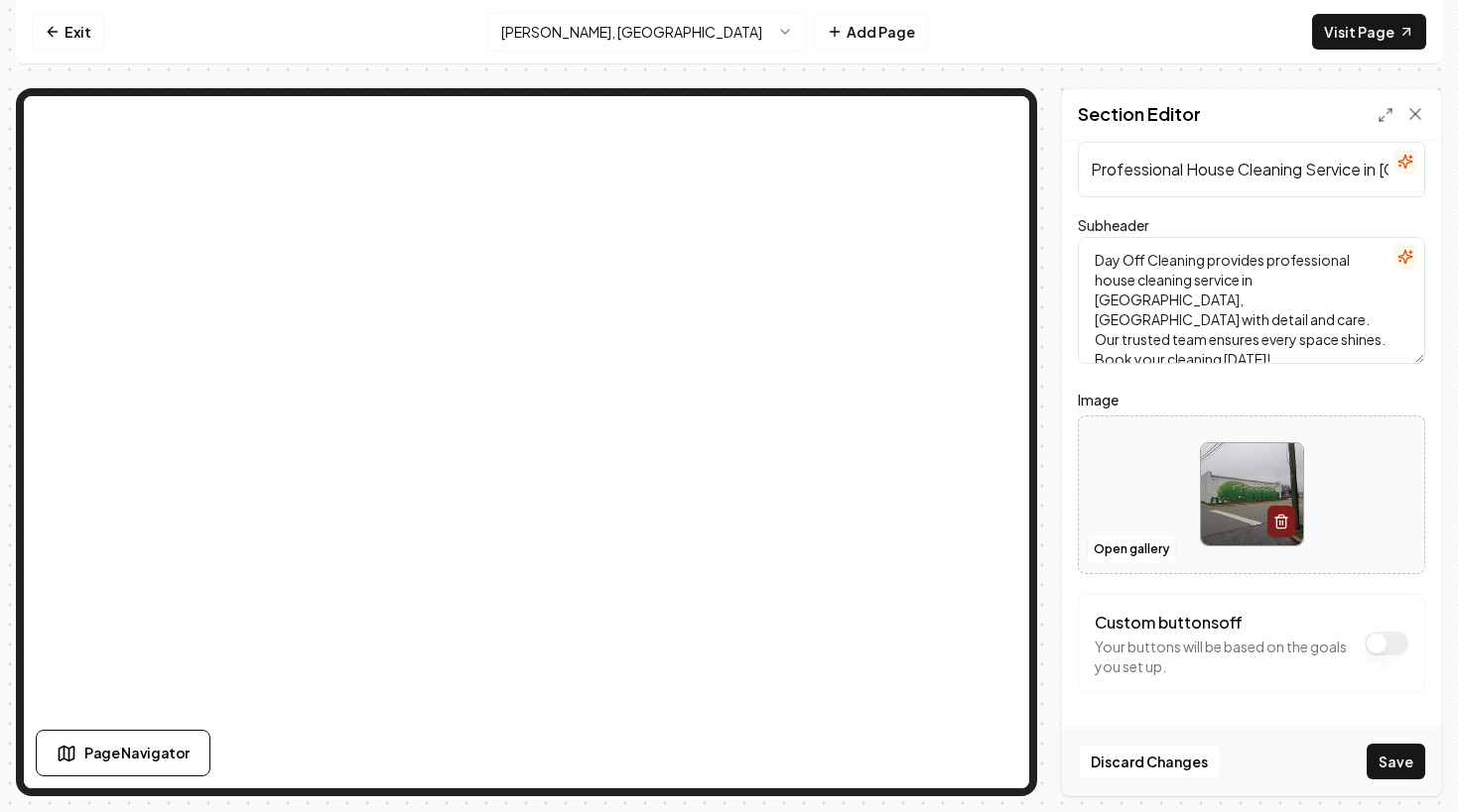
type textarea "Day Off Cleaning provides professional house cleaning service in [GEOGRAPHIC_DA…"
click at [1145, 376] on form "Header Professional House Cleaning Service in [GEOGRAPHIC_DATA], [GEOGRAPHIC_DA…" at bounding box center [1251, 444] width 348 height 654
click at [1403, 760] on button "Save" at bounding box center [1395, 762] width 59 height 36
click at [1273, 516] on icon "button" at bounding box center [1281, 521] width 16 height 16
click at [1272, 516] on span "Upload image" at bounding box center [1250, 516] width 99 height 18
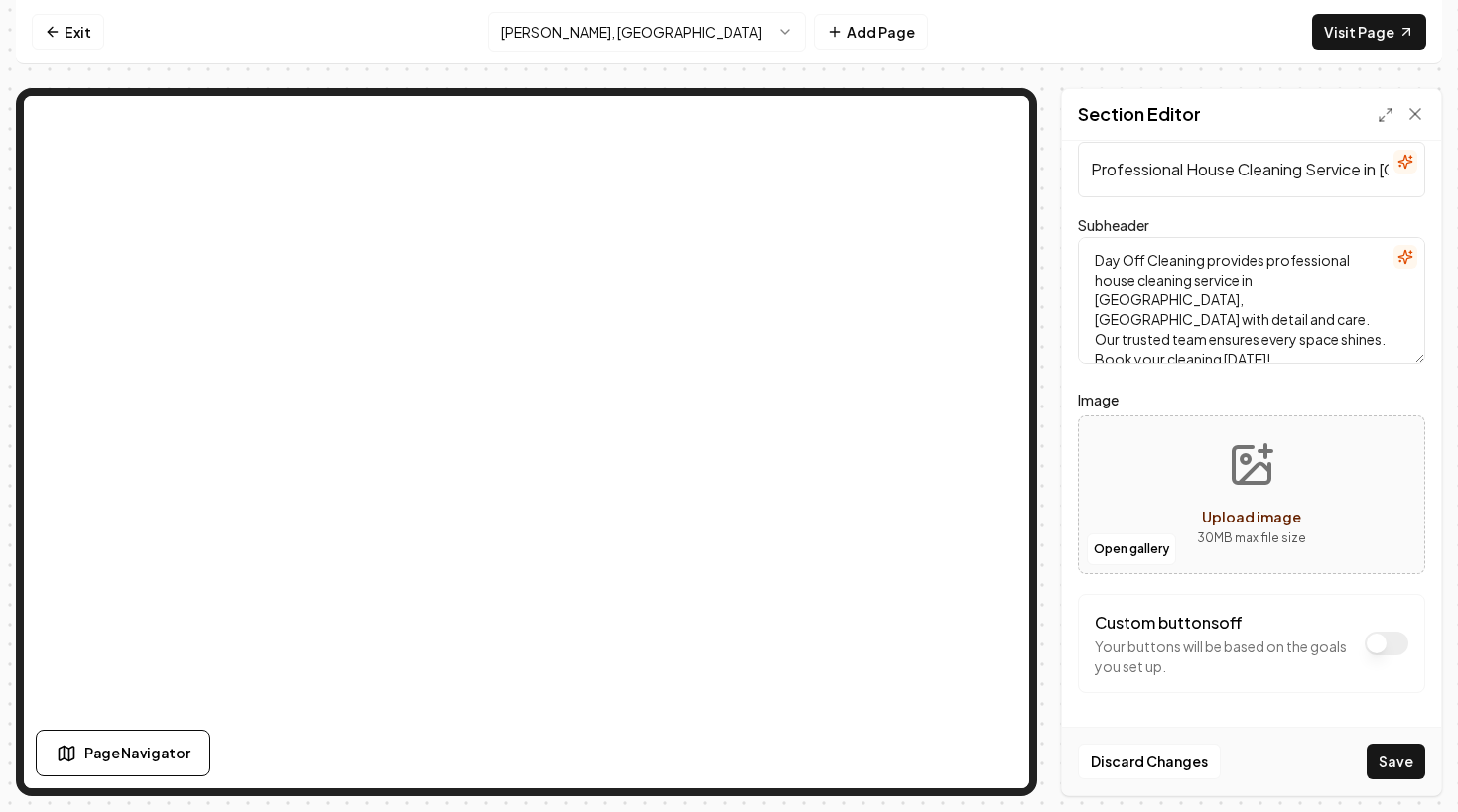
type input "**********"
click at [1399, 760] on button "Save" at bounding box center [1395, 762] width 59 height 36
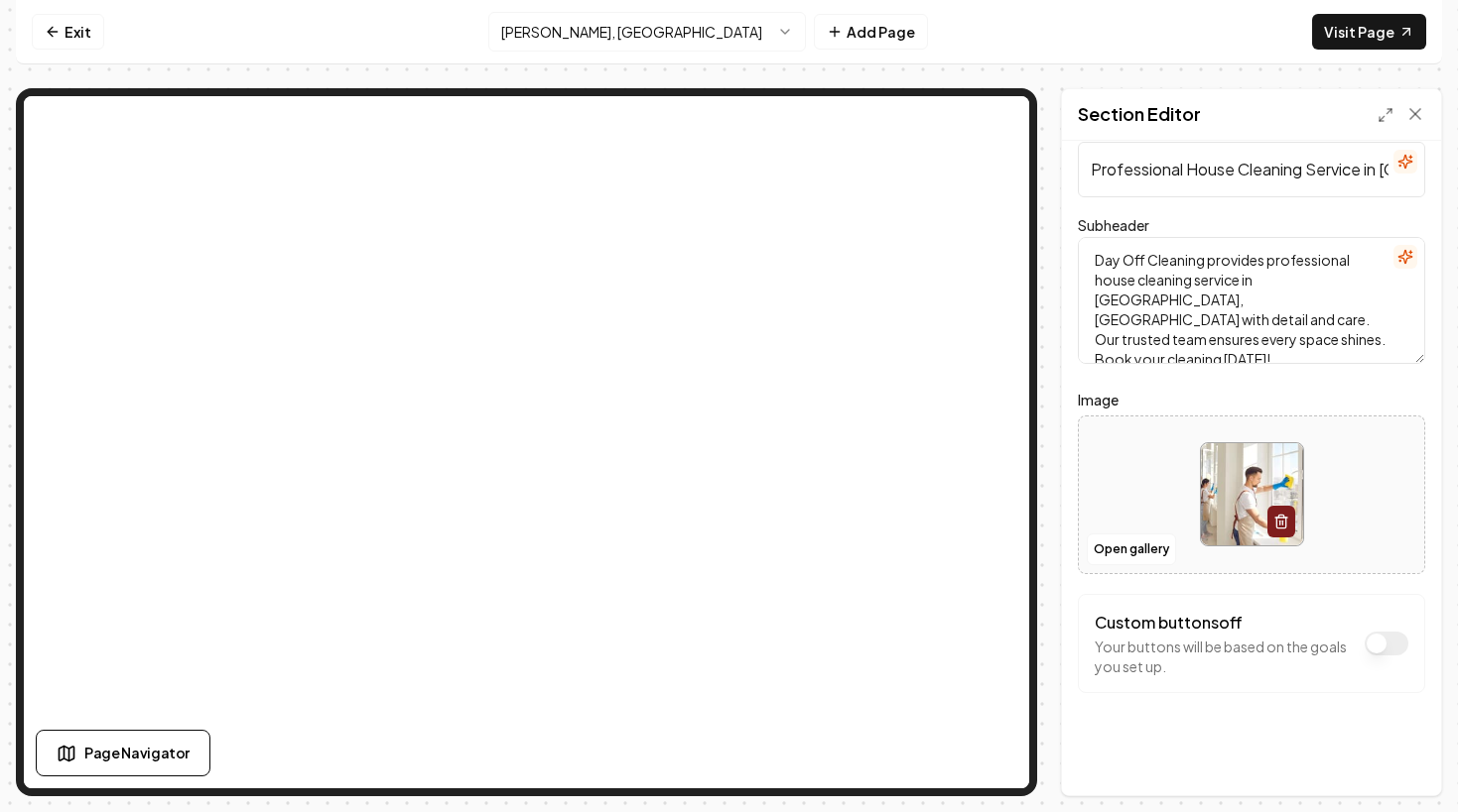
scroll to position [0, 0]
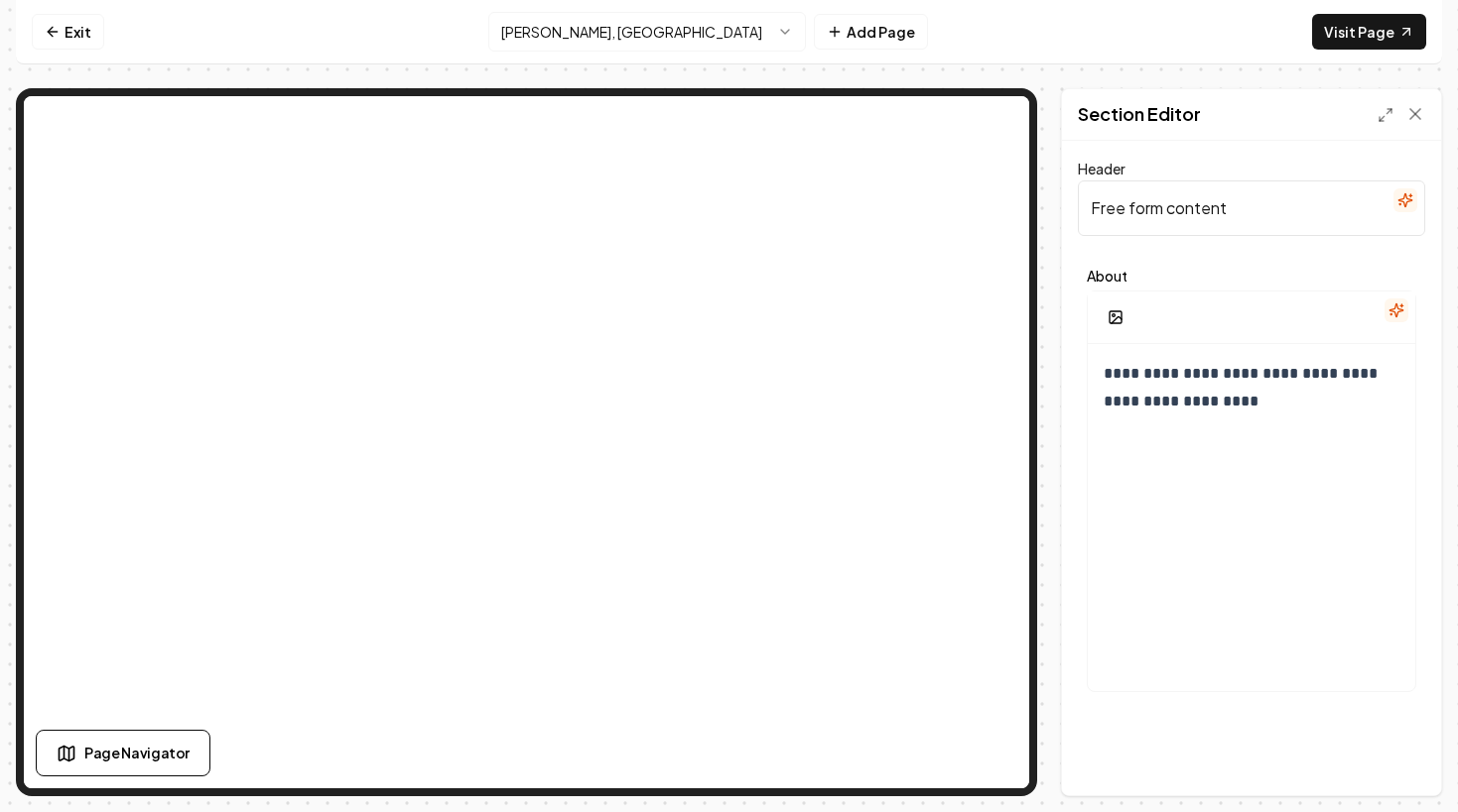
click at [1214, 222] on input "Free form content" at bounding box center [1251, 209] width 348 height 56
paste input "Key Benefits of House Cleaning Service in [GEOGRAPHIC_DATA], [GEOGRAPHIC_DATA]"
type input "Key Benefits of House Cleaning Service in [GEOGRAPHIC_DATA], [GEOGRAPHIC_DATA]"
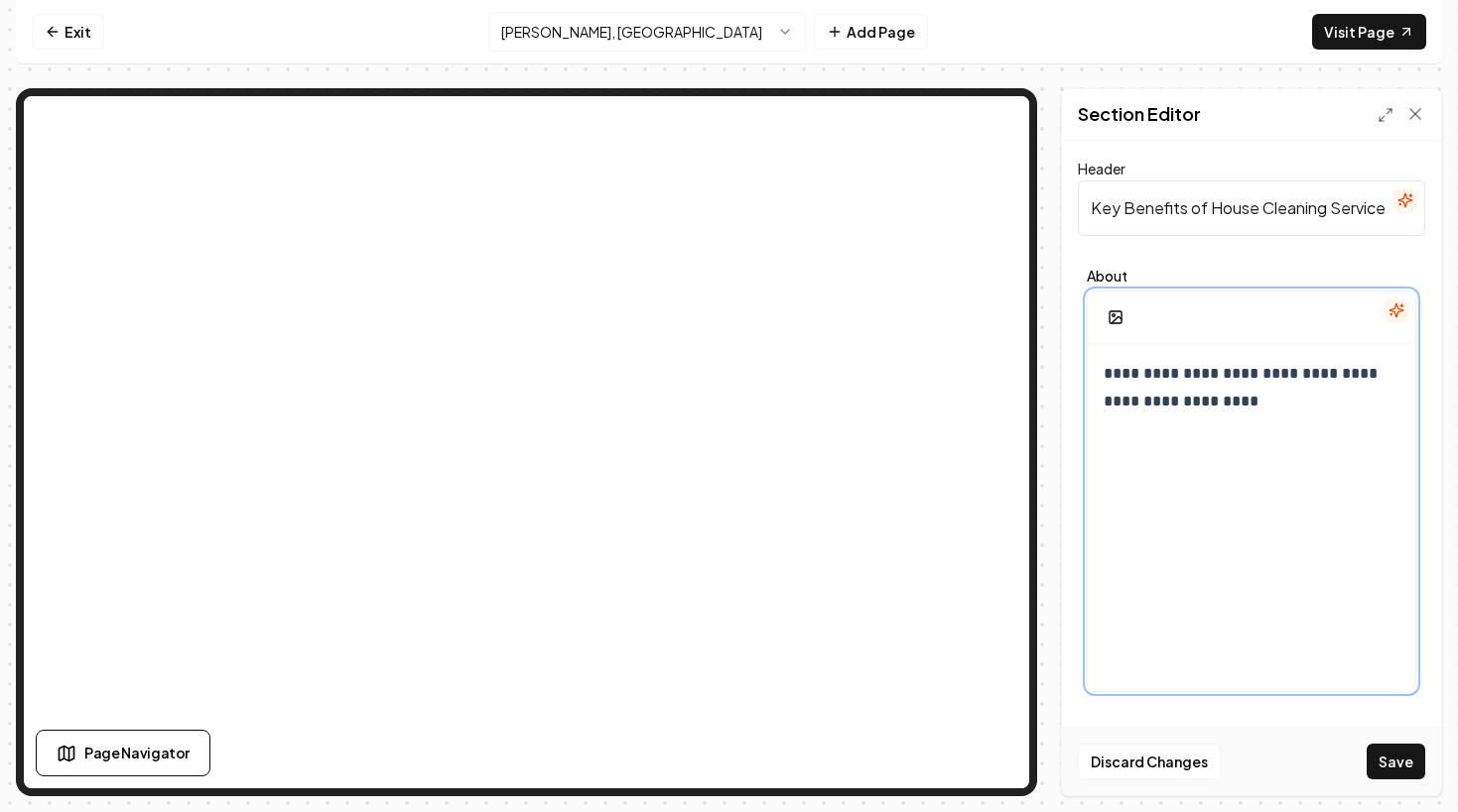
click at [1138, 464] on div "**********" at bounding box center [1251, 534] width 328 height 381
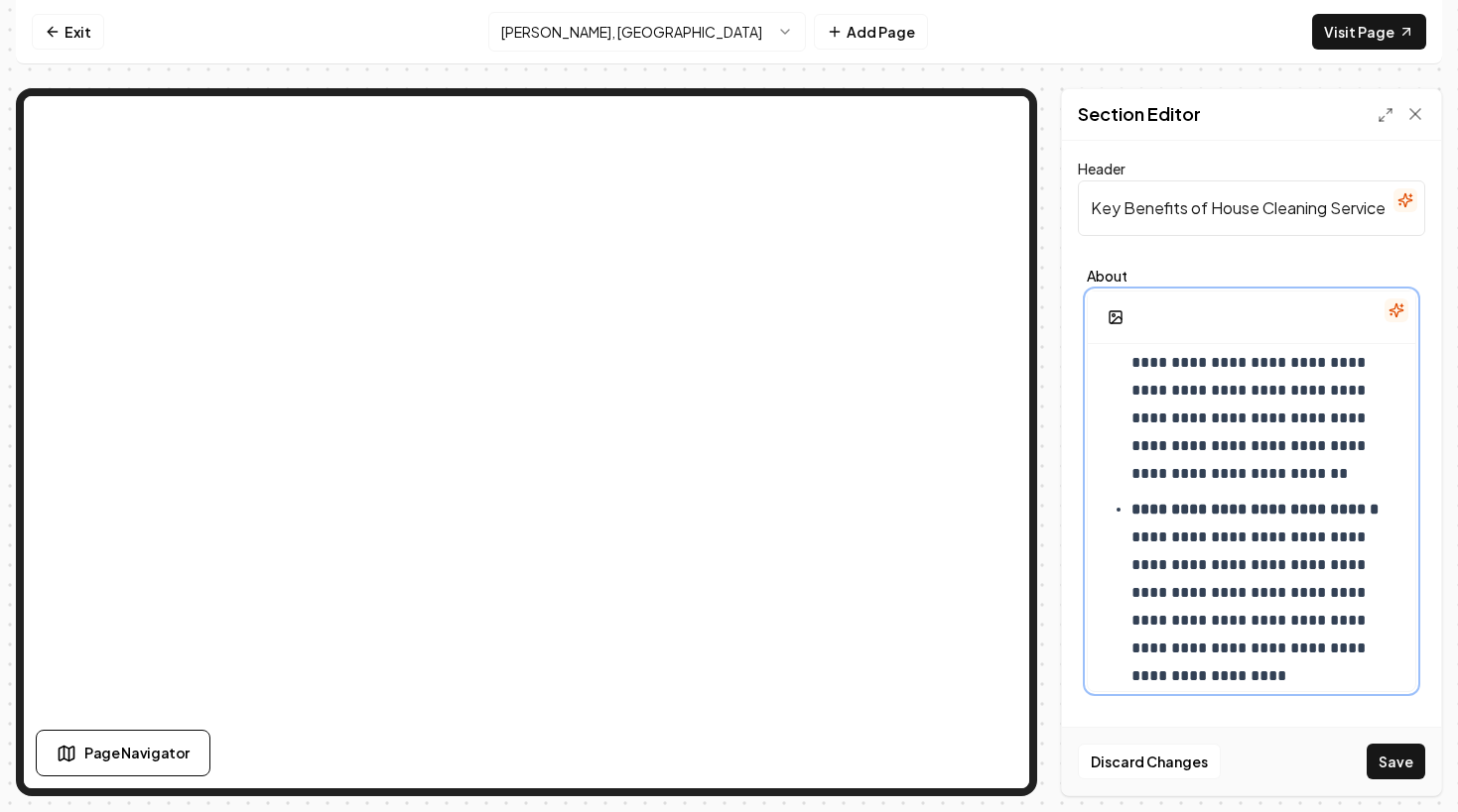
scroll to position [304, 0]
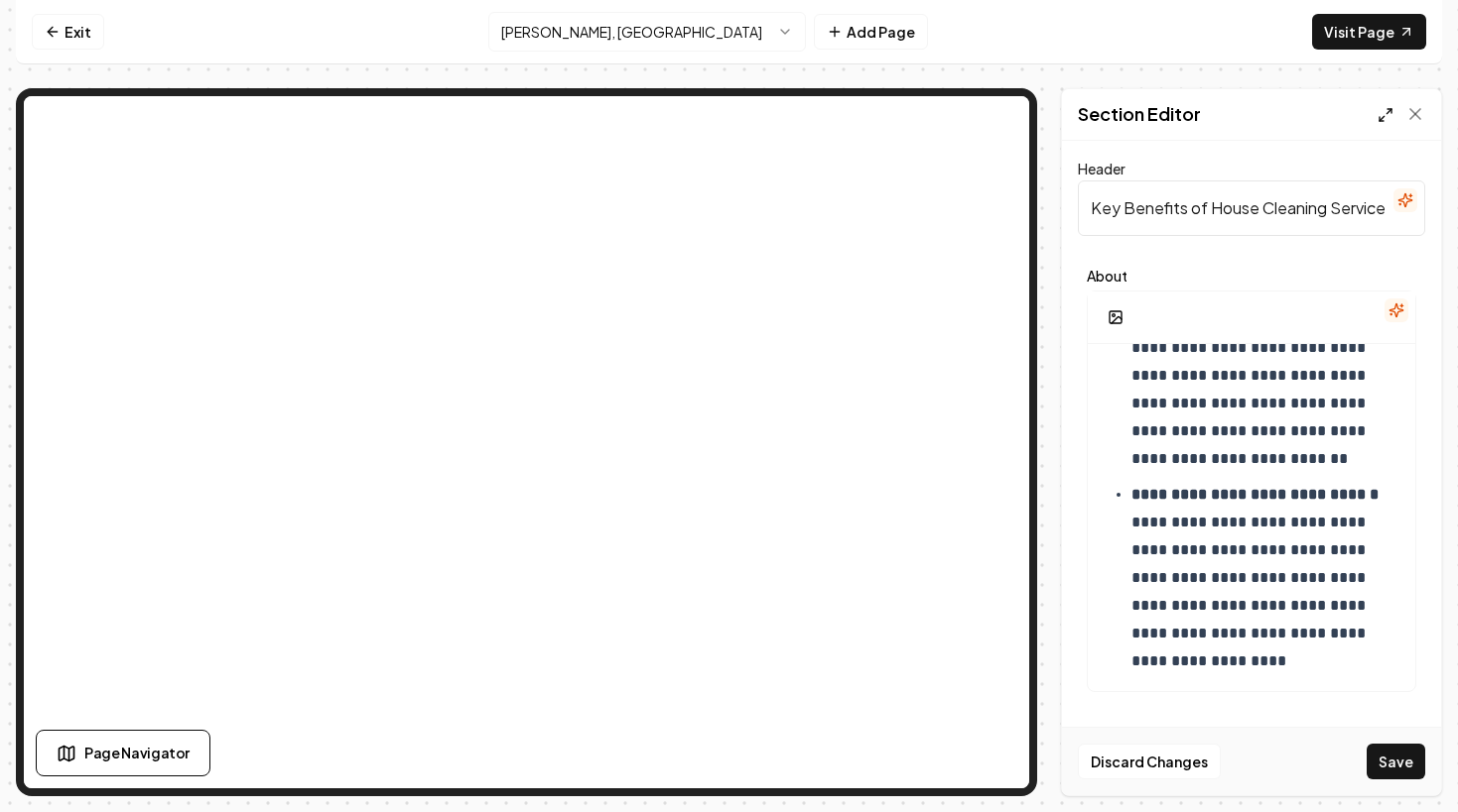
click at [1381, 116] on icon at bounding box center [1385, 115] width 16 height 16
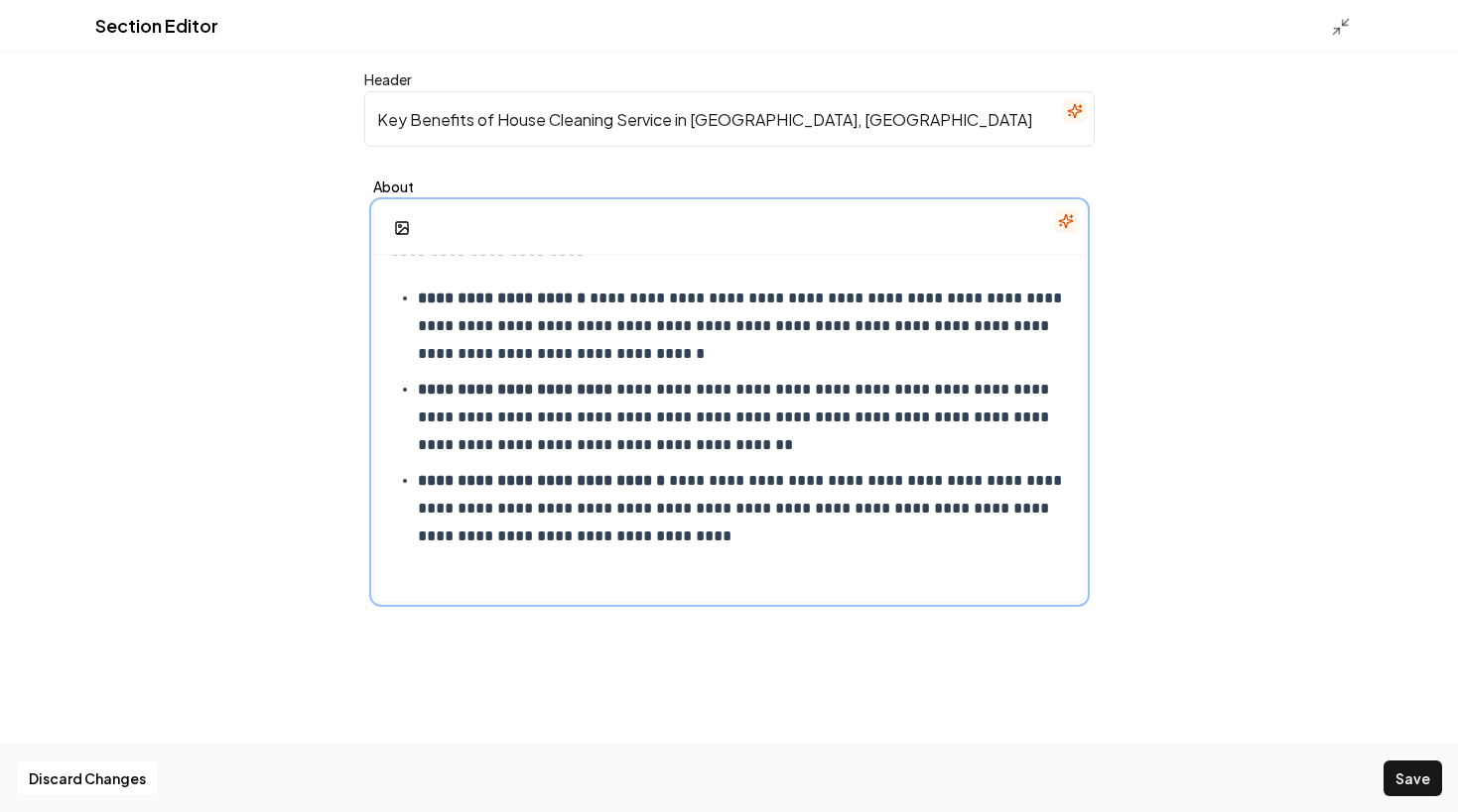
click at [743, 556] on div "**********" at bounding box center [729, 410] width 711 height 381
click at [404, 224] on icon "button" at bounding box center [402, 228] width 16 height 16
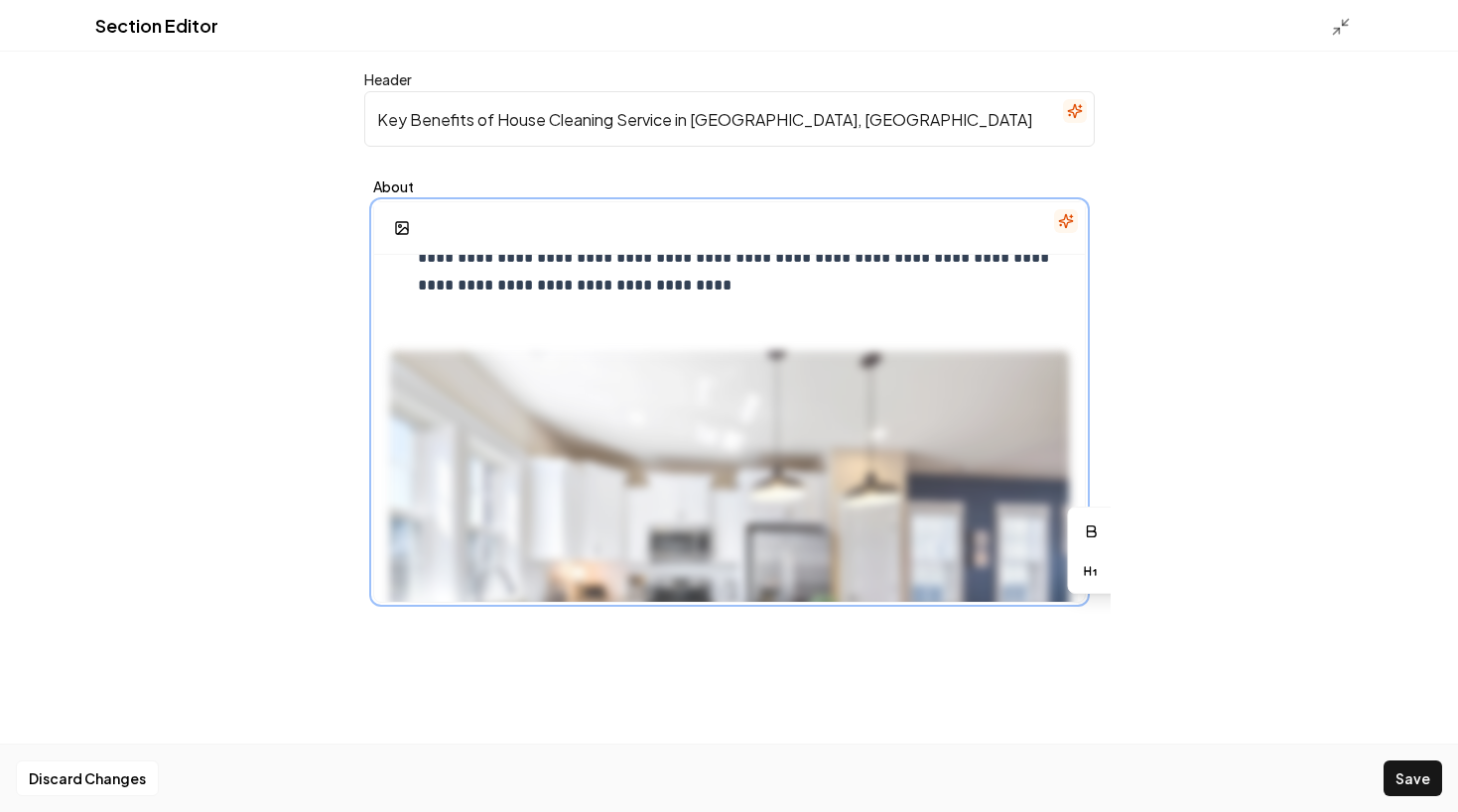
scroll to position [0, 0]
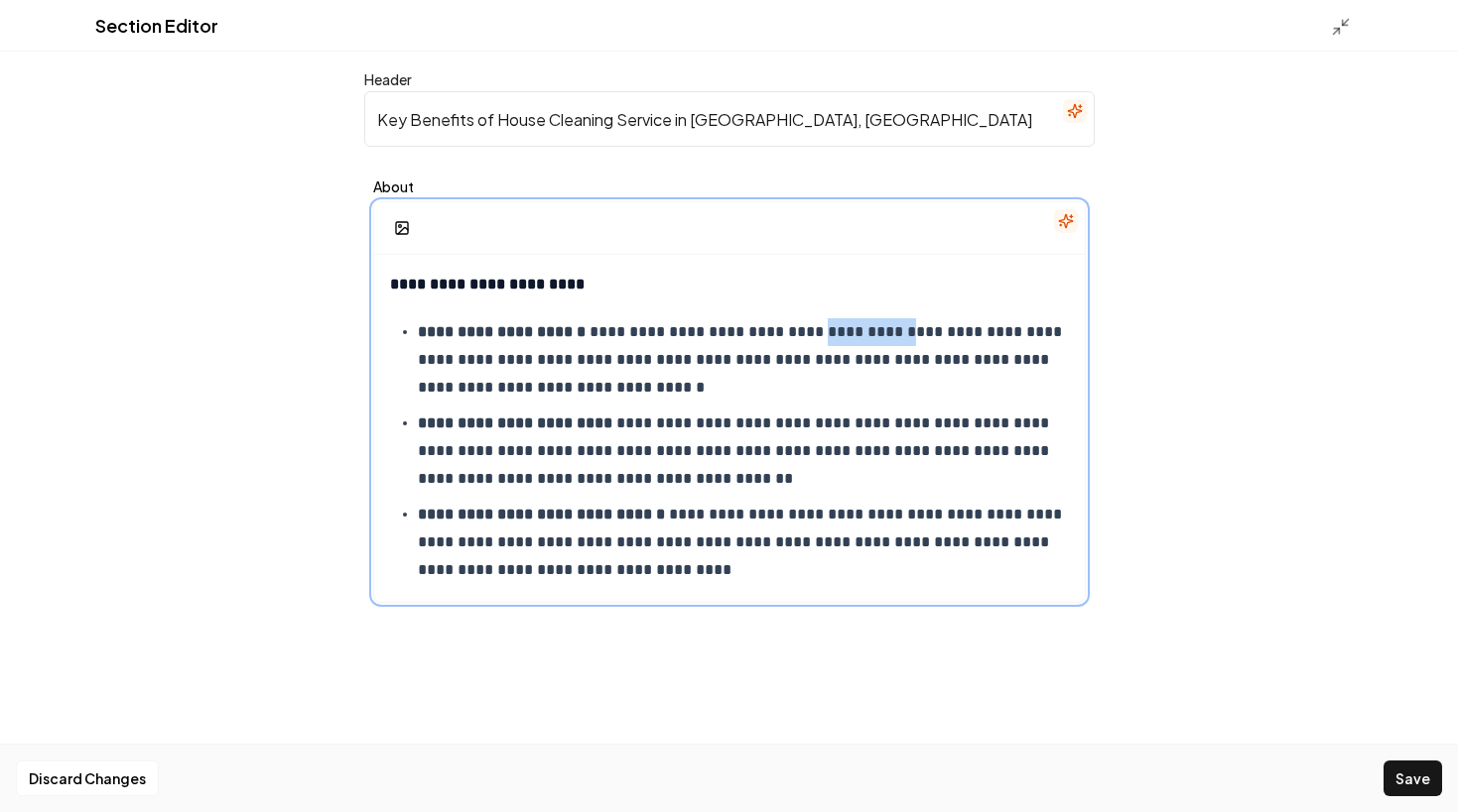
drag, startPoint x: 819, startPoint y: 329, endPoint x: 907, endPoint y: 332, distance: 88.1
click at [907, 332] on p "**********" at bounding box center [742, 360] width 651 height 83
click at [995, 253] on icon "button" at bounding box center [1001, 250] width 16 height 16
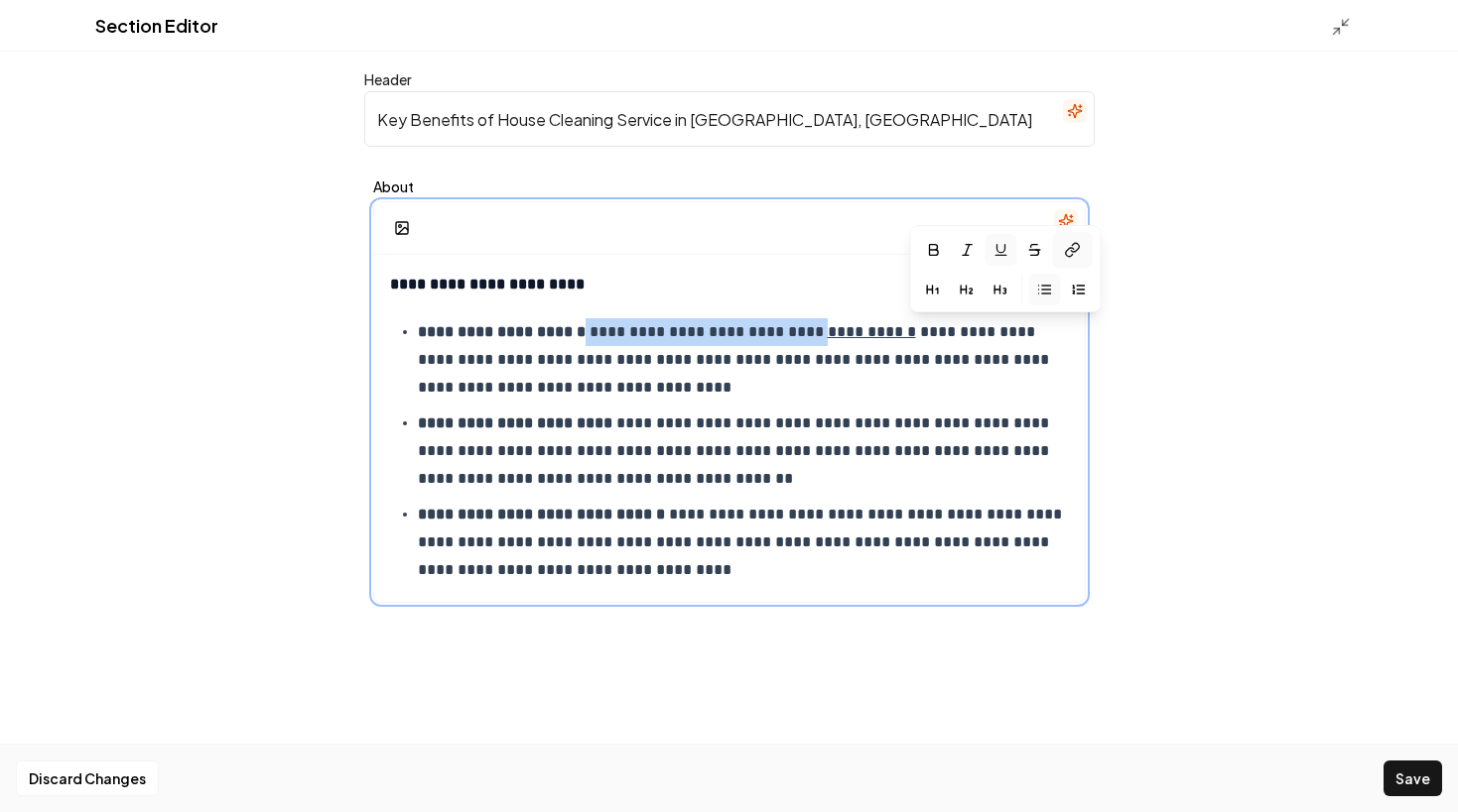
click at [1065, 254] on icon at bounding box center [1069, 252] width 8 height 9
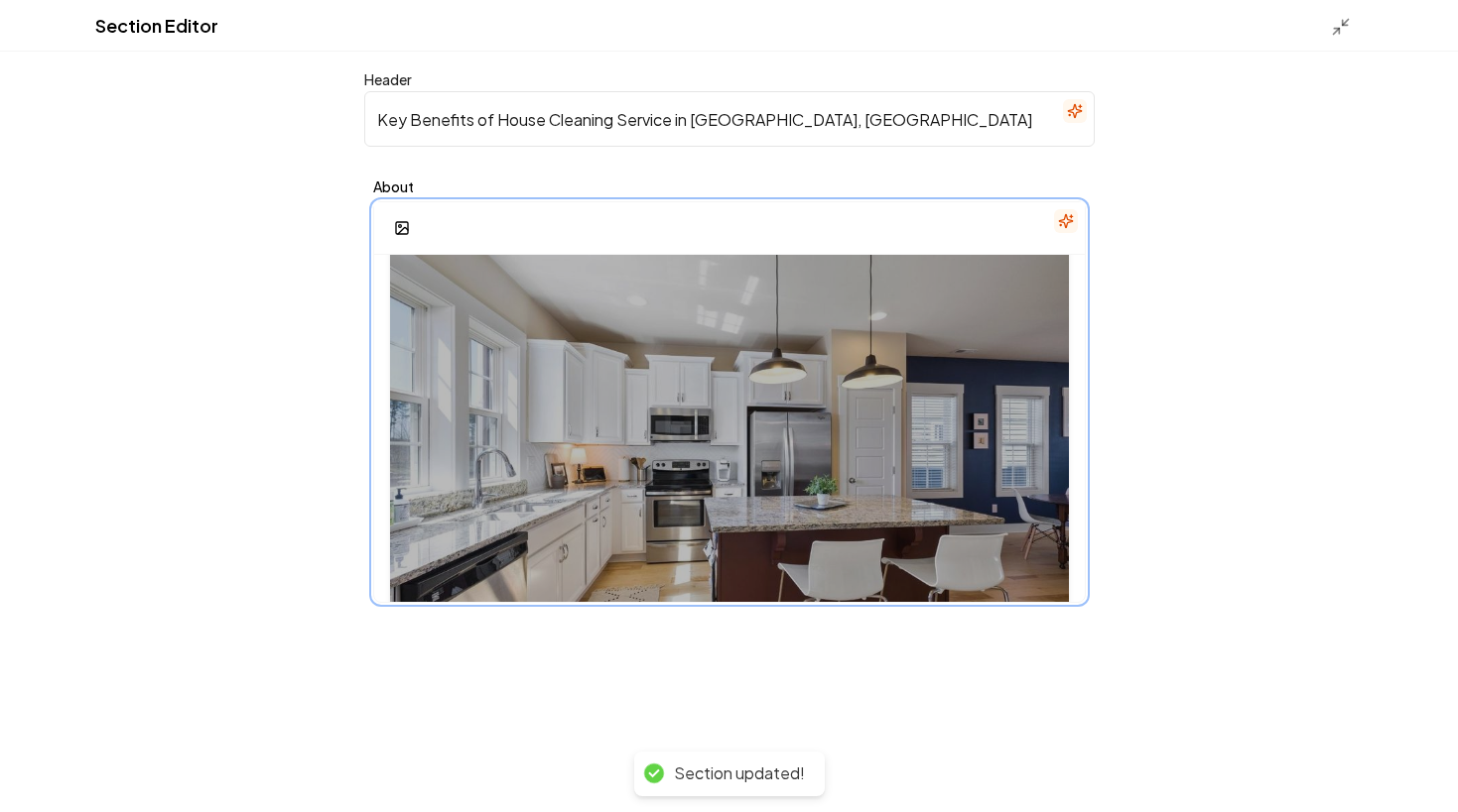
scroll to position [543, 0]
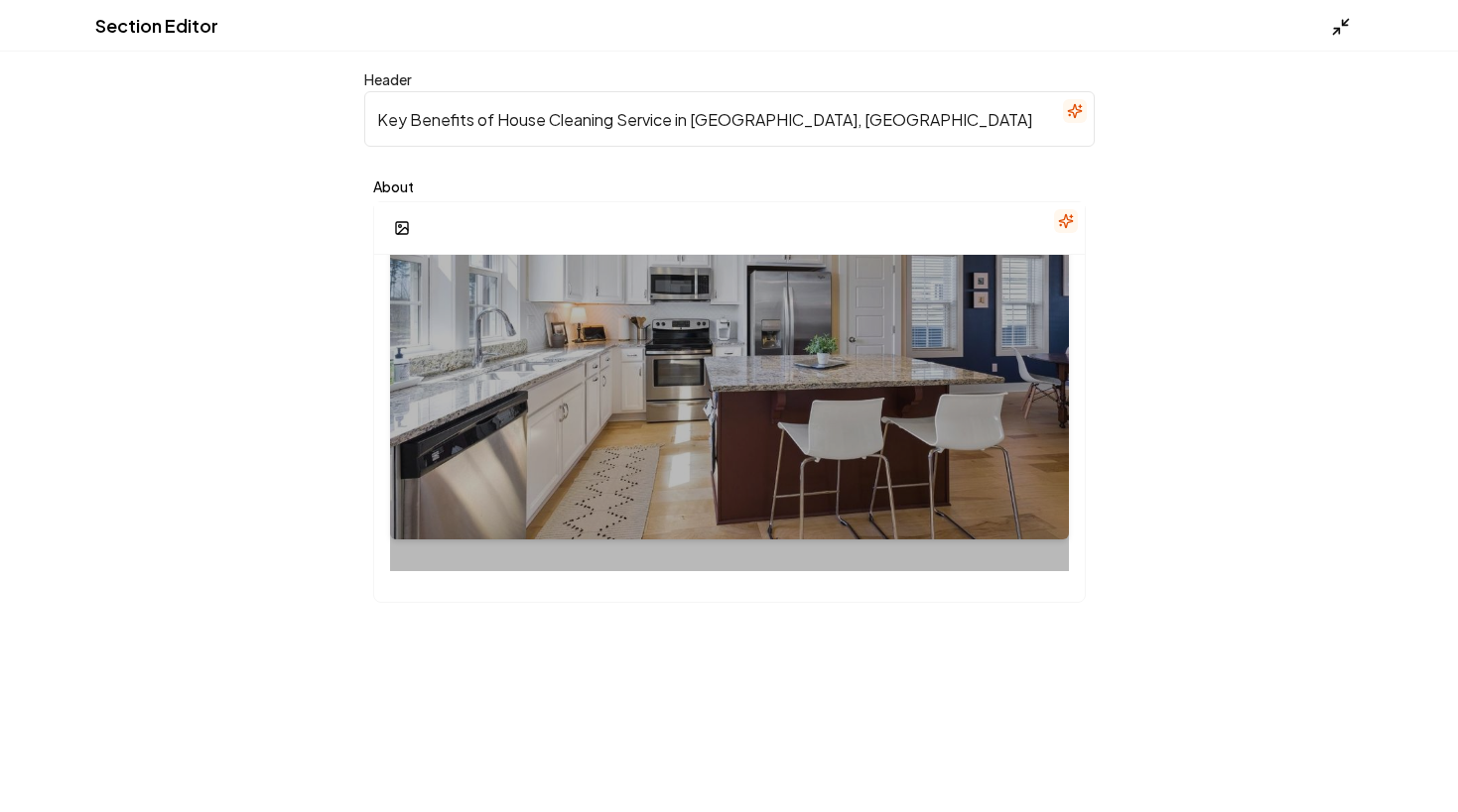
click at [1337, 29] on line at bounding box center [1336, 31] width 6 height 6
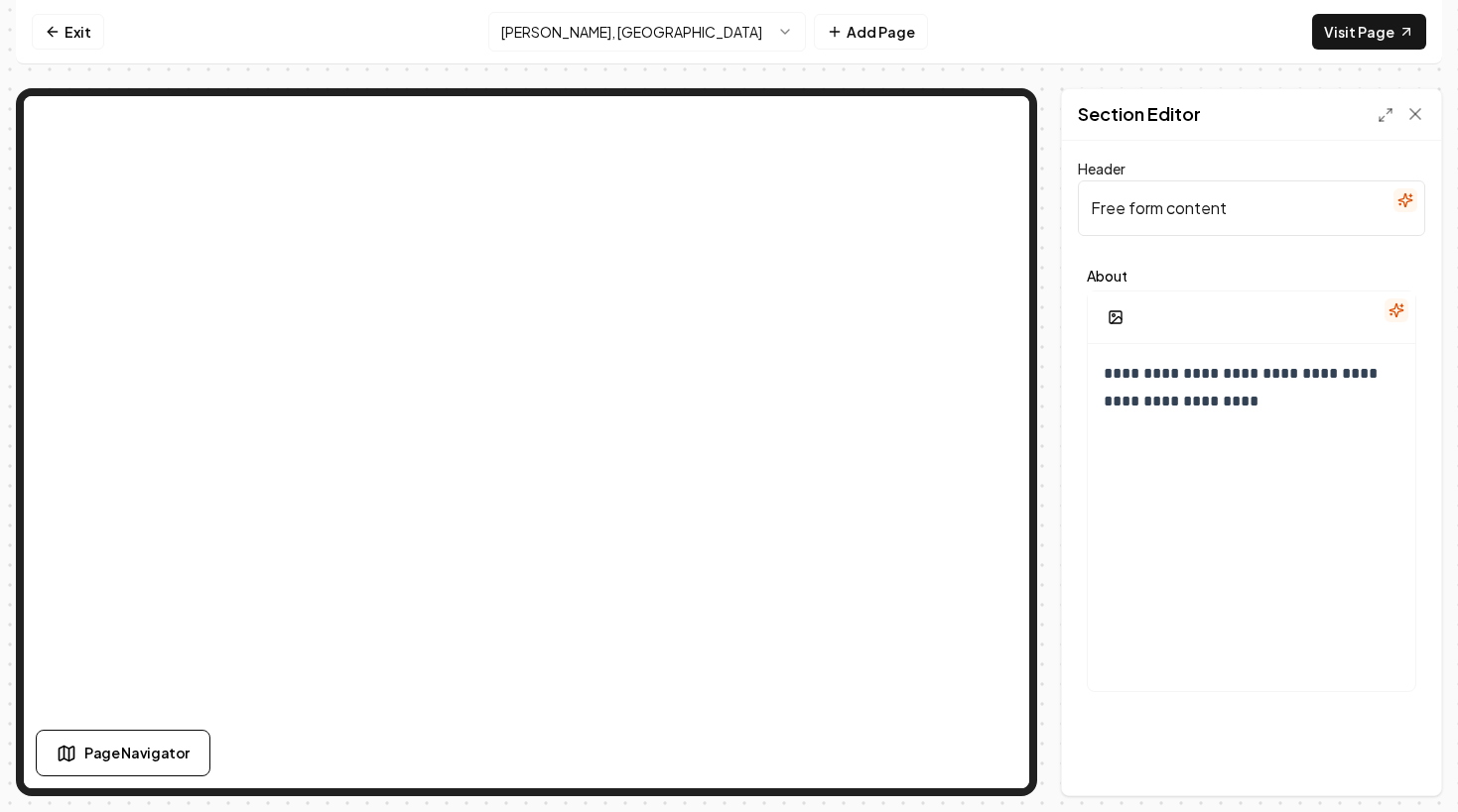
click at [1216, 209] on input "Free form content" at bounding box center [1251, 209] width 348 height 56
paste input "Why Hire Day Off Cleaning for House Cleaning Service in [GEOGRAPHIC_DATA], [GEO…"
type input "Why Hire Day Off Cleaning for House Cleaning Service in [GEOGRAPHIC_DATA], [GEO…"
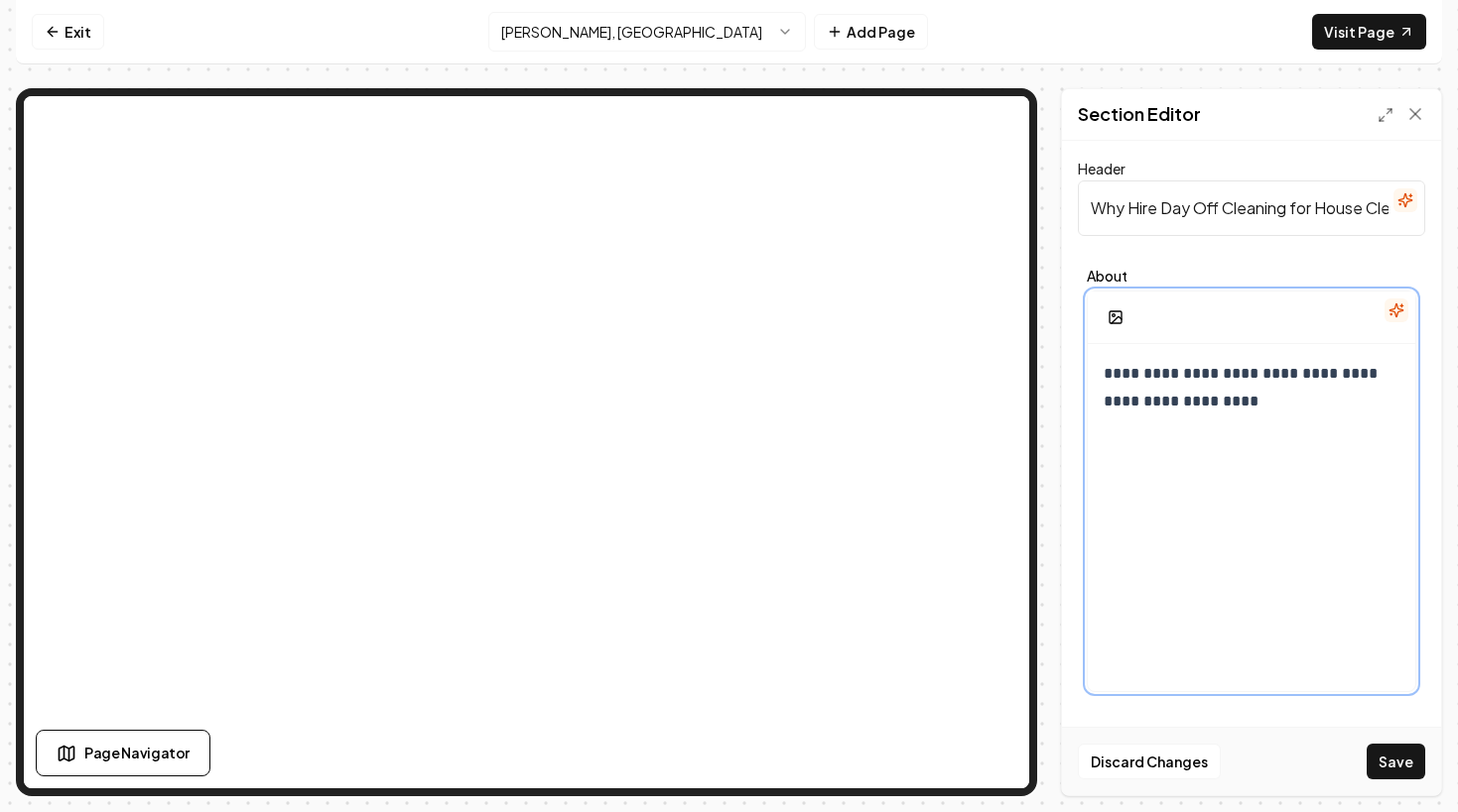
click at [1208, 404] on p "**********" at bounding box center [1251, 388] width 296 height 56
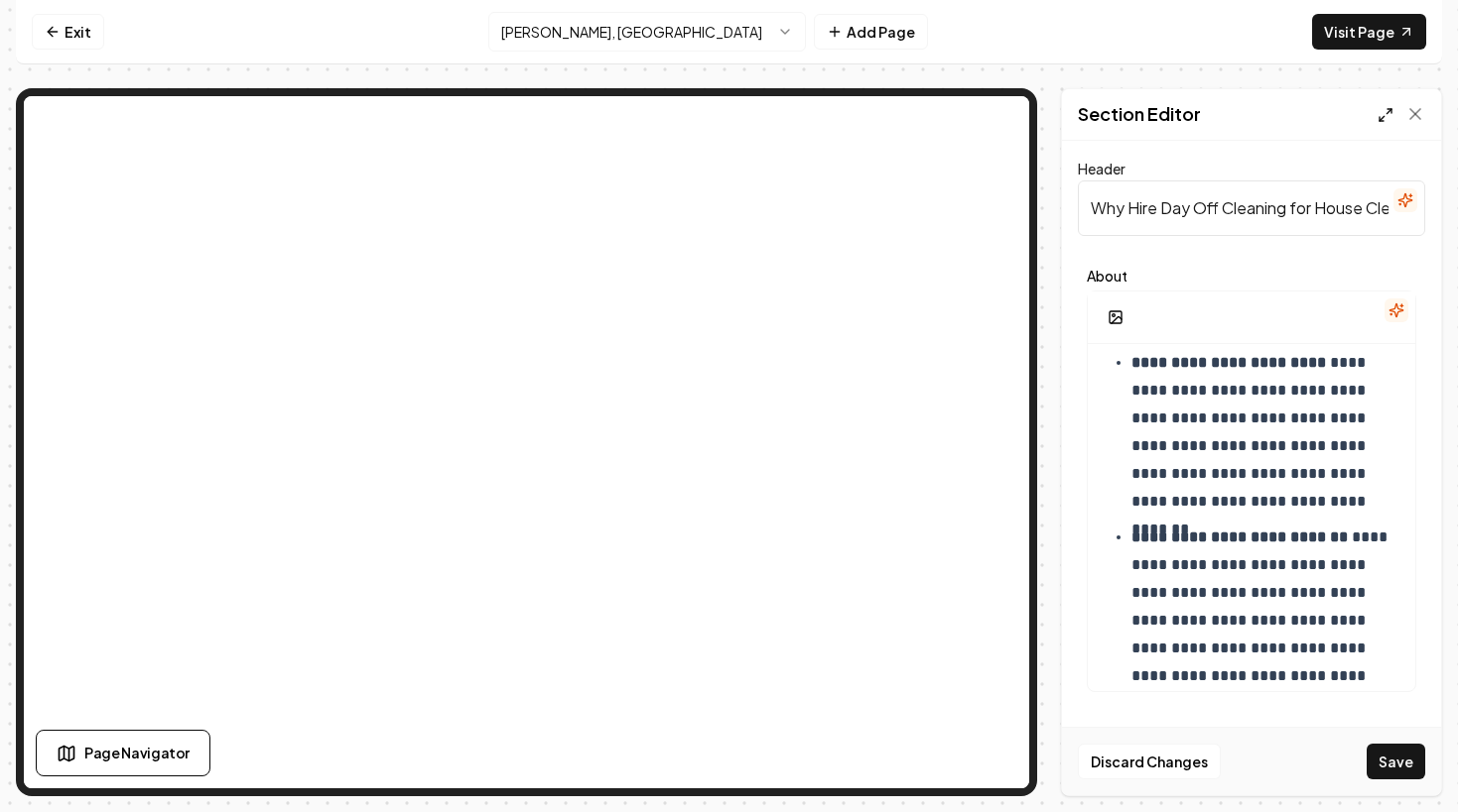
click at [1381, 116] on icon at bounding box center [1385, 115] width 16 height 16
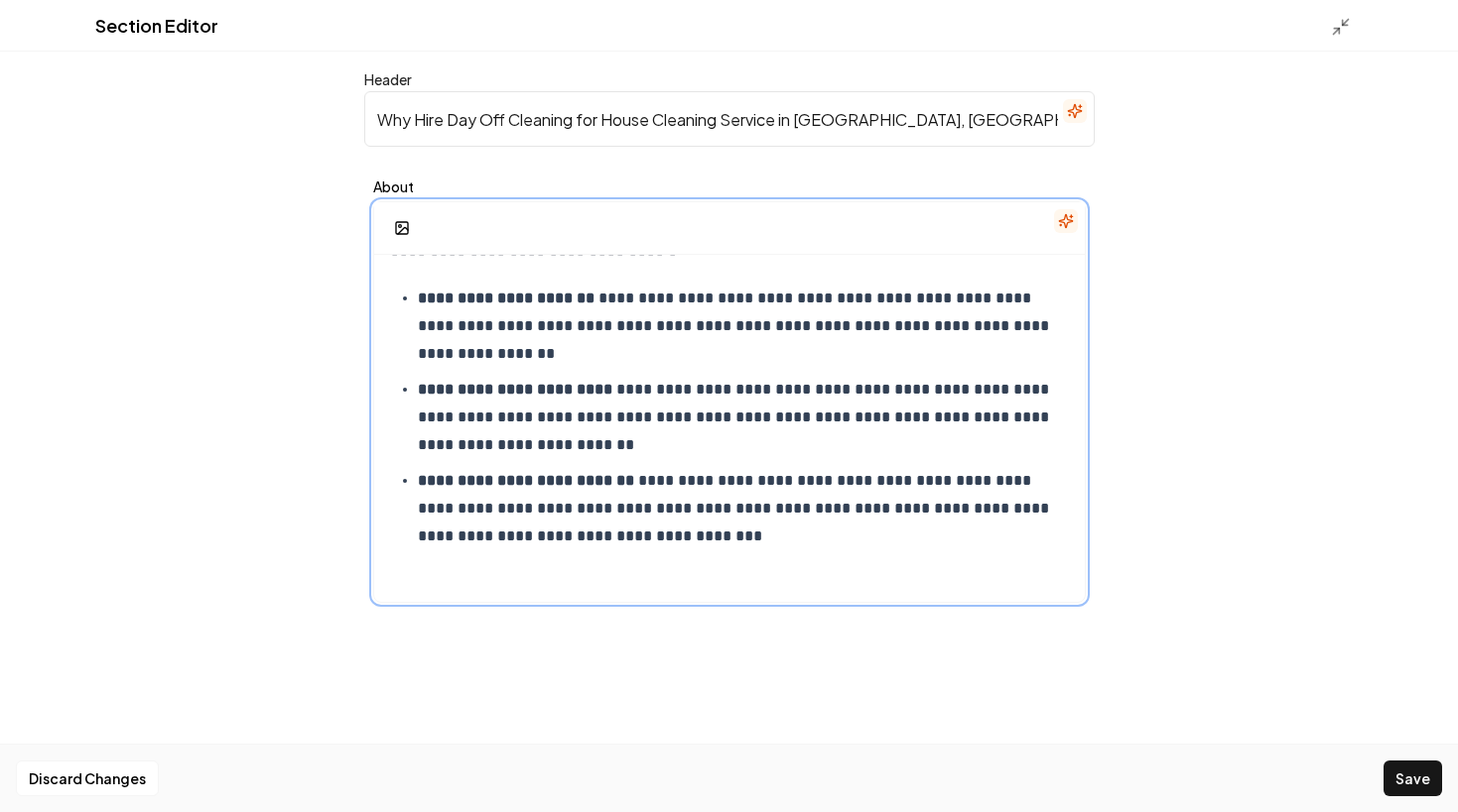
click at [768, 567] on div "**********" at bounding box center [729, 410] width 711 height 381
click at [396, 233] on rect "button" at bounding box center [402, 228] width 12 height 12
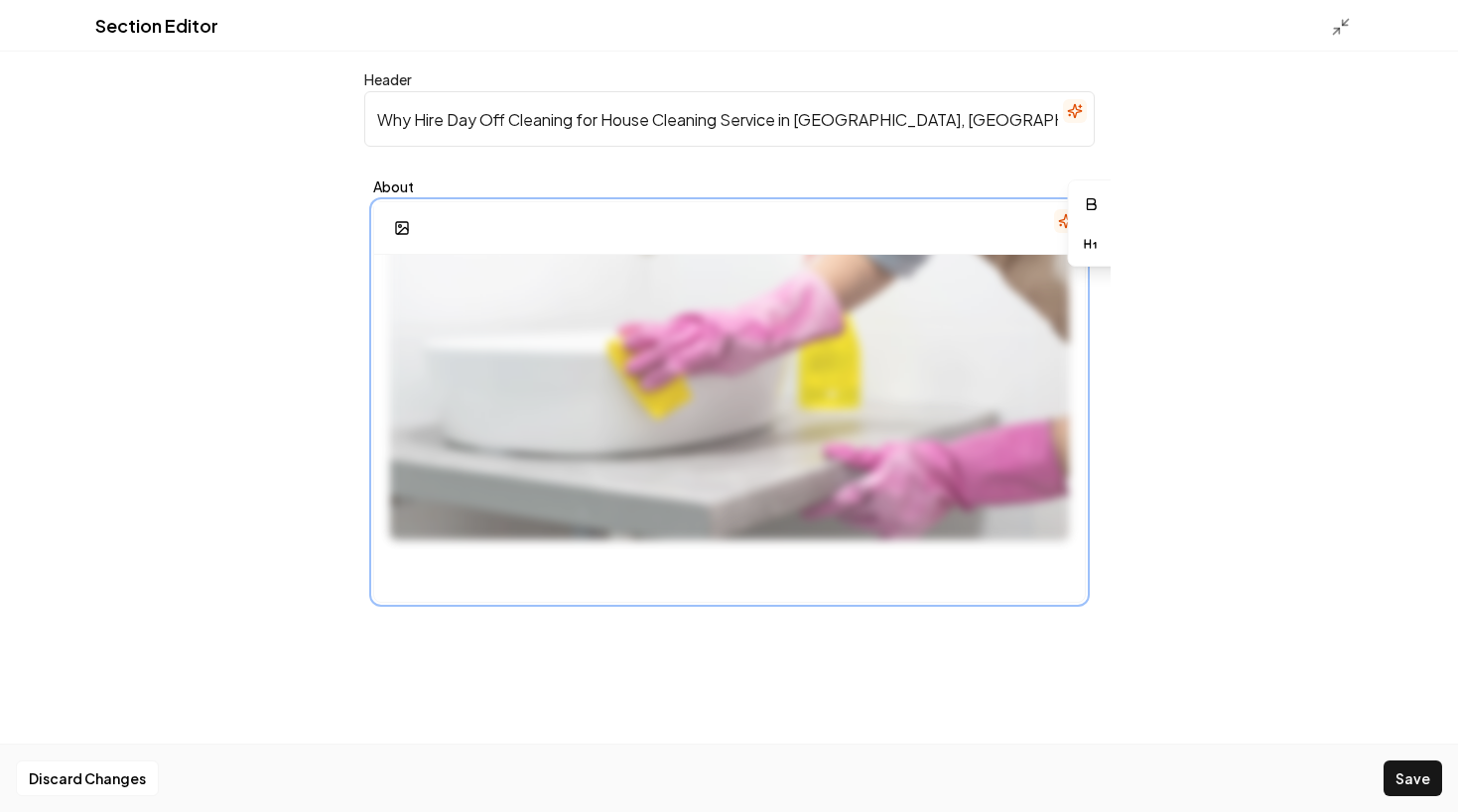
scroll to position [0, 0]
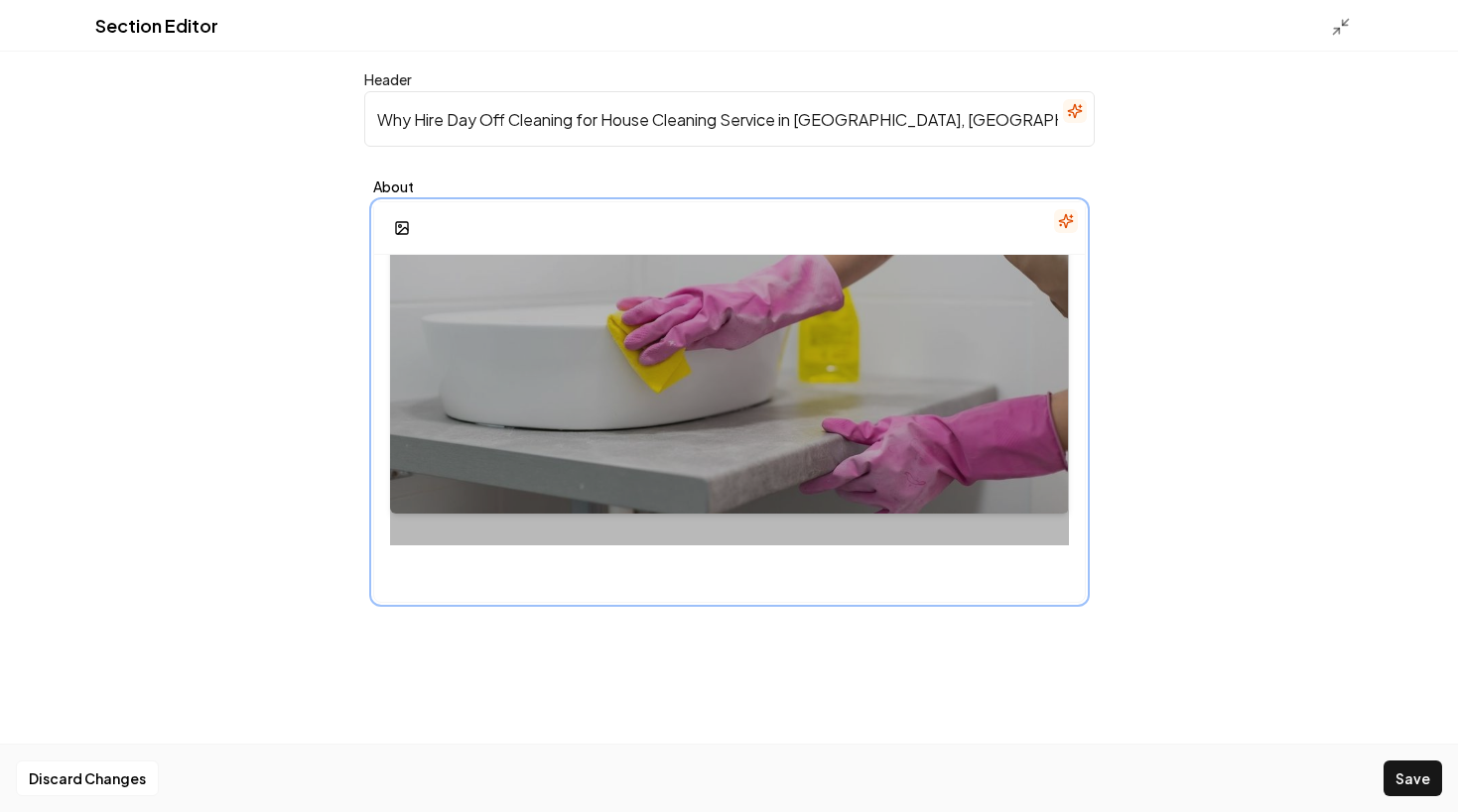
click at [600, 332] on div at bounding box center [729, 290] width 679 height 510
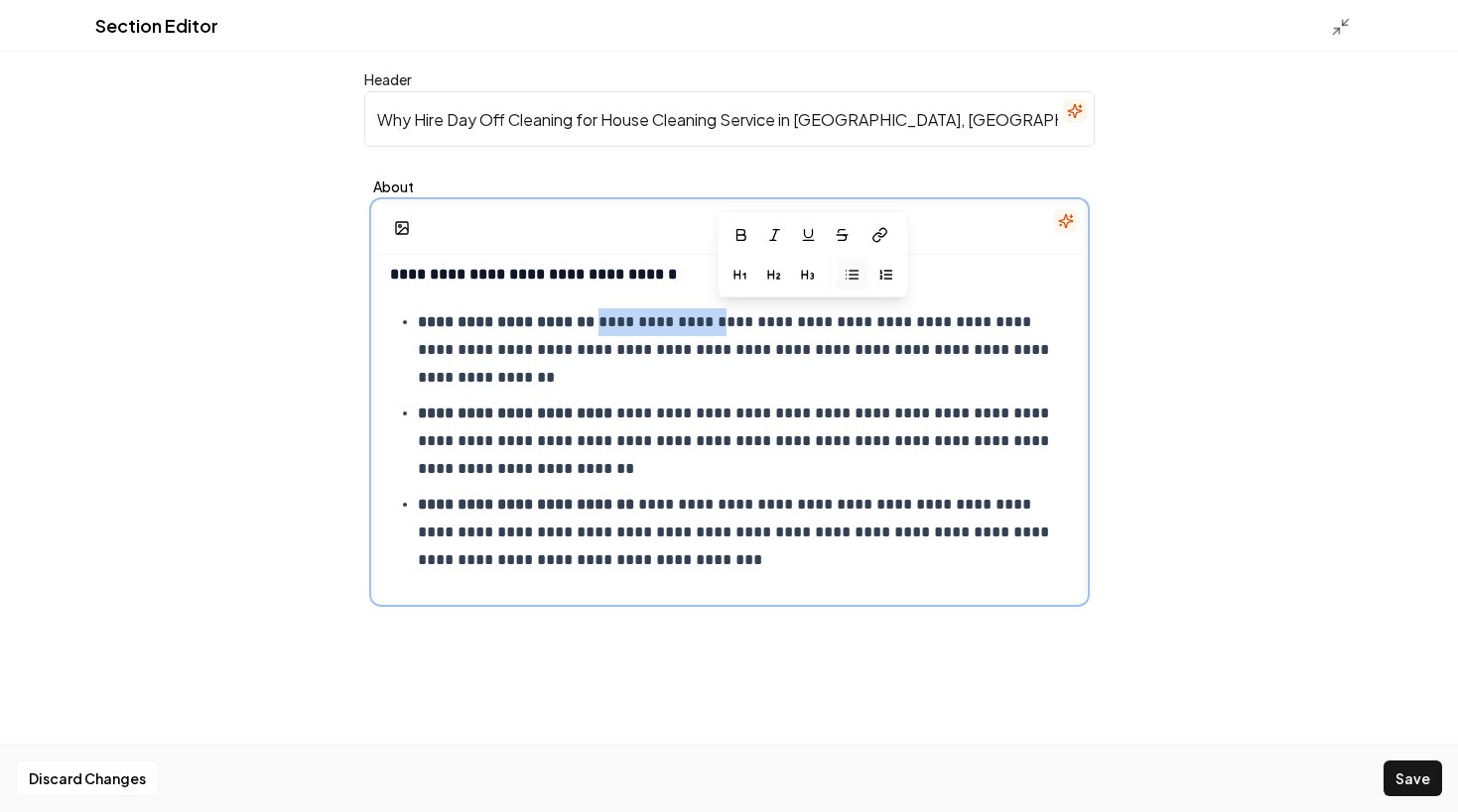
scroll to position [16, 0]
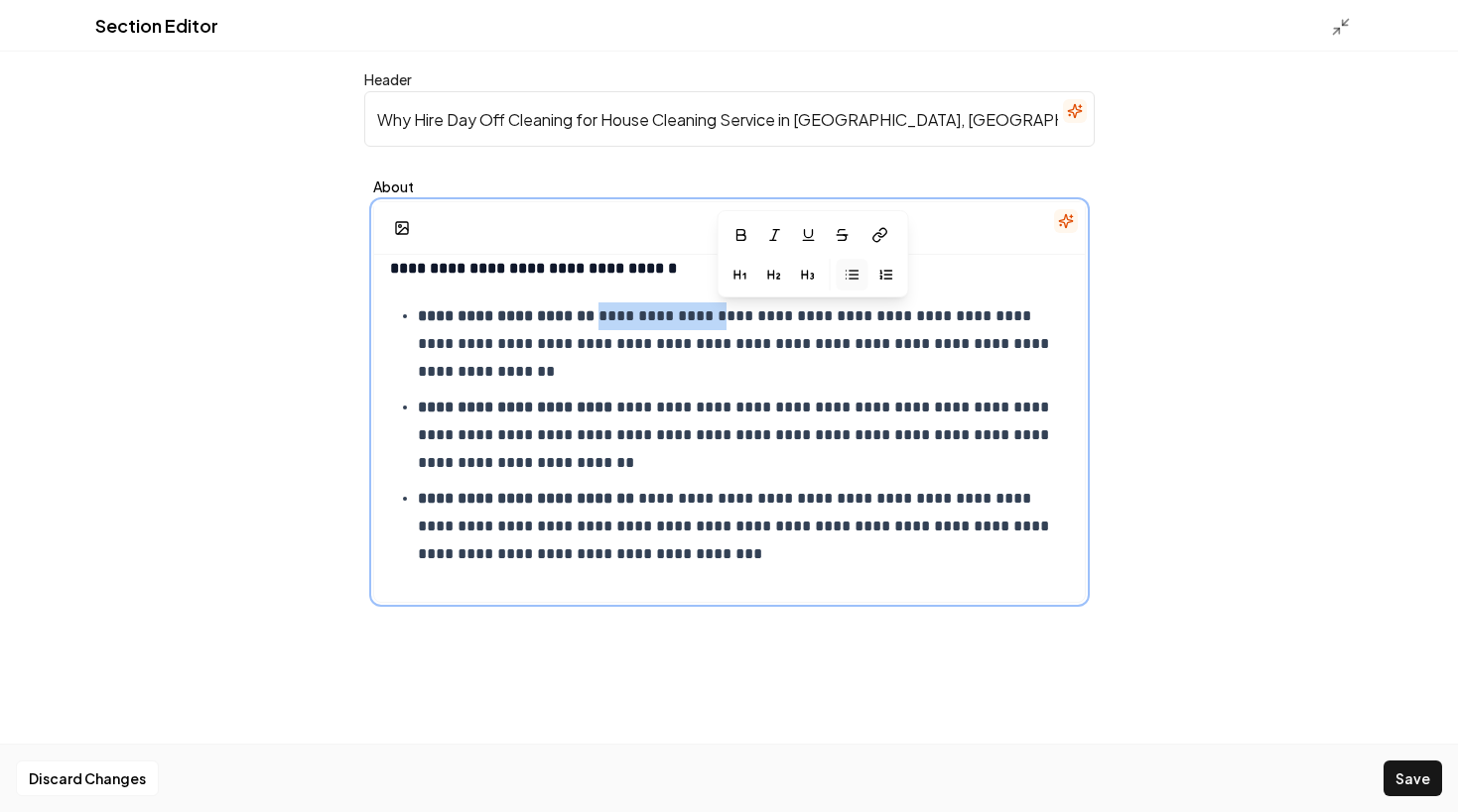
drag, startPoint x: 601, startPoint y: 333, endPoint x: 727, endPoint y: 323, distance: 126.4
click at [727, 323] on p "**********" at bounding box center [742, 344] width 651 height 83
click at [815, 241] on icon "button" at bounding box center [818, 234] width 16 height 16
click at [891, 239] on icon at bounding box center [890, 234] width 16 height 16
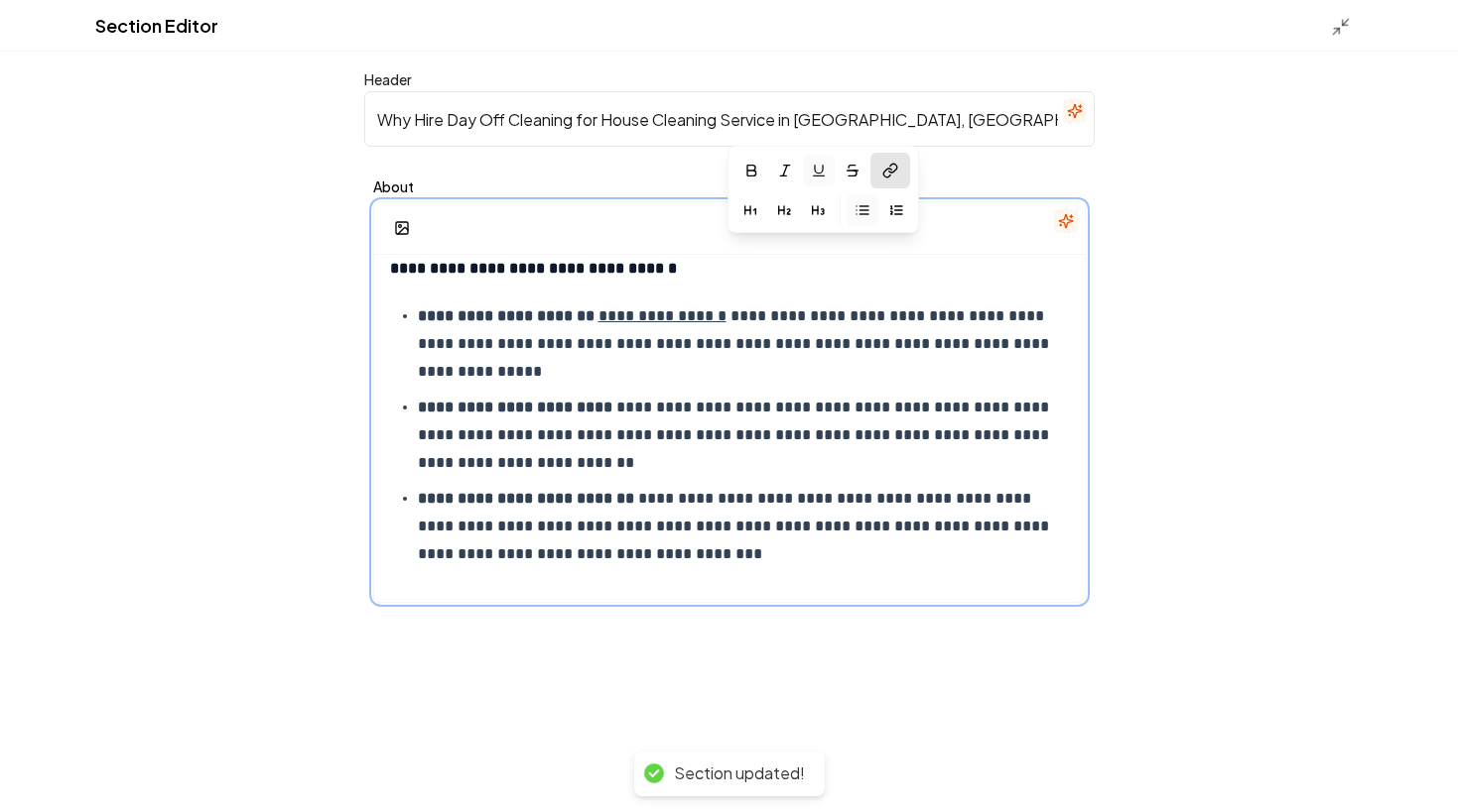
scroll to position [583, 0]
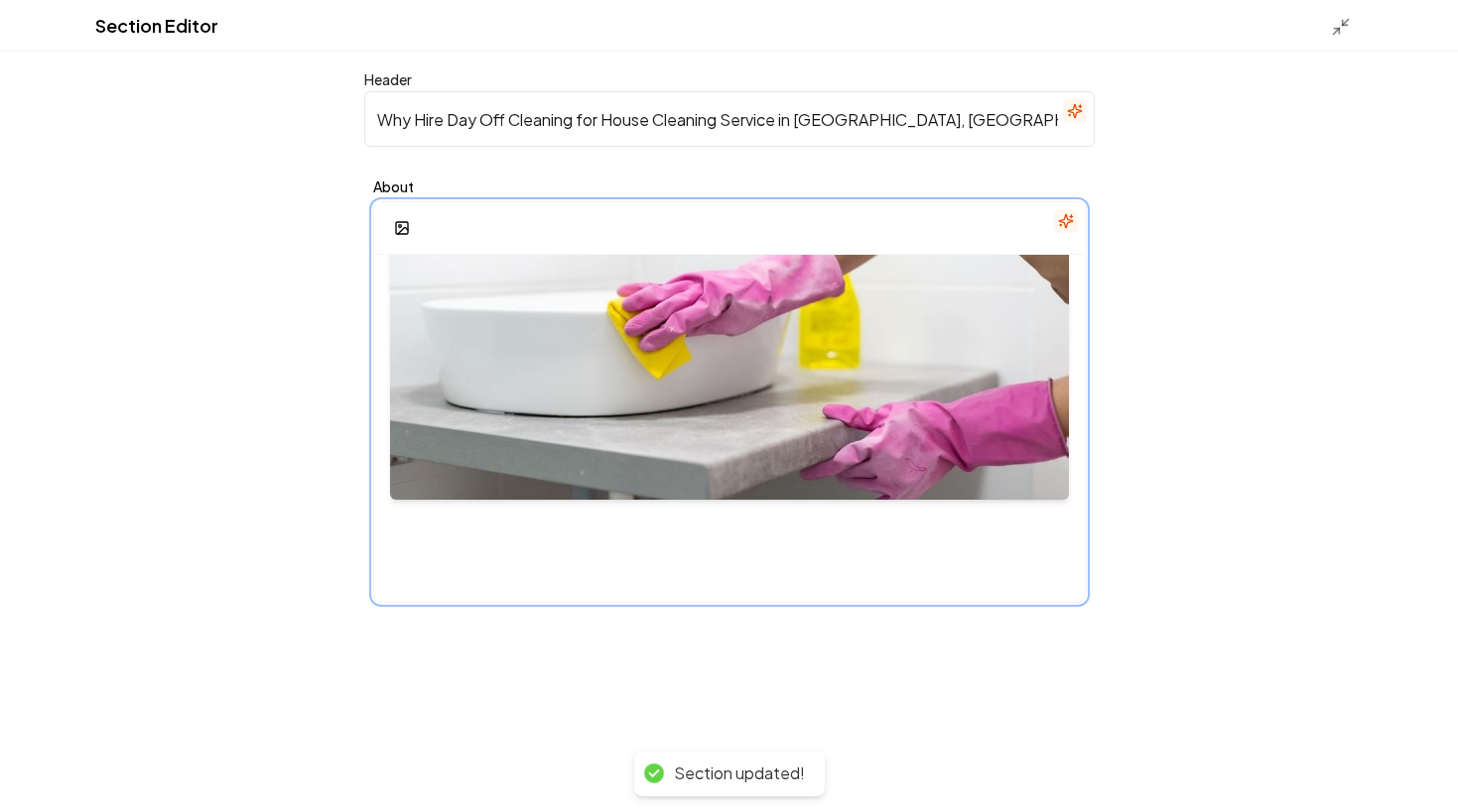
click at [869, 555] on div "**********" at bounding box center [729, 138] width 711 height 933
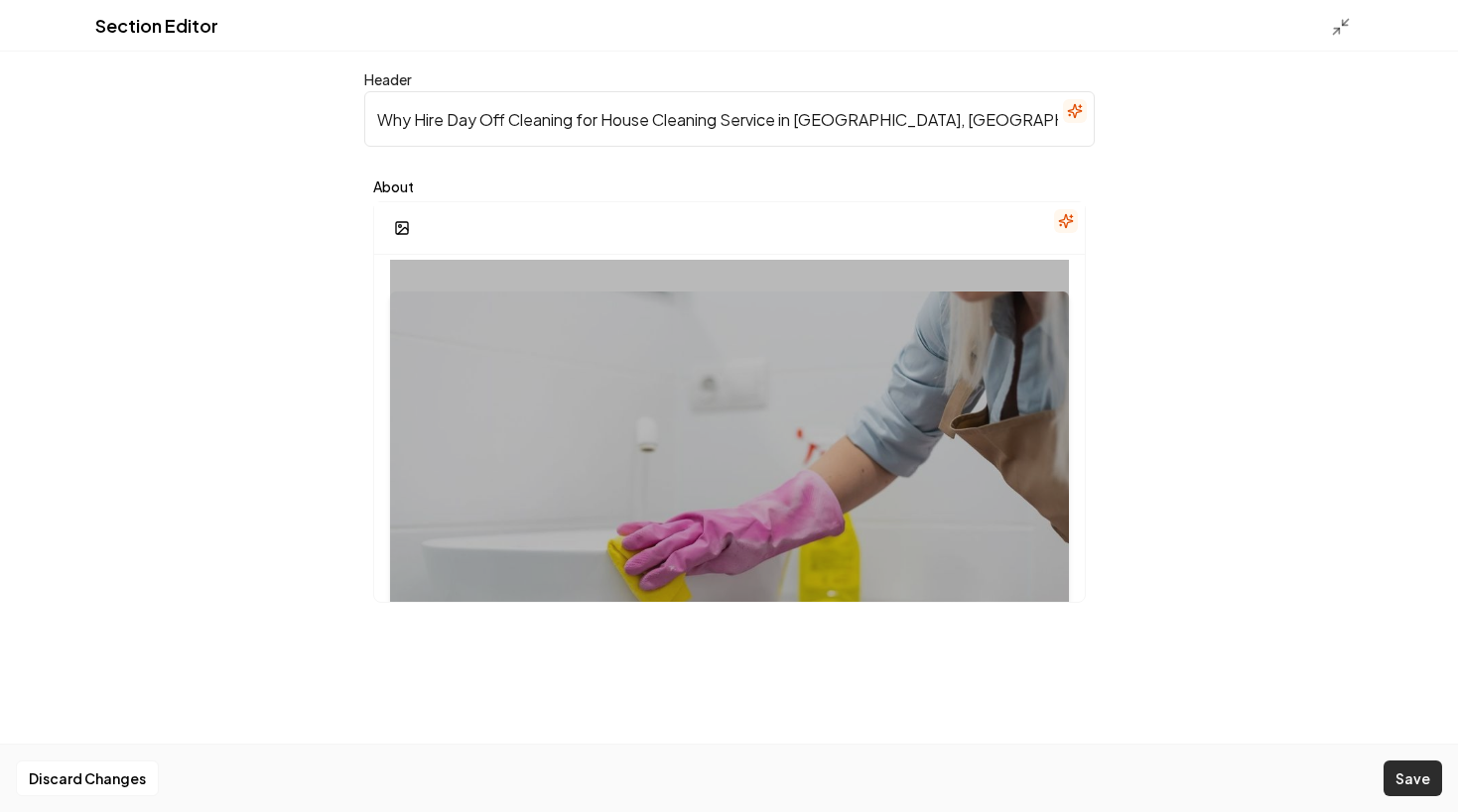
click at [1423, 769] on button "Save" at bounding box center [1412, 779] width 59 height 36
click at [1339, 23] on icon at bounding box center [1340, 27] width 20 height 20
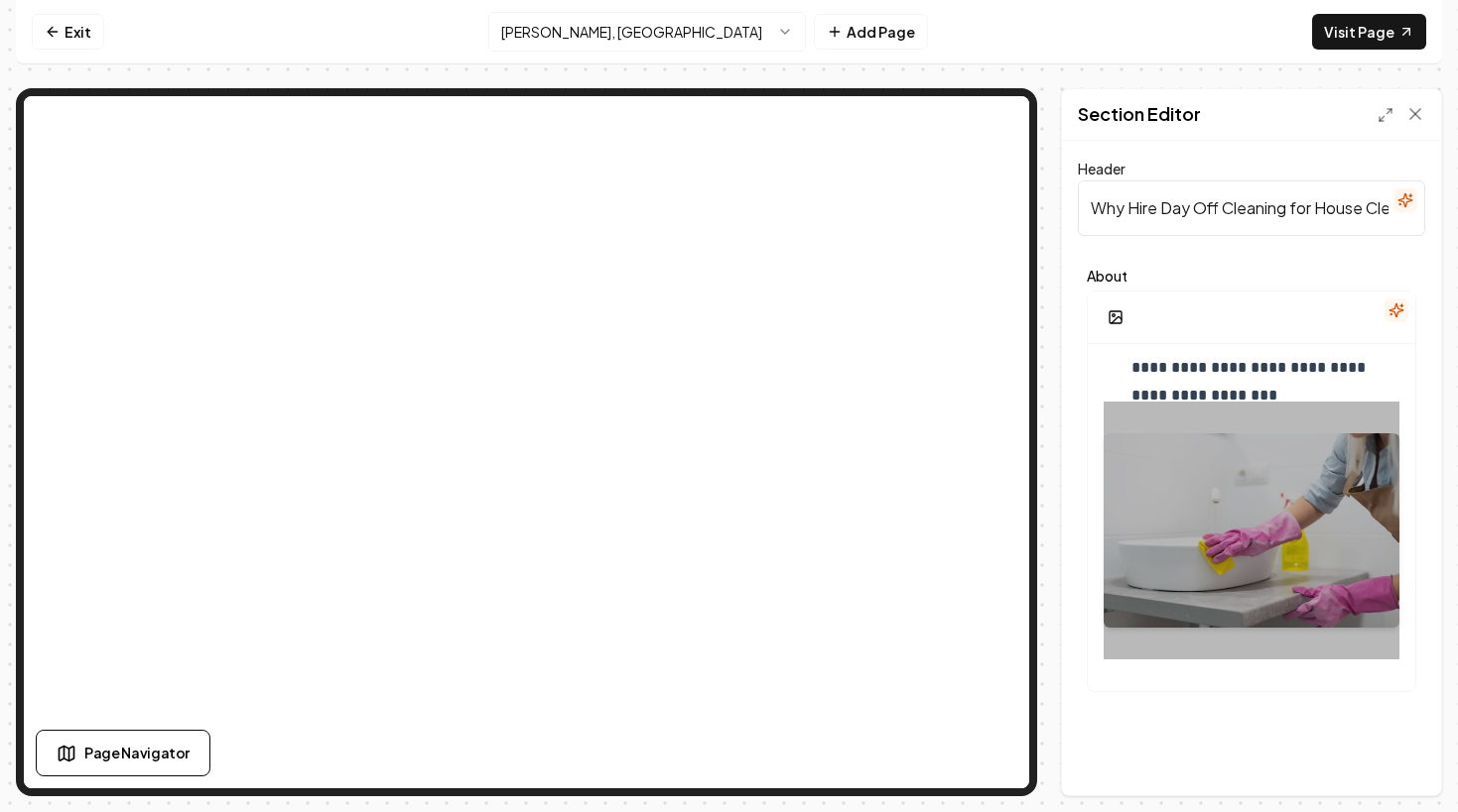
click at [1163, 210] on input "Why Hire Day Off Cleaning for House Cleaning Service in [GEOGRAPHIC_DATA], [GEO…" at bounding box center [1251, 209] width 348 height 56
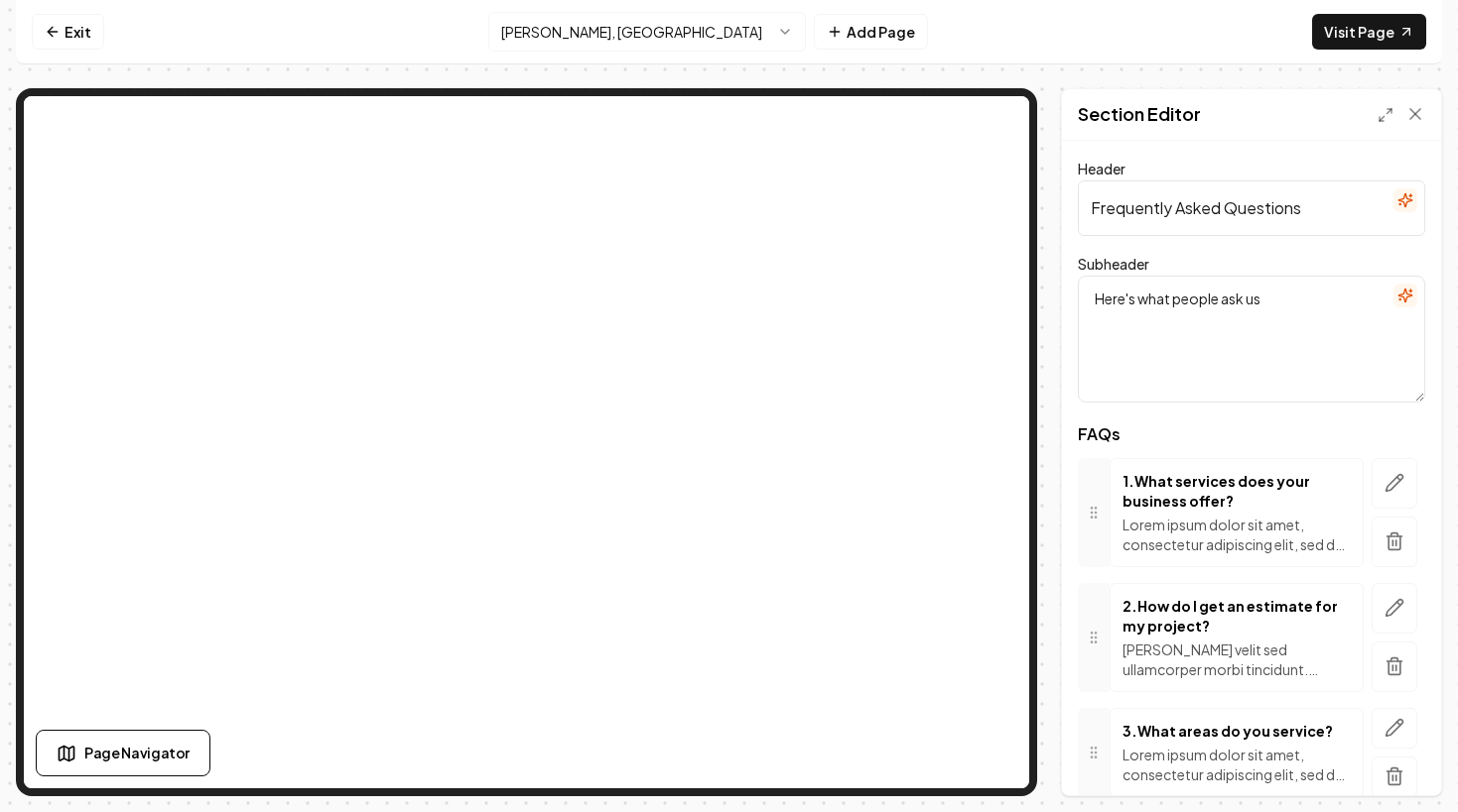
click at [1264, 215] on input "Frequently Asked Questions" at bounding box center [1251, 209] width 348 height 56
click at [1228, 217] on input "Frequently Asked Questions" at bounding box center [1251, 209] width 348 height 56
paste input "for House Cleaning Service in [GEOGRAPHIC_DATA], [GEOGRAPHIC_DATA]"
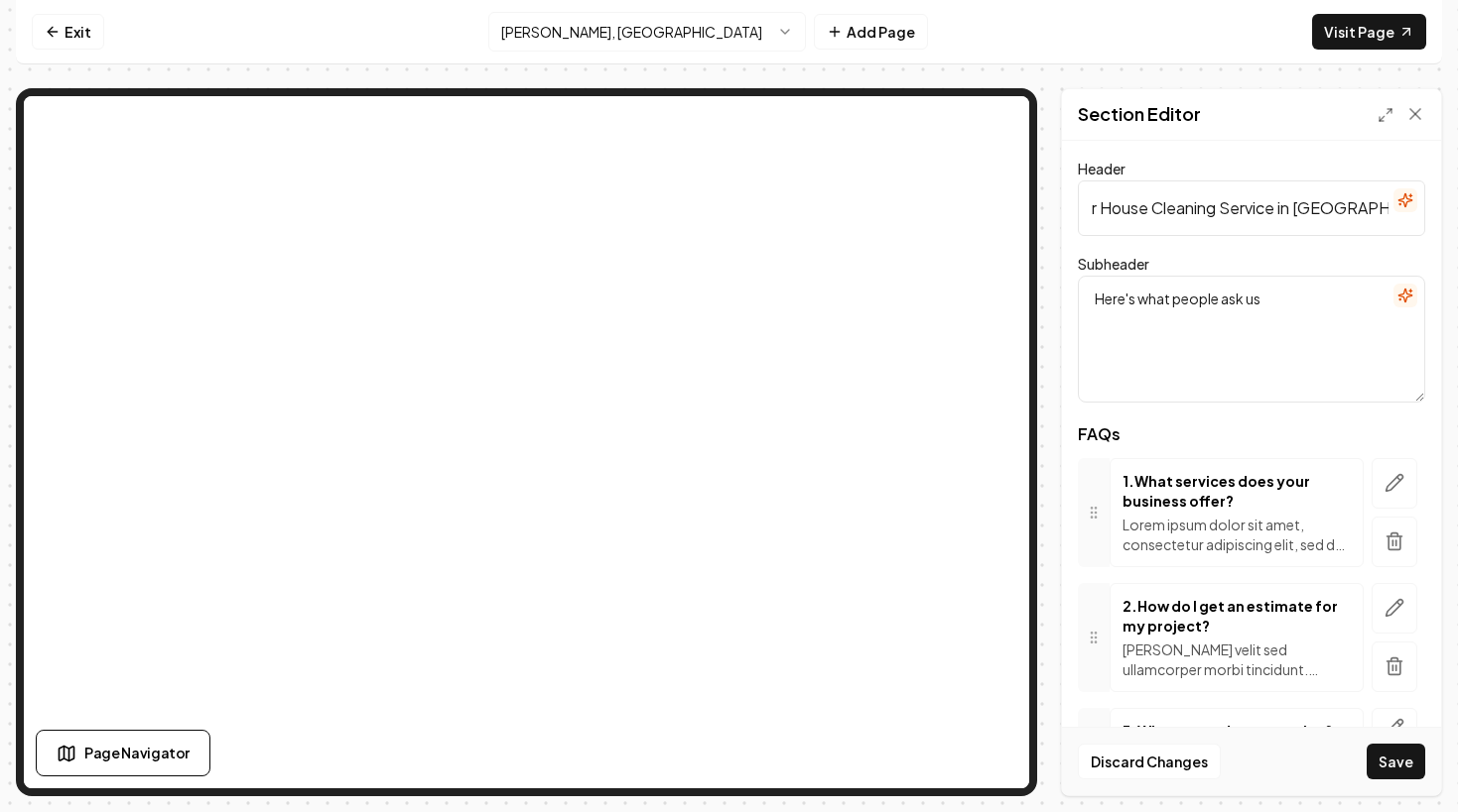
type input "Frequently Asked Questions for House Cleaning Service in [GEOGRAPHIC_DATA], [GE…"
click at [1375, 485] on button "button" at bounding box center [1394, 483] width 46 height 51
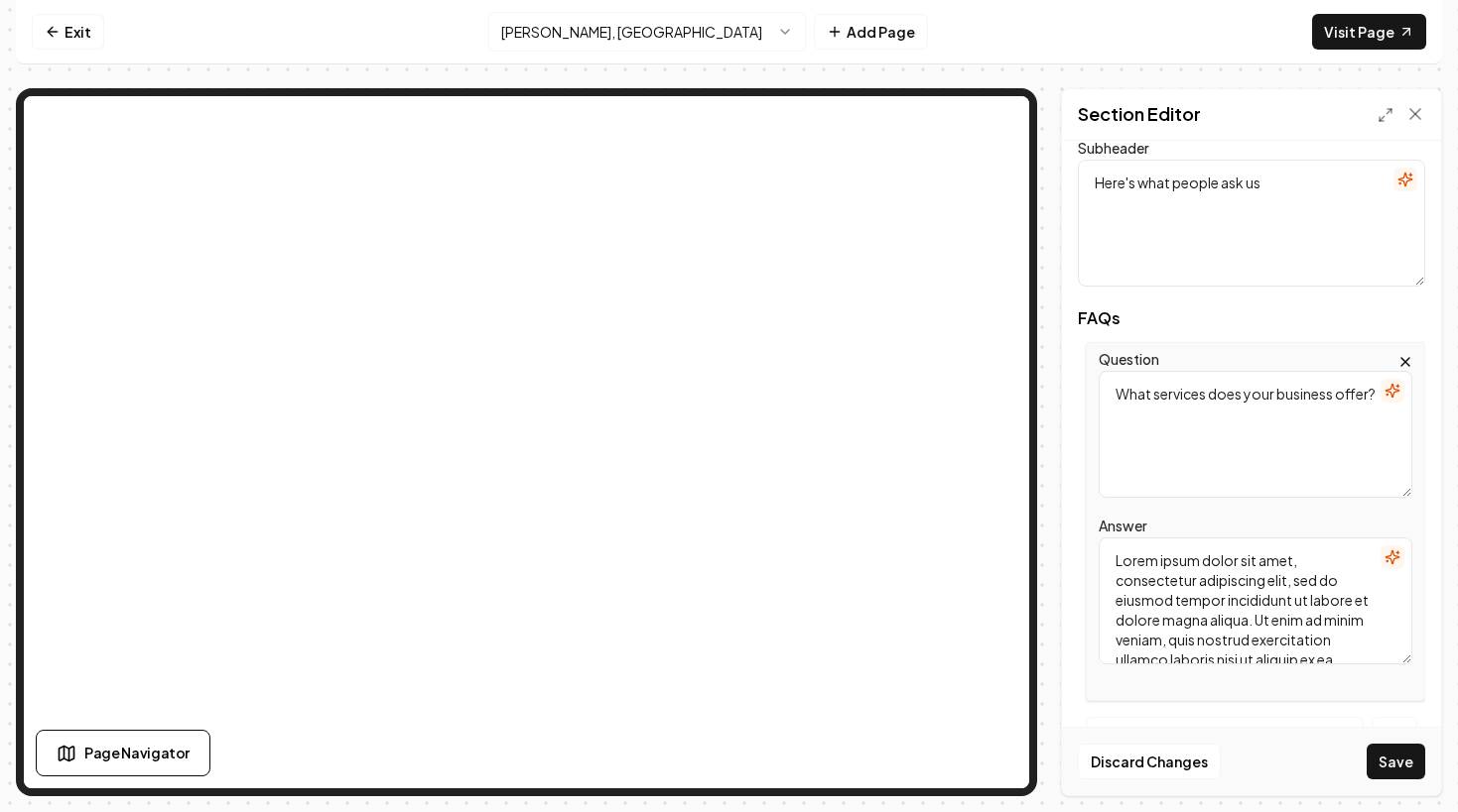
click at [1203, 594] on textarea "Lorem ipsum dolor sit amet, consectetur adipiscing elit, sed do eiusmod tempor …" at bounding box center [1255, 600] width 314 height 127
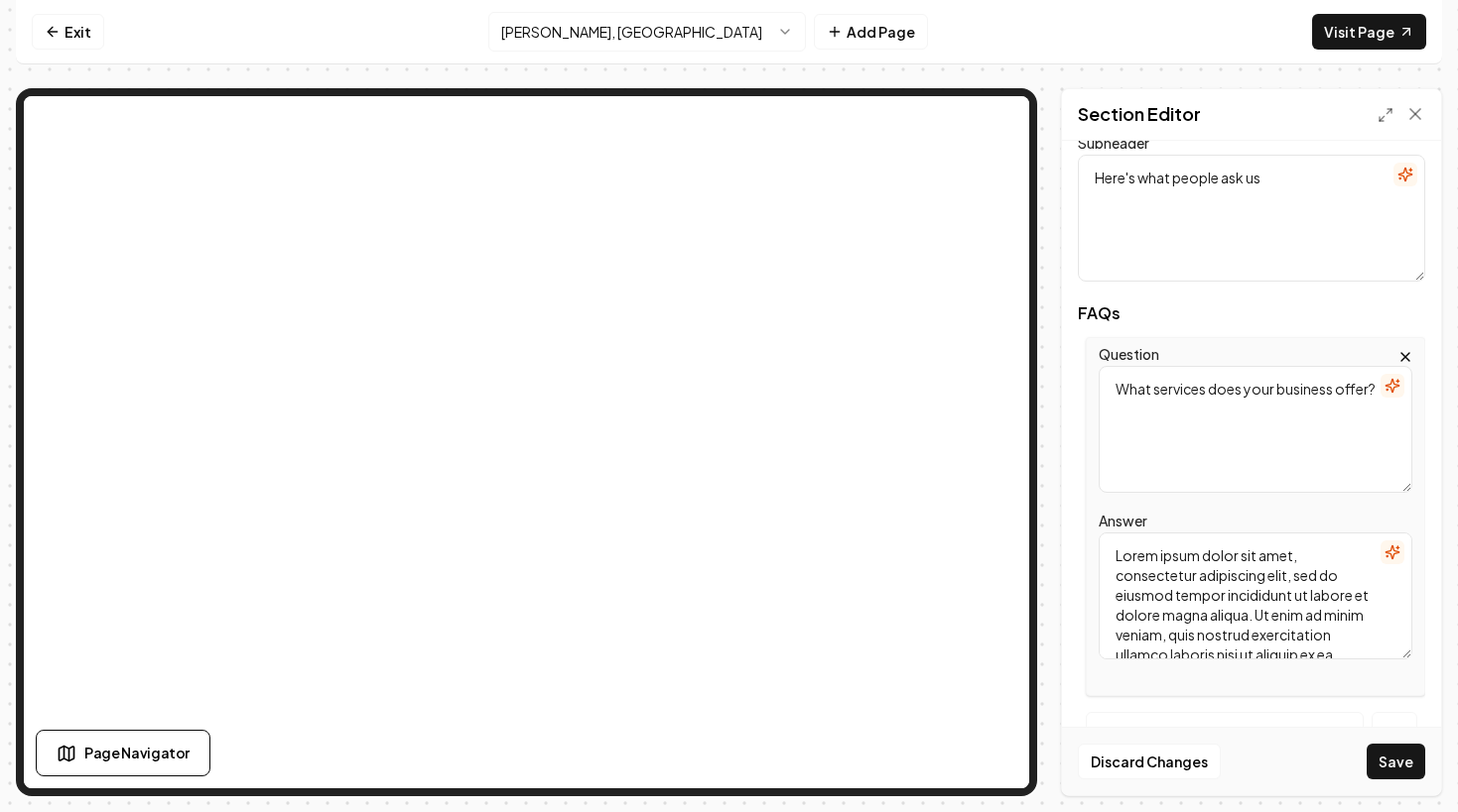
paste textarea "How often should I schedule house cleaning service in [GEOGRAPHIC_DATA], [GEOGR…"
drag, startPoint x: 1330, startPoint y: 573, endPoint x: 1023, endPoint y: 534, distance: 309.5
click at [980, 435] on div "Page Settings Section Editor Header Frequently Asked Questions for House Cleani…" at bounding box center [729, 441] width 1426 height 708
type textarea "The frequency depends on your lifestyle. Many homeowners choose weekly or bi-we…"
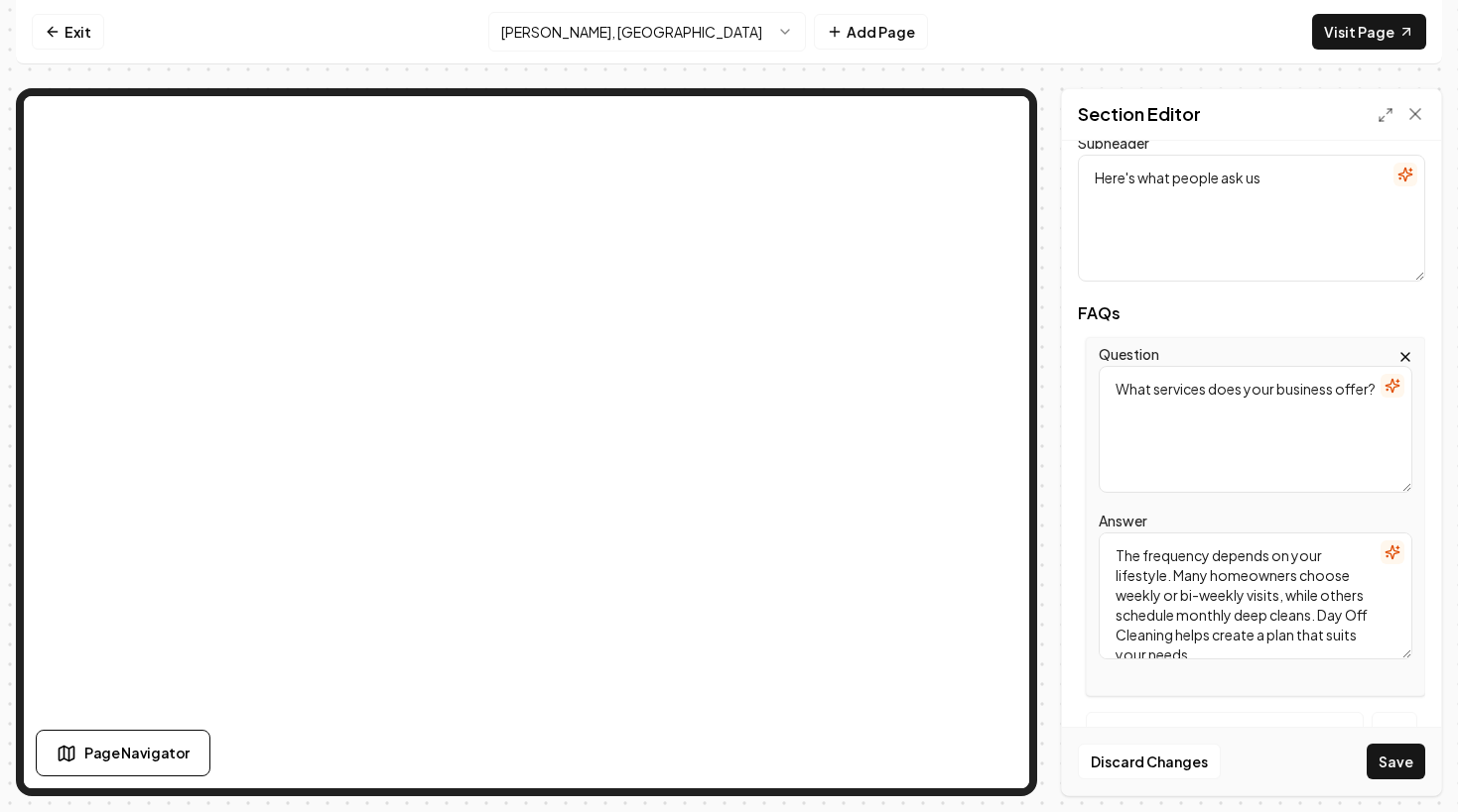
click at [1216, 454] on textarea "What services does your business offer?" at bounding box center [1255, 428] width 314 height 127
paste textarea "How often should I schedule house cleaning service in [GEOGRAPHIC_DATA], [GEOGR…"
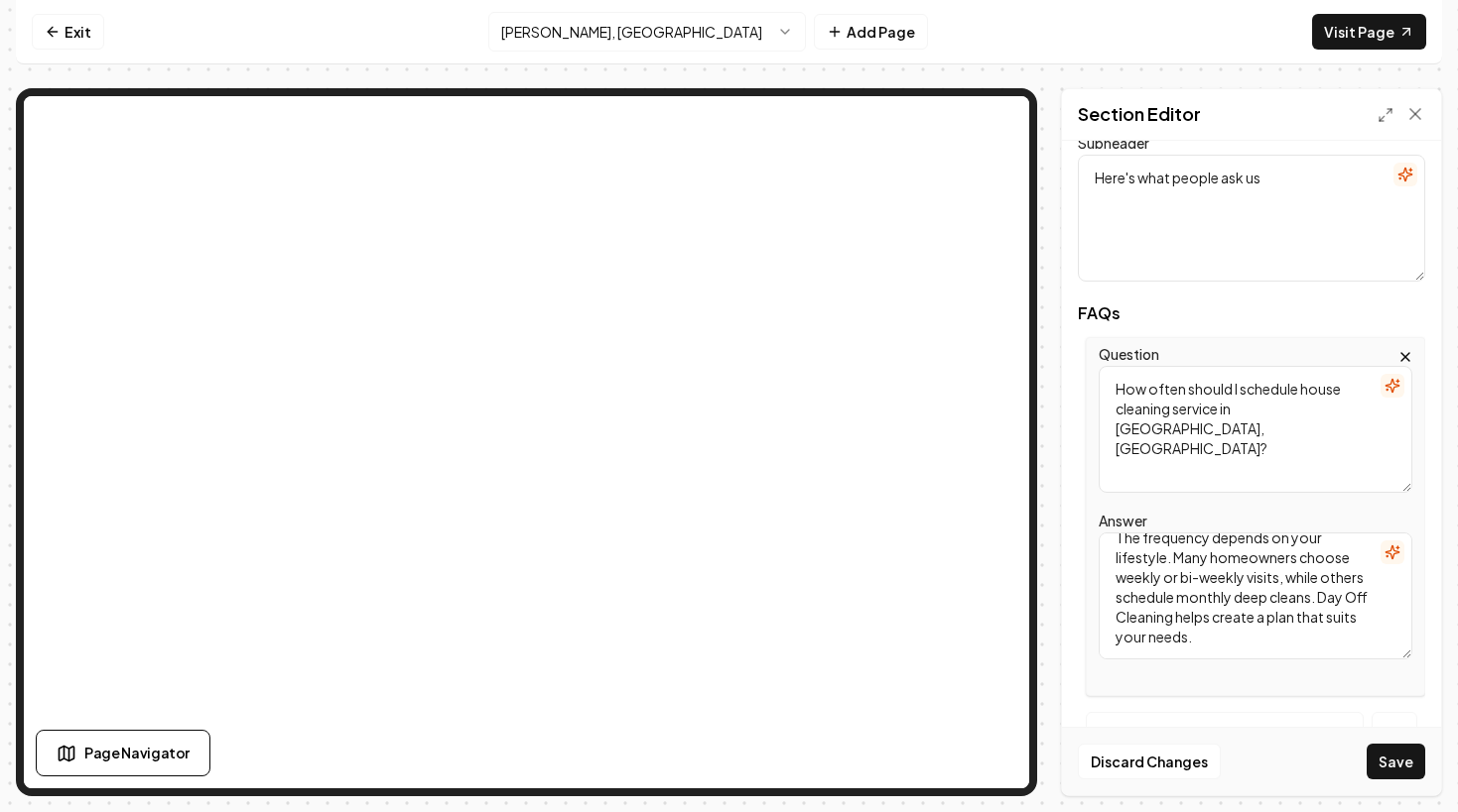
type textarea "How often should I schedule house cleaning service in [GEOGRAPHIC_DATA], [GEOGR…"
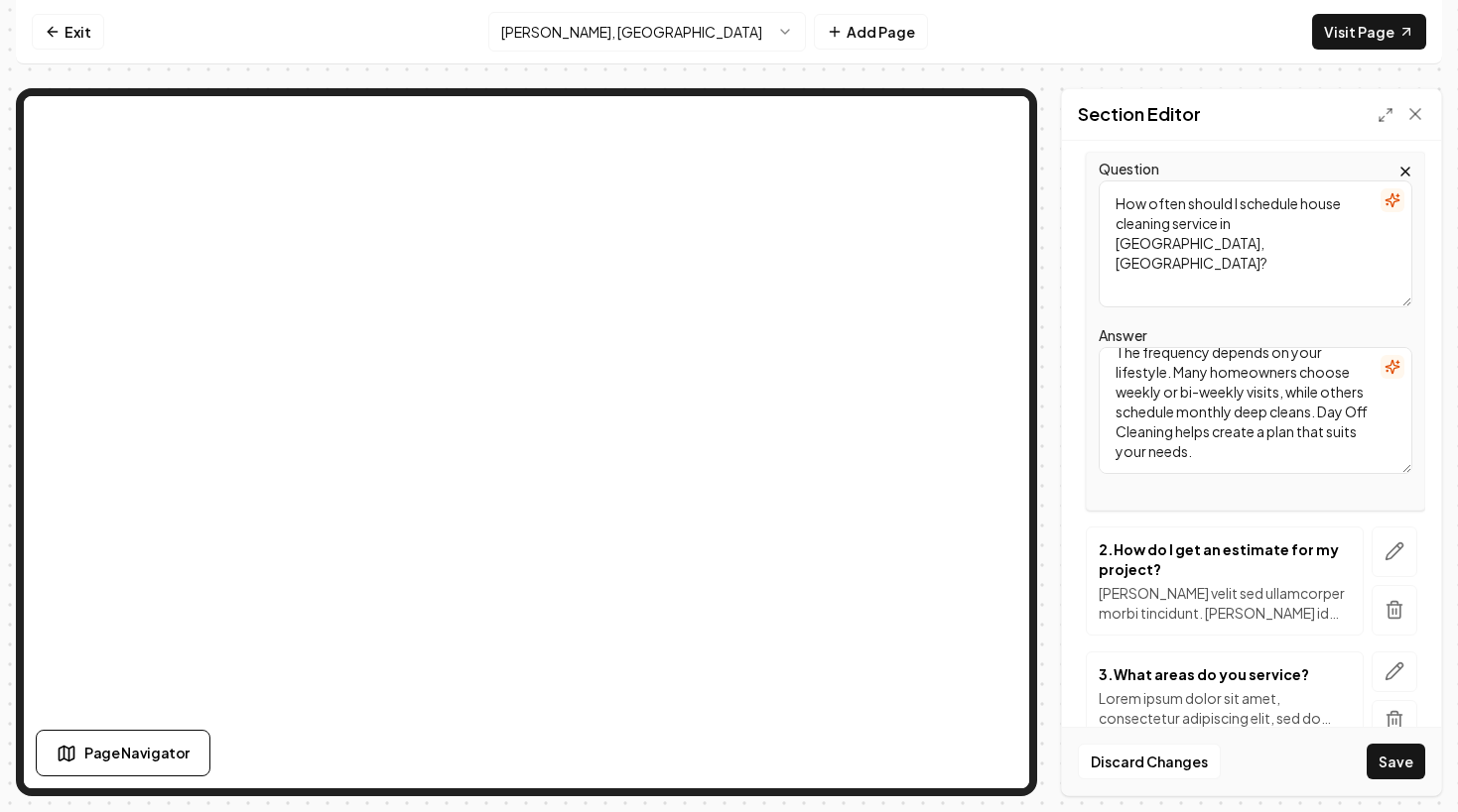
scroll to position [395, 0]
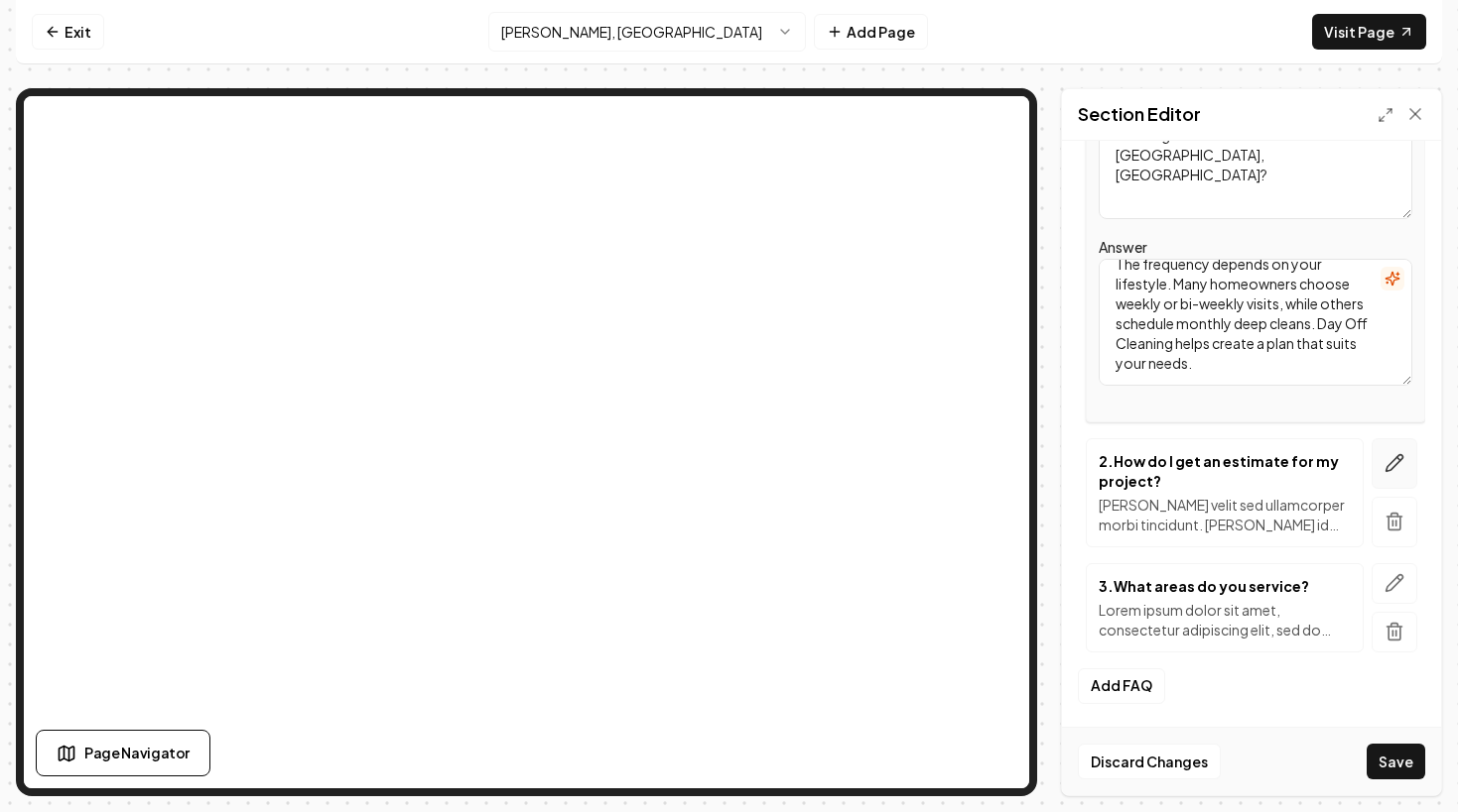
click at [1395, 450] on button "button" at bounding box center [1394, 463] width 46 height 51
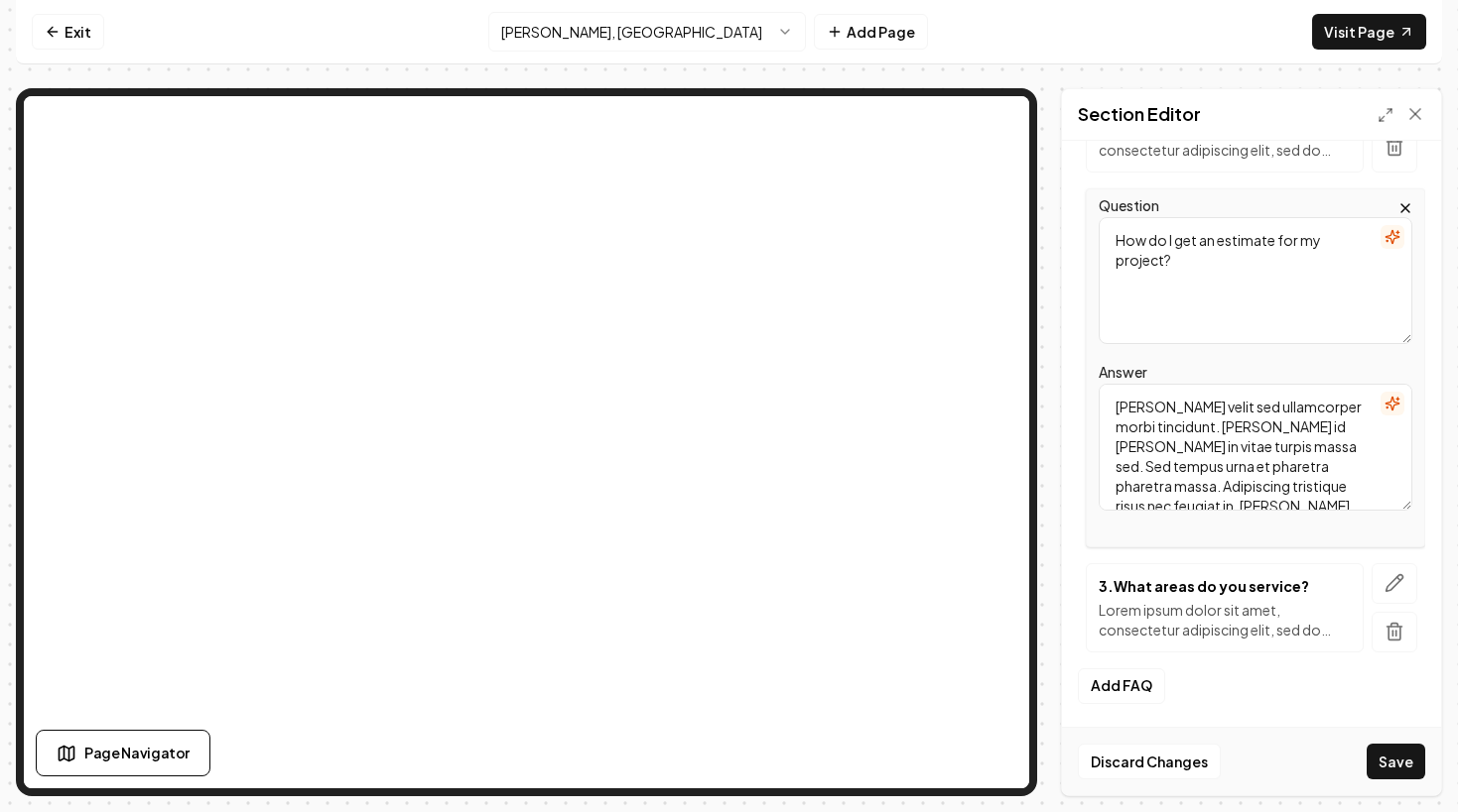
click at [1264, 473] on textarea "[PERSON_NAME] velit sed ullamcorper morbi tincidunt. [PERSON_NAME] id [PERSON_N…" at bounding box center [1255, 446] width 314 height 127
paste textarea "Do you provide one-time house cleaning service in [GEOGRAPHIC_DATA], [GEOGRAPHI…"
drag, startPoint x: 1327, startPoint y: 425, endPoint x: 1083, endPoint y: 396, distance: 245.7
click at [1083, 396] on div "Question How do I get an estimate for my project? Answer Do you provide one-tim…" at bounding box center [1251, 368] width 348 height 359
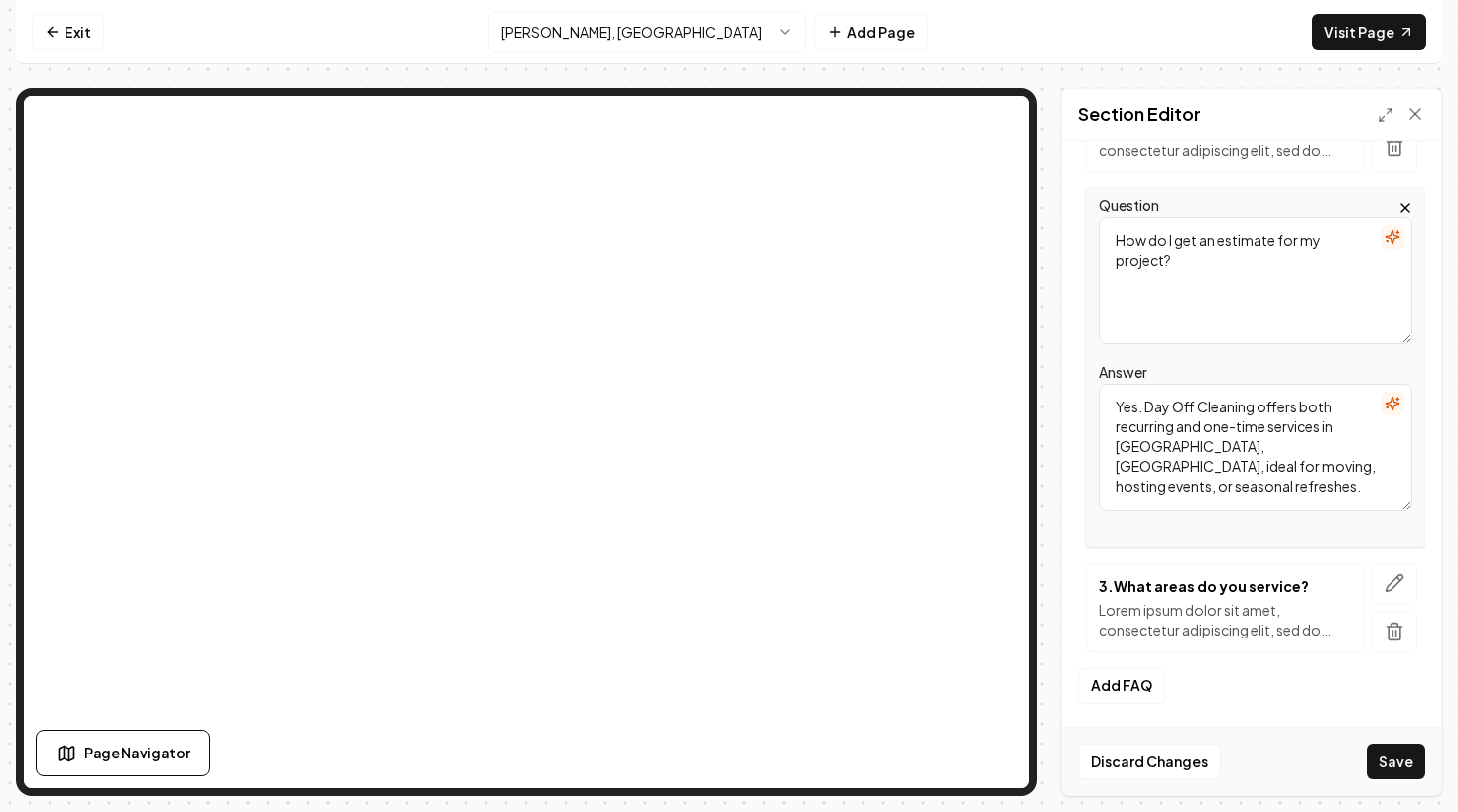
type textarea "Yes. Day Off Cleaning offers both recurring and one-time services in [GEOGRAPHI…"
click at [1134, 297] on textarea "How do I get an estimate for my project?" at bounding box center [1255, 280] width 314 height 127
paste textarea "Do you provide one-time house cleaning service in [GEOGRAPHIC_DATA], [GEOGRAPHI…"
type textarea "Do you provide one-time house cleaning service in [GEOGRAPHIC_DATA], [GEOGRAPHI…"
click at [1388, 584] on icon "button" at bounding box center [1394, 583] width 17 height 17
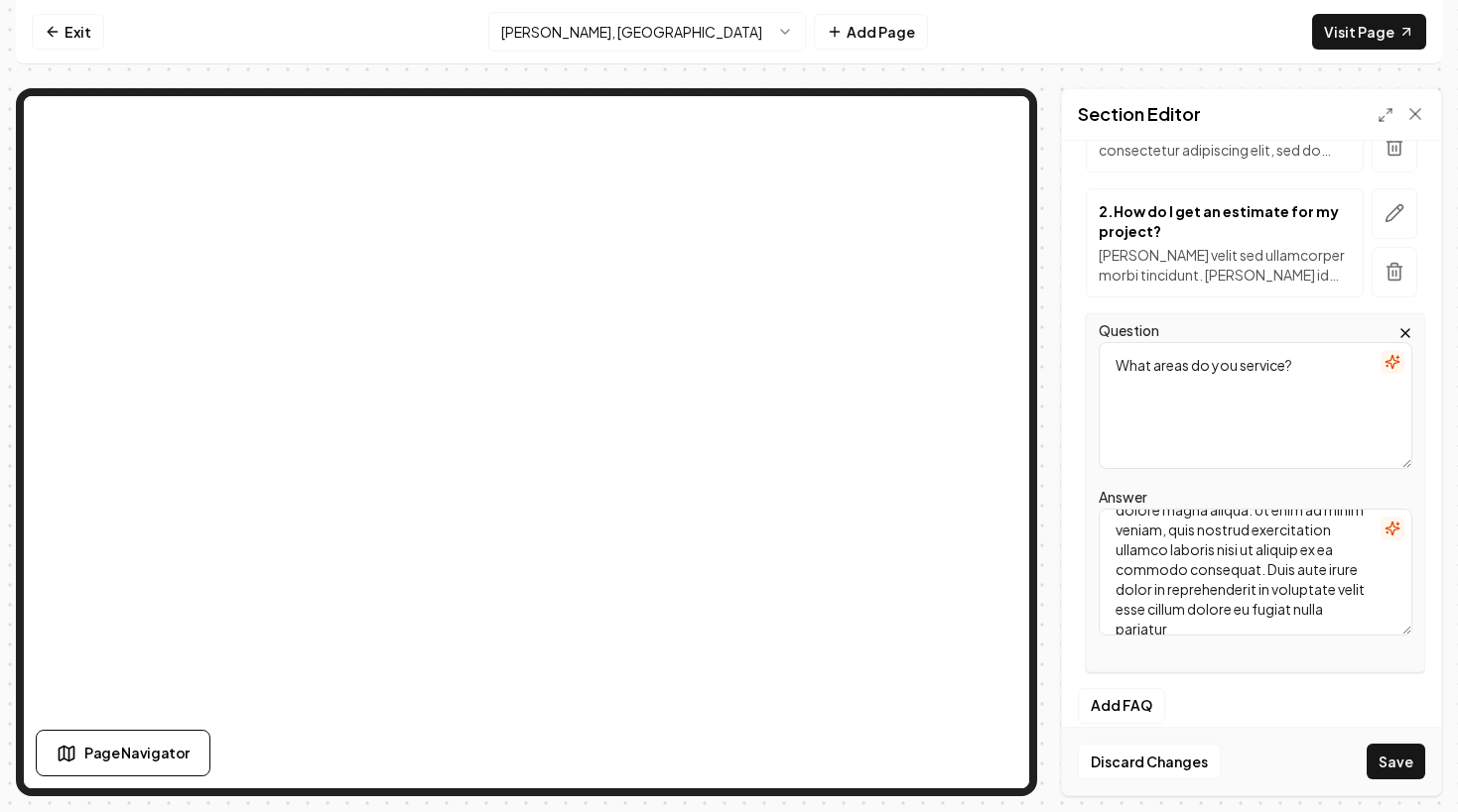
scroll to position [97, 0]
click at [1274, 551] on textarea "Lorem ipsum dolor sit amet, consectetur adipiscing elit, sed do eiusmod tempor …" at bounding box center [1255, 571] width 314 height 127
paste textarea "Are supplies included with house cleaning service in [GEOGRAPHIC_DATA], [GEOGRA…"
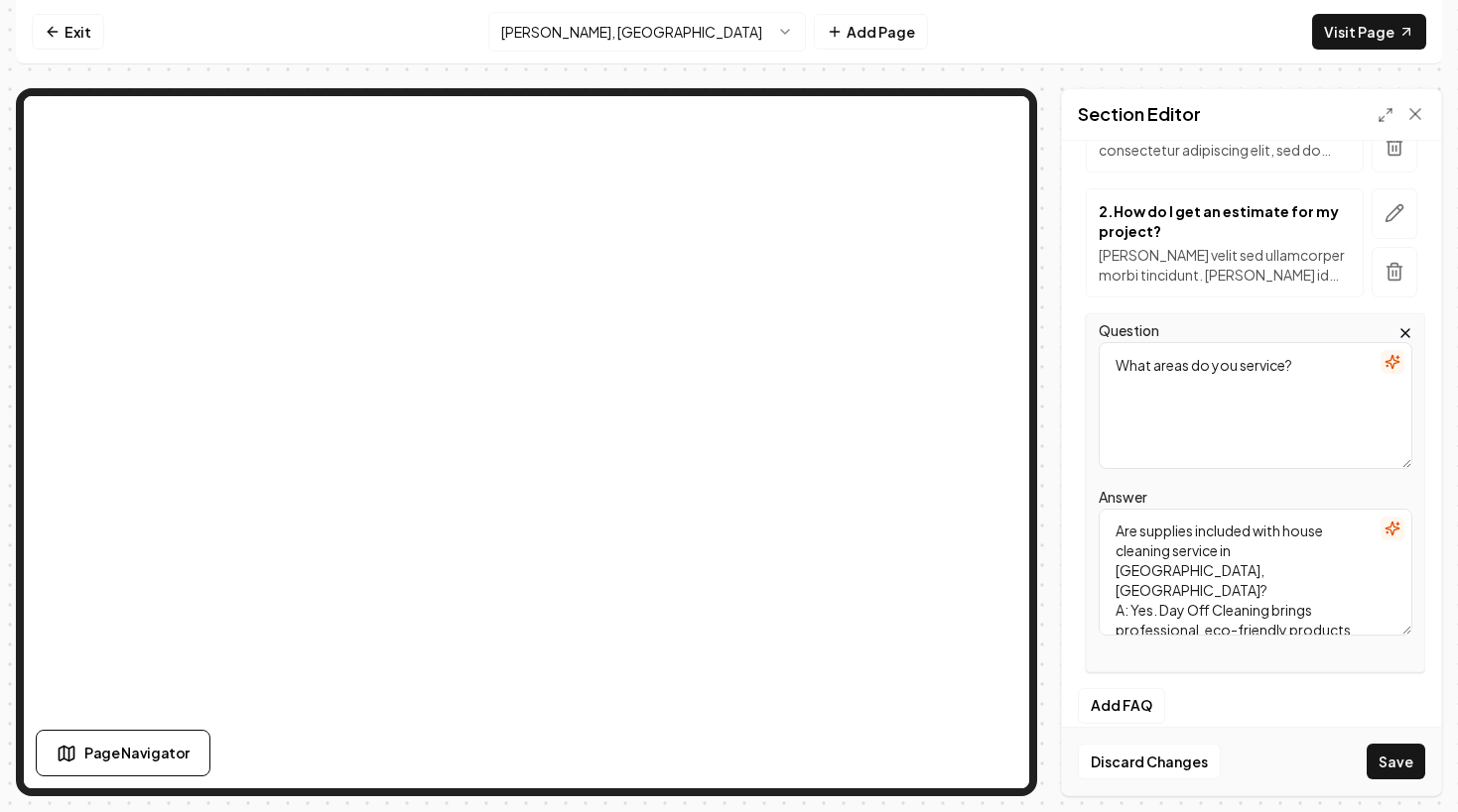
scroll to position [0, 0]
drag, startPoint x: 1332, startPoint y: 548, endPoint x: 1045, endPoint y: 509, distance: 289.6
click at [1049, 510] on div "Page Settings Section Editor Header Frequently Asked Questions for House Cleani…" at bounding box center [729, 441] width 1426 height 708
type textarea "Yes. Day Off Cleaning brings professional, eco-friendly products and equipment.…"
click at [1143, 404] on textarea "What areas do you service?" at bounding box center [1255, 406] width 314 height 127
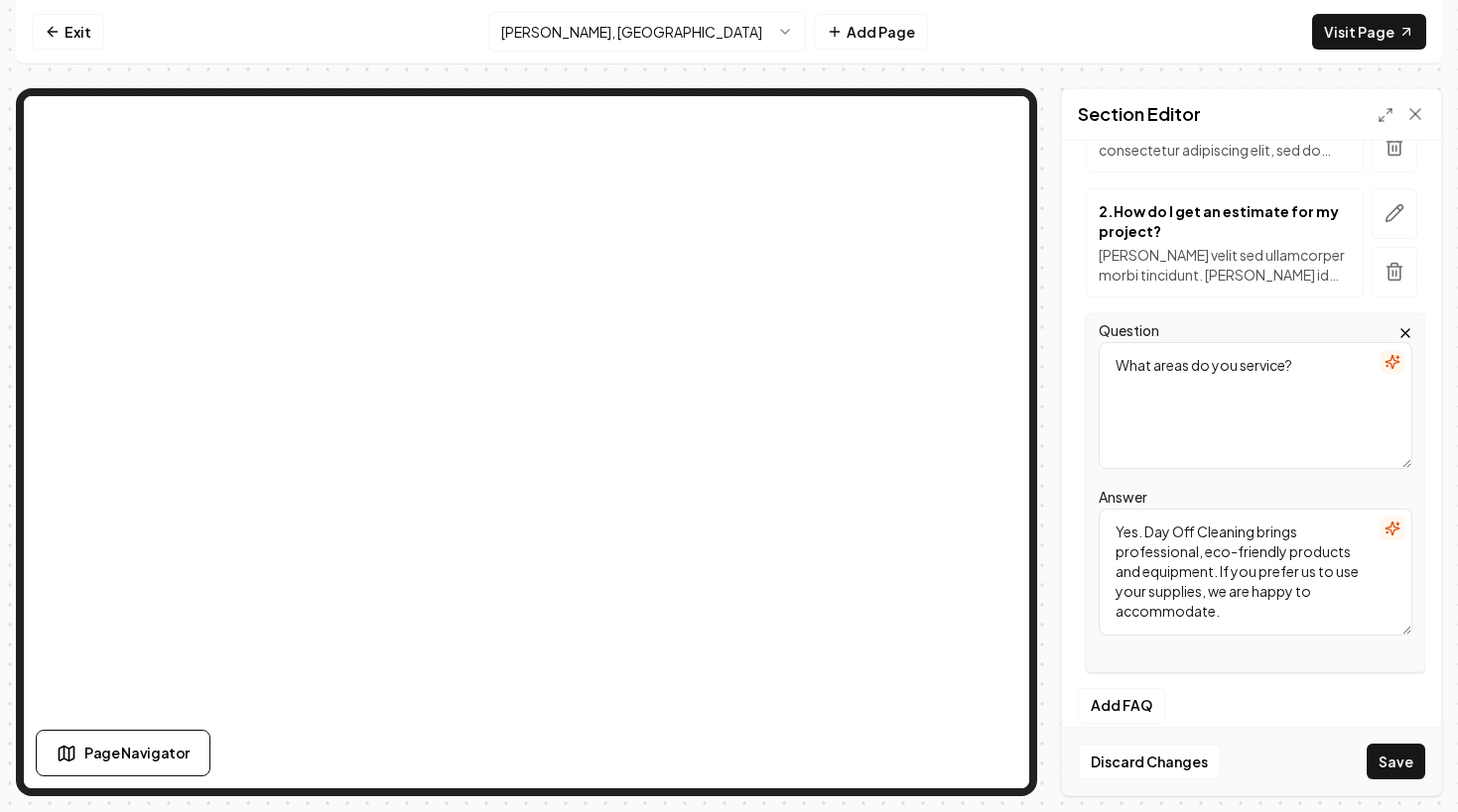
paste textarea "Are supplies included with house cleaning service in [GEOGRAPHIC_DATA], [GEOGRA…"
type textarea "Are supplies included with house cleaning service in [GEOGRAPHIC_DATA], [GEOGRA…"
click at [1195, 485] on div "Answer Yes. Day Off Cleaning brings professional, eco-friendly products and equ…" at bounding box center [1255, 560] width 314 height 151
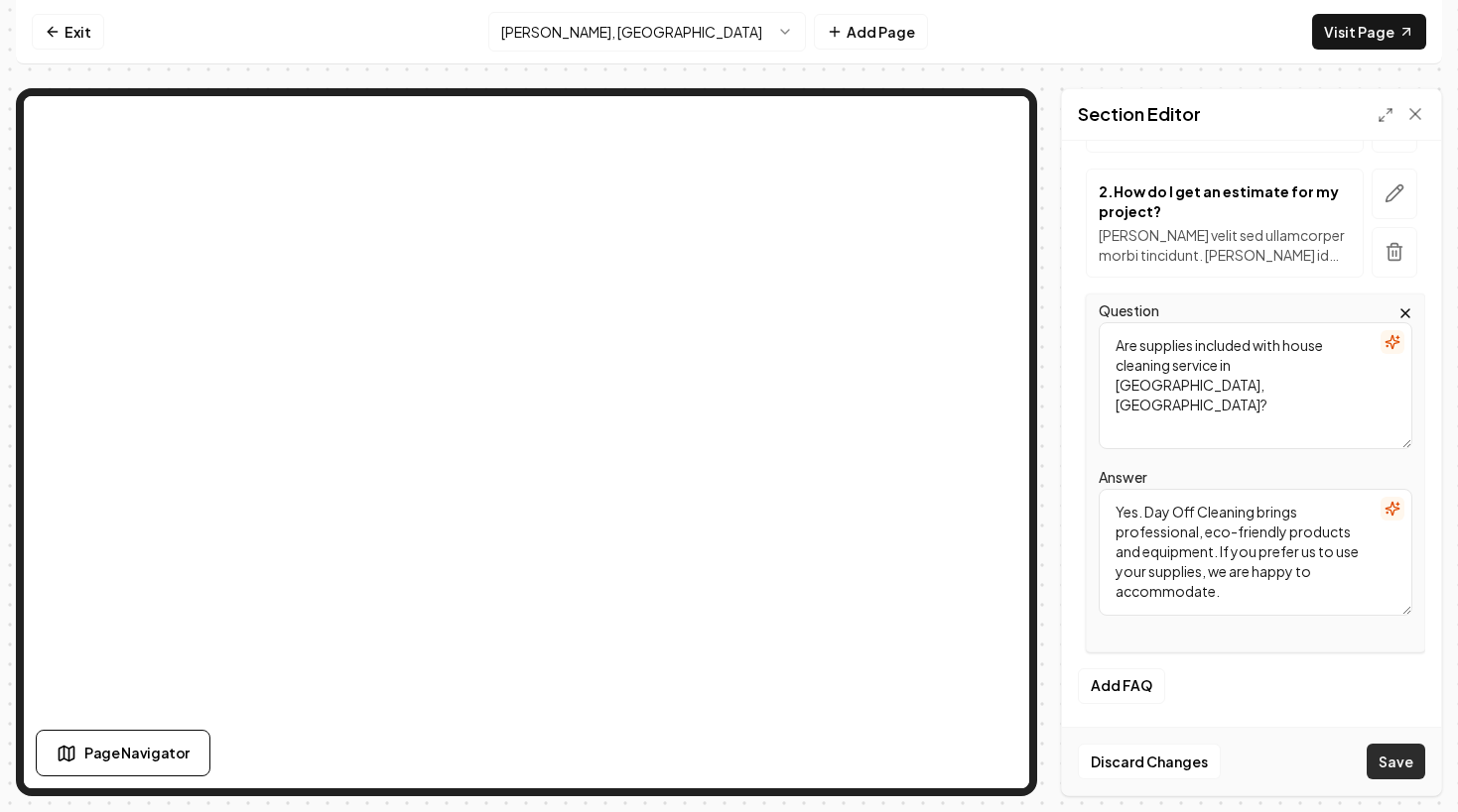
click at [1387, 759] on button "Save" at bounding box center [1395, 762] width 59 height 36
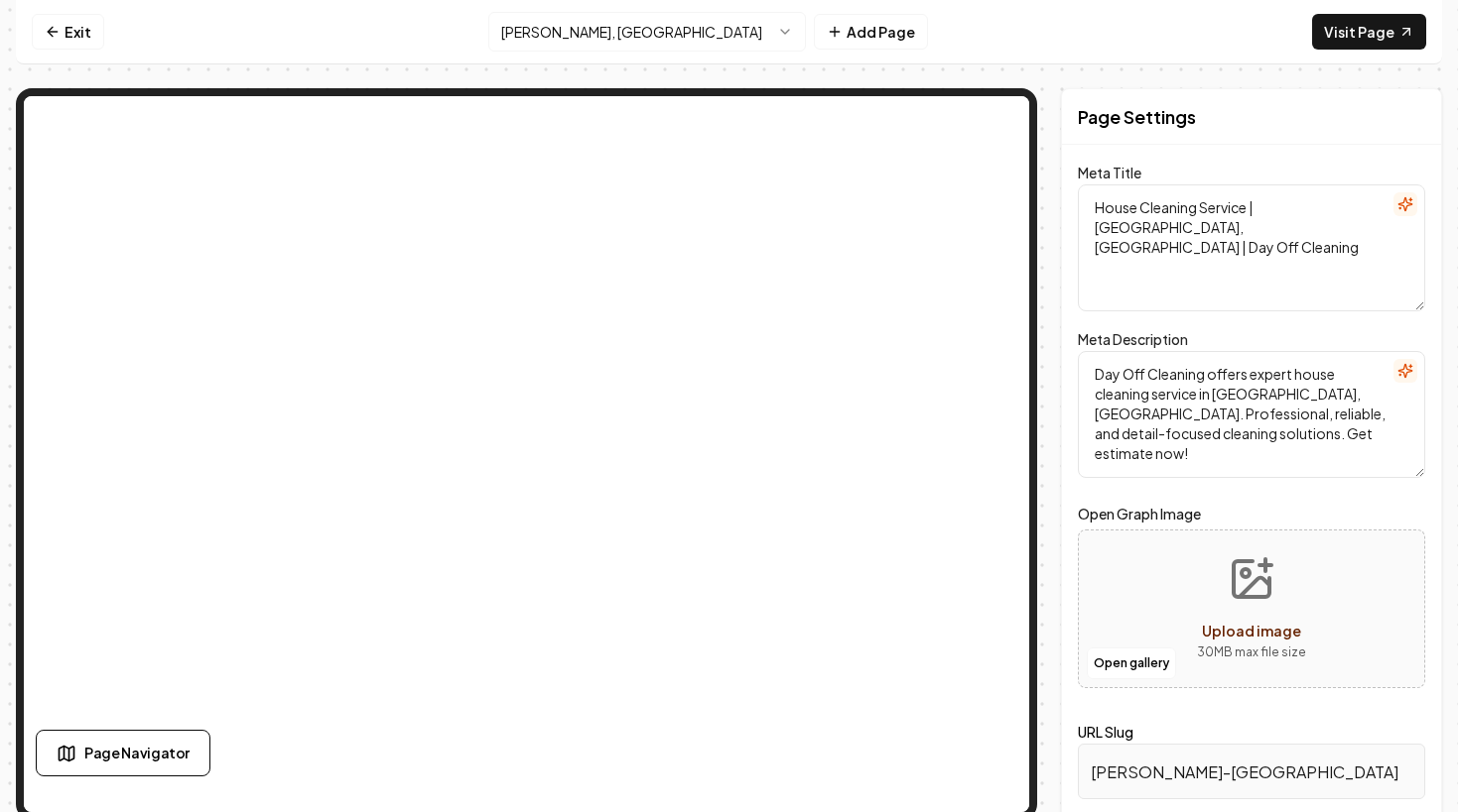
scroll to position [0, 0]
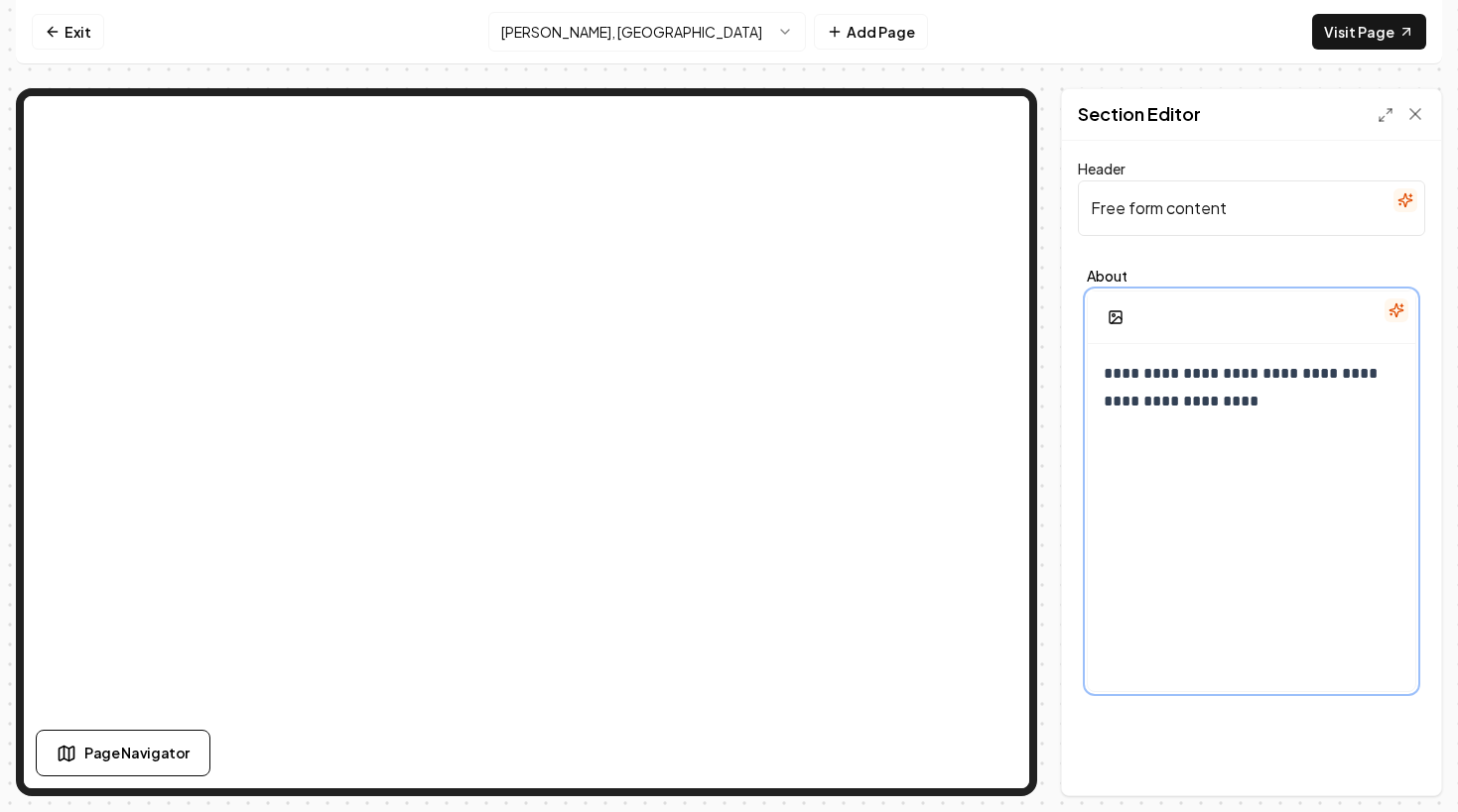
click at [1187, 404] on p "**********" at bounding box center [1251, 388] width 296 height 56
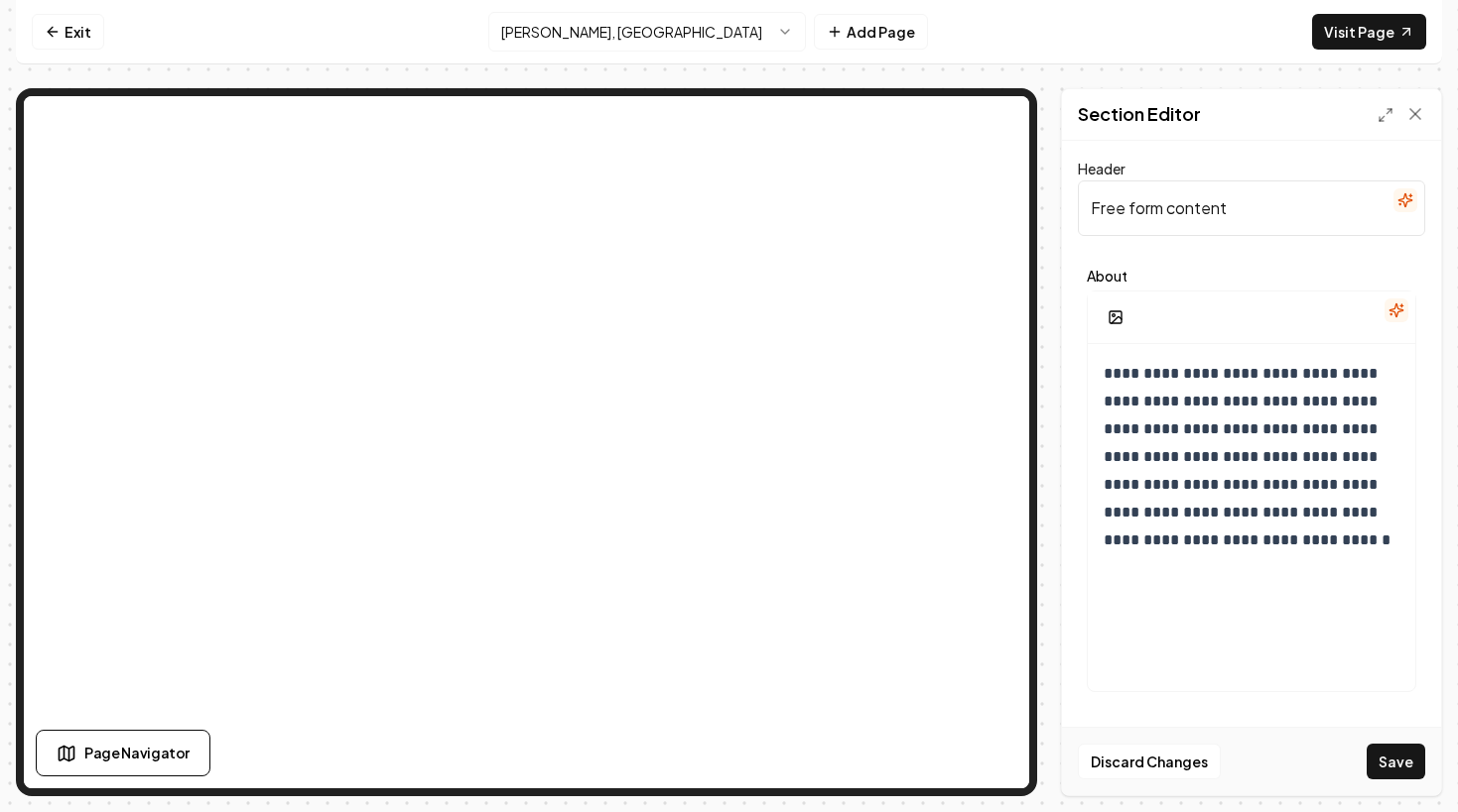
drag, startPoint x: 1237, startPoint y: 208, endPoint x: 1034, endPoint y: 216, distance: 203.2
click at [1034, 216] on div "**********" at bounding box center [729, 441] width 1426 height 708
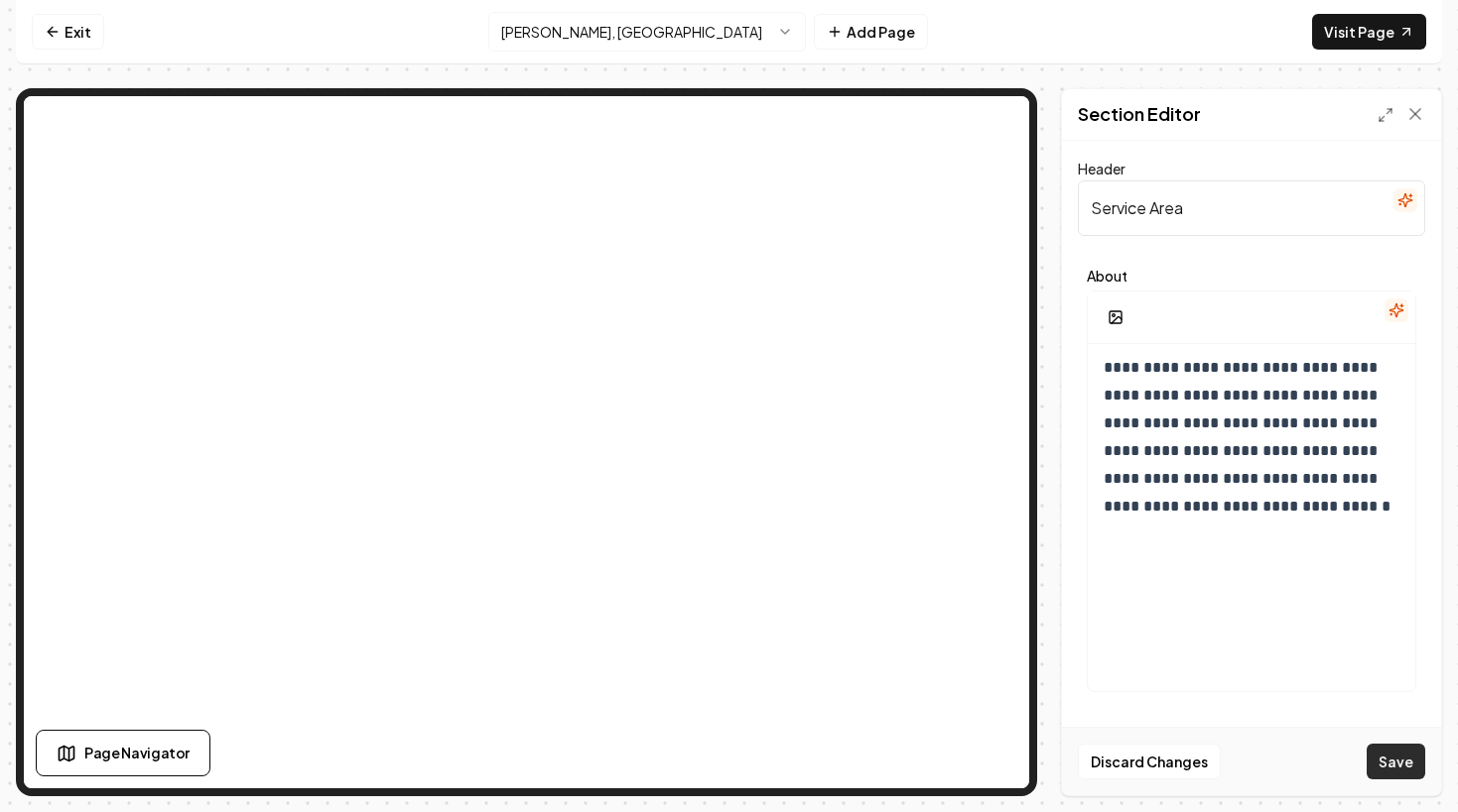
type input "Service Area"
click at [1393, 751] on button "Save" at bounding box center [1395, 762] width 59 height 36
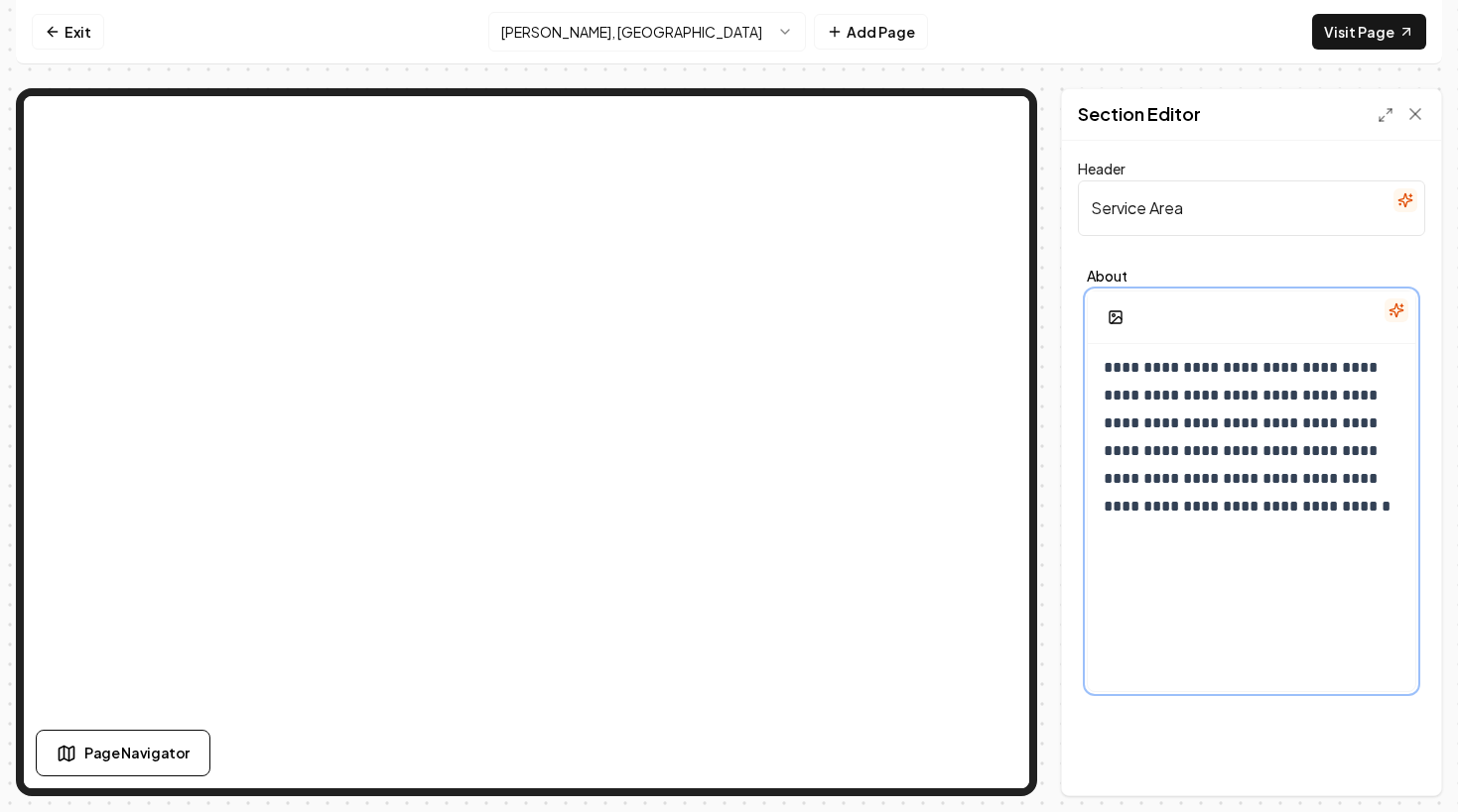
click at [1331, 622] on div "**********" at bounding box center [1251, 500] width 328 height 381
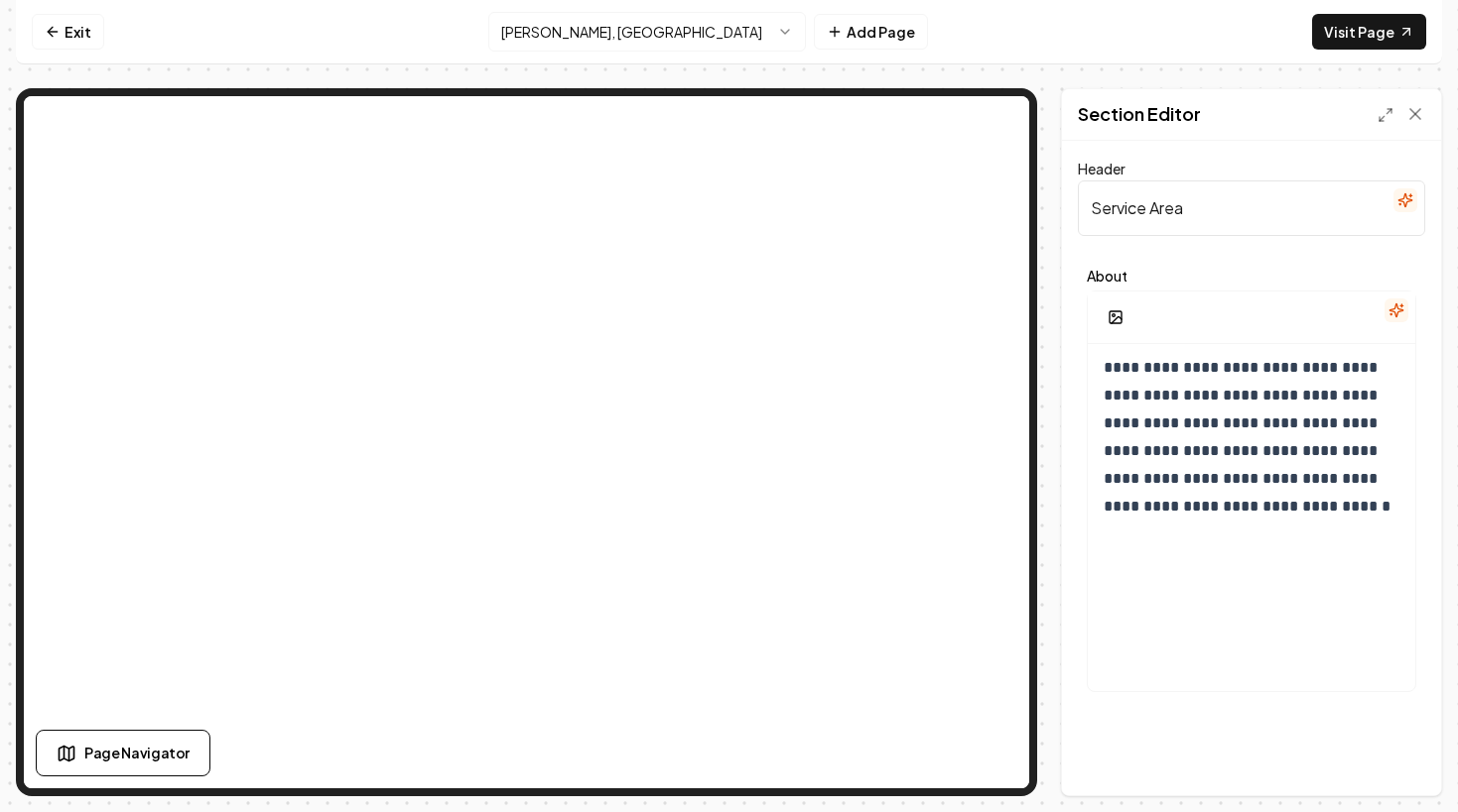
click at [1229, 742] on div "**********" at bounding box center [1250, 467] width 379 height 654
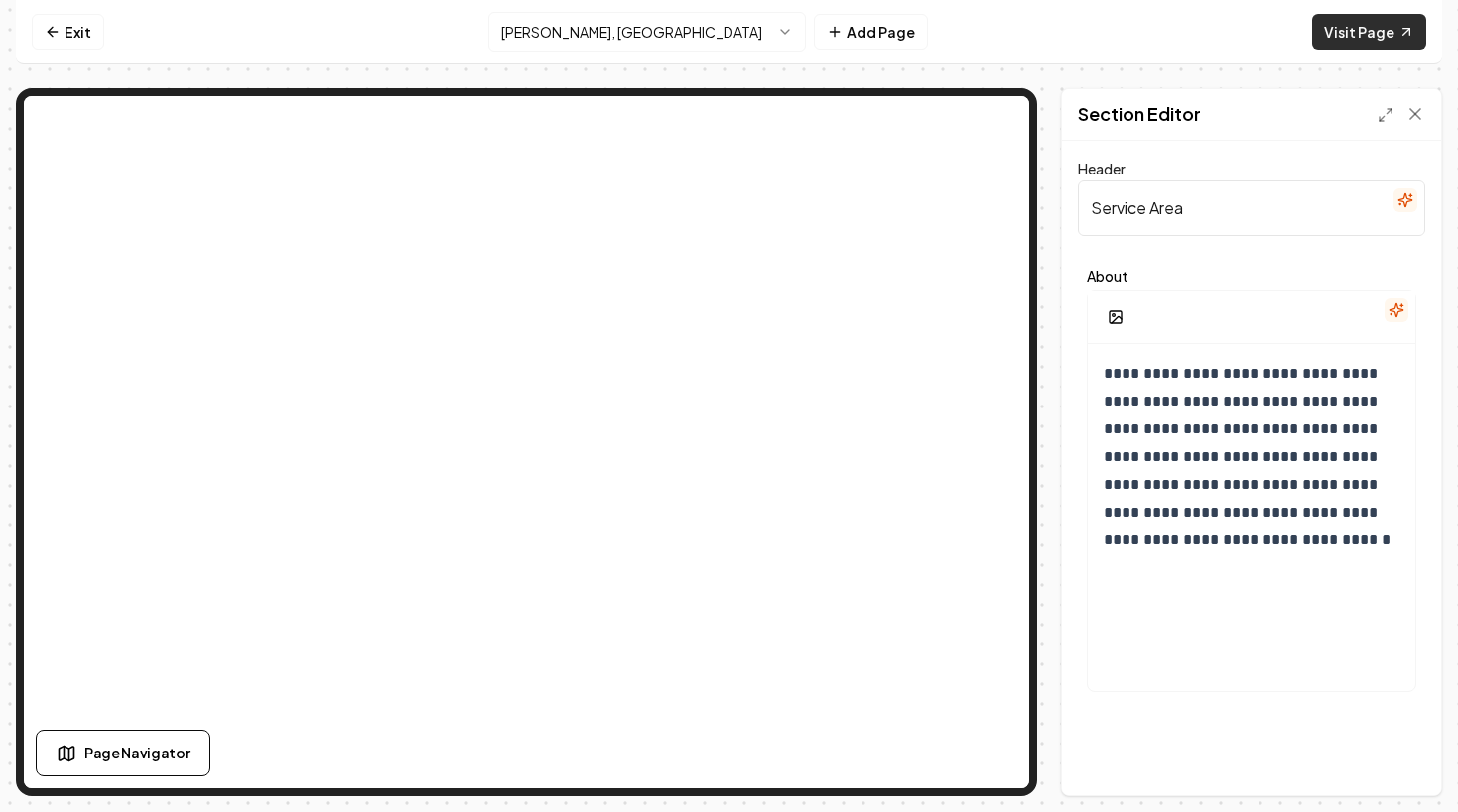
click at [1347, 23] on link "Visit Page" at bounding box center [1369, 32] width 114 height 36
click at [619, 28] on html "**********" at bounding box center [729, 406] width 1458 height 812
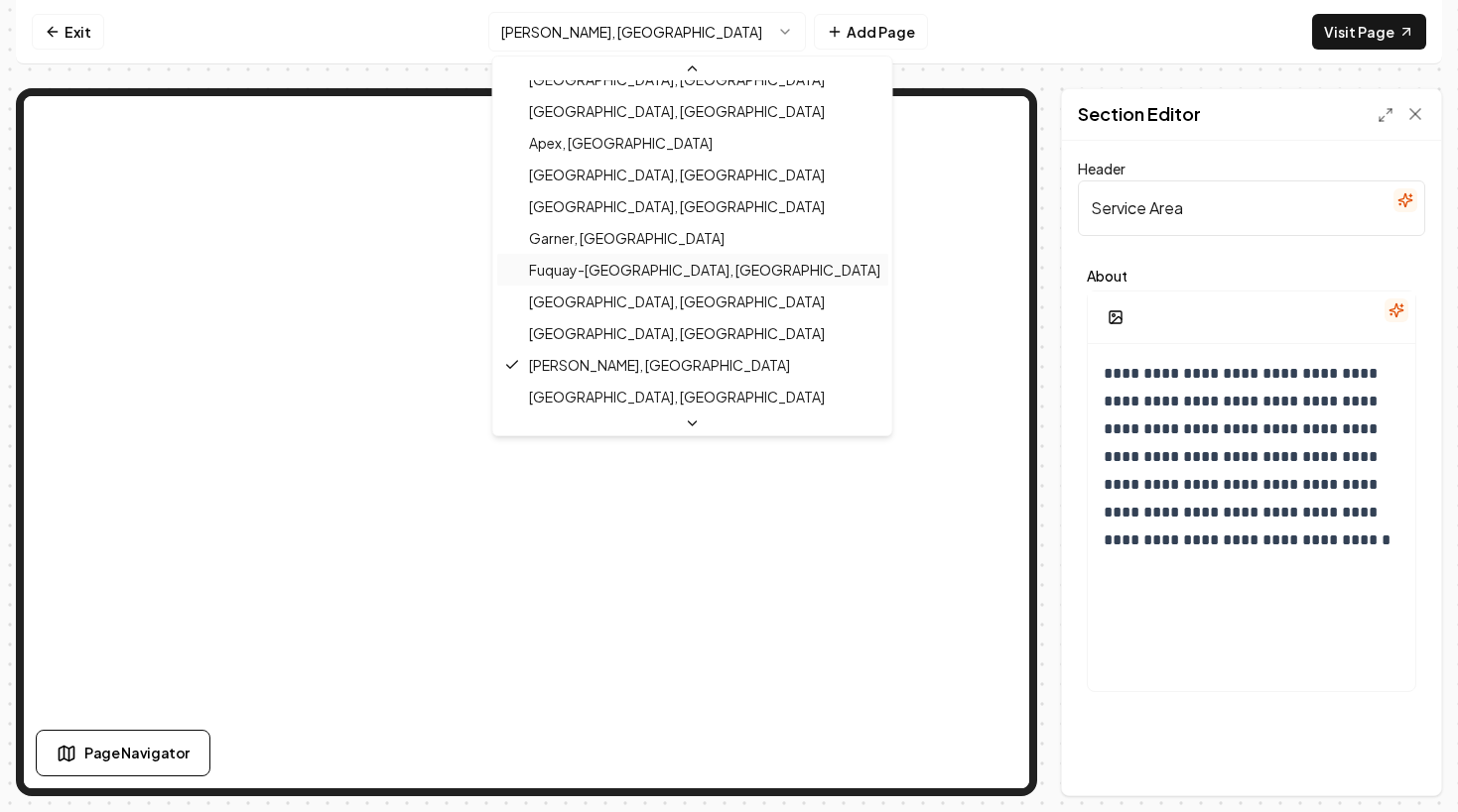
scroll to position [707, 0]
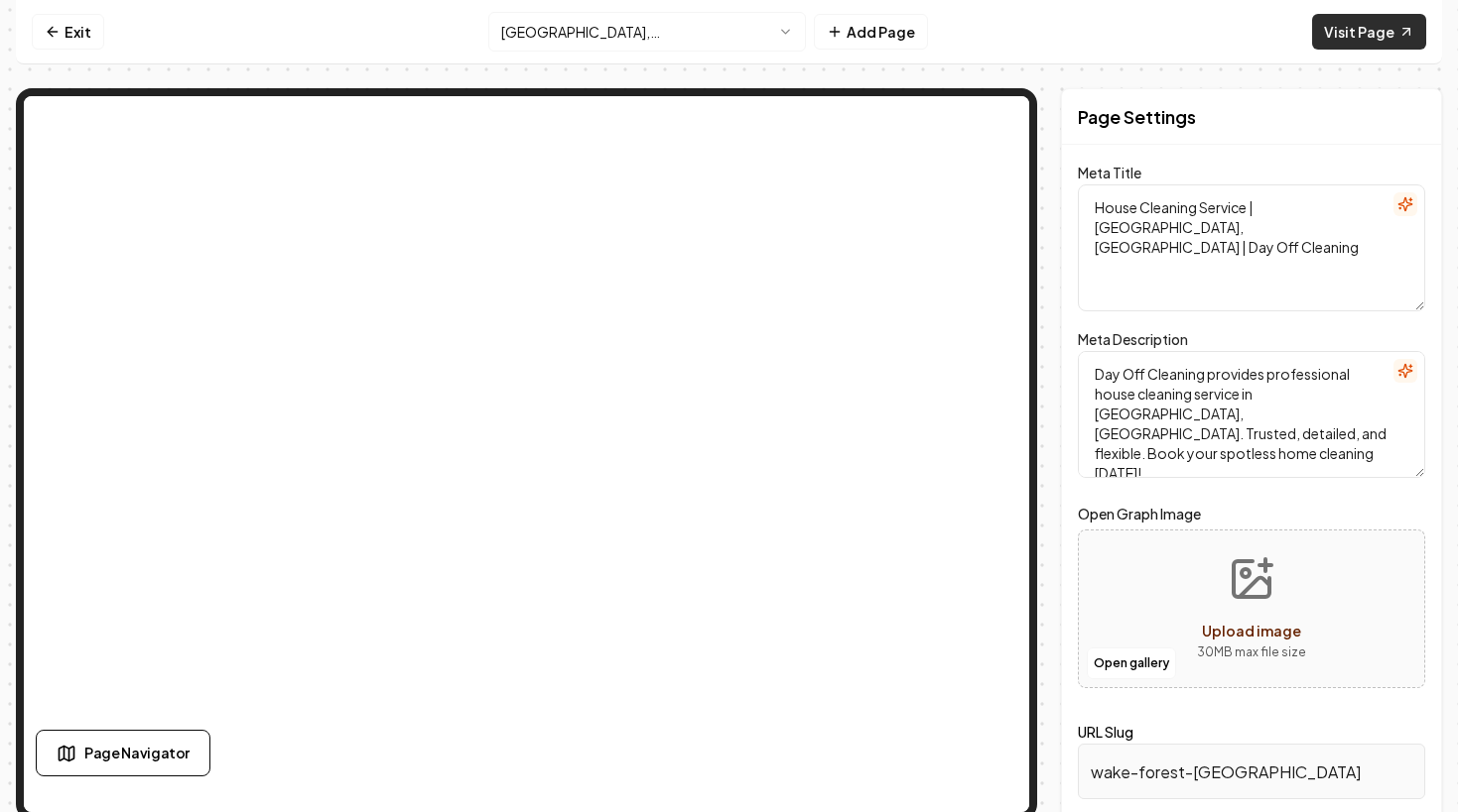
click at [1349, 34] on link "Visit Page" at bounding box center [1369, 32] width 114 height 36
click at [757, 36] on html "Computer Required This feature is only available on a computer. Please switch t…" at bounding box center [729, 406] width 1458 height 812
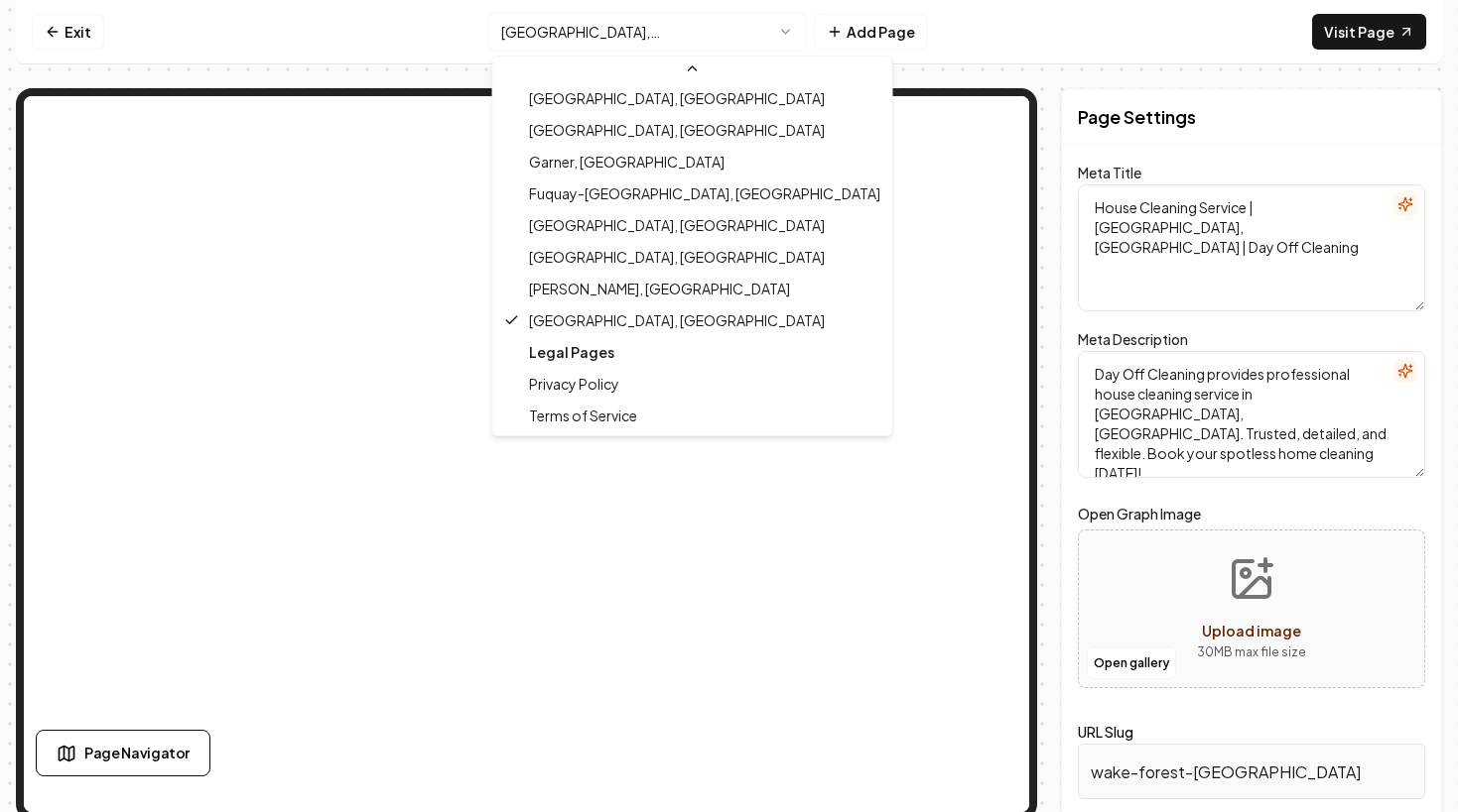
scroll to position [764, 0]
type textarea "House Cleaning Service | [GEOGRAPHIC_DATA], [GEOGRAPHIC_DATA] | Day Off Cleaning"
type textarea "Day Off Cleaning offers expert house cleaning service in [GEOGRAPHIC_DATA], [GE…"
type input "[PERSON_NAME]-[GEOGRAPHIC_DATA]"
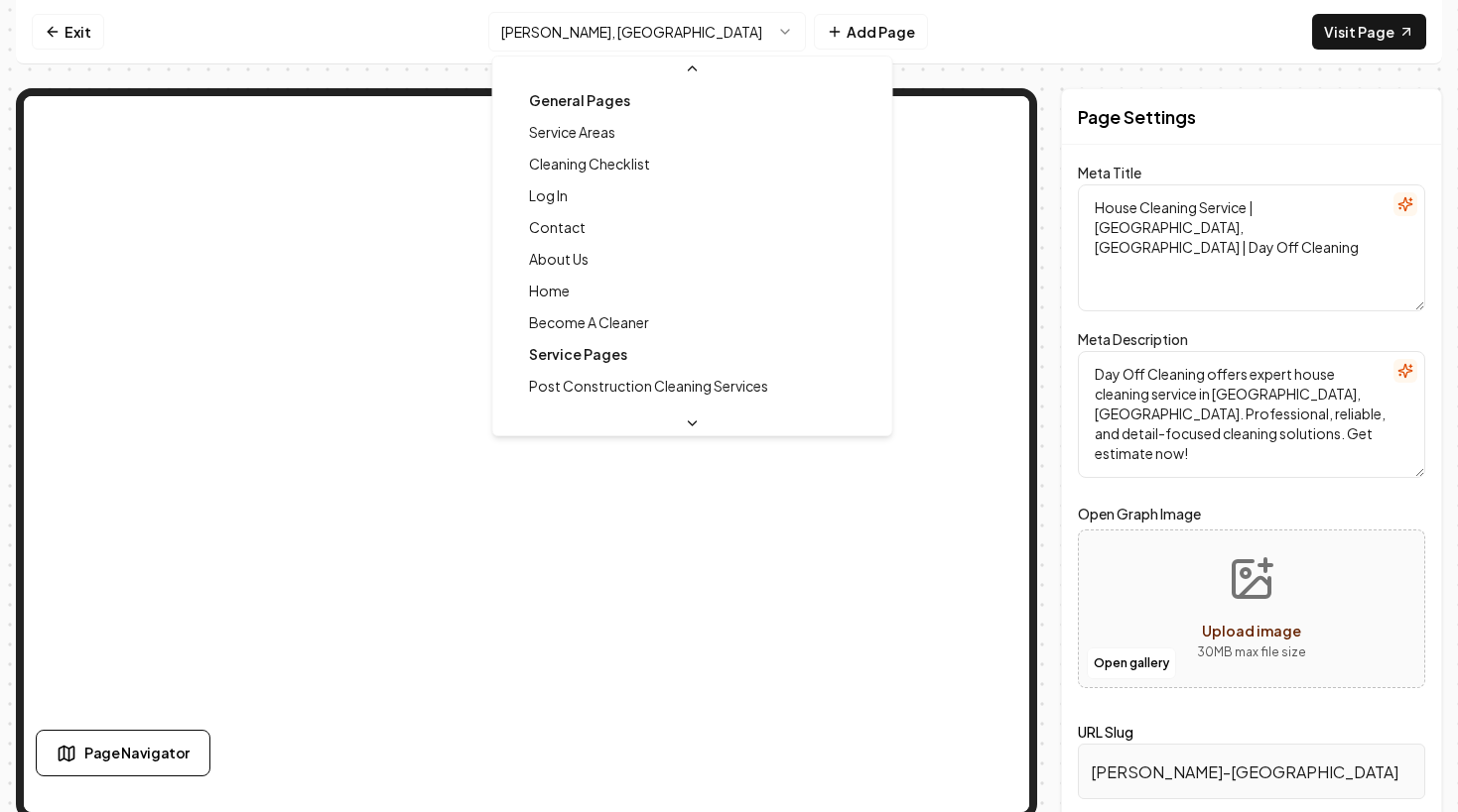
click at [641, 34] on html "Computer Required This feature is only available on a computer. Please switch t…" at bounding box center [729, 406] width 1458 height 812
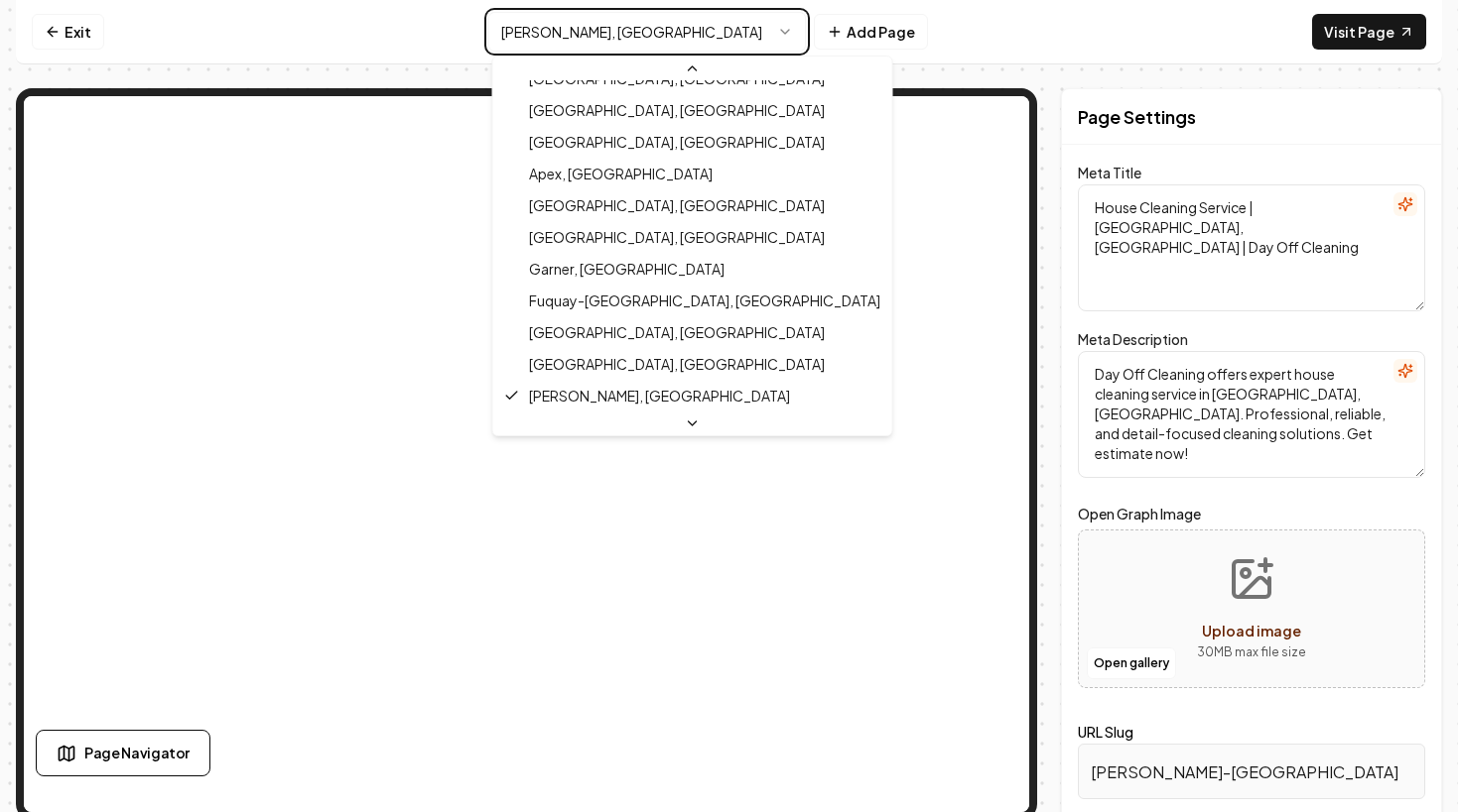
type textarea "House Cleaning Service | [GEOGRAPHIC_DATA], [GEOGRAPHIC_DATA] | Day Off Cleaning"
type textarea "Day Off Cleaning offers trusted house cleaning service in [GEOGRAPHIC_DATA], [G…"
type input "[GEOGRAPHIC_DATA]-[GEOGRAPHIC_DATA]"
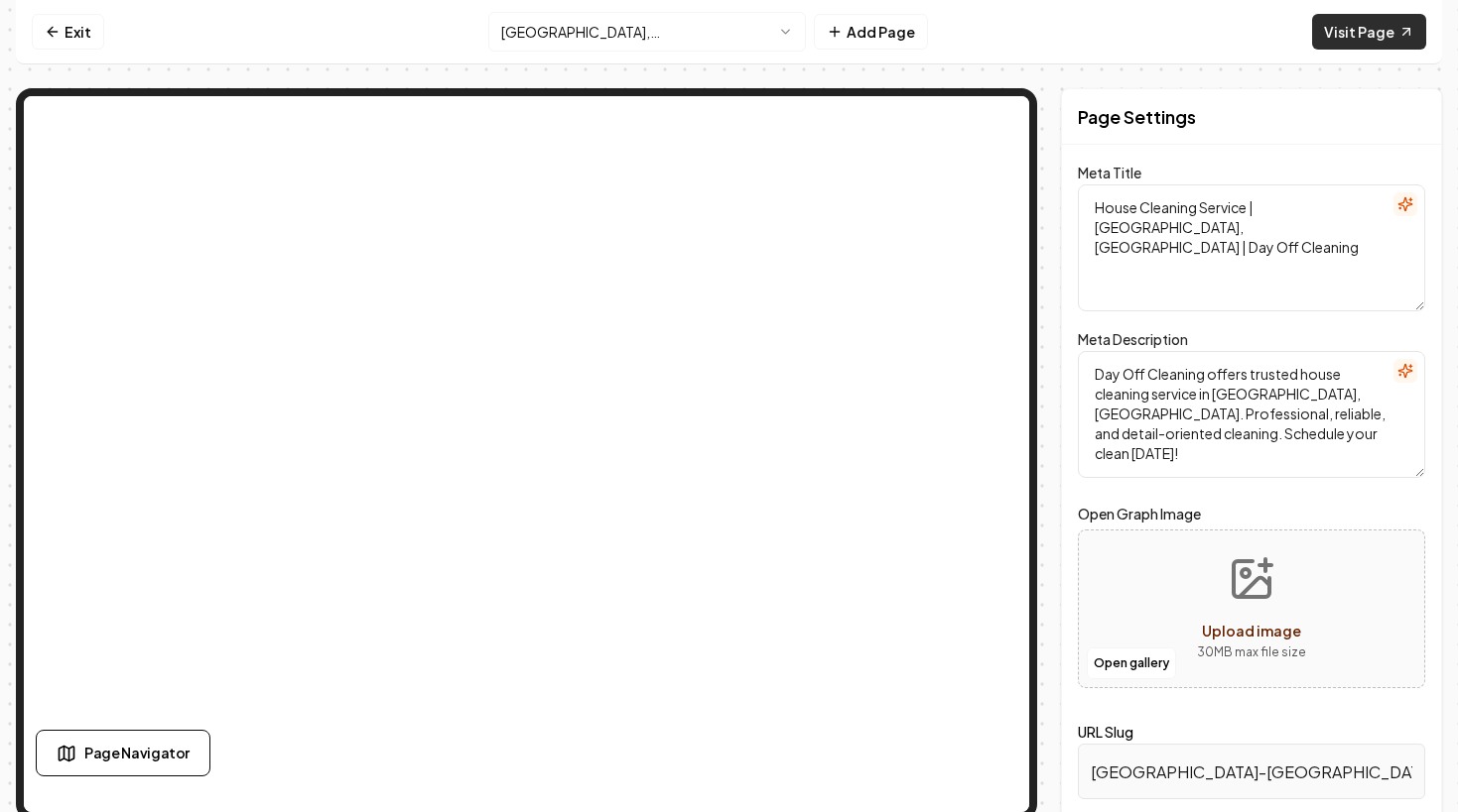
click at [1357, 32] on link "Visit Page" at bounding box center [1369, 32] width 114 height 36
